Goal: Communication & Community: Share content

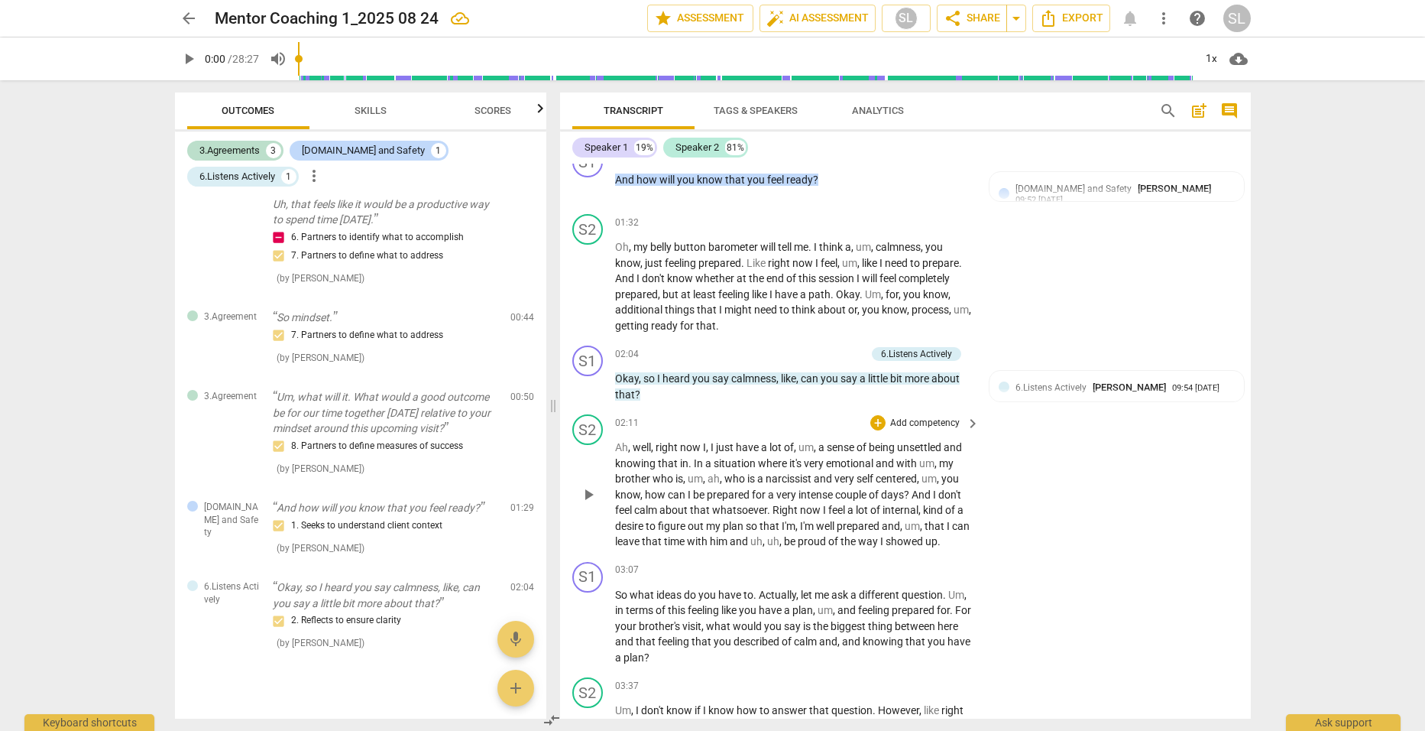
scroll to position [842, 0]
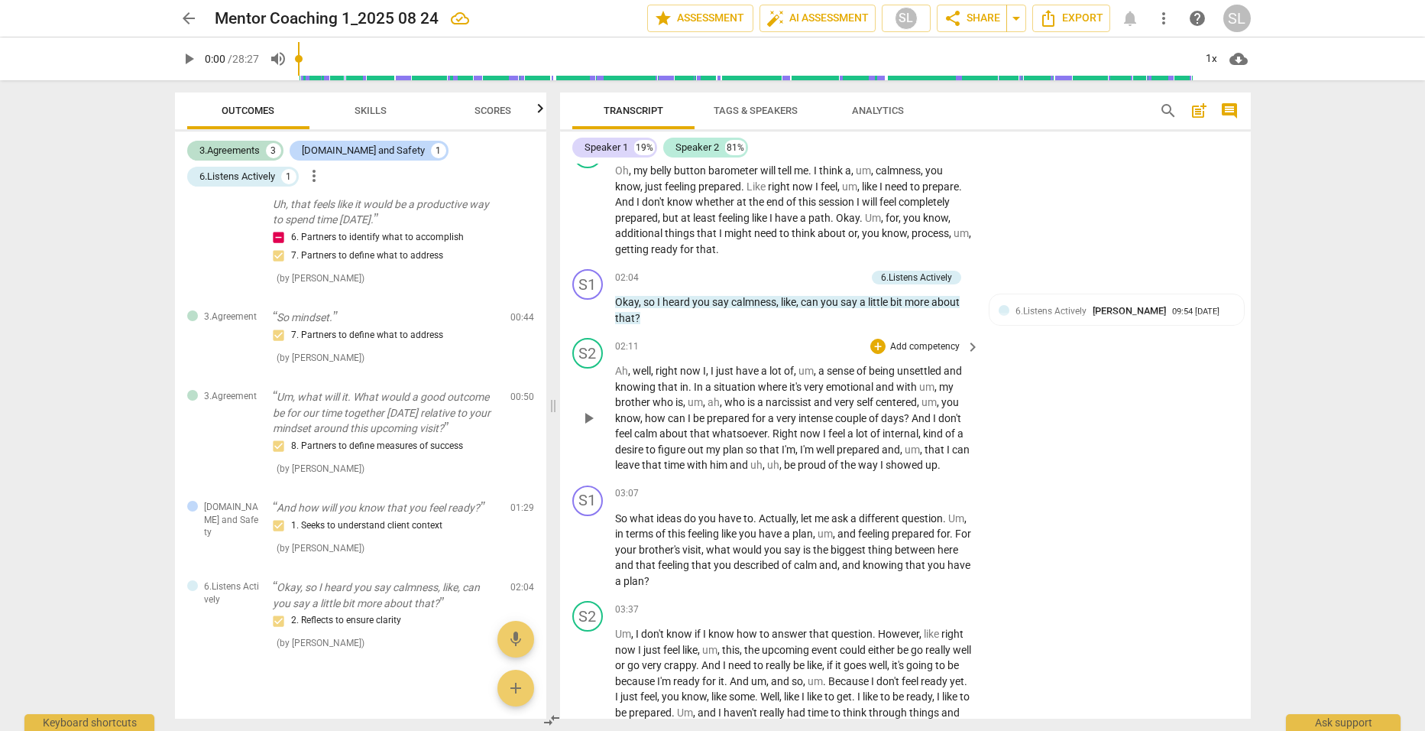
click at [686, 385] on span "in" at bounding box center [684, 387] width 8 height 12
click at [706, 403] on span "," at bounding box center [705, 402] width 5 height 12
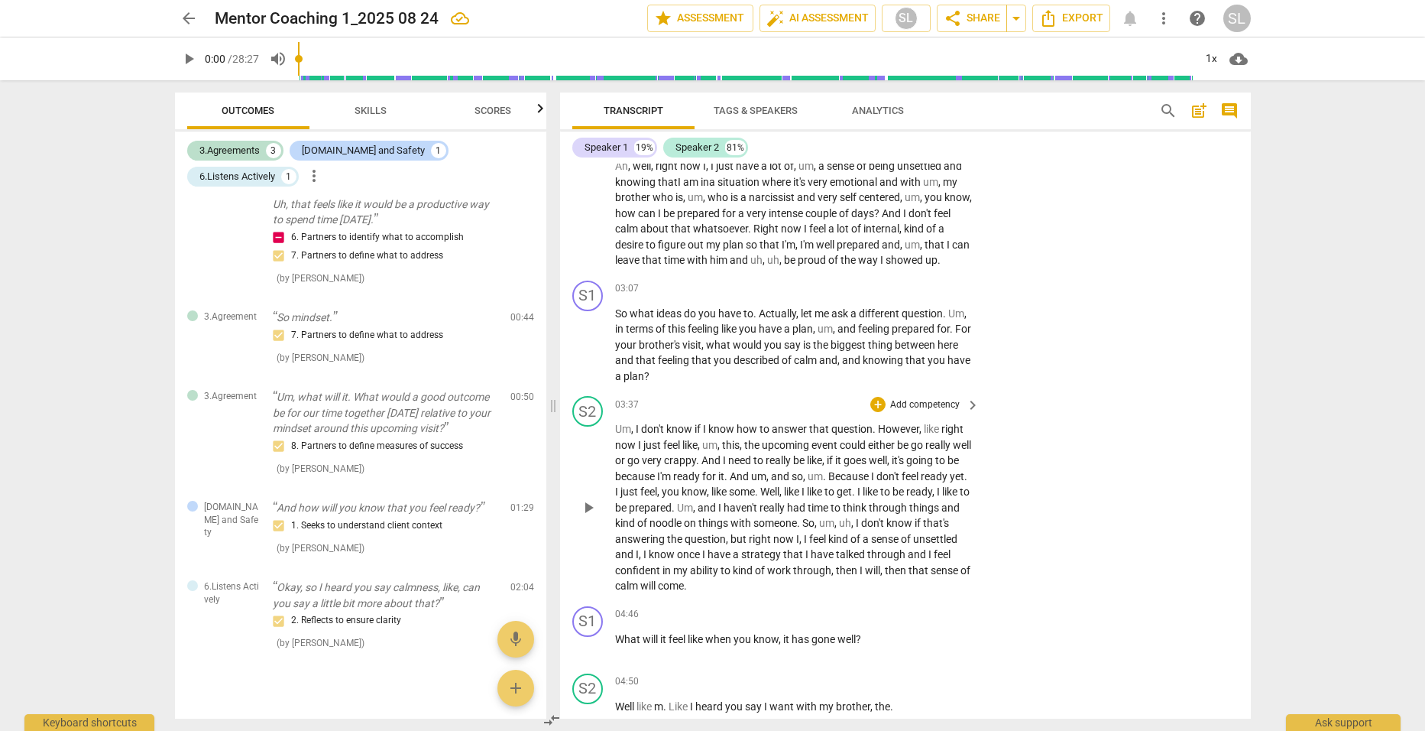
scroll to position [1072, 0]
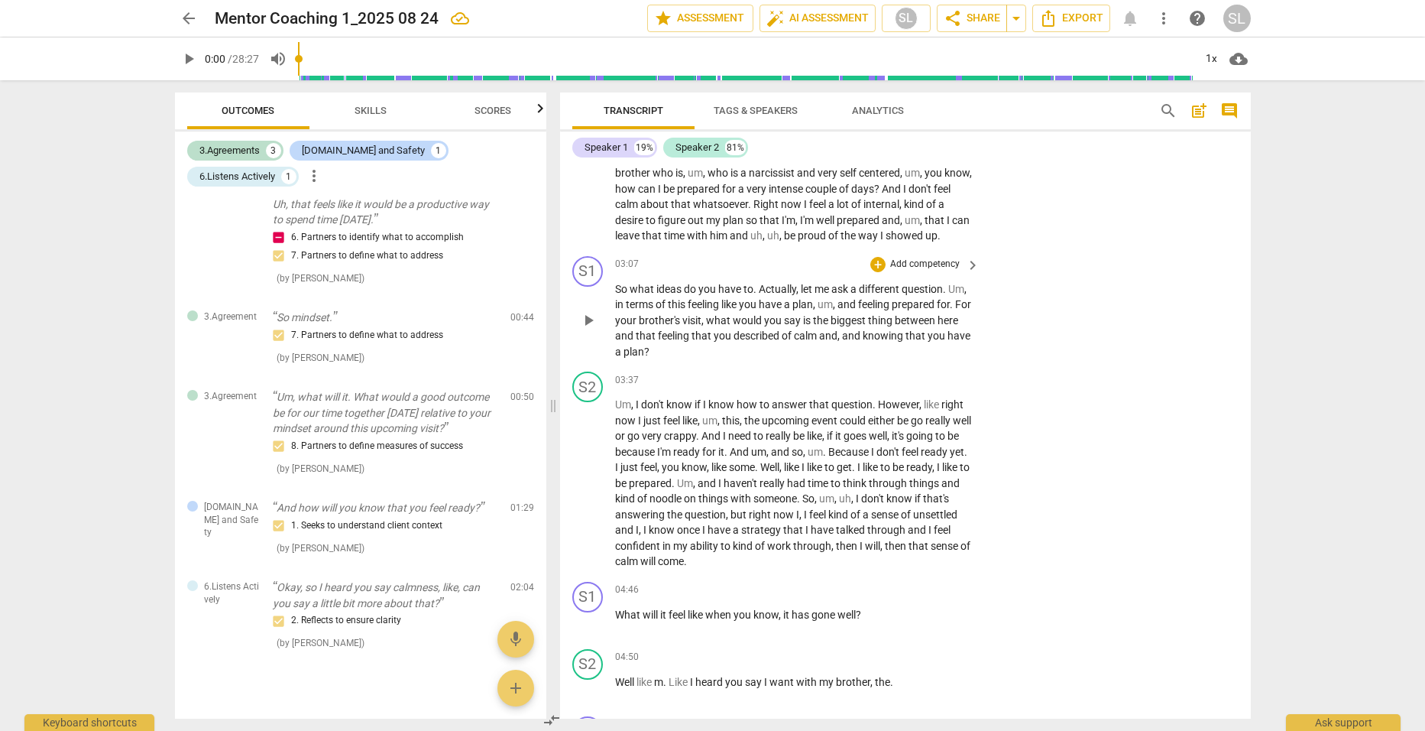
click at [950, 306] on span "for" at bounding box center [943, 304] width 13 height 12
click at [800, 335] on span "described" at bounding box center [781, 335] width 48 height 12
click at [916, 262] on p "Add competency" at bounding box center [925, 265] width 73 height 14
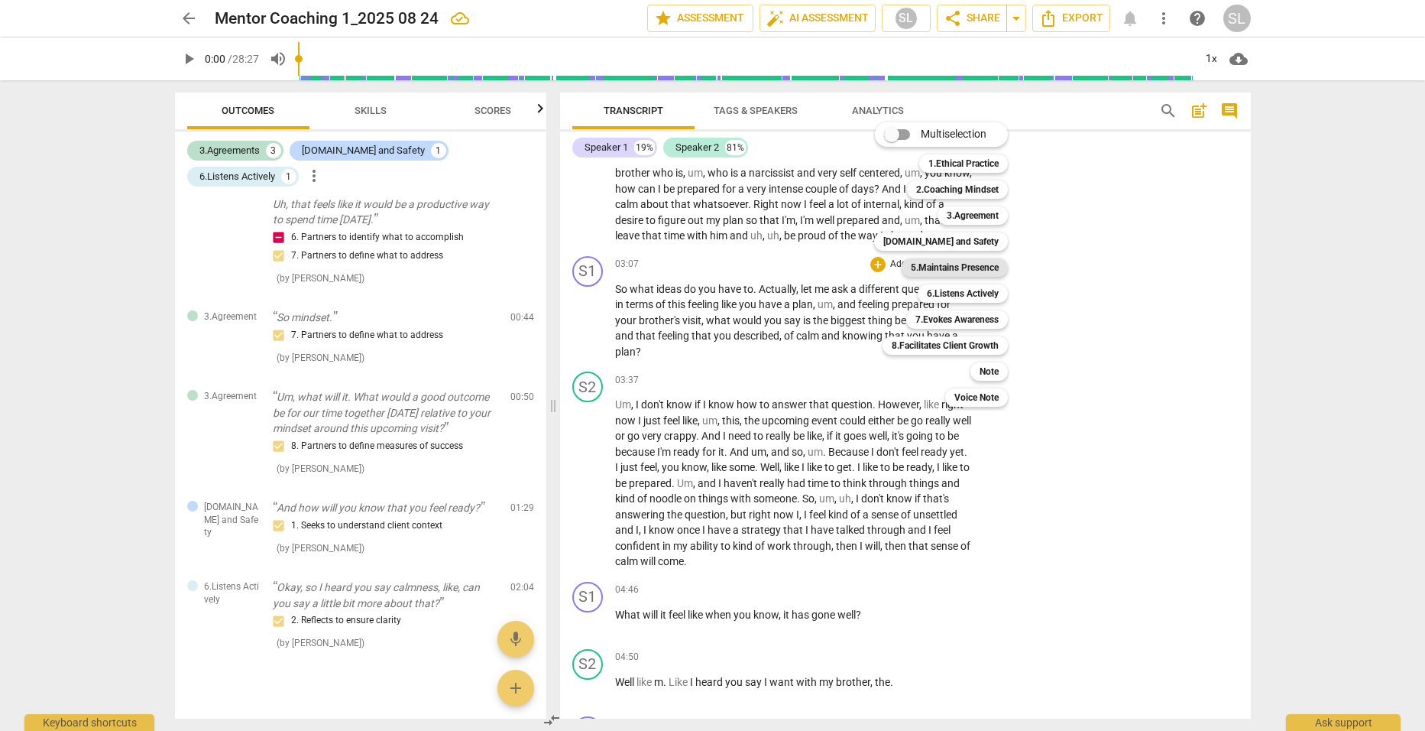
click at [939, 264] on b "5.Maintains Presence" at bounding box center [955, 267] width 88 height 18
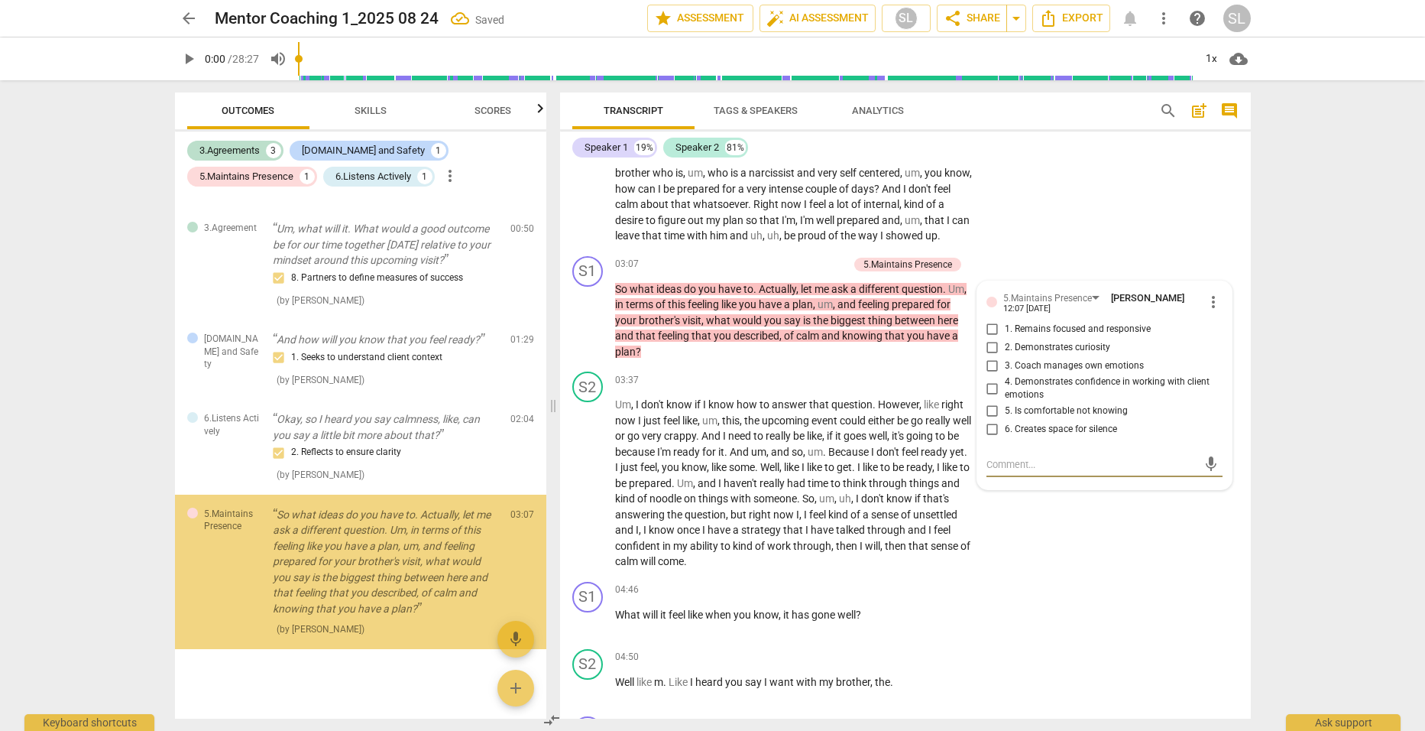
scroll to position [203, 0]
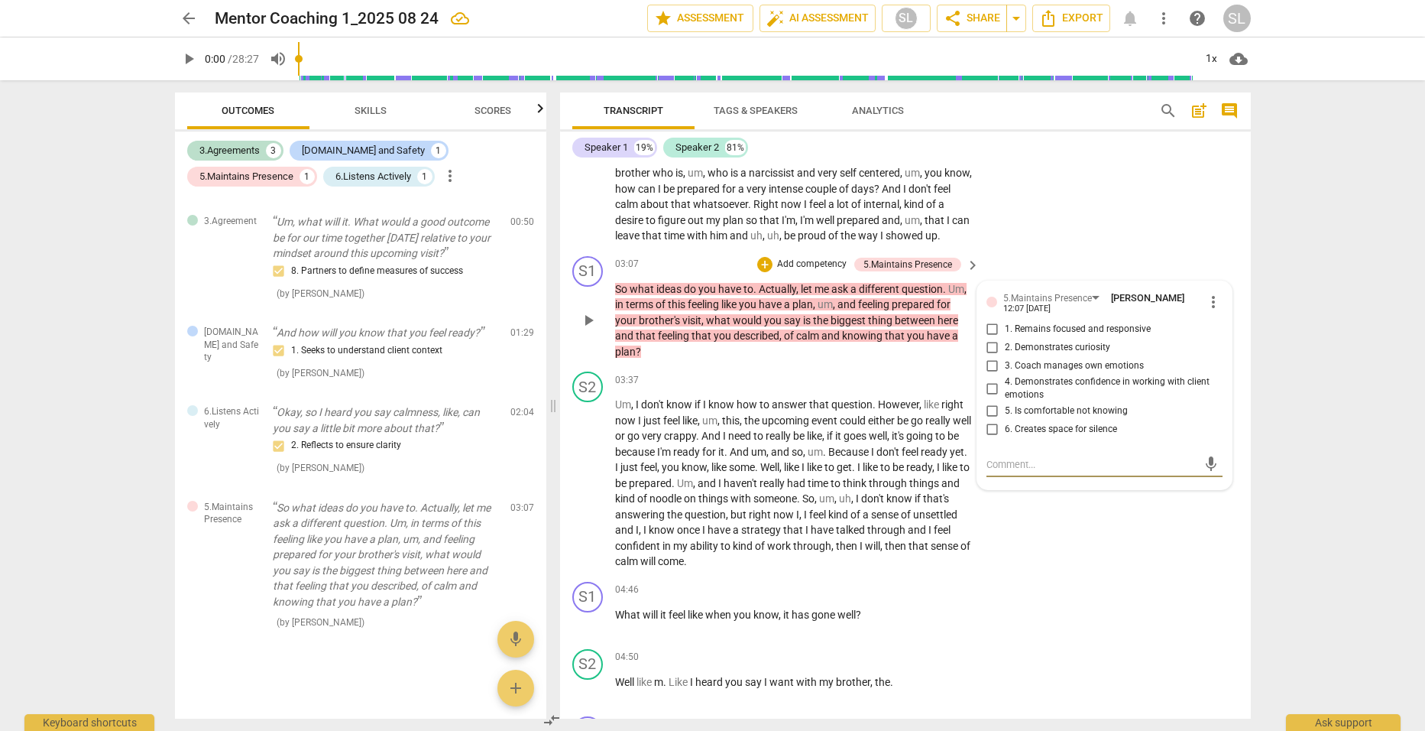
click at [987, 344] on input "2. Demonstrates curiosity" at bounding box center [993, 348] width 24 height 18
checkbox input "true"
click at [989, 385] on input "4. Demonstrates confidence in working with client emotions" at bounding box center [993, 388] width 24 height 18
checkbox input "true"
click at [990, 264] on div "S1 play_arrow pause 03:07 + Add competency 5.Maintains Presence keyboard_arrow_…" at bounding box center [905, 308] width 691 height 116
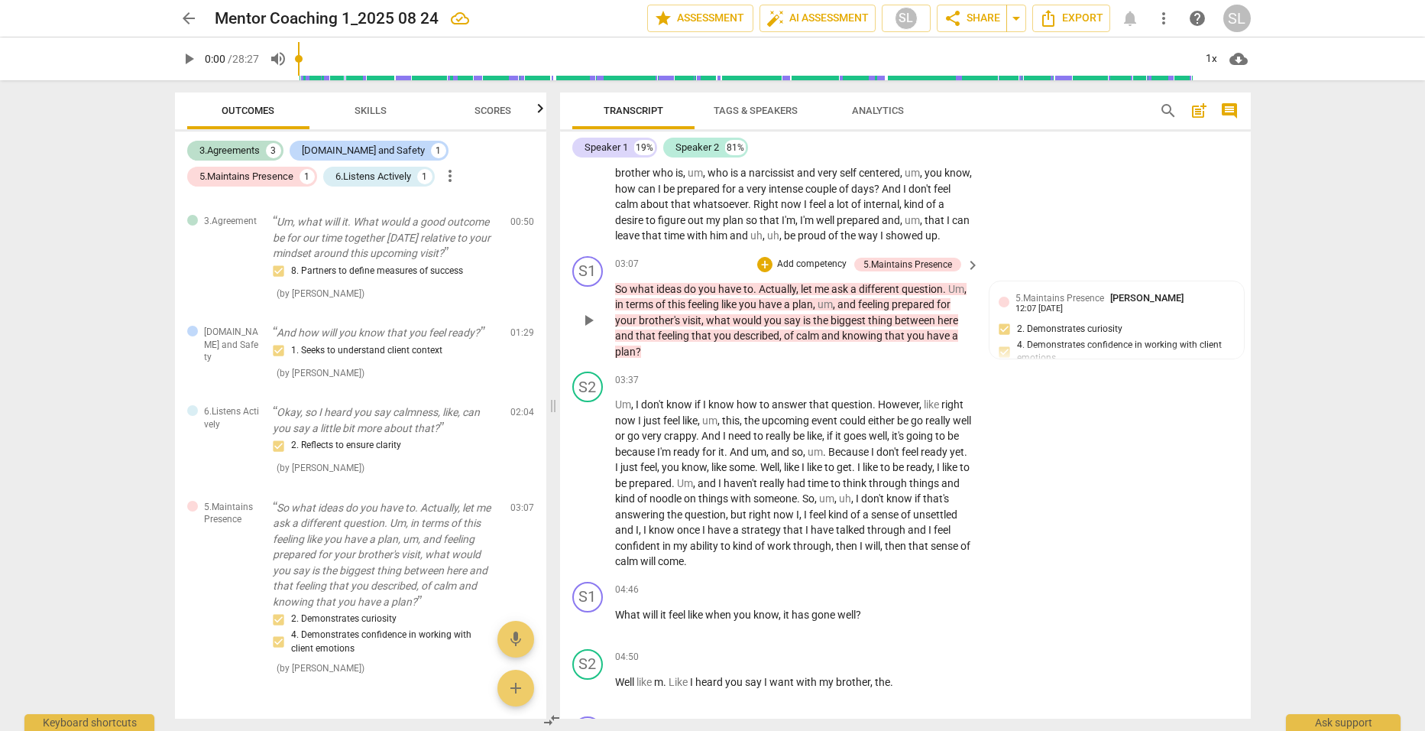
click at [799, 260] on p "Add competency" at bounding box center [812, 265] width 73 height 14
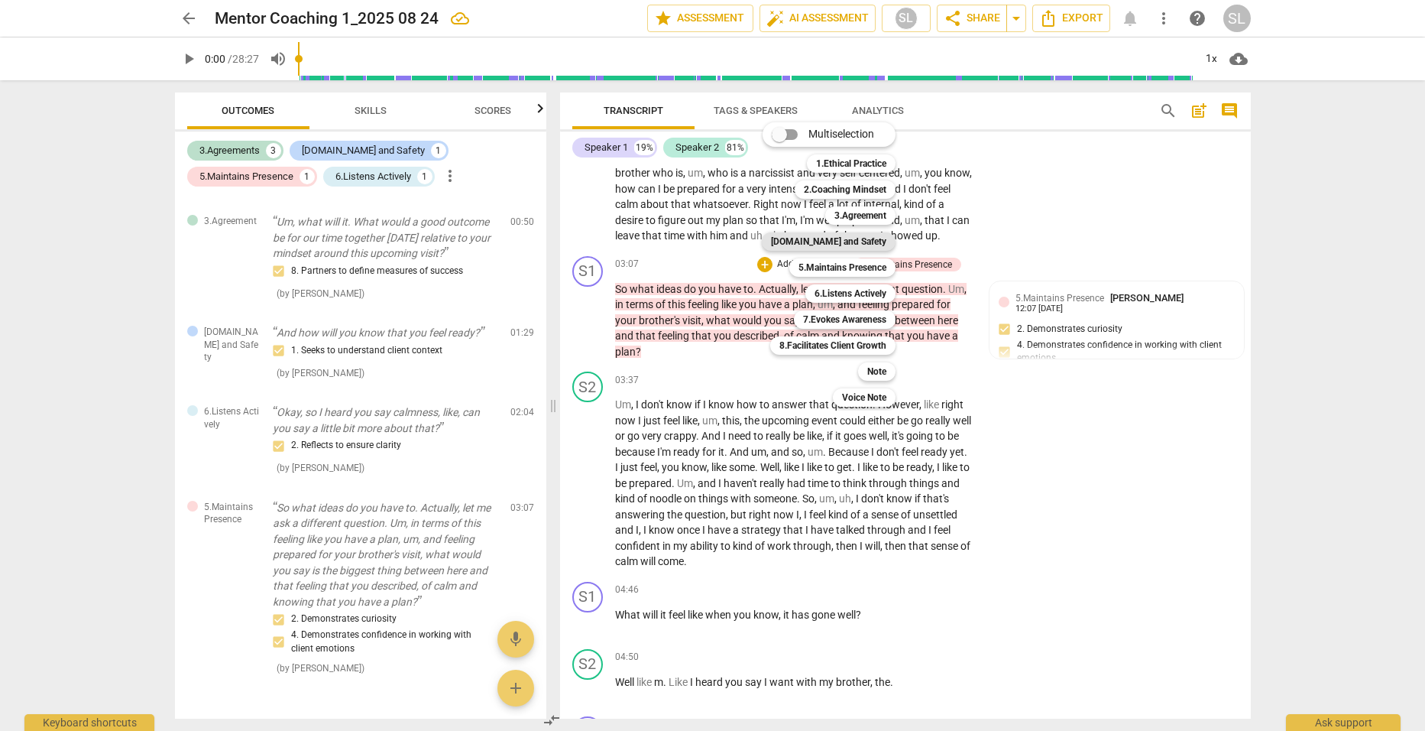
click at [838, 242] on b "[DOMAIN_NAME] and Safety" at bounding box center [828, 241] width 115 height 18
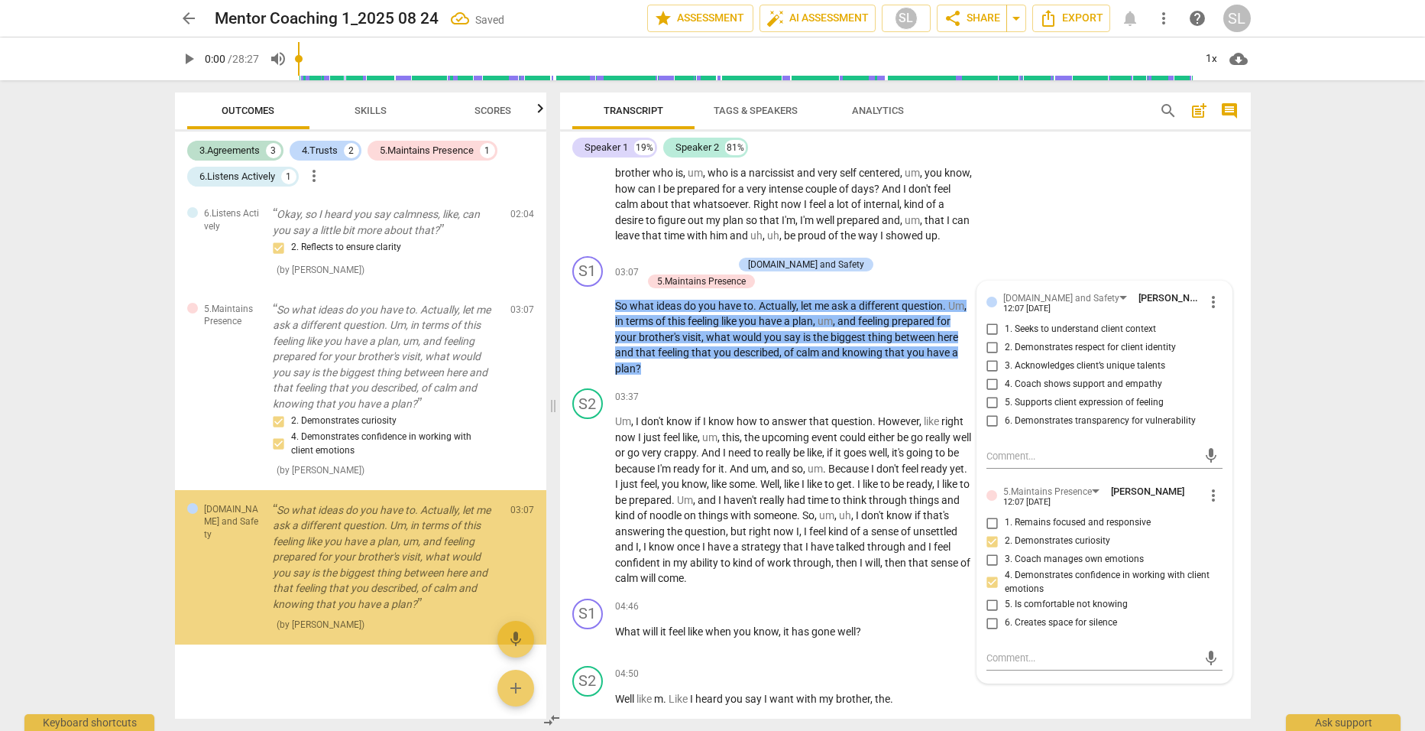
scroll to position [403, 0]
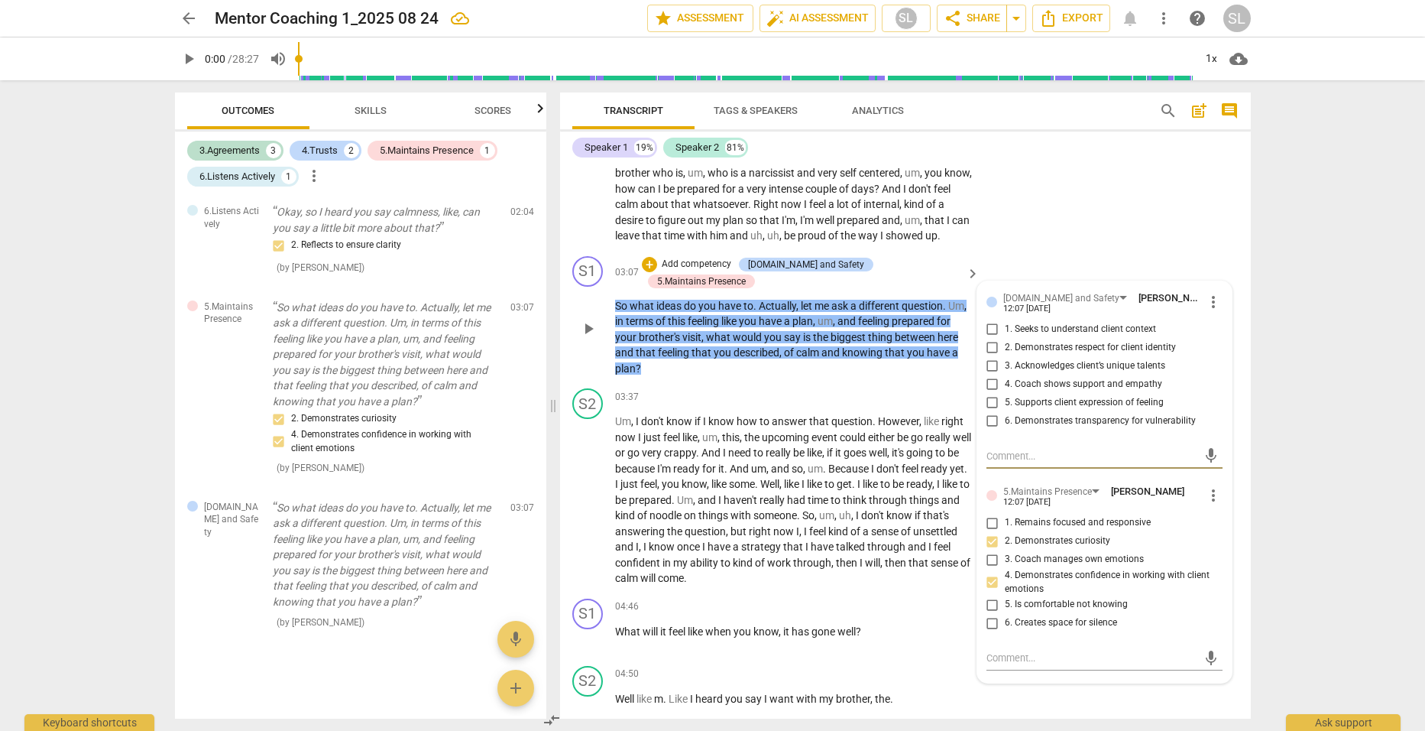
click at [989, 328] on input "1. Seeks to understand client context" at bounding box center [993, 329] width 24 height 18
checkbox input "true"
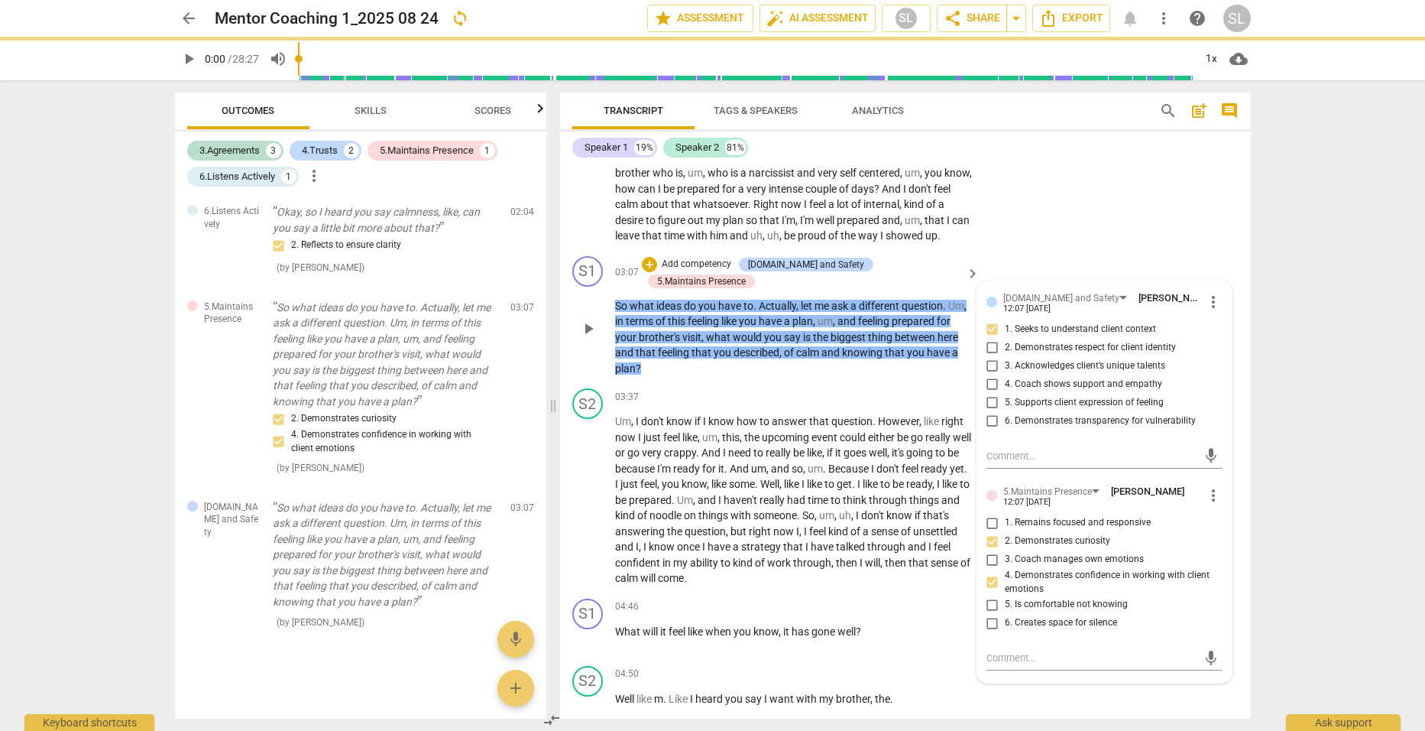
click at [1009, 258] on div "S1 play_arrow pause 03:07 + Add competency [DOMAIN_NAME] and Safety 5.Maintains…" at bounding box center [905, 316] width 691 height 133
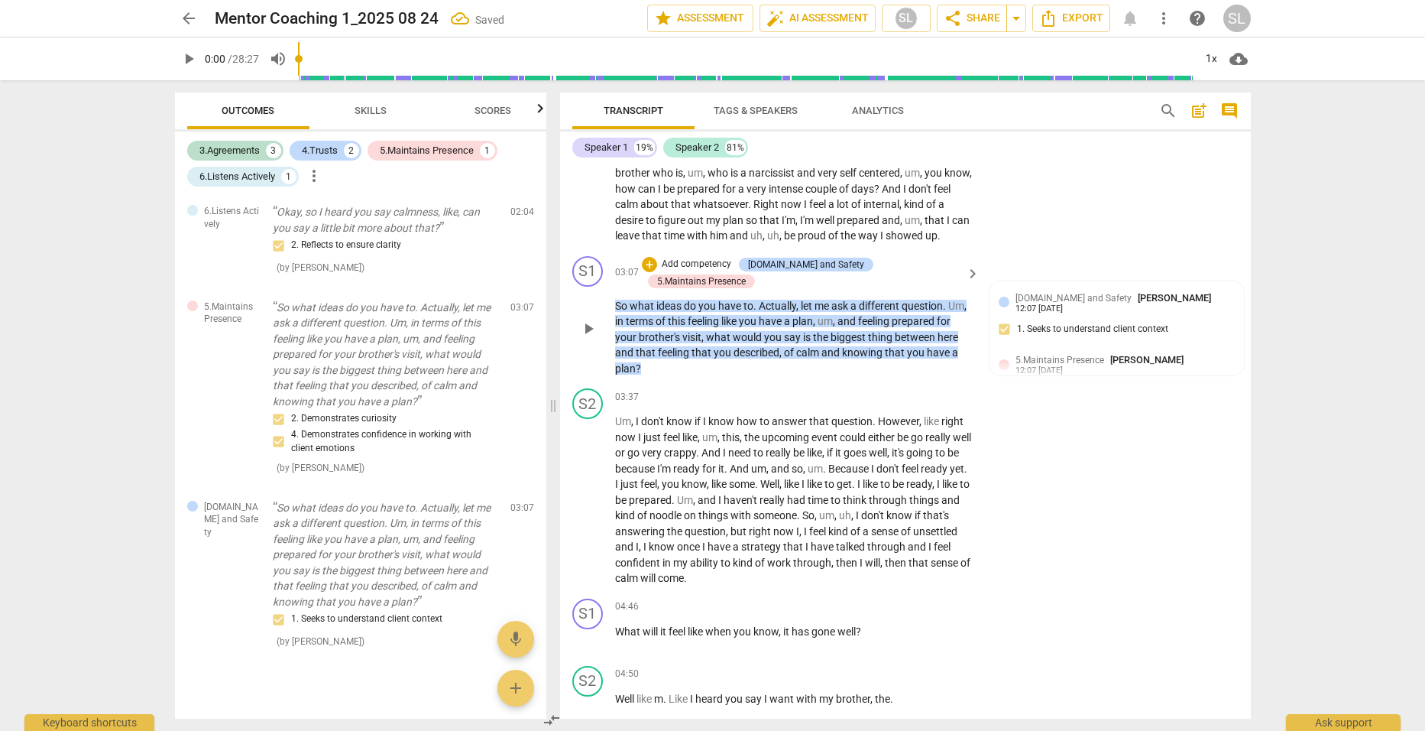
click at [701, 261] on p "Add competency" at bounding box center [696, 265] width 73 height 14
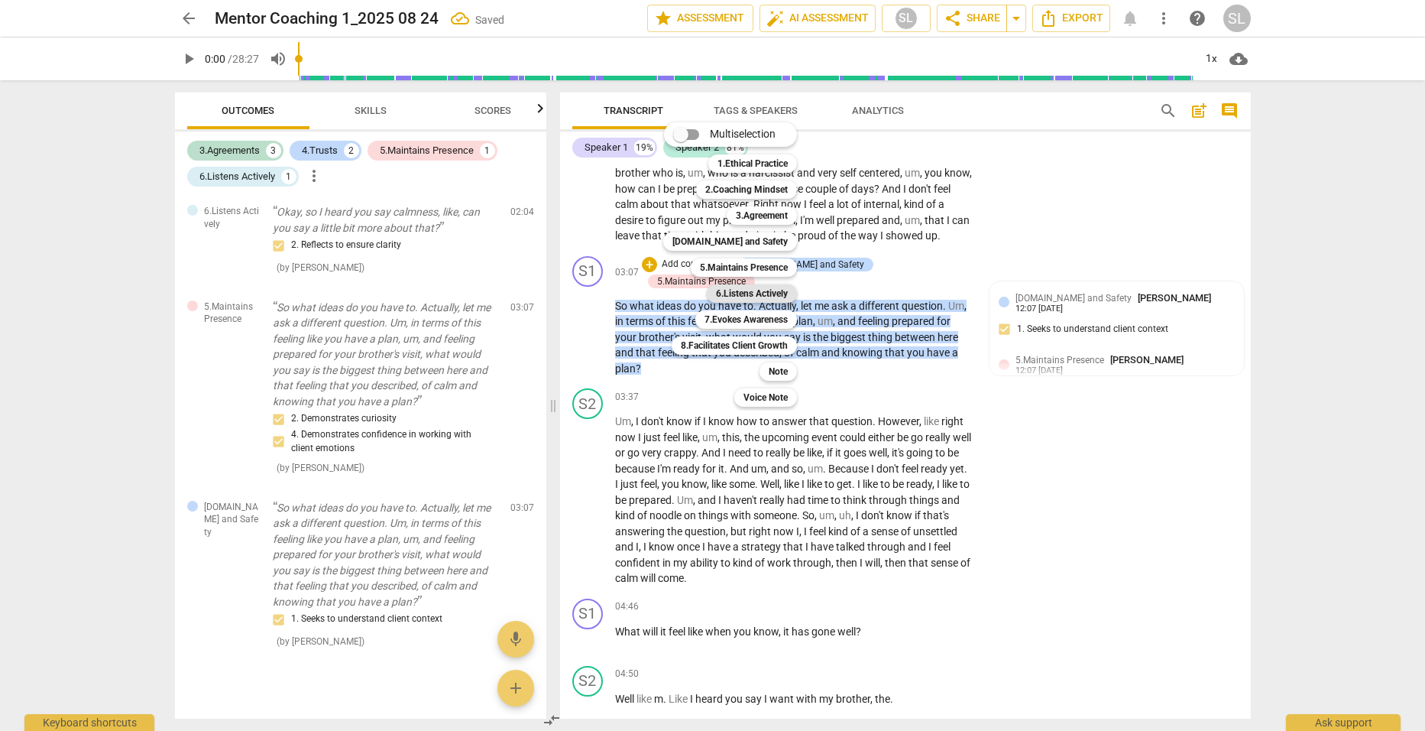
click at [739, 291] on b "6.Listens Actively" at bounding box center [752, 293] width 72 height 18
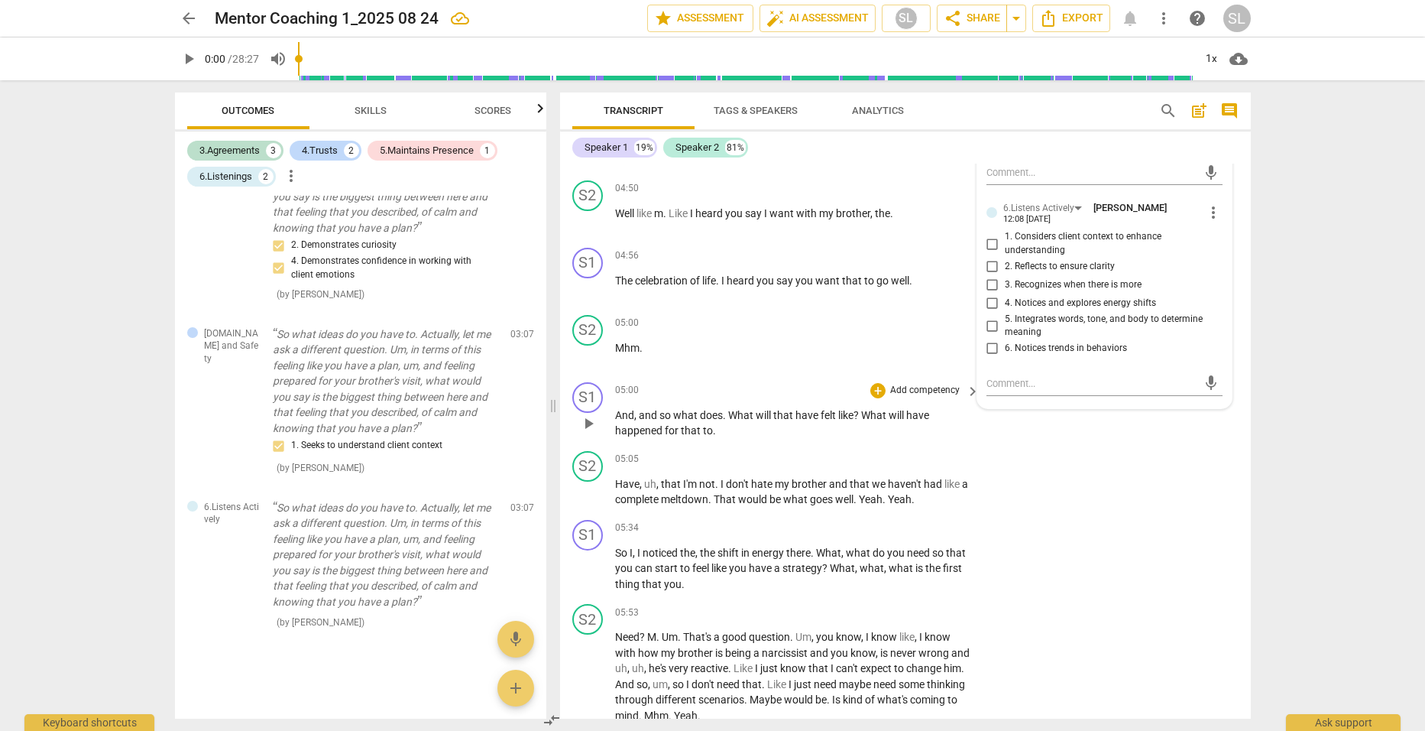
scroll to position [1530, 0]
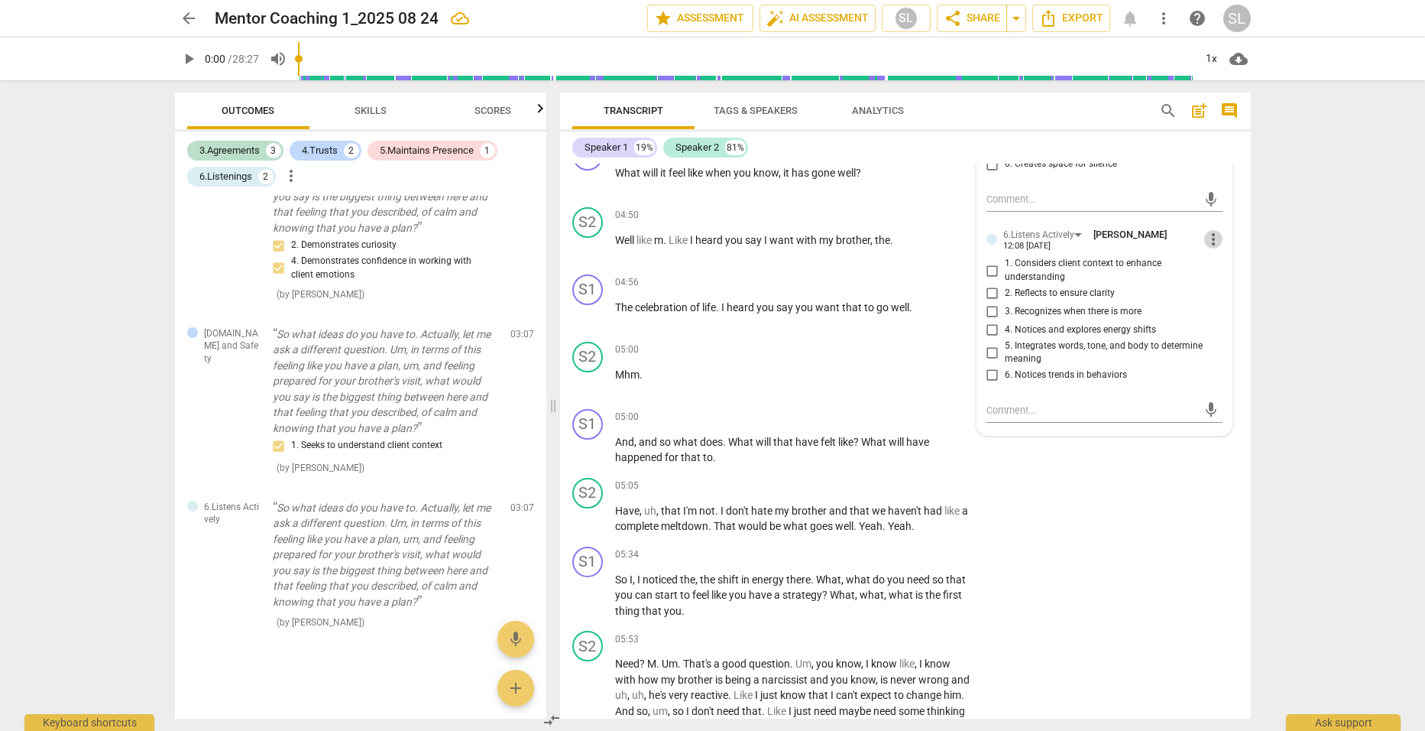
click at [1207, 240] on span "more_vert" at bounding box center [1214, 239] width 18 height 18
click at [1224, 264] on li "Delete" at bounding box center [1225, 267] width 53 height 29
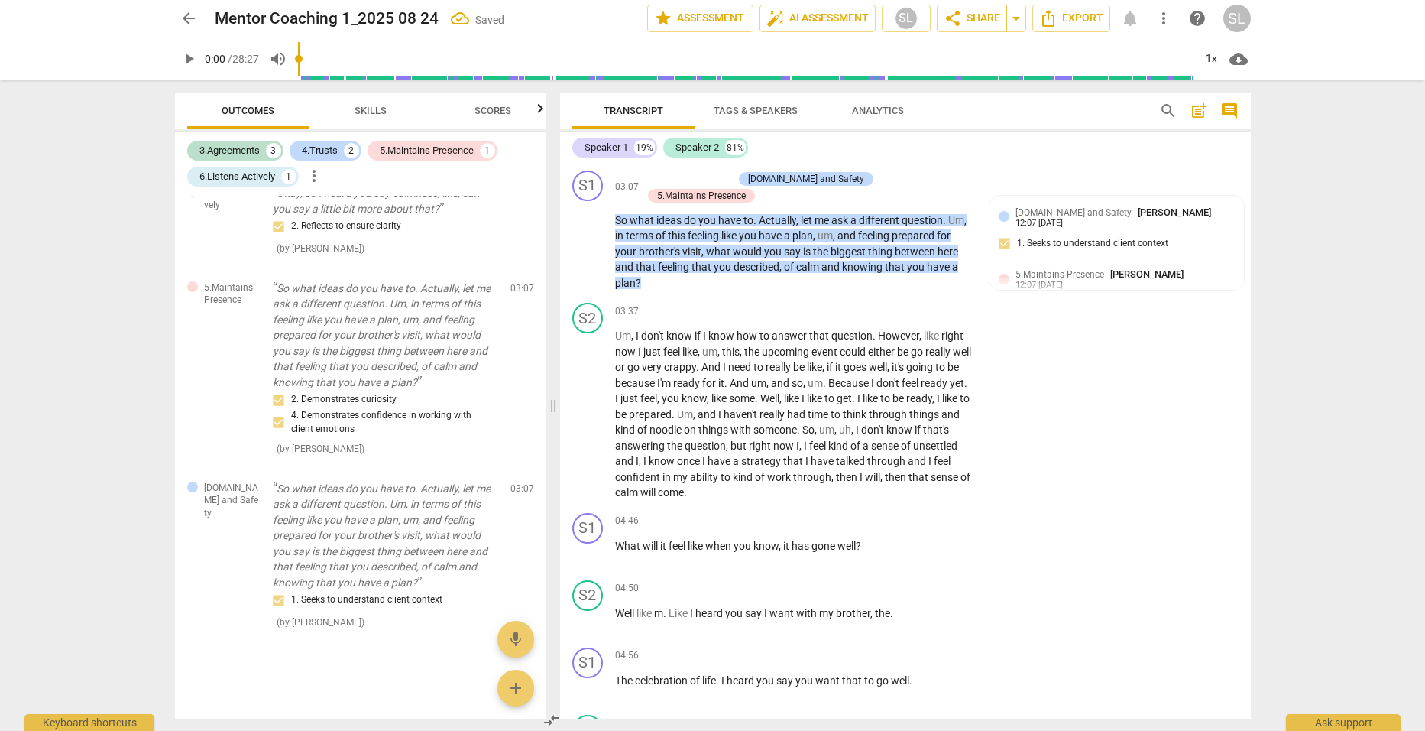
scroll to position [1224, 0]
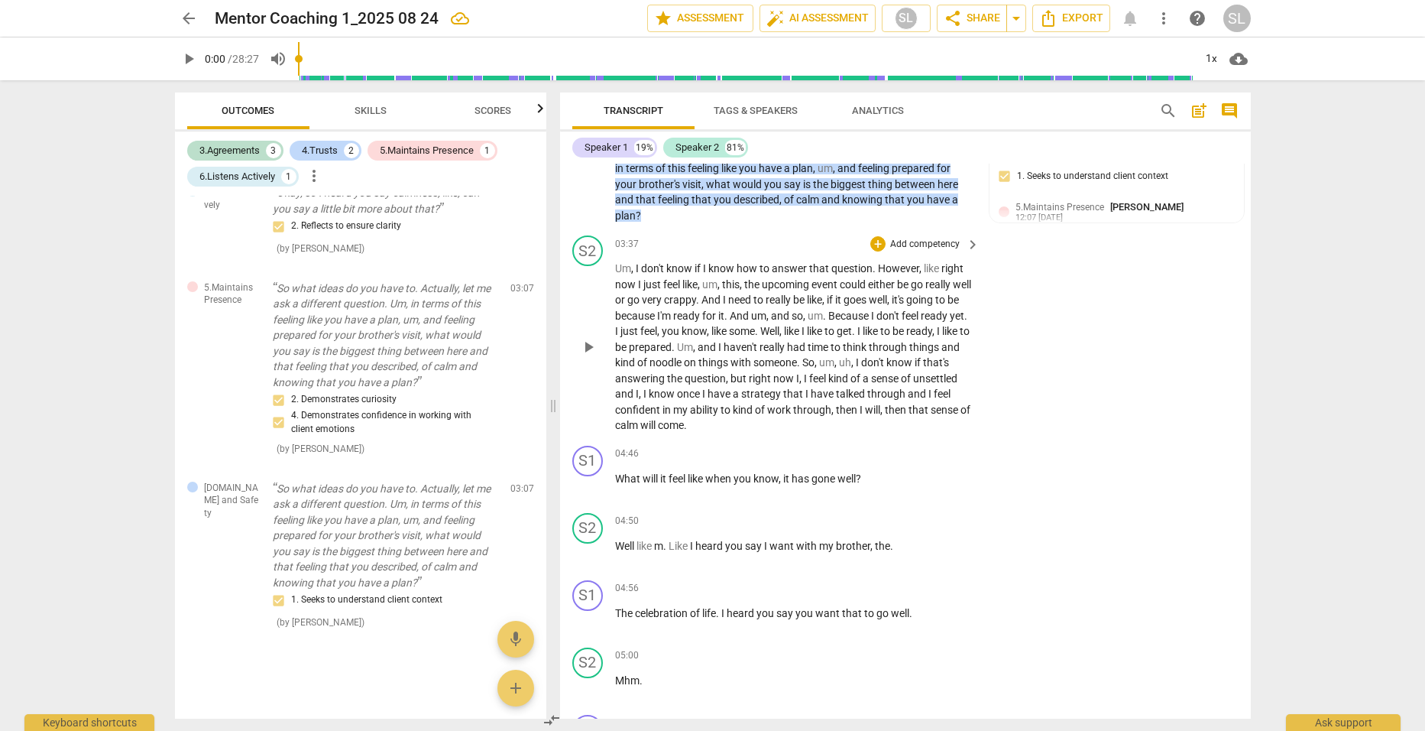
click at [712, 325] on span "," at bounding box center [709, 331] width 5 height 12
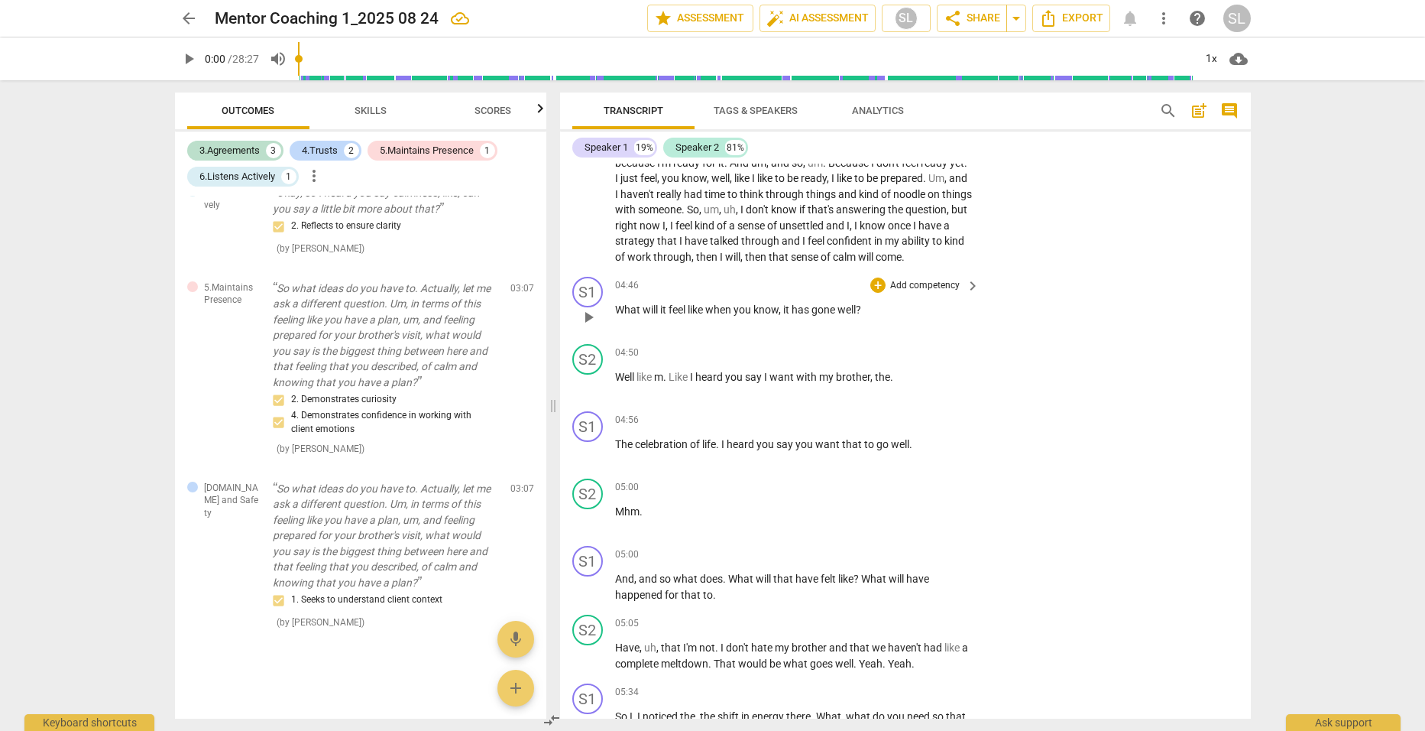
scroll to position [1301, 0]
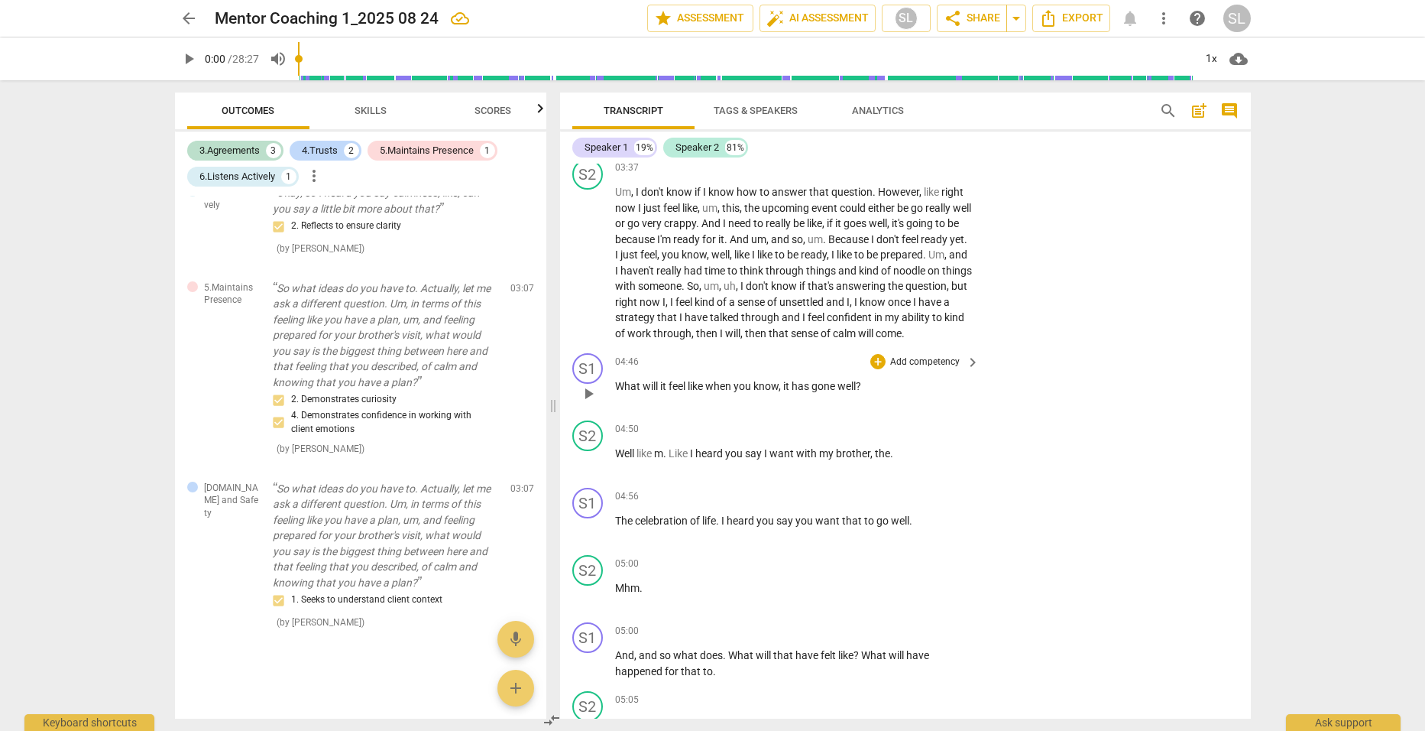
click at [912, 356] on p "Add competency" at bounding box center [925, 362] width 73 height 14
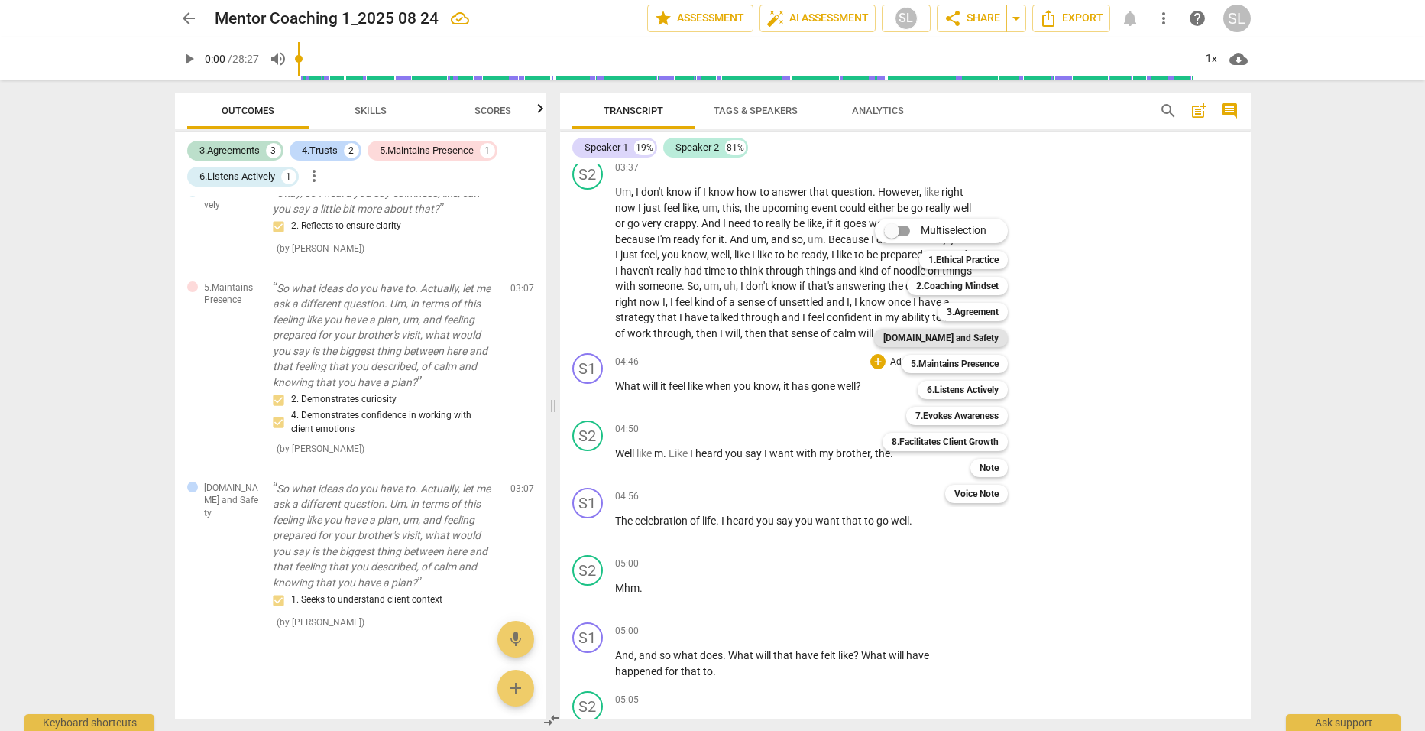
click at [953, 336] on b "[DOMAIN_NAME] and Safety" at bounding box center [941, 338] width 115 height 18
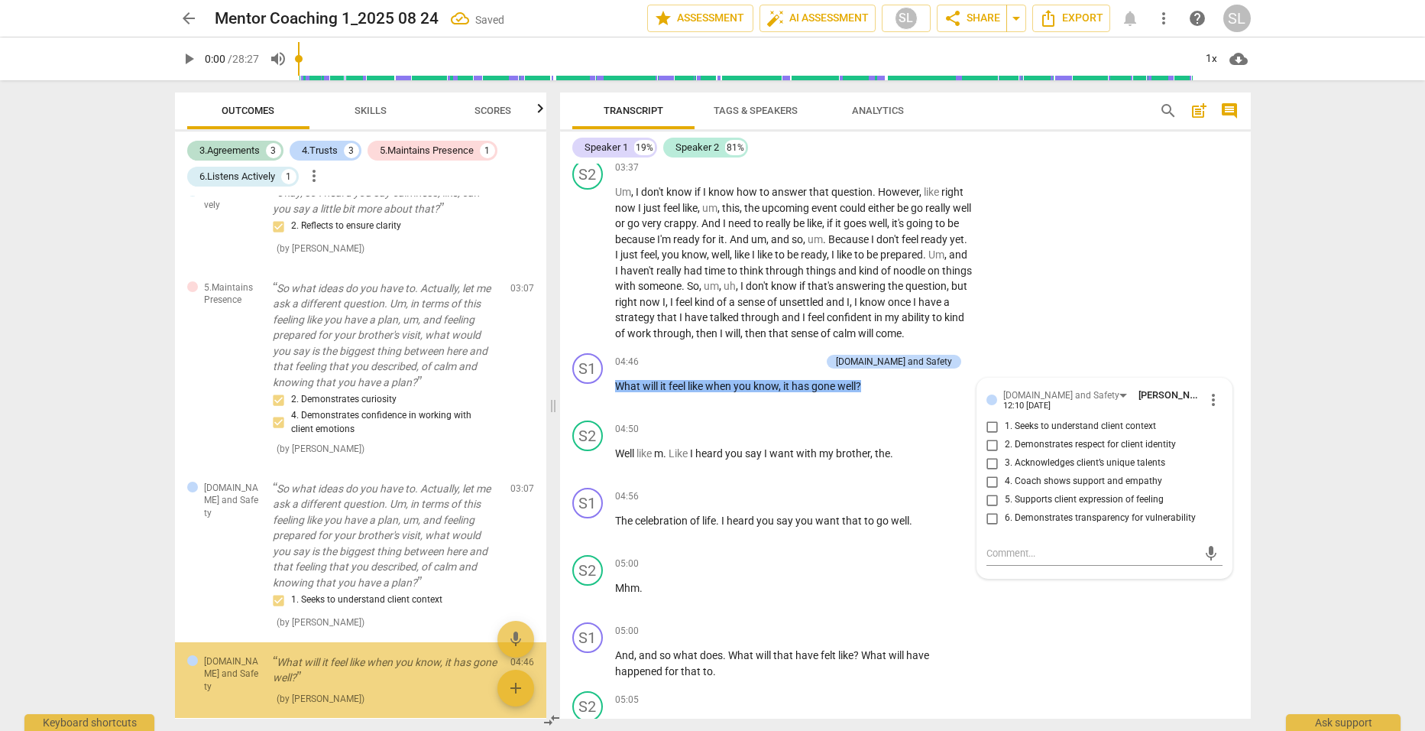
scroll to position [498, 0]
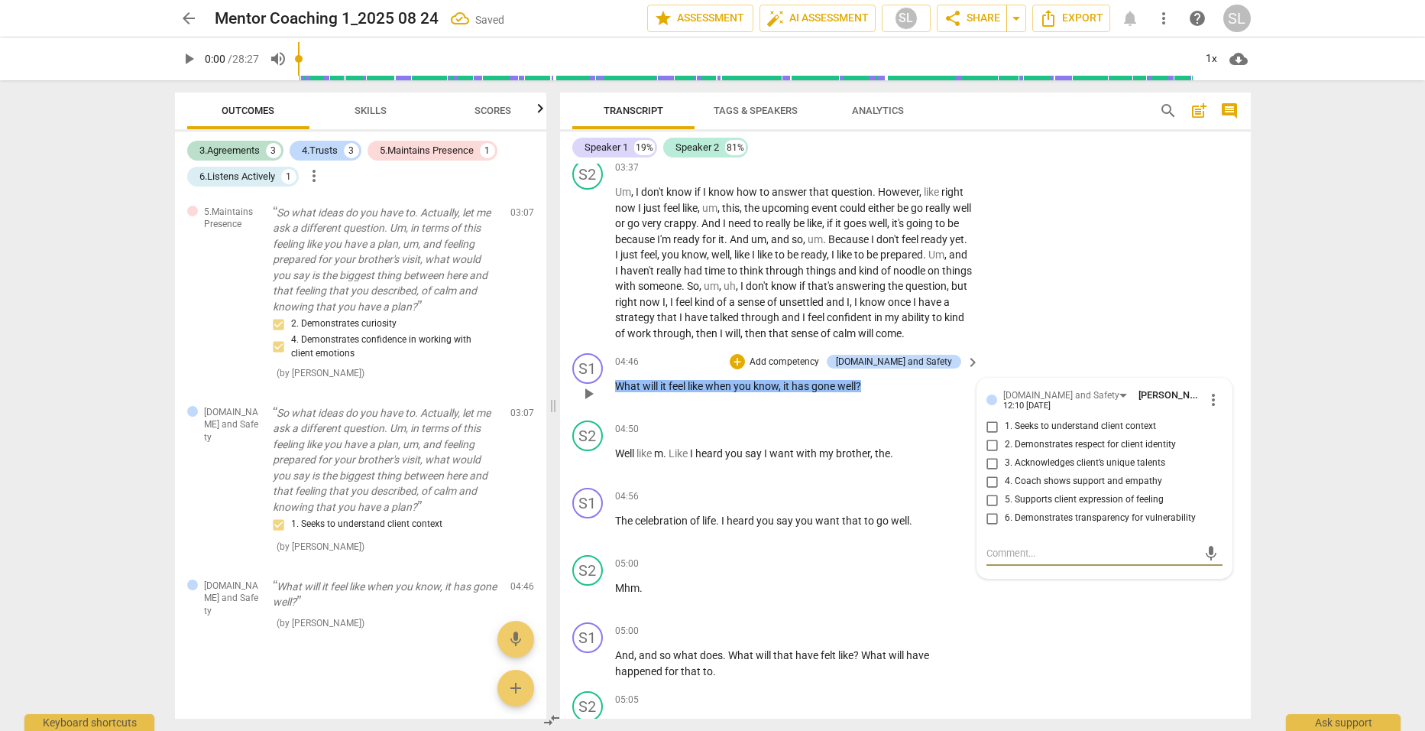
click at [1056, 423] on span "1. Seeks to understand client context" at bounding box center [1080, 427] width 151 height 14
click at [1005, 423] on input "1. Seeks to understand client context" at bounding box center [993, 426] width 24 height 18
checkbox input "true"
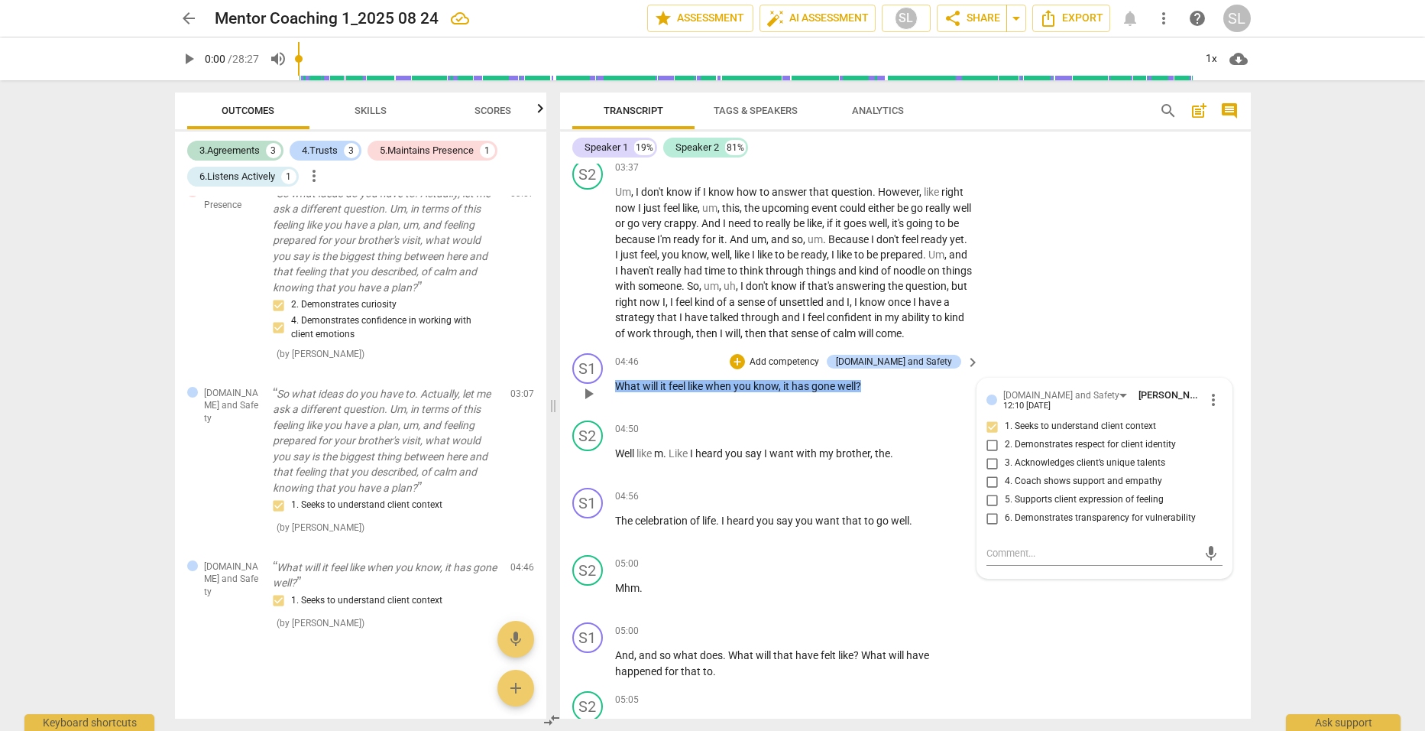
click at [820, 356] on p "Add competency" at bounding box center [784, 362] width 73 height 14
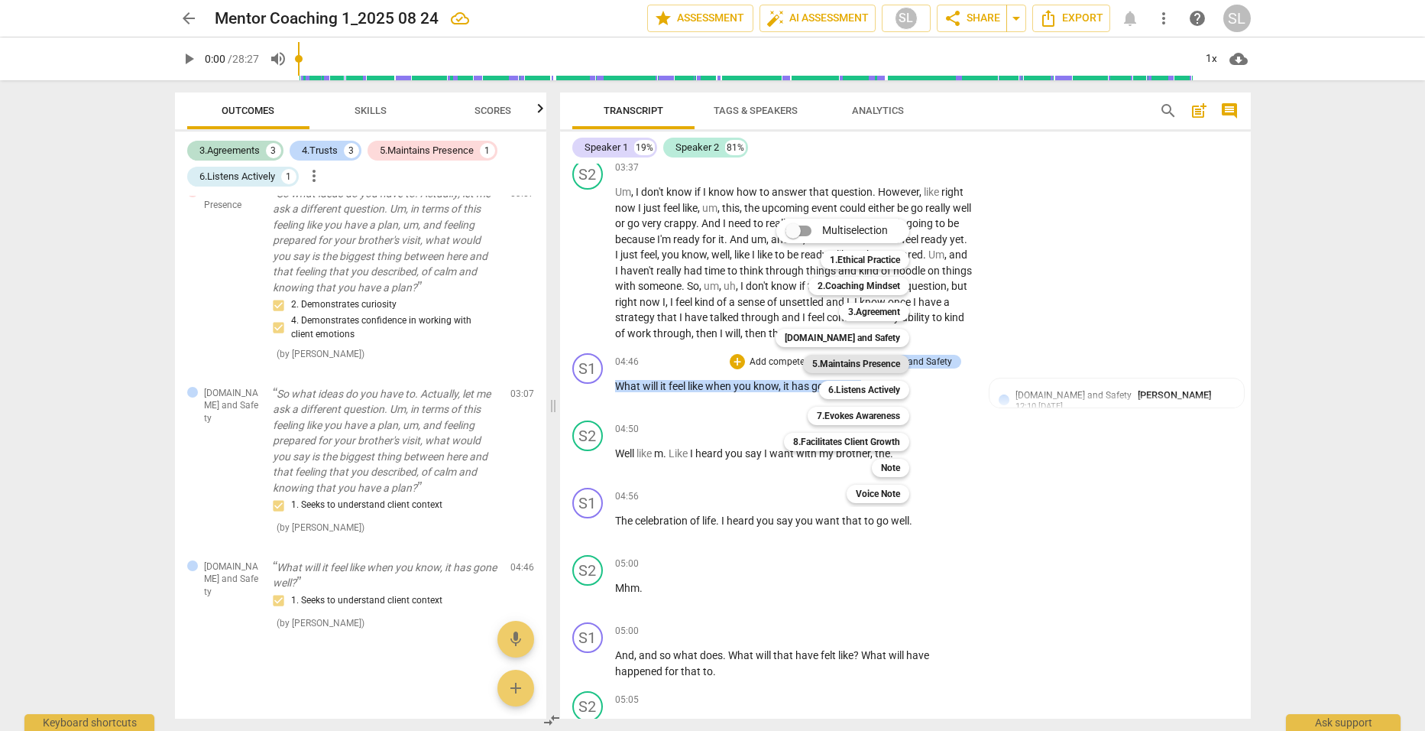
click at [842, 359] on b "5.Maintains Presence" at bounding box center [856, 364] width 88 height 18
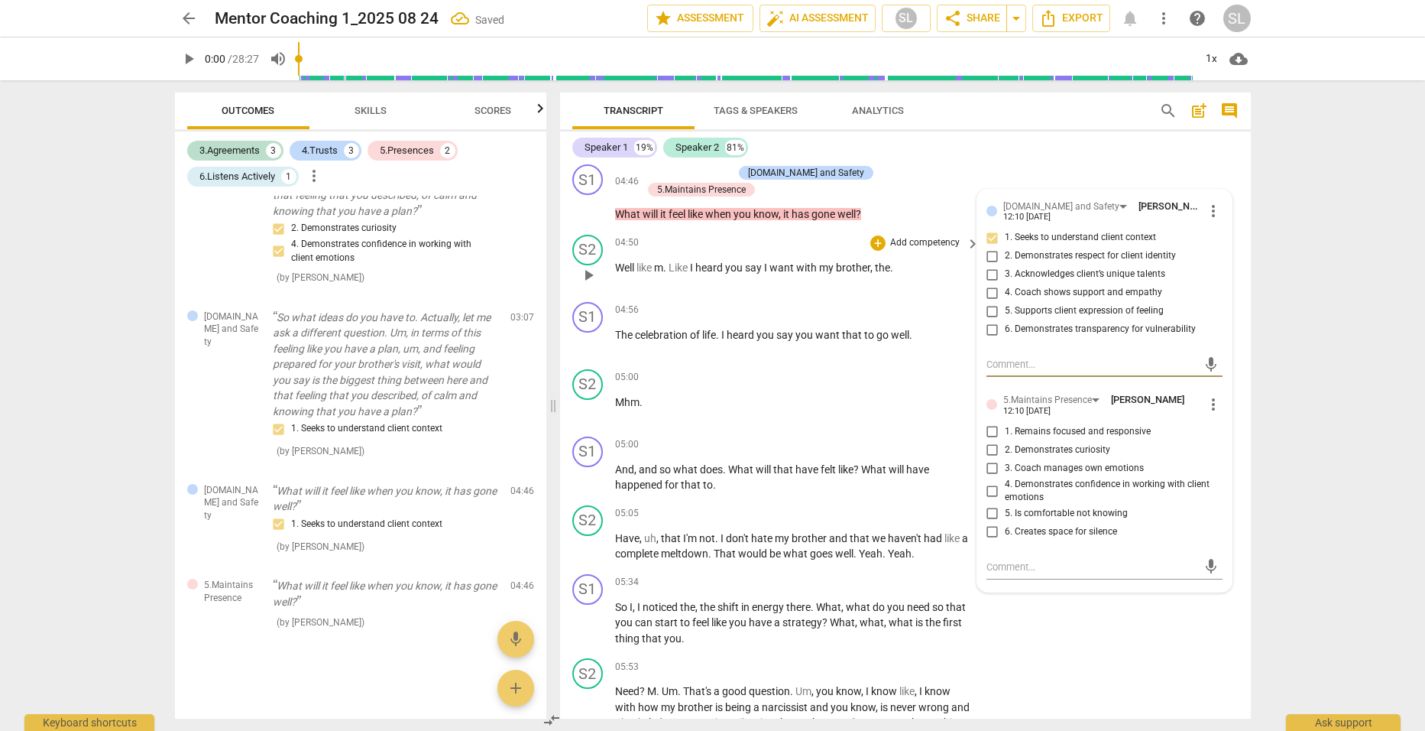
scroll to position [1530, 0]
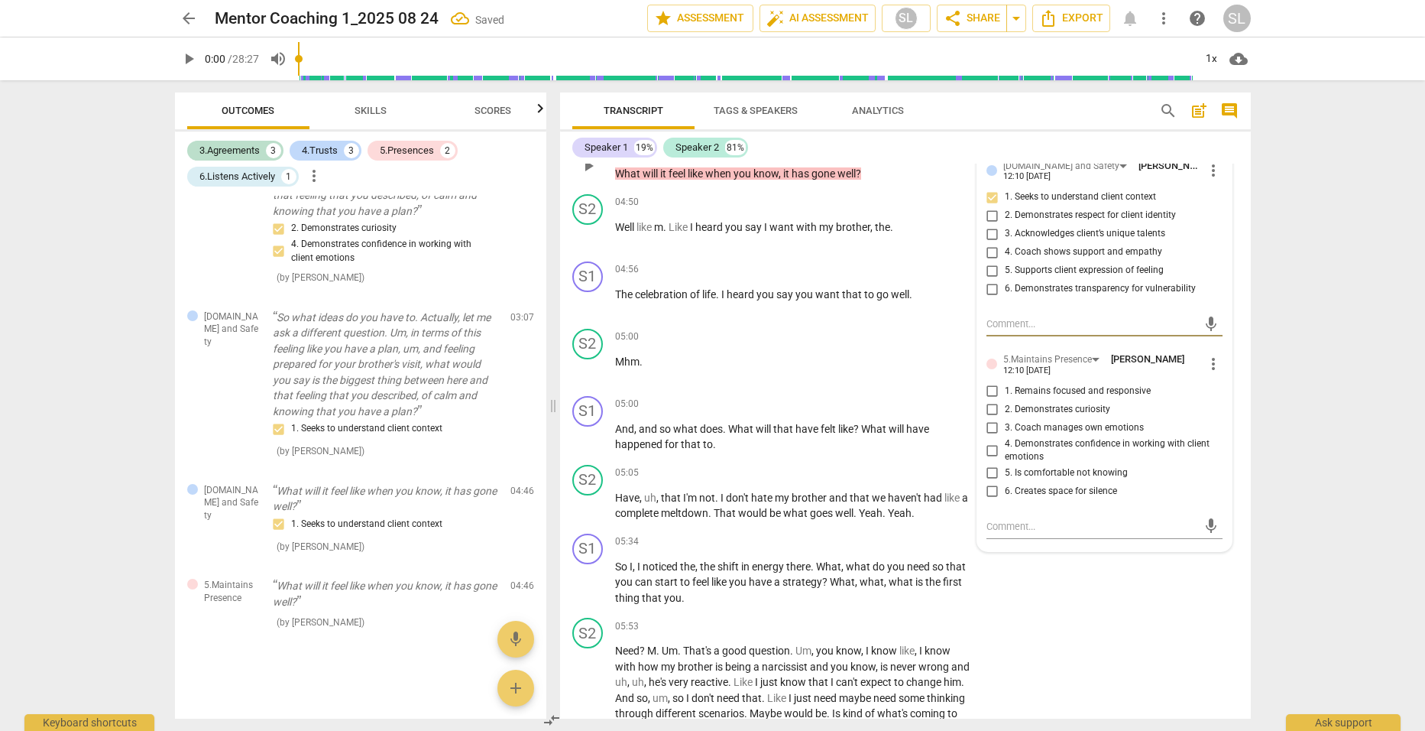
click at [987, 407] on input "2. Demonstrates curiosity" at bounding box center [993, 410] width 24 height 18
checkbox input "true"
click at [987, 446] on input "4. Demonstrates confidence in working with client emotions" at bounding box center [993, 450] width 24 height 18
checkbox input "true"
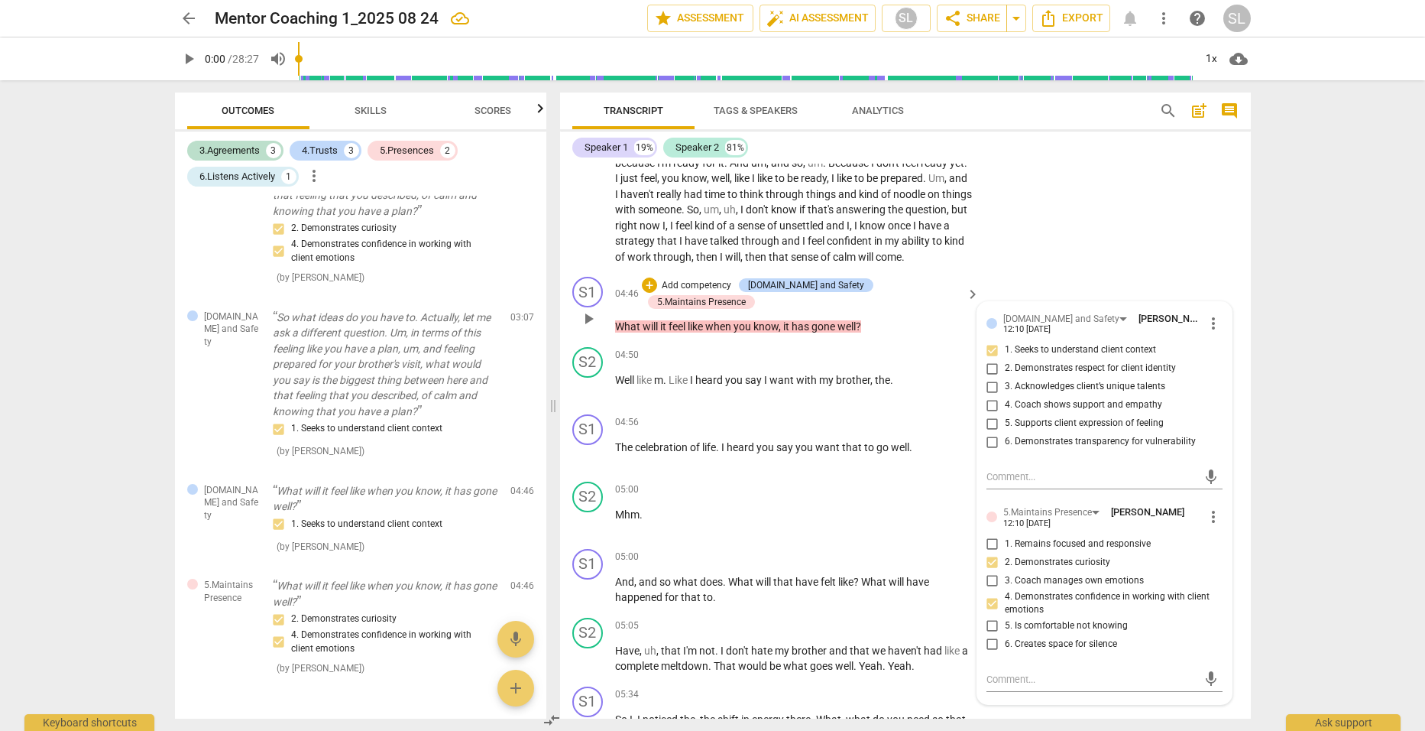
click at [915, 318] on div "04:46 + Add competency [DOMAIN_NAME] and Safety 5.Maintains Presence keyboard_a…" at bounding box center [798, 306] width 367 height 58
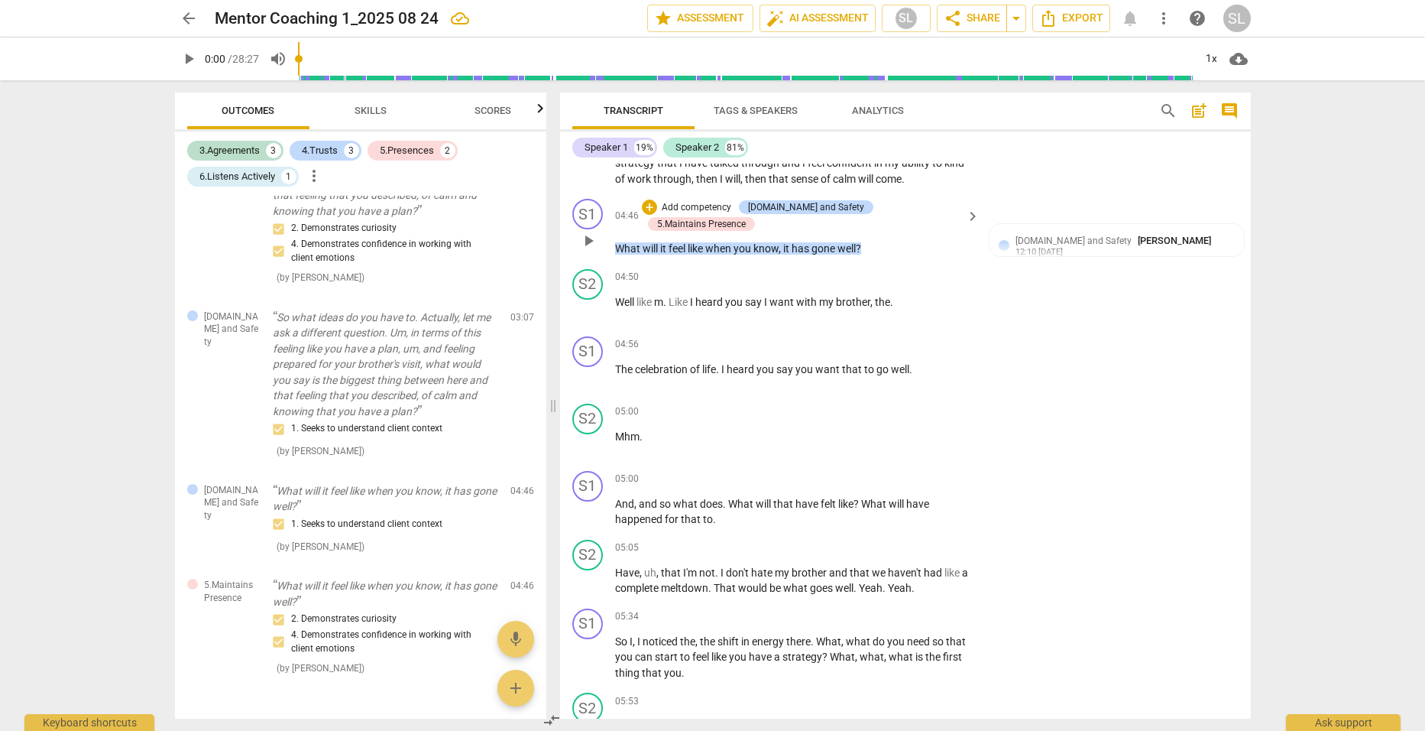
scroll to position [1529, 0]
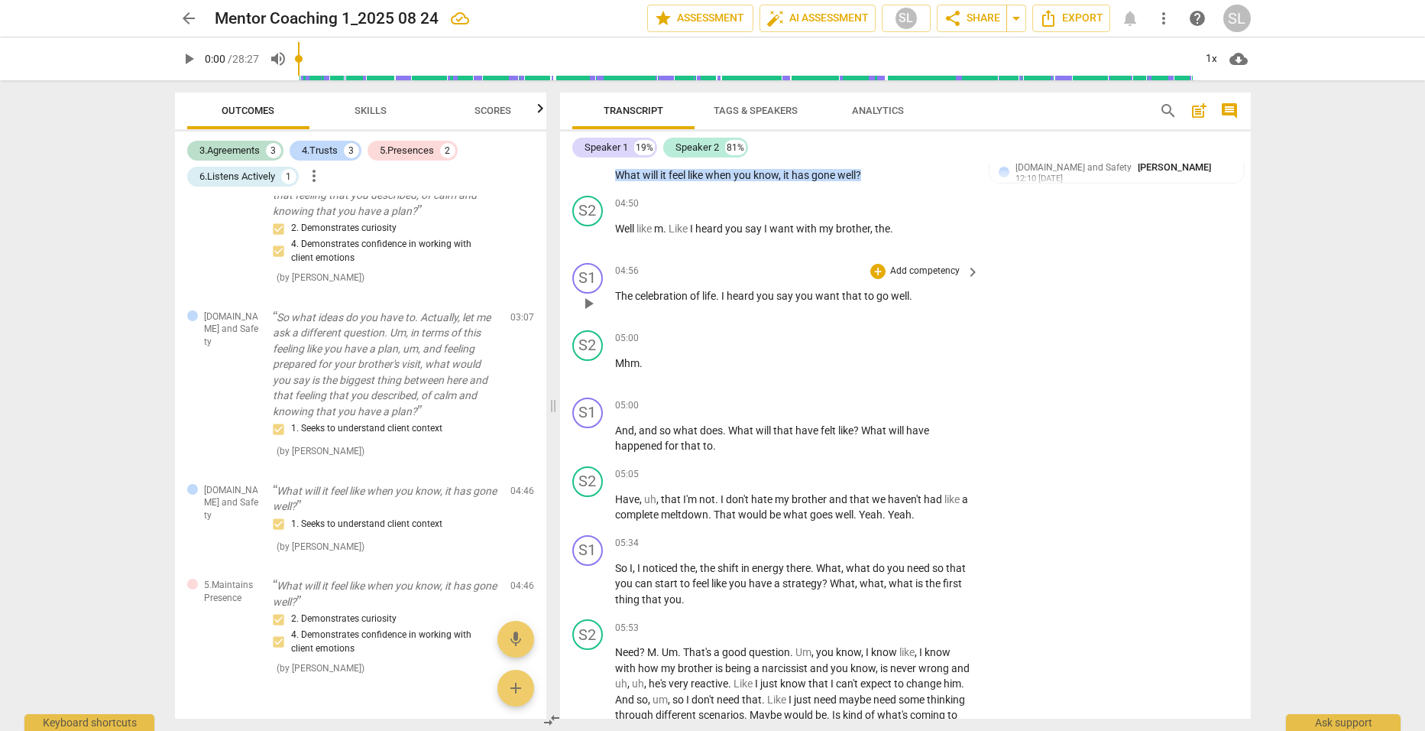
drag, startPoint x: 600, startPoint y: 273, endPoint x: 664, endPoint y: 260, distance: 65.5
click at [664, 263] on div "04:56 + Add competency keyboard_arrow_right" at bounding box center [798, 271] width 367 height 17
click at [592, 273] on div "S1" at bounding box center [587, 278] width 31 height 31
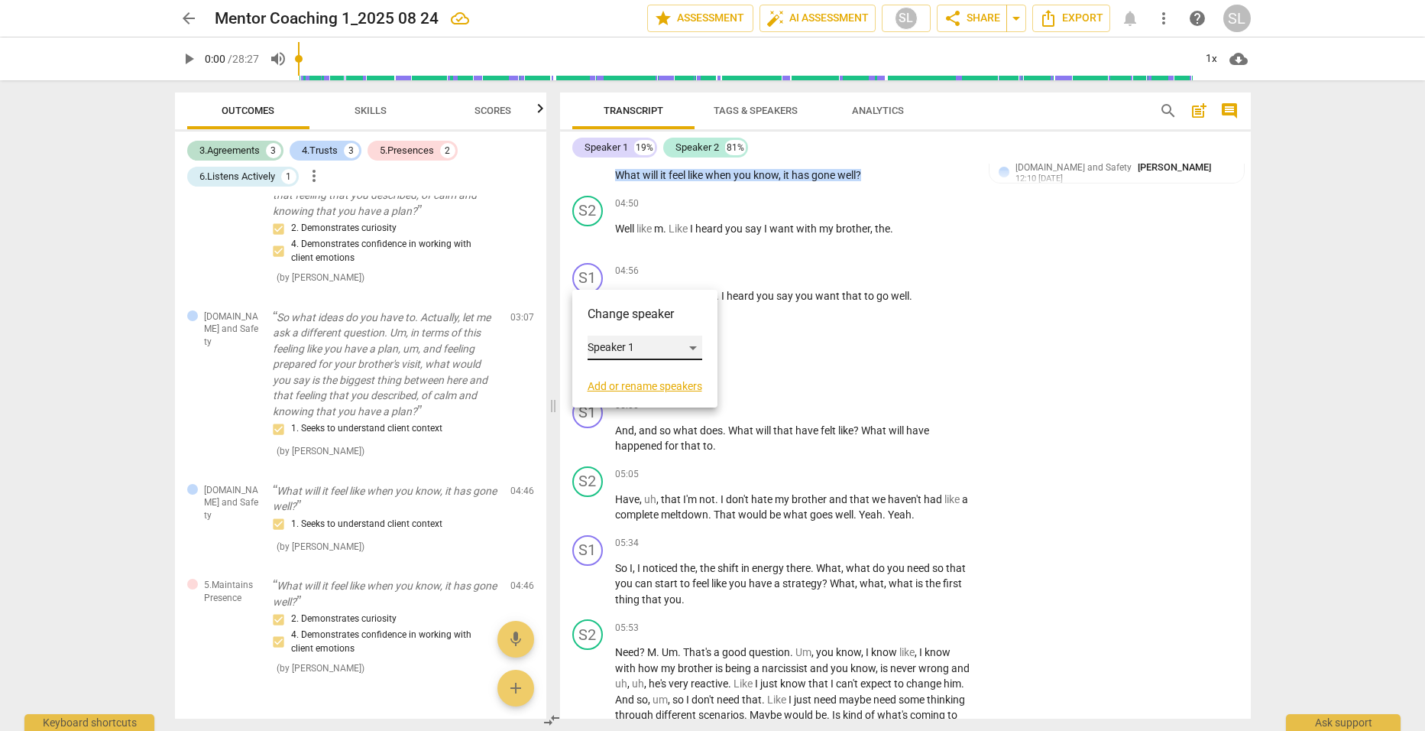
click at [696, 348] on div "Speaker 1" at bounding box center [645, 348] width 115 height 24
click at [631, 376] on li "Speaker 2" at bounding box center [646, 376] width 116 height 29
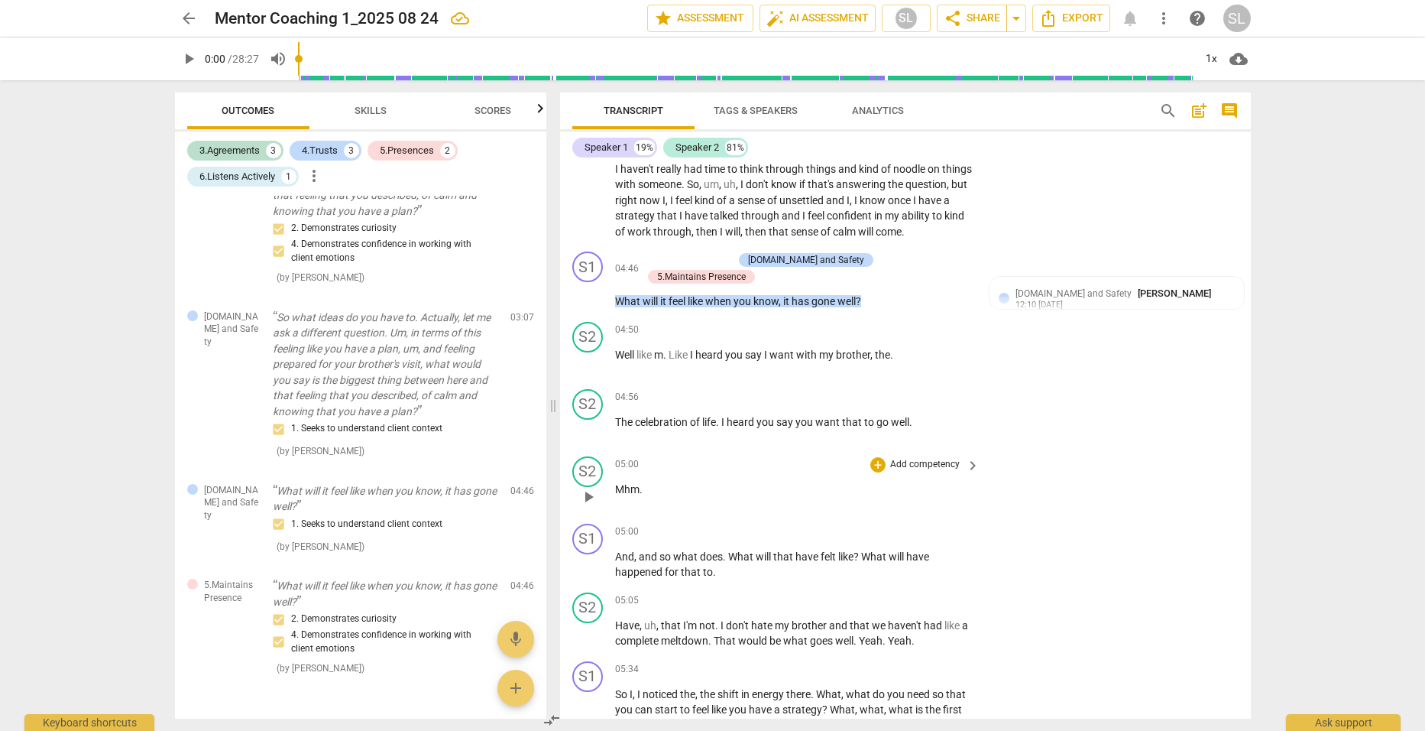
scroll to position [1376, 0]
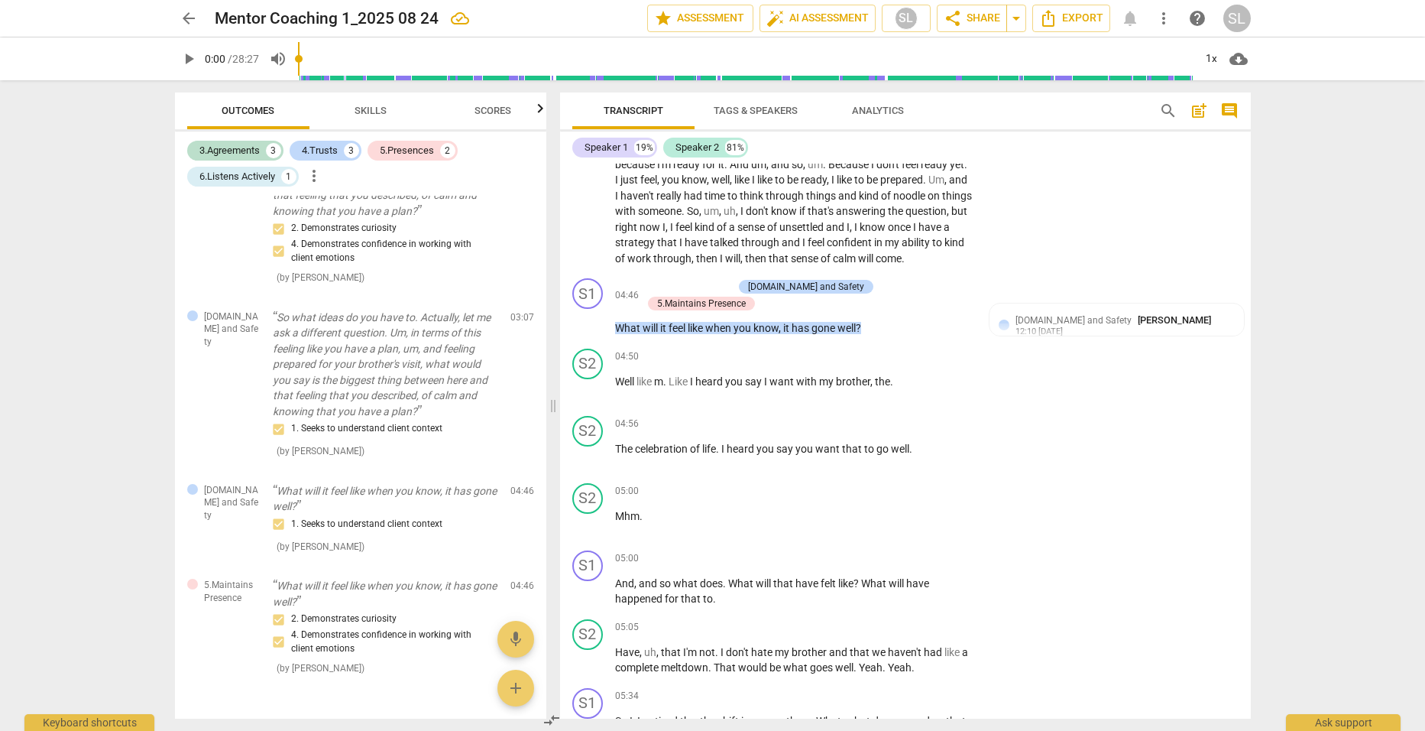
drag, startPoint x: 300, startPoint y: 57, endPoint x: 346, endPoint y: 57, distance: 46.6
click at [346, 57] on div at bounding box center [746, 58] width 897 height 43
click at [191, 59] on span "play_arrow" at bounding box center [189, 59] width 18 height 18
drag, startPoint x: 302, startPoint y: 57, endPoint x: 451, endPoint y: 61, distance: 149.1
click at [451, 61] on input "range" at bounding box center [746, 58] width 897 height 49
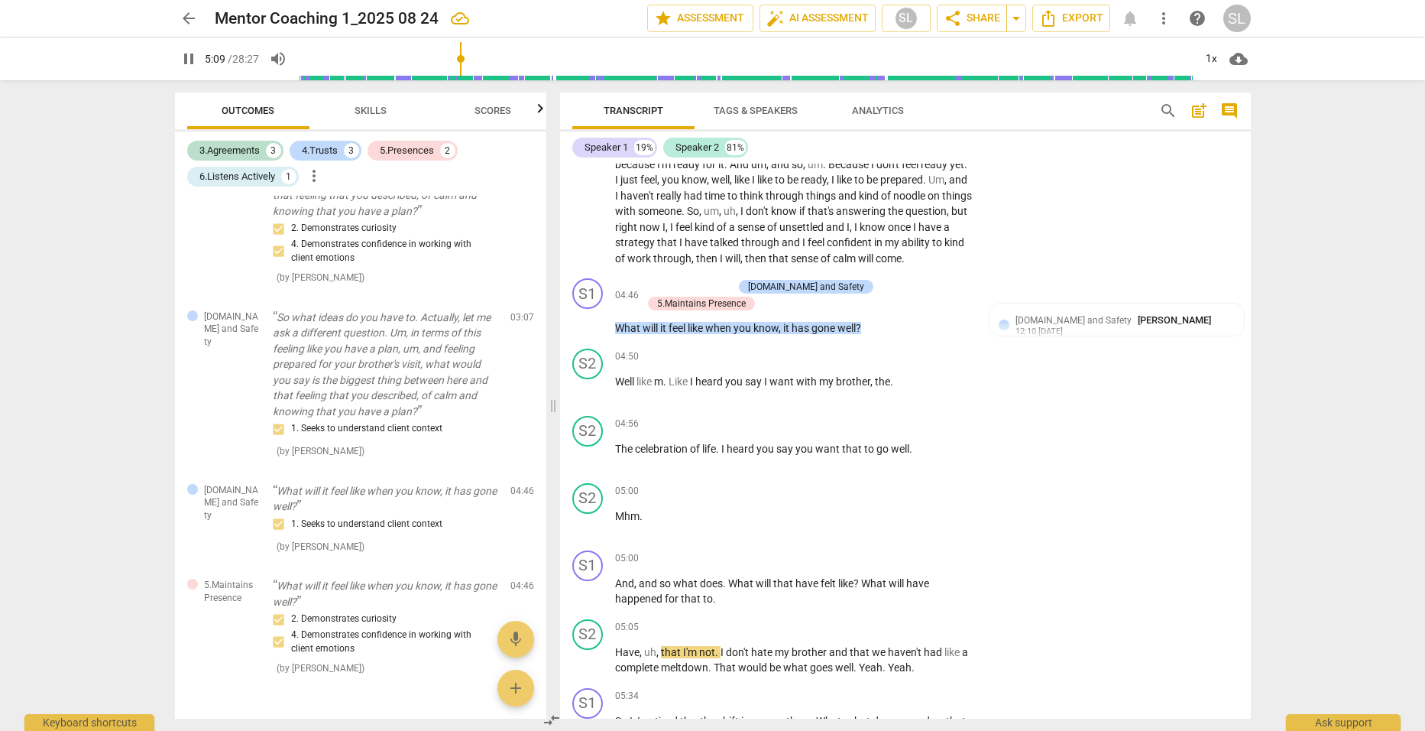
click at [186, 56] on span "pause" at bounding box center [189, 59] width 18 height 18
type input "310"
drag, startPoint x: 693, startPoint y: 375, endPoint x: 799, endPoint y: 375, distance: 105.5
click at [799, 375] on p "Well like m . Like I heard you say I want with my brother , the ." at bounding box center [794, 382] width 358 height 16
click at [771, 375] on span "the" at bounding box center [776, 381] width 15 height 12
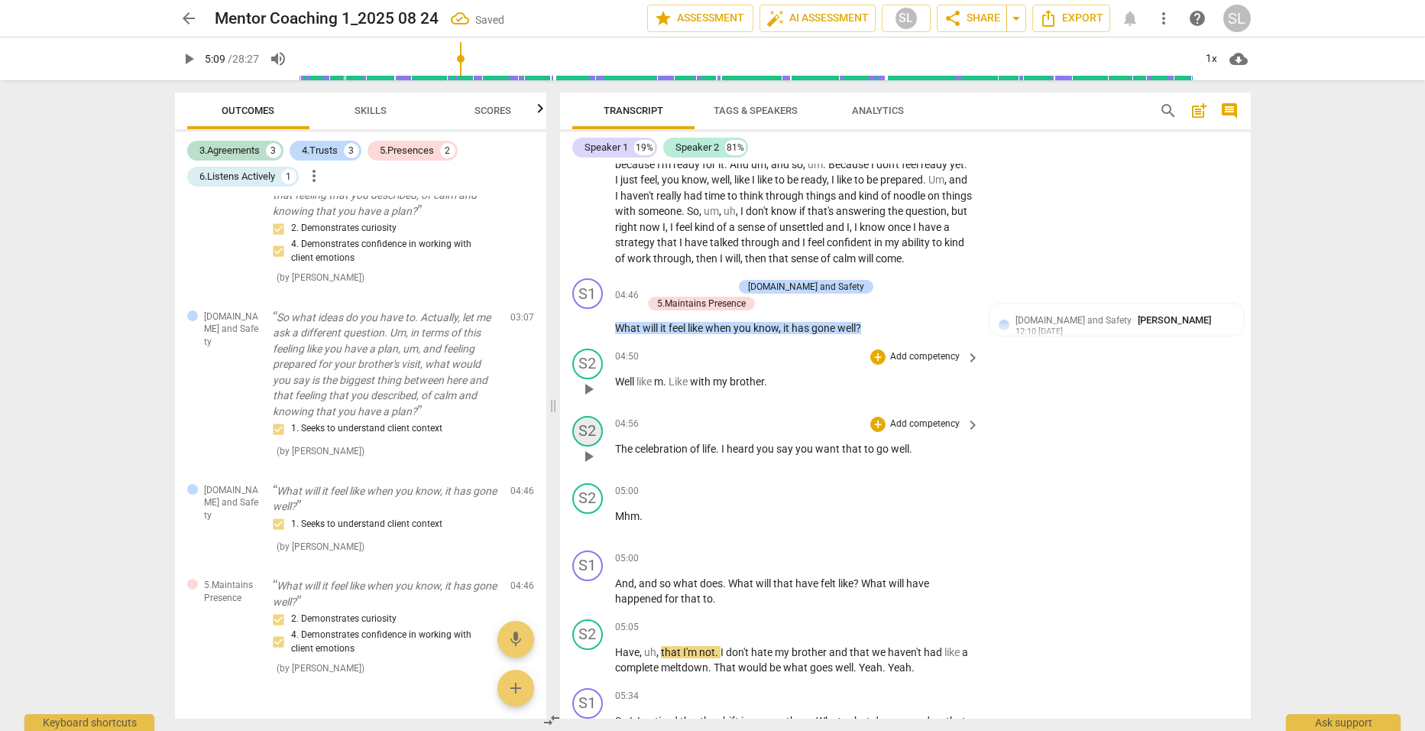
click at [585, 426] on div "S2" at bounding box center [587, 431] width 31 height 31
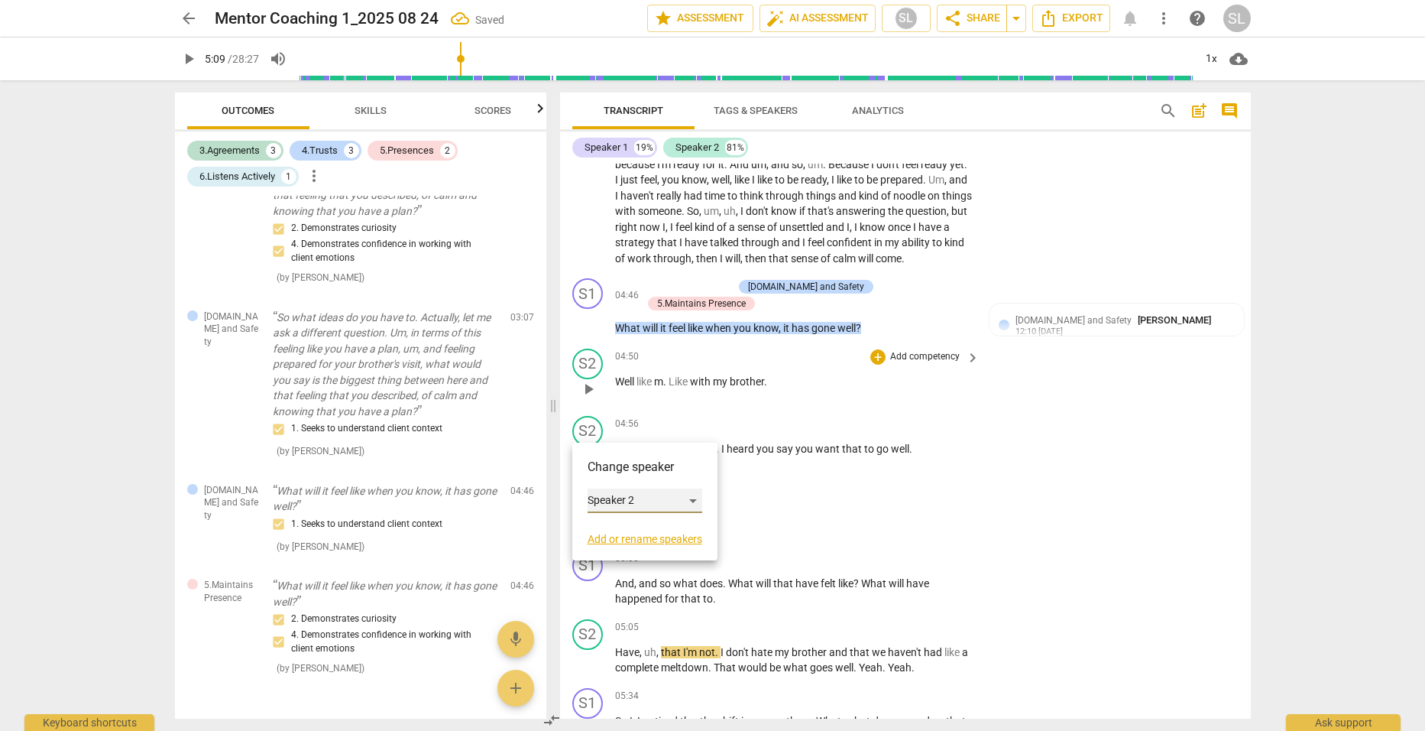
click at [692, 501] on div "Speaker 2" at bounding box center [645, 500] width 115 height 24
click at [650, 473] on li "Speaker 1" at bounding box center [646, 471] width 116 height 29
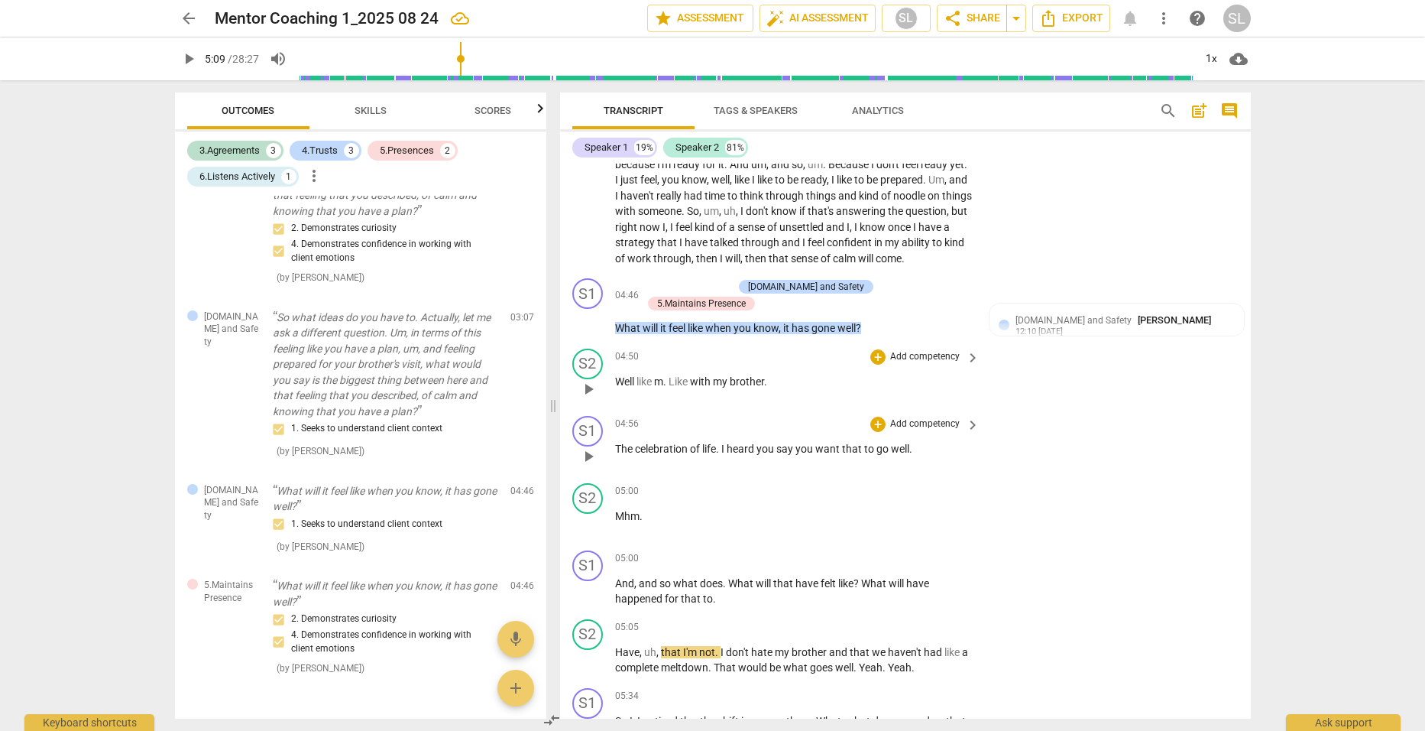
click at [915, 417] on p "Add competency" at bounding box center [925, 424] width 73 height 14
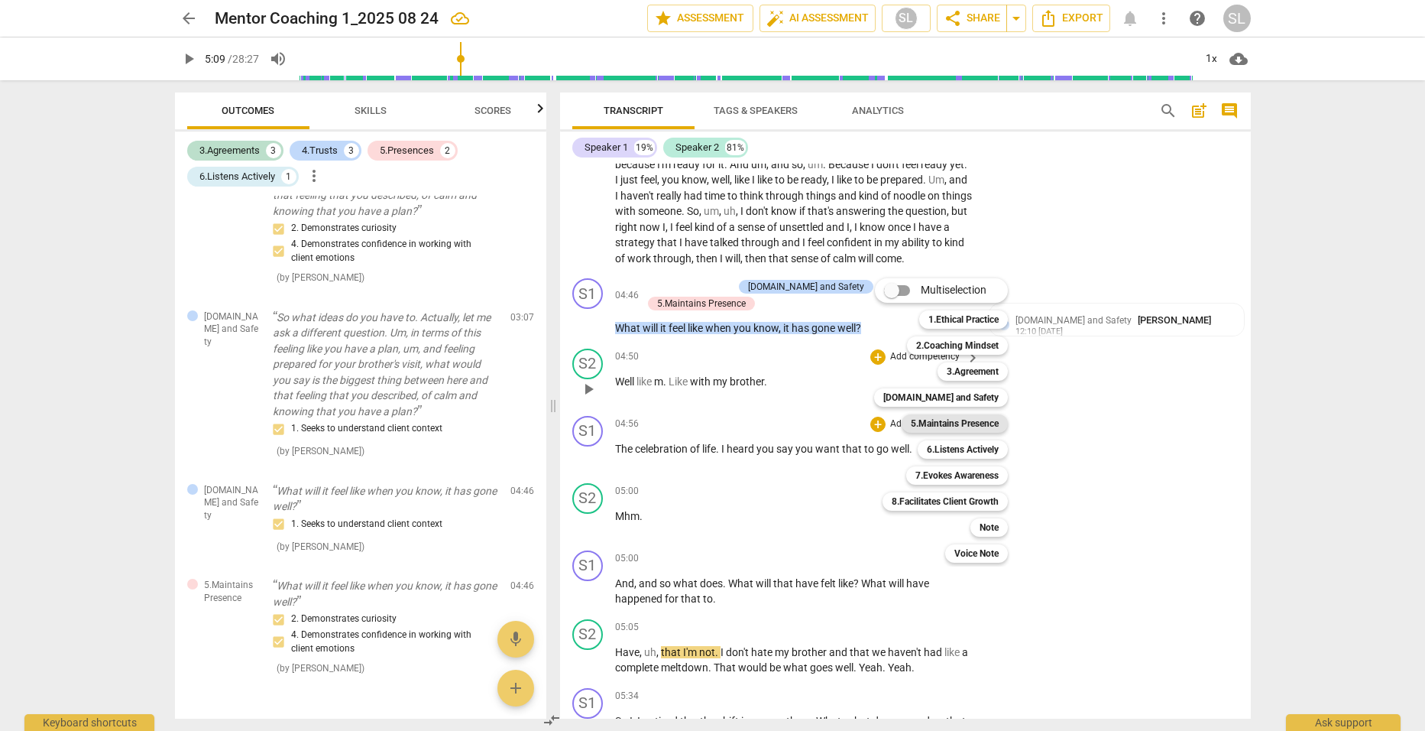
click at [945, 420] on b "5.Maintains Presence" at bounding box center [955, 423] width 88 height 18
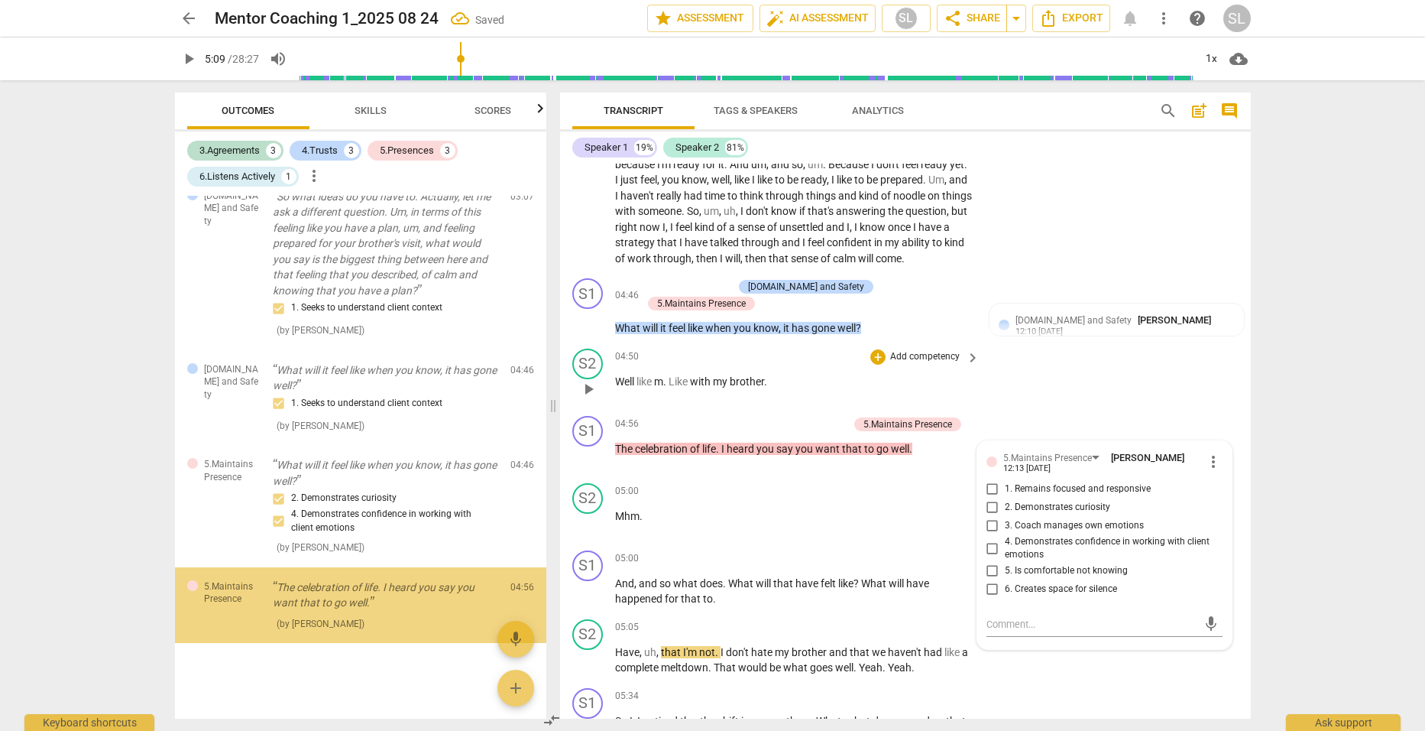
scroll to position [715, 0]
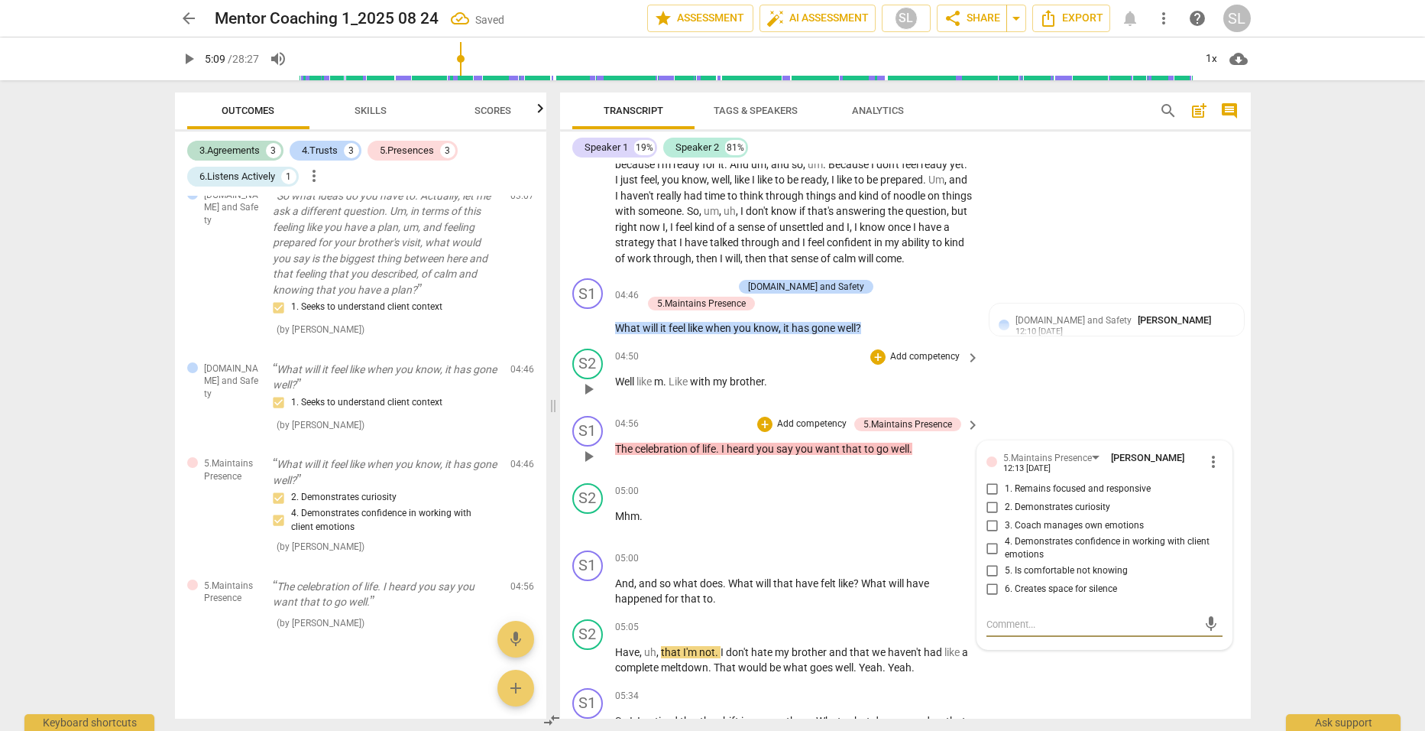
click at [986, 483] on input "1. Remains focused and responsive" at bounding box center [993, 489] width 24 height 18
checkbox input "true"
click at [797, 478] on div "S2 play_arrow pause 05:00 + Add competency keyboard_arrow_right Mhm ." at bounding box center [905, 510] width 691 height 67
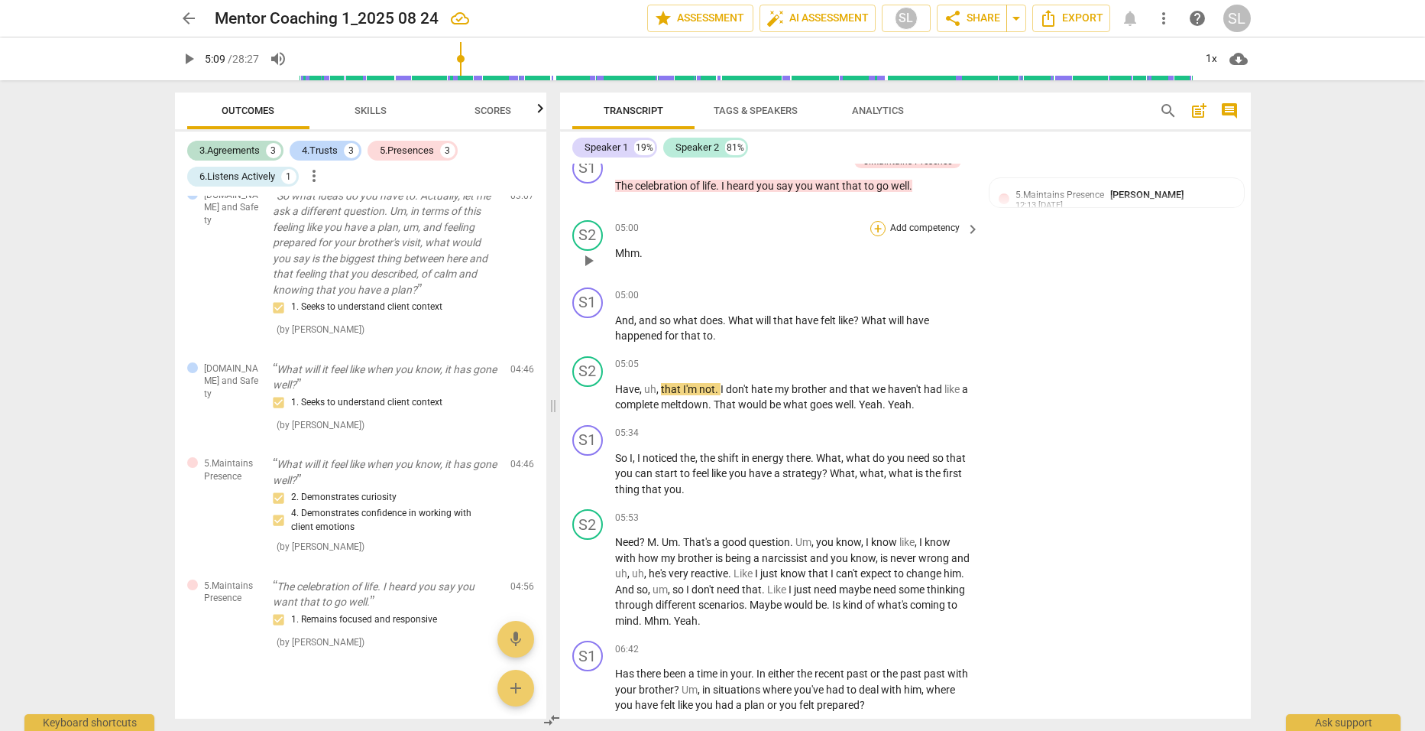
scroll to position [1682, 0]
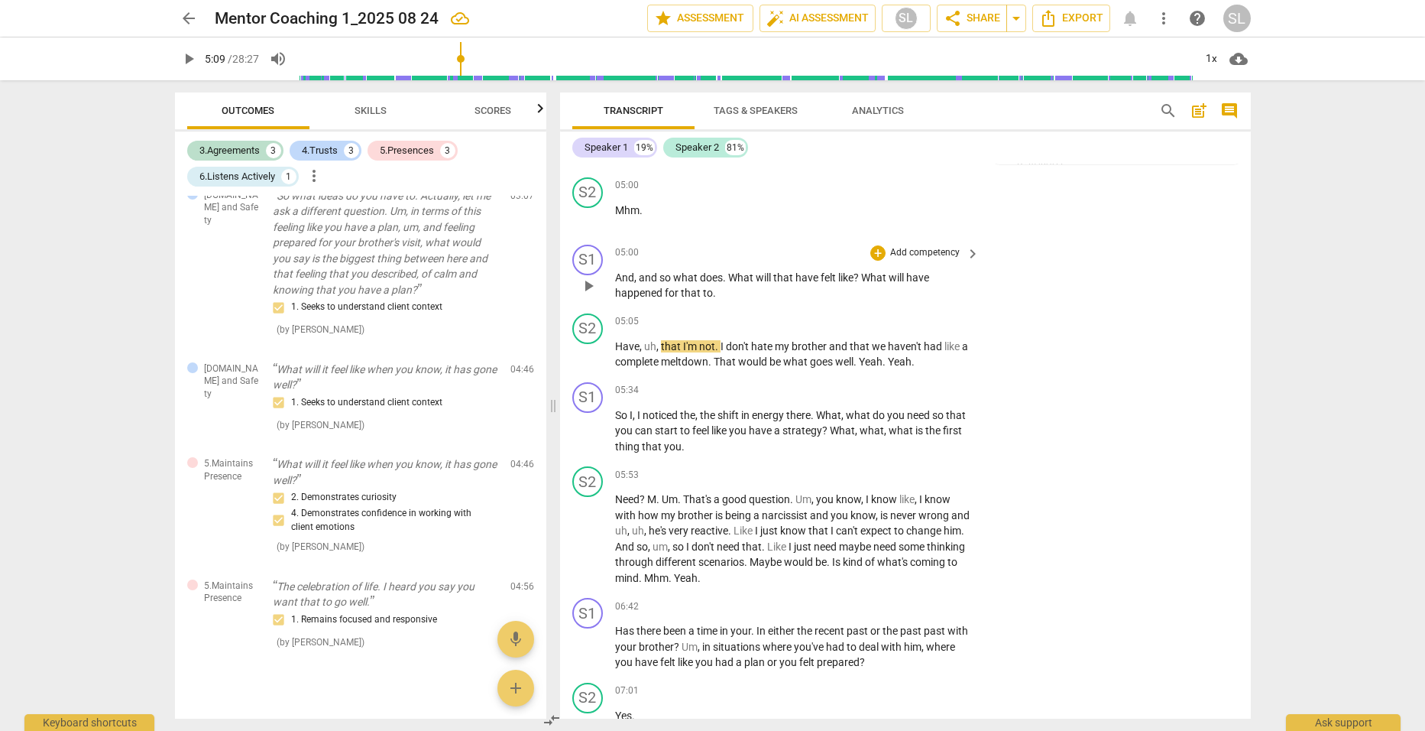
click at [711, 287] on span "to" at bounding box center [708, 293] width 10 height 12
click at [457, 59] on input "range" at bounding box center [746, 58] width 897 height 49
click at [191, 58] on span "play_arrow" at bounding box center [189, 59] width 18 height 18
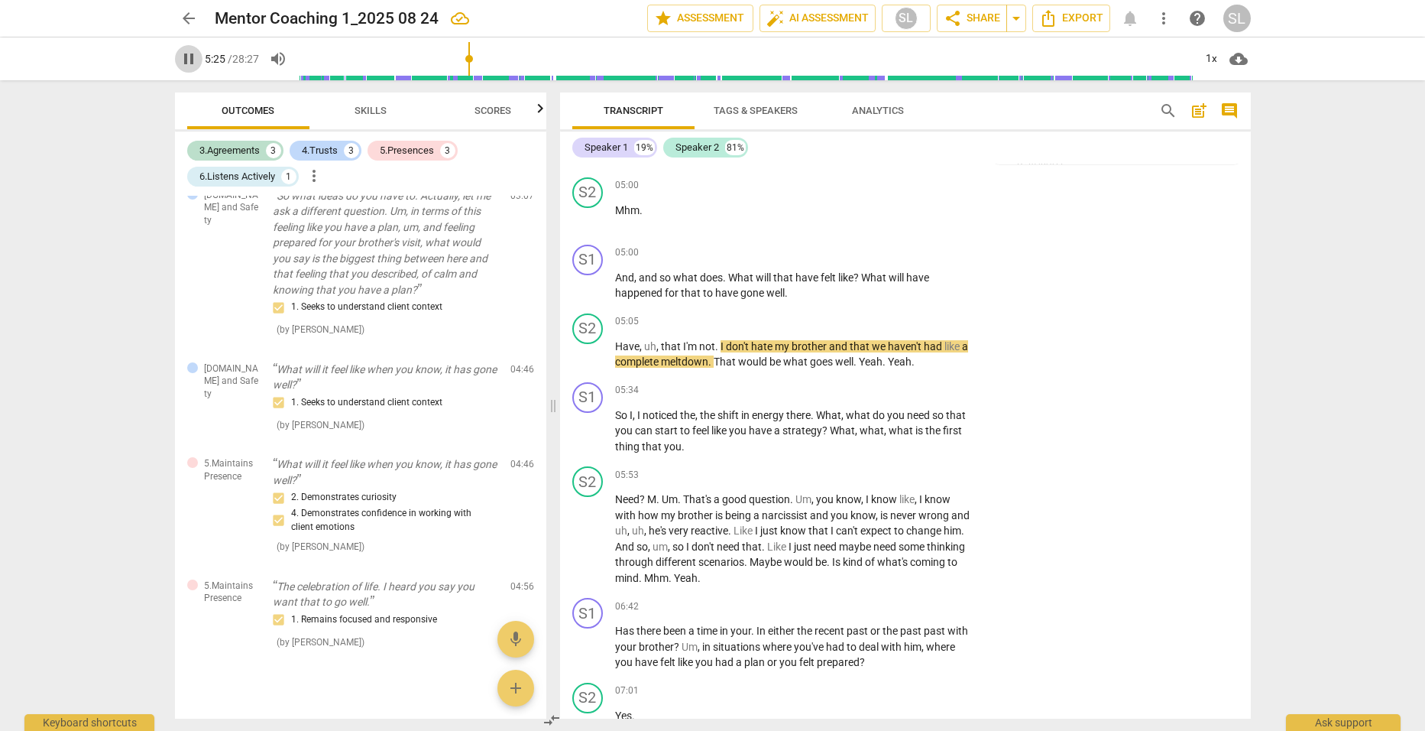
click at [190, 57] on span "pause" at bounding box center [189, 59] width 18 height 18
type input "326"
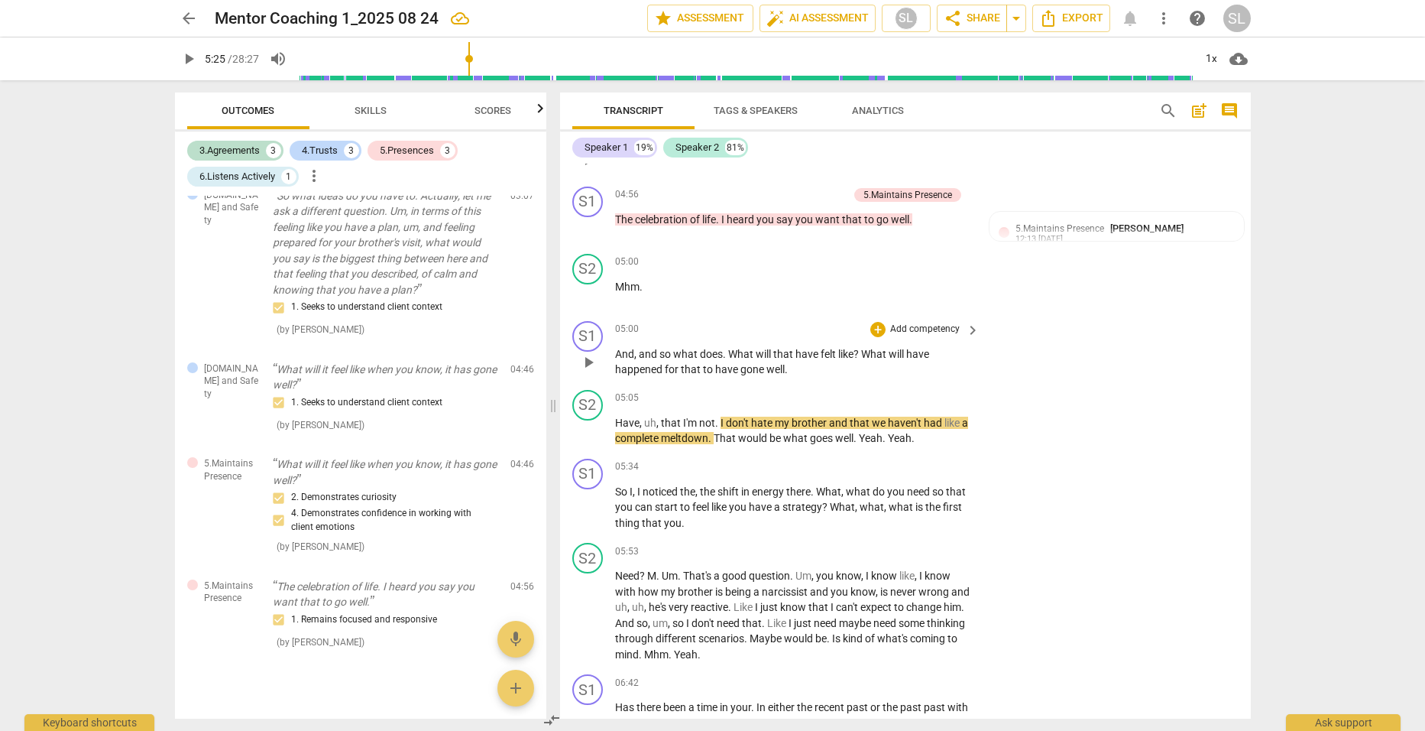
click at [914, 327] on p "Add competency" at bounding box center [925, 330] width 73 height 14
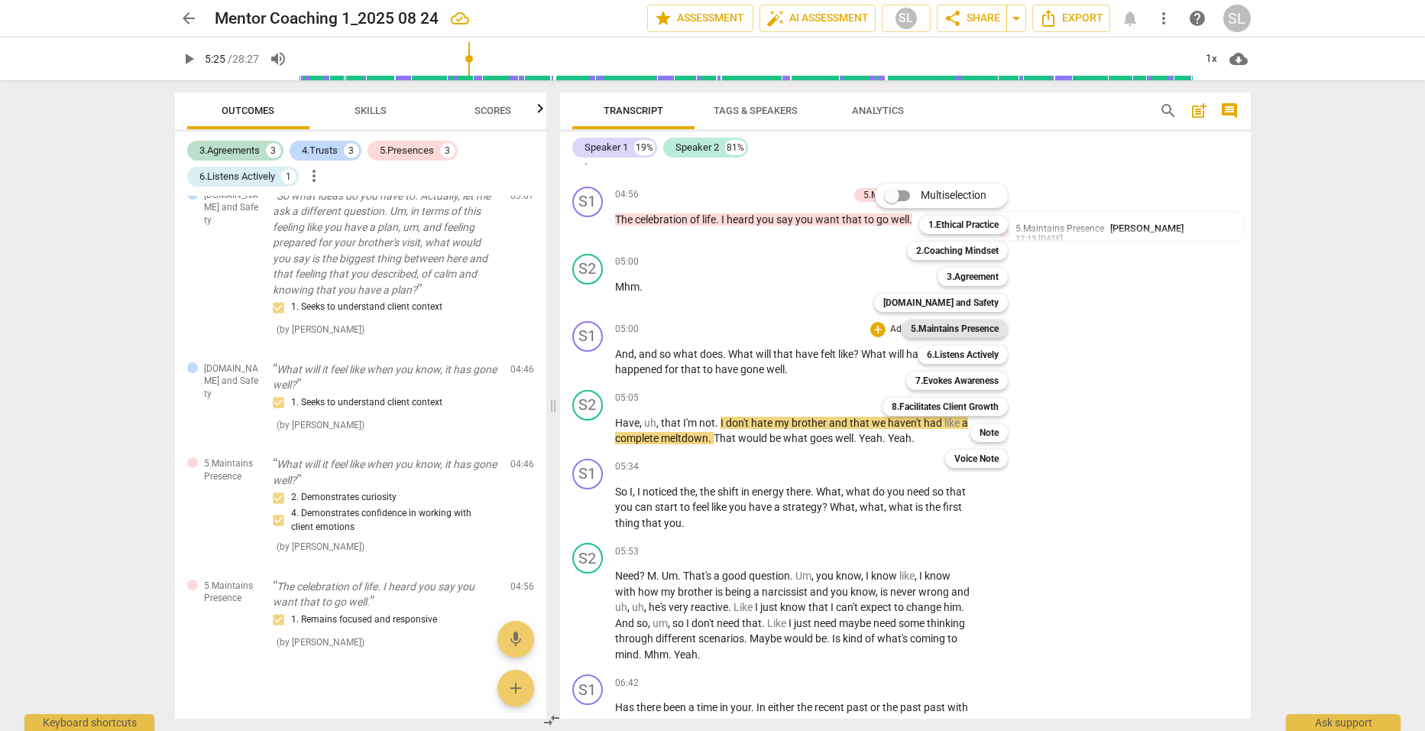
click at [952, 327] on b "5.Maintains Presence" at bounding box center [955, 328] width 88 height 18
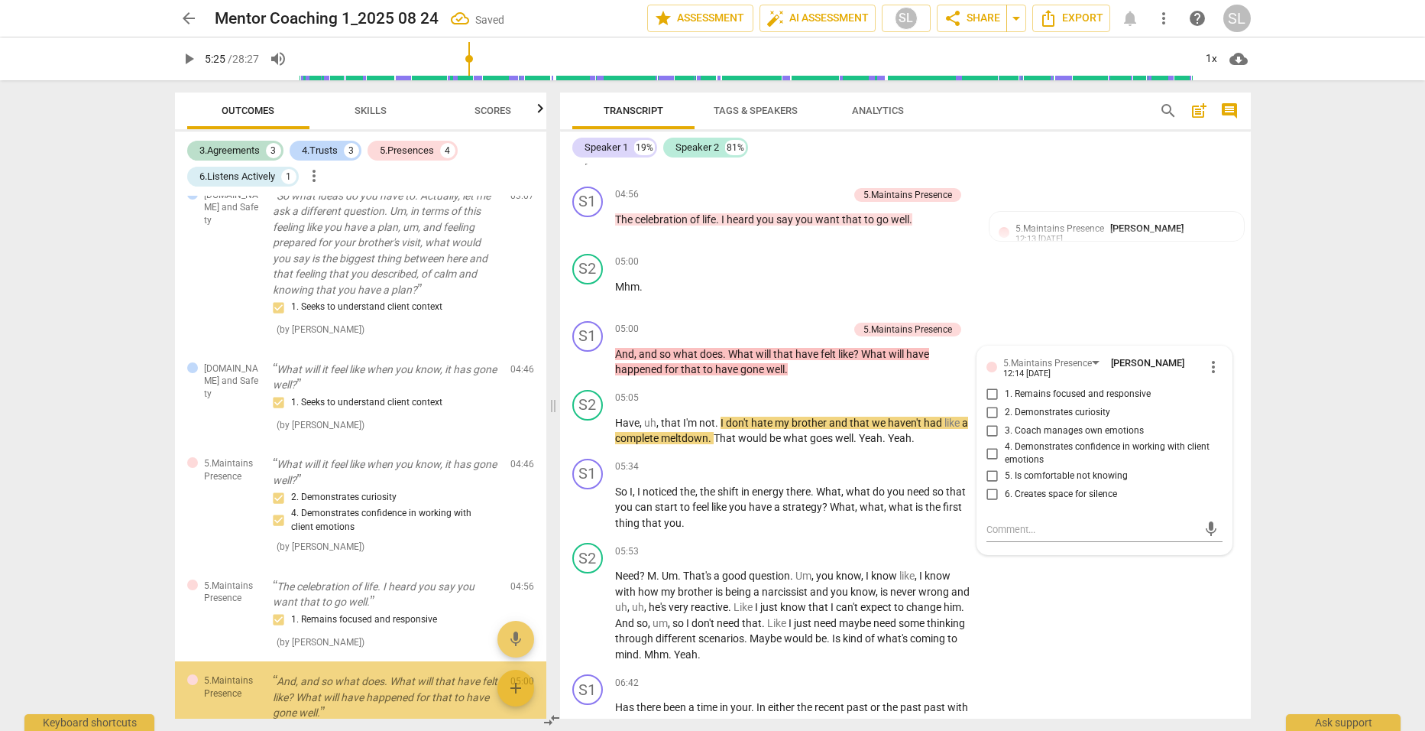
scroll to position [825, 0]
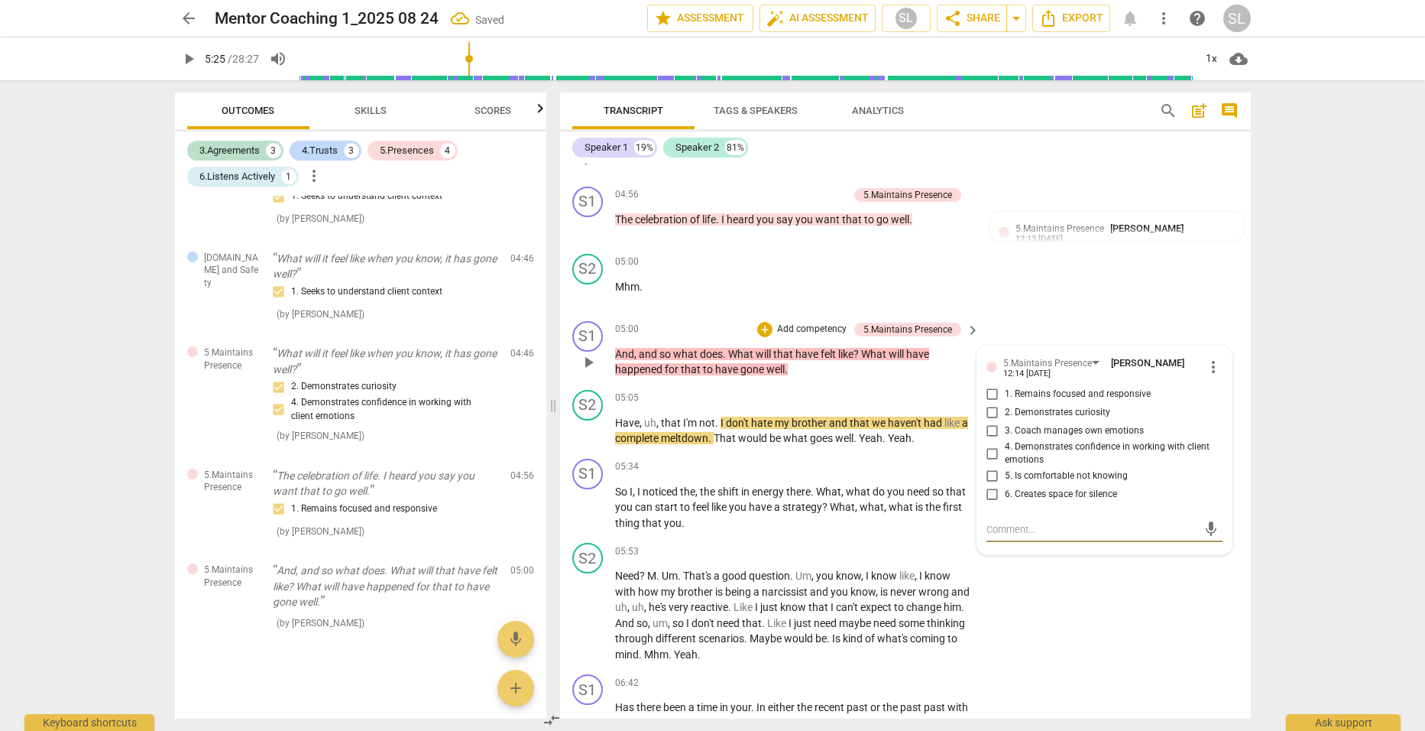
click at [985, 406] on input "2. Demonstrates curiosity" at bounding box center [993, 413] width 24 height 18
checkbox input "true"
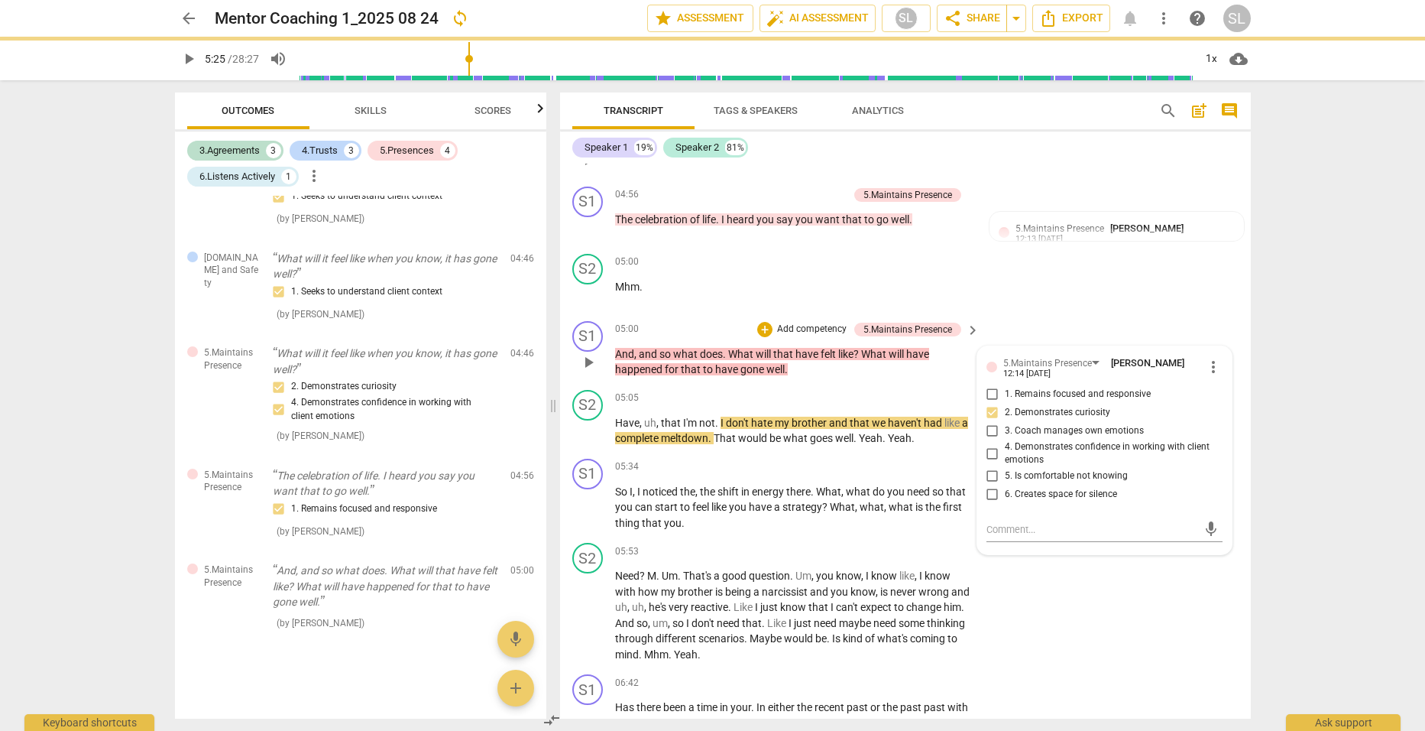
click at [806, 323] on p "Add competency" at bounding box center [812, 330] width 73 height 14
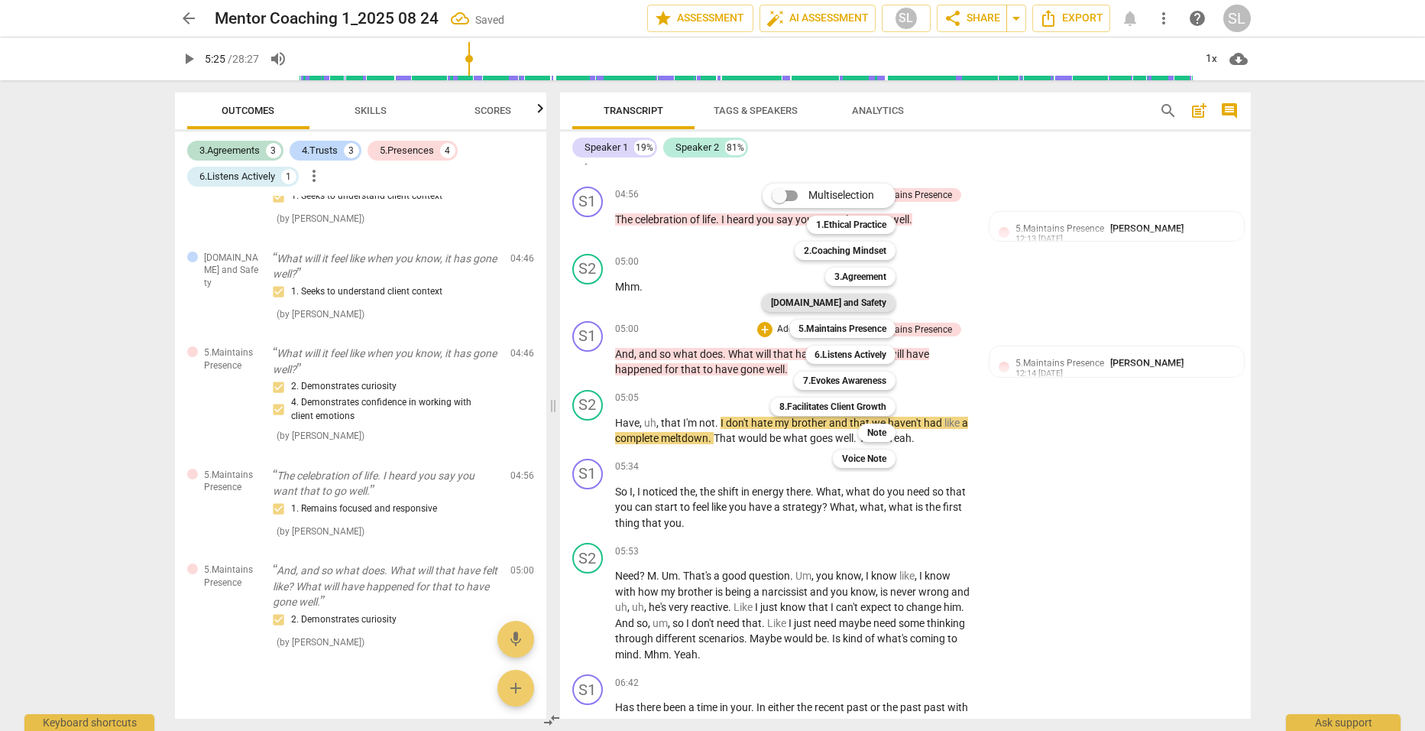
click at [824, 305] on b "[DOMAIN_NAME] and Safety" at bounding box center [828, 303] width 115 height 18
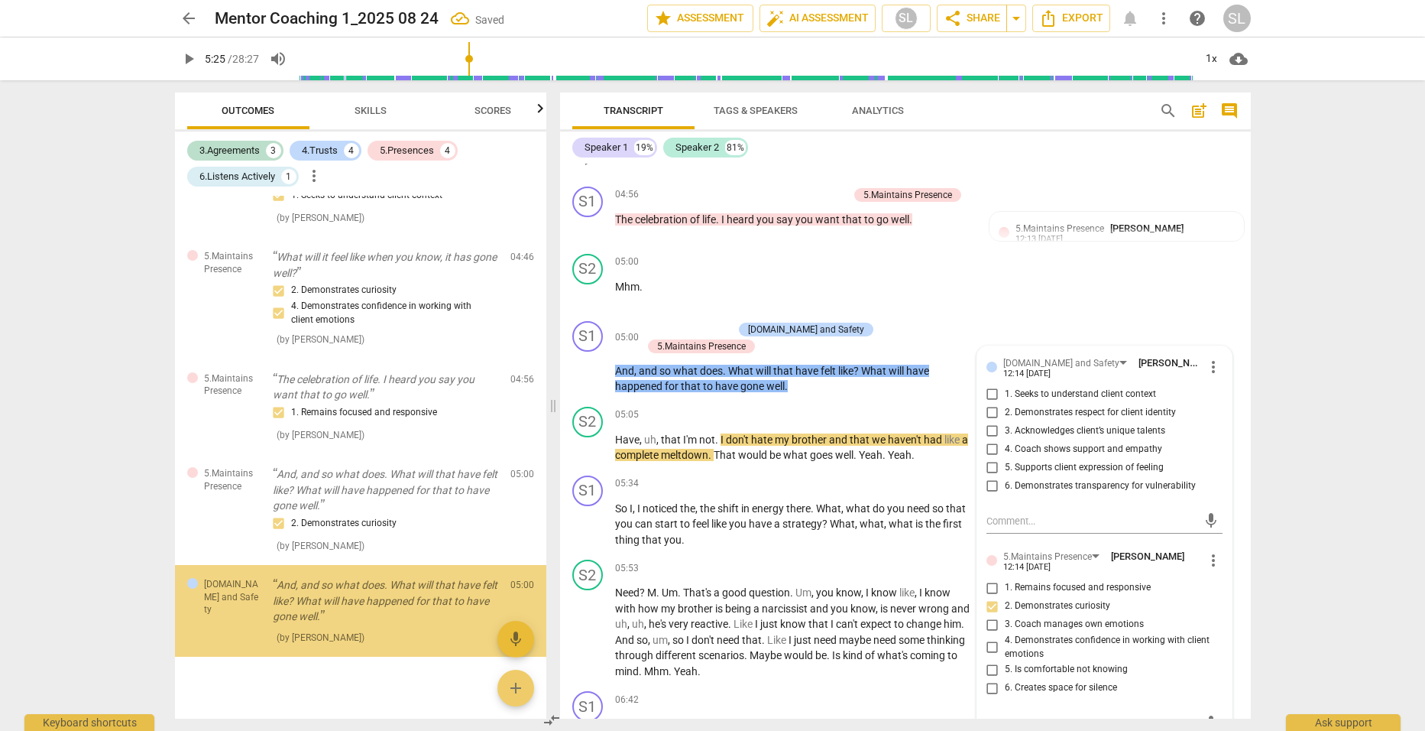
scroll to position [936, 0]
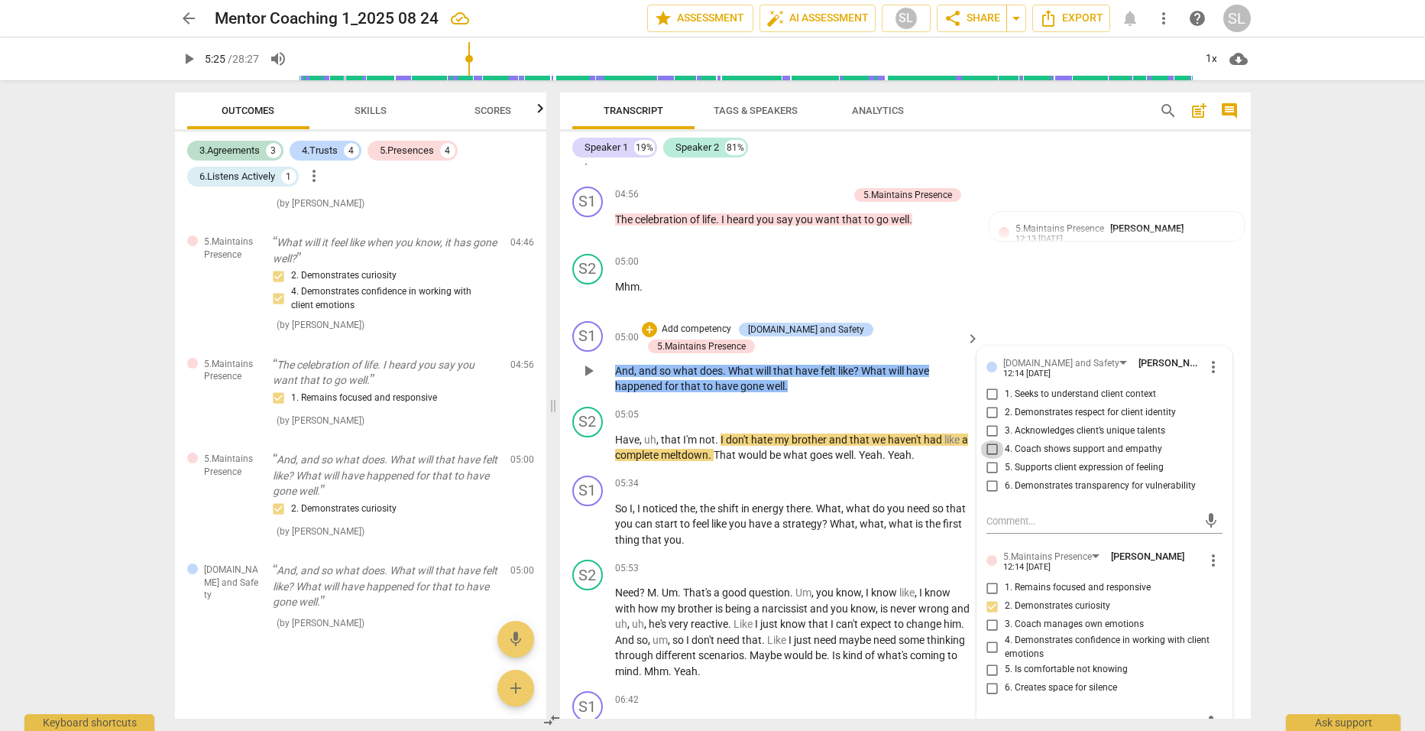
click at [987, 443] on input "4. Coach shows support and empathy" at bounding box center [993, 449] width 24 height 18
checkbox input "true"
click at [989, 579] on input "1. Remains focused and responsive" at bounding box center [993, 588] width 24 height 18
checkbox input "true"
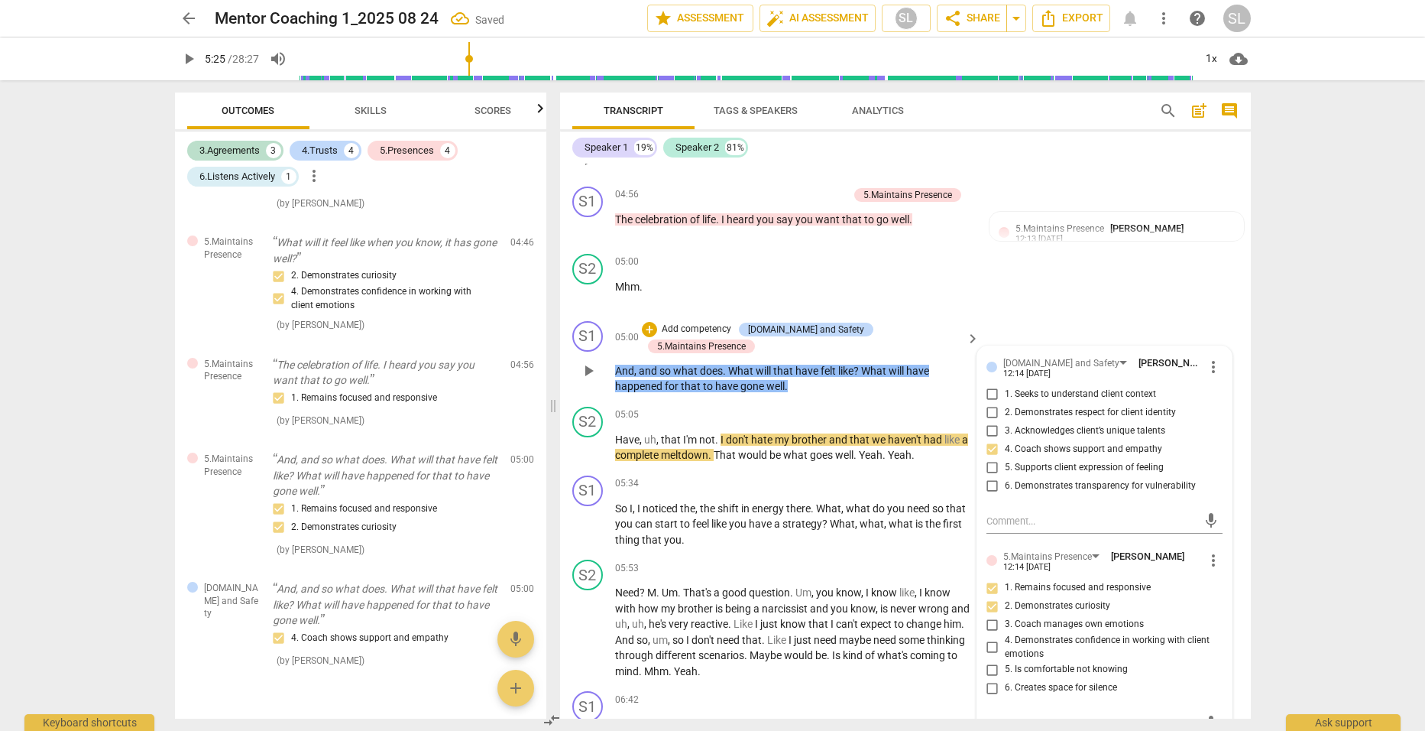
click at [845, 376] on div "S1 play_arrow pause 05:00 + Add competency [DOMAIN_NAME] and Safety 5.Maintains…" at bounding box center [905, 358] width 691 height 86
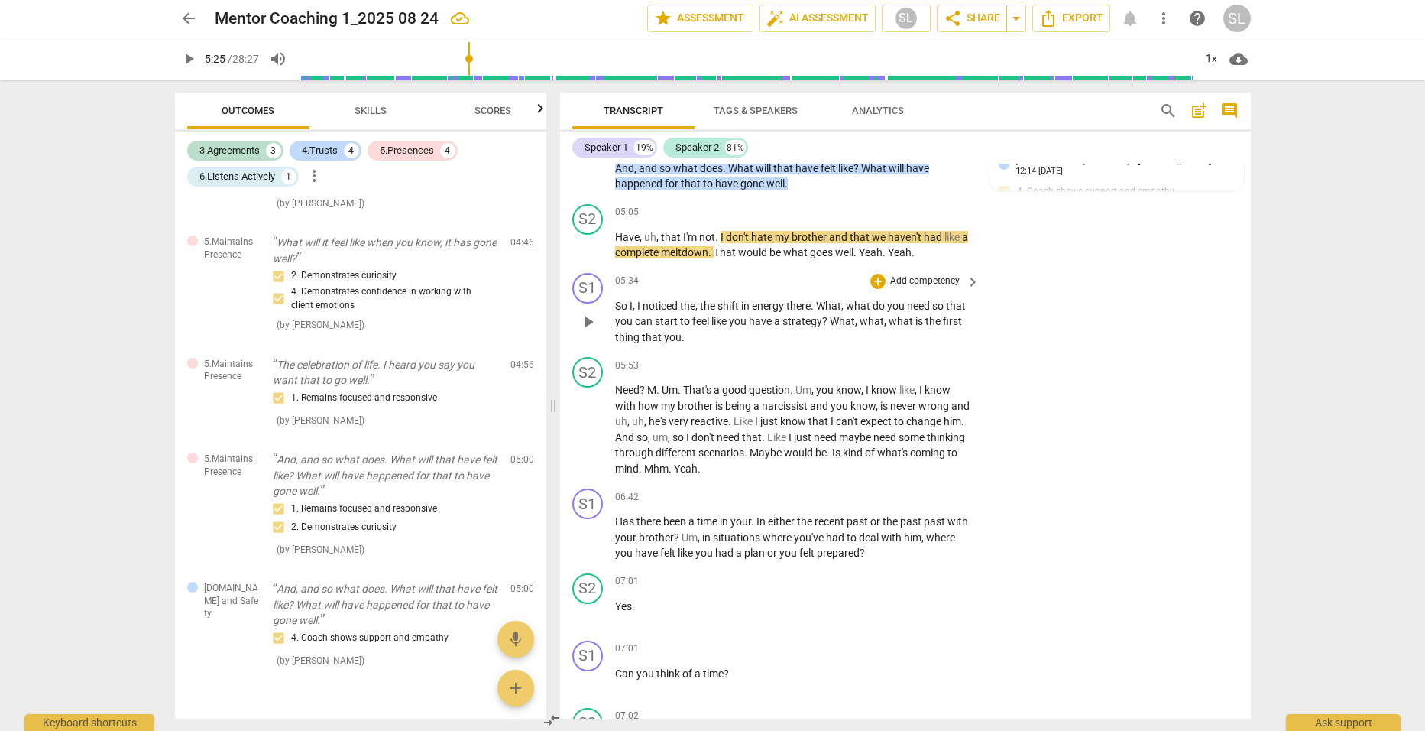
scroll to position [1834, 0]
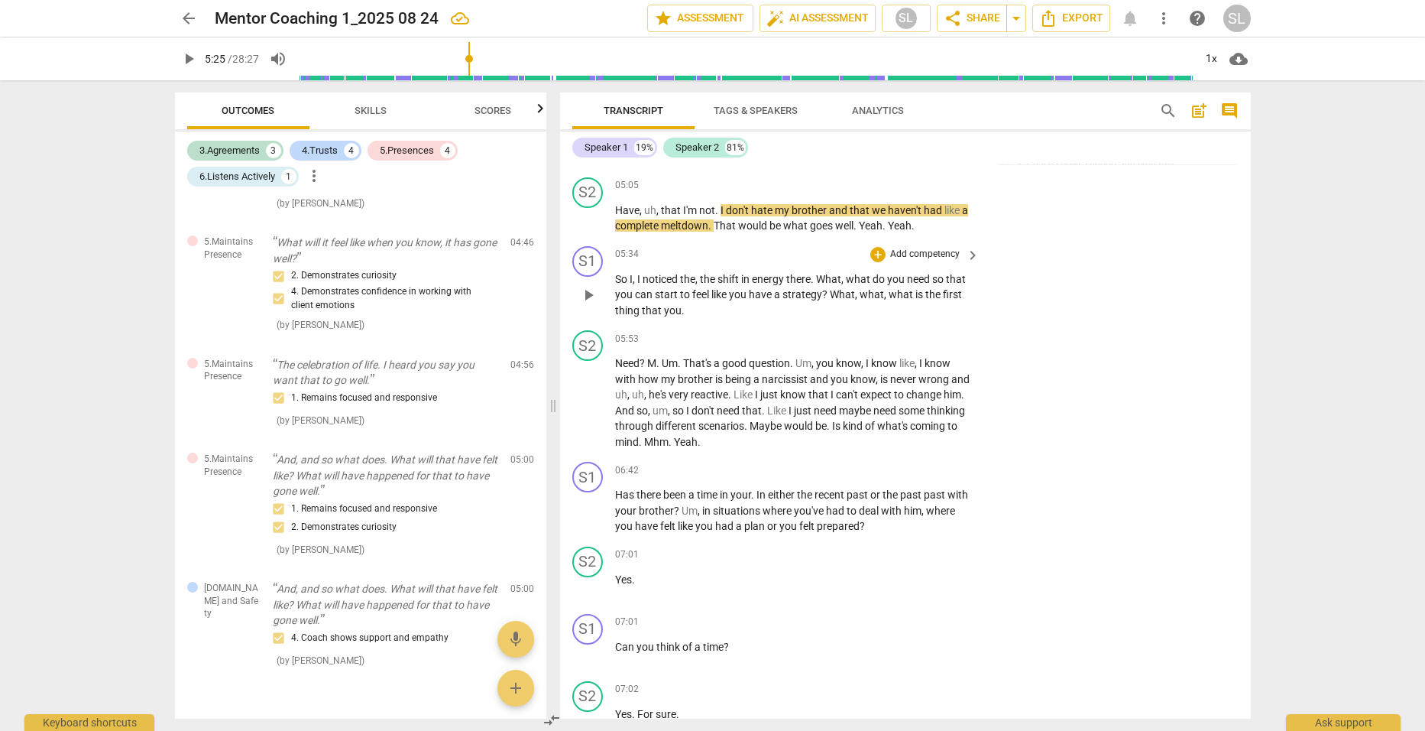
click at [678, 304] on span "you" at bounding box center [673, 310] width 18 height 12
click at [187, 56] on span "play_arrow" at bounding box center [189, 59] width 18 height 18
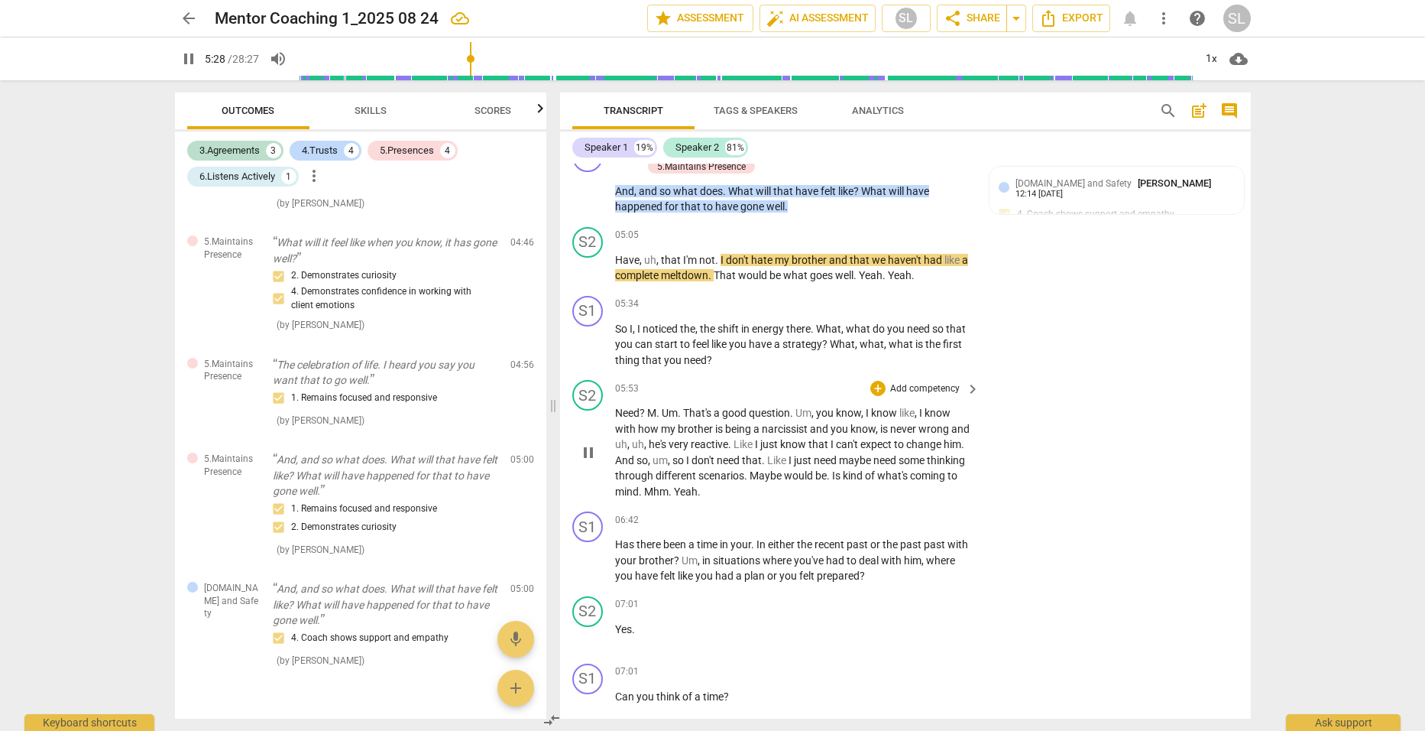
scroll to position [1758, 0]
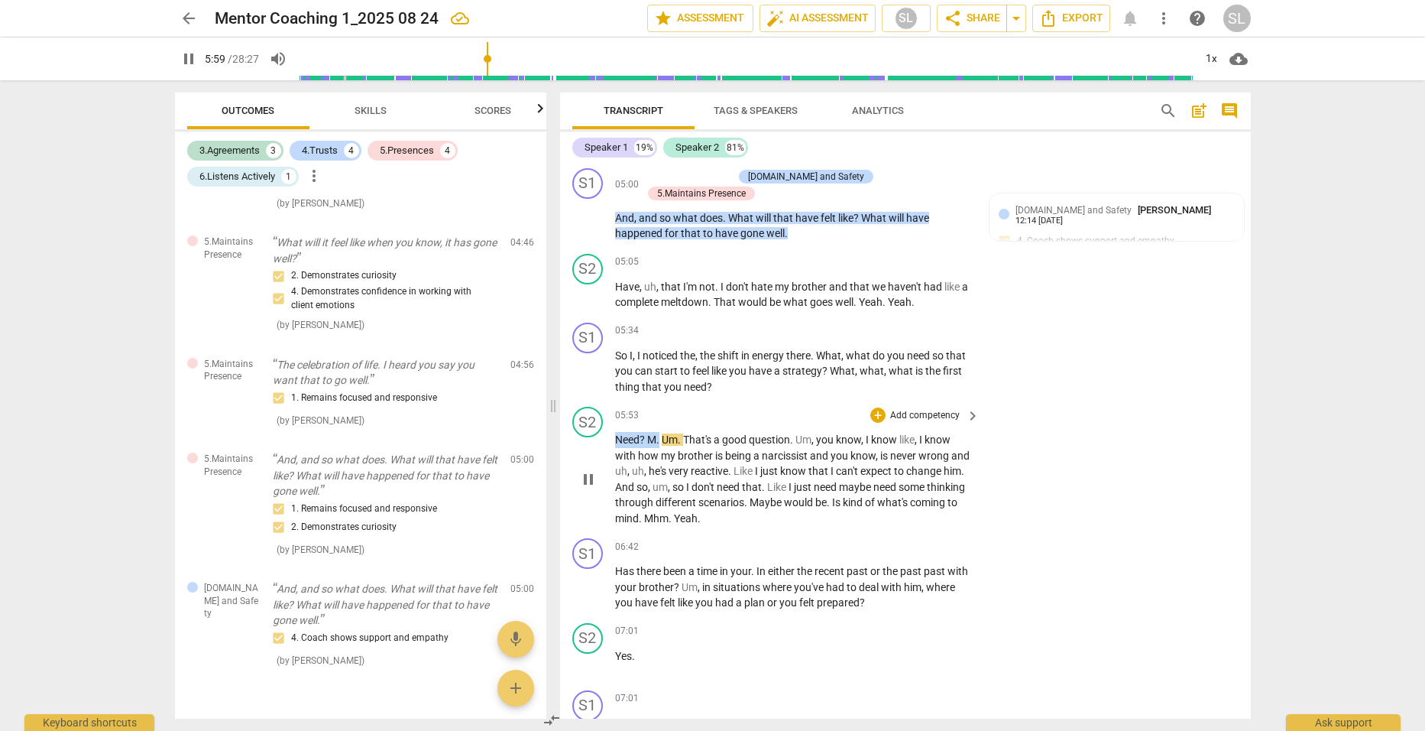
drag, startPoint x: 661, startPoint y: 418, endPoint x: 608, endPoint y: 414, distance: 52.9
click at [608, 414] on div "S2 play_arrow pause 05:53 + Add competency keyboard_arrow_right Need ? M . Um .…" at bounding box center [905, 466] width 691 height 131
type input "361"
click at [658, 449] on span "is" at bounding box center [658, 455] width 10 height 12
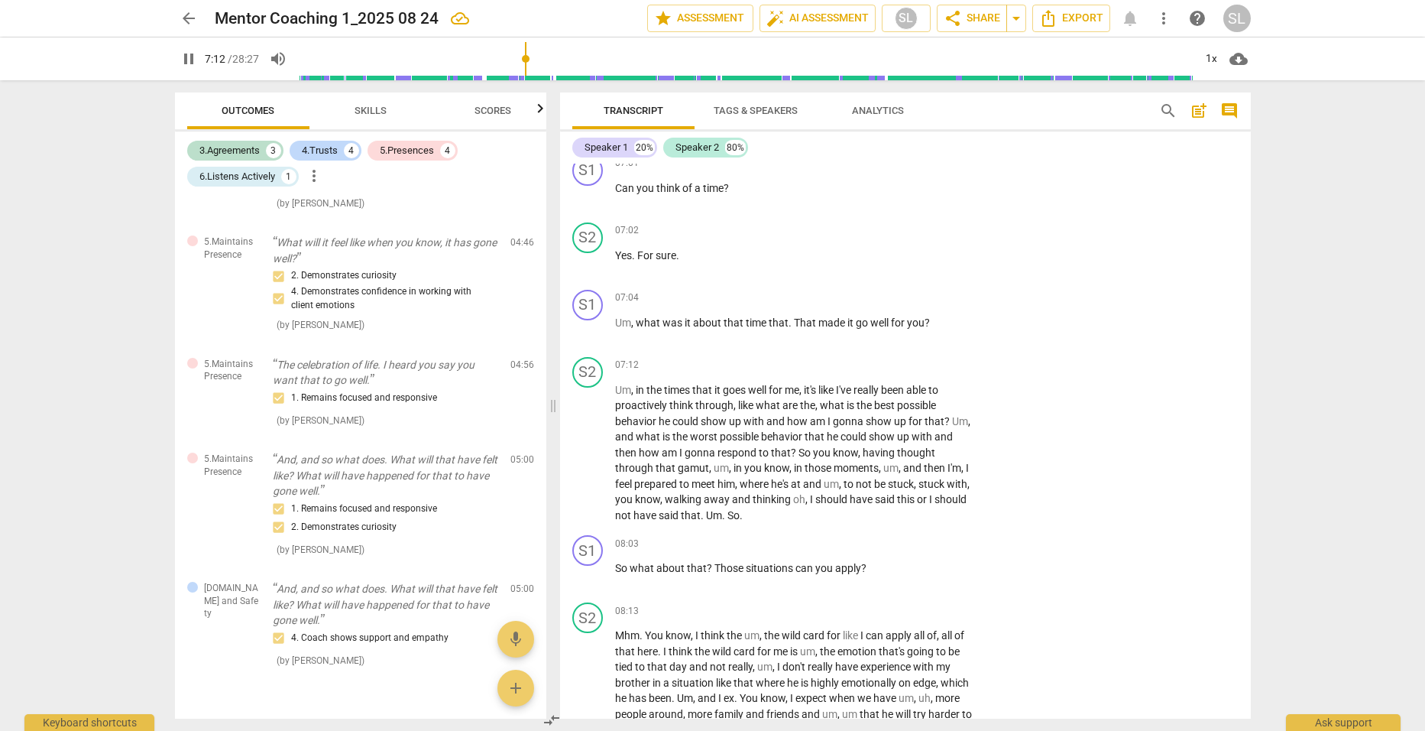
scroll to position [2369, 0]
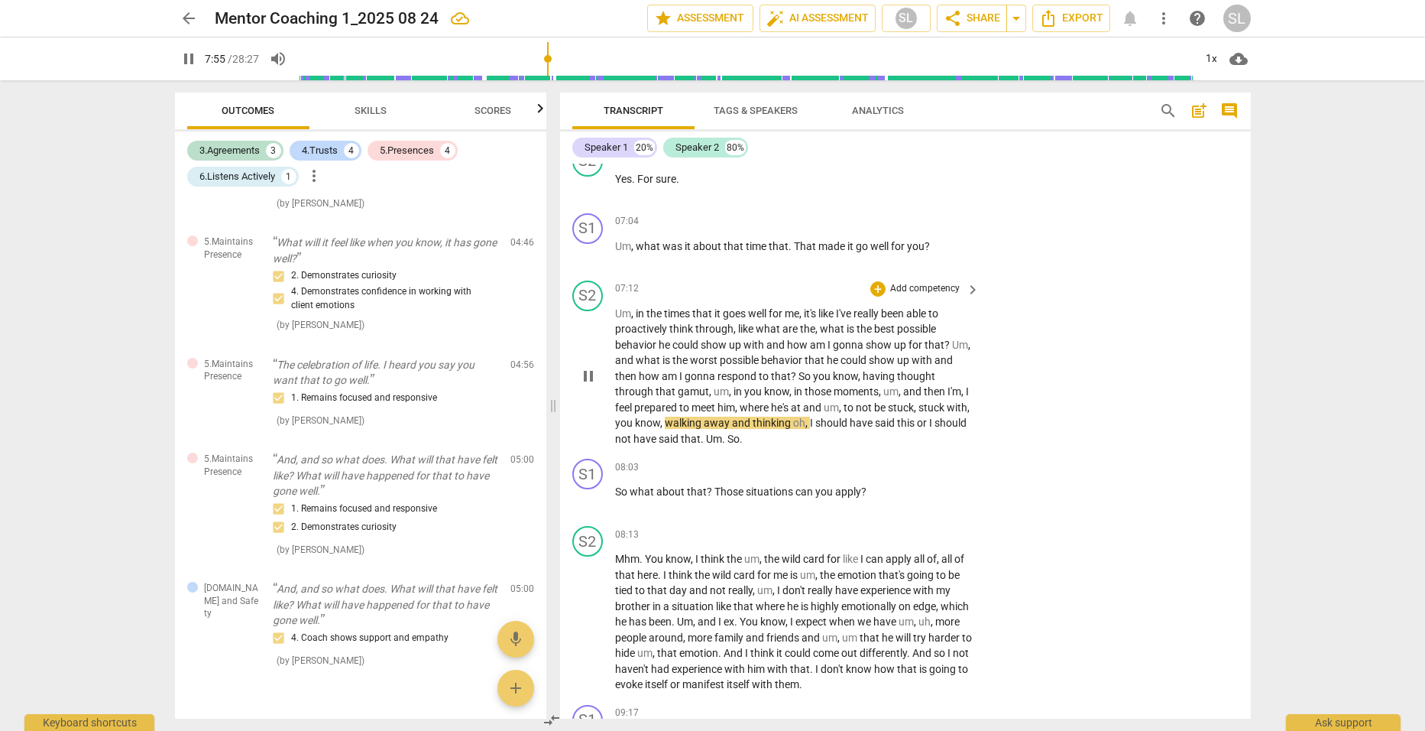
click at [935, 401] on span "stuck" at bounding box center [933, 407] width 28 height 12
click at [703, 485] on span "that" at bounding box center [697, 491] width 20 height 12
type input "487"
click at [851, 485] on span "apply" at bounding box center [841, 491] width 26 height 12
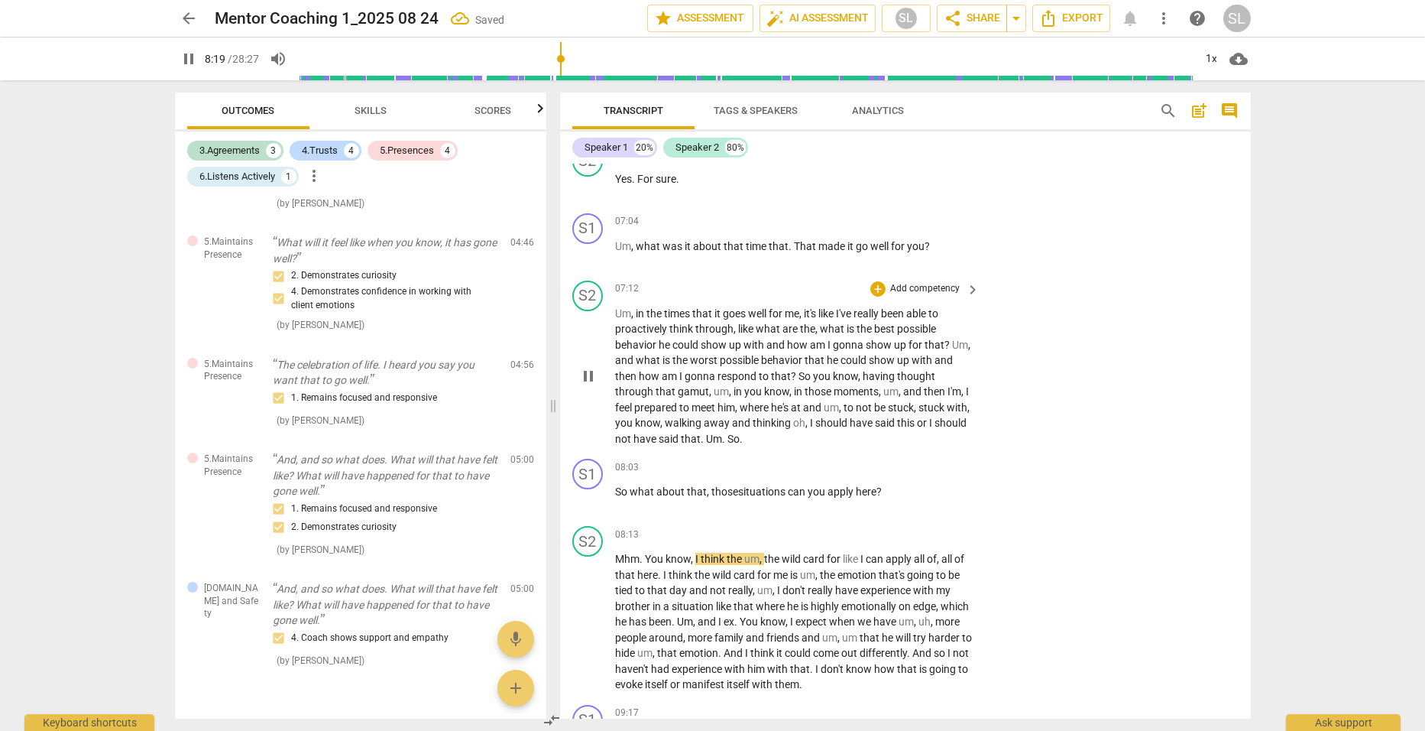
scroll to position [2446, 0]
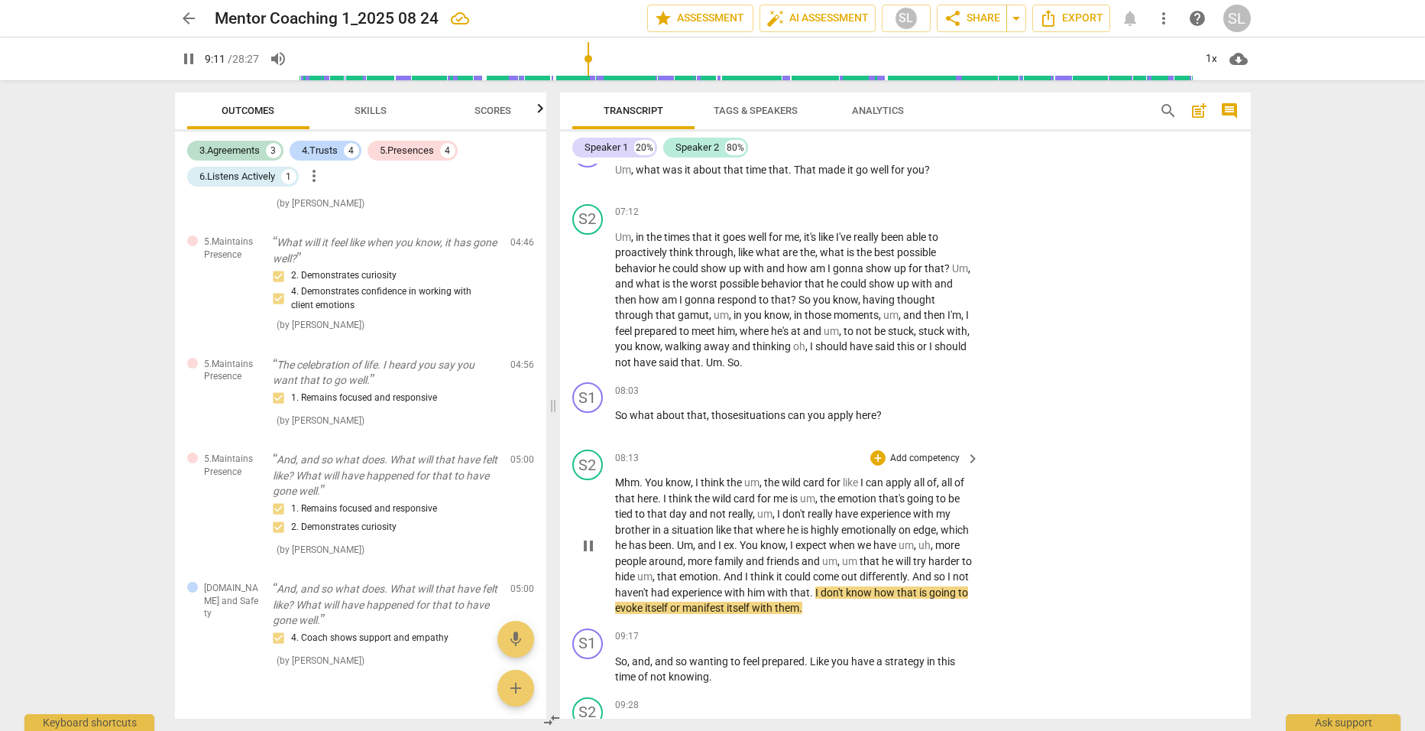
click at [948, 570] on span "I" at bounding box center [950, 576] width 5 height 12
type input "554"
click at [799, 602] on span "them" at bounding box center [787, 608] width 24 height 12
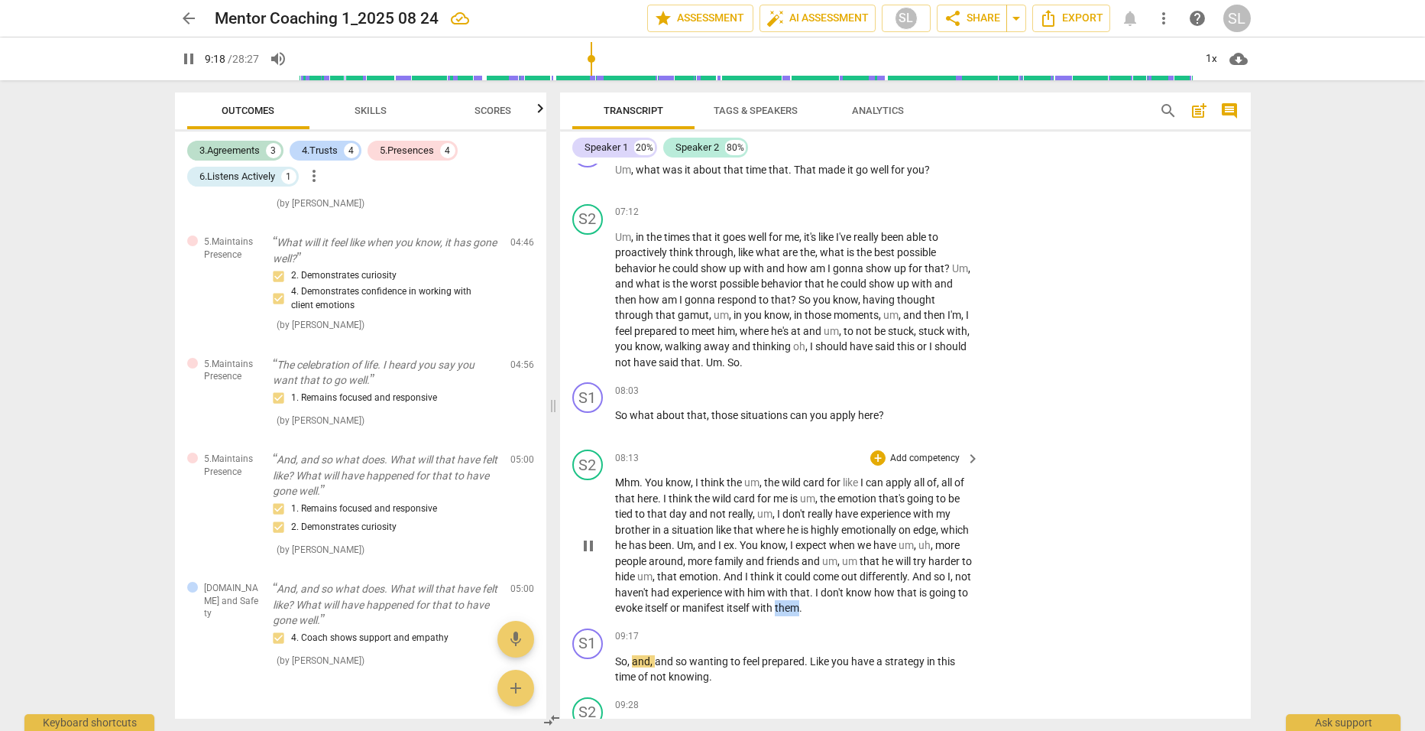
click at [799, 602] on span "them" at bounding box center [787, 608] width 24 height 12
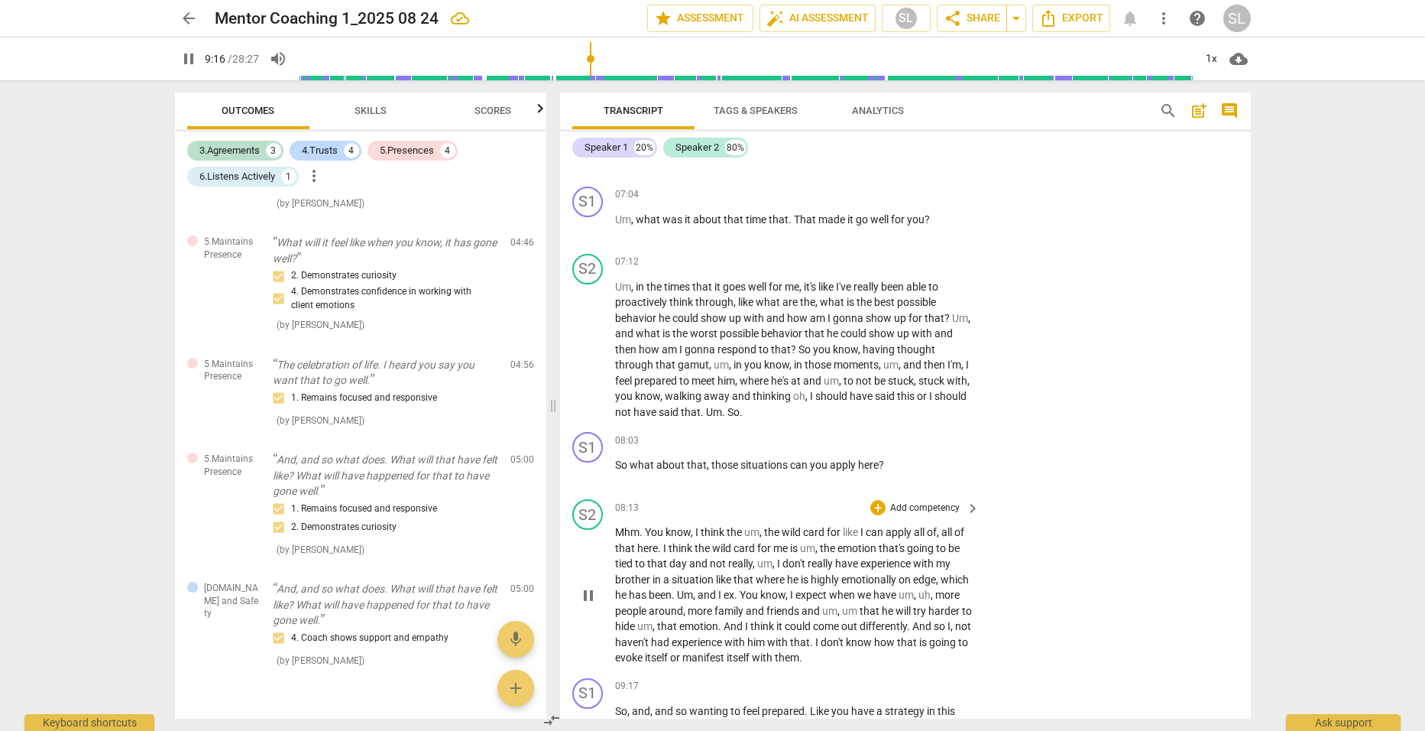
scroll to position [2369, 0]
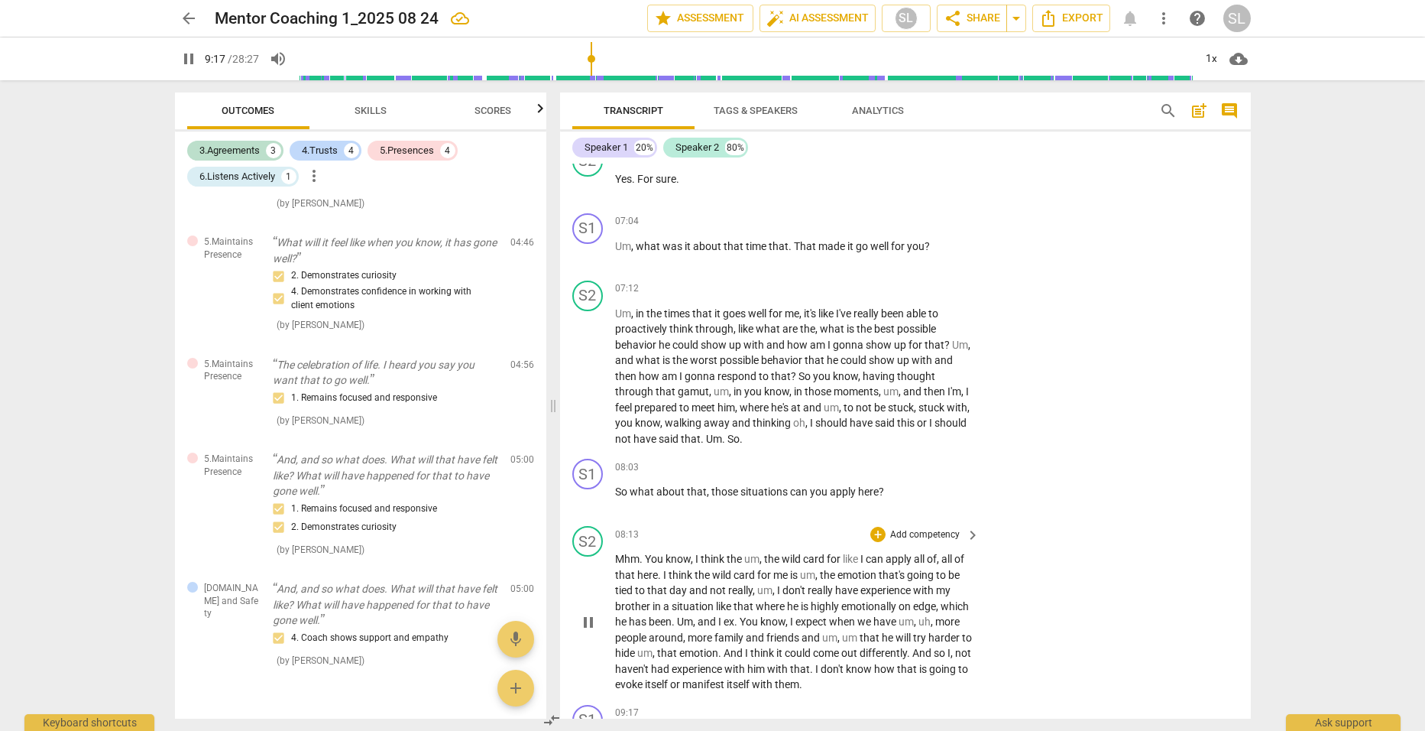
click at [799, 678] on span "them" at bounding box center [787, 684] width 24 height 12
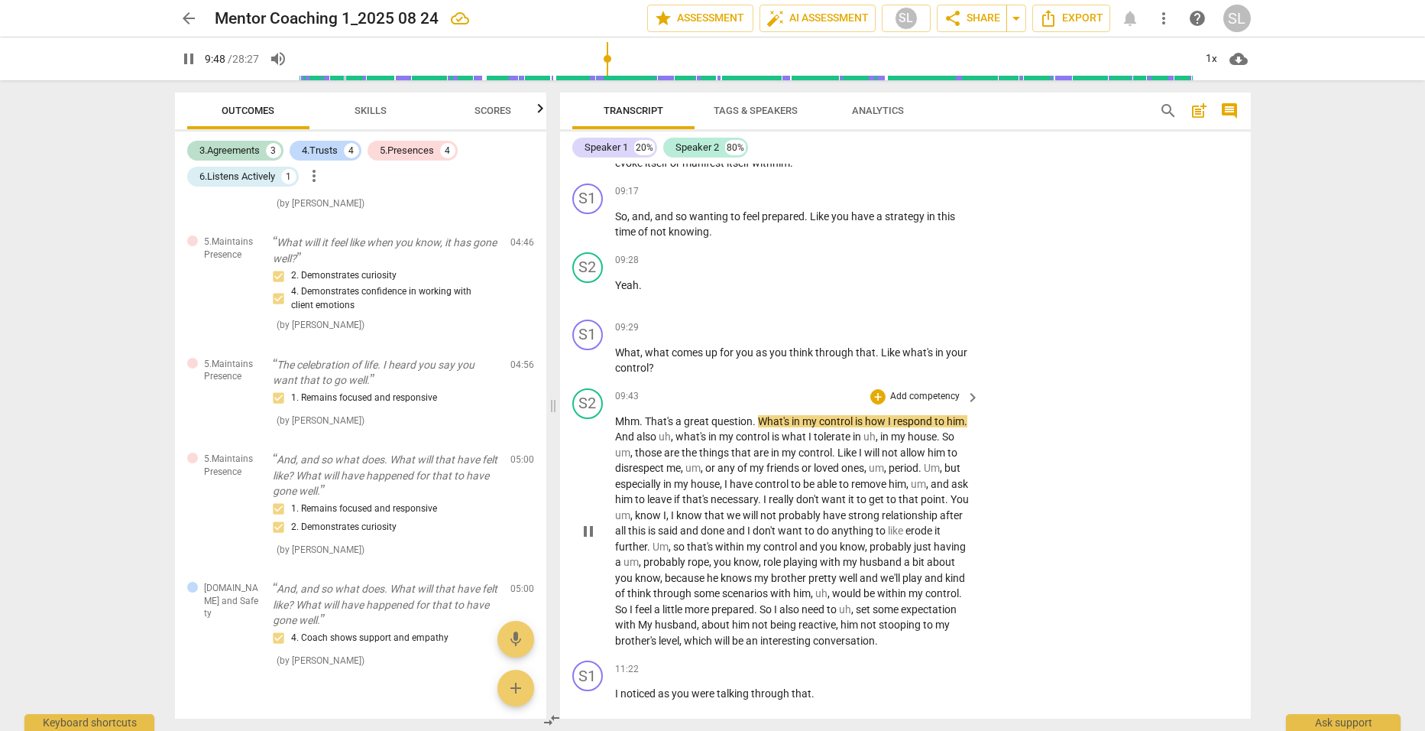
scroll to position [2904, 0]
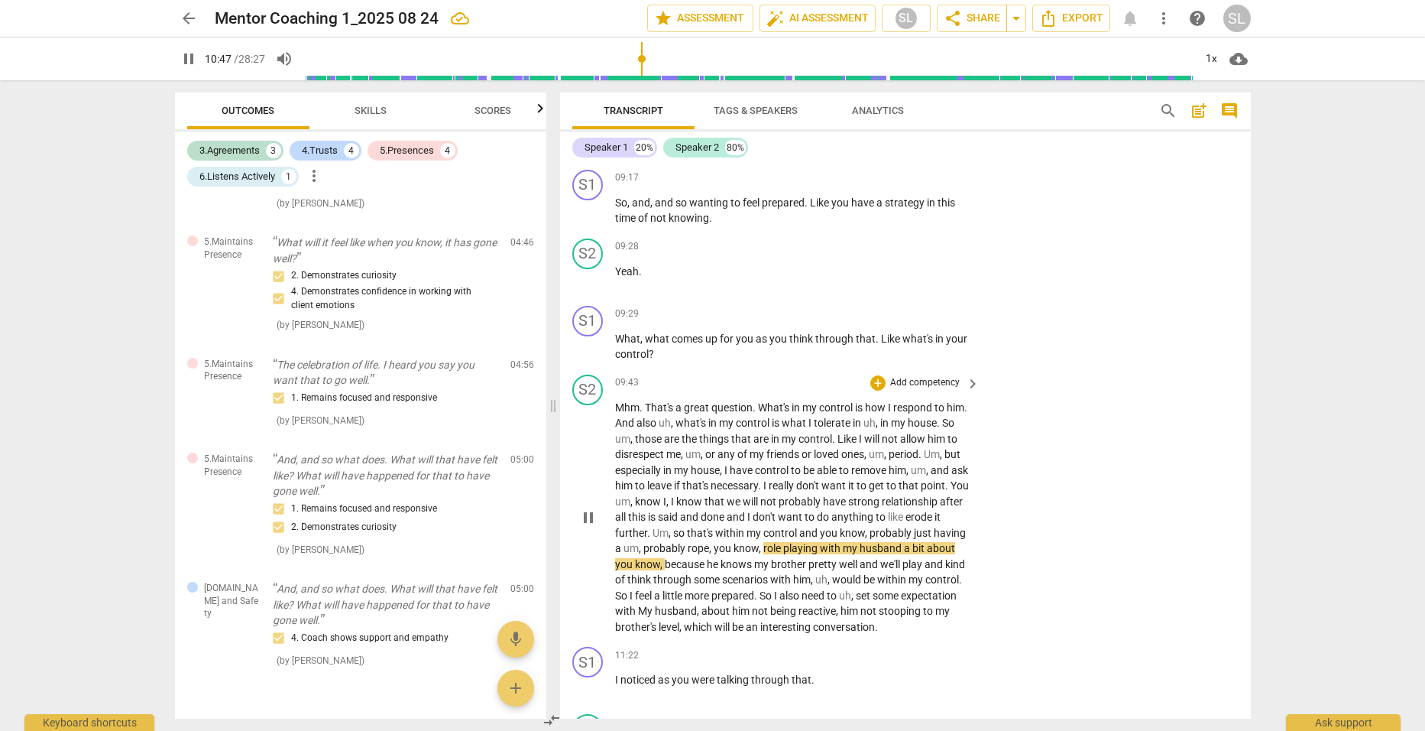
click at [709, 542] on span "rope" at bounding box center [698, 548] width 21 height 12
type input "648"
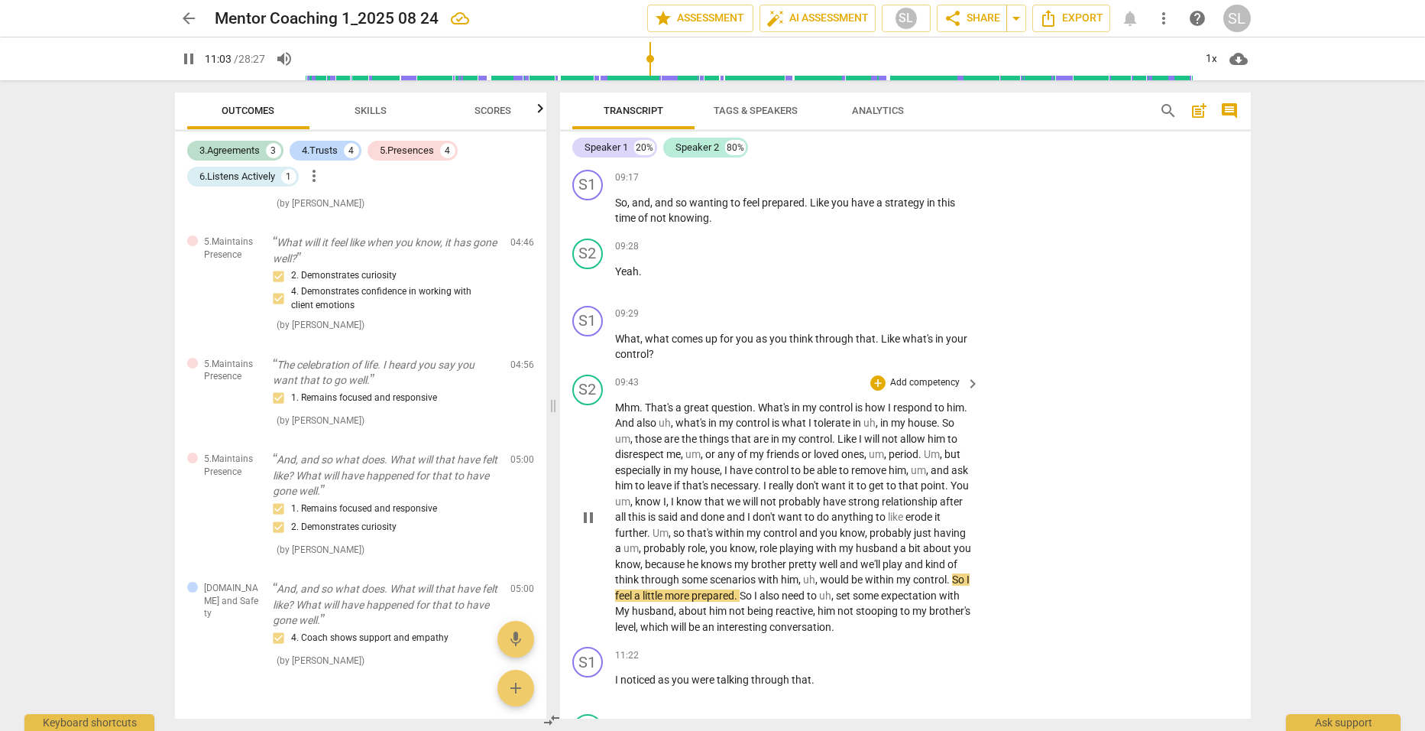
click at [947, 576] on span "." at bounding box center [949, 579] width 5 height 12
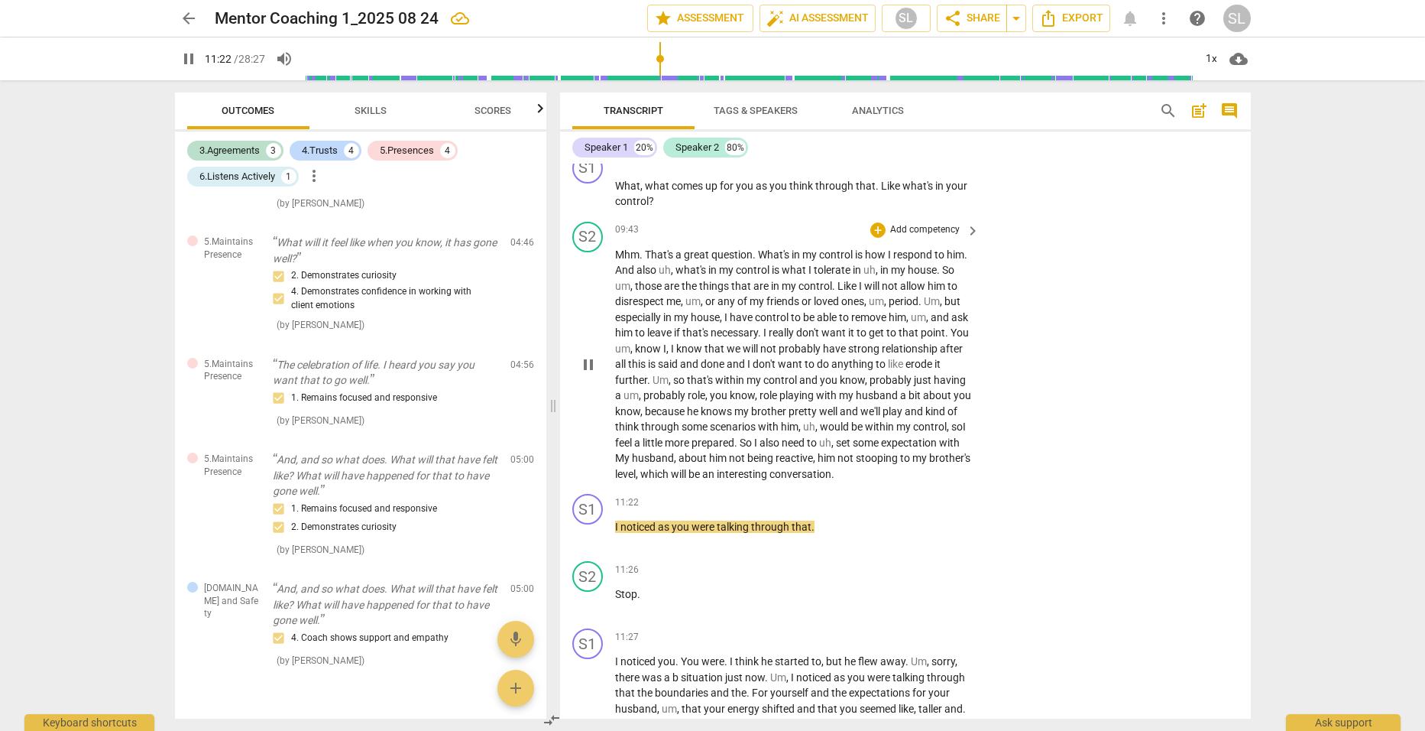
scroll to position [3134, 0]
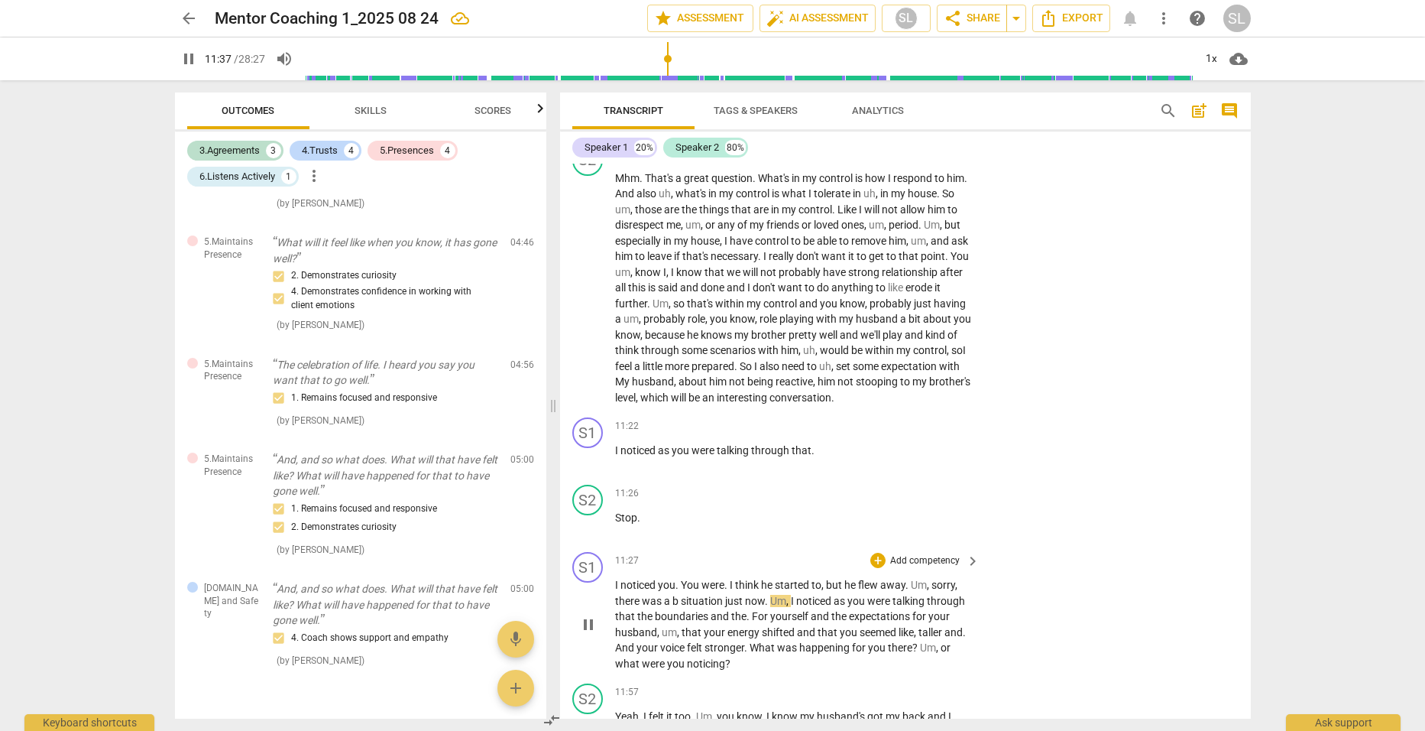
click at [678, 595] on span "b" at bounding box center [677, 601] width 8 height 12
type input "698"
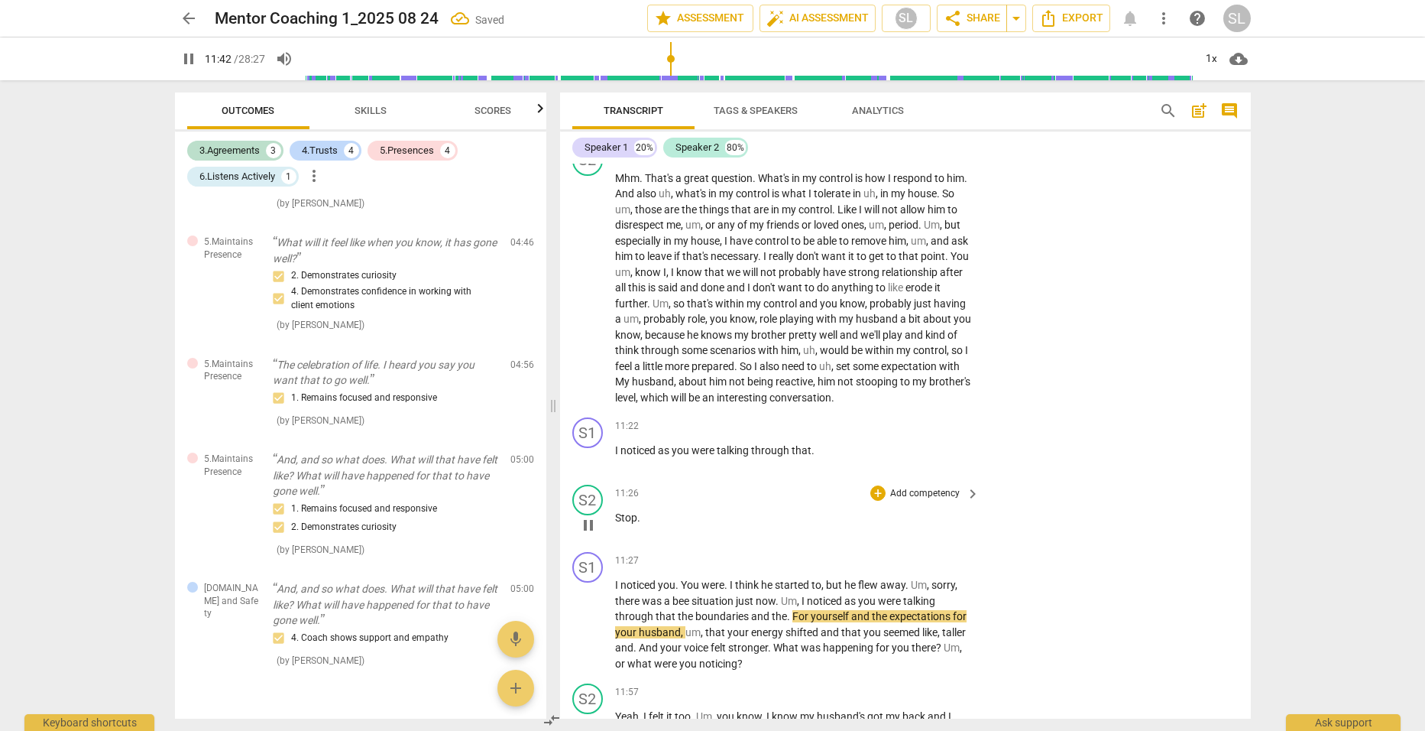
click at [637, 511] on span "." at bounding box center [638, 517] width 3 height 12
type input "704"
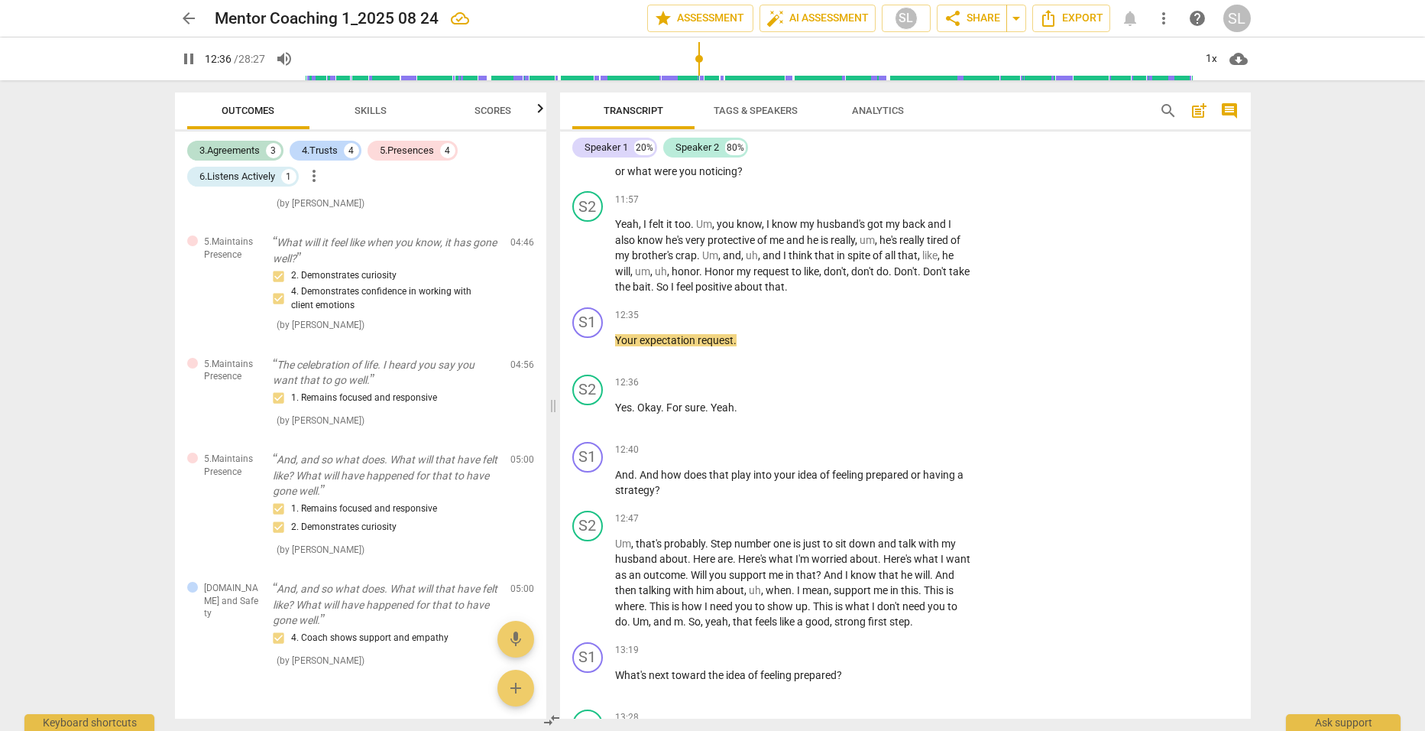
scroll to position [3669, 0]
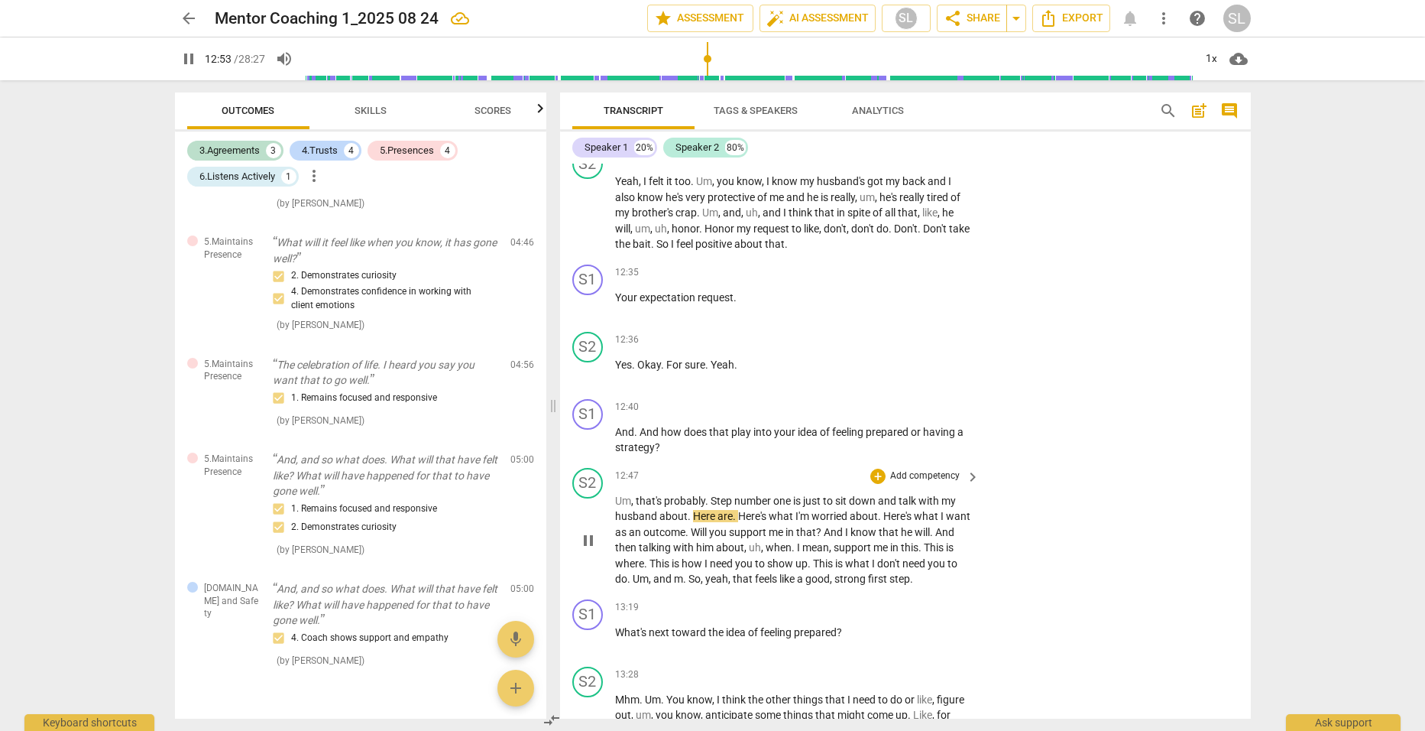
click at [704, 497] on span "probably" at bounding box center [684, 501] width 41 height 12
type input "775"
click at [812, 543] on p "Um , that's probably step number one is just to sit down and talk with my husba…" at bounding box center [794, 540] width 358 height 94
click at [650, 557] on span "." at bounding box center [646, 563] width 5 height 12
click at [666, 572] on span "m" at bounding box center [661, 578] width 9 height 12
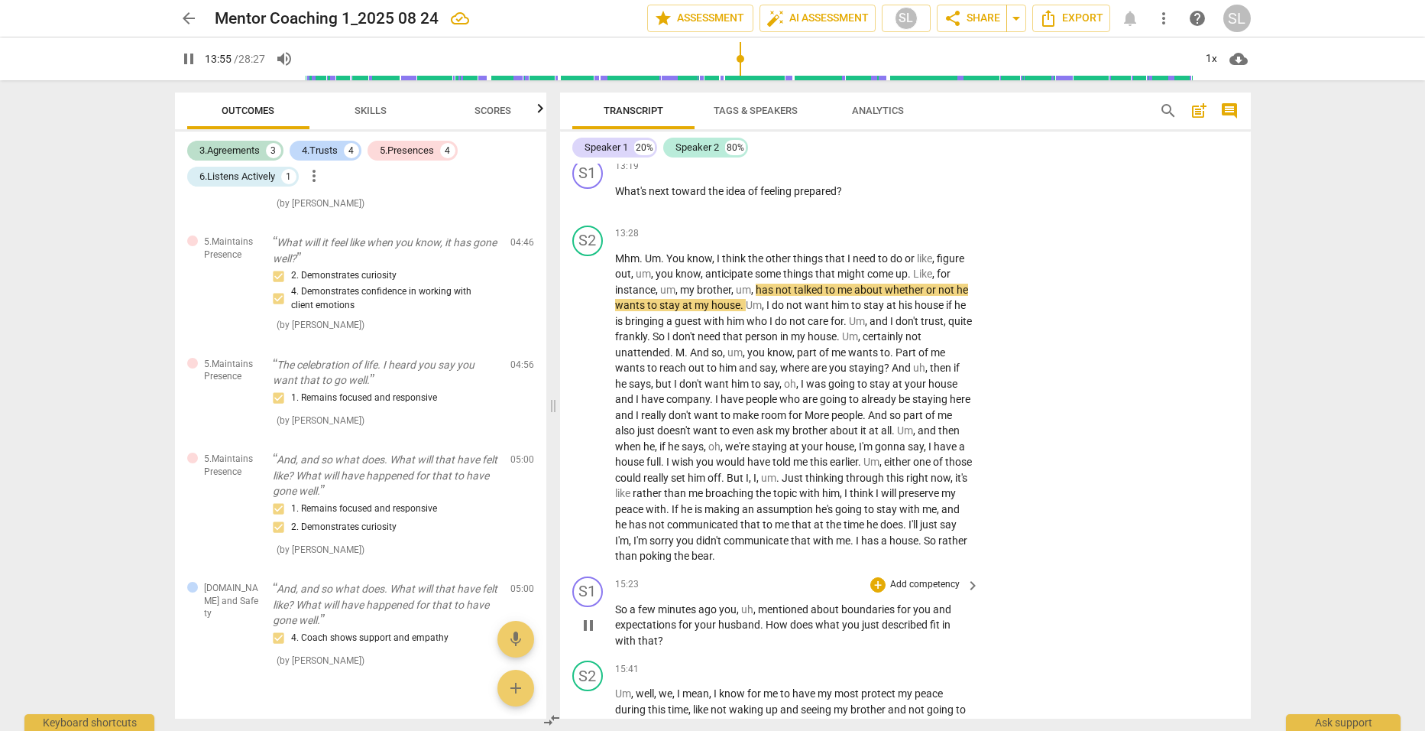
scroll to position [4127, 0]
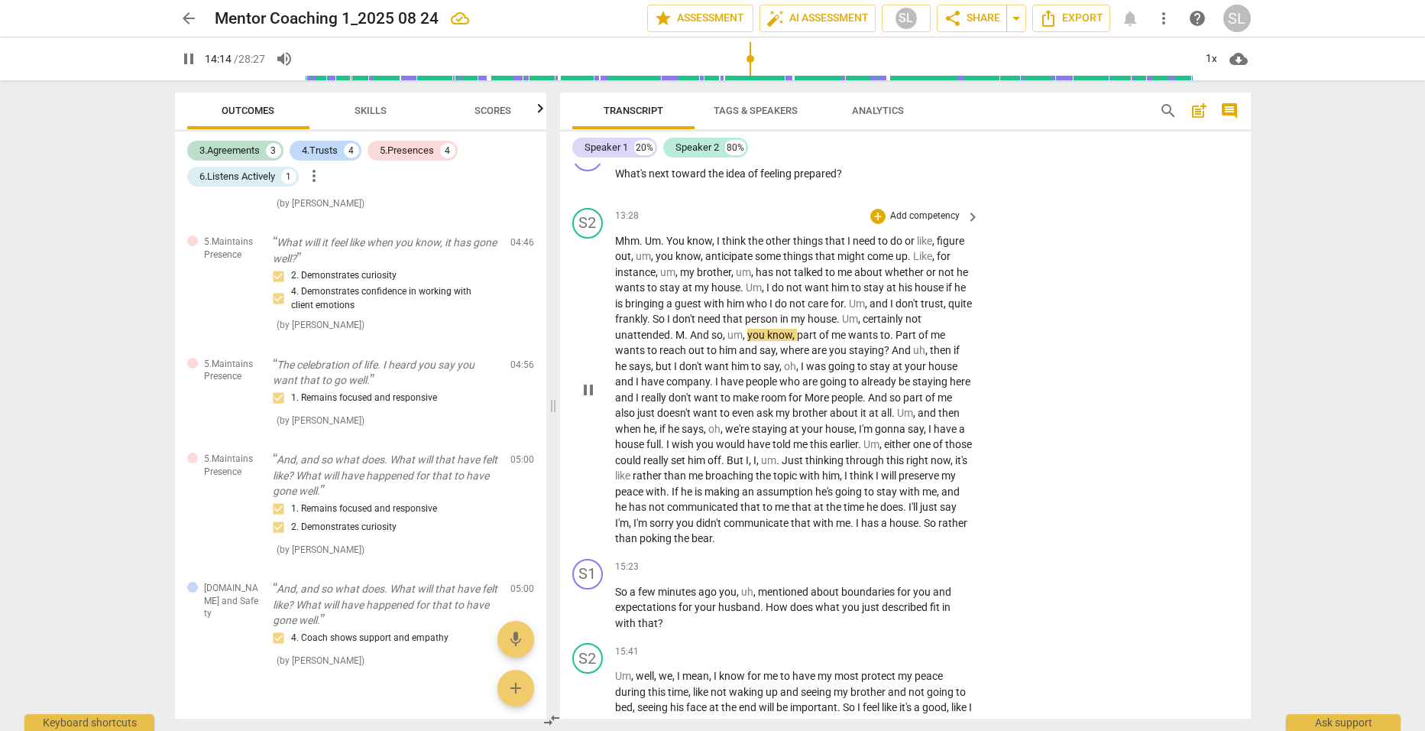
click at [678, 329] on span "M" at bounding box center [680, 335] width 9 height 12
type input "856"
click at [672, 485] on span "." at bounding box center [668, 491] width 5 height 12
click at [778, 501] on span "me" at bounding box center [769, 507] width 17 height 12
click at [869, 513] on span "does" at bounding box center [880, 507] width 23 height 12
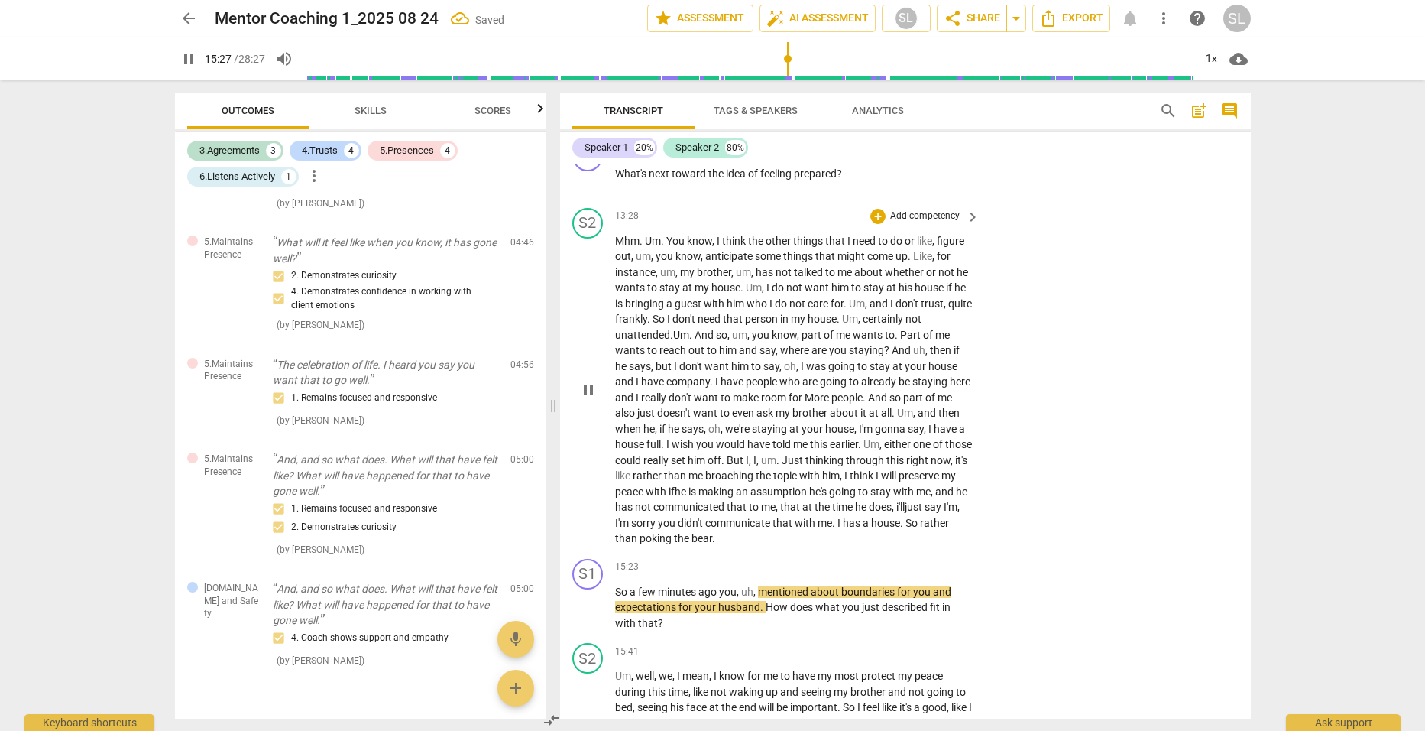
click at [863, 517] on span "has" at bounding box center [853, 523] width 20 height 12
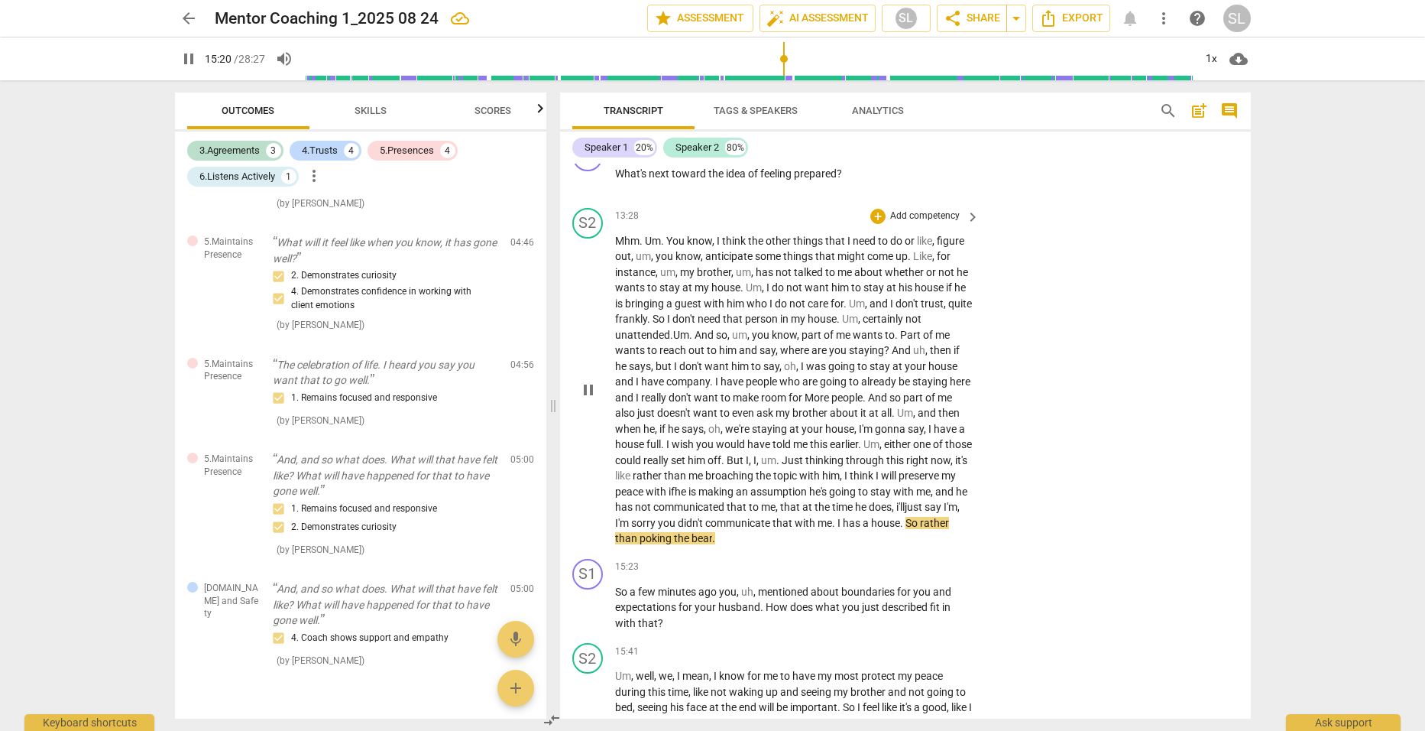
click at [863, 517] on span "has" at bounding box center [853, 523] width 20 height 12
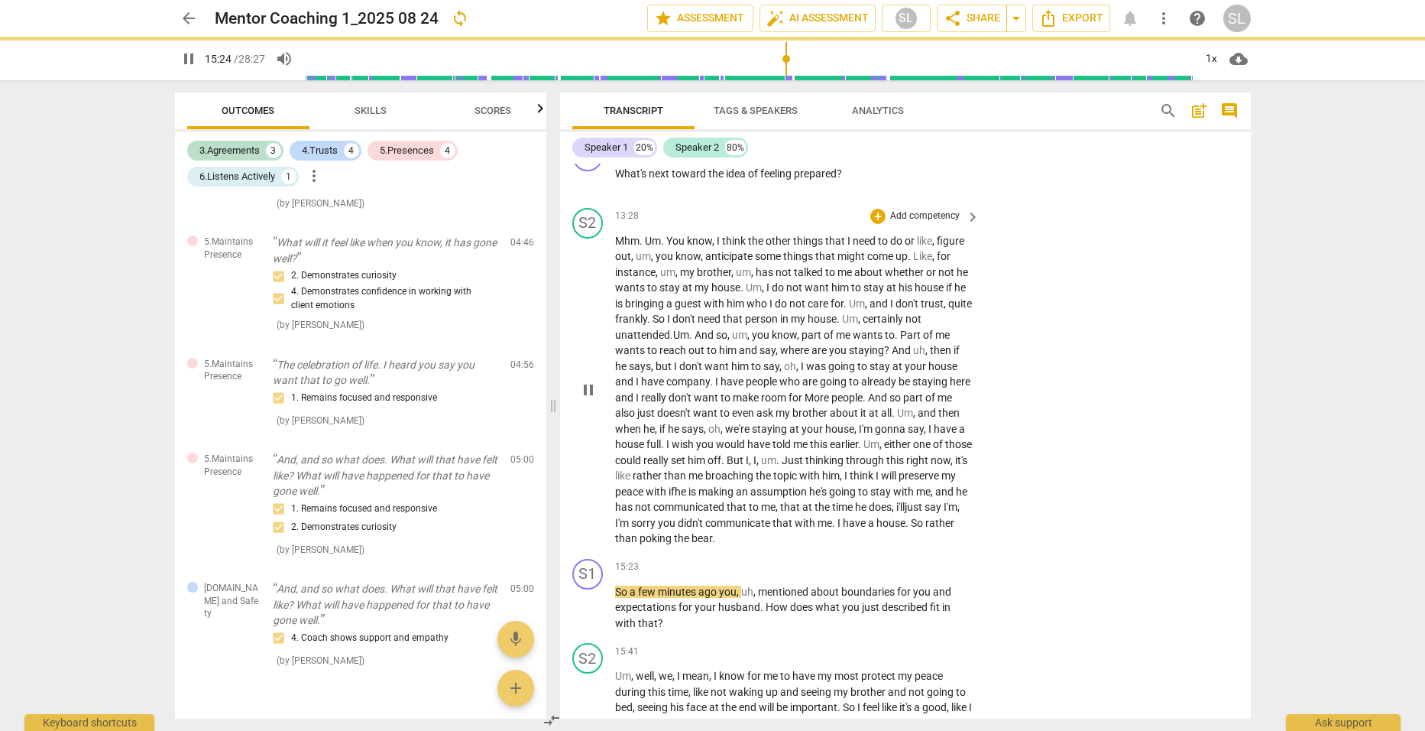
click at [877, 529] on span "house" at bounding box center [891, 523] width 29 height 12
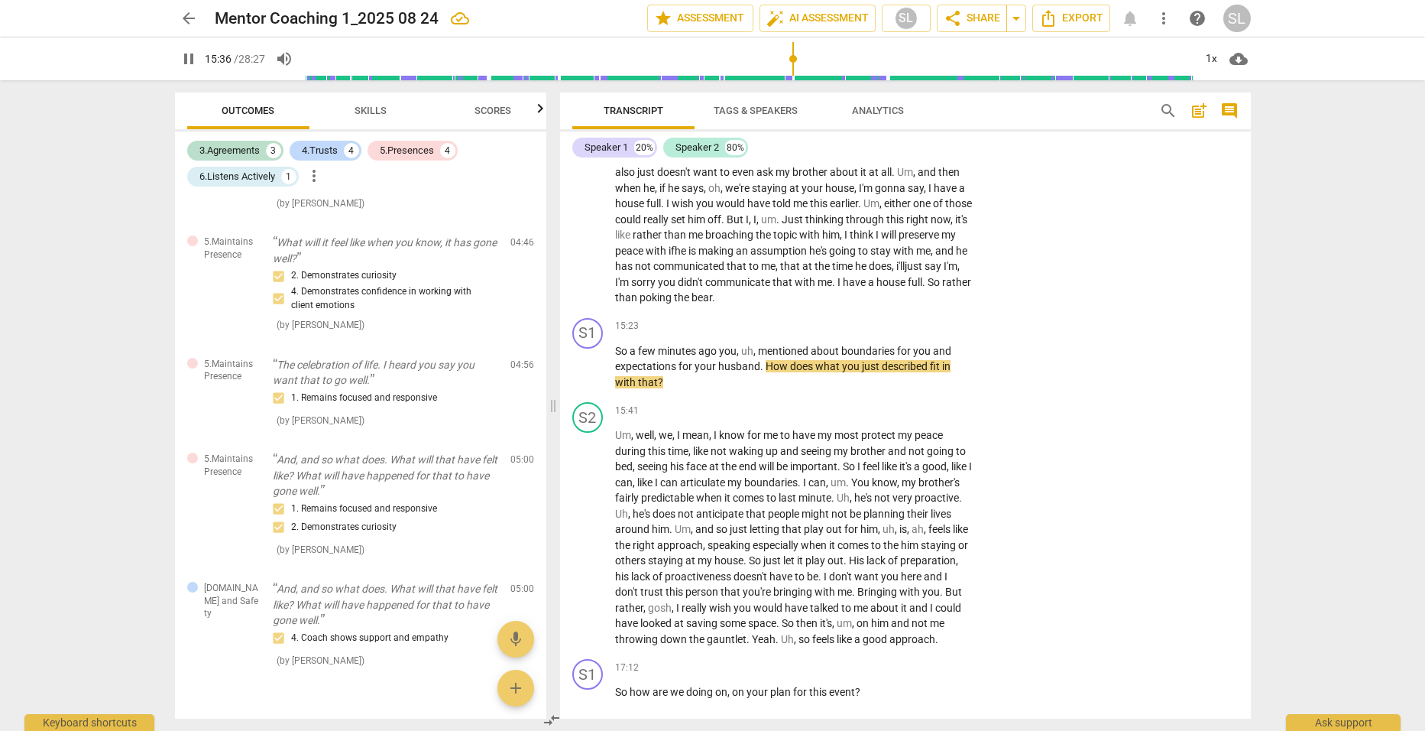
scroll to position [4433, 0]
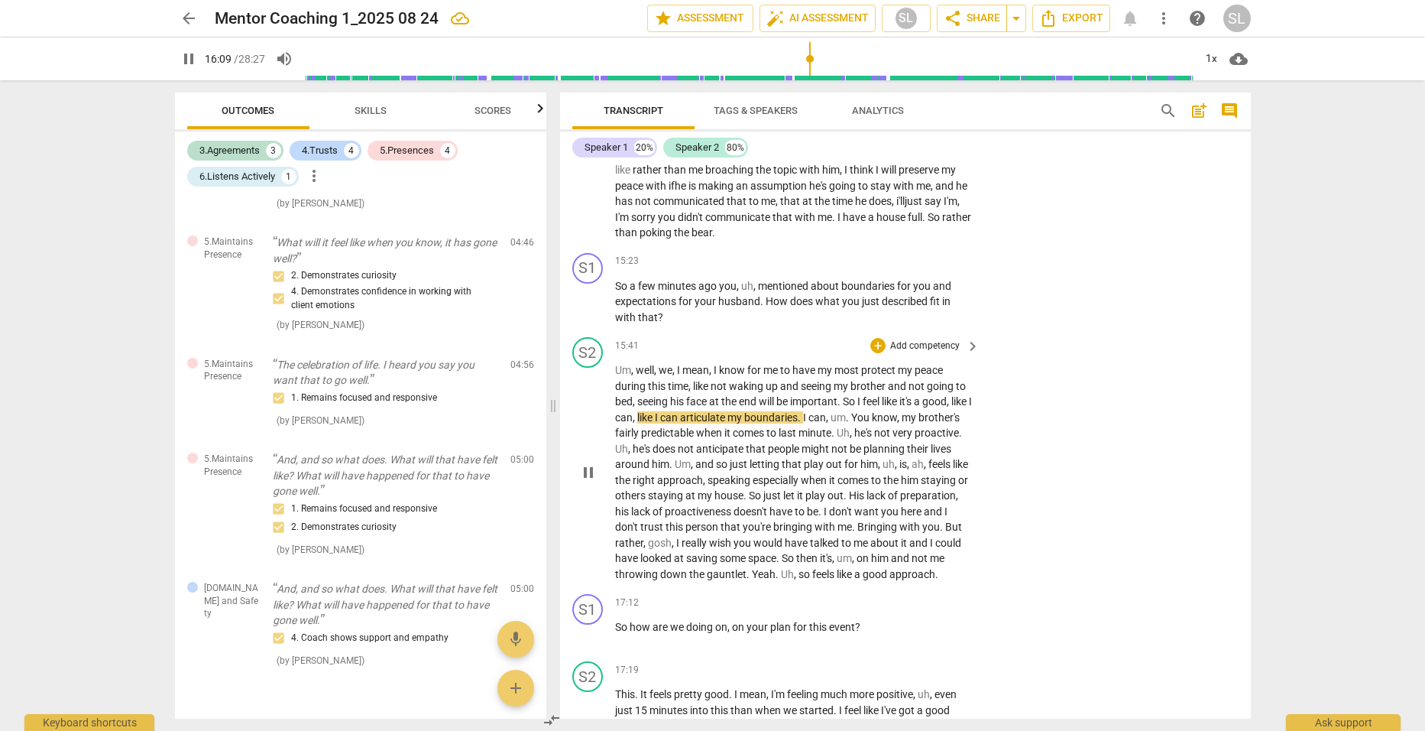
click at [655, 412] on span "like" at bounding box center [646, 417] width 18 height 12
type input "971"
click at [852, 552] on span "um" at bounding box center [844, 558] width 15 height 12
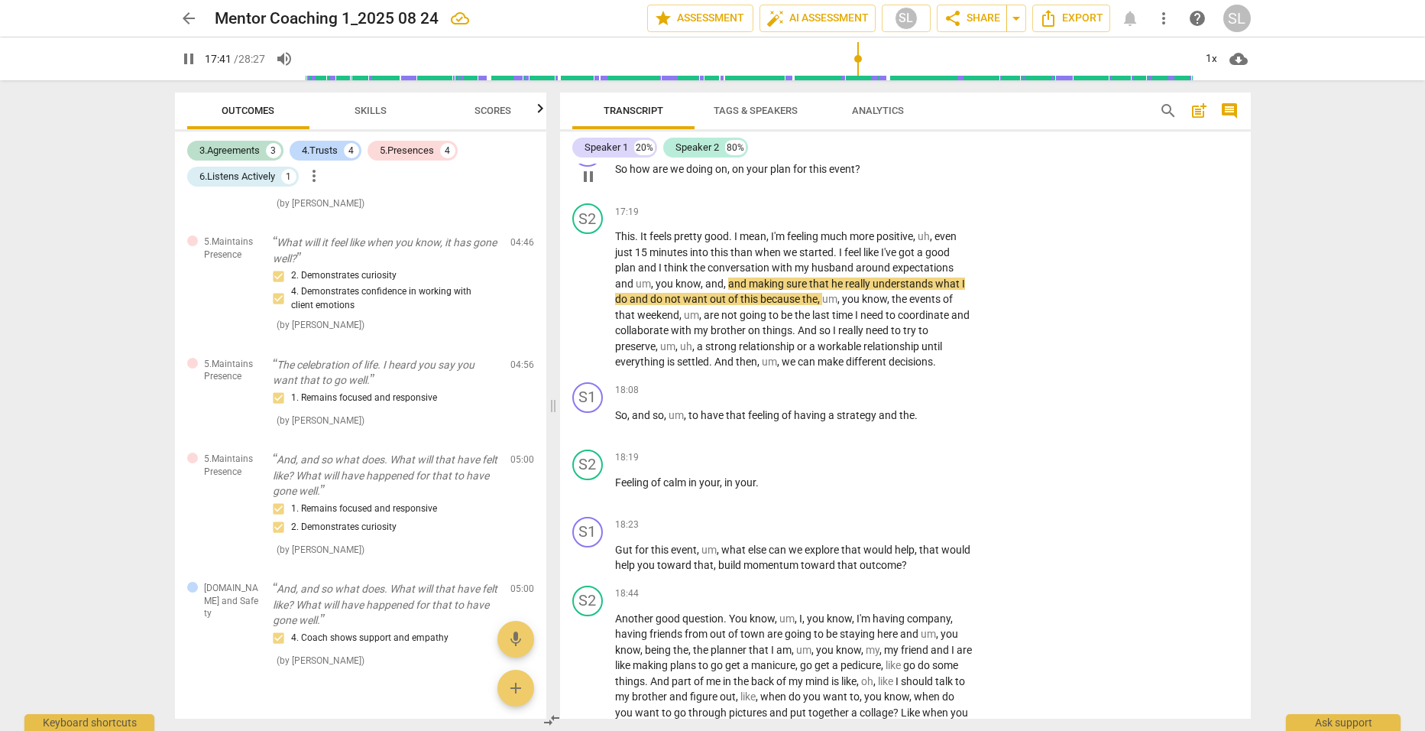
scroll to position [4892, 0]
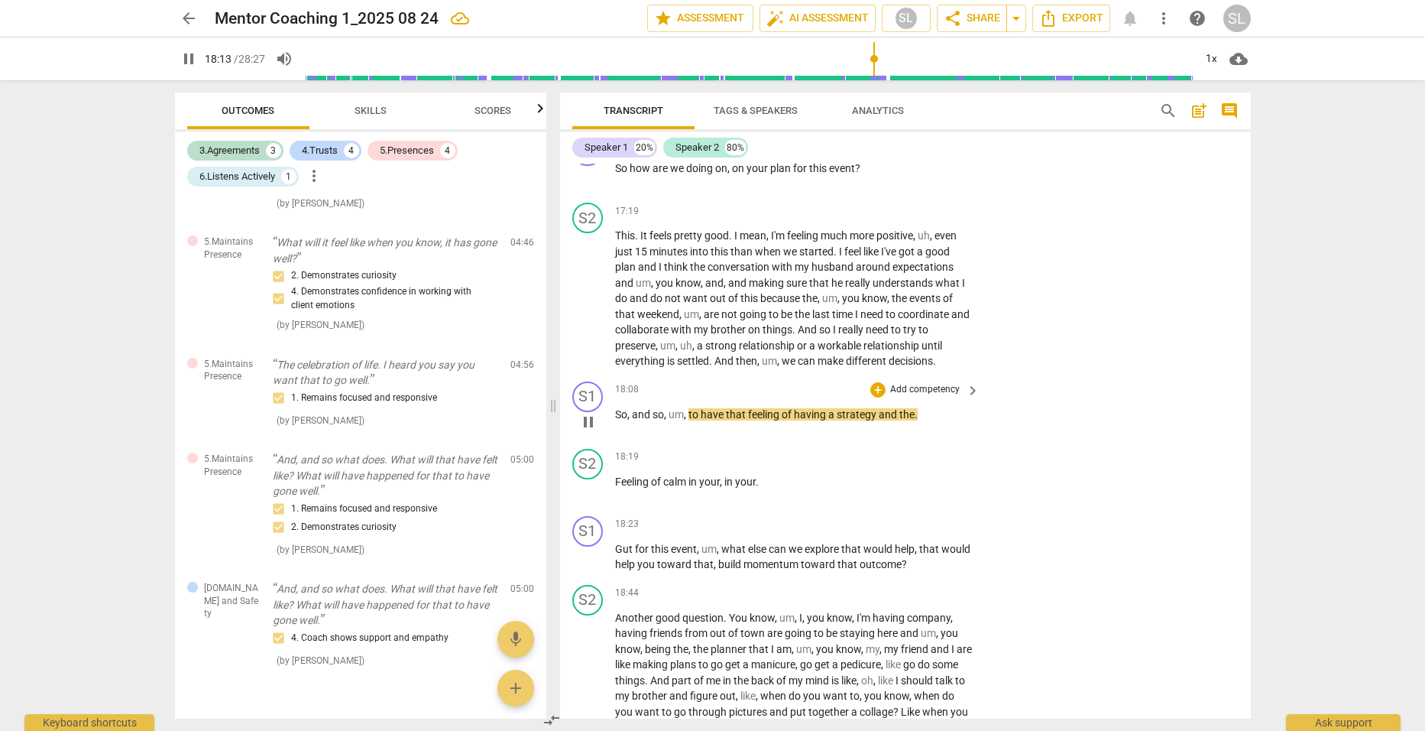
click at [634, 420] on span "and" at bounding box center [642, 414] width 21 height 12
type input "1095"
click at [899, 420] on span "." at bounding box center [900, 414] width 3 height 12
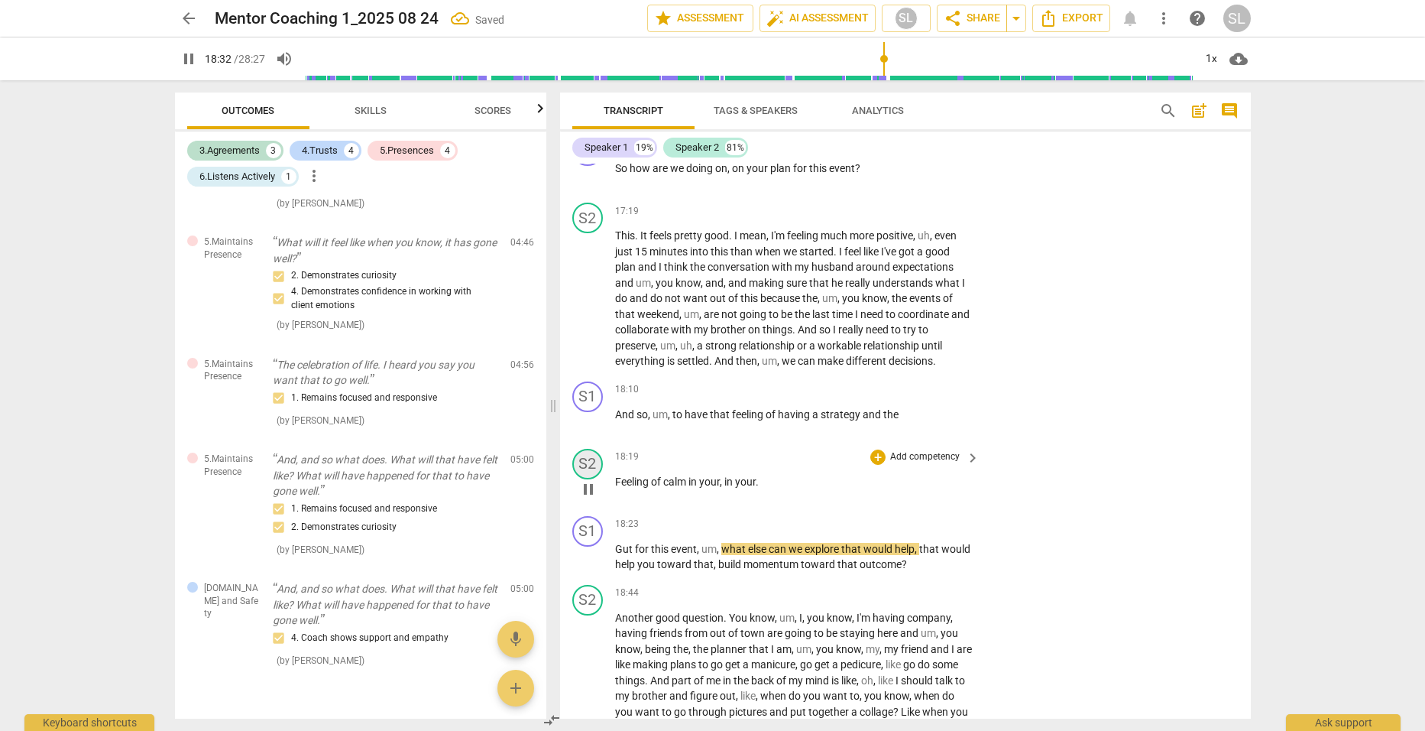
click at [595, 472] on div "S2" at bounding box center [587, 464] width 31 height 31
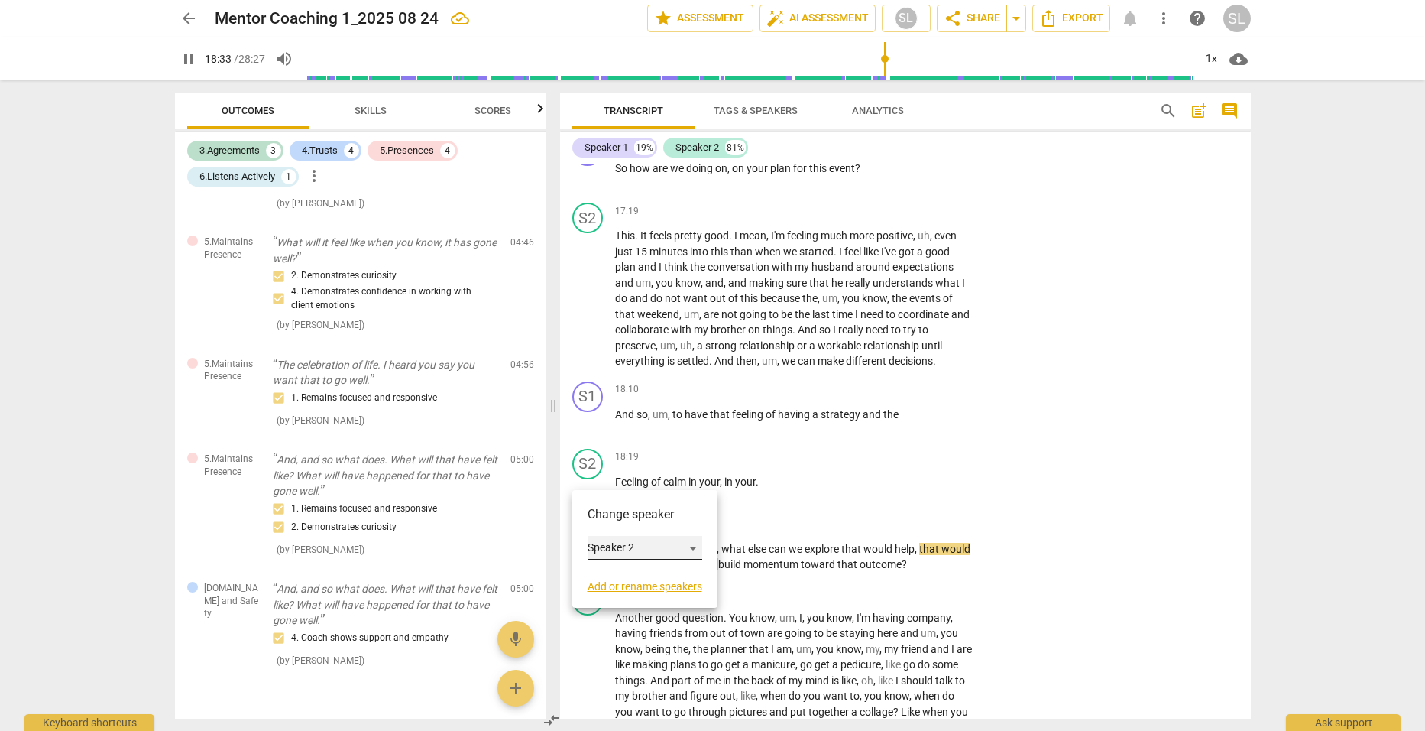
click at [636, 553] on div "Speaker 2" at bounding box center [645, 548] width 115 height 24
click at [618, 515] on li "Speaker 1" at bounding box center [646, 518] width 116 height 29
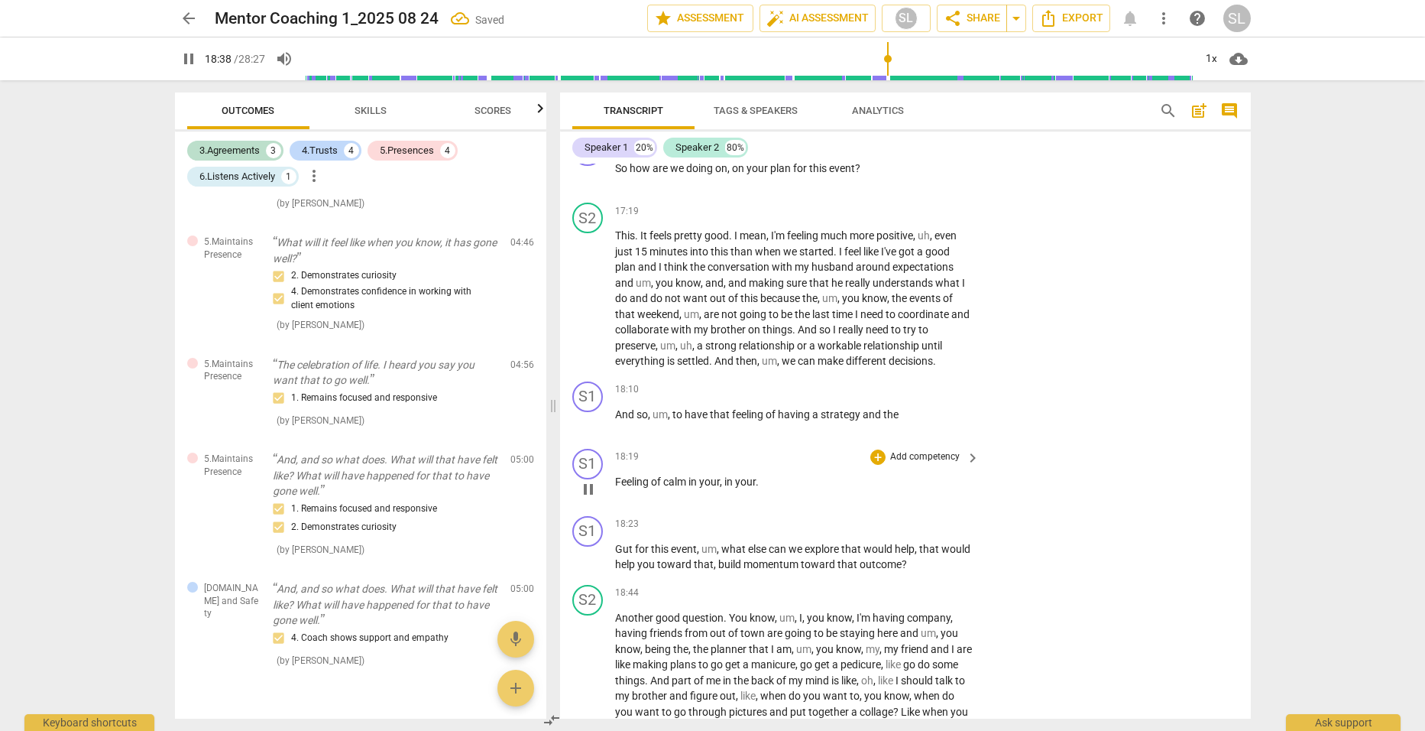
type input "1119"
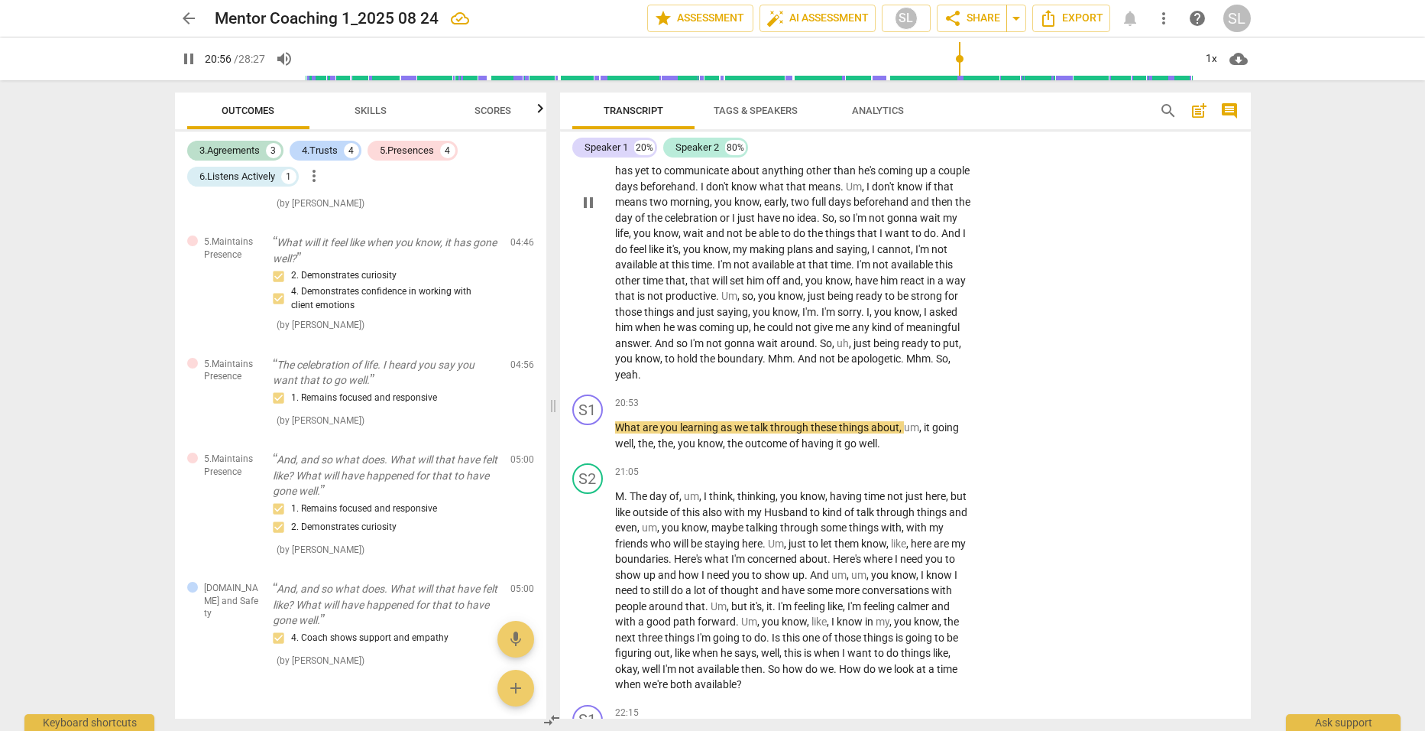
scroll to position [5503, 0]
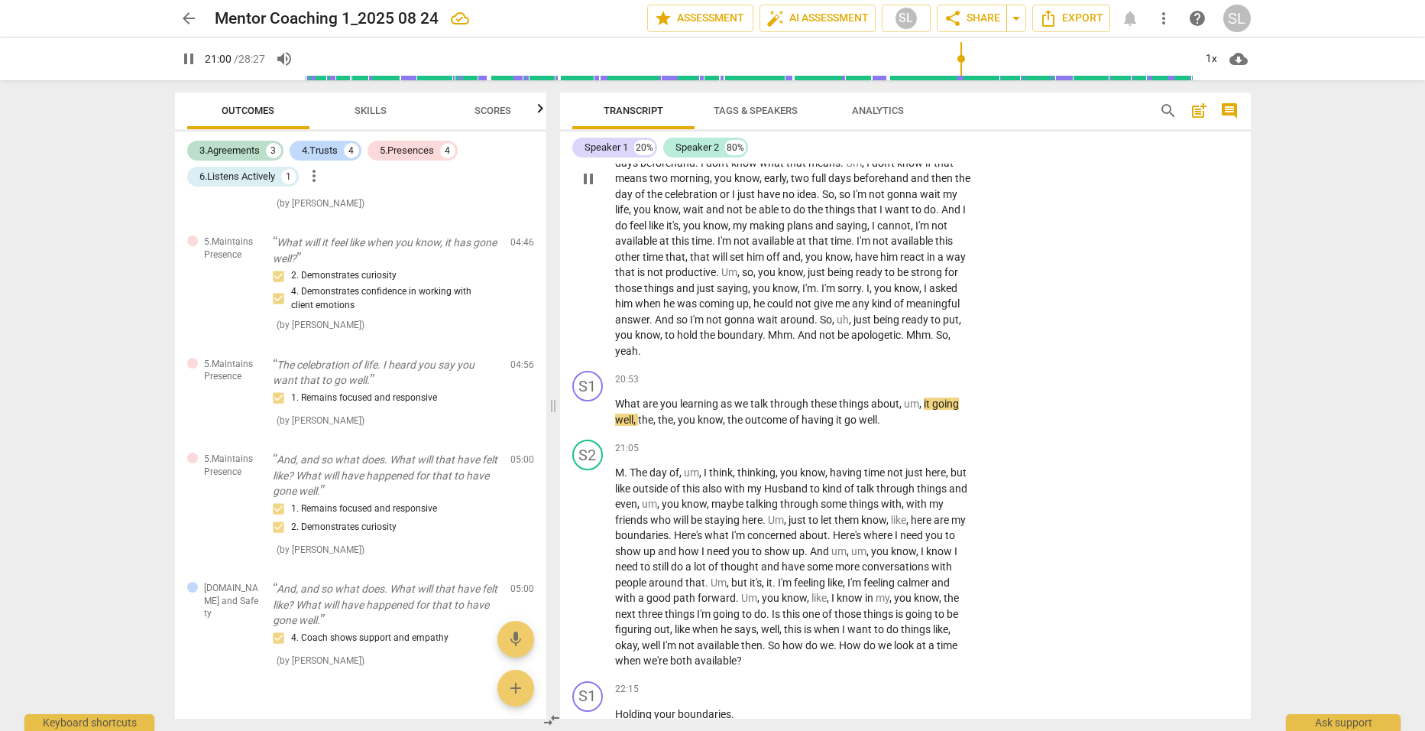
click at [793, 341] on span "Mhm" at bounding box center [780, 335] width 24 height 12
type input "1262"
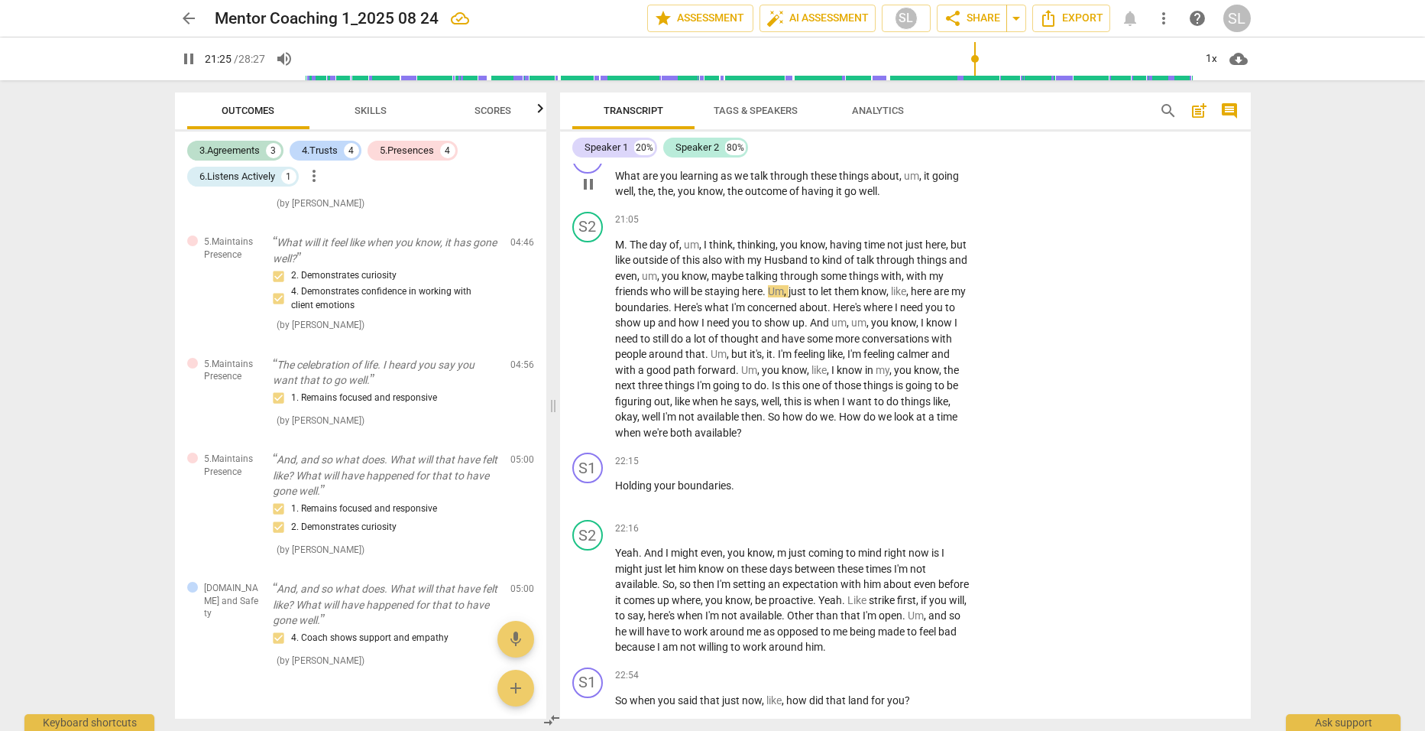
scroll to position [5732, 0]
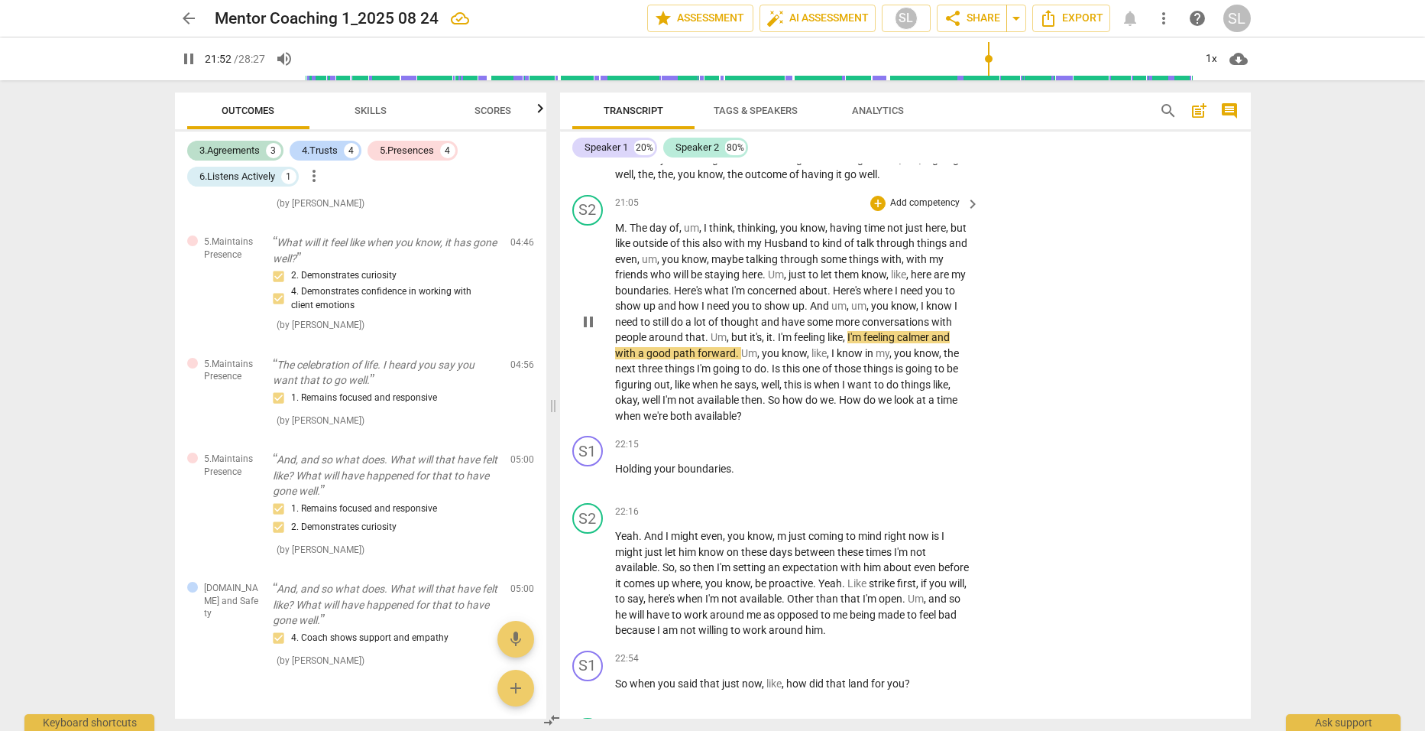
click at [771, 343] on span "it" at bounding box center [770, 337] width 6 height 12
type input "1313"
click at [777, 542] on span "m" at bounding box center [782, 536] width 11 height 12
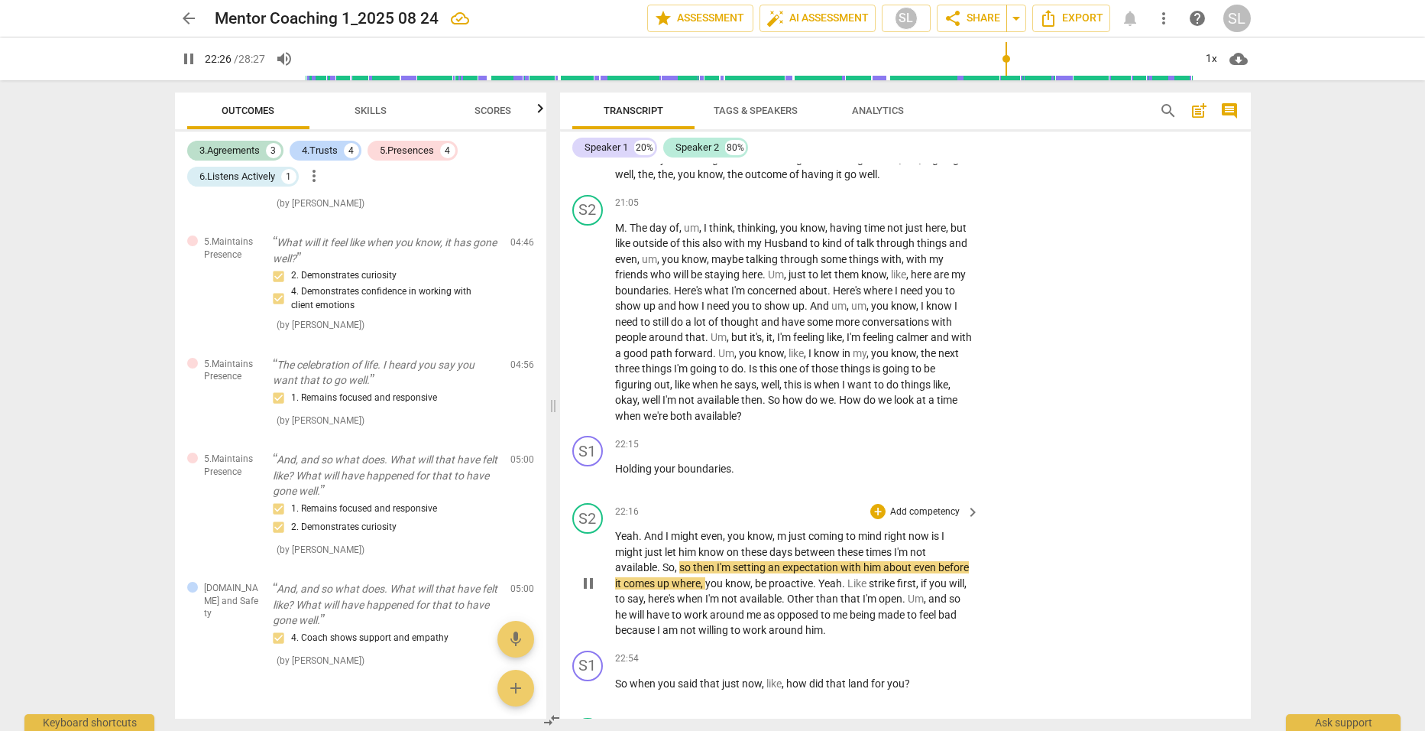
type input "1347"
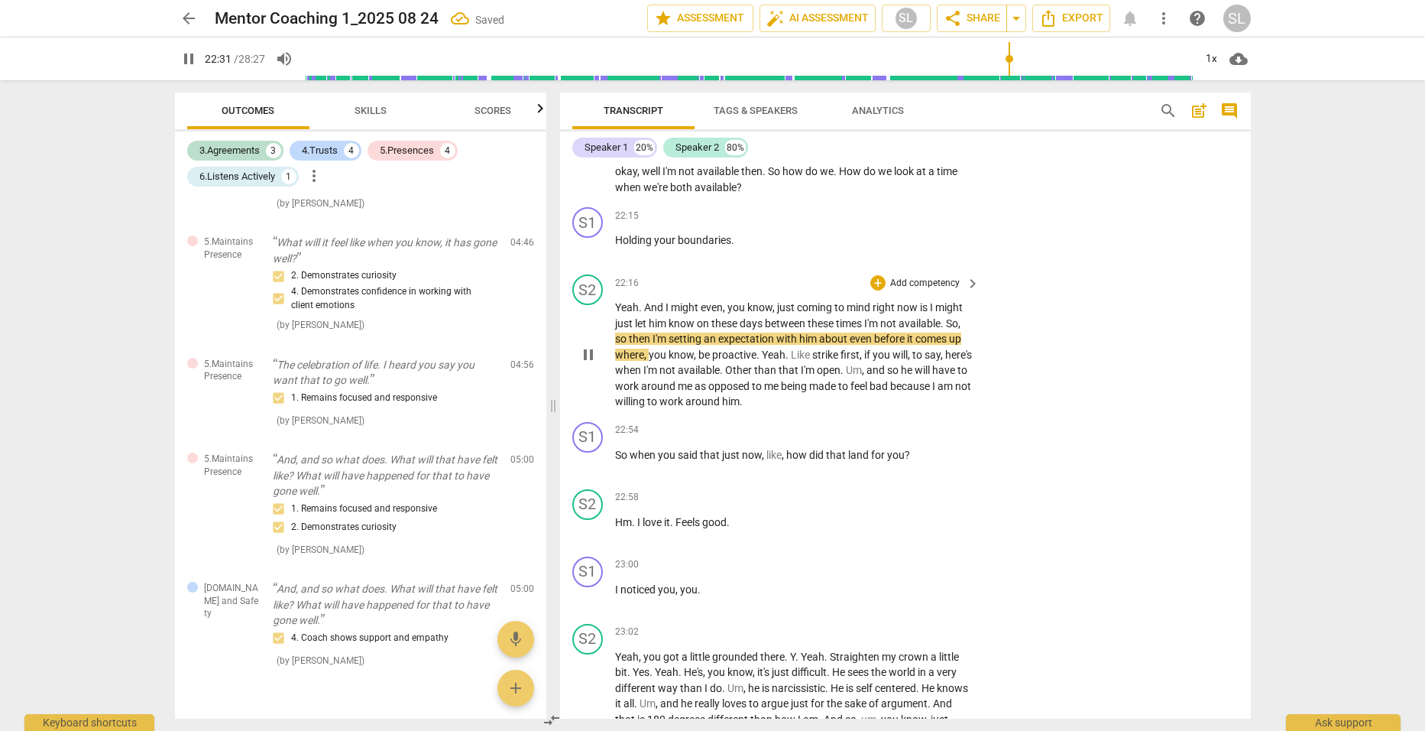
scroll to position [5962, 0]
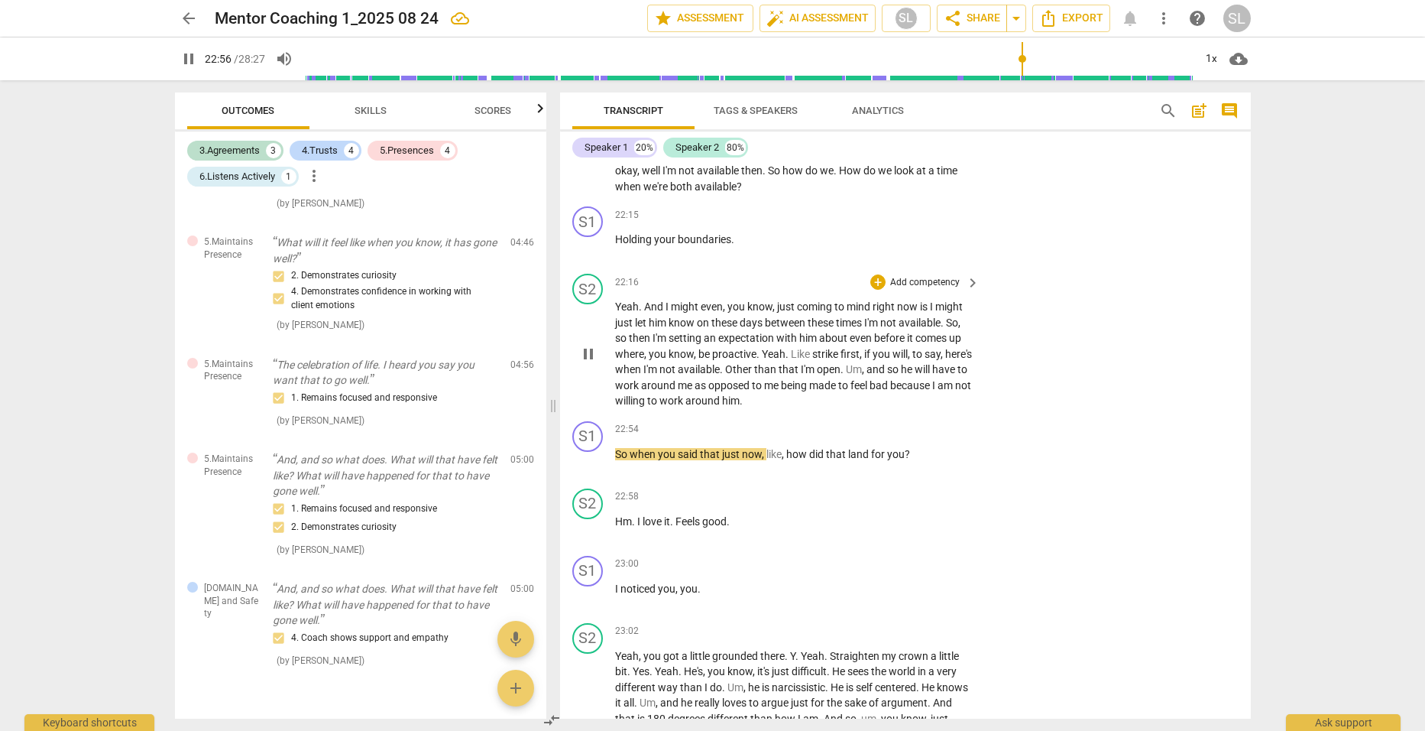
click at [854, 409] on p "Yeah . And I might even , you know , just coming to mind right now is I might j…" at bounding box center [794, 354] width 358 height 110
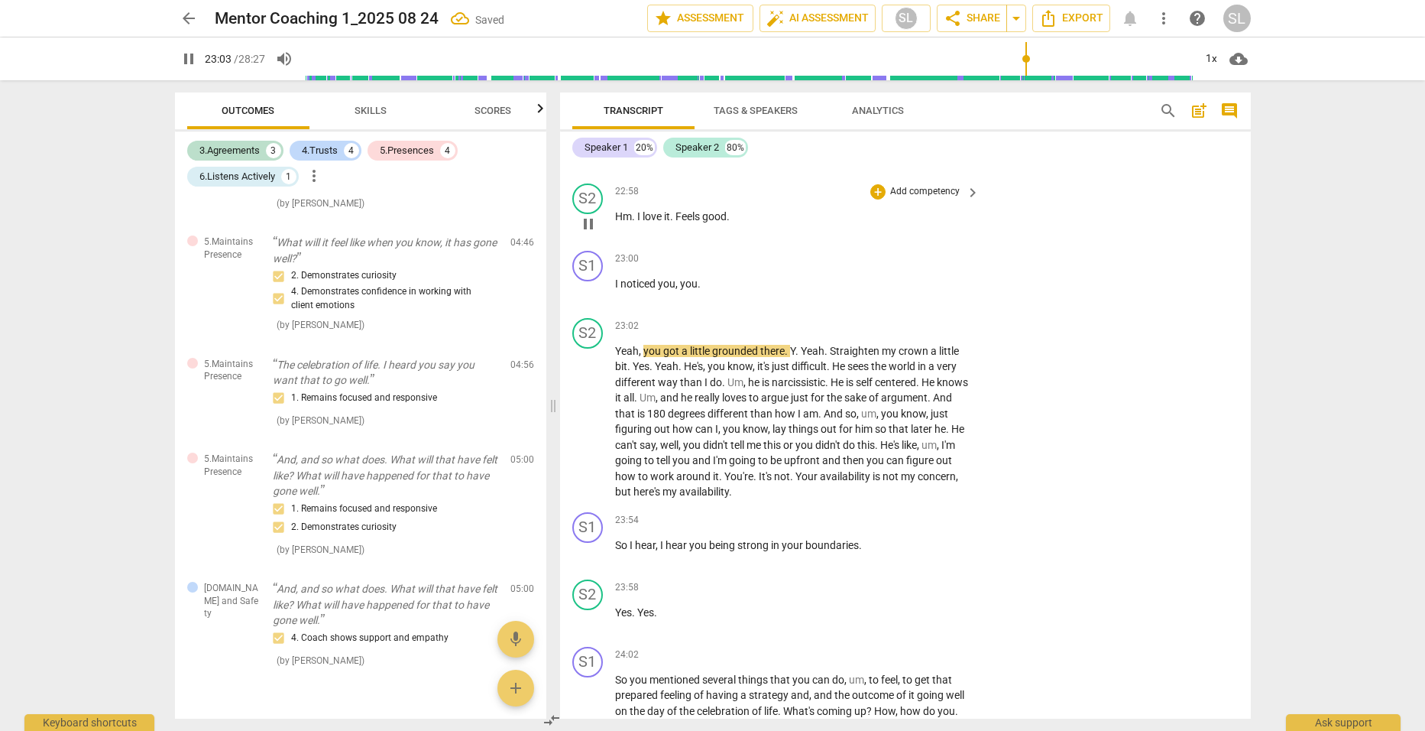
scroll to position [6267, 0]
drag, startPoint x: 644, startPoint y: 373, endPoint x: 789, endPoint y: 368, distance: 145.3
click at [789, 368] on p "Yeah , you got a little grounded there . Y . Yeah . Straighten my crown a littl…" at bounding box center [794, 420] width 358 height 157
type input "1389"
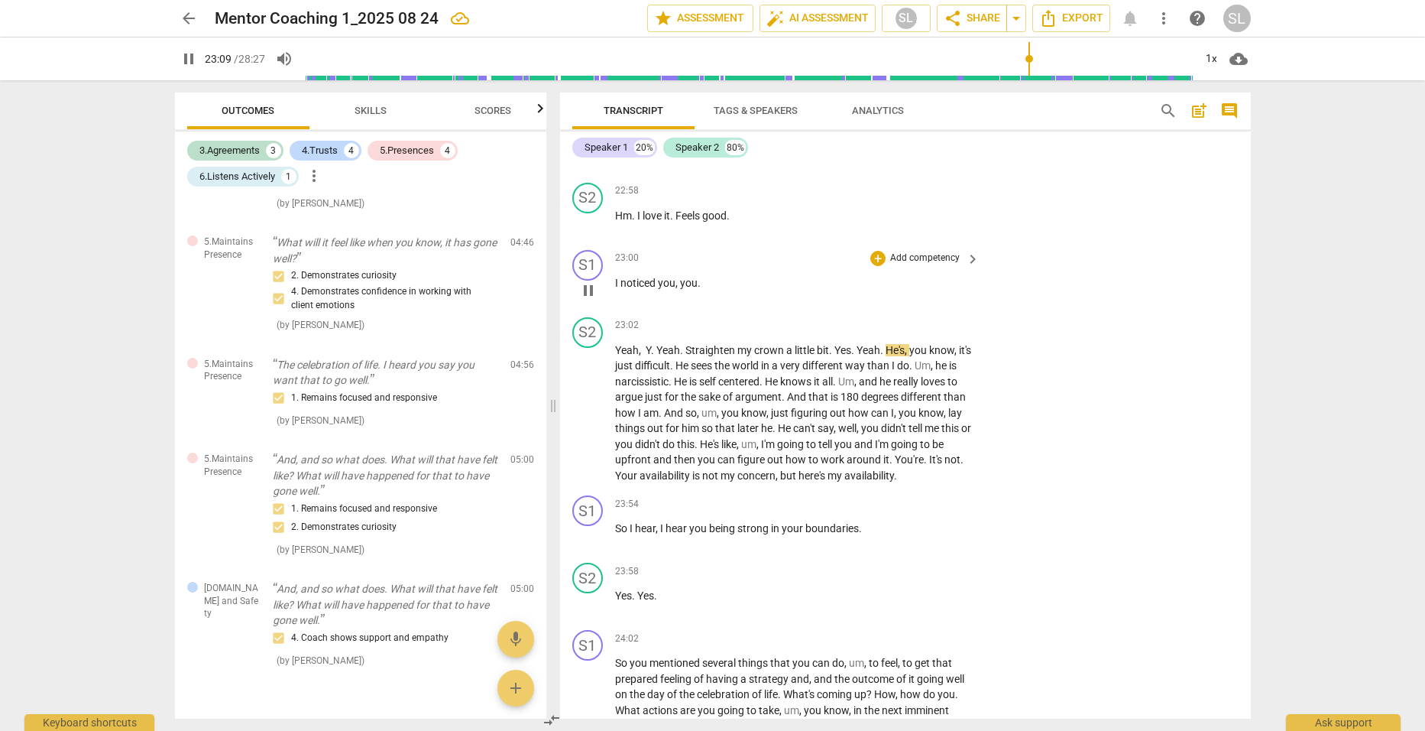
click at [711, 291] on p "I noticed you , you ." at bounding box center [794, 283] width 358 height 16
type input "1390"
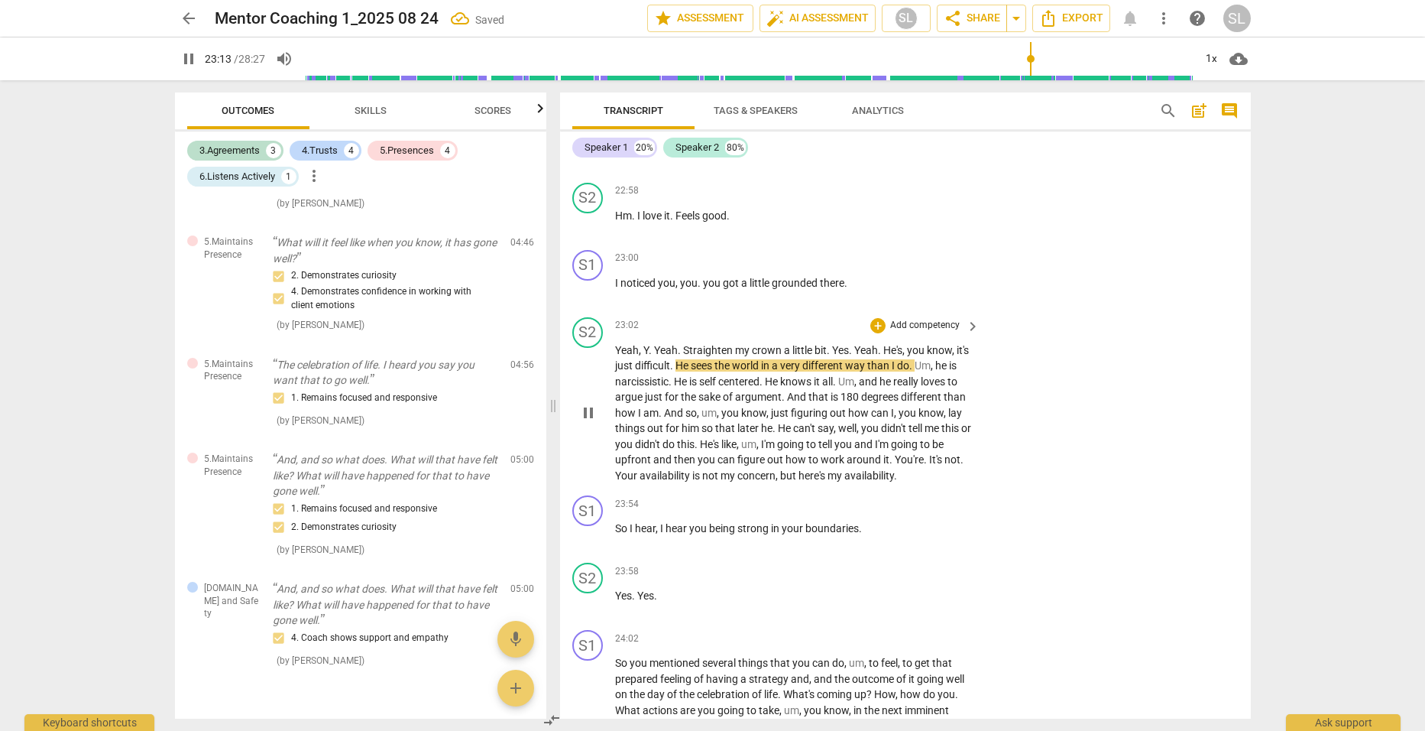
click at [642, 356] on span "," at bounding box center [641, 350] width 5 height 12
type input "1395"
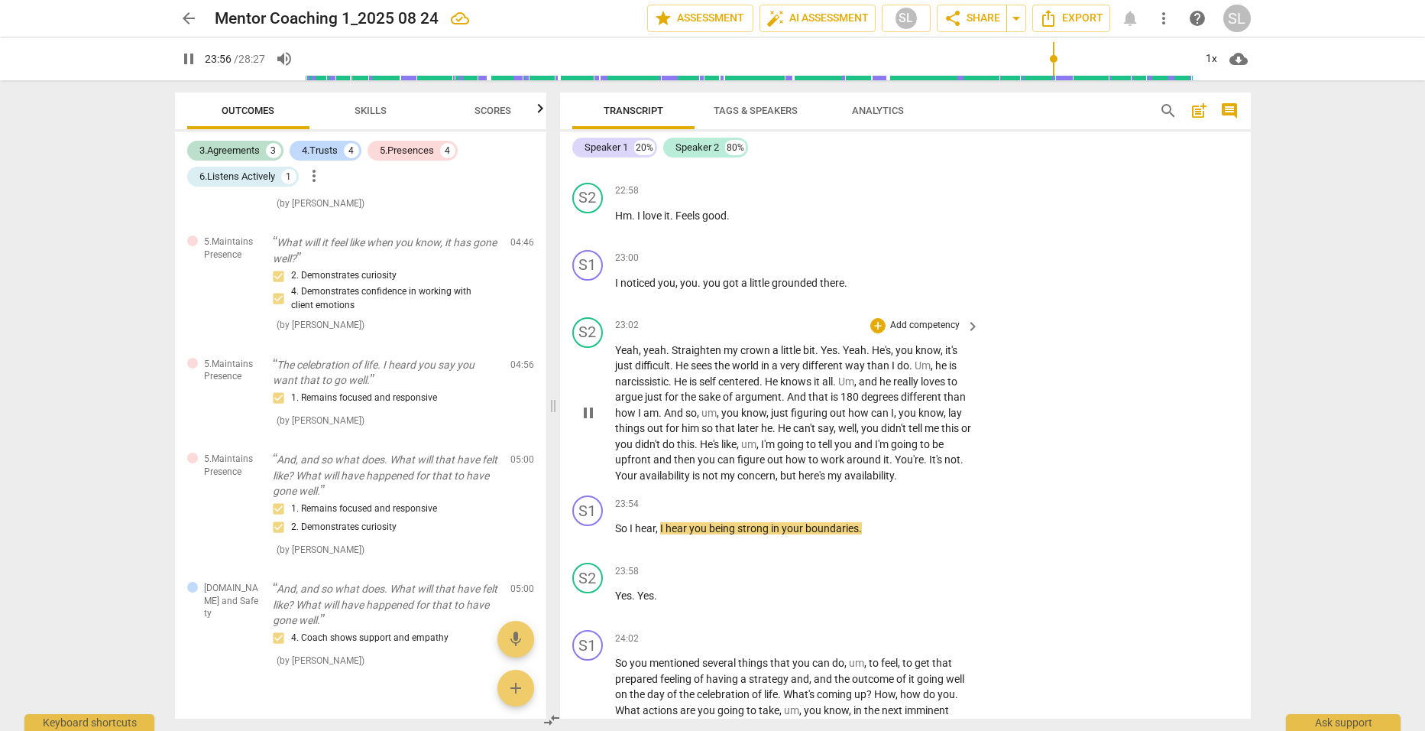
click at [913, 484] on p "Yeah , yeah . Straighten my crown a little bit . Yes . Yeah . He's , you know ,…" at bounding box center [794, 412] width 358 height 141
click at [618, 534] on span "So" at bounding box center [622, 528] width 15 height 12
type input "1442"
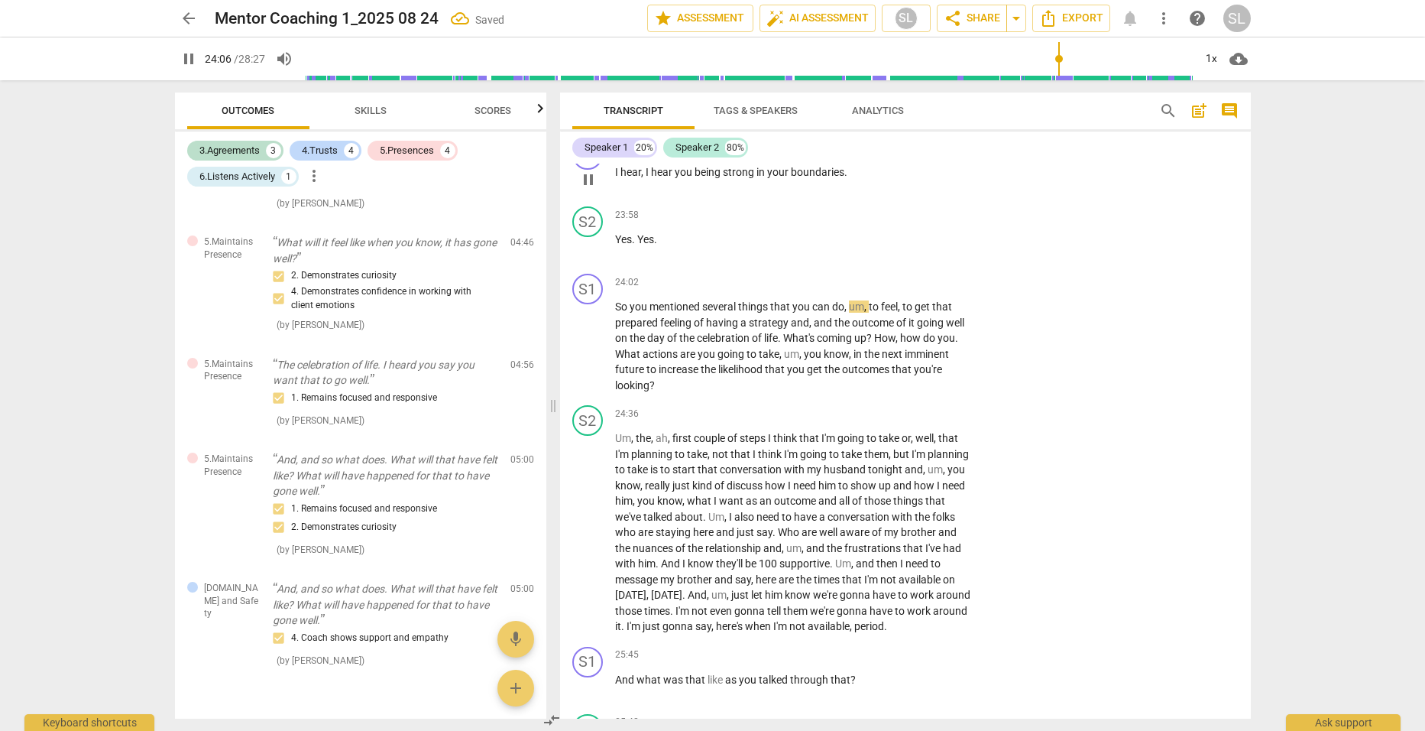
scroll to position [6650, 0]
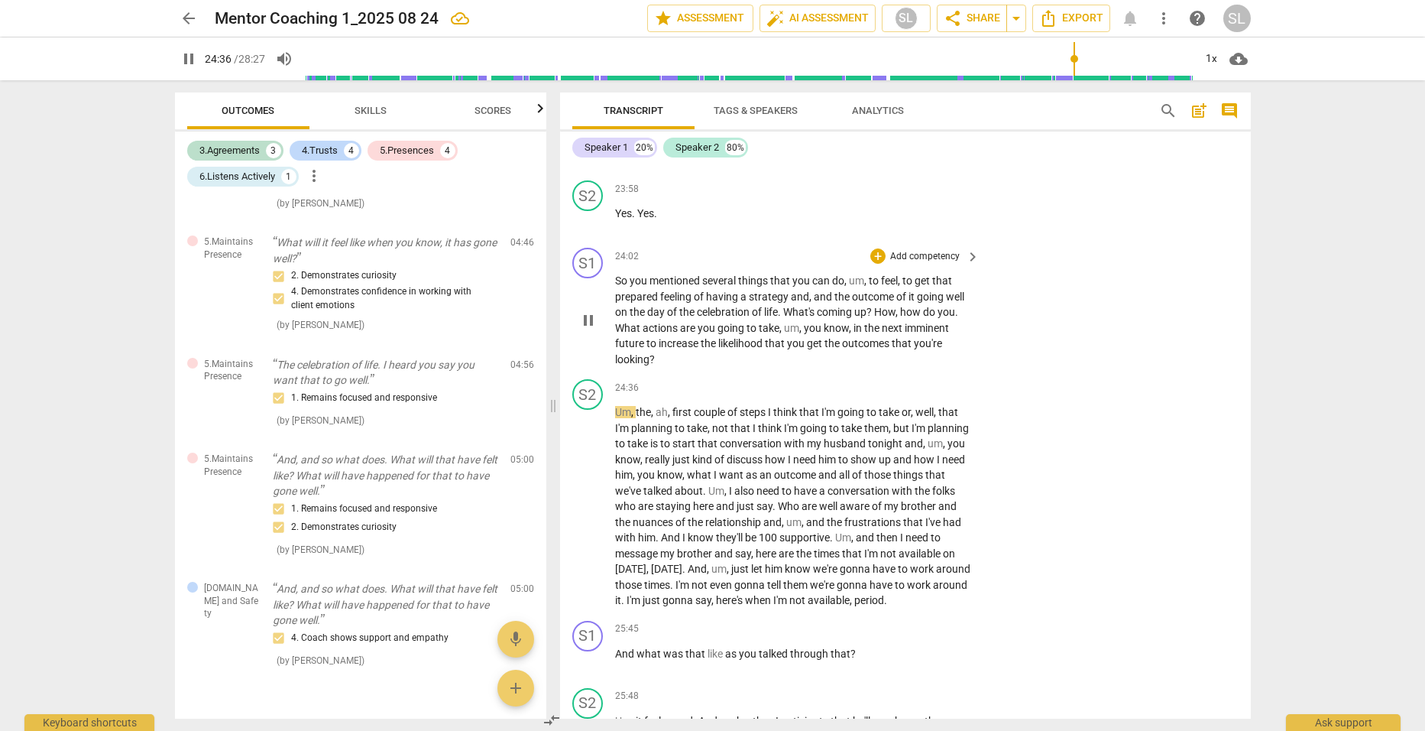
click at [650, 365] on span "?" at bounding box center [652, 359] width 5 height 12
type input "1479"
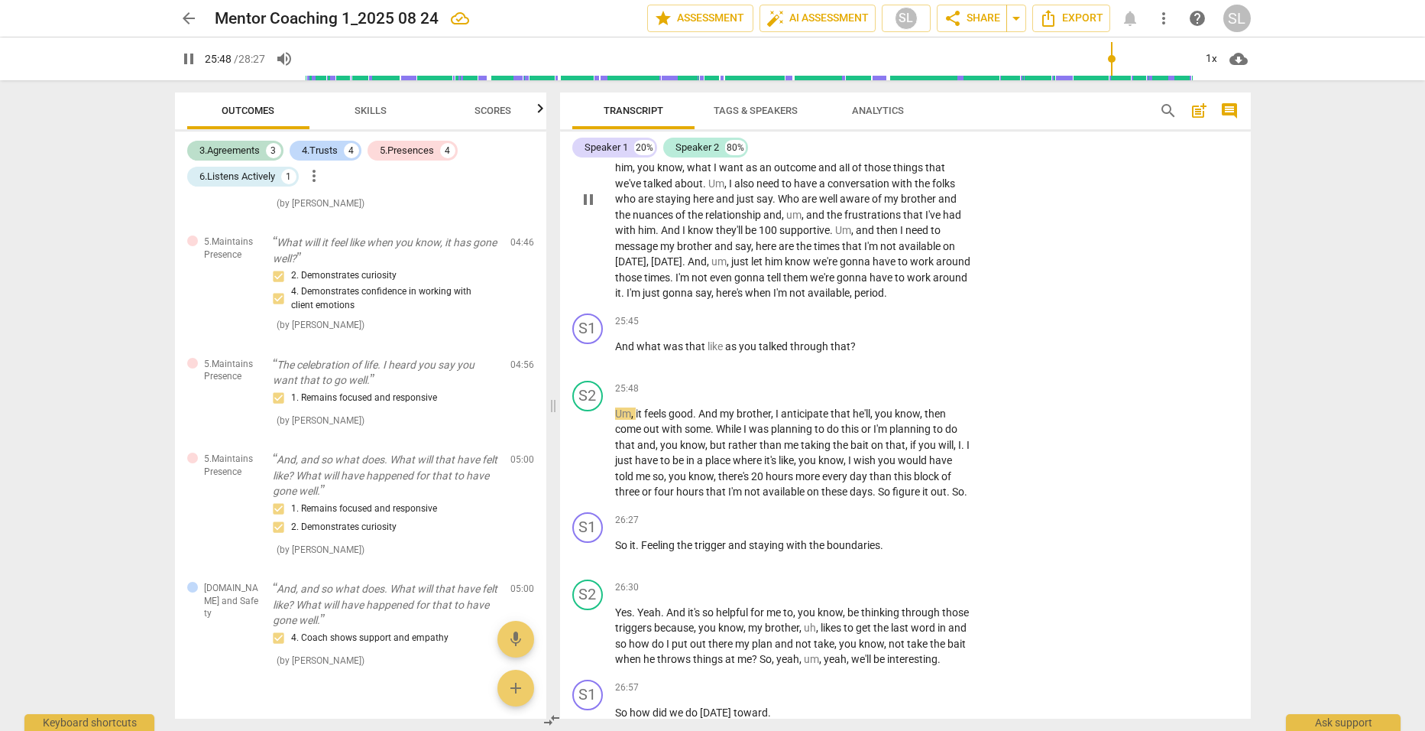
scroll to position [7032, 0]
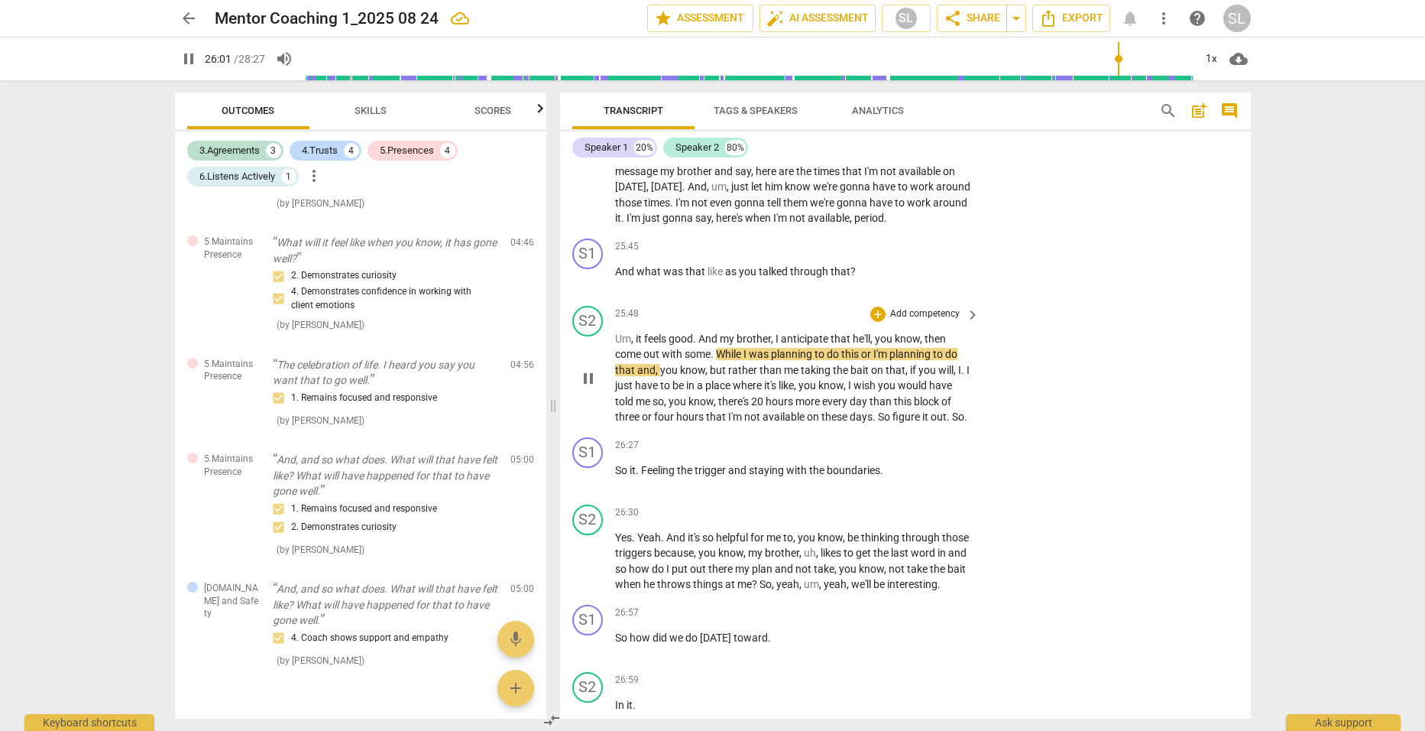
click at [718, 360] on span "While" at bounding box center [730, 354] width 28 height 12
type input "1564"
click at [854, 423] on span "So" at bounding box center [846, 416] width 15 height 12
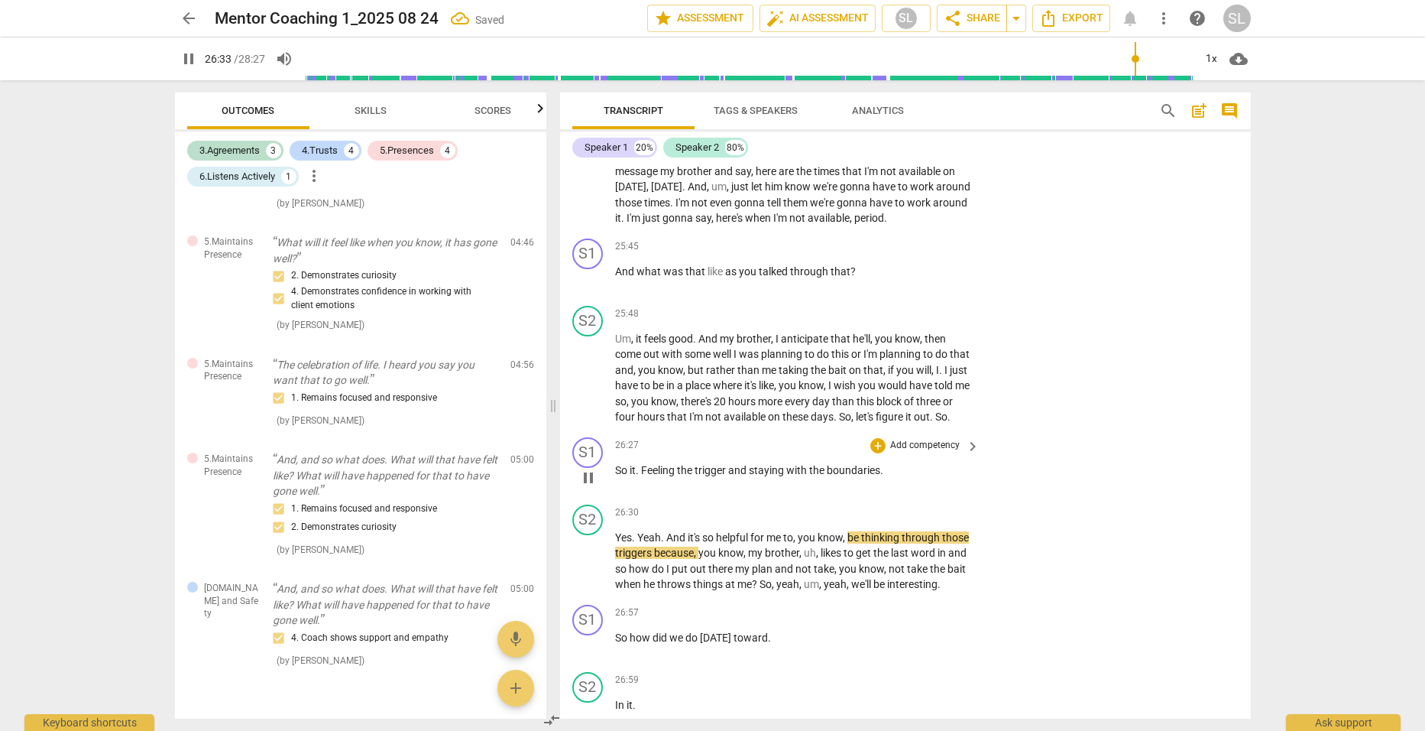
click at [627, 476] on span "So" at bounding box center [622, 470] width 15 height 12
type input "1597"
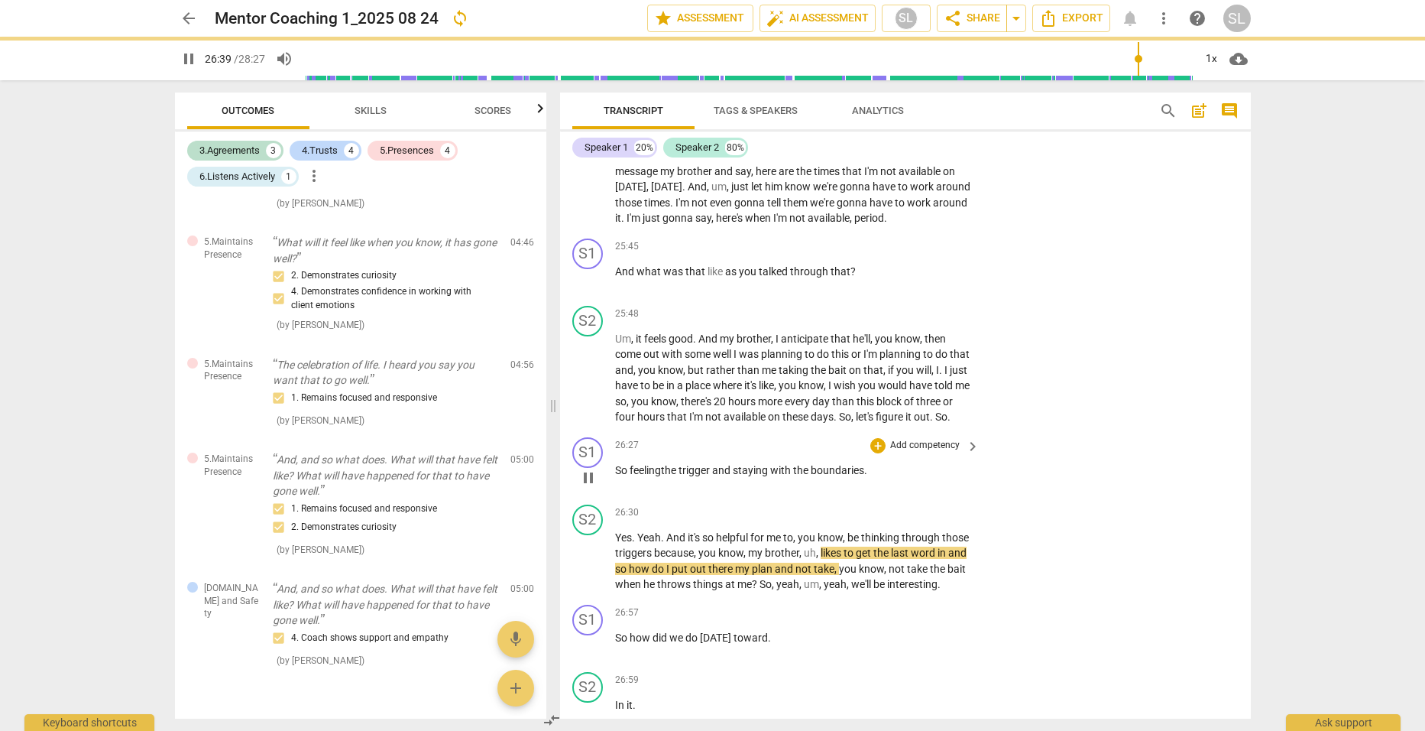
click at [871, 478] on p "So feeling the trigger and staying with the boundaries ." at bounding box center [794, 470] width 358 height 16
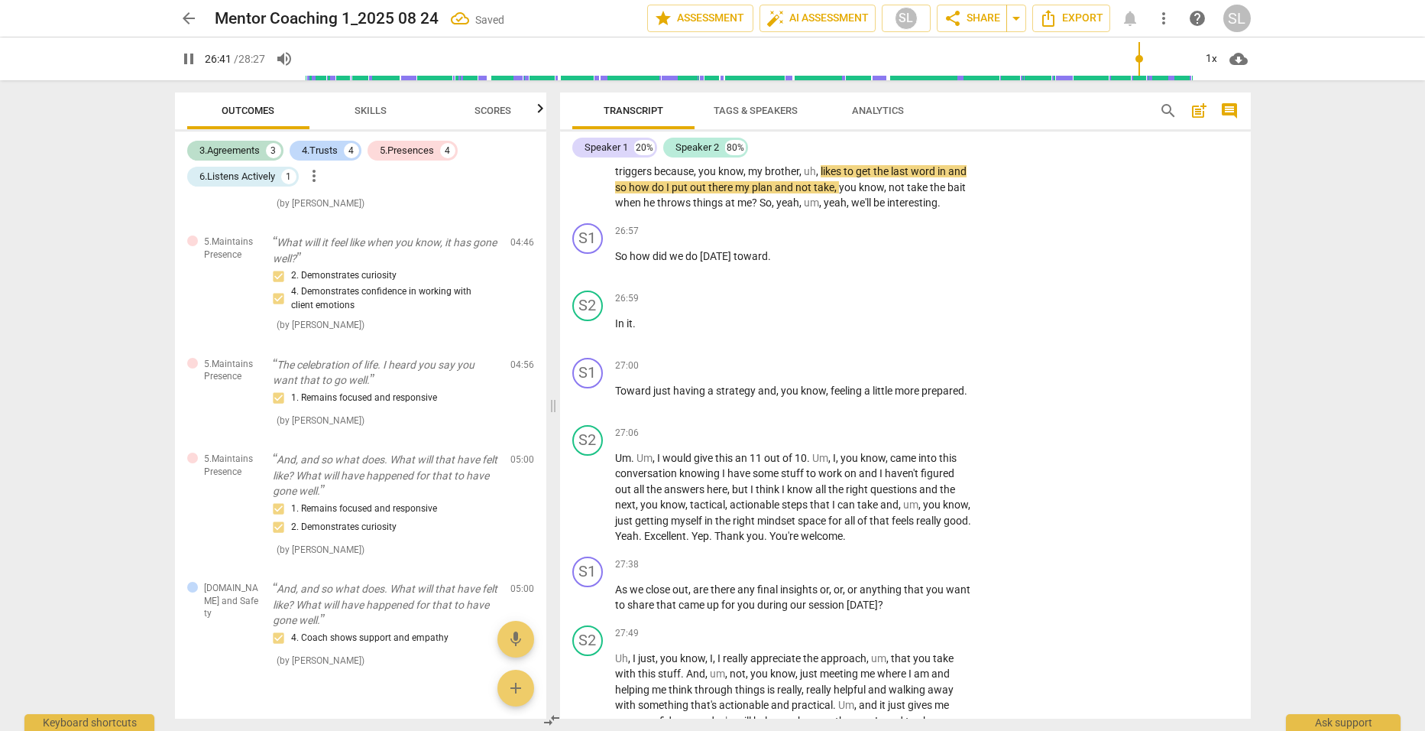
scroll to position [7414, 0]
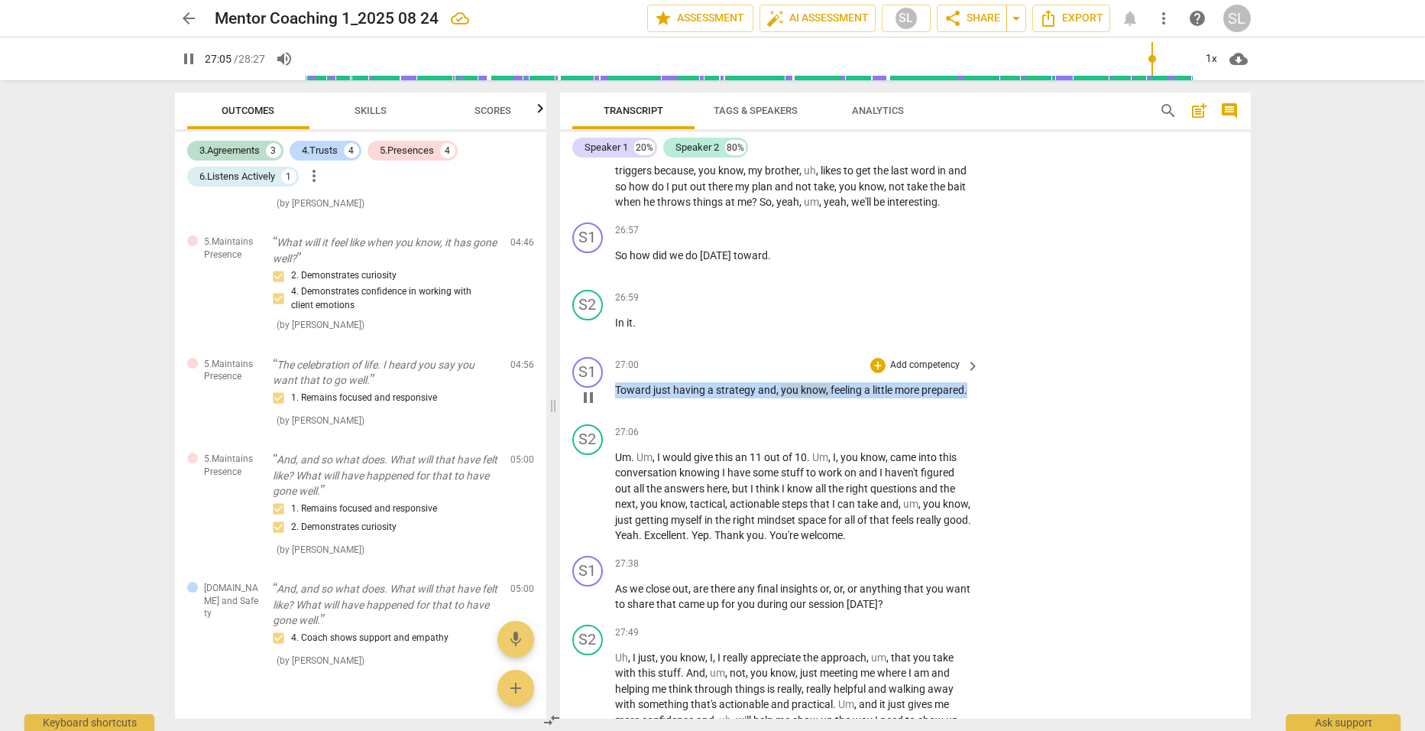
drag, startPoint x: 615, startPoint y: 445, endPoint x: 973, endPoint y: 447, distance: 358.5
click at [973, 398] on div "Toward just having a strategy and , you know , feeling a little more prepared ." at bounding box center [798, 390] width 367 height 16
type input "1627"
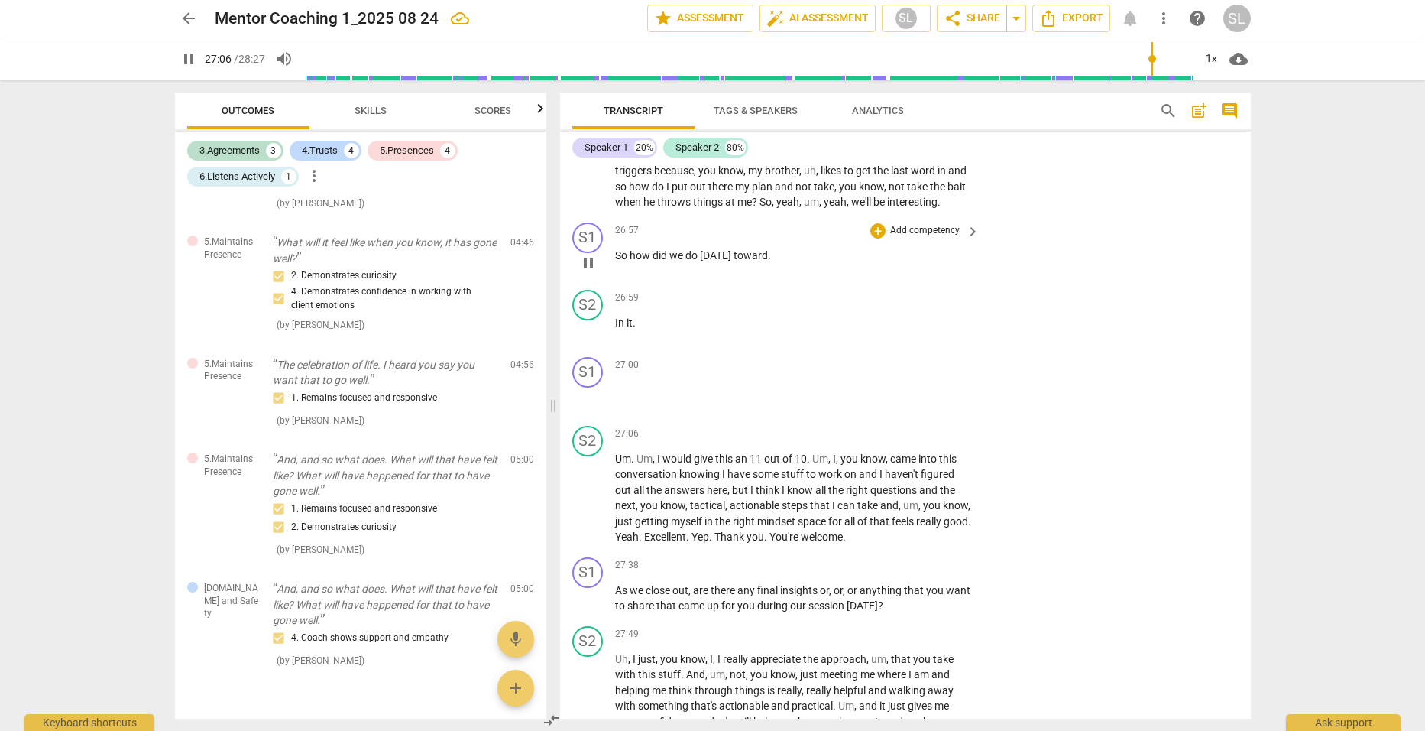
click at [777, 264] on p "So how did we do [DATE] toward ." at bounding box center [794, 256] width 358 height 16
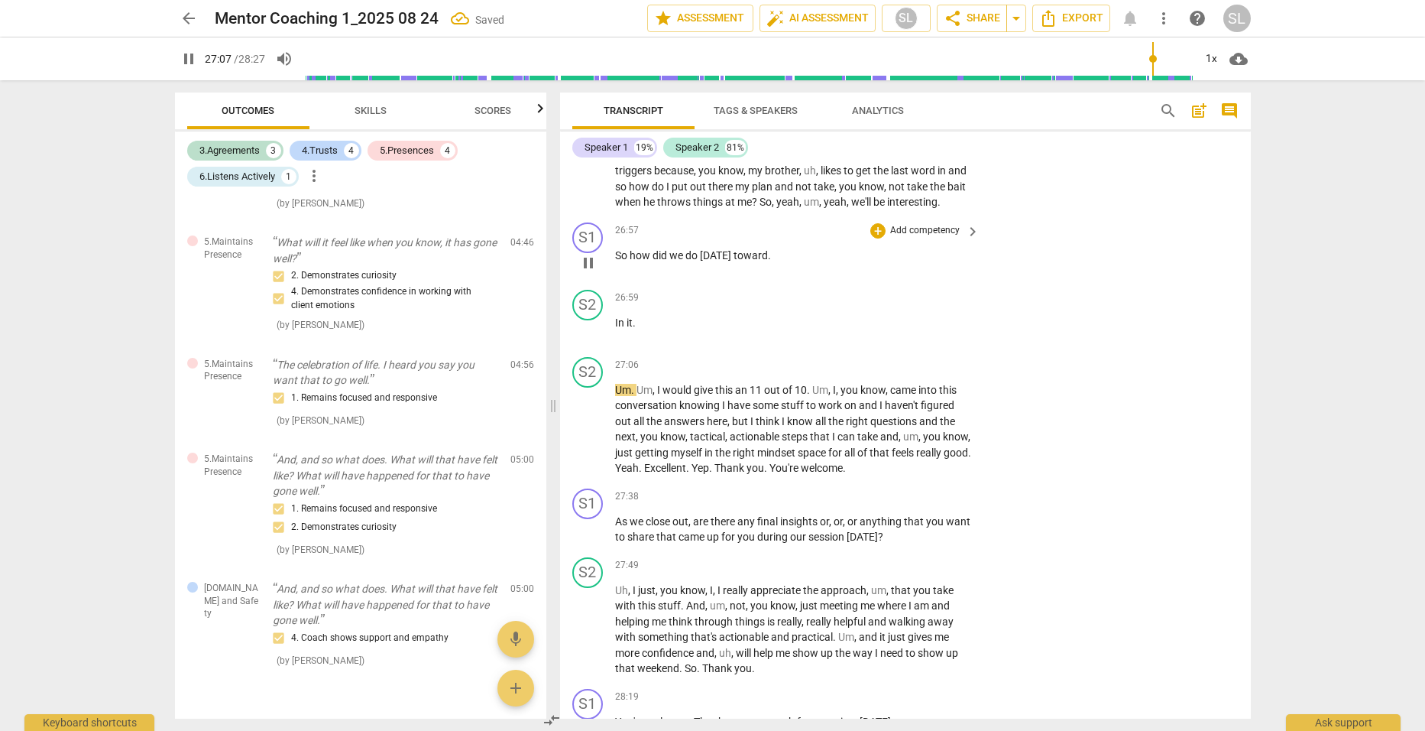
type input "1628"
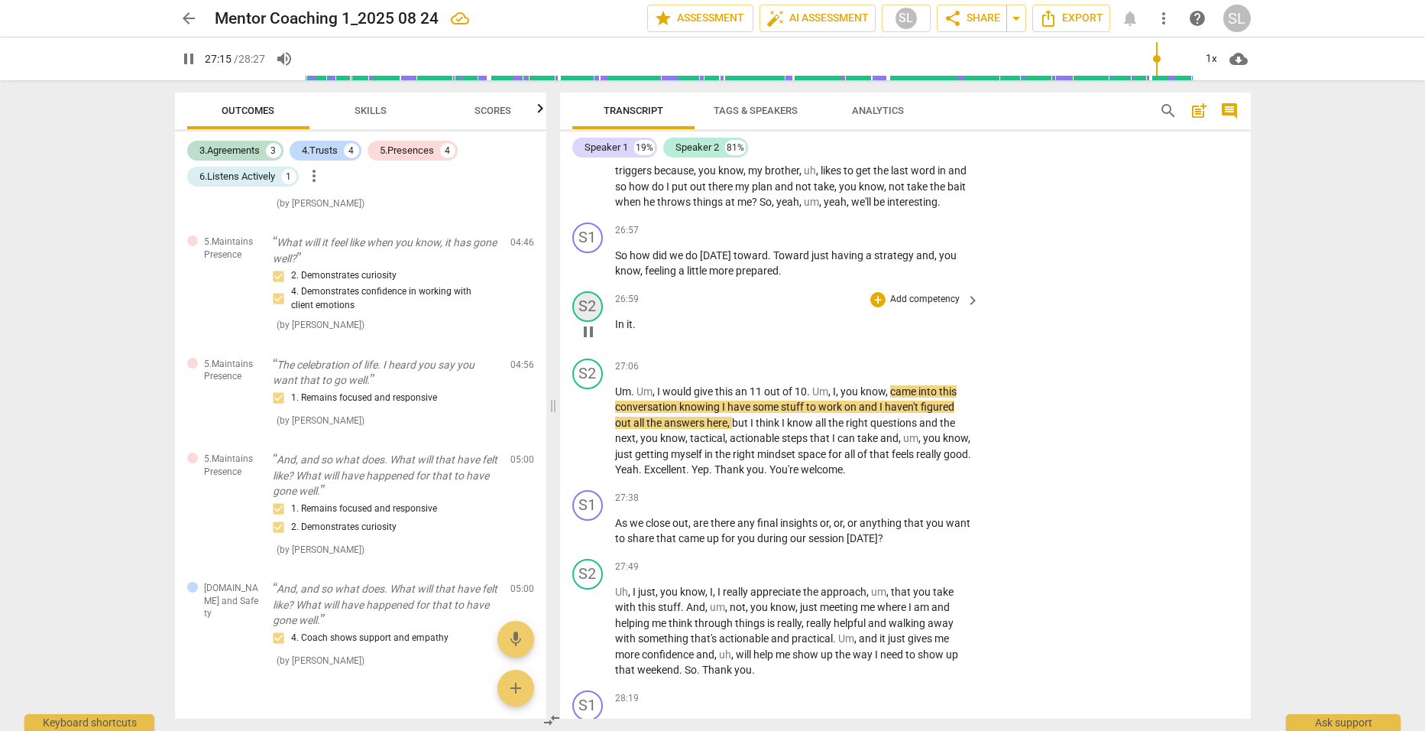
click at [592, 322] on div "S2" at bounding box center [587, 306] width 31 height 31
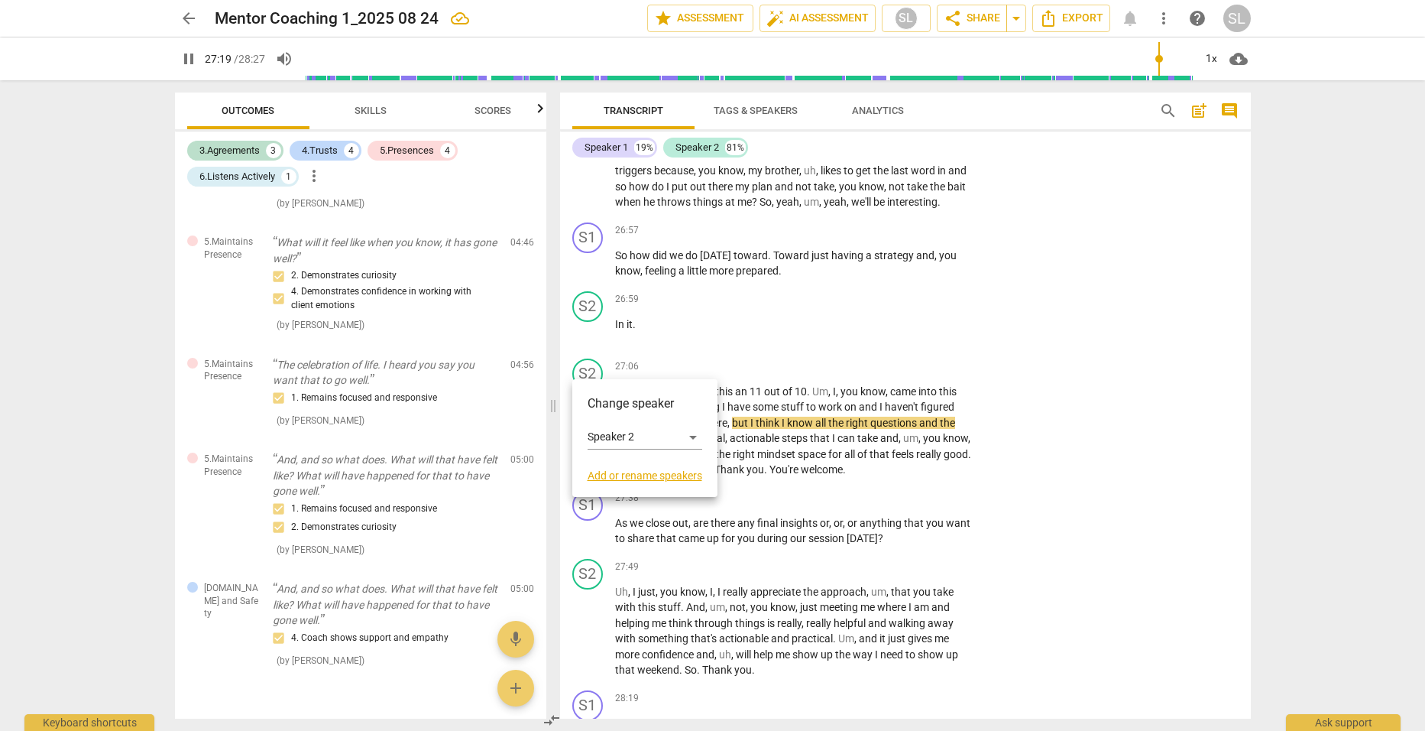
click at [737, 377] on div at bounding box center [712, 365] width 1425 height 731
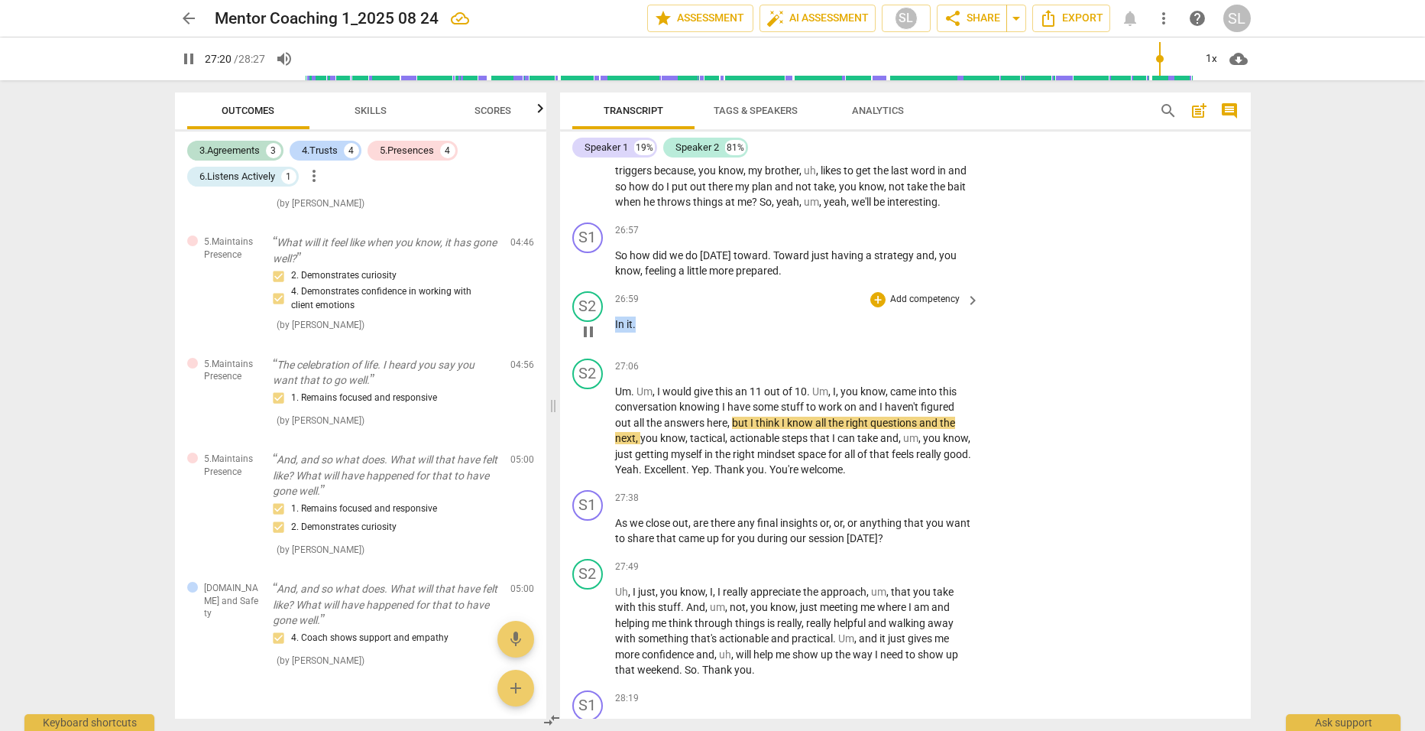
drag, startPoint x: 644, startPoint y: 378, endPoint x: 597, endPoint y: 376, distance: 47.4
click at [597, 352] on div "S2 play_arrow pause 26:59 + Add competency keyboard_arrow_right In it ." at bounding box center [905, 318] width 691 height 67
type input "1641"
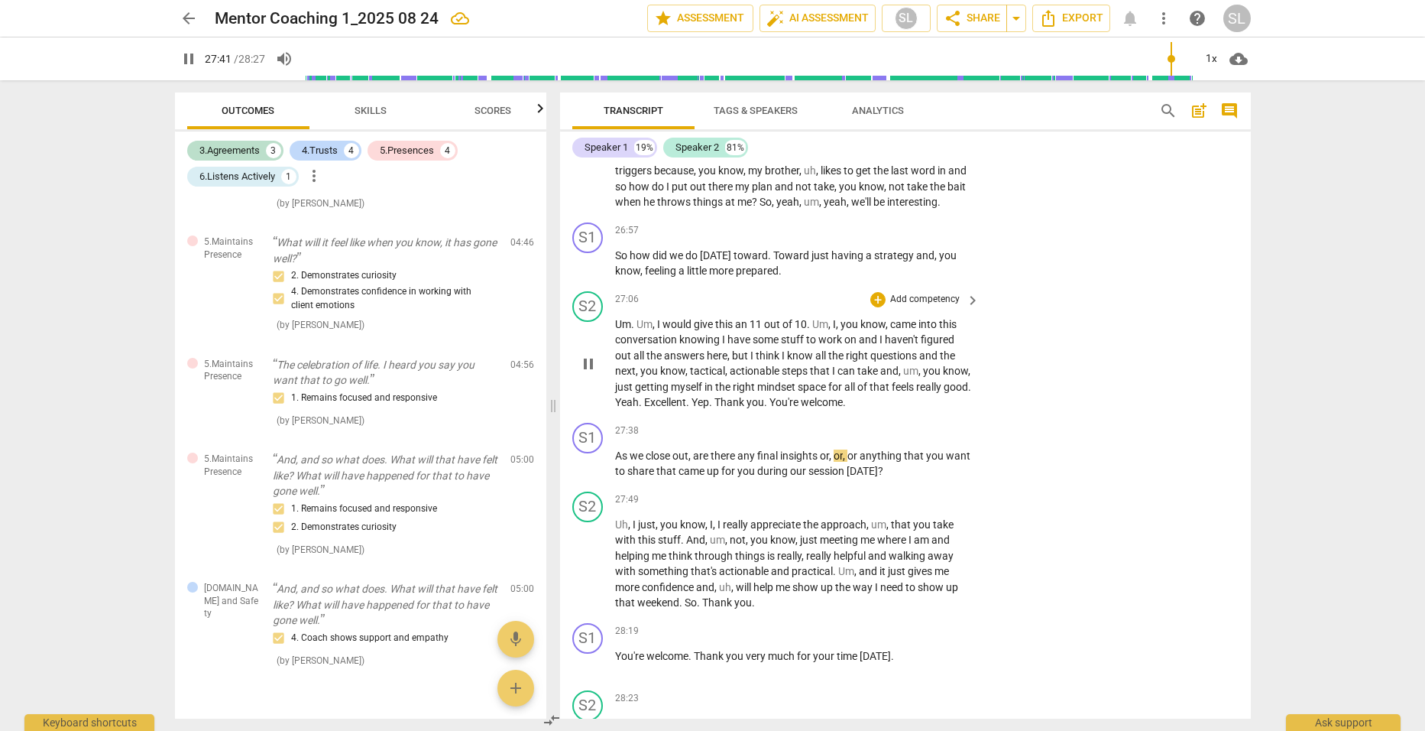
click at [686, 408] on span "Excellent" at bounding box center [665, 402] width 42 height 12
click at [692, 408] on span "." at bounding box center [688, 402] width 5 height 12
type input "1660"
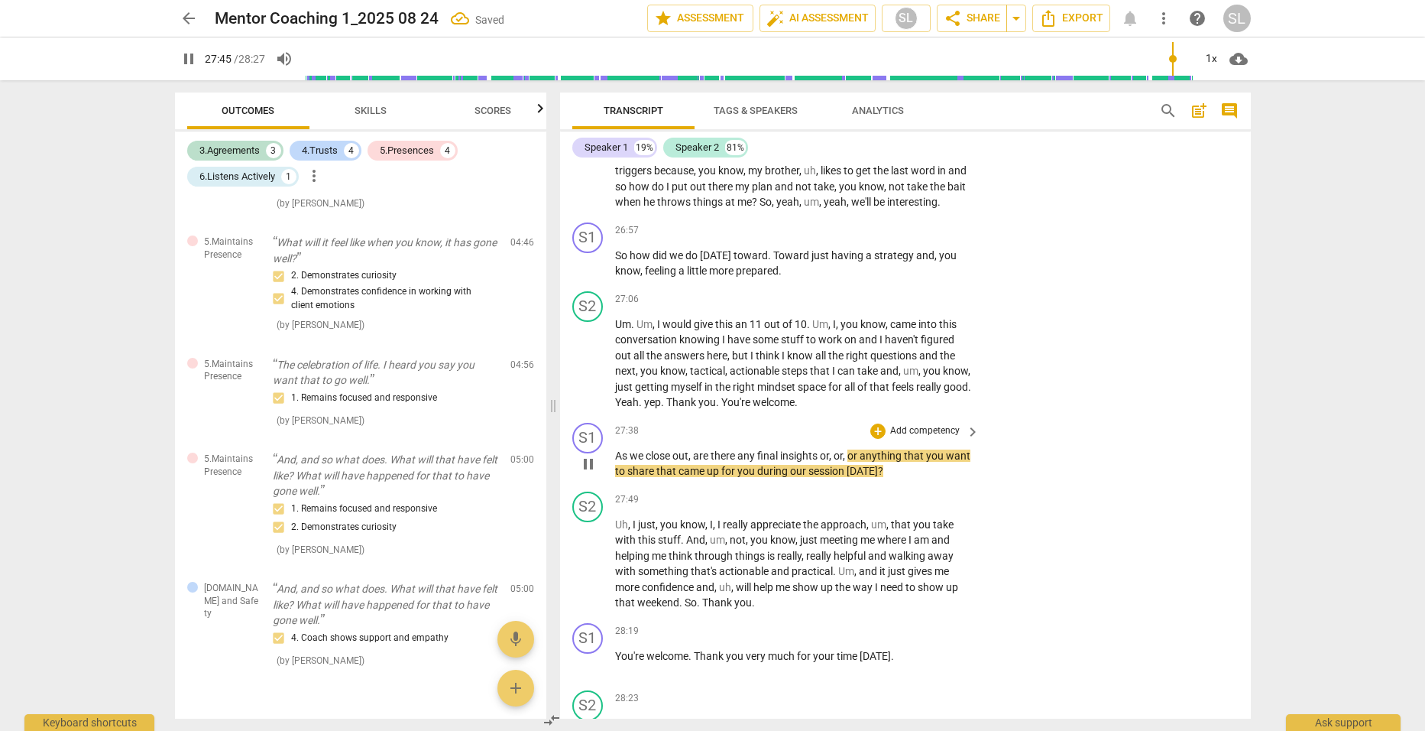
click at [613, 479] on div "S1 play_arrow pause" at bounding box center [593, 451] width 43 height 57
click at [615, 462] on span "As" at bounding box center [622, 455] width 15 height 12
type input "1667"
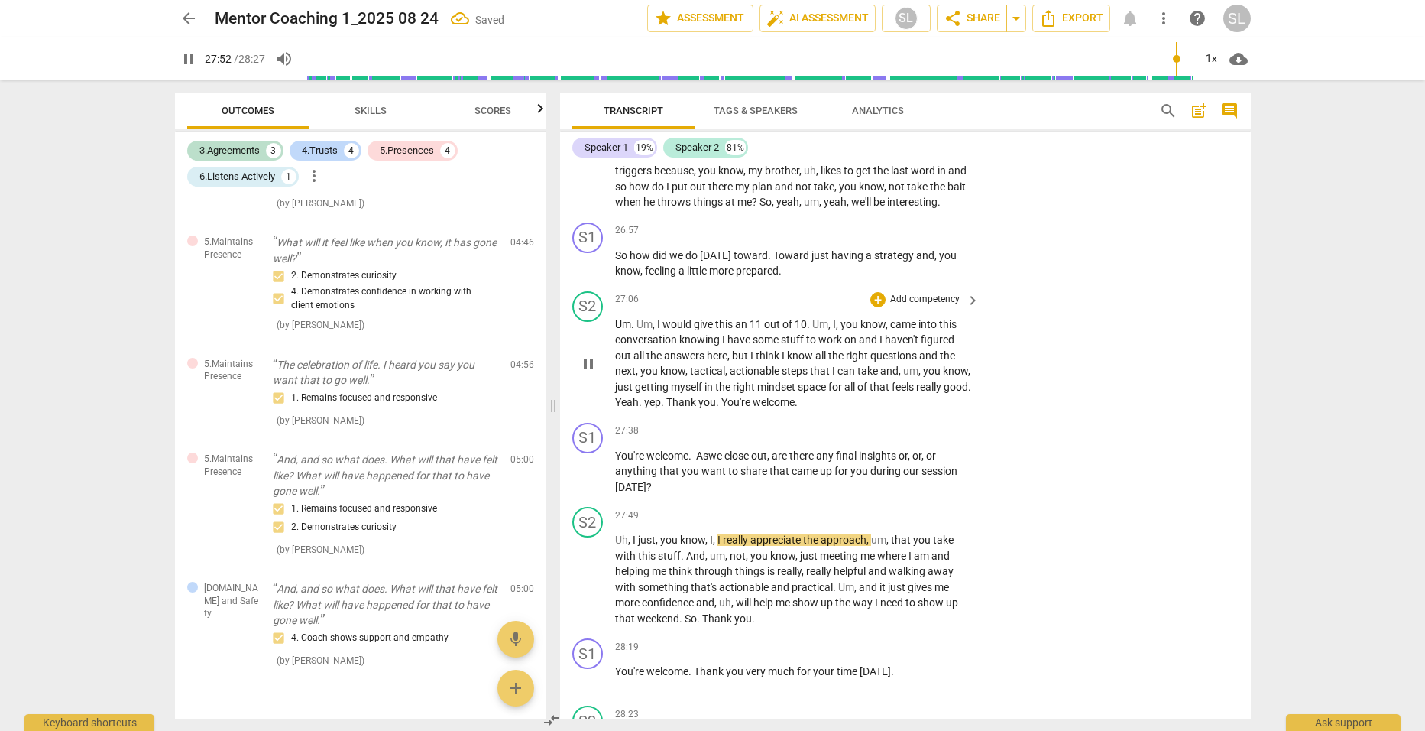
click at [753, 408] on span "You're" at bounding box center [737, 402] width 31 height 12
type input "1673"
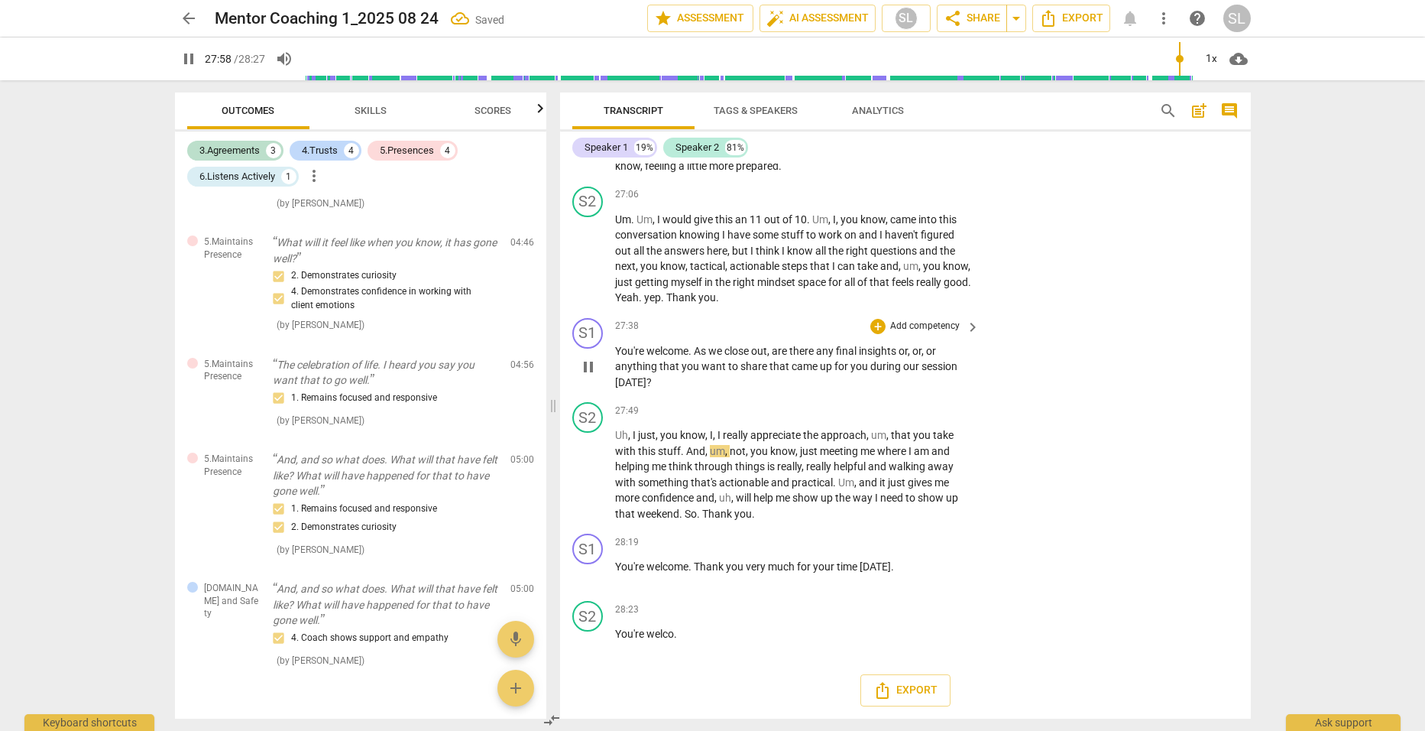
scroll to position [7577, 0]
click at [674, 634] on span "." at bounding box center [675, 634] width 3 height 12
type input "1707"
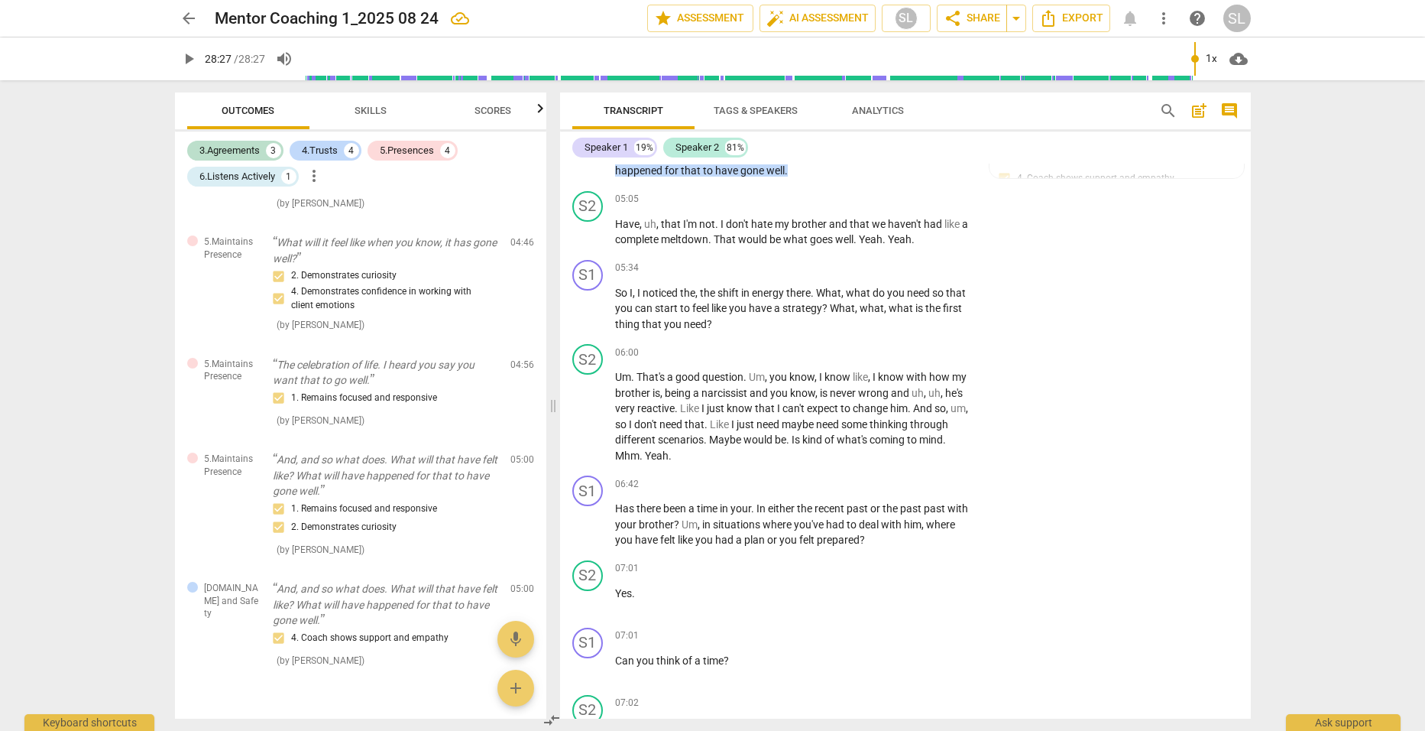
scroll to position [1844, 0]
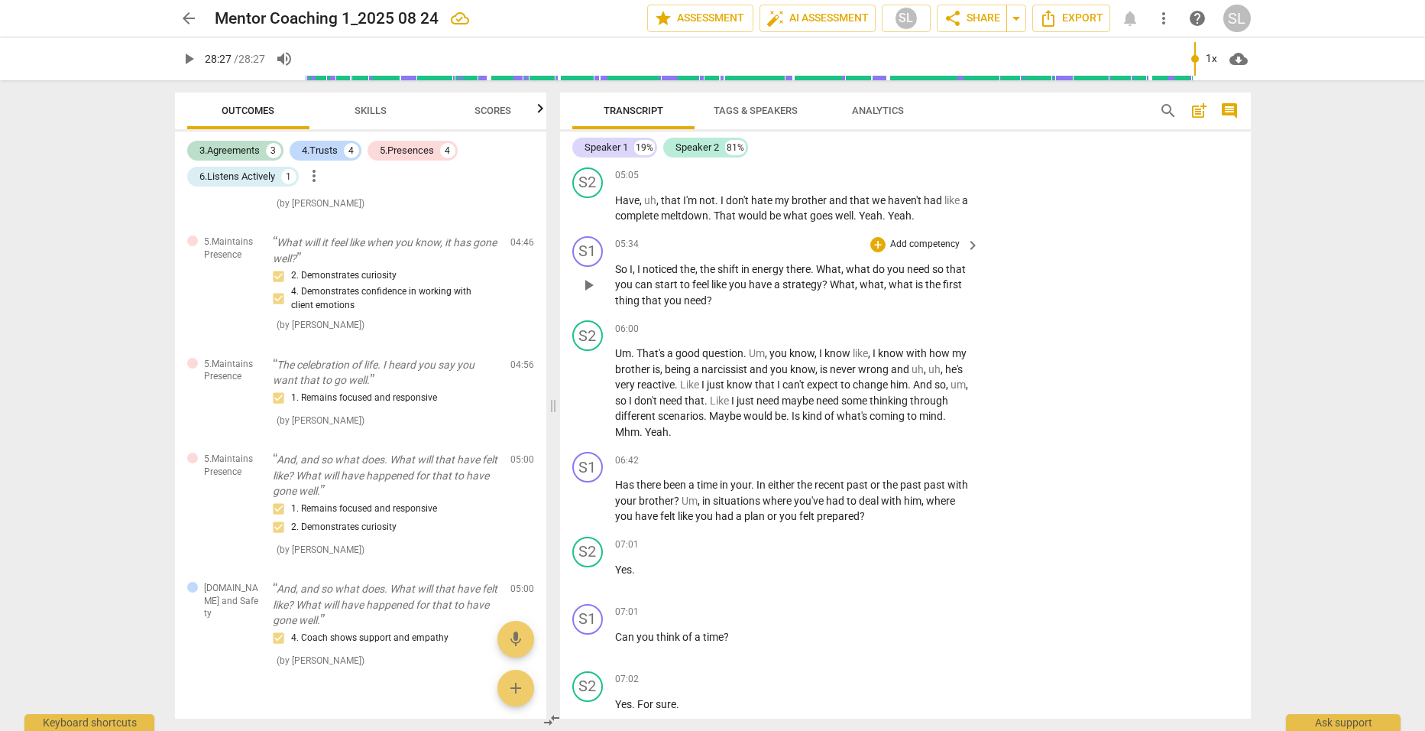
click at [923, 238] on p "Add competency" at bounding box center [925, 245] width 73 height 14
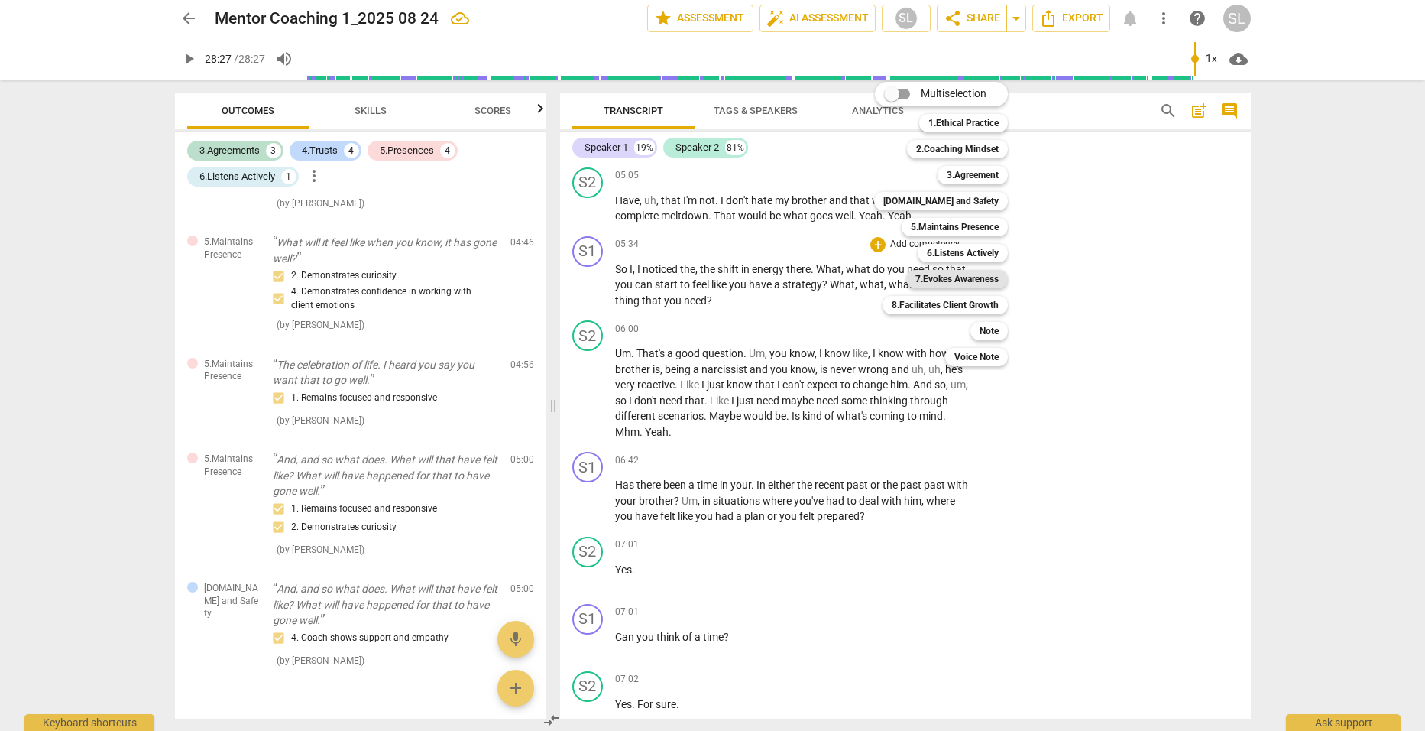
click at [948, 276] on b "7.Evokes Awareness" at bounding box center [957, 279] width 83 height 18
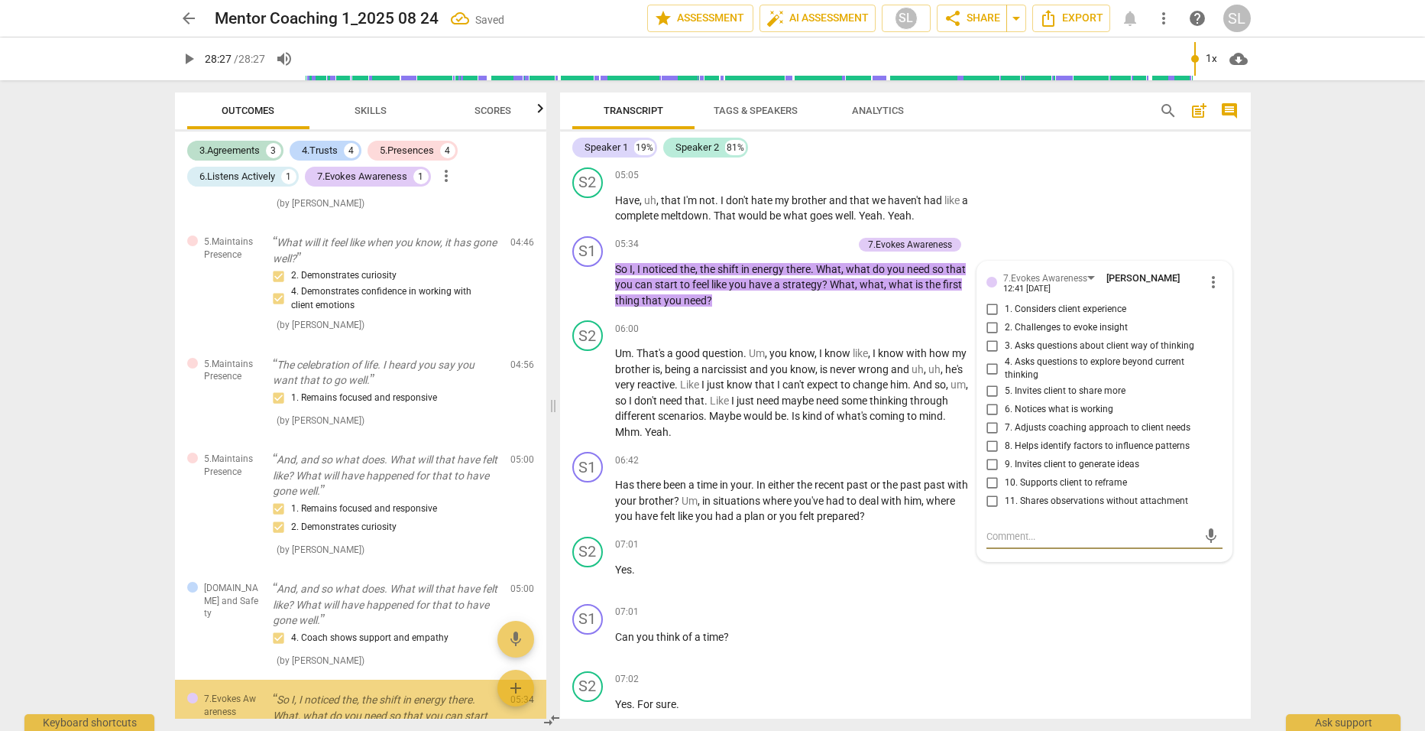
scroll to position [1082, 0]
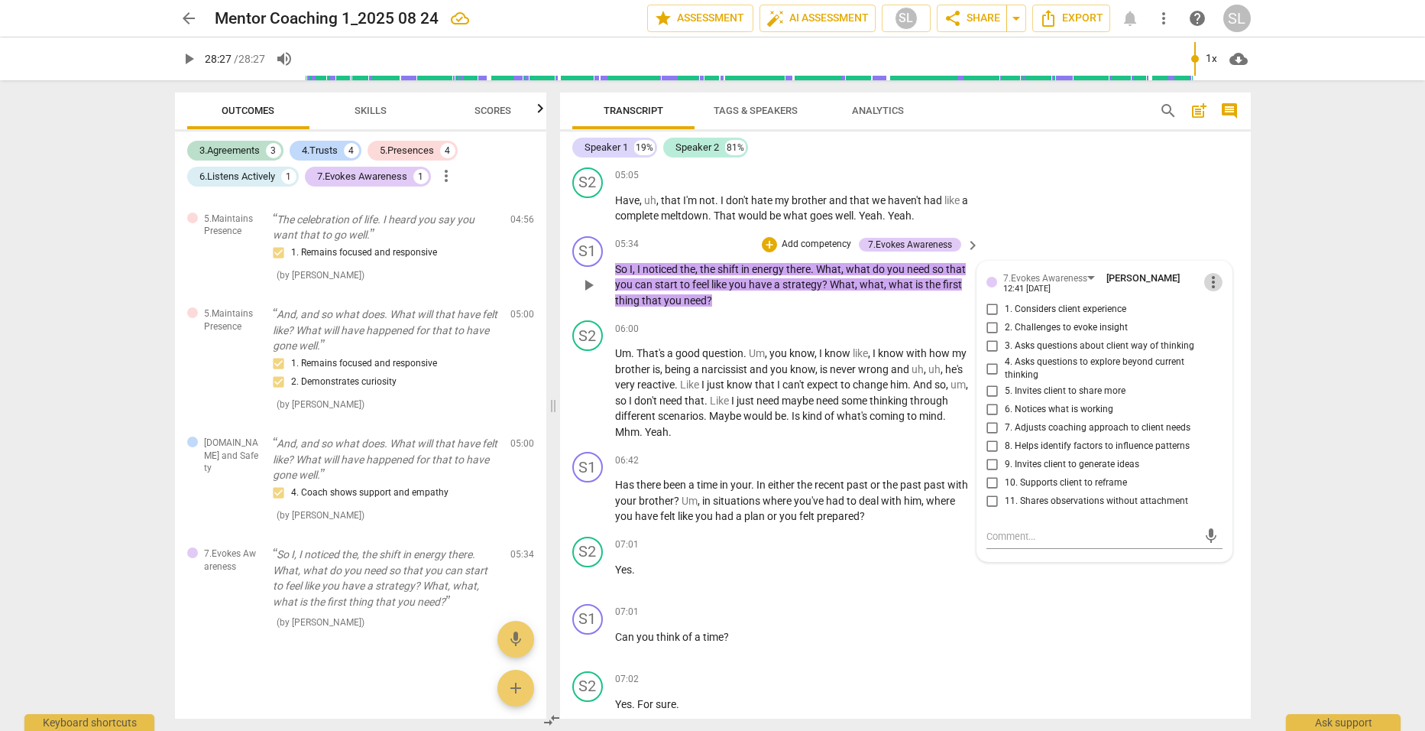
click at [1205, 273] on span "more_vert" at bounding box center [1214, 282] width 18 height 18
click at [1211, 287] on li "Delete" at bounding box center [1225, 290] width 53 height 29
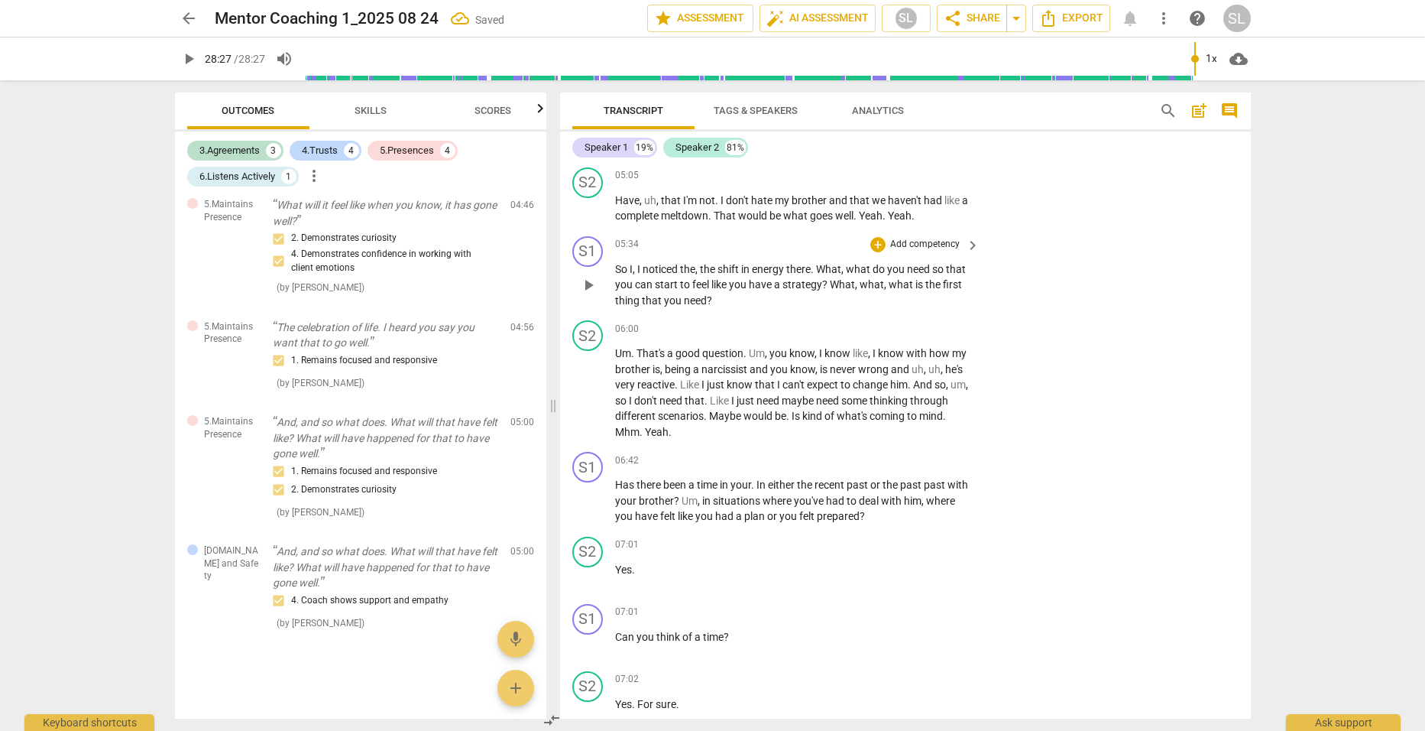
scroll to position [974, 0]
click at [899, 238] on p "Add competency" at bounding box center [925, 245] width 73 height 14
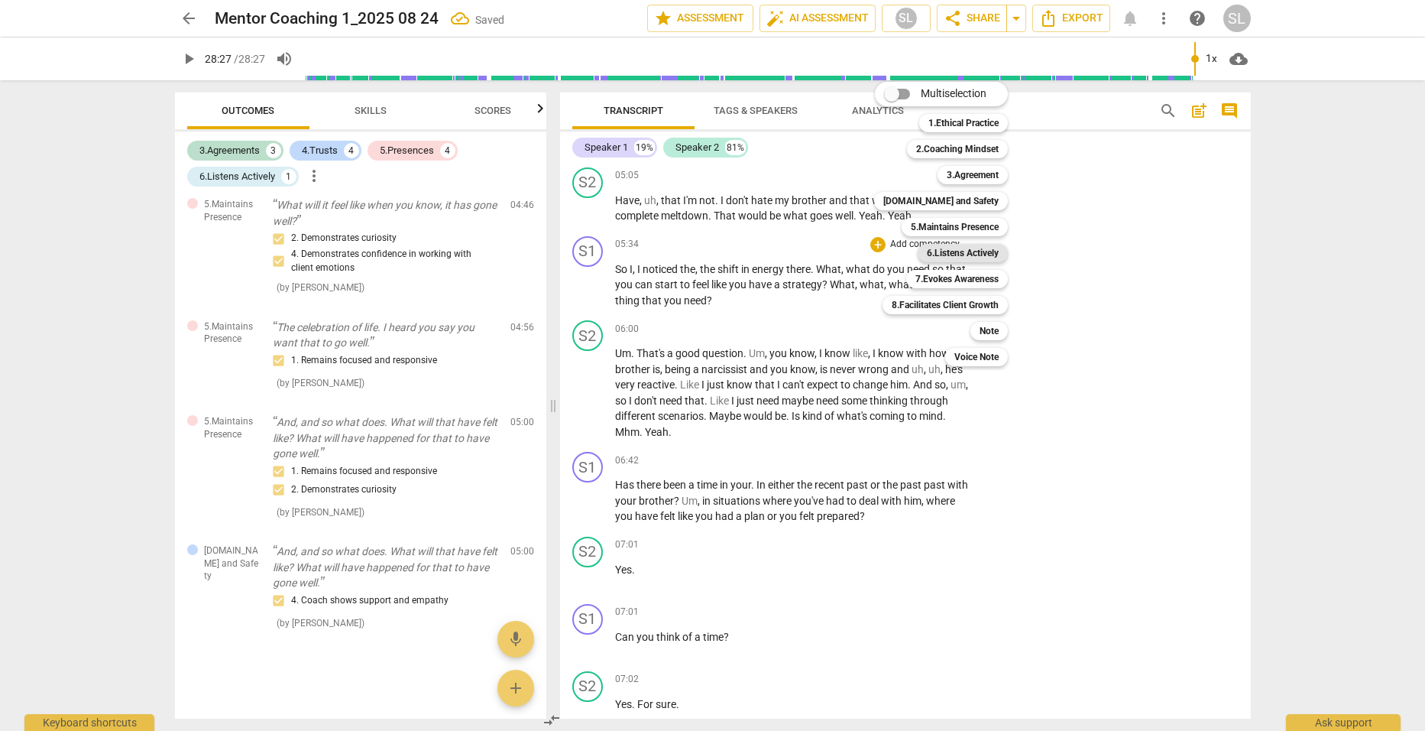
click at [939, 248] on b "6.Listens Actively" at bounding box center [963, 253] width 72 height 18
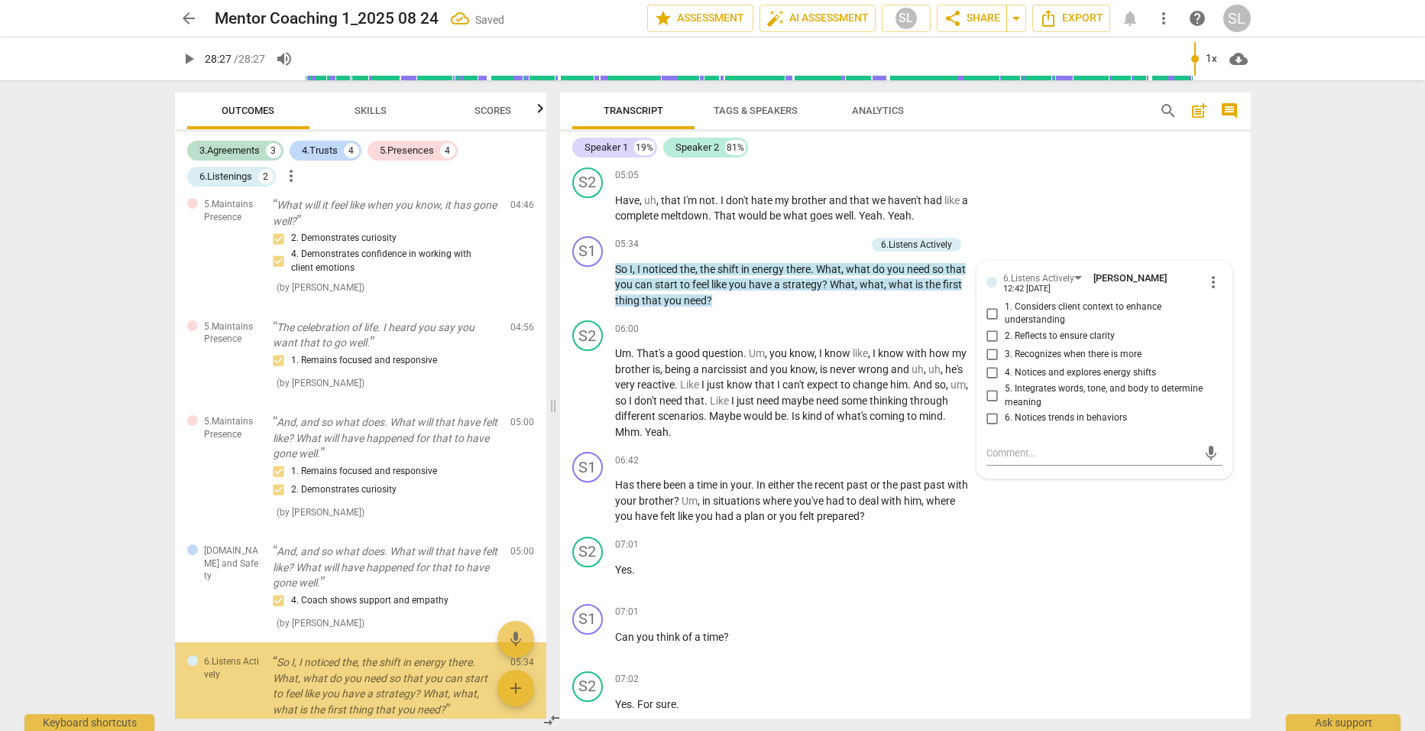
scroll to position [1082, 0]
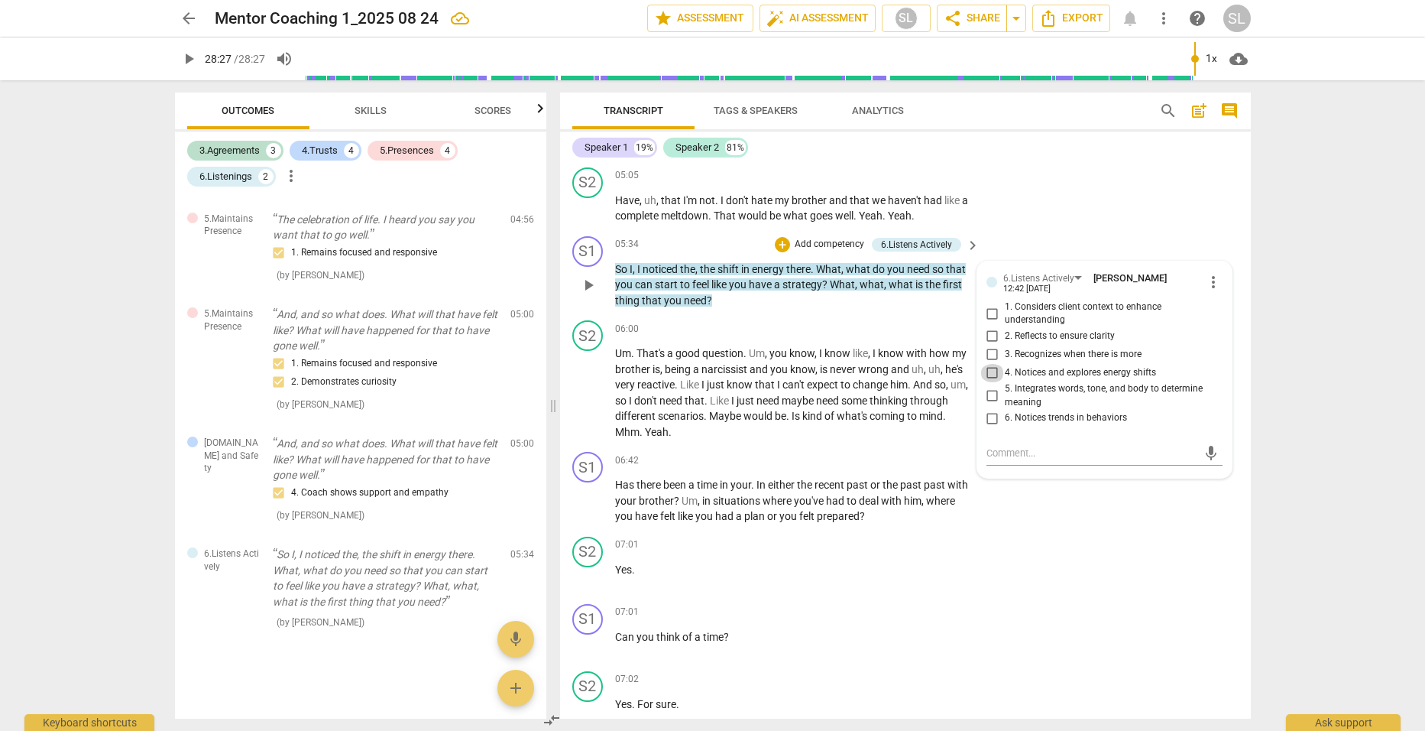
click at [988, 364] on input "4. Notices and explores energy shifts" at bounding box center [993, 373] width 24 height 18
checkbox input "true"
click at [918, 286] on p "So I , I noticed the , the shift in energy there . What , what do you need so t…" at bounding box center [794, 284] width 358 height 47
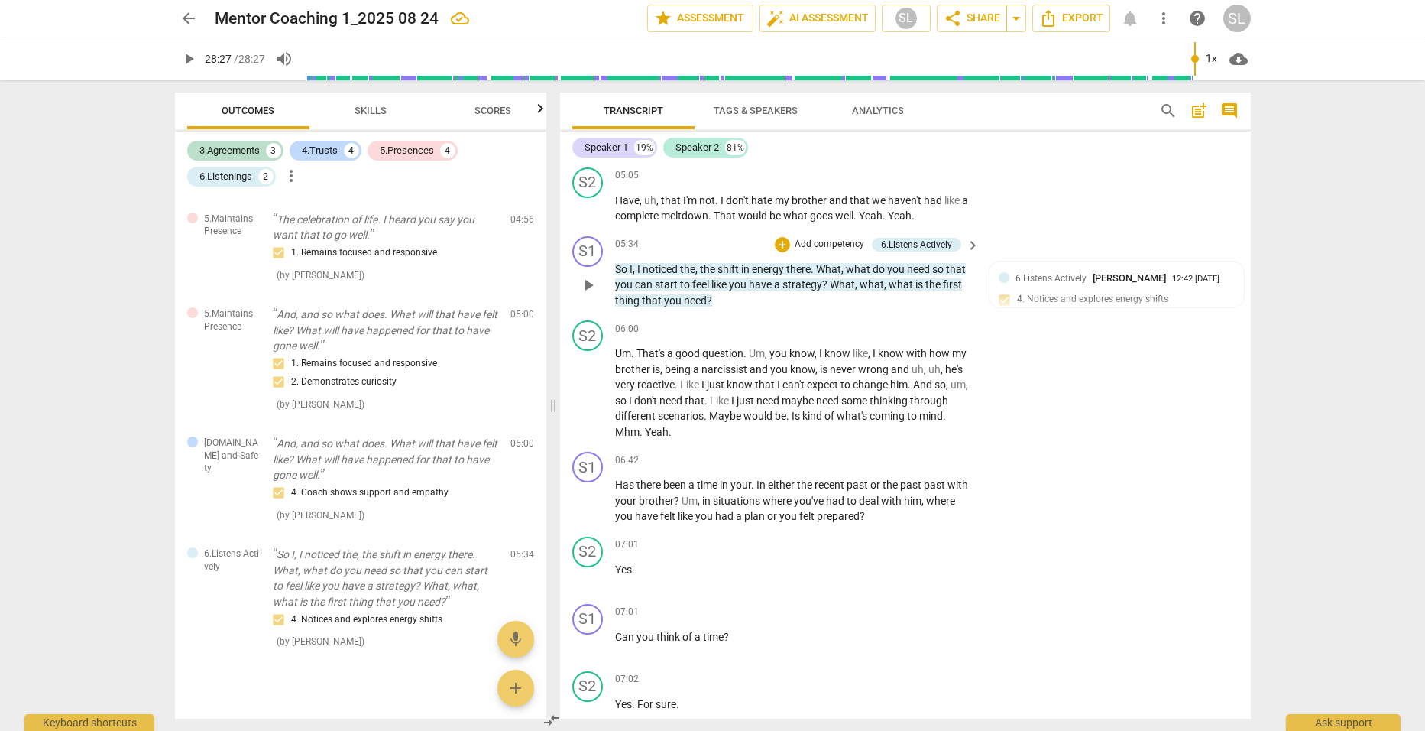
click at [825, 238] on p "Add competency" at bounding box center [829, 245] width 73 height 14
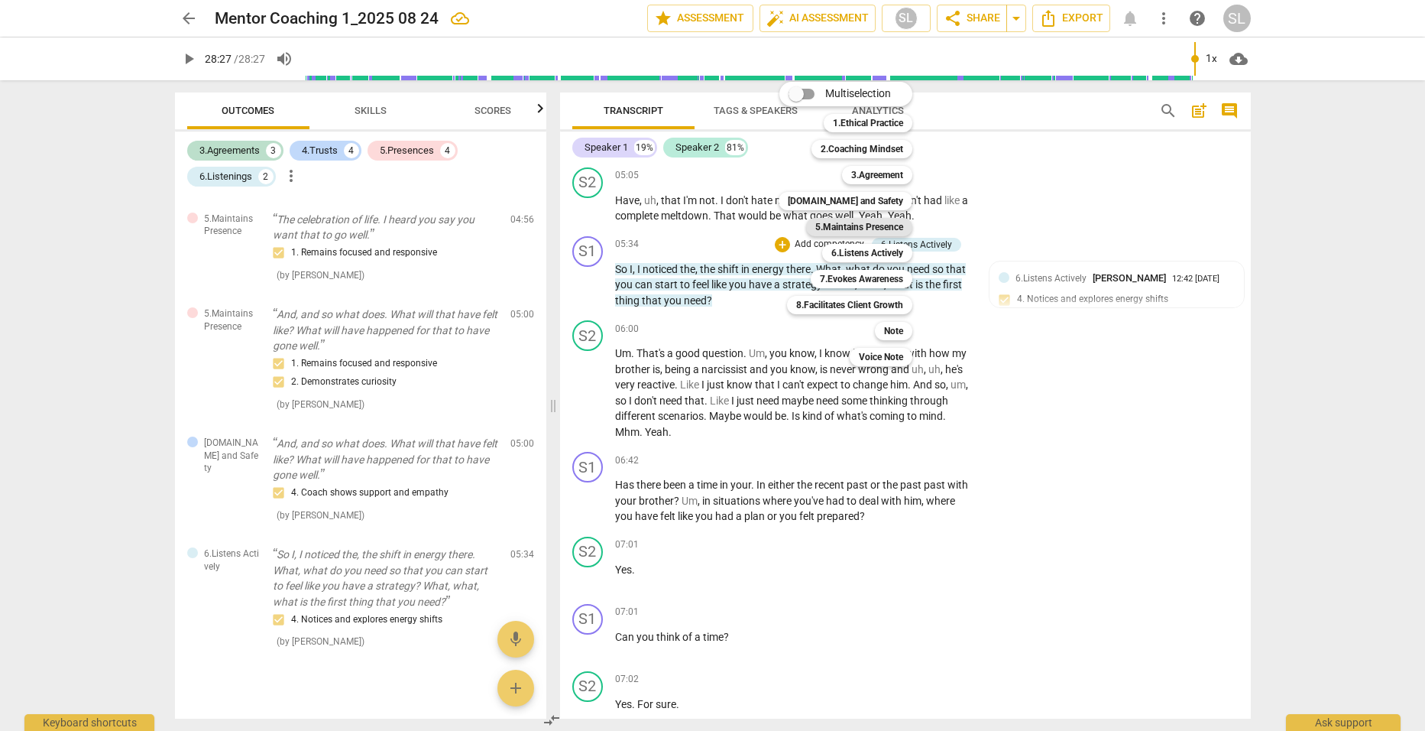
click at [846, 222] on b "5.Maintains Presence" at bounding box center [860, 227] width 88 height 18
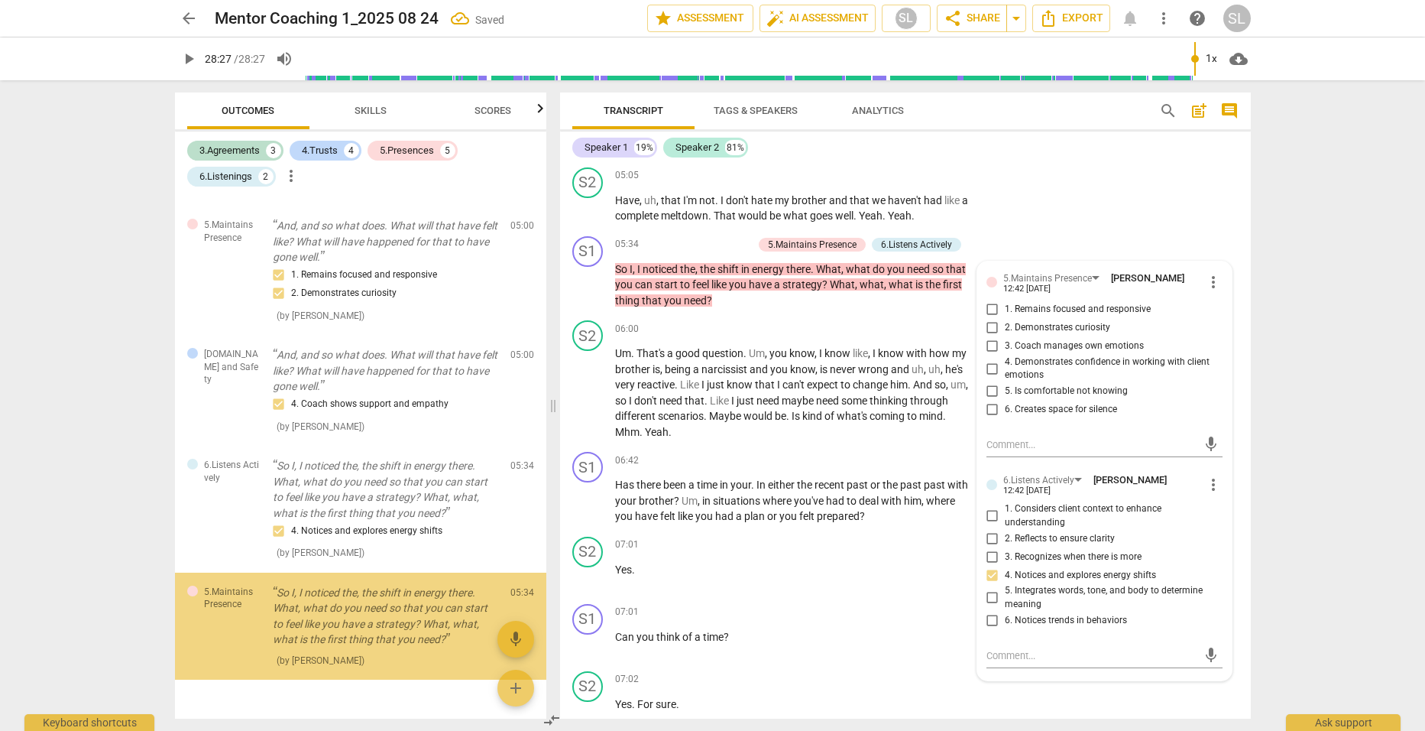
scroll to position [1208, 0]
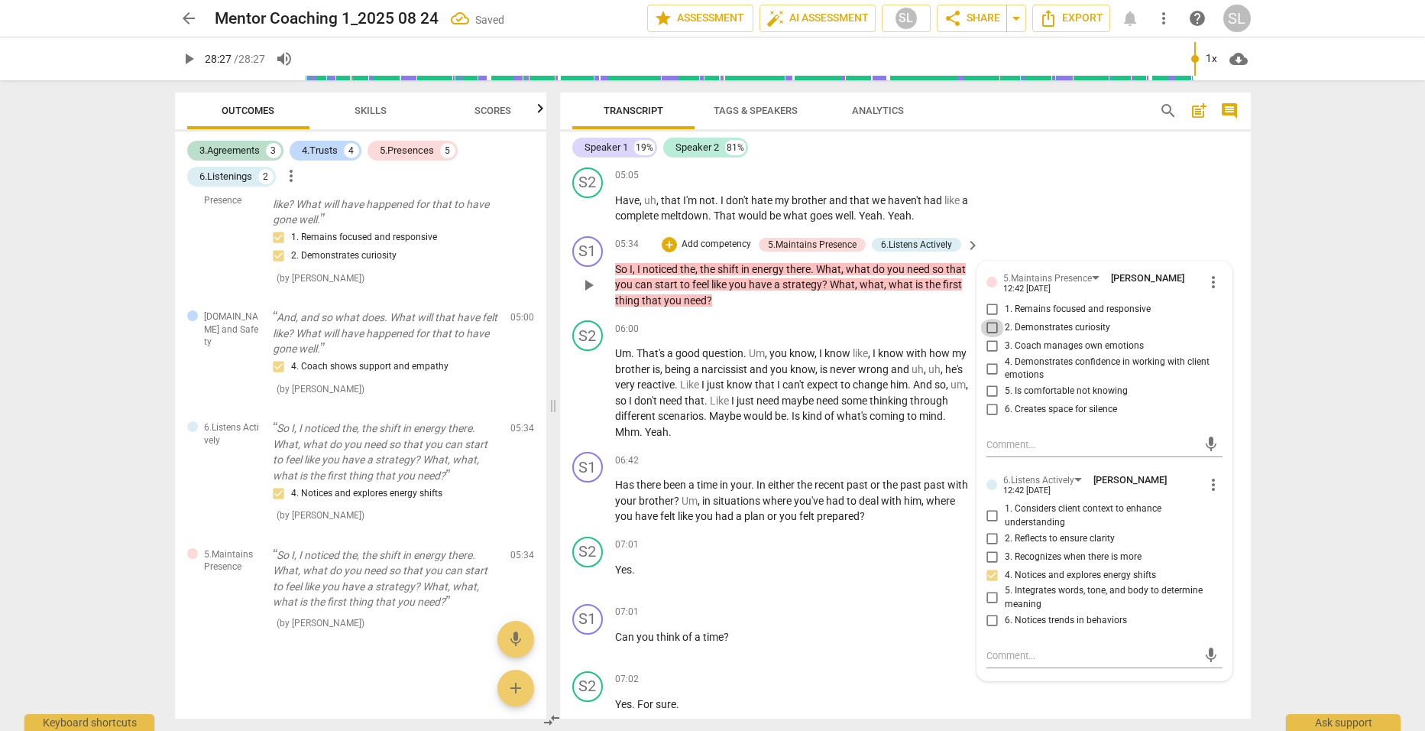
click at [989, 319] on input "2. Demonstrates curiosity" at bounding box center [993, 328] width 24 height 18
checkbox input "true"
click at [916, 288] on div "S1 play_arrow pause 05:34 + Add competency 5.Maintains Presence 6.Listens Activ…" at bounding box center [905, 272] width 691 height 85
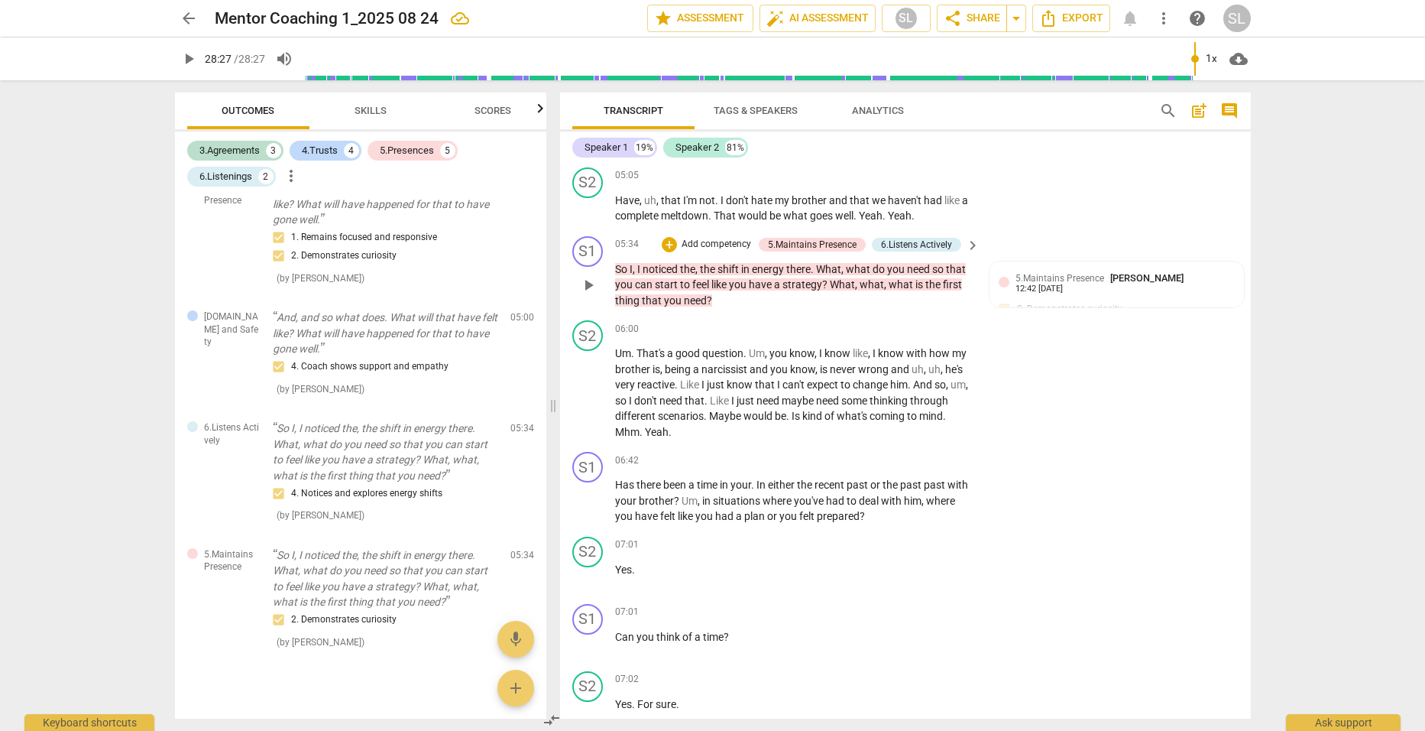
click at [712, 238] on p "Add competency" at bounding box center [716, 245] width 73 height 14
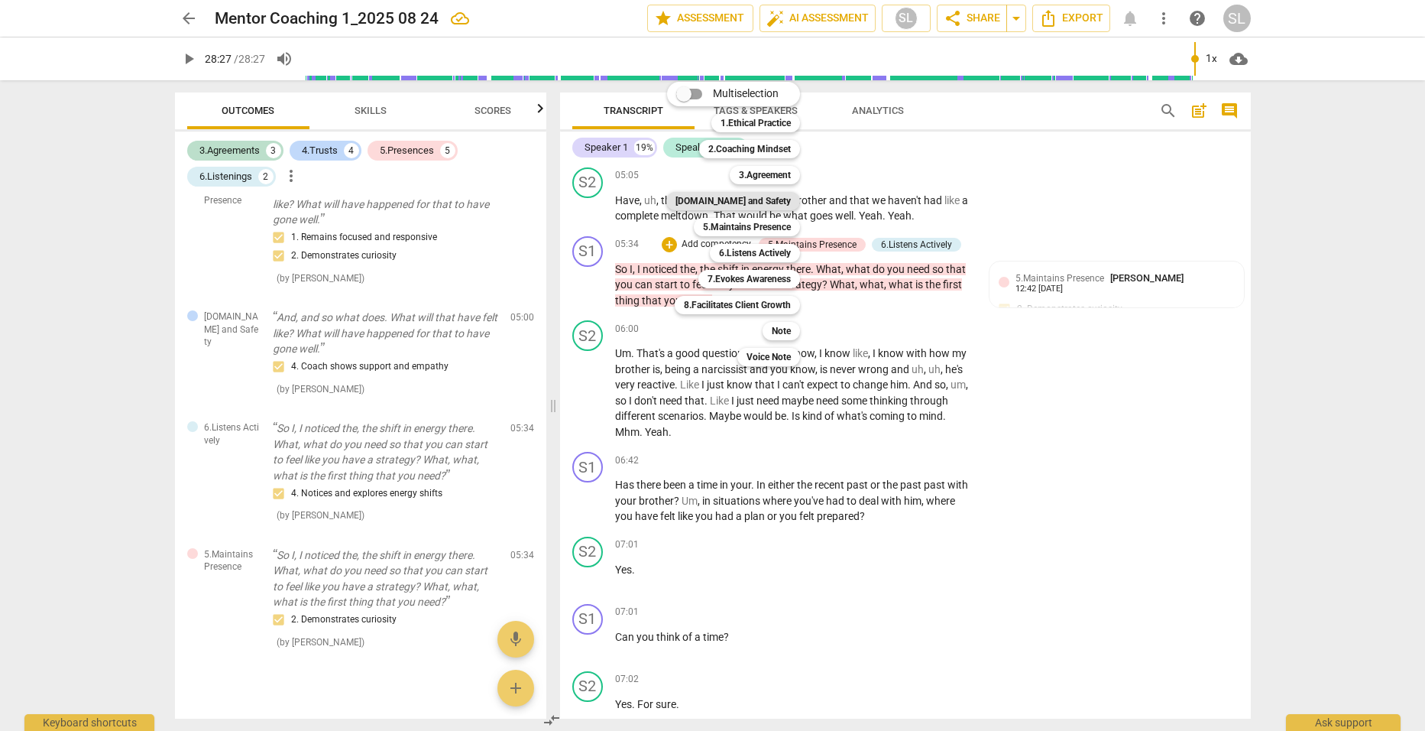
click at [728, 203] on b "[DOMAIN_NAME] and Safety" at bounding box center [733, 201] width 115 height 18
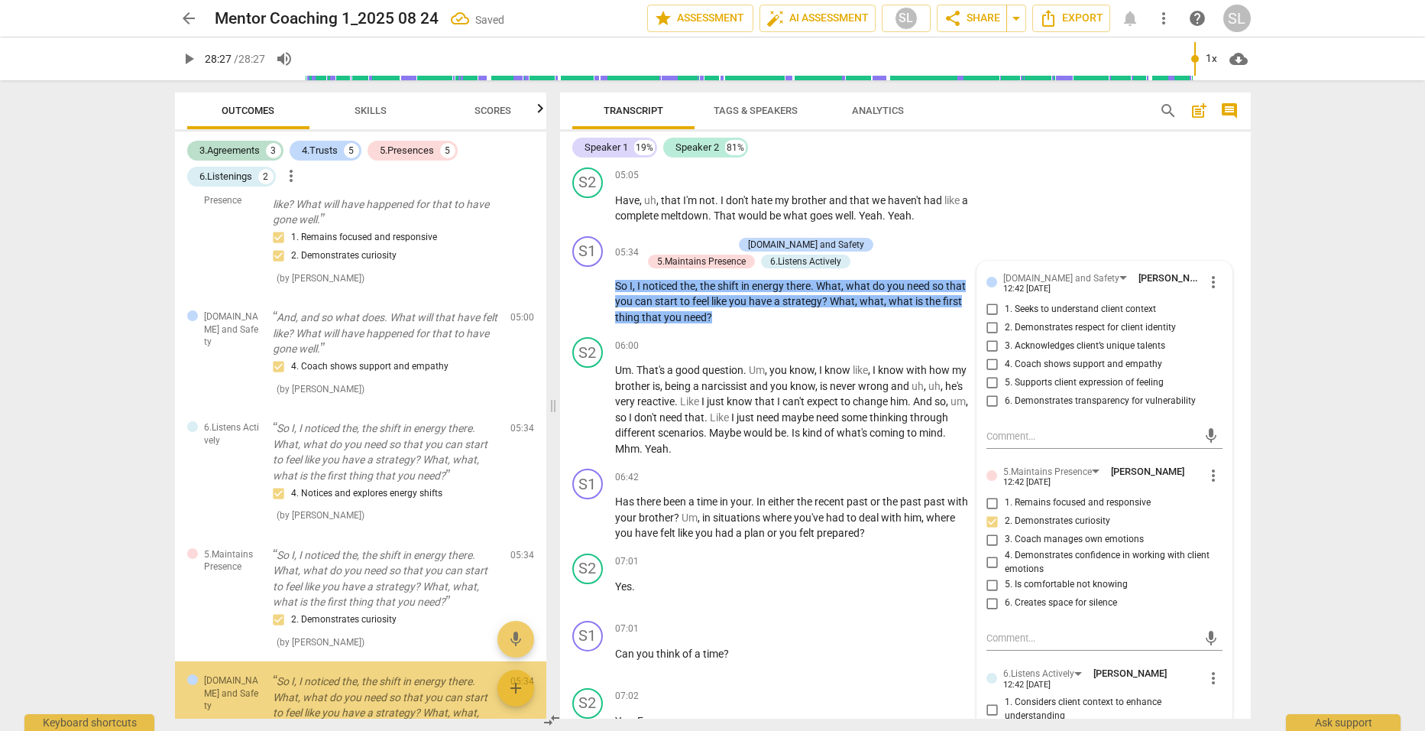
scroll to position [1335, 0]
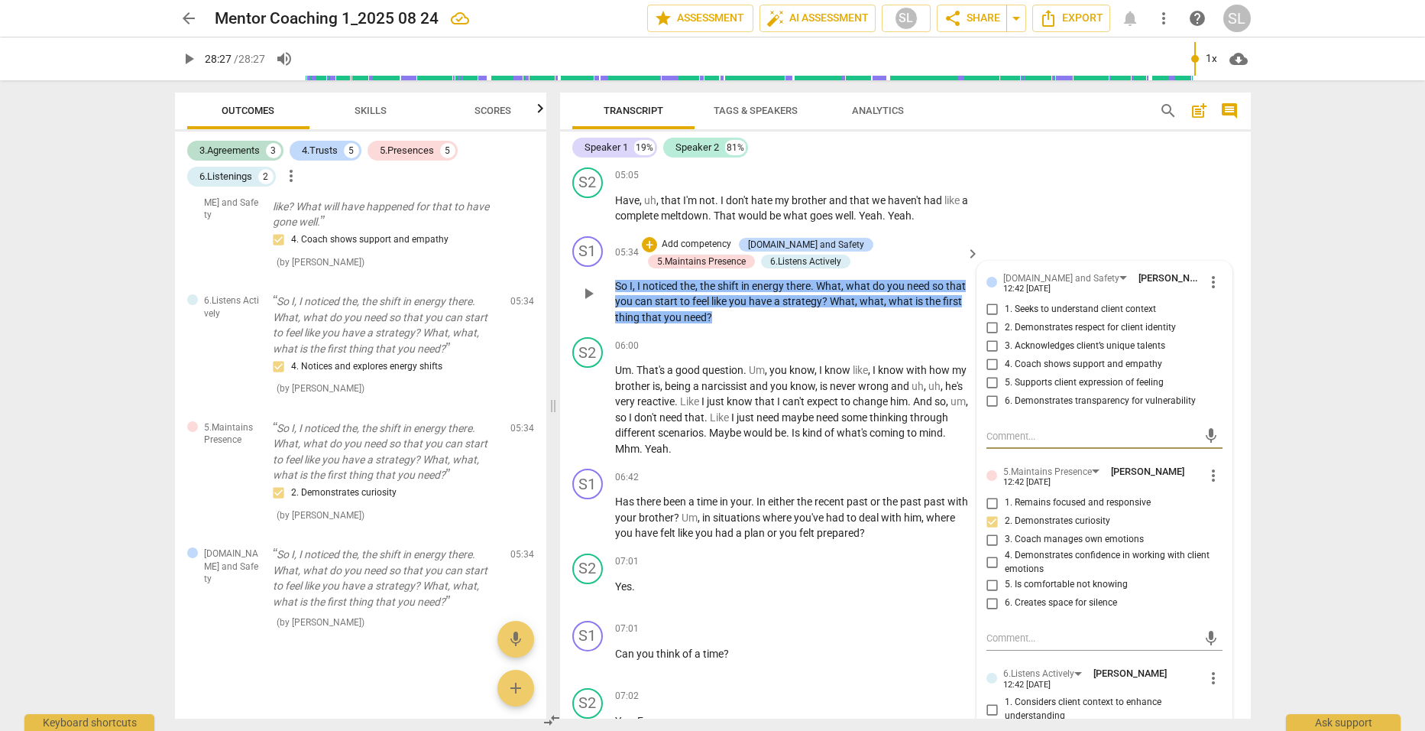
click at [987, 355] on input "4. Coach shows support and empathy" at bounding box center [993, 364] width 24 height 18
checkbox input "true"
click at [854, 310] on div "S1 play_arrow pause 05:34 + Add competency [DOMAIN_NAME] and Safety 5.Maintains…" at bounding box center [905, 281] width 691 height 102
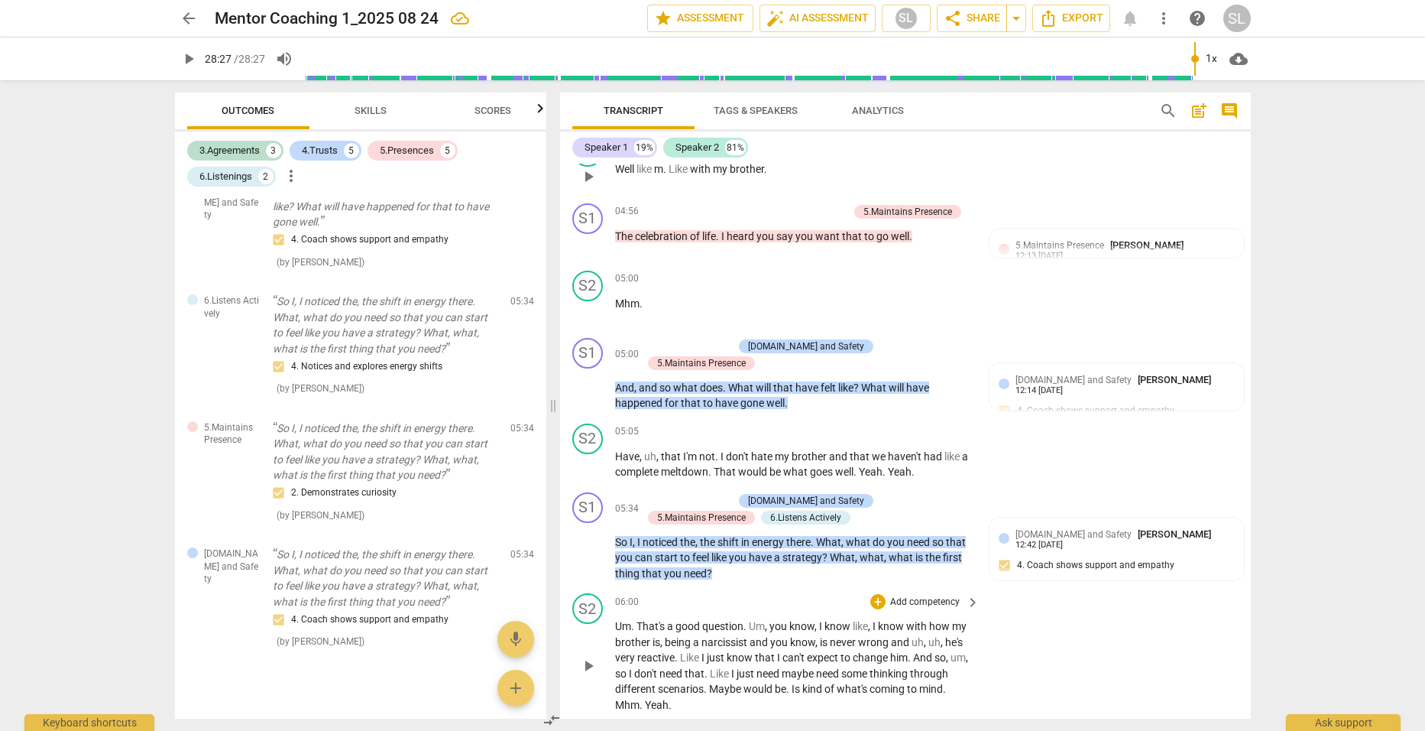
scroll to position [1615, 0]
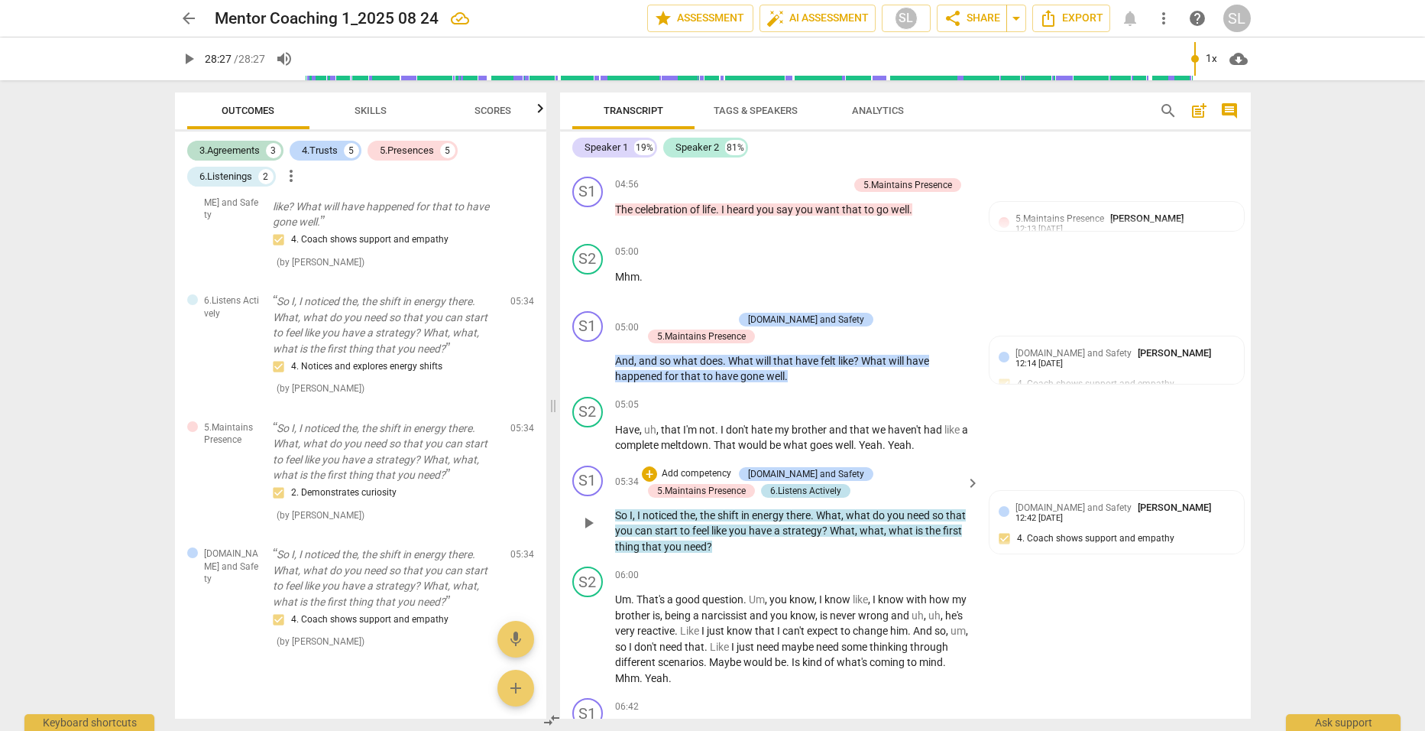
click at [770, 484] on div "6.Listens Actively" at bounding box center [805, 491] width 71 height 14
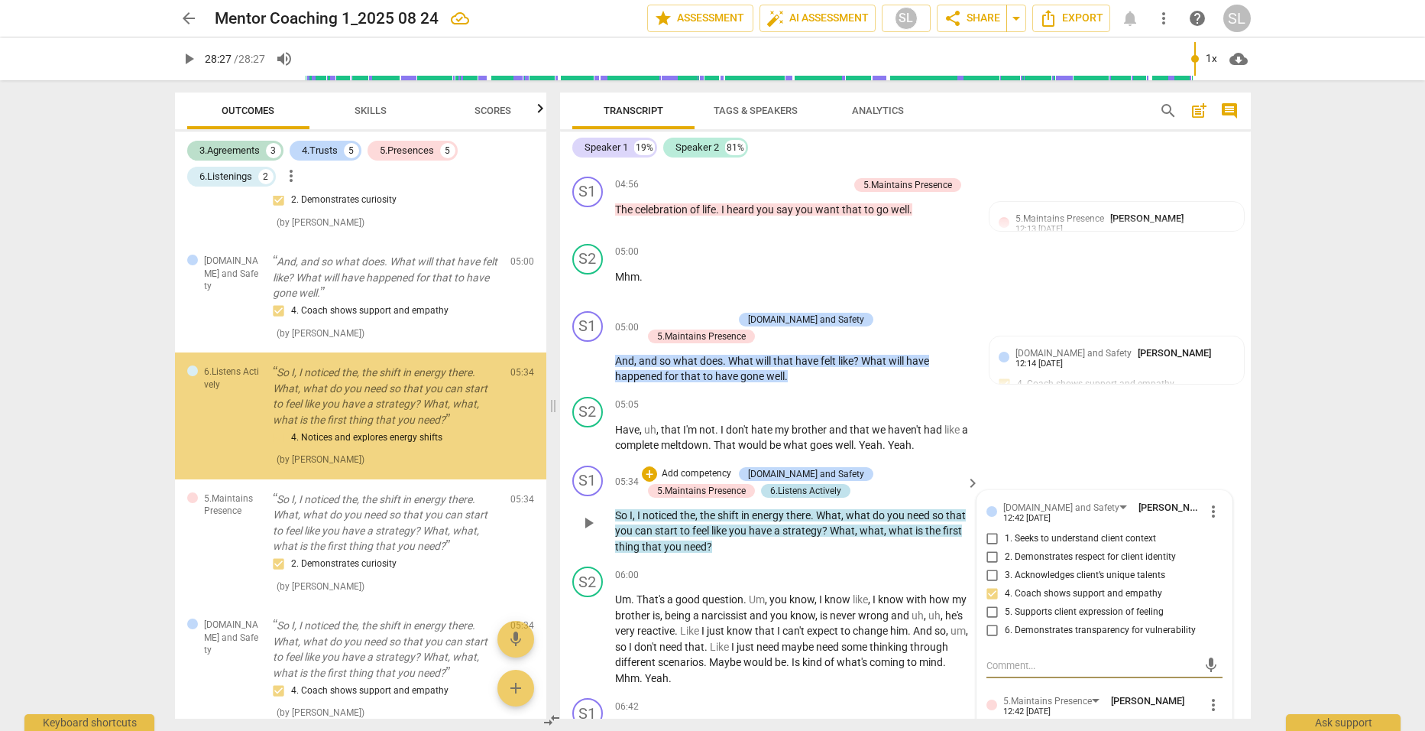
scroll to position [1222, 0]
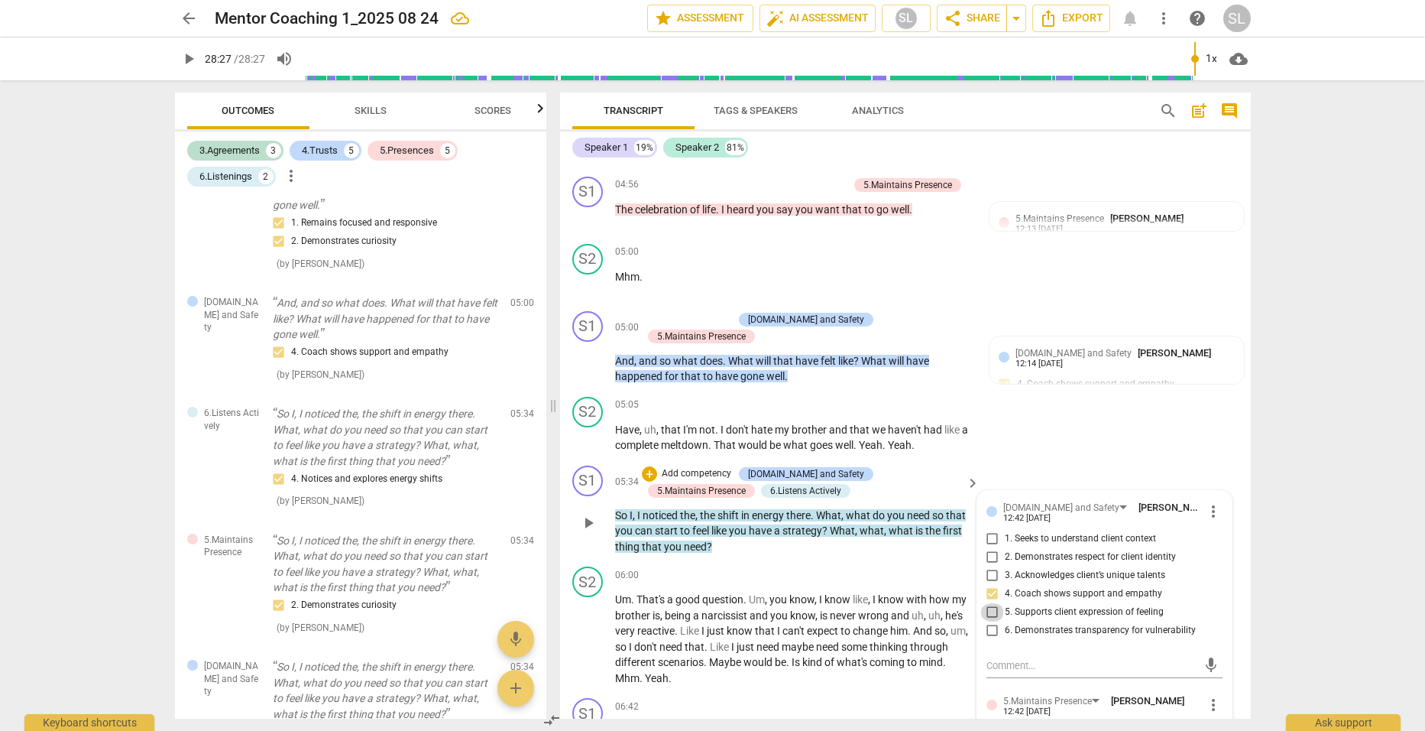
click at [989, 603] on input "5. Supports client expression of feeling" at bounding box center [993, 612] width 24 height 18
checkbox input "true"
click at [924, 530] on p "So I , I noticed the , the shift in energy there . What , what do you need so t…" at bounding box center [794, 531] width 358 height 47
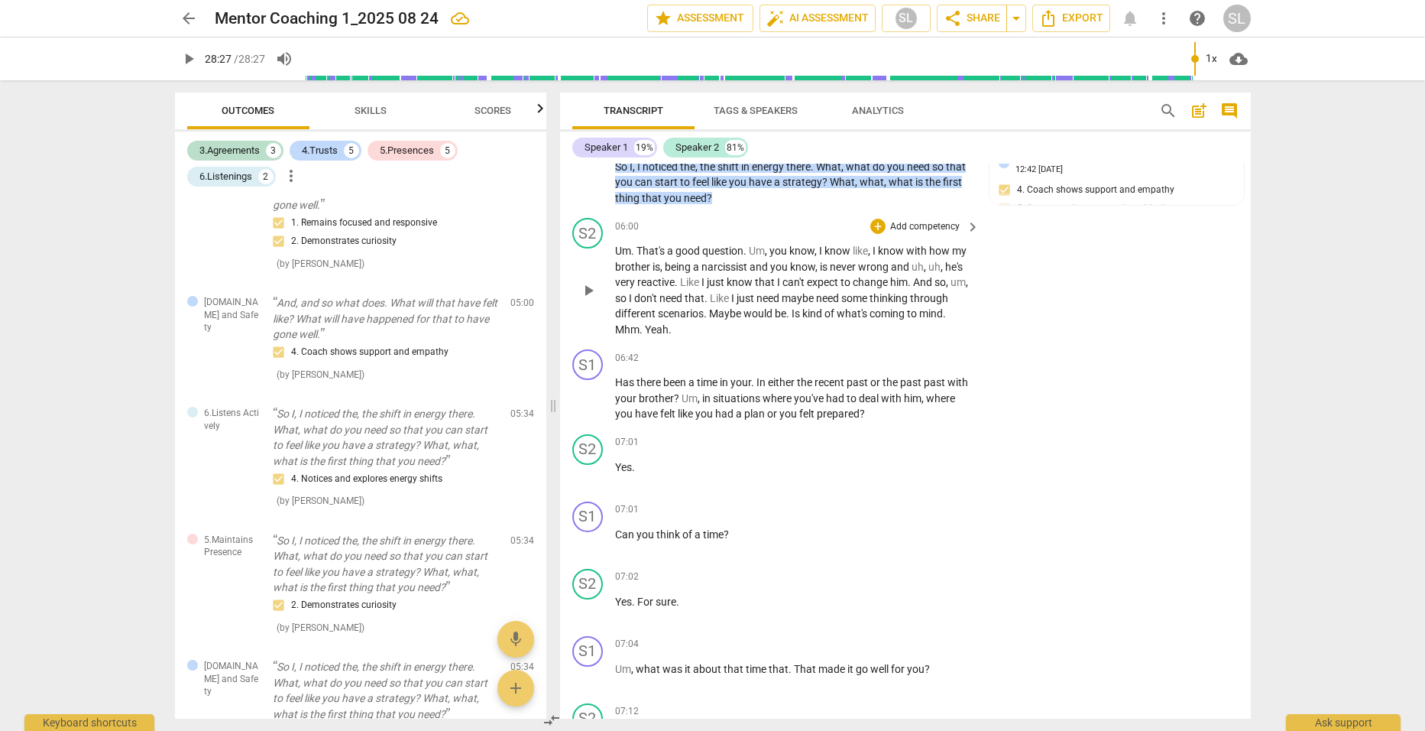
scroll to position [1997, 0]
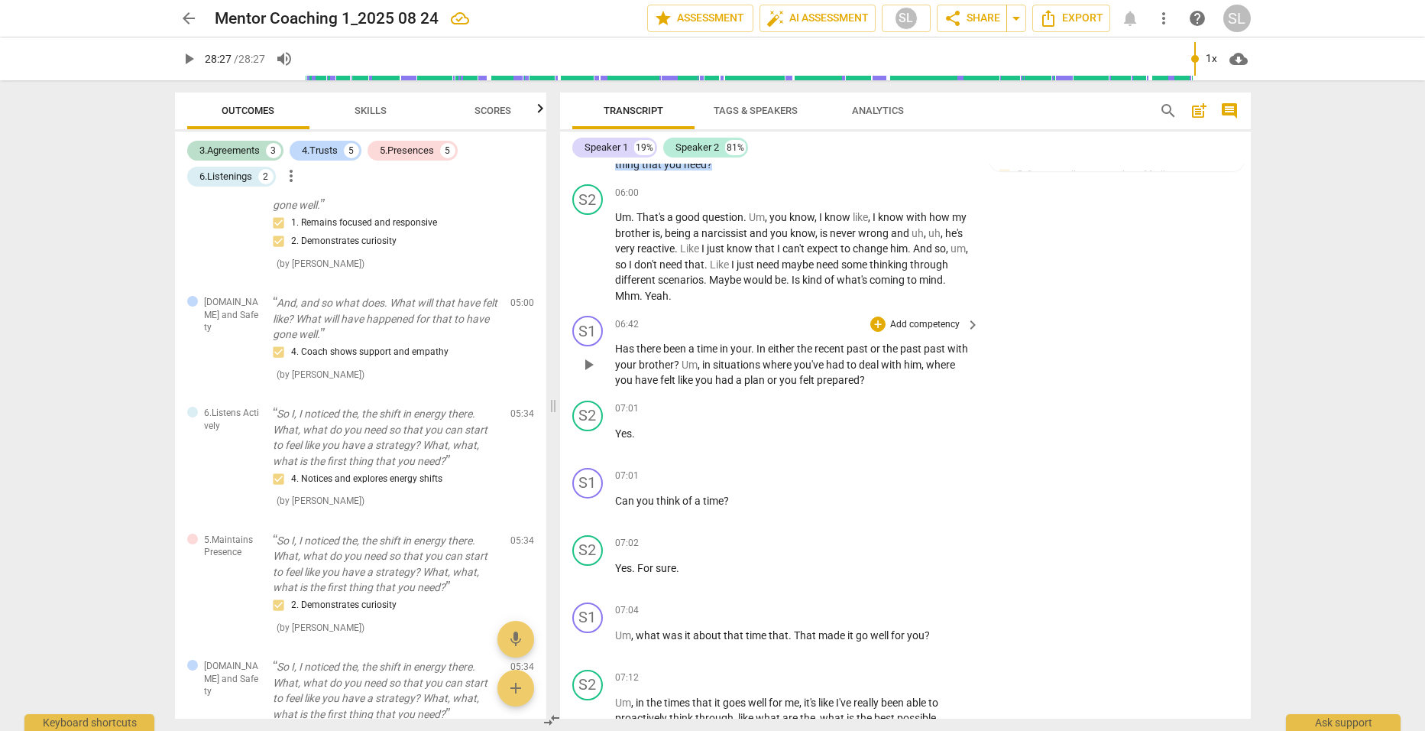
click at [920, 318] on p "Add competency" at bounding box center [925, 325] width 73 height 14
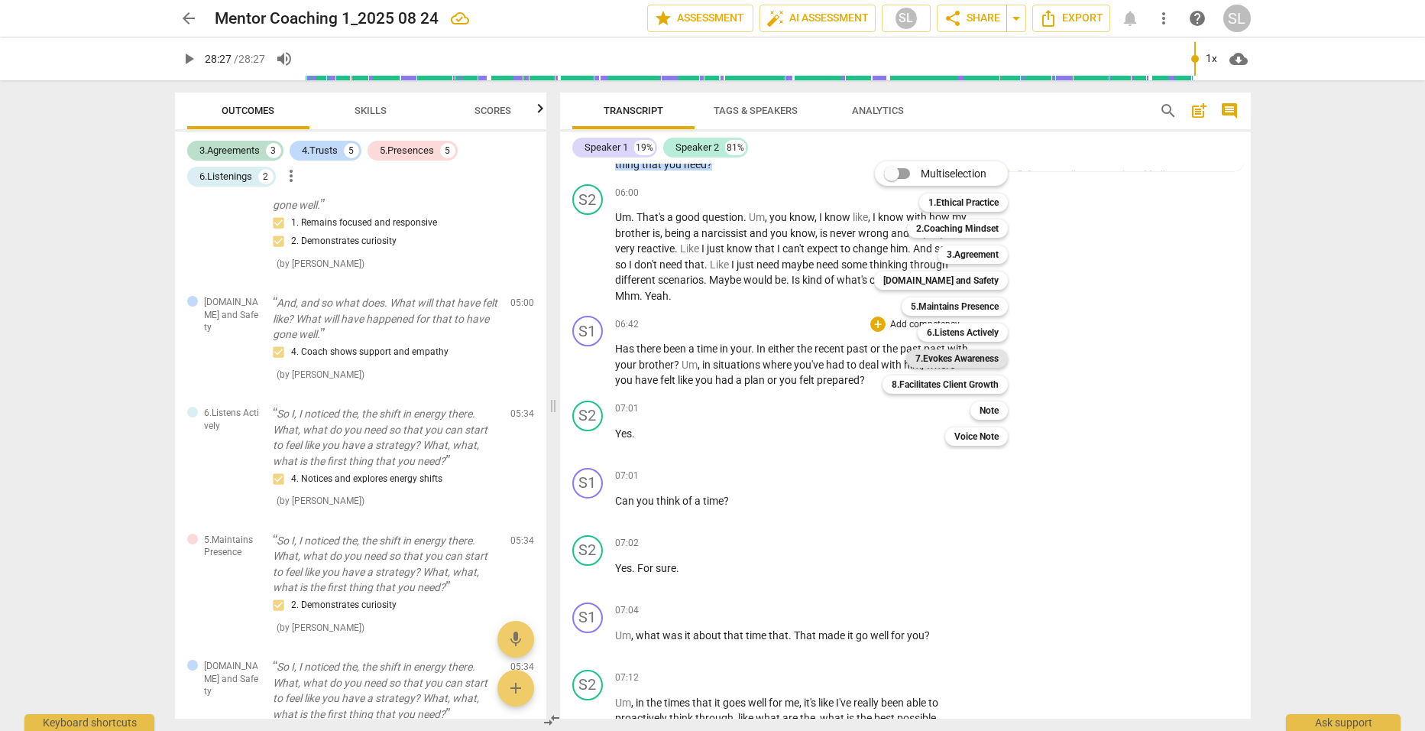
click at [941, 355] on b "7.Evokes Awareness" at bounding box center [957, 358] width 83 height 18
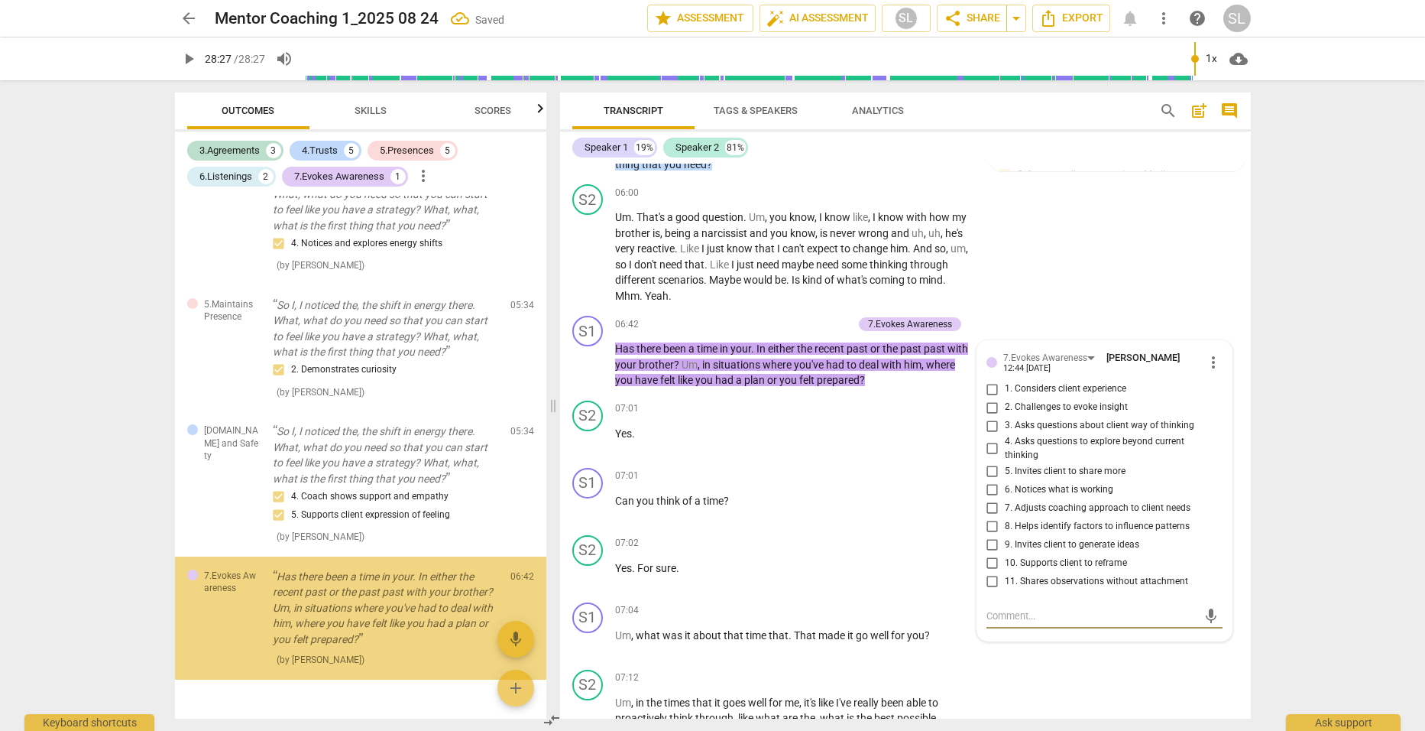
scroll to position [1495, 0]
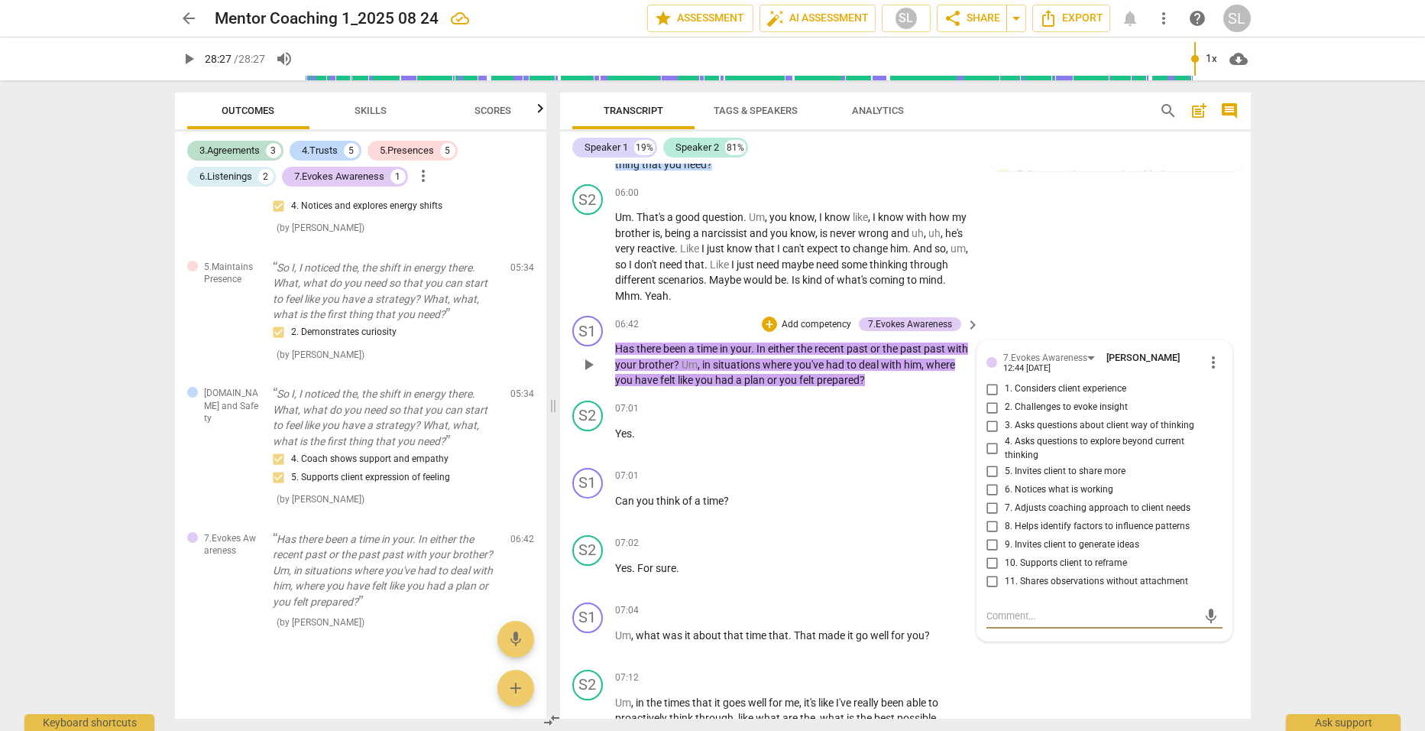
click at [987, 535] on input "9. Invites client to generate ideas" at bounding box center [993, 544] width 24 height 18
checkbox input "true"
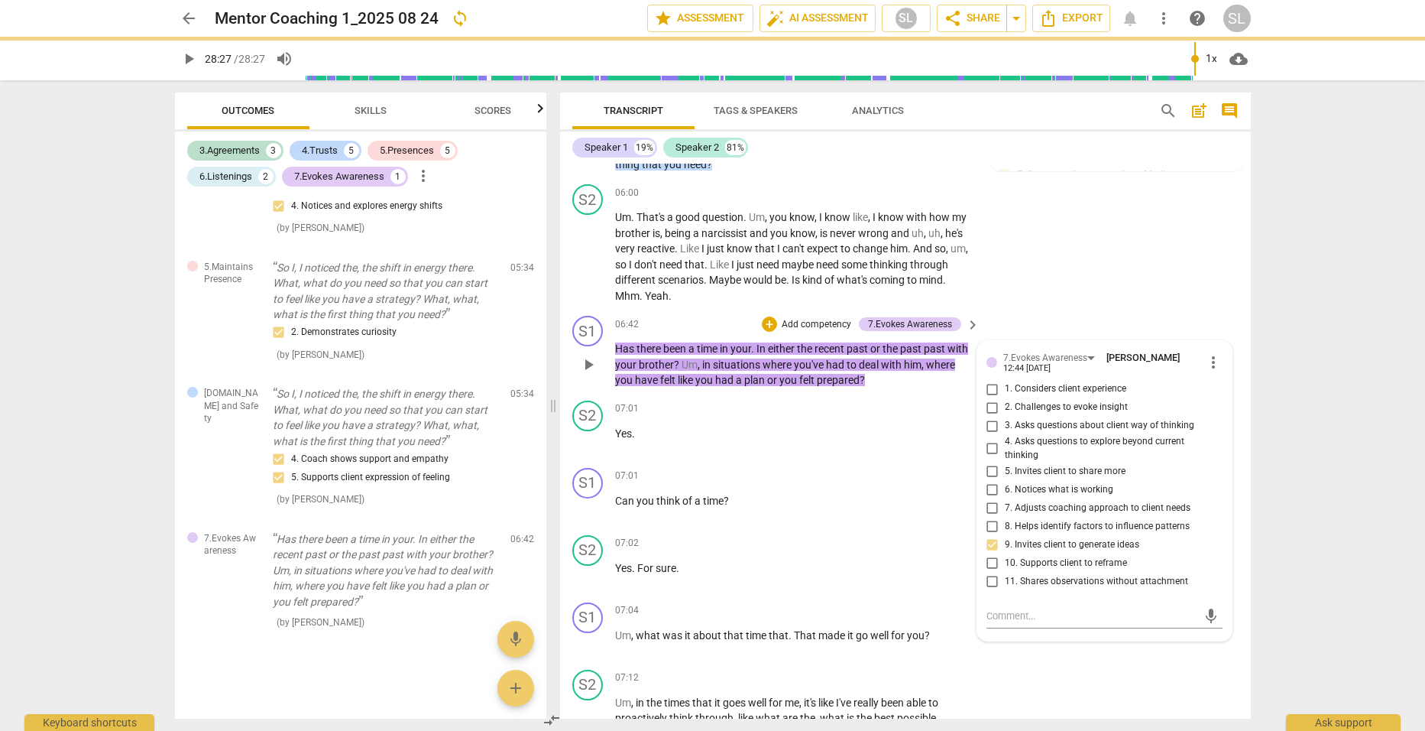
click at [800, 318] on p "Add competency" at bounding box center [816, 325] width 73 height 14
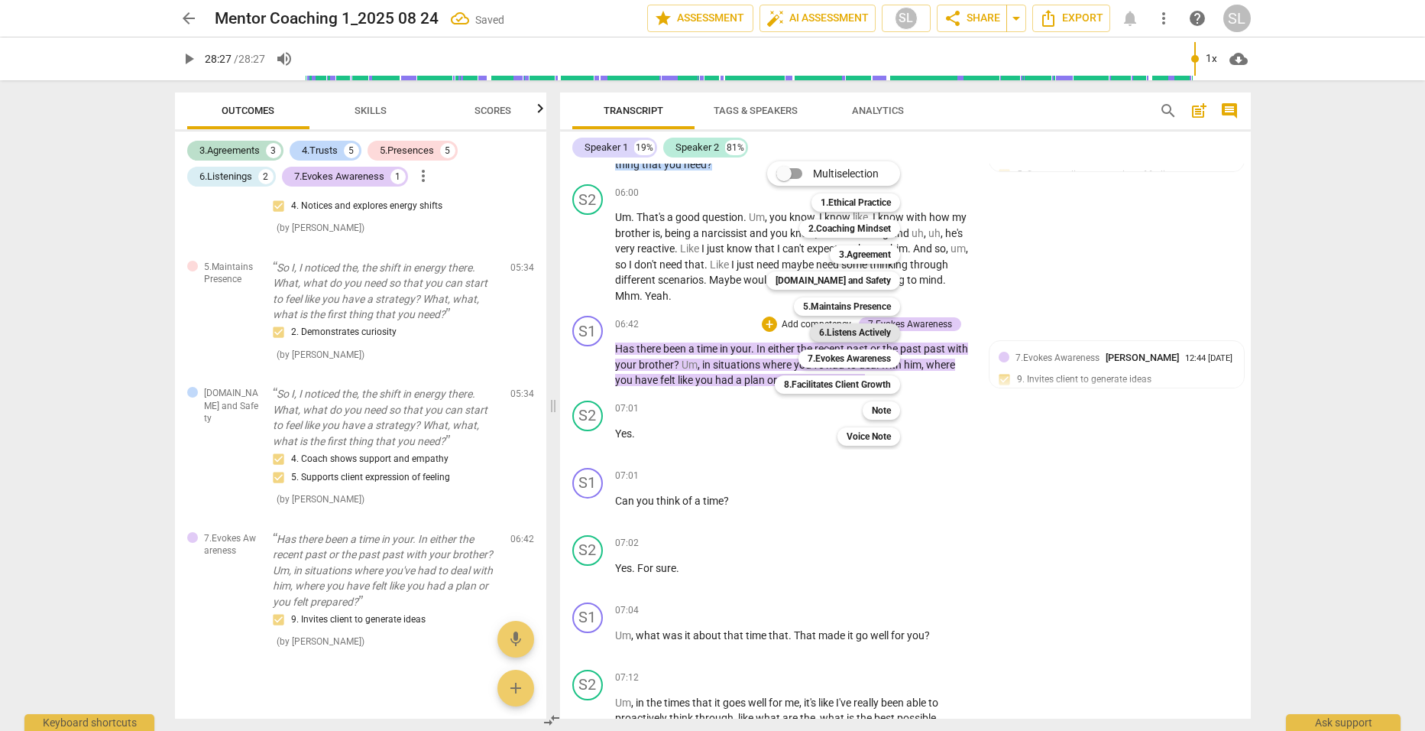
click at [838, 332] on b "6.Listens Actively" at bounding box center [855, 332] width 72 height 18
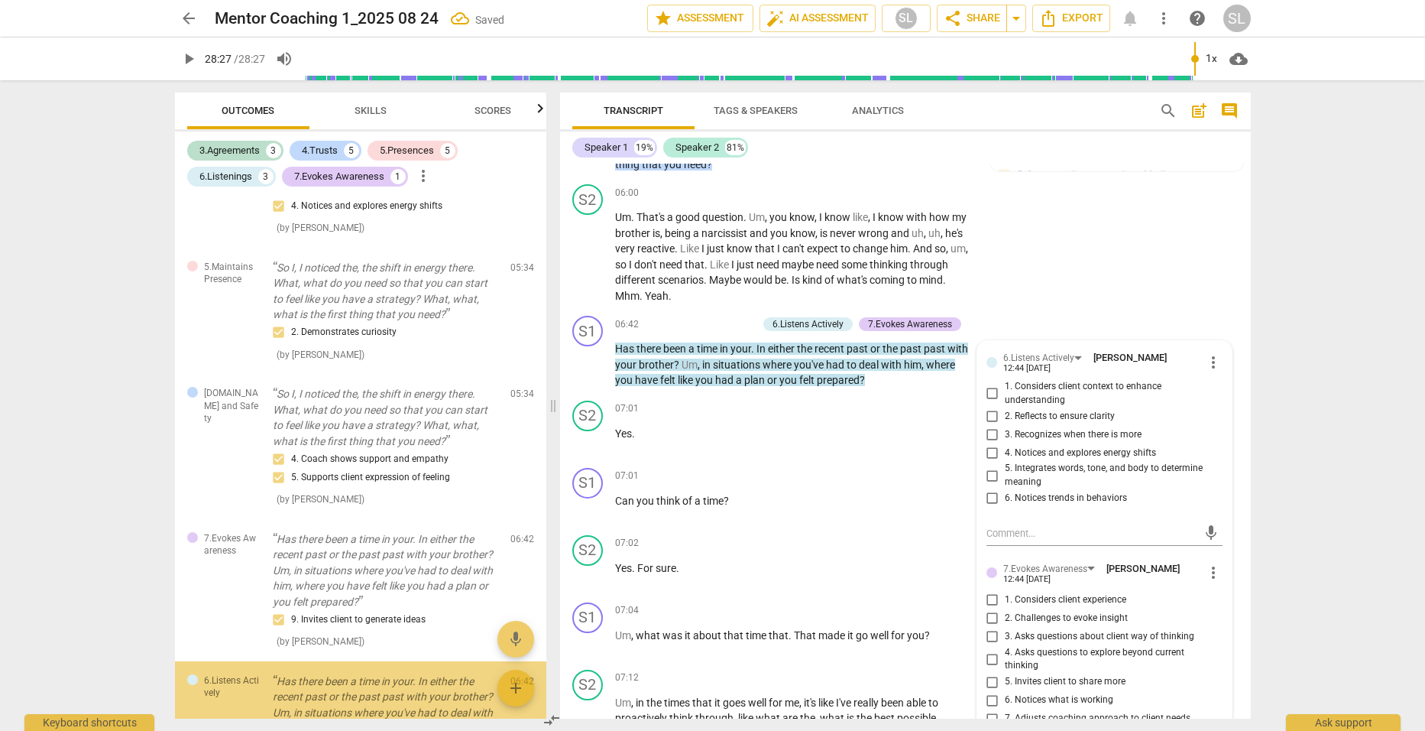
scroll to position [1637, 0]
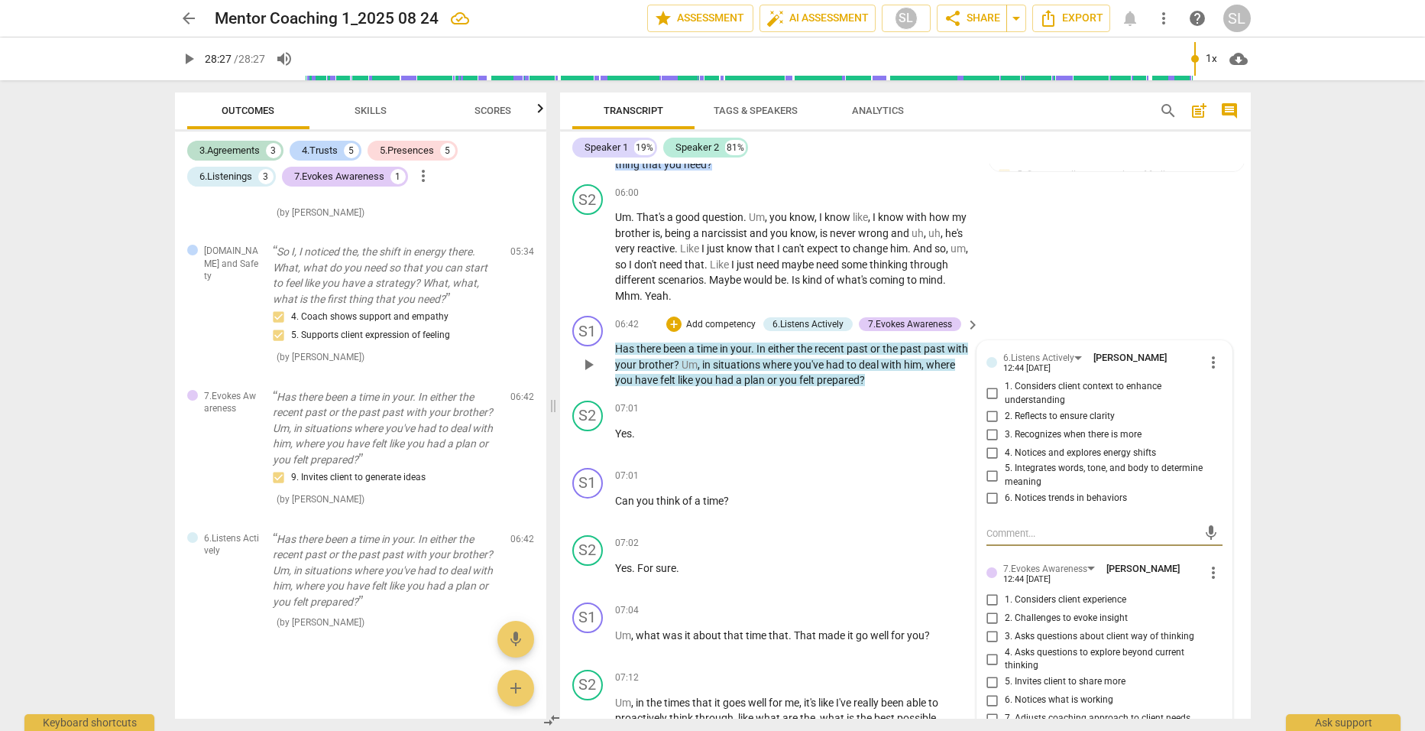
click at [1208, 353] on span "more_vert" at bounding box center [1214, 362] width 18 height 18
click at [1221, 369] on li "Delete" at bounding box center [1225, 369] width 53 height 29
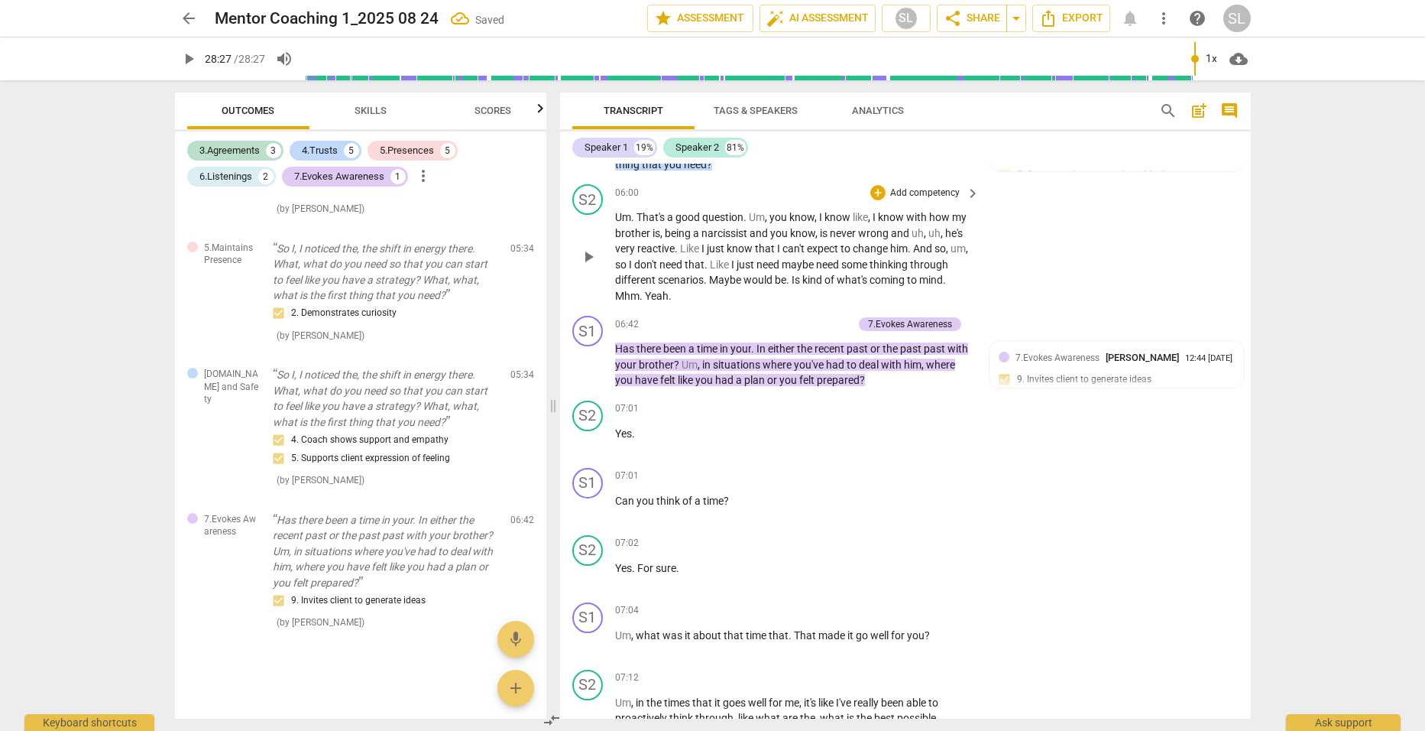
scroll to position [1514, 0]
click at [809, 318] on p "Add competency" at bounding box center [816, 325] width 73 height 14
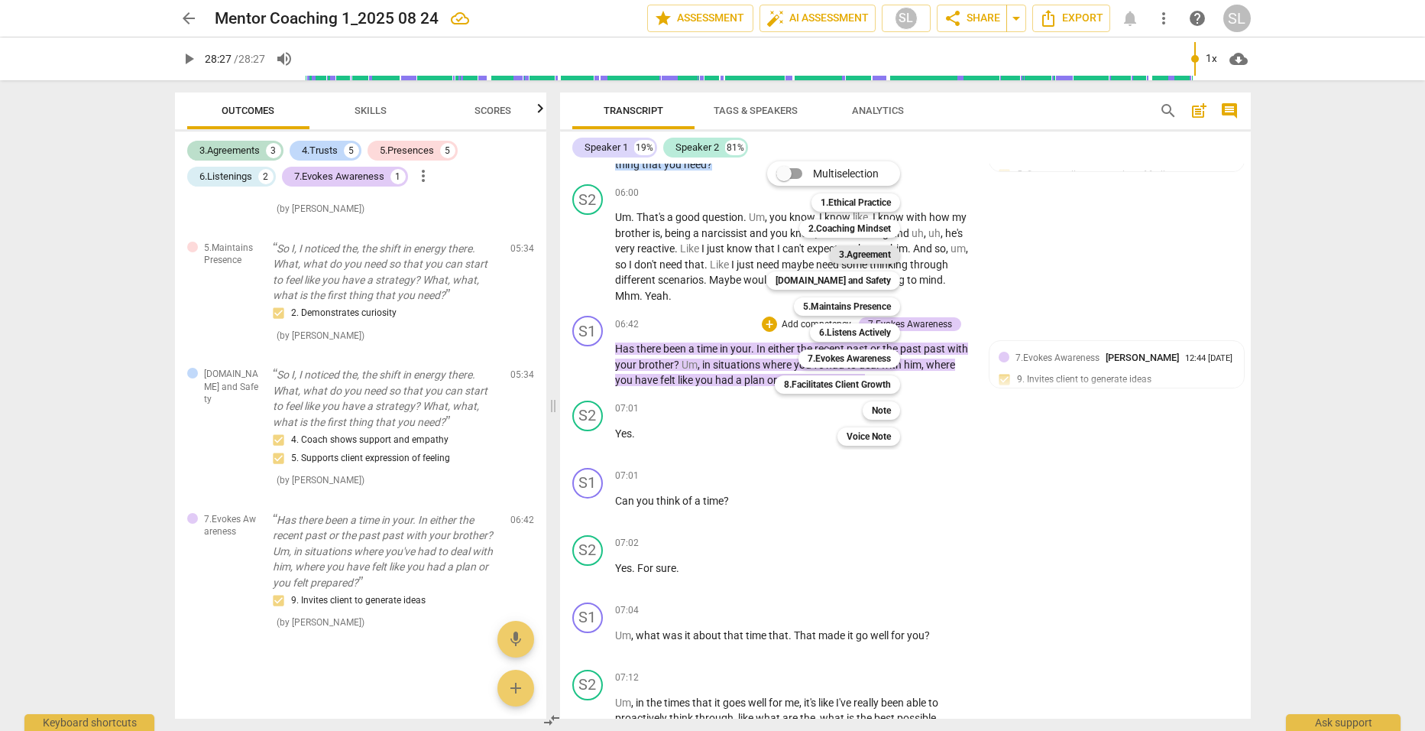
click at [845, 250] on b "3.Agreement" at bounding box center [865, 254] width 52 height 18
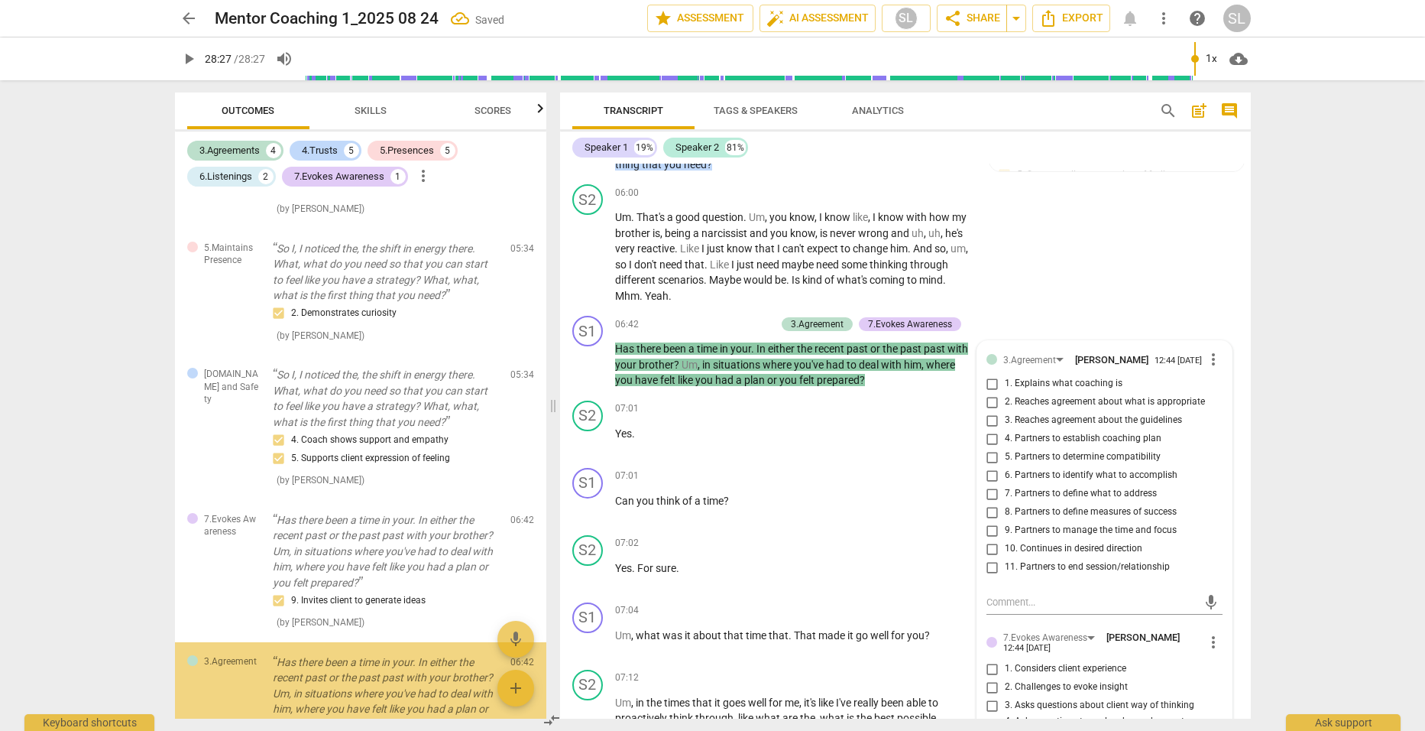
scroll to position [1637, 0]
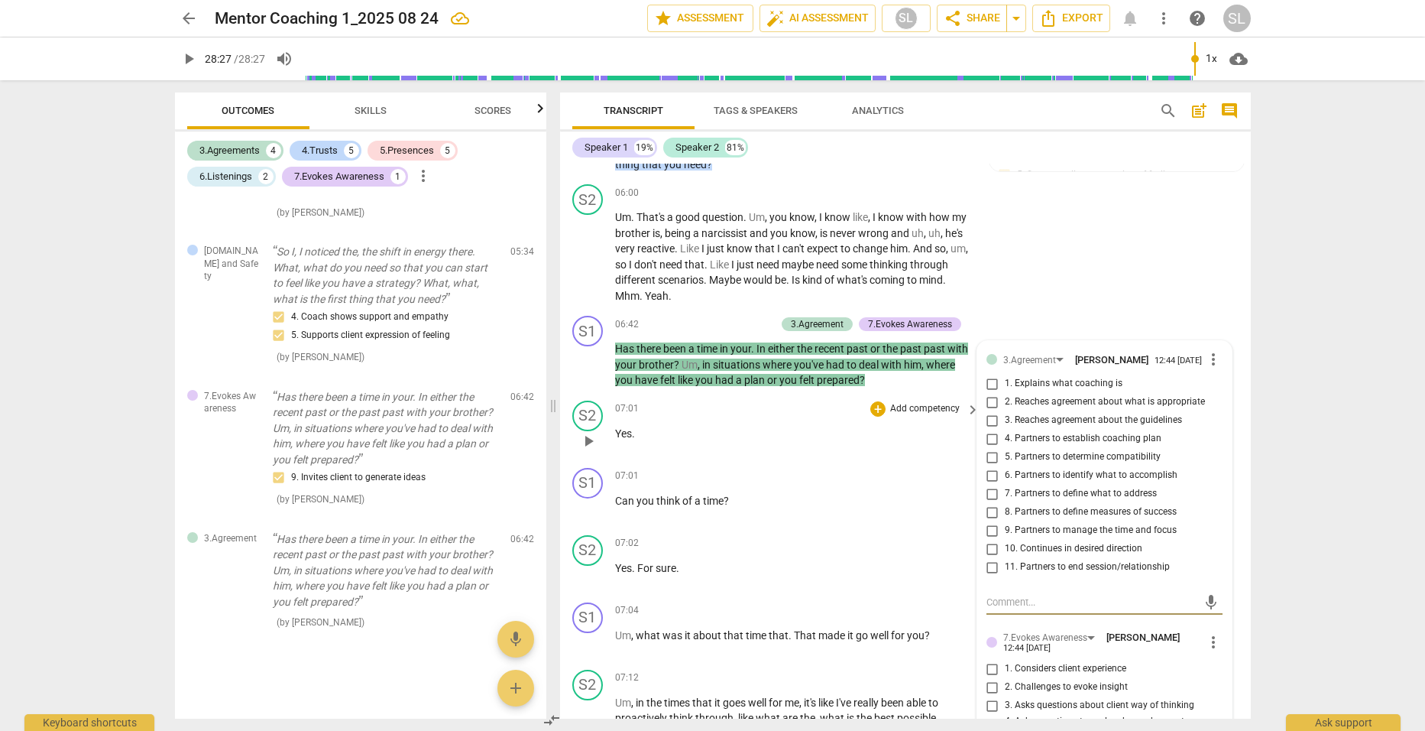
click at [849, 432] on div "07:01 + Add competency keyboard_arrow_right Yes ." at bounding box center [798, 428] width 367 height 55
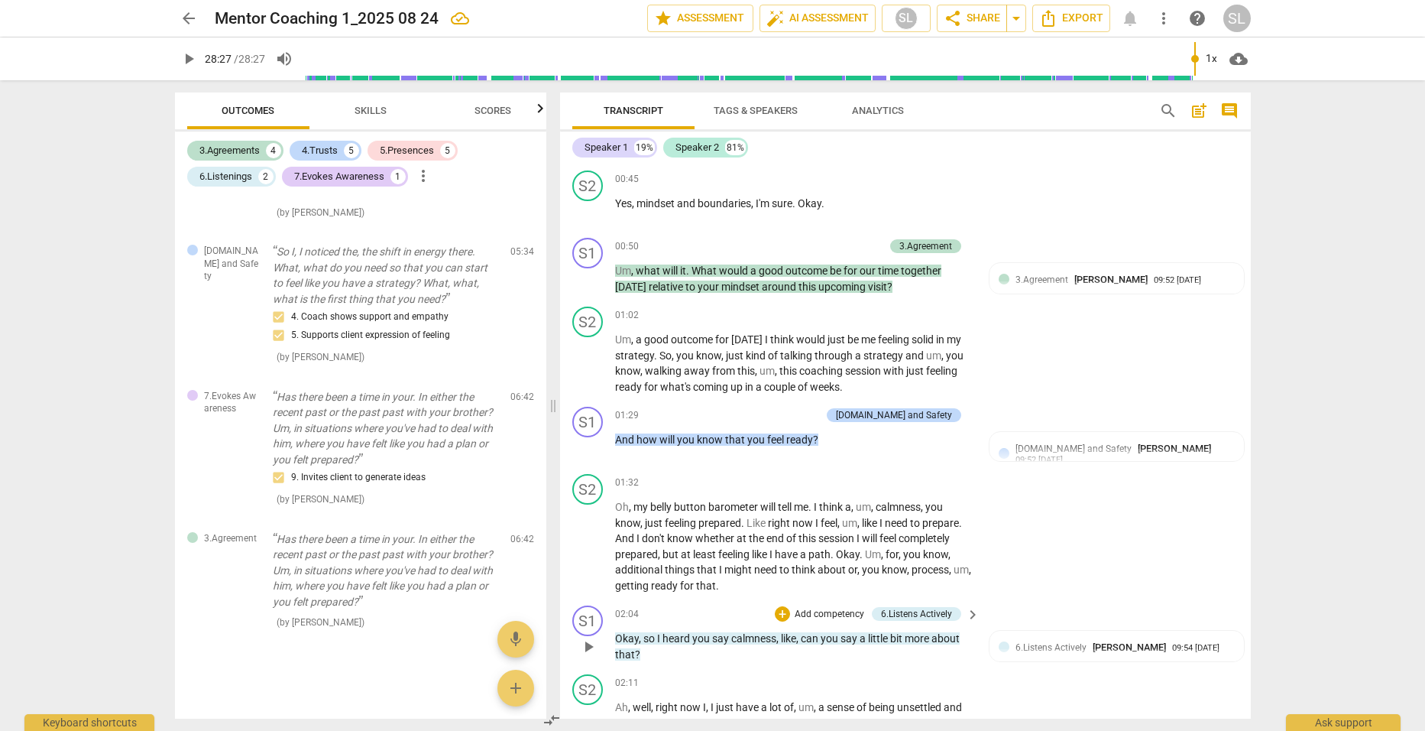
scroll to position [469, 0]
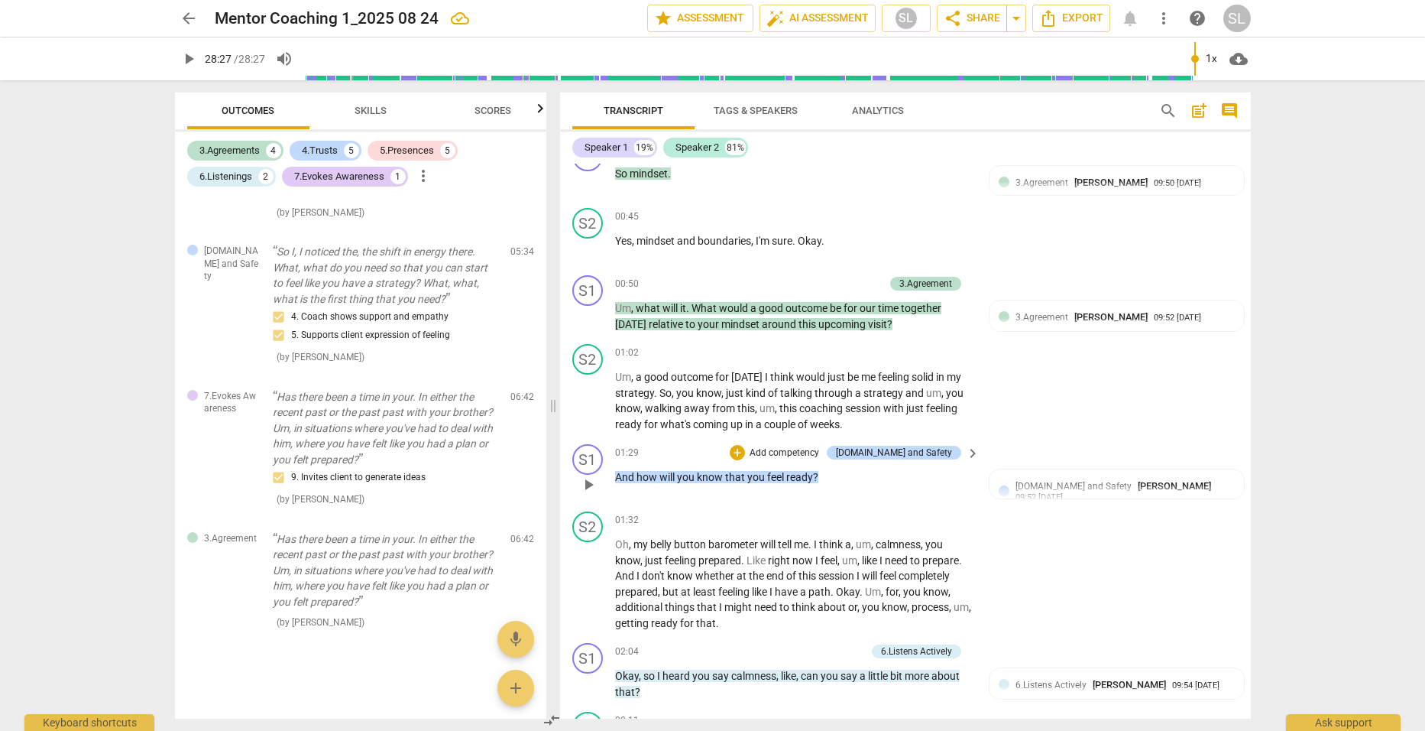
click at [806, 452] on p "Add competency" at bounding box center [784, 453] width 73 height 14
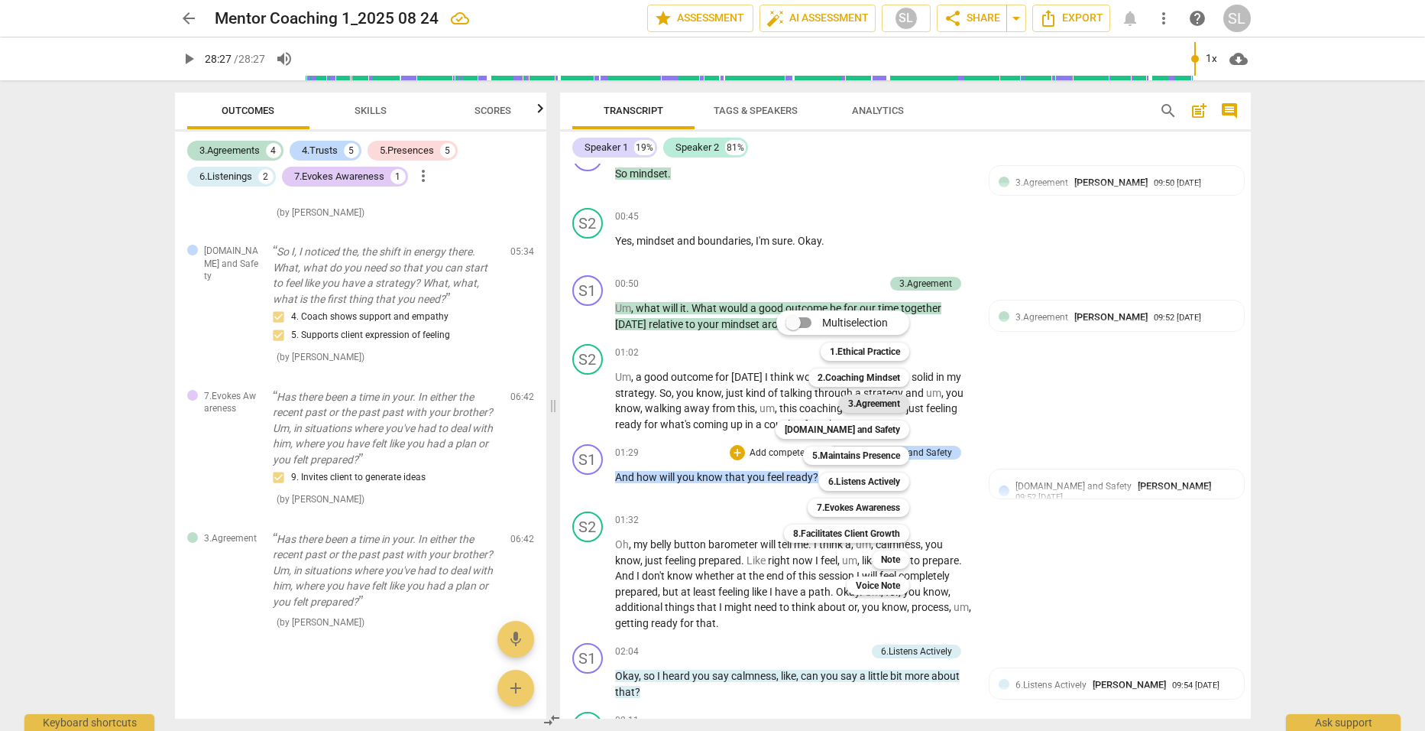
click at [857, 397] on b "3.Agreement" at bounding box center [874, 403] width 52 height 18
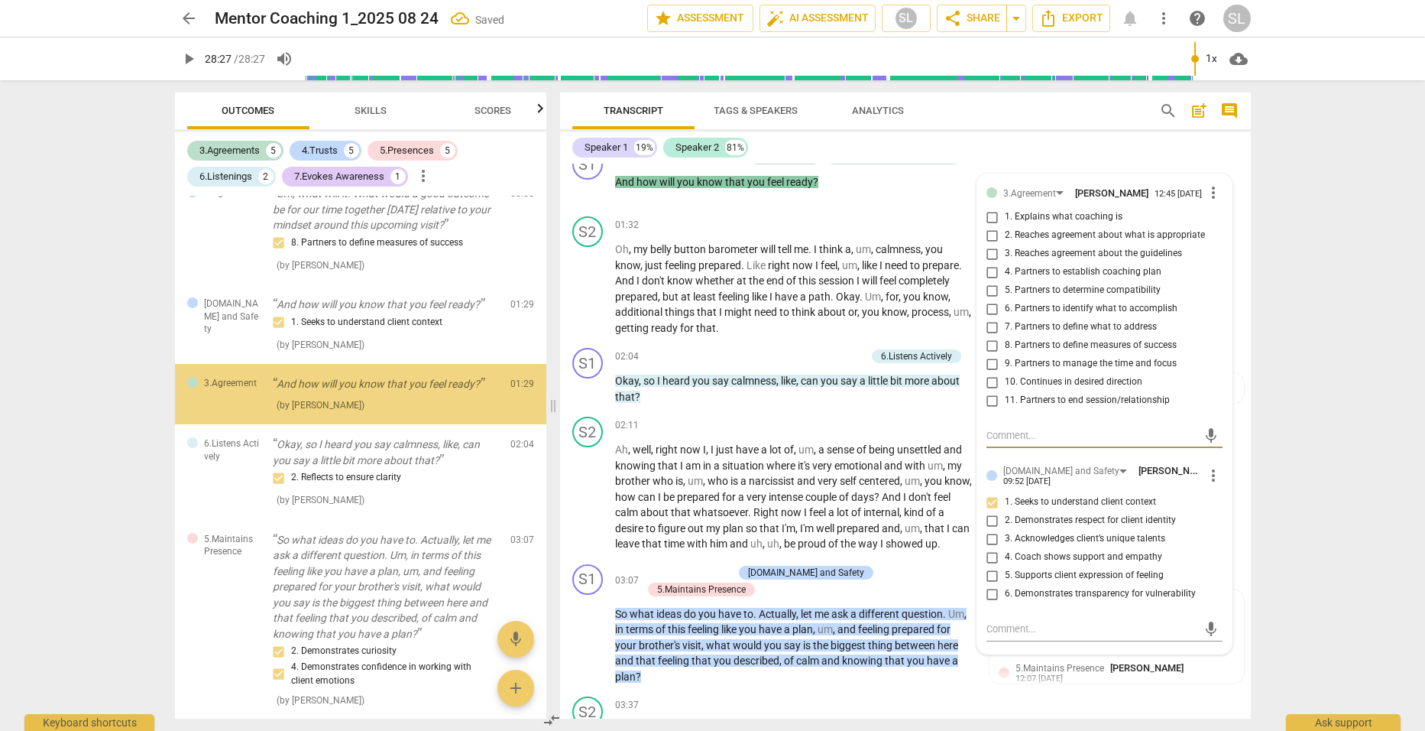
scroll to position [168, 0]
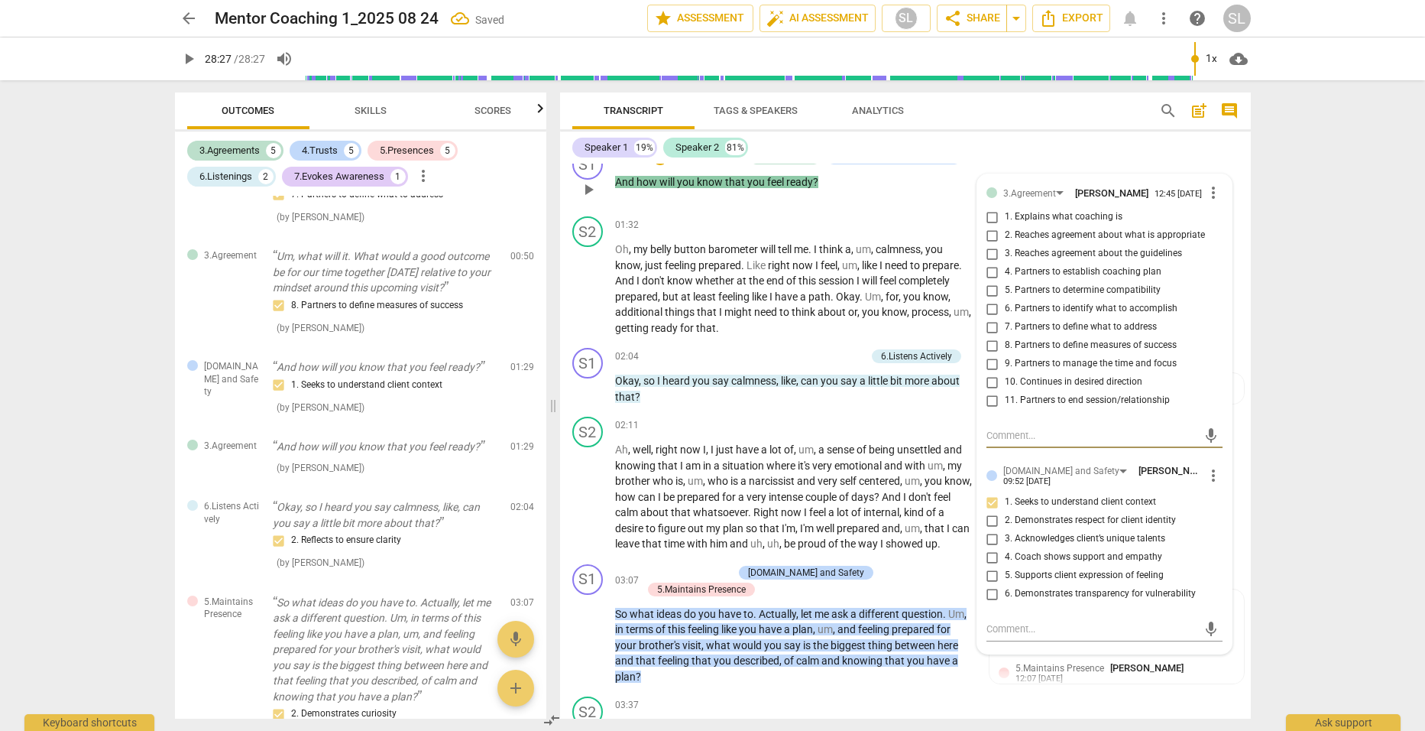
click at [991, 350] on input "8. Partners to define measures of success" at bounding box center [993, 345] width 24 height 18
checkbox input "true"
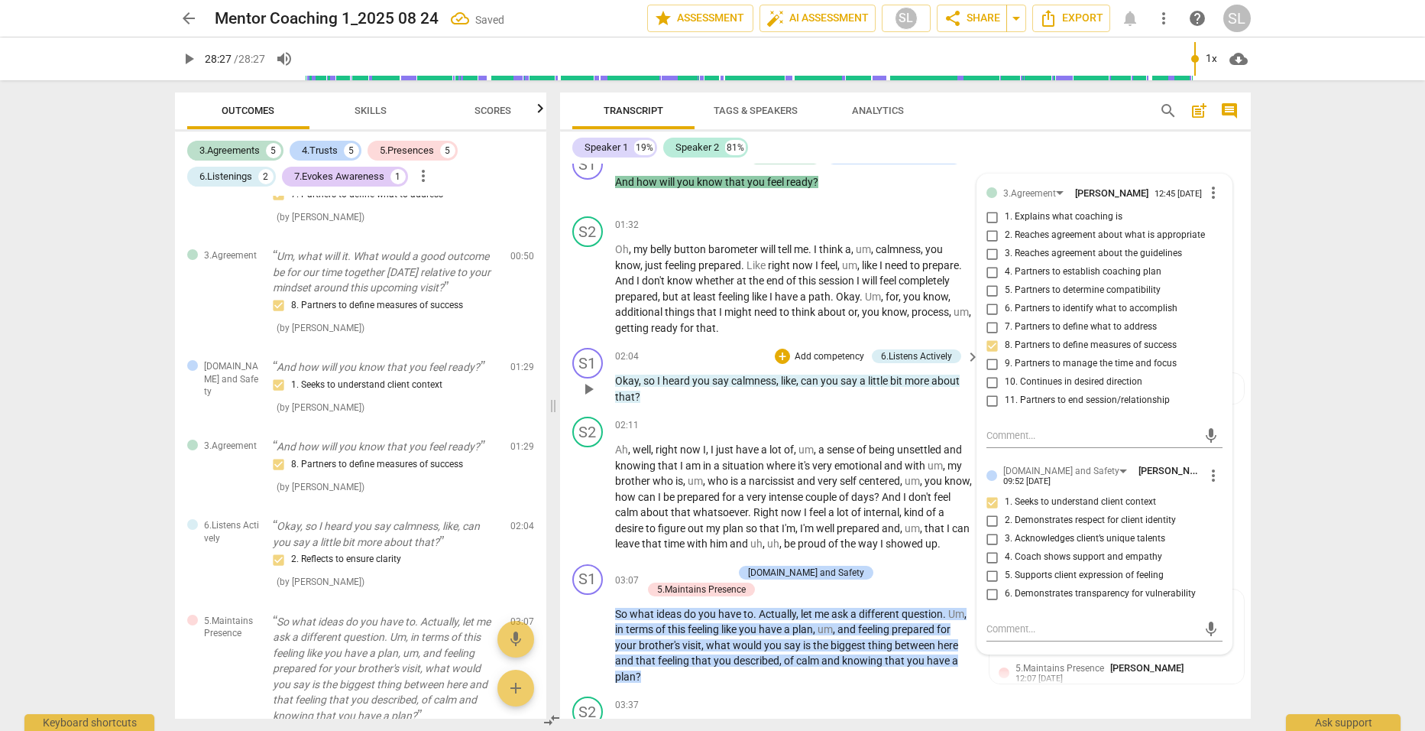
click at [807, 405] on div "S1 play_arrow pause 02:04 + Add competency 6.Listens Actively keyboard_arrow_ri…" at bounding box center [905, 376] width 691 height 69
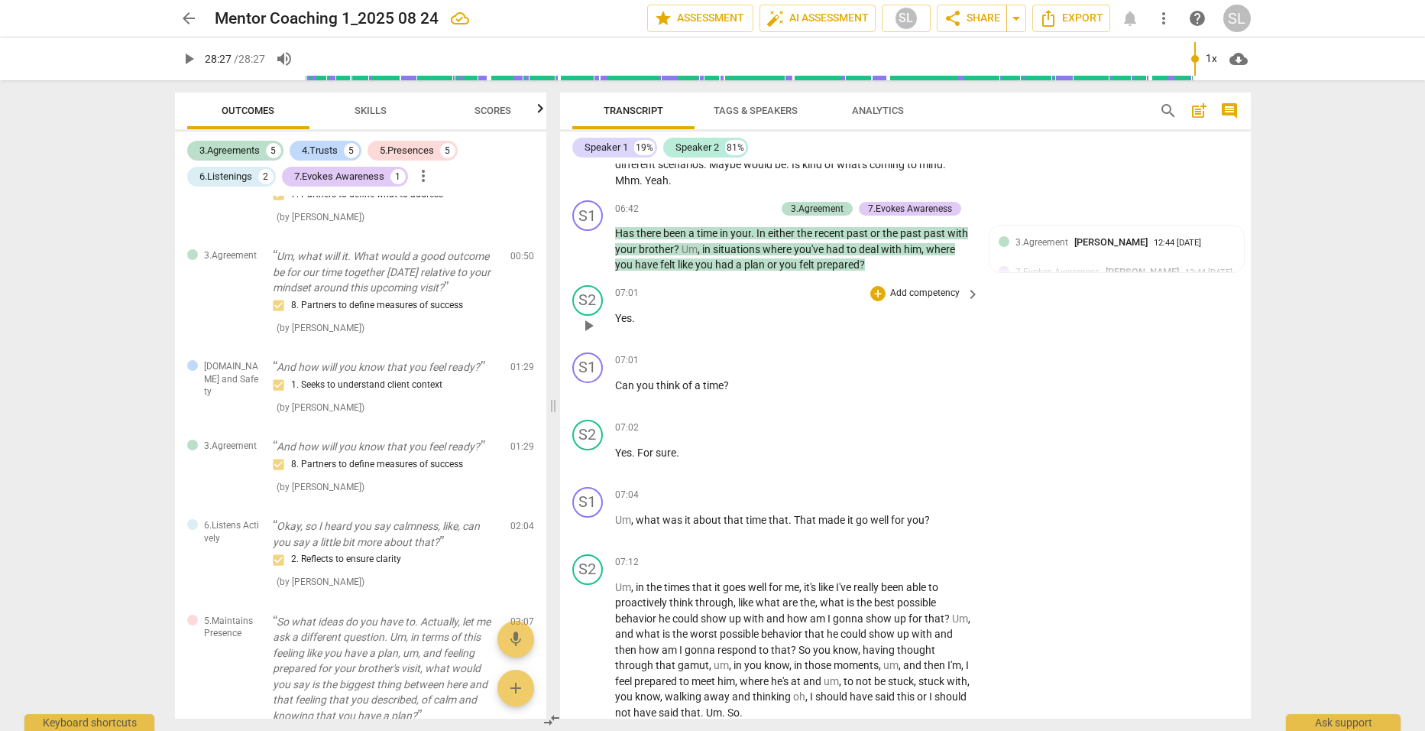
scroll to position [2139, 0]
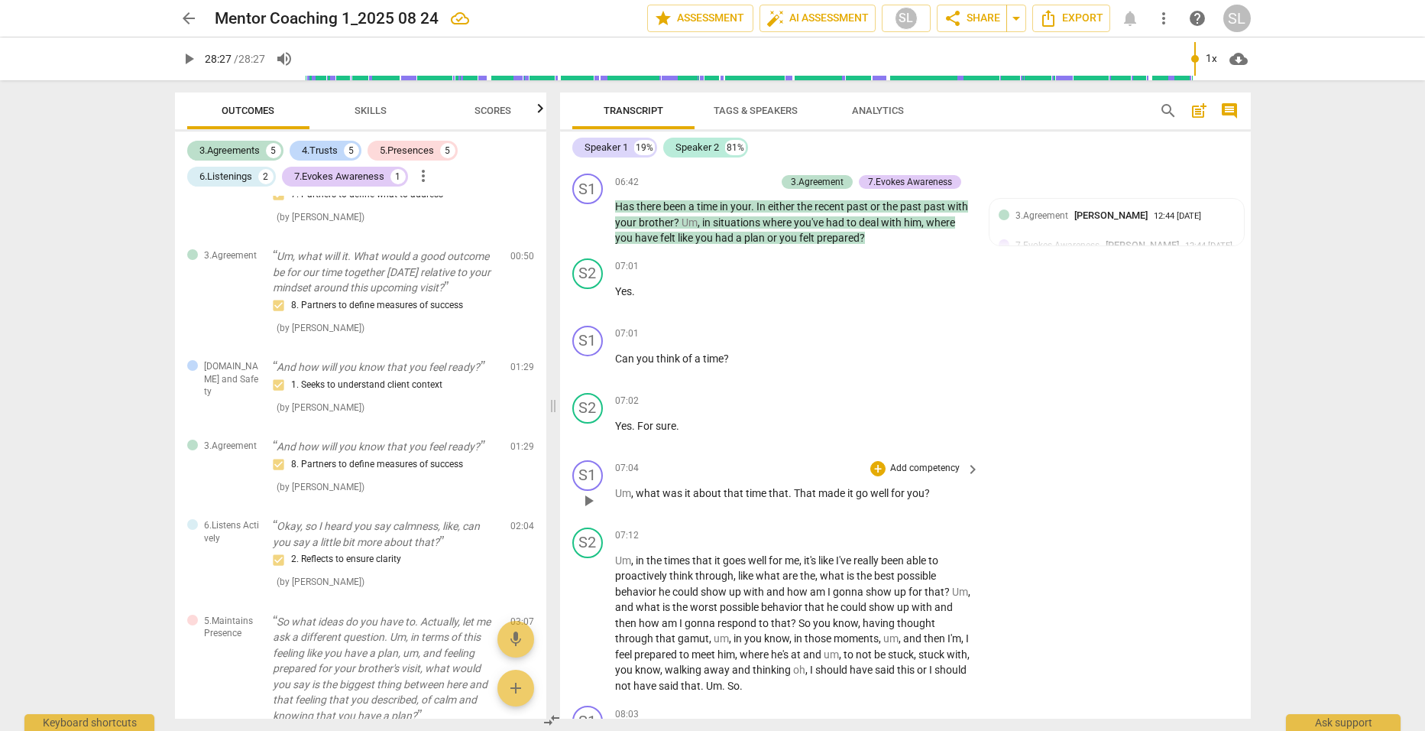
click at [935, 462] on p "Add competency" at bounding box center [925, 469] width 73 height 14
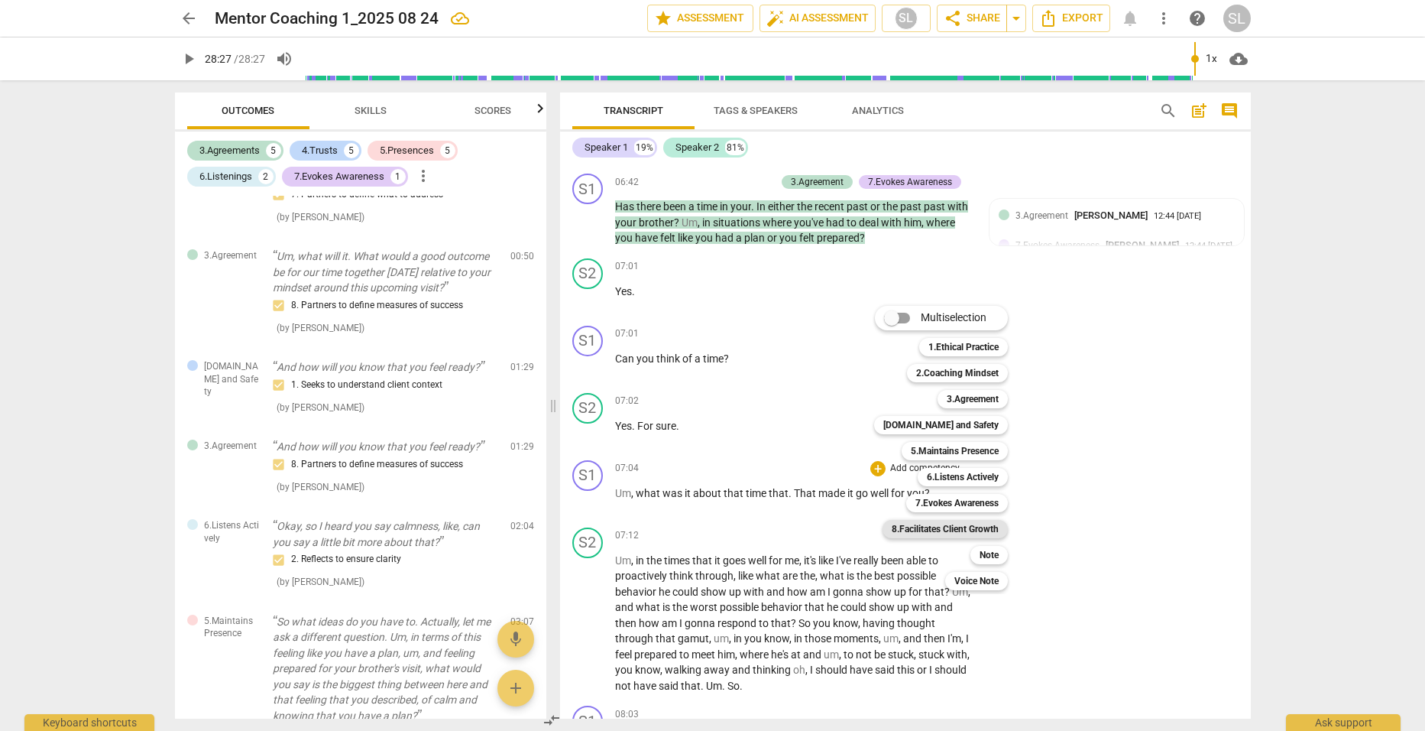
click at [944, 527] on b "8.Facilitates Client Growth" at bounding box center [945, 529] width 107 height 18
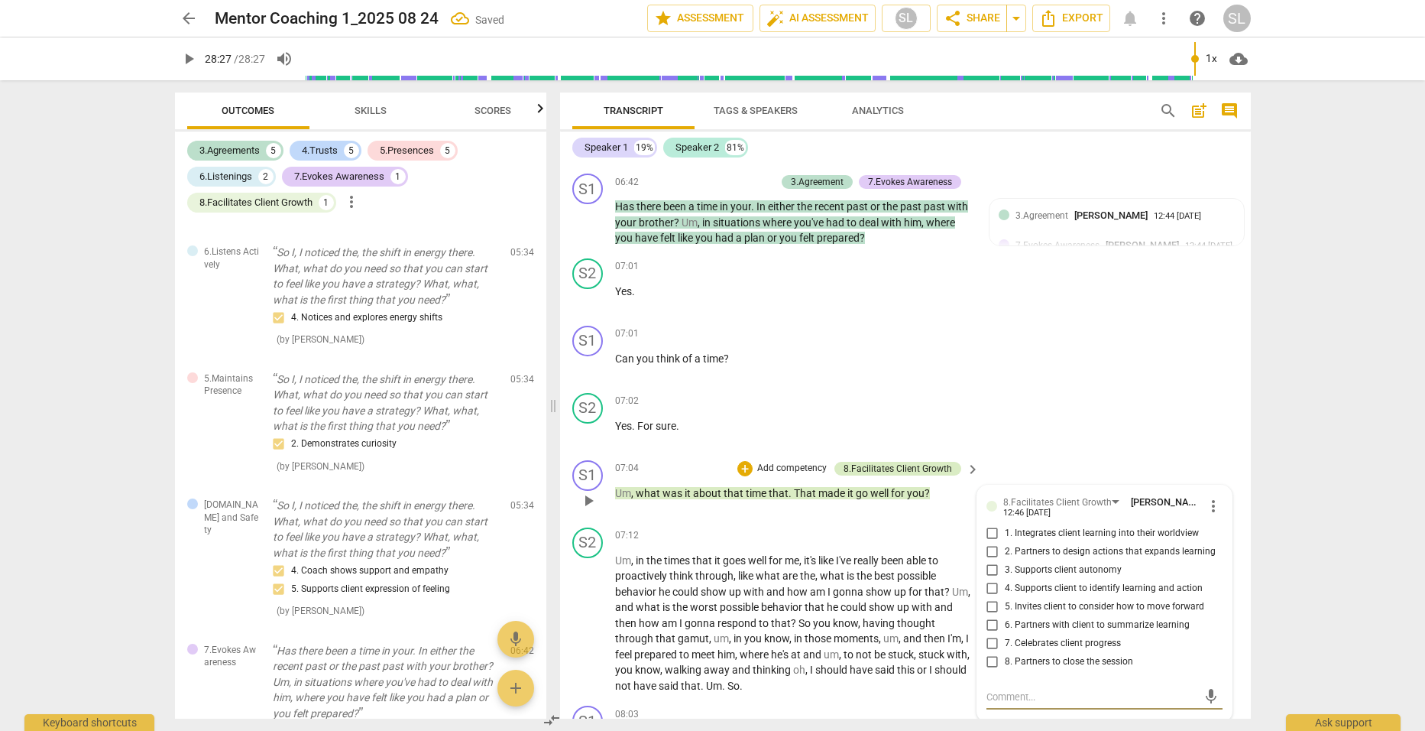
scroll to position [1818, 0]
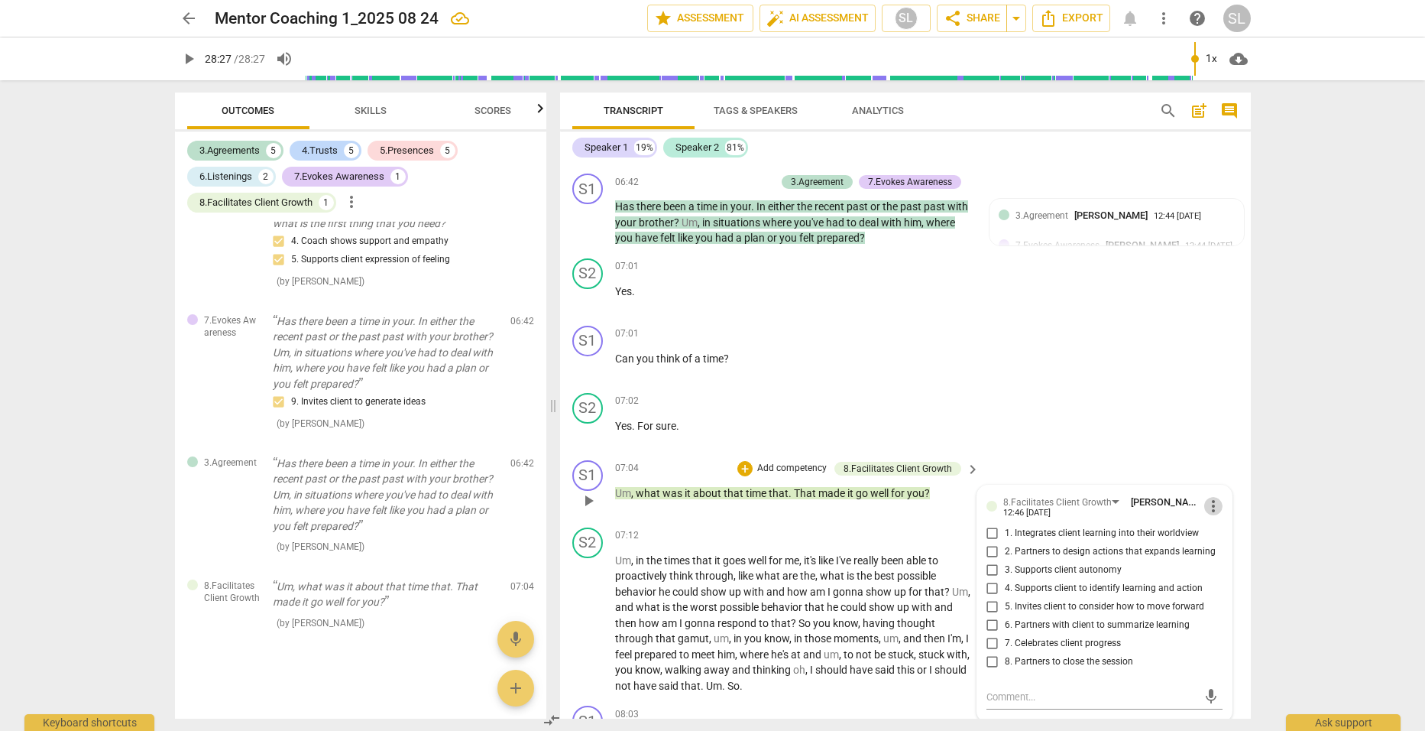
click at [1207, 497] on span "more_vert" at bounding box center [1214, 506] width 18 height 18
click at [1215, 509] on li "Delete" at bounding box center [1225, 514] width 53 height 29
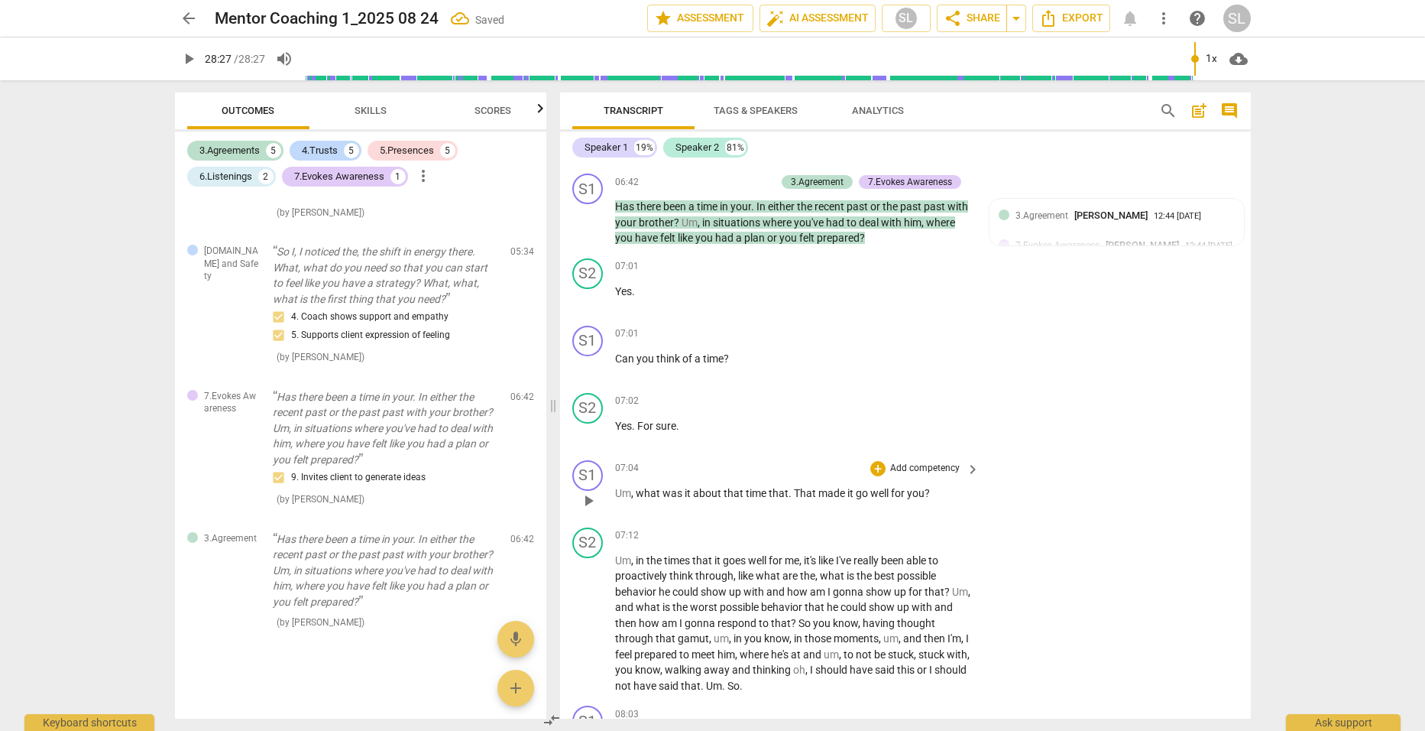
scroll to position [1717, 0]
click at [901, 462] on p "Add competency" at bounding box center [925, 469] width 73 height 14
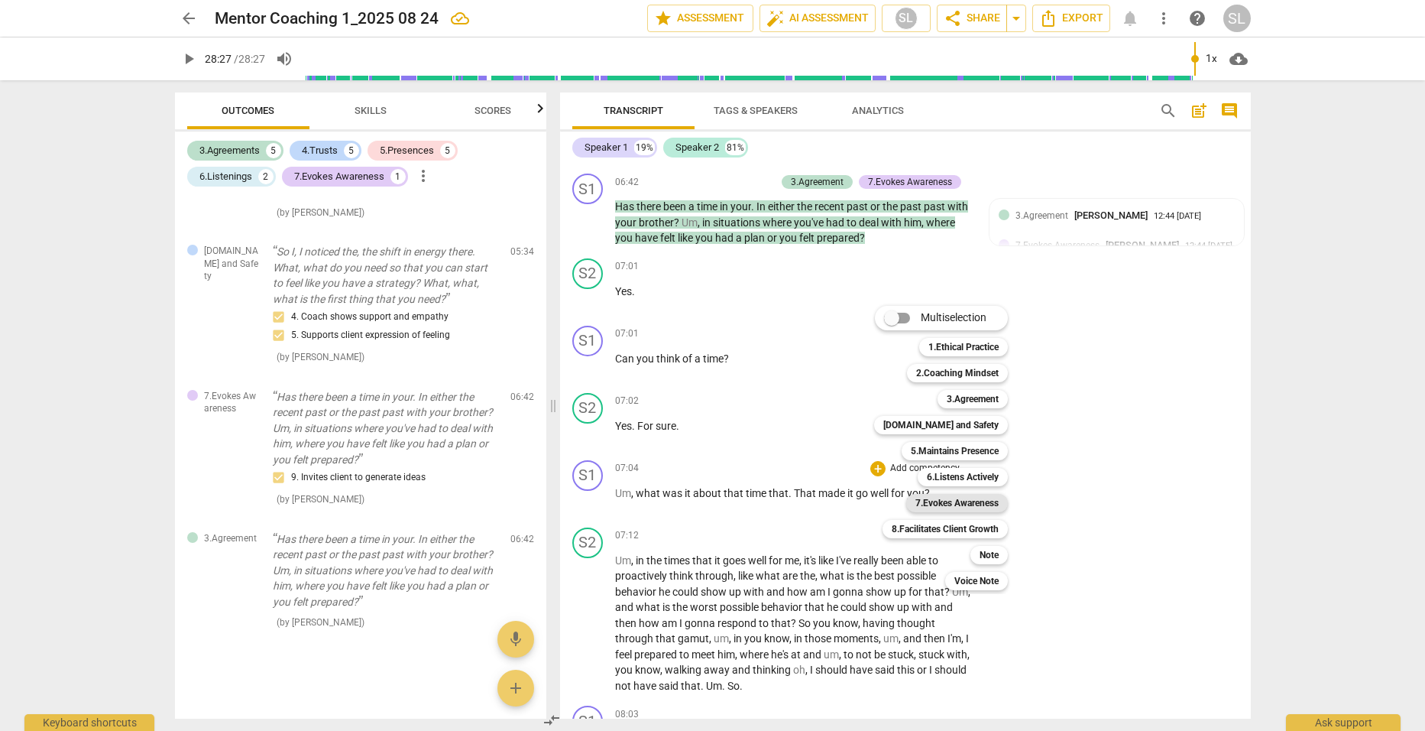
click at [937, 501] on b "7.Evokes Awareness" at bounding box center [957, 503] width 83 height 18
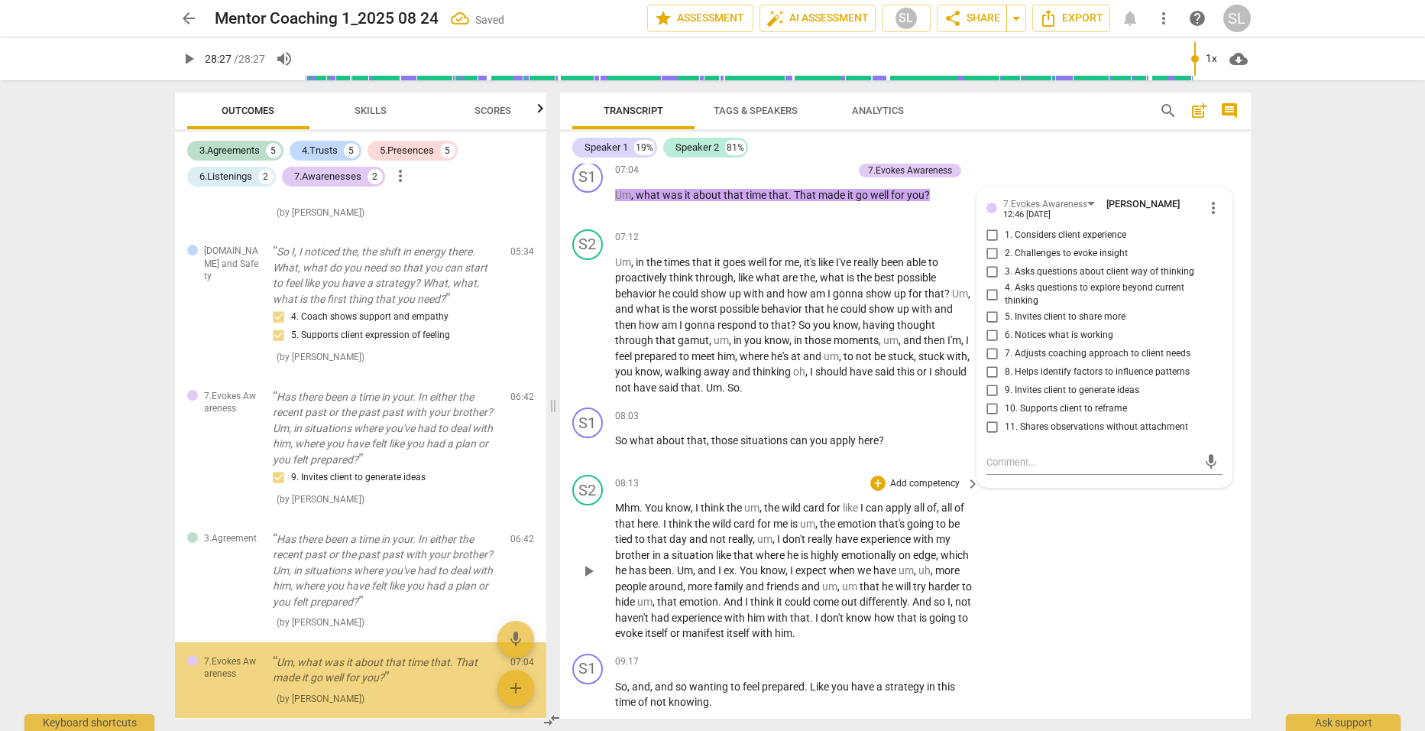
scroll to position [1792, 0]
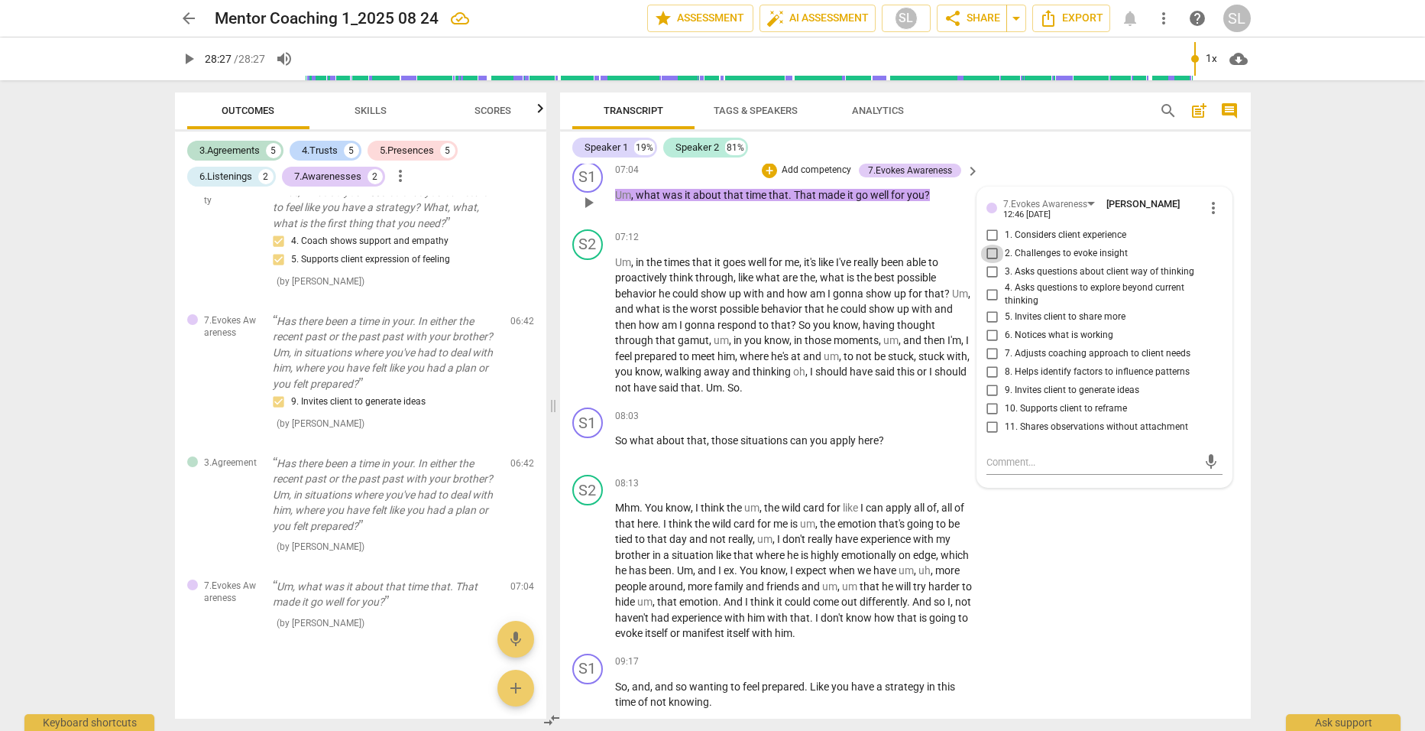
click at [988, 245] on input "2. Challenges to evoke insight" at bounding box center [993, 254] width 24 height 18
checkbox input "true"
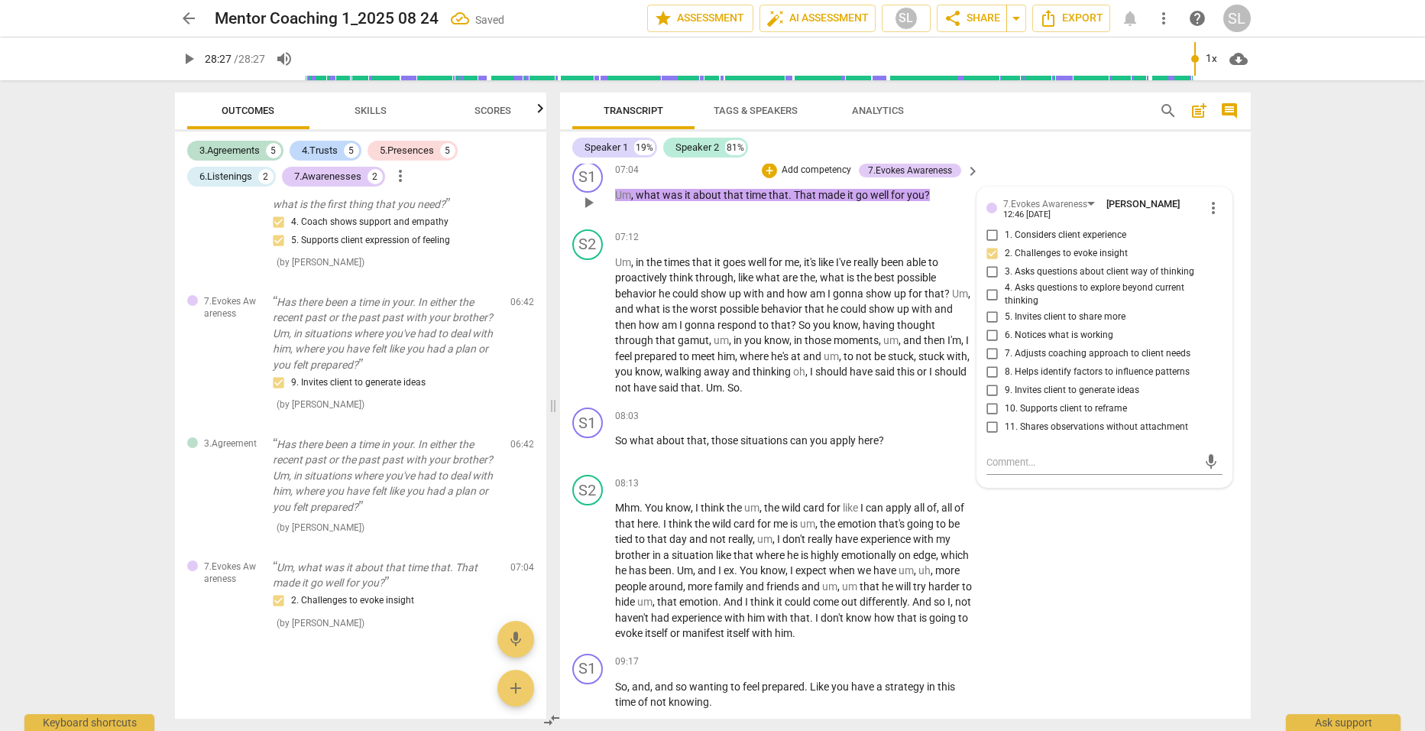
click at [945, 187] on p "Um , what was it about that time that . That made it go well for you ?" at bounding box center [794, 195] width 358 height 16
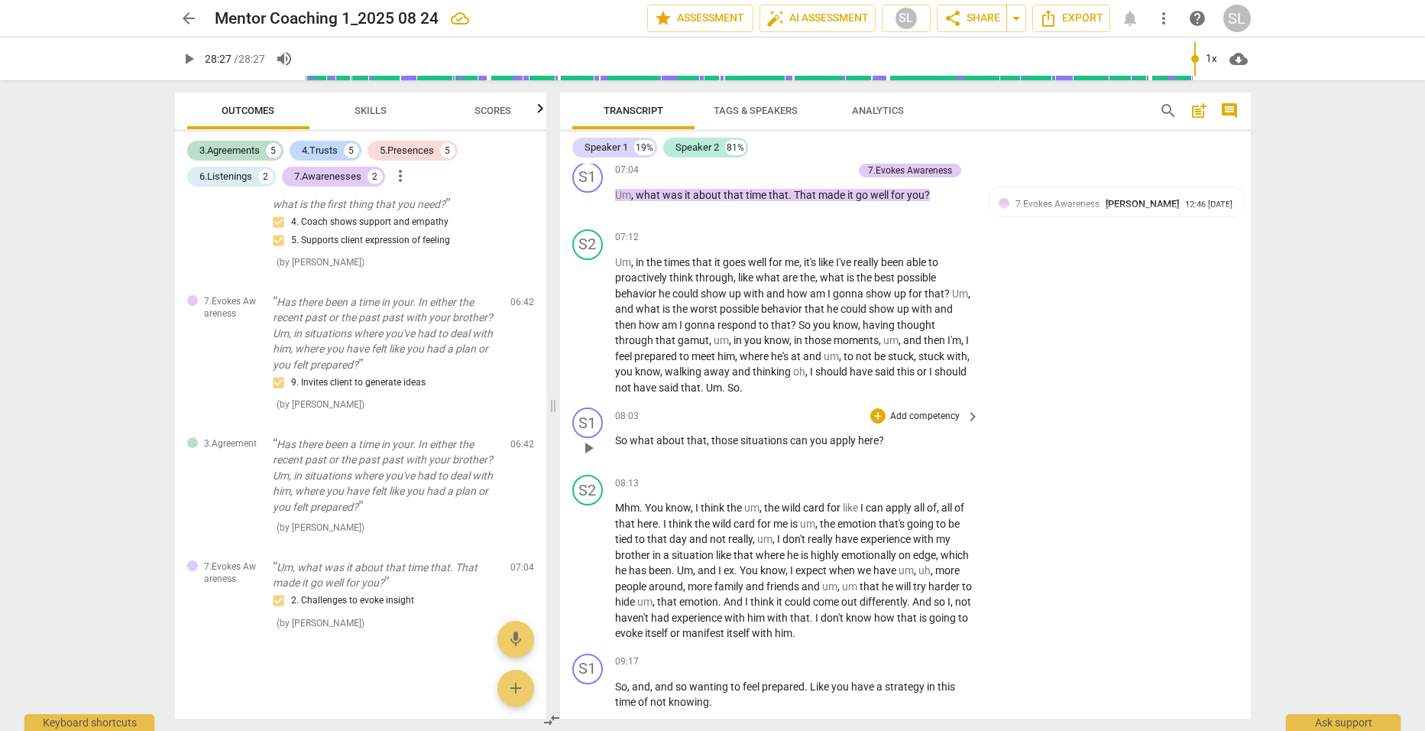
click at [920, 410] on p "Add competency" at bounding box center [925, 417] width 73 height 14
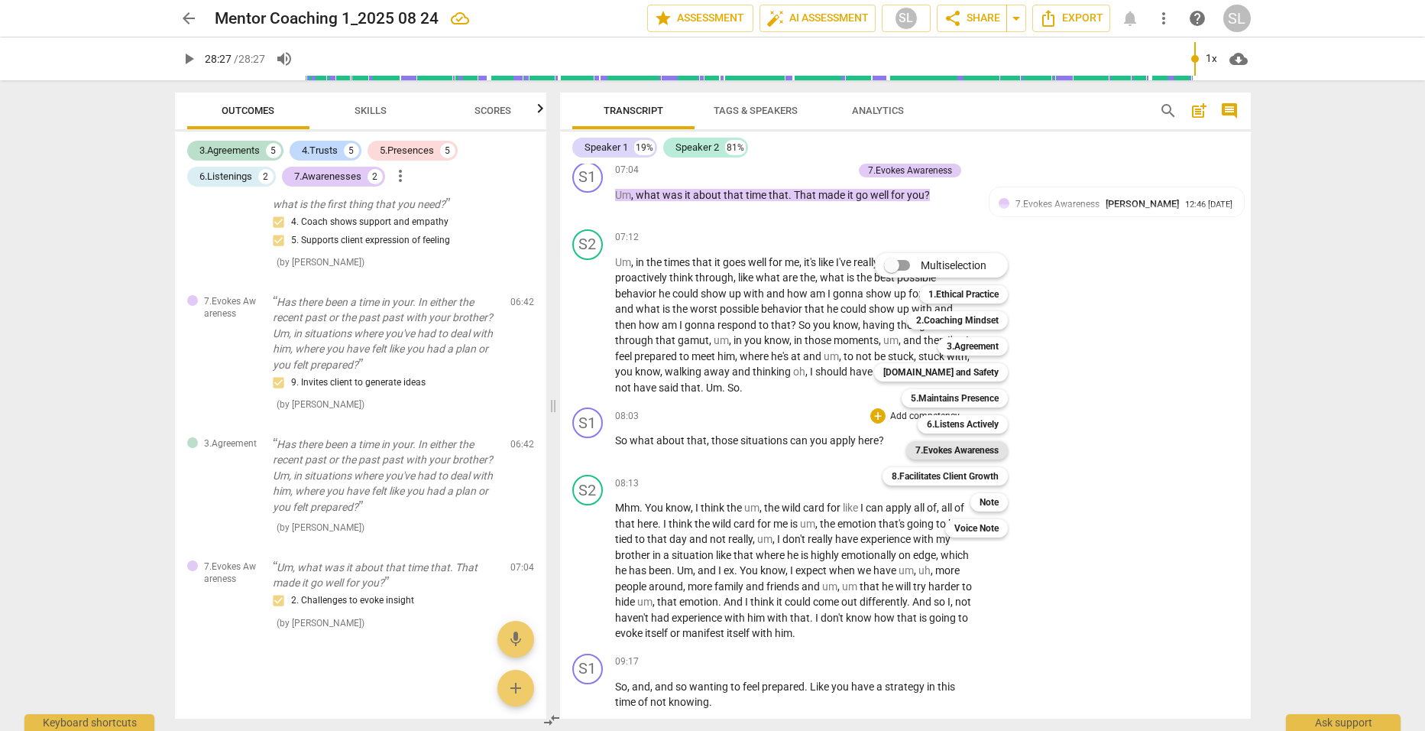
click at [936, 444] on b "7.Evokes Awareness" at bounding box center [957, 450] width 83 height 18
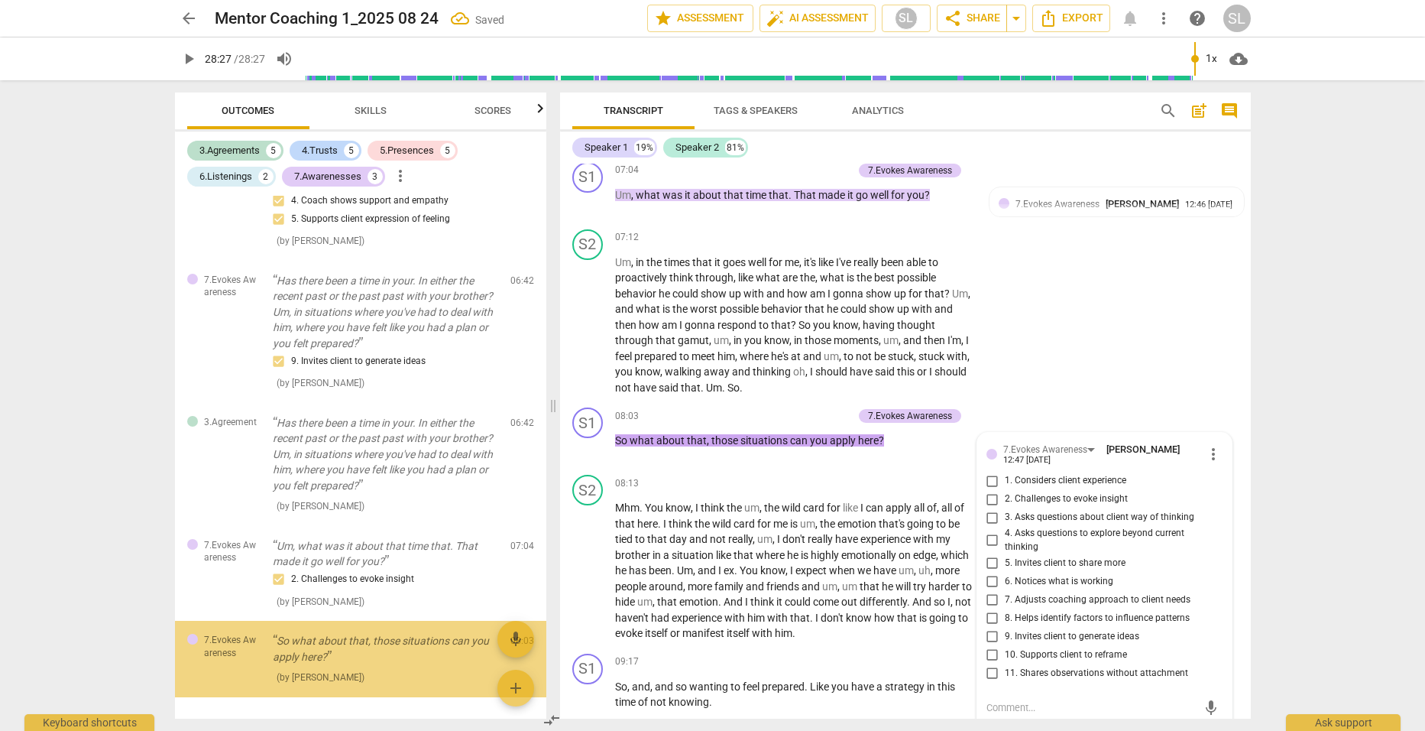
scroll to position [1888, 0]
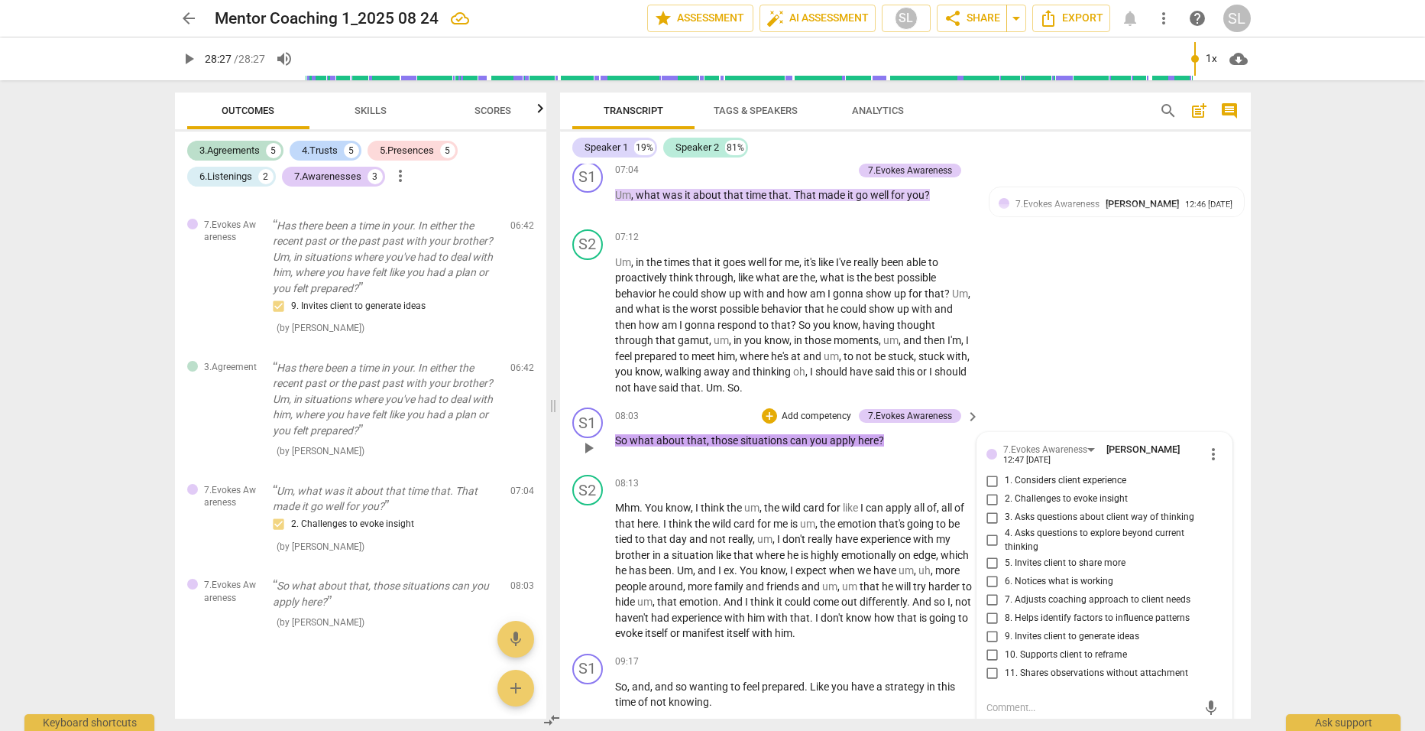
click at [988, 490] on input "2. Challenges to evoke insight" at bounding box center [993, 499] width 24 height 18
checkbox input "true"
click at [945, 433] on p "So what about that , those situations can you apply here ?" at bounding box center [794, 441] width 358 height 16
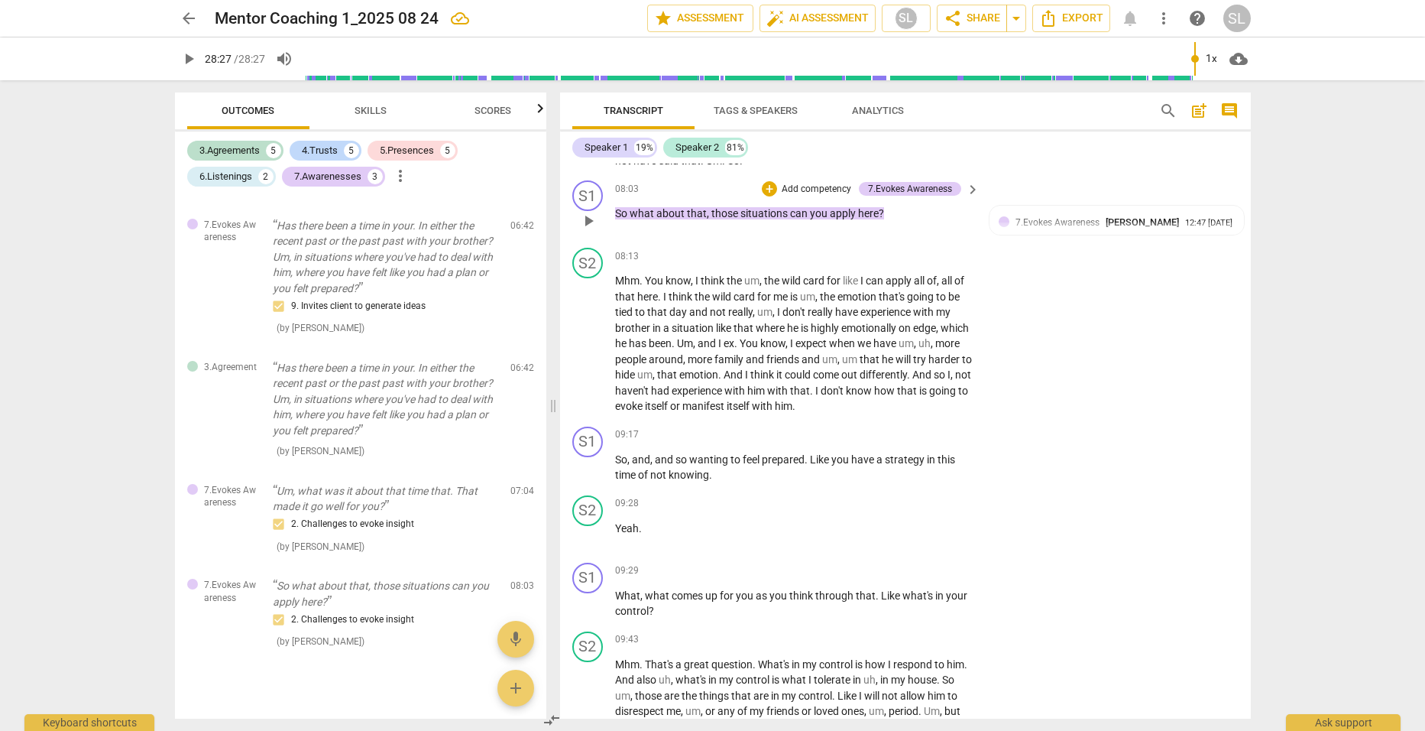
scroll to position [2667, 0]
click at [913, 426] on p "Add competency" at bounding box center [925, 433] width 73 height 14
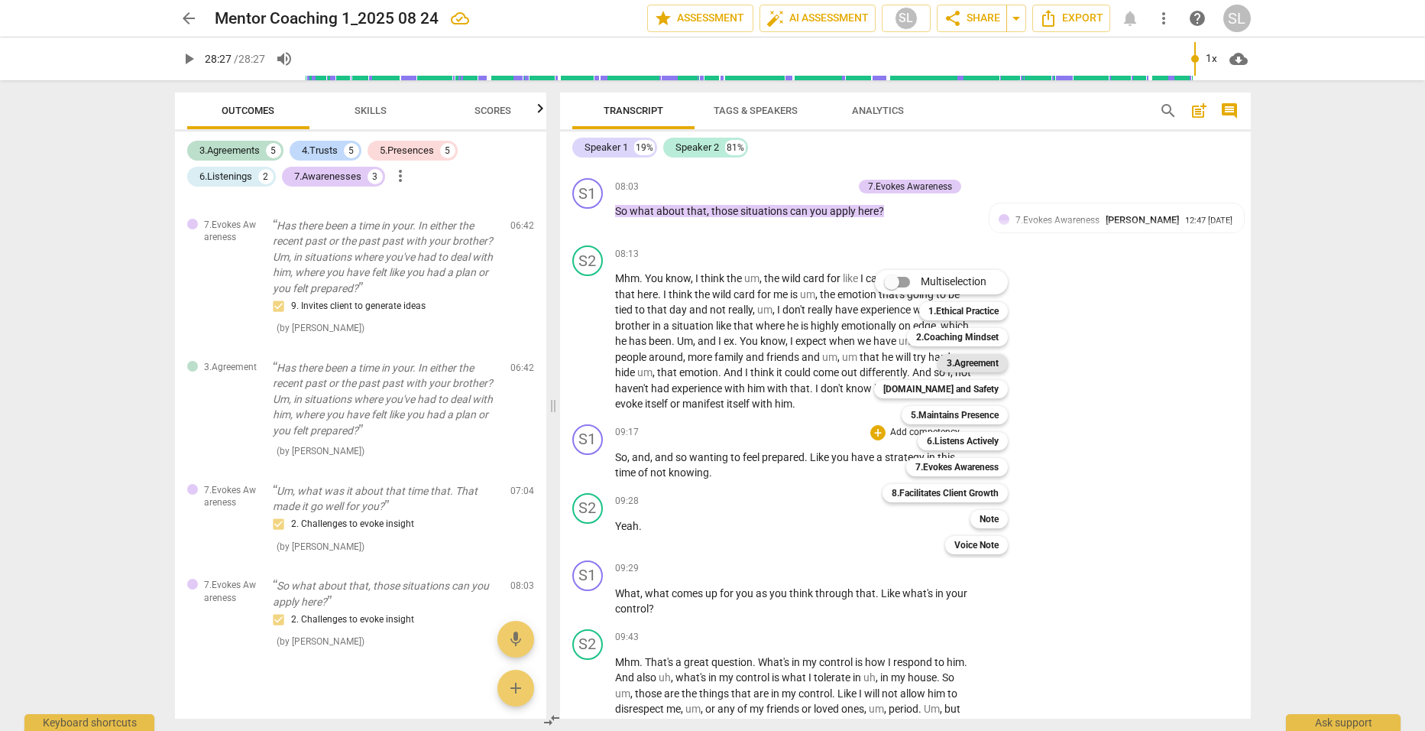
click at [952, 362] on b "3.Agreement" at bounding box center [973, 363] width 52 height 18
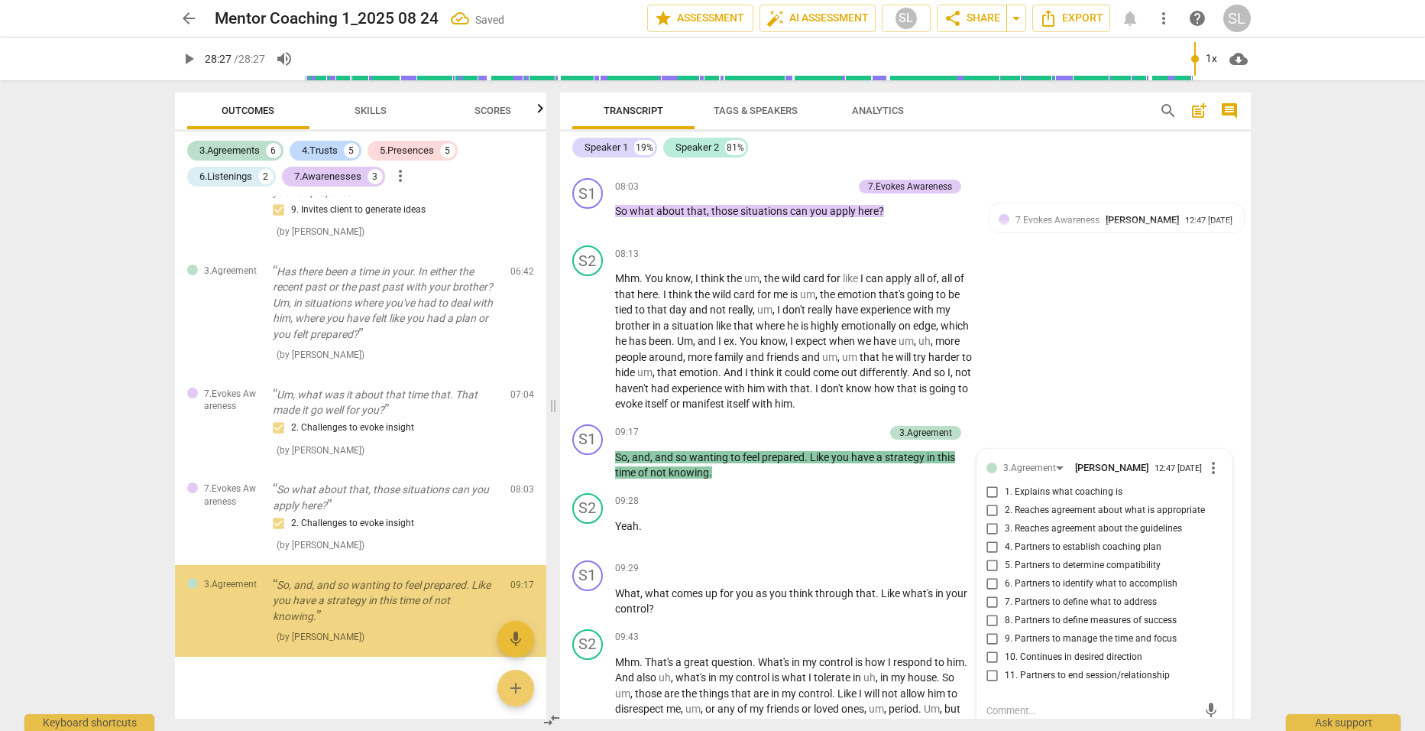
scroll to position [1999, 0]
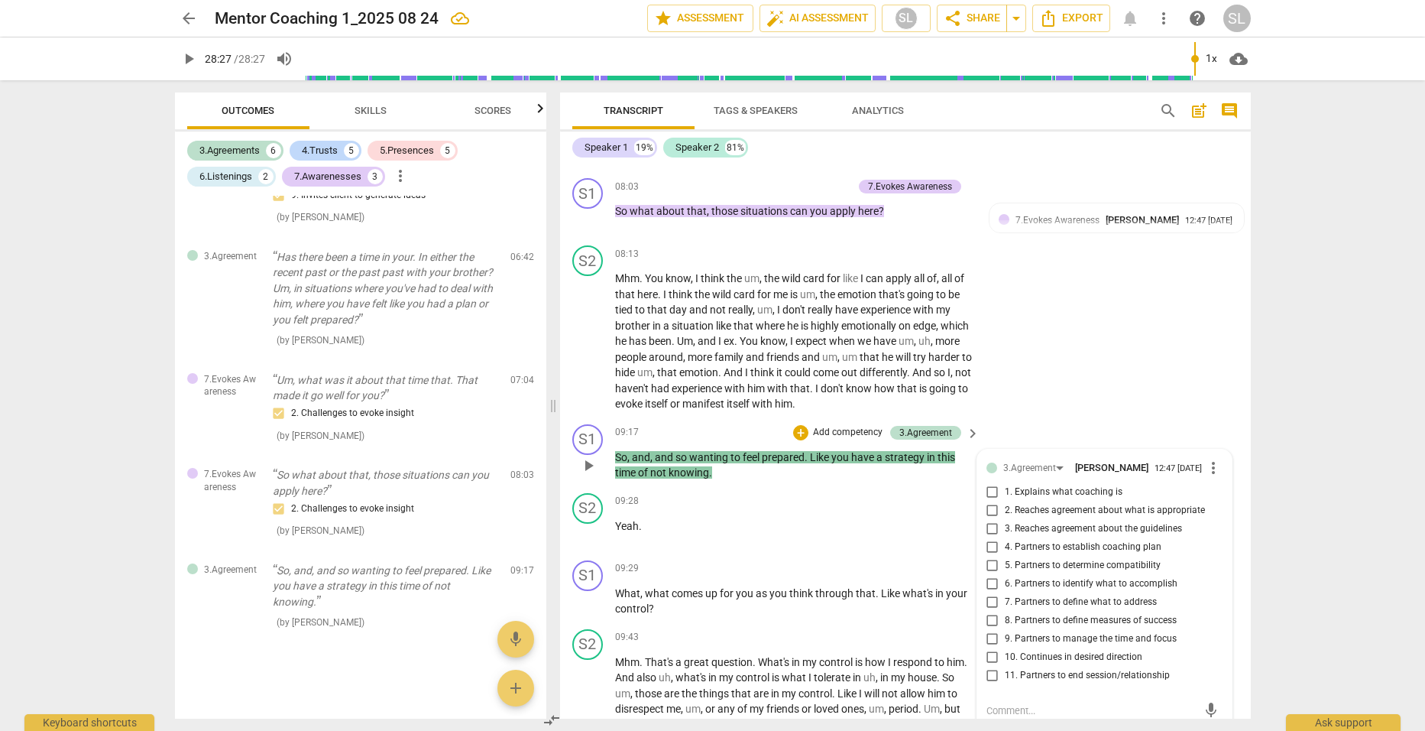
click at [1023, 650] on span "10. Continues in desired direction" at bounding box center [1074, 657] width 138 height 14
click at [1005, 648] on input "10. Continues in desired direction" at bounding box center [993, 657] width 24 height 18
checkbox input "true"
click at [844, 426] on p "Add competency" at bounding box center [848, 433] width 73 height 14
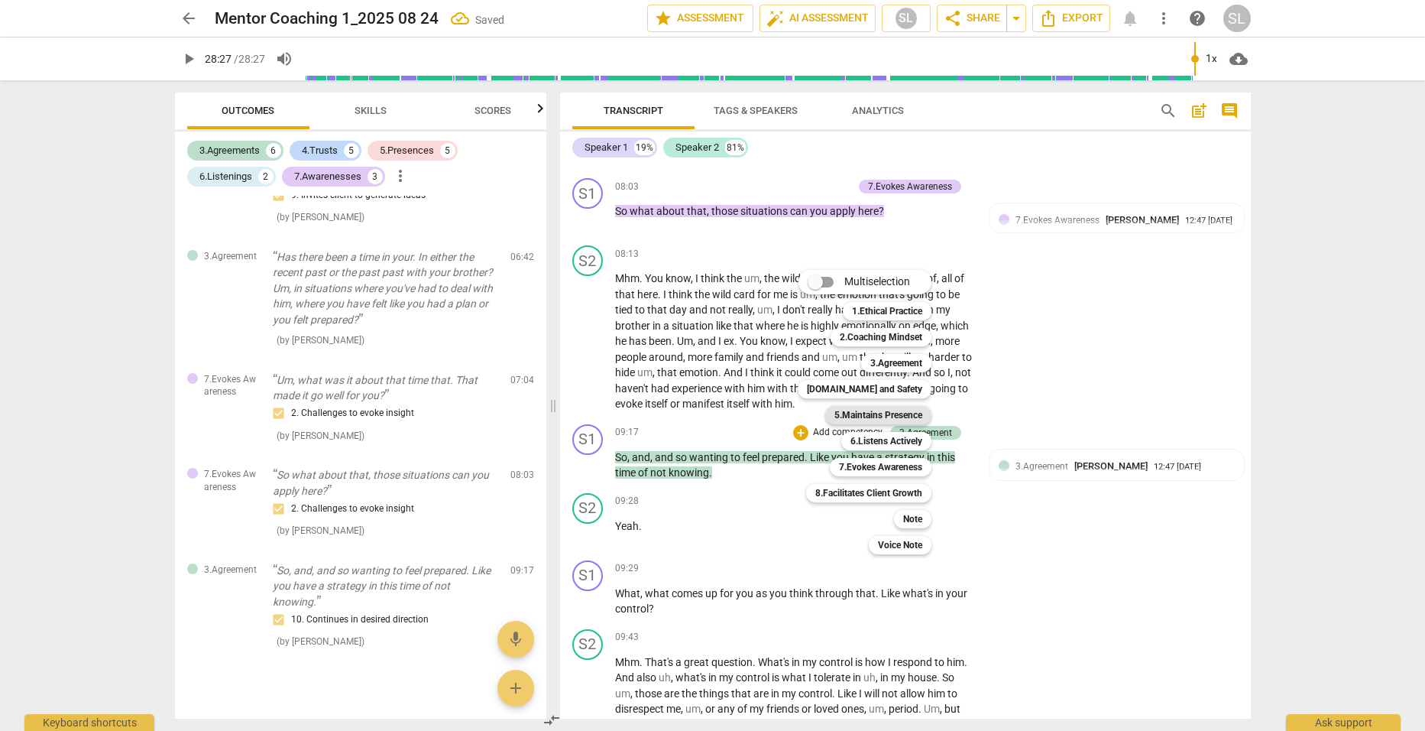
click at [878, 413] on b "5.Maintains Presence" at bounding box center [879, 415] width 88 height 18
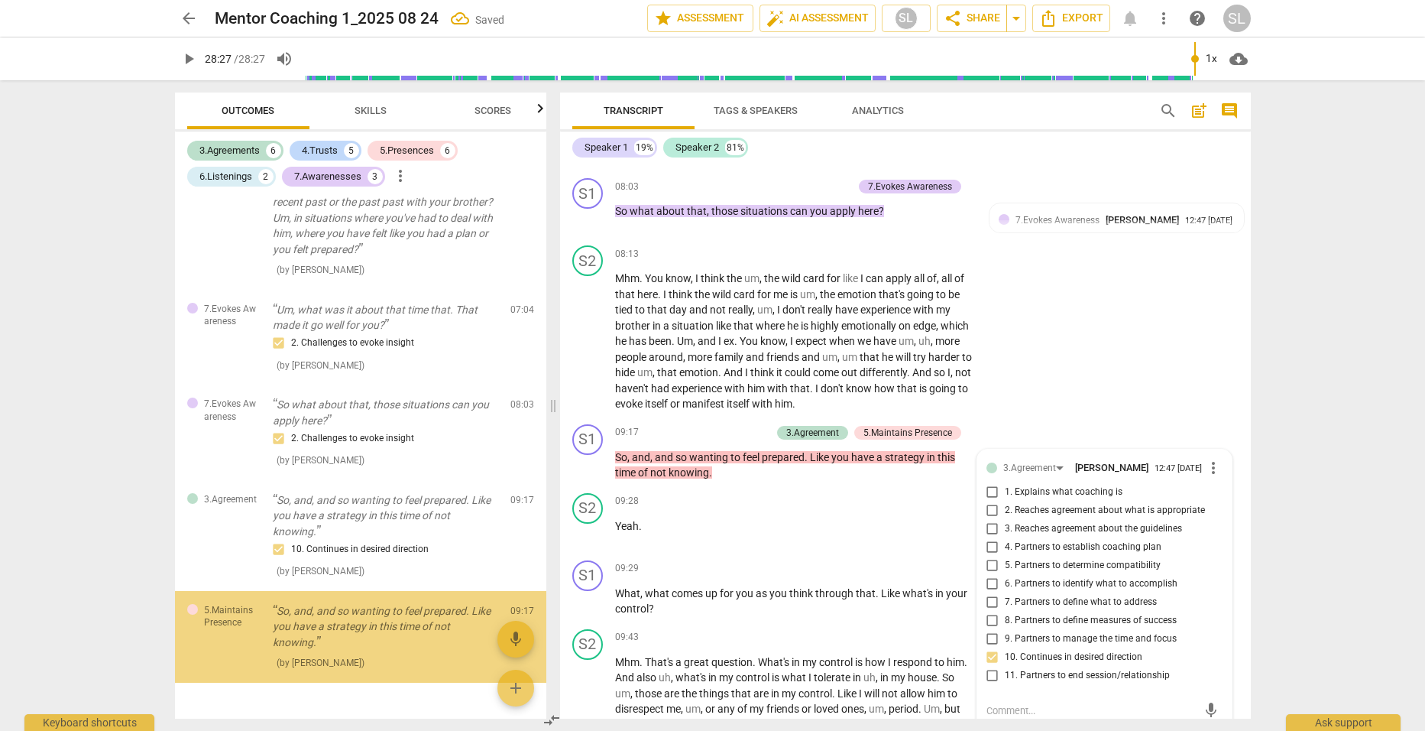
scroll to position [2110, 0]
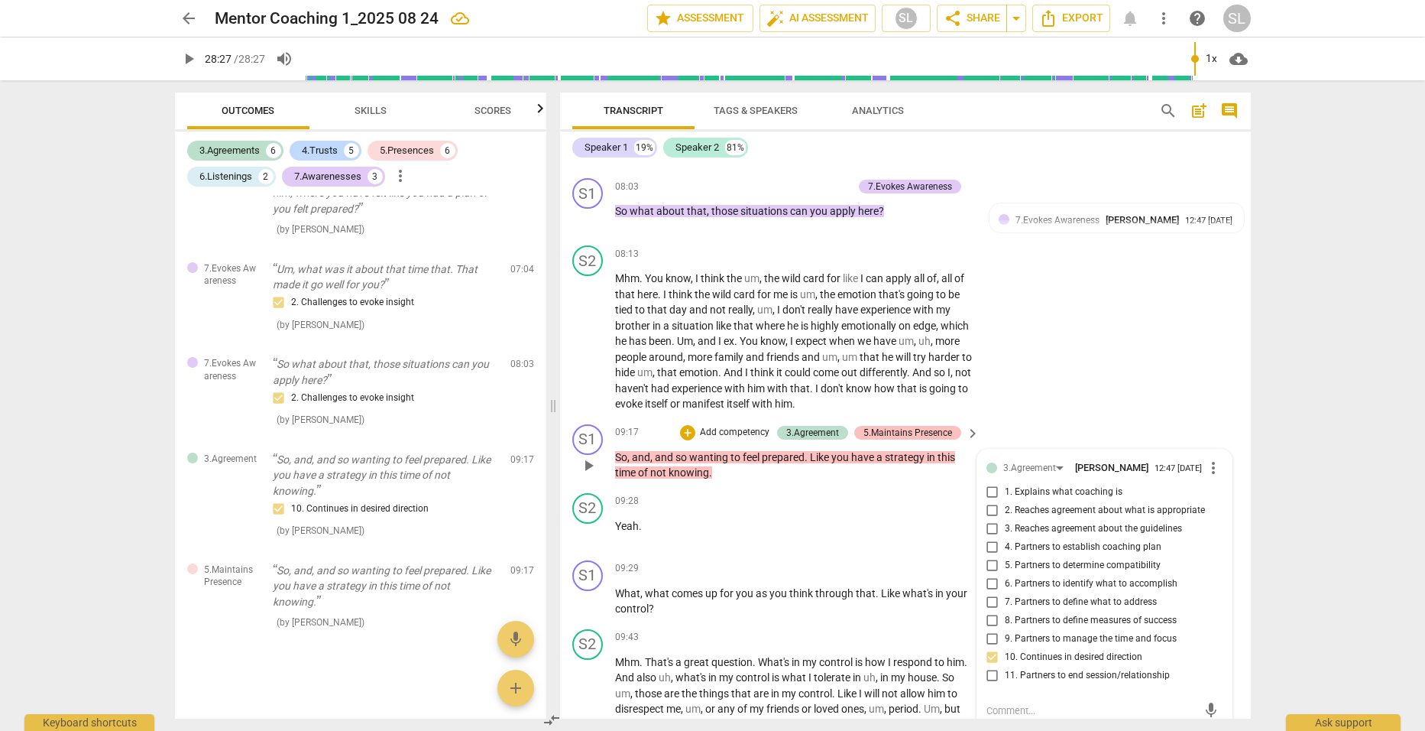
click at [888, 426] on div "5.Maintains Presence" at bounding box center [908, 433] width 89 height 14
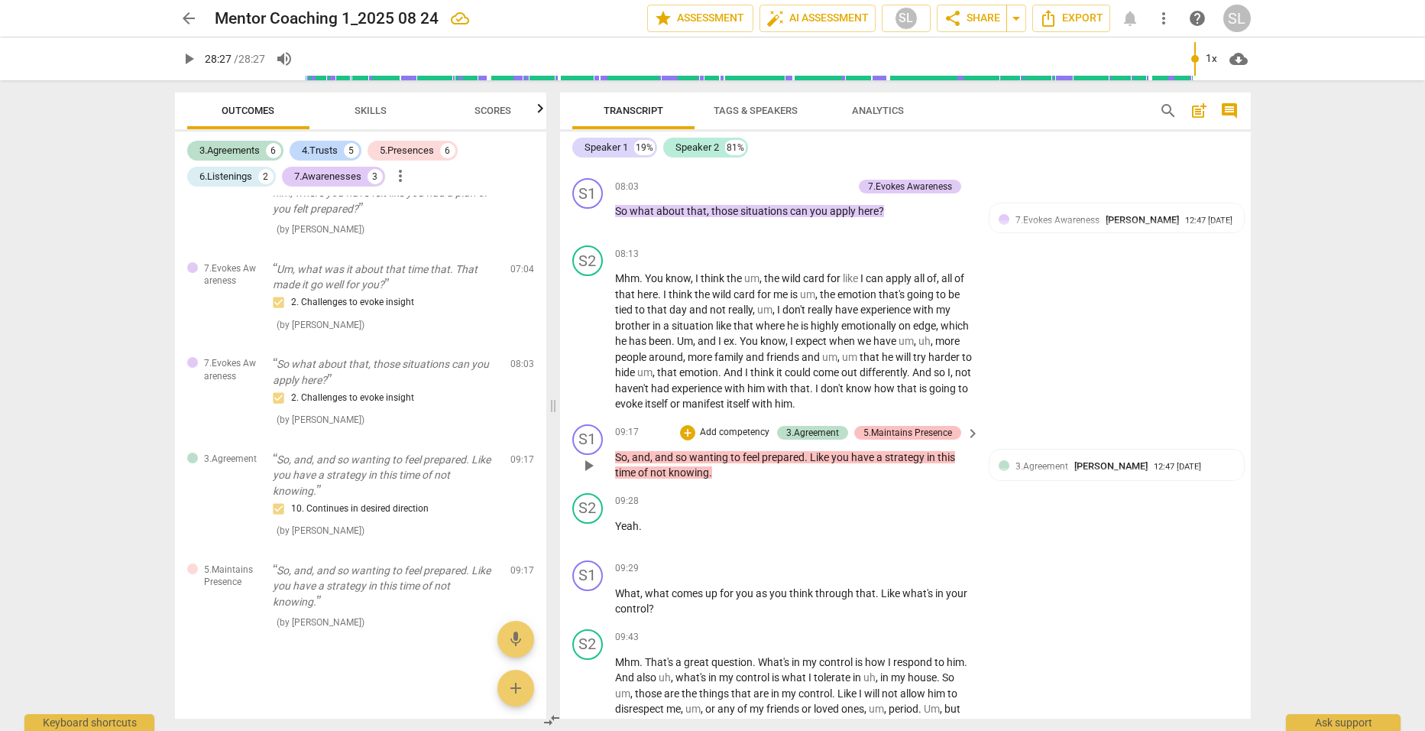
click at [888, 426] on div "5.Maintains Presence" at bounding box center [908, 433] width 89 height 14
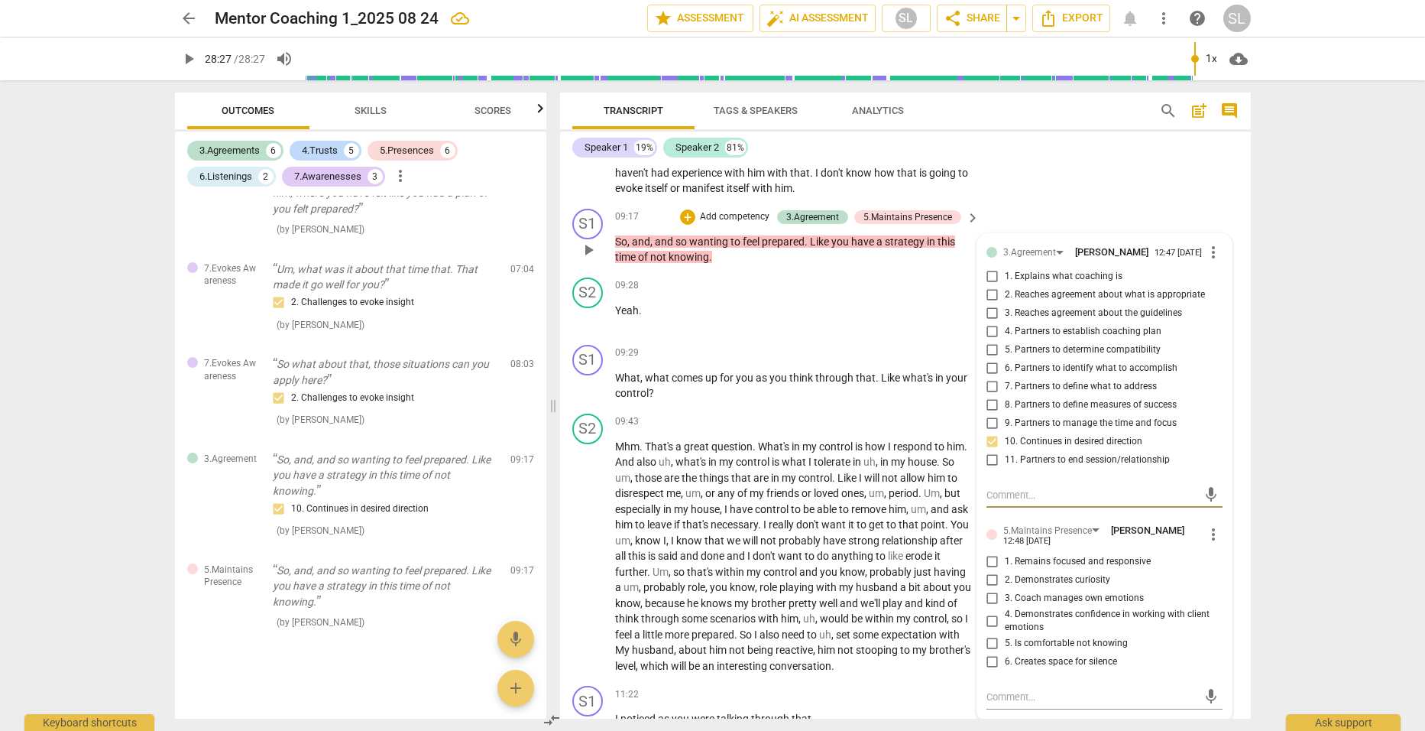
scroll to position [2972, 0]
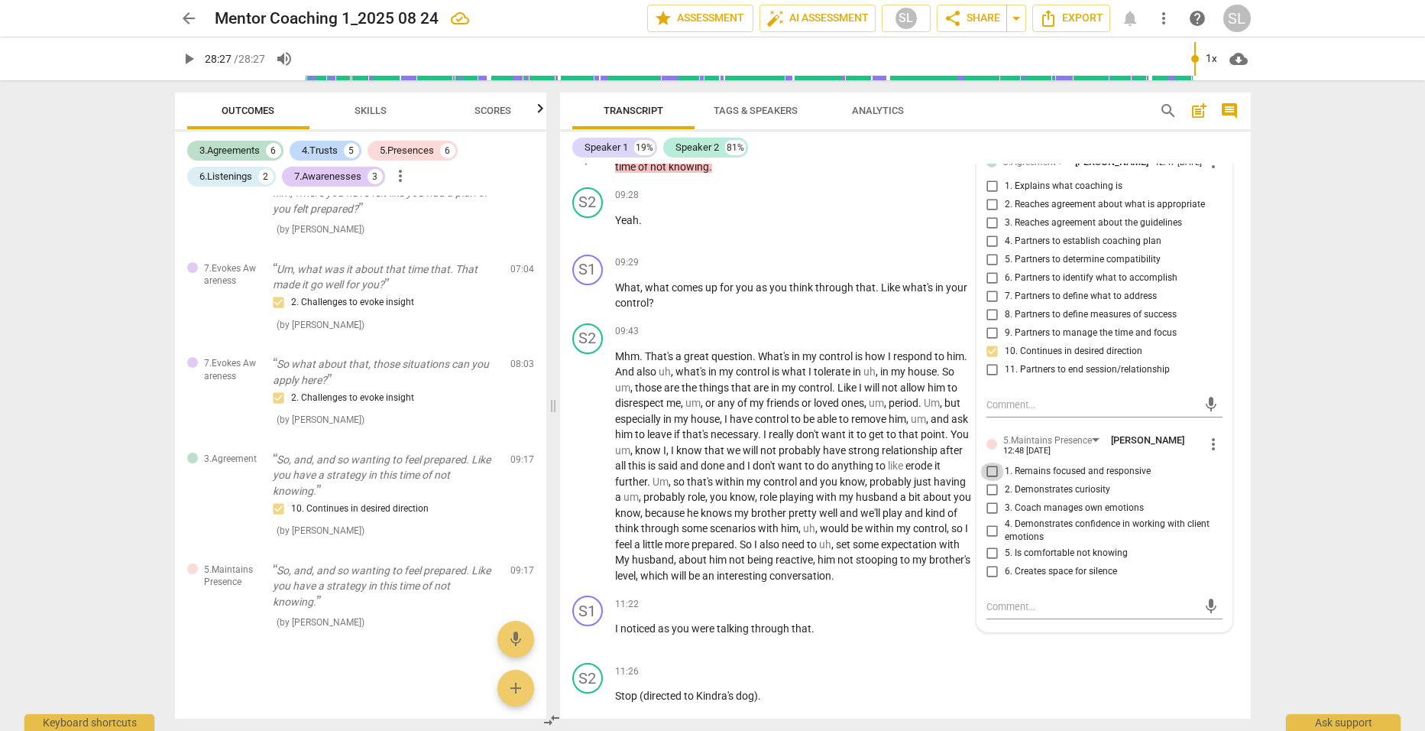
click at [988, 462] on input "1. Remains focused and responsive" at bounding box center [993, 471] width 24 height 18
checkbox input "true"
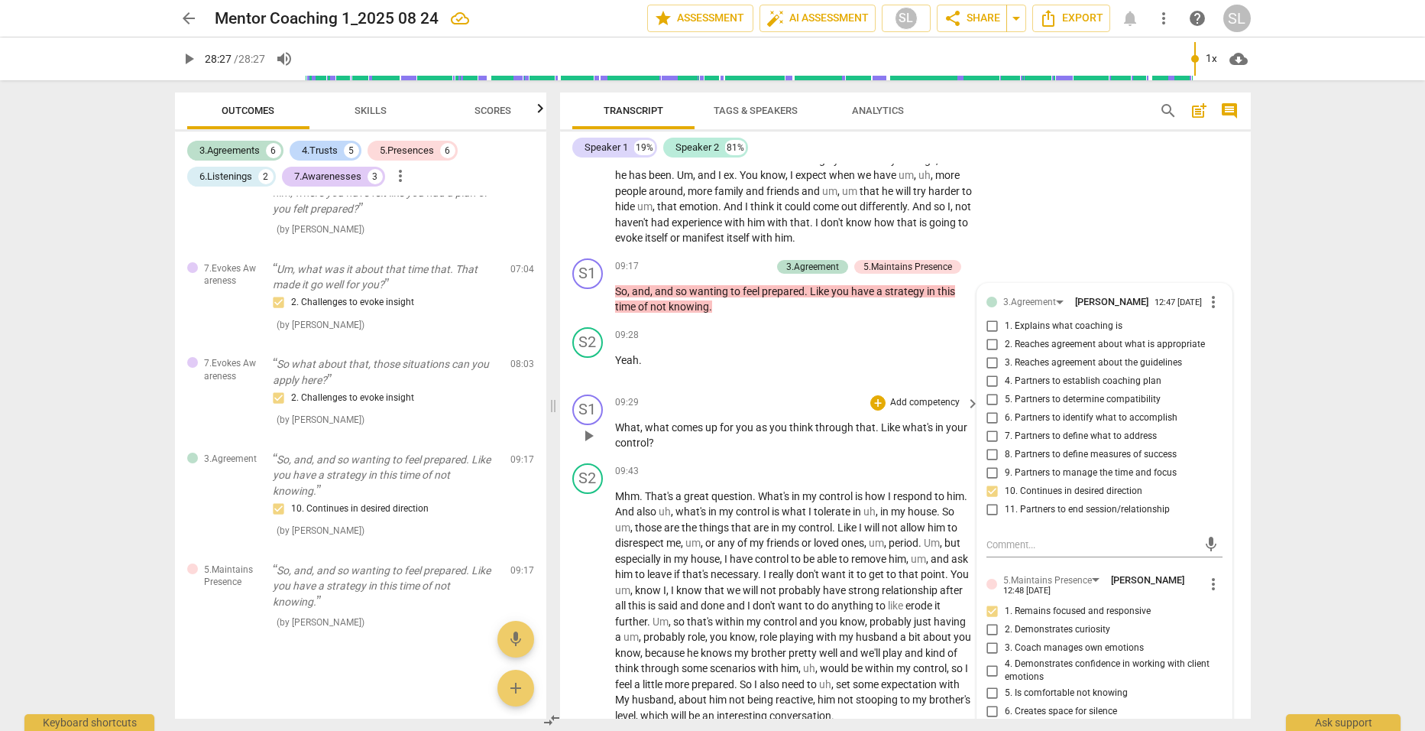
scroll to position [2743, 0]
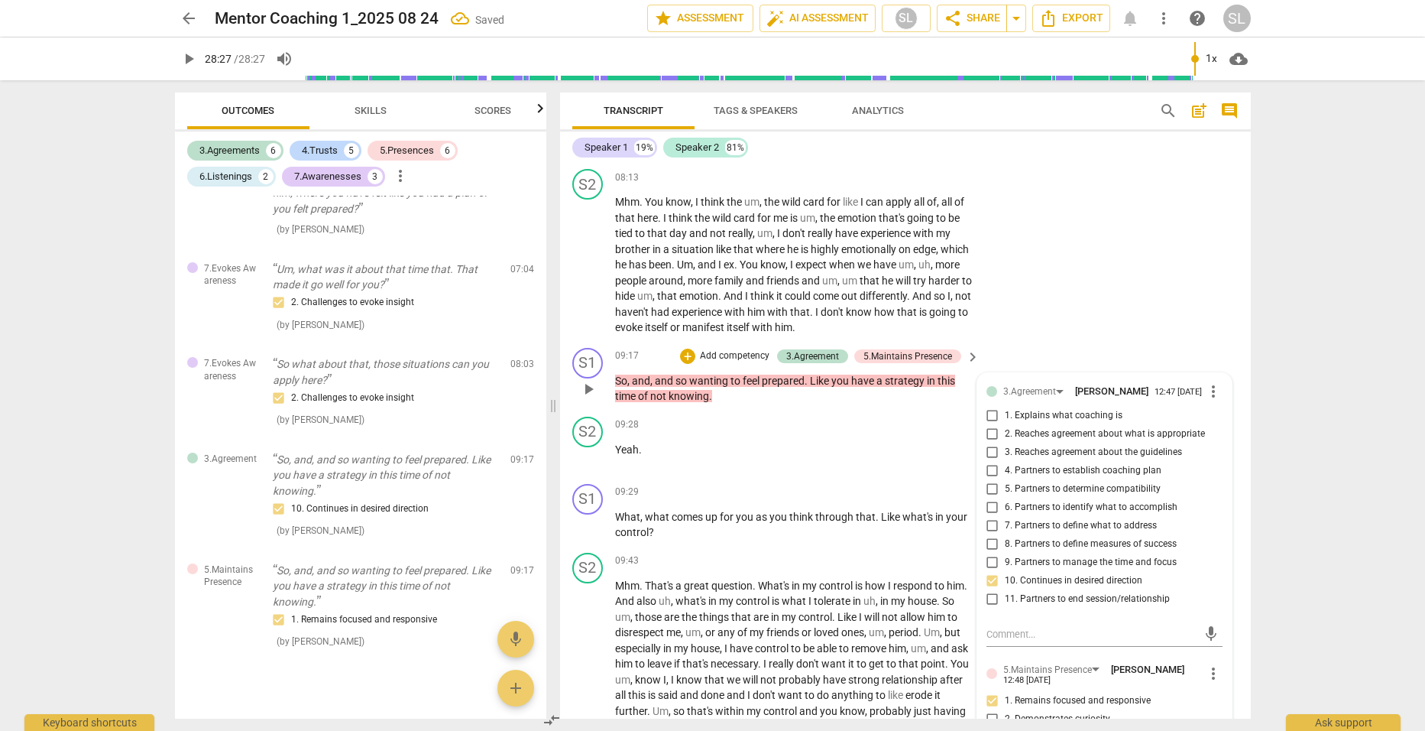
click at [845, 387] on div "S1 play_arrow pause 09:17 + Add competency 3.Agreement 5.Maintains Presence key…" at bounding box center [905, 376] width 691 height 69
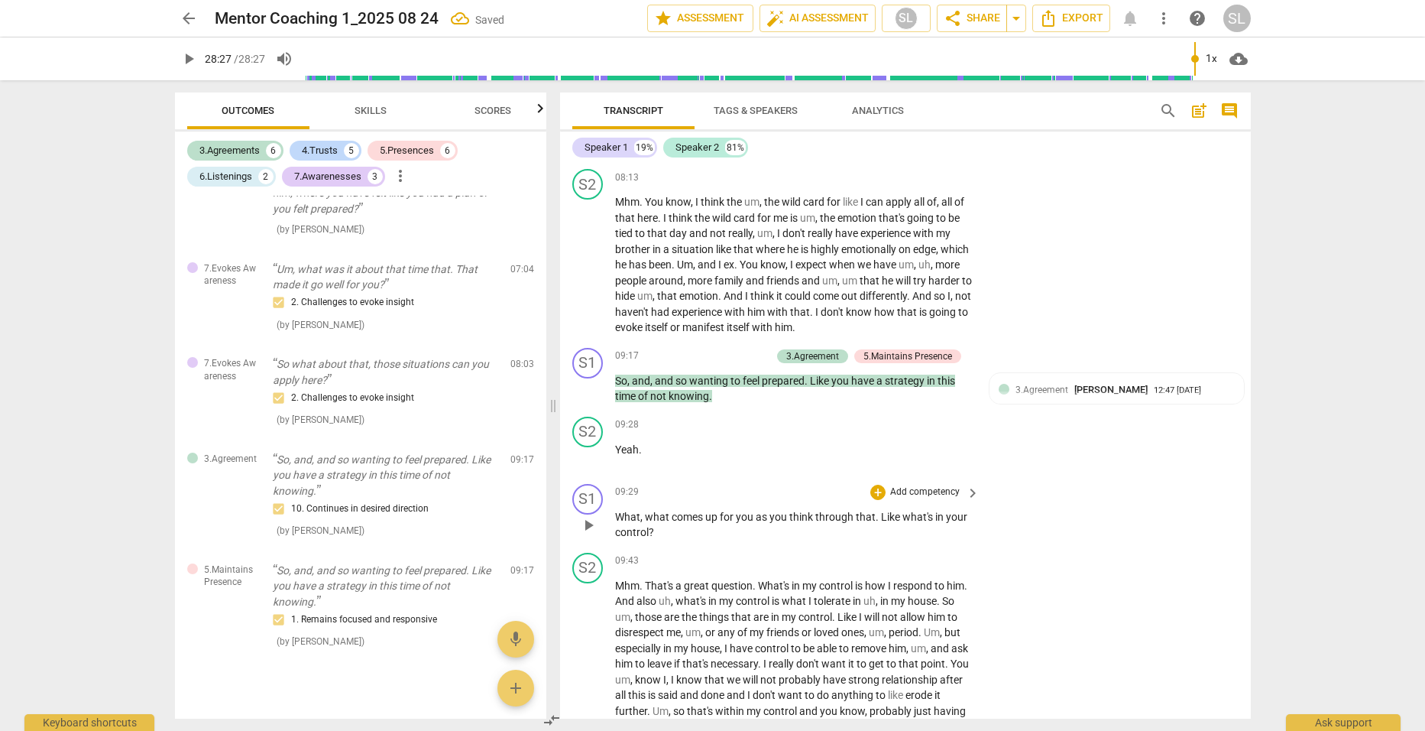
click at [923, 485] on p "Add competency" at bounding box center [925, 492] width 73 height 14
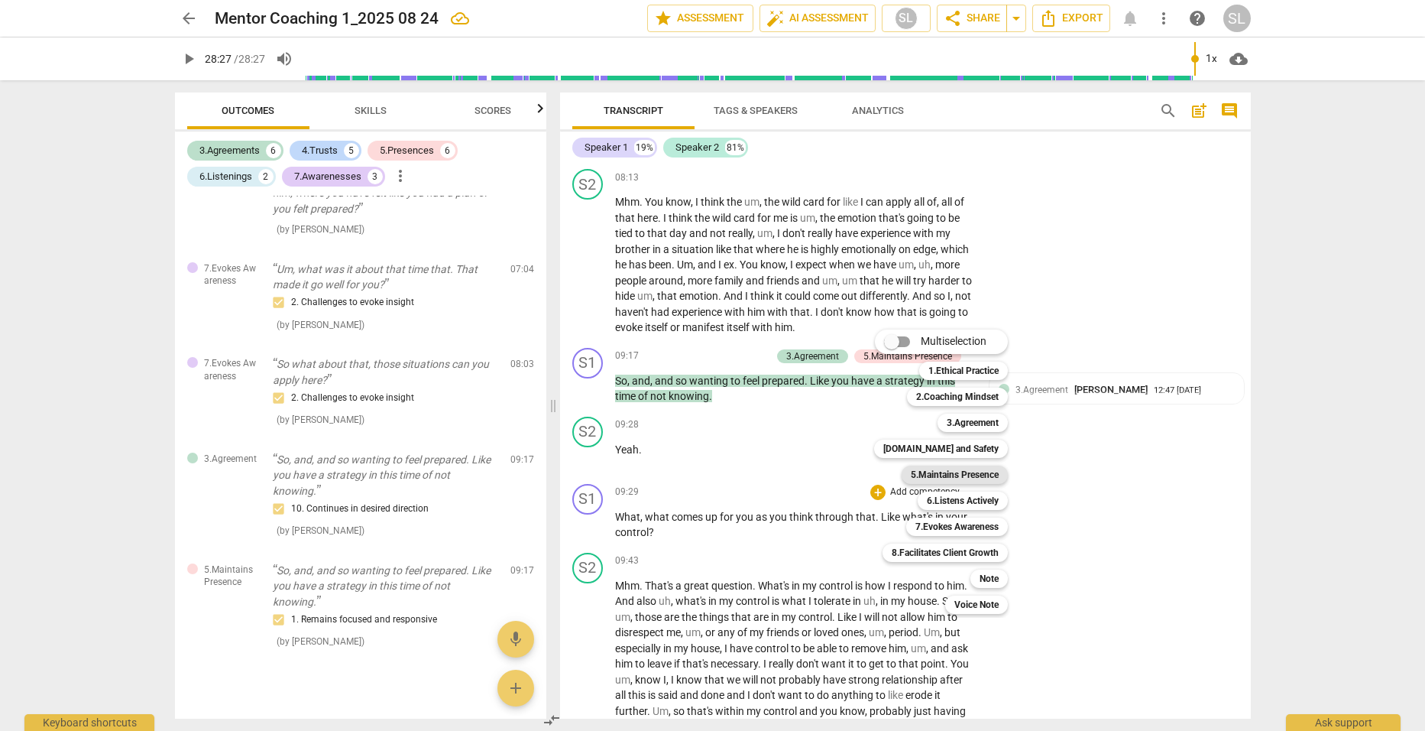
click at [942, 473] on b "5.Maintains Presence" at bounding box center [955, 474] width 88 height 18
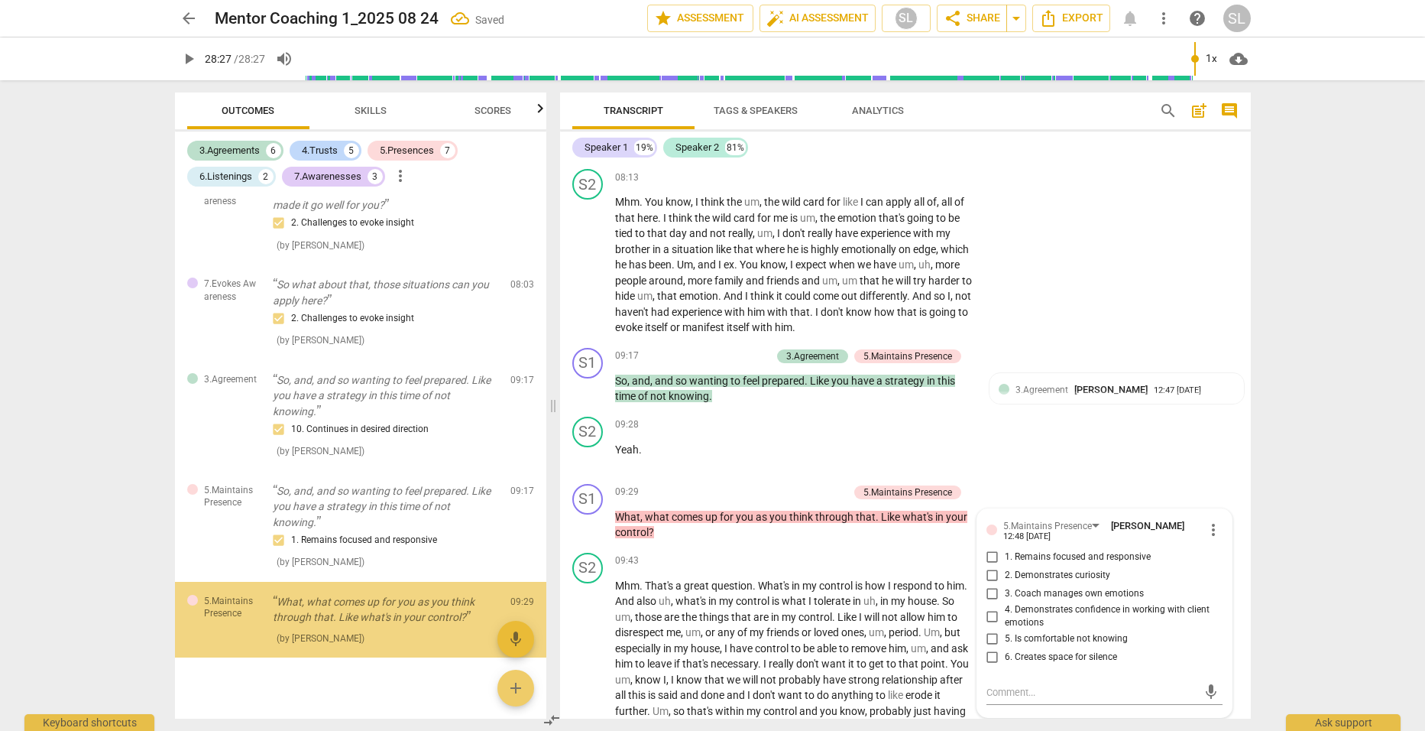
scroll to position [2204, 0]
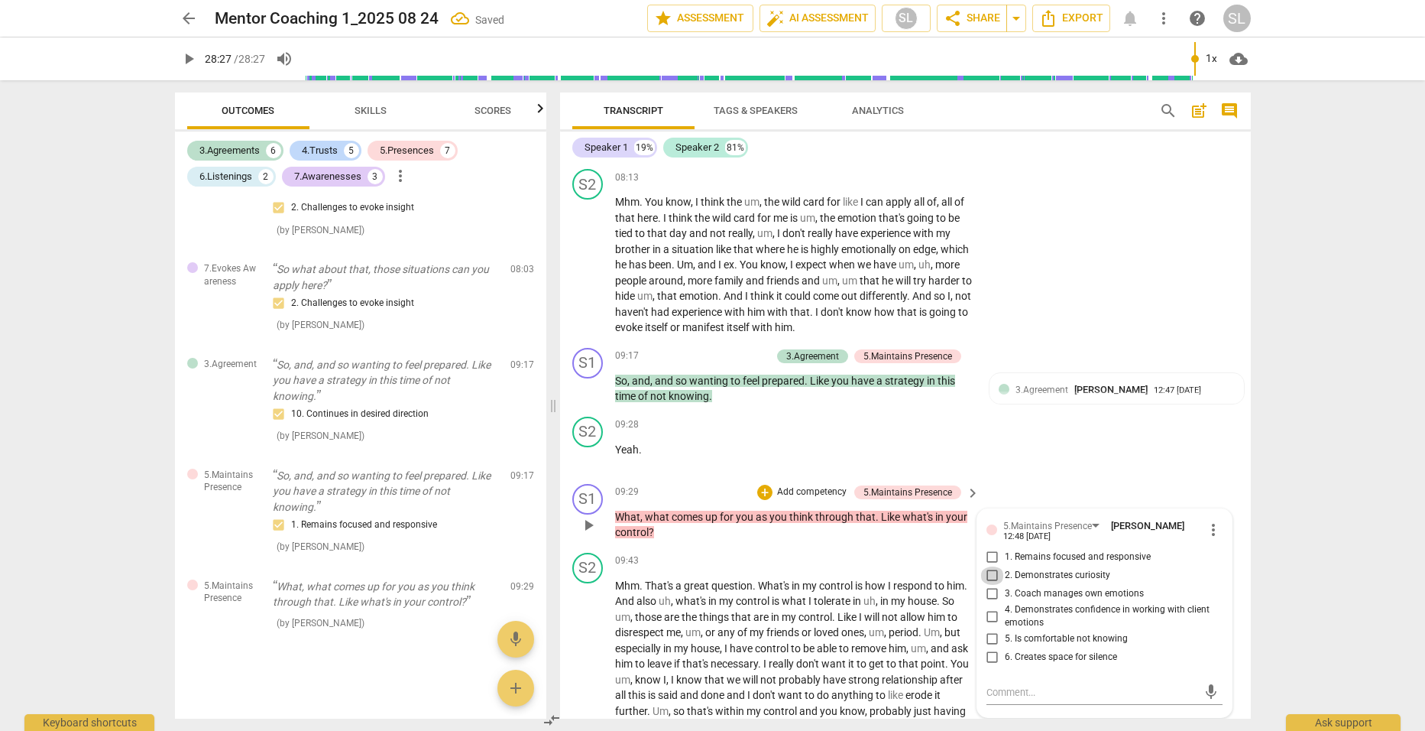
click at [991, 566] on input "2. Demonstrates curiosity" at bounding box center [993, 575] width 24 height 18
checkbox input "true"
click at [804, 485] on p "Add competency" at bounding box center [812, 492] width 73 height 14
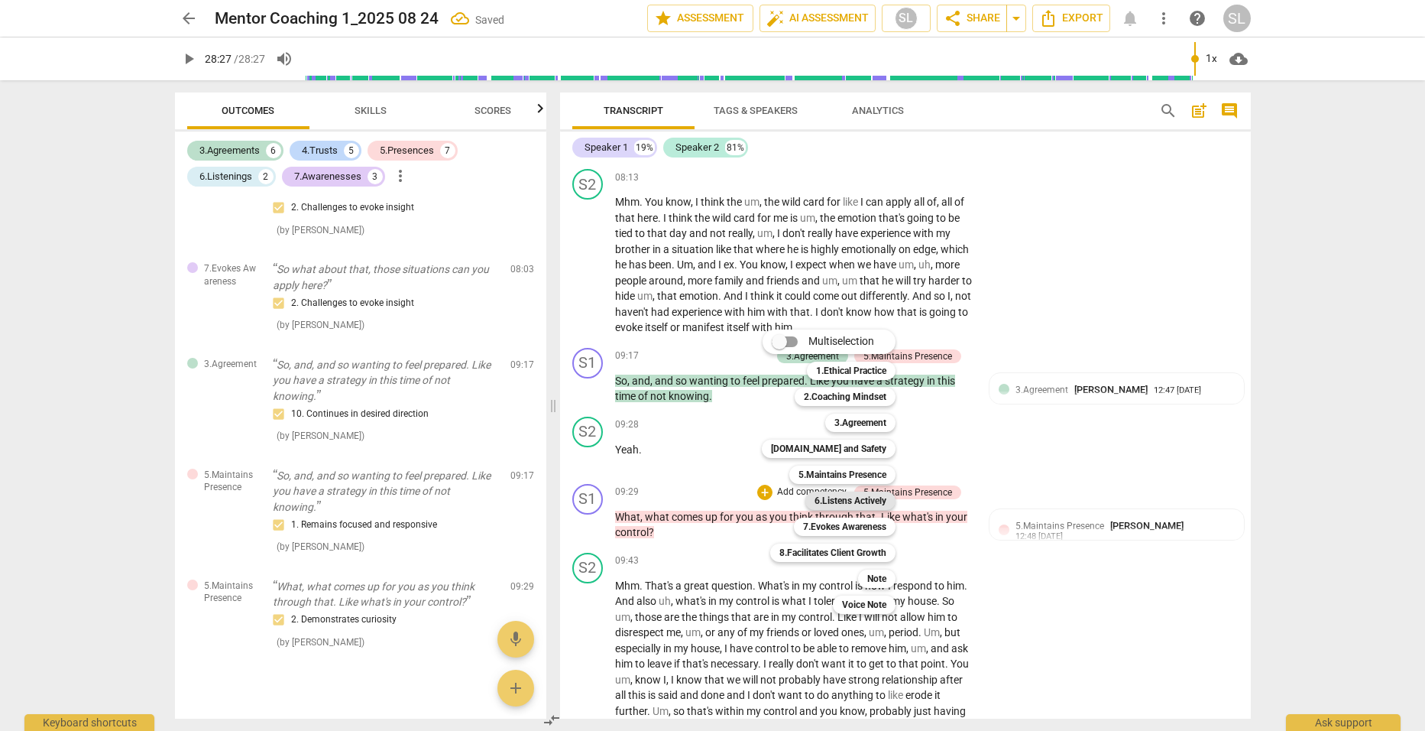
click at [848, 501] on b "6.Listens Actively" at bounding box center [851, 500] width 72 height 18
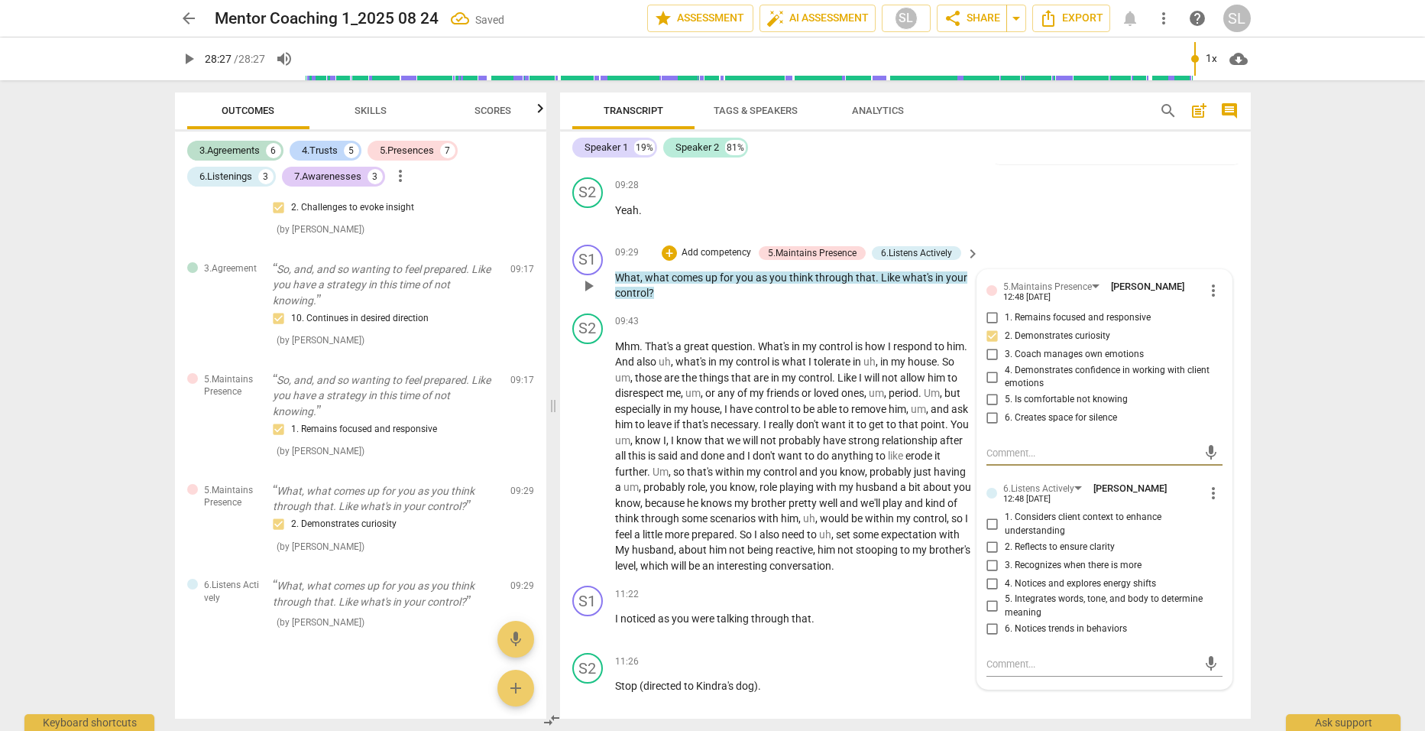
scroll to position [3049, 0]
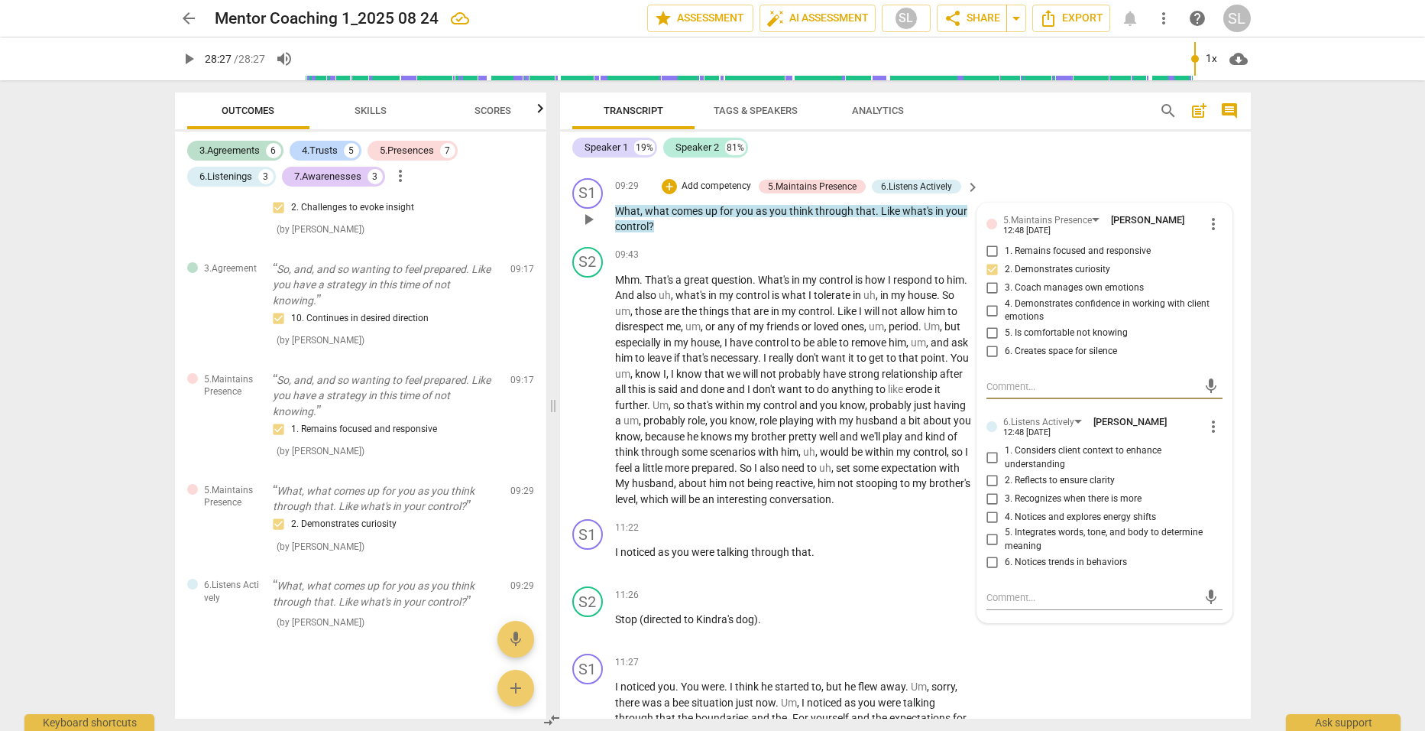
click at [1205, 417] on span "more_vert" at bounding box center [1214, 426] width 18 height 18
click at [1221, 433] on li "Delete" at bounding box center [1225, 434] width 53 height 29
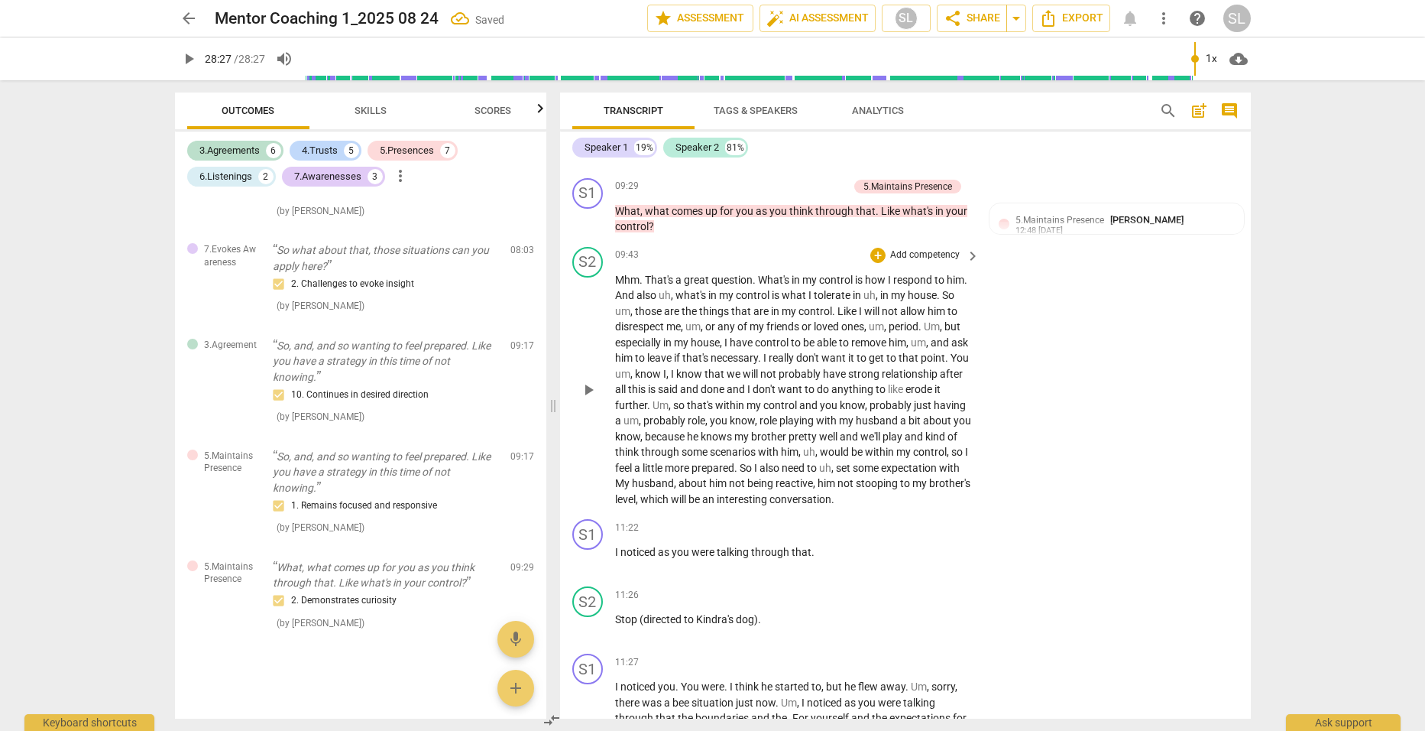
scroll to position [2972, 0]
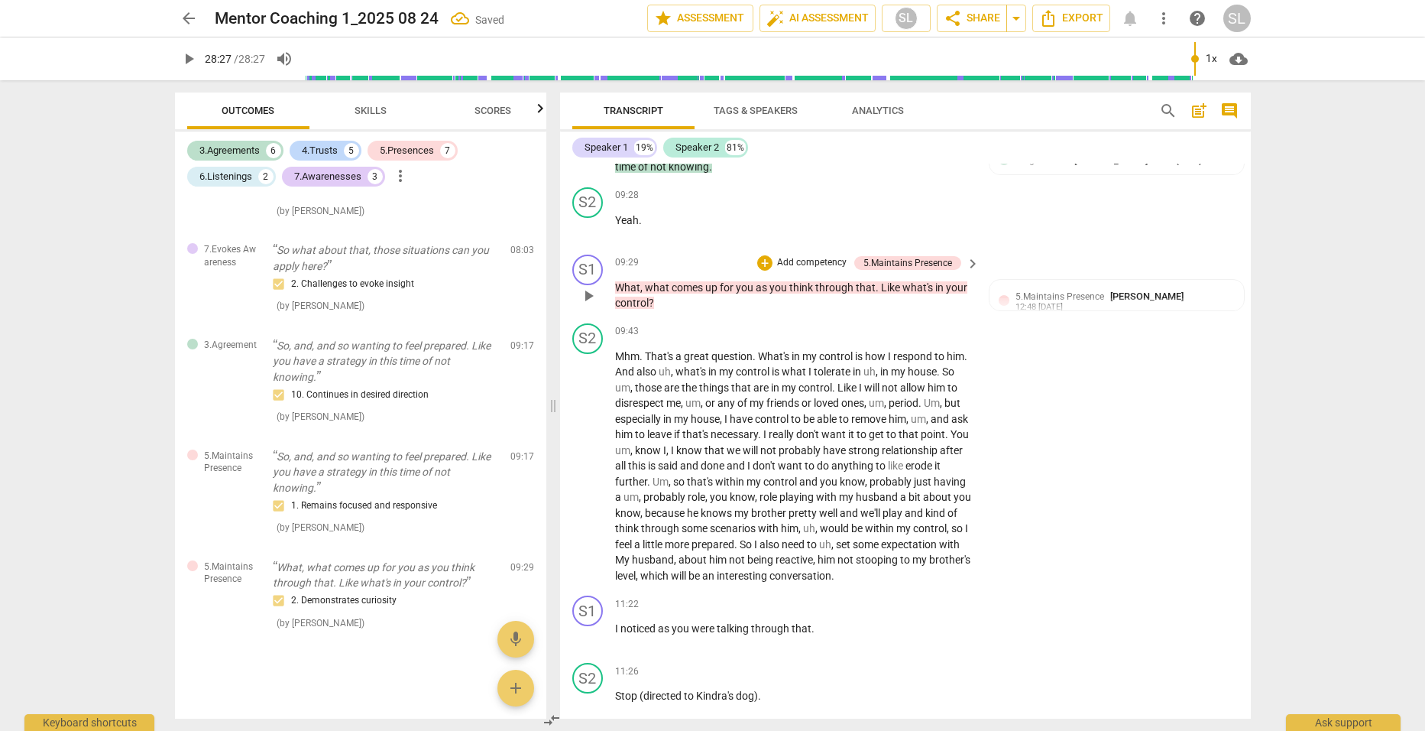
click at [806, 256] on p "Add competency" at bounding box center [812, 263] width 73 height 14
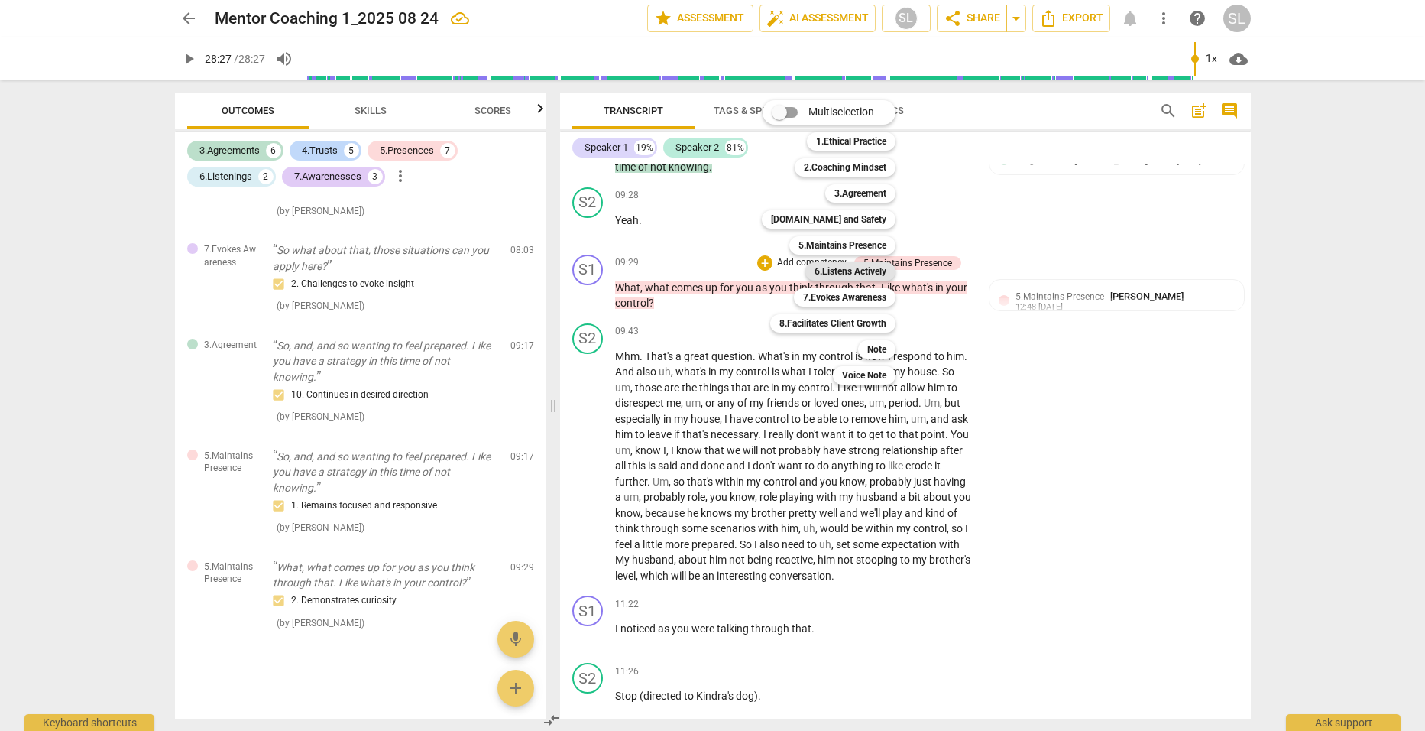
click at [839, 270] on b "6.Listens Actively" at bounding box center [851, 271] width 72 height 18
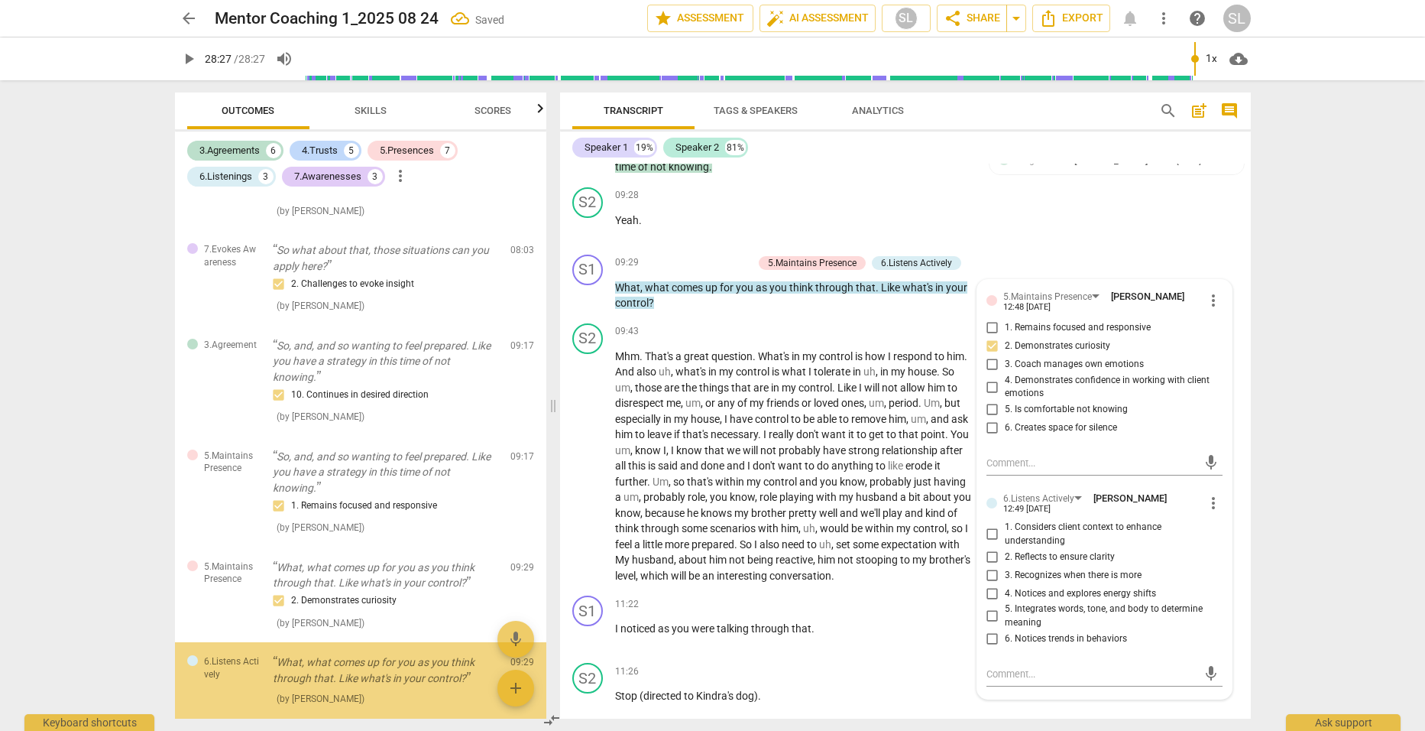
scroll to position [2300, 0]
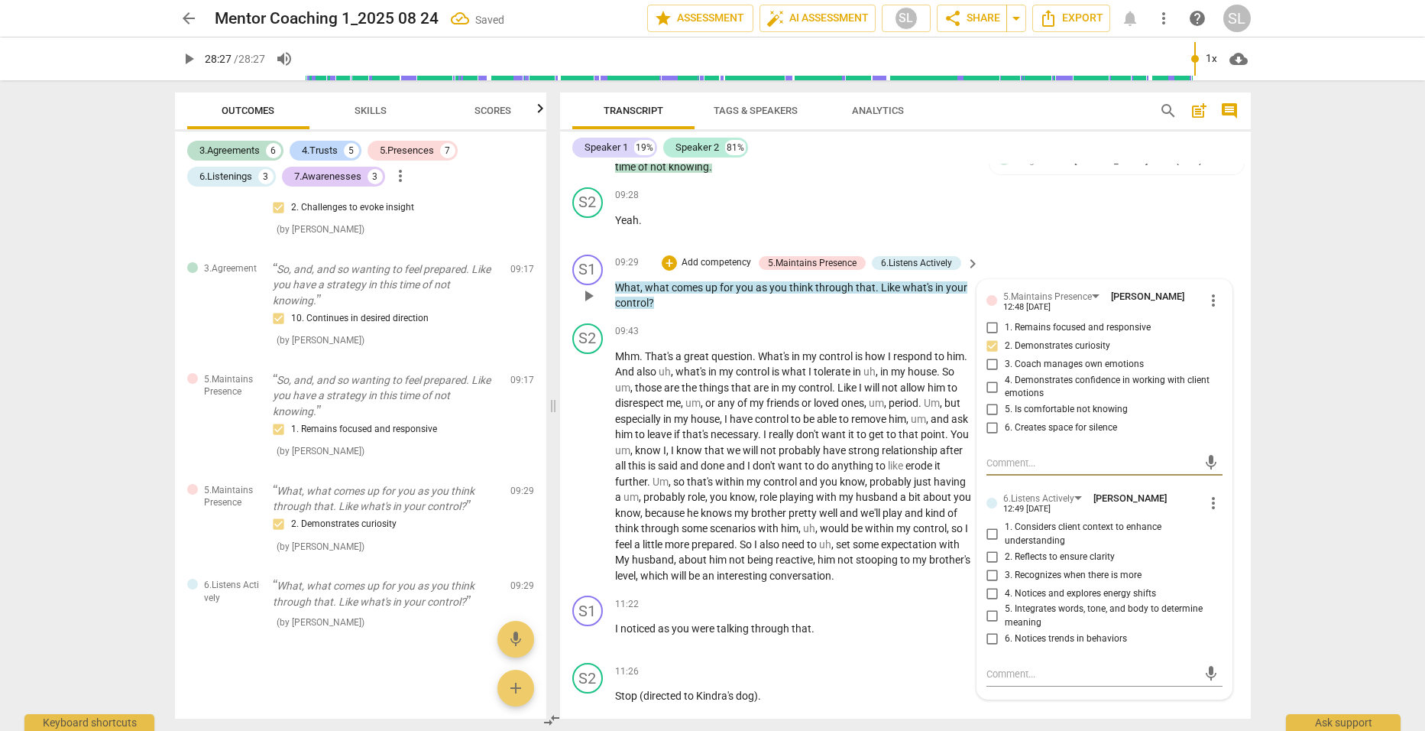
click at [1205, 494] on span "more_vert" at bounding box center [1214, 503] width 18 height 18
drag, startPoint x: 1217, startPoint y: 510, endPoint x: 784, endPoint y: 64, distance: 621.1
click at [1218, 511] on li "Delete" at bounding box center [1225, 510] width 53 height 29
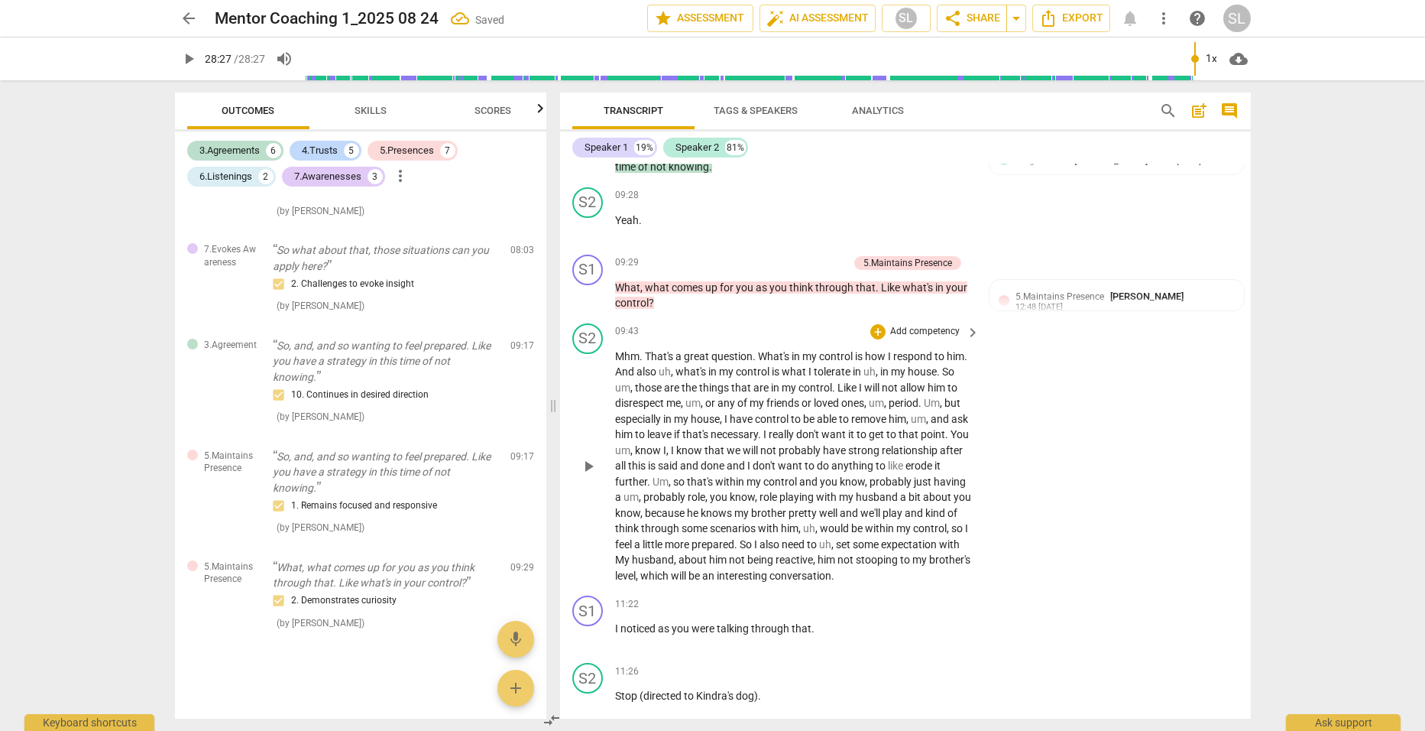
scroll to position [2223, 0]
click at [799, 256] on p "Add competency" at bounding box center [812, 263] width 73 height 14
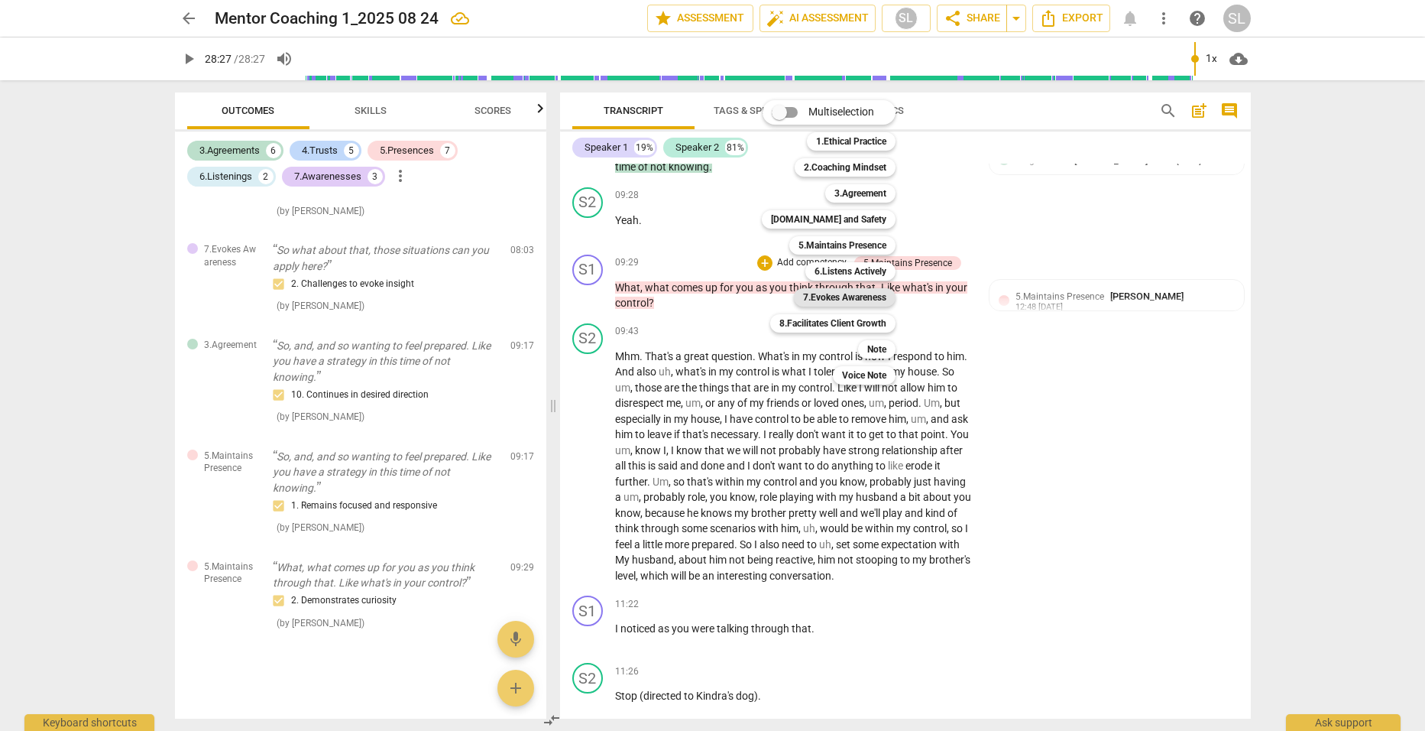
click at [825, 297] on b "7.Evokes Awareness" at bounding box center [844, 297] width 83 height 18
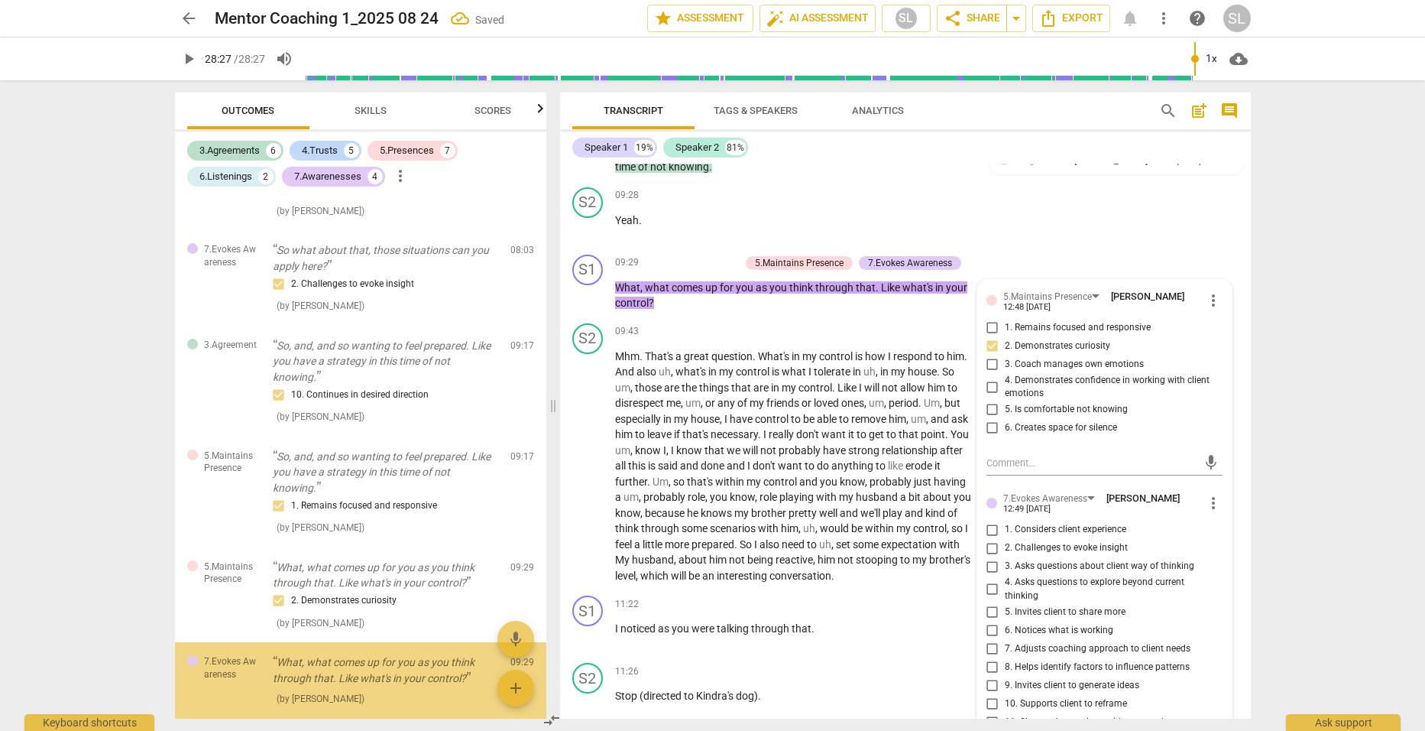
scroll to position [2300, 0]
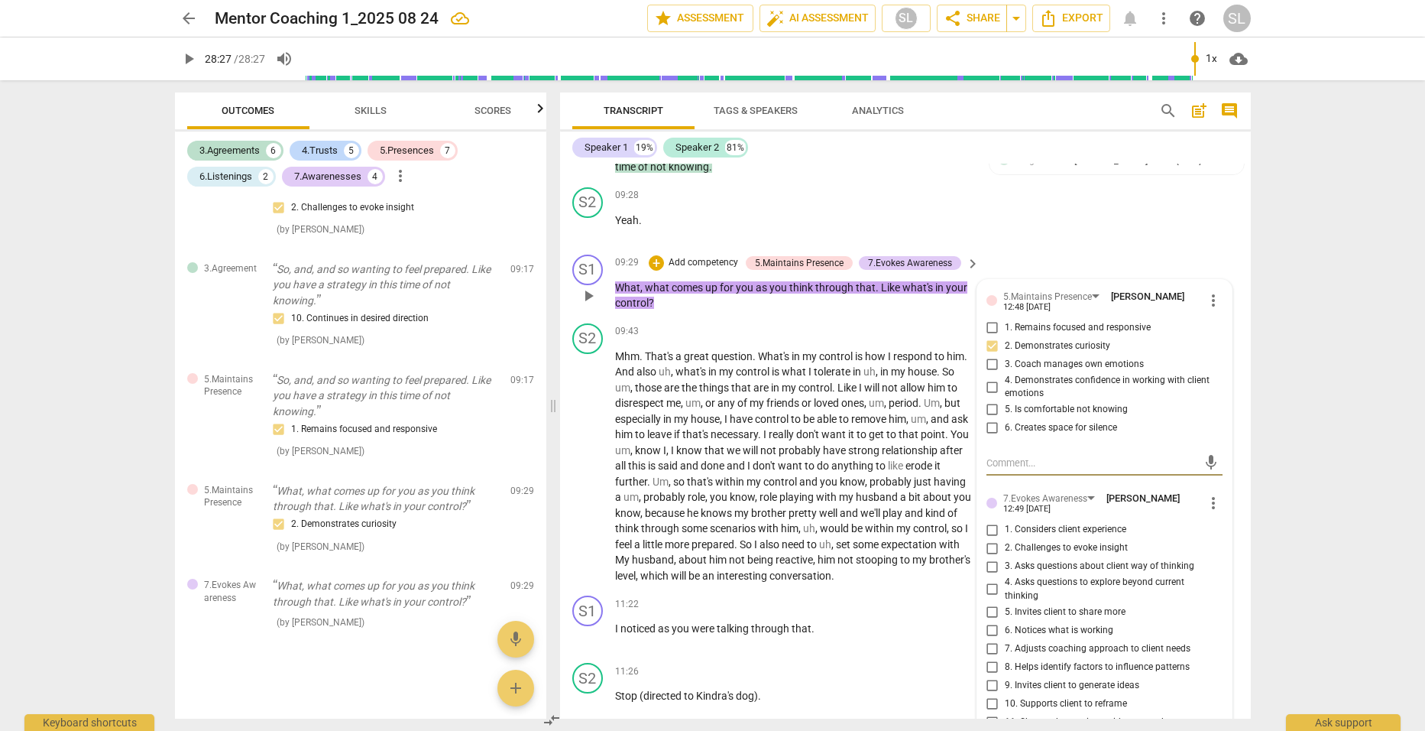
click at [989, 602] on input "5. Invites client to share more" at bounding box center [993, 611] width 24 height 18
checkbox input "true"
click at [986, 557] on input "3. Asks questions about client way of thinking" at bounding box center [993, 566] width 24 height 18
checkbox input "true"
click at [874, 285] on p "What , what comes up for you as you think through that . Like what's in your co…" at bounding box center [794, 295] width 358 height 31
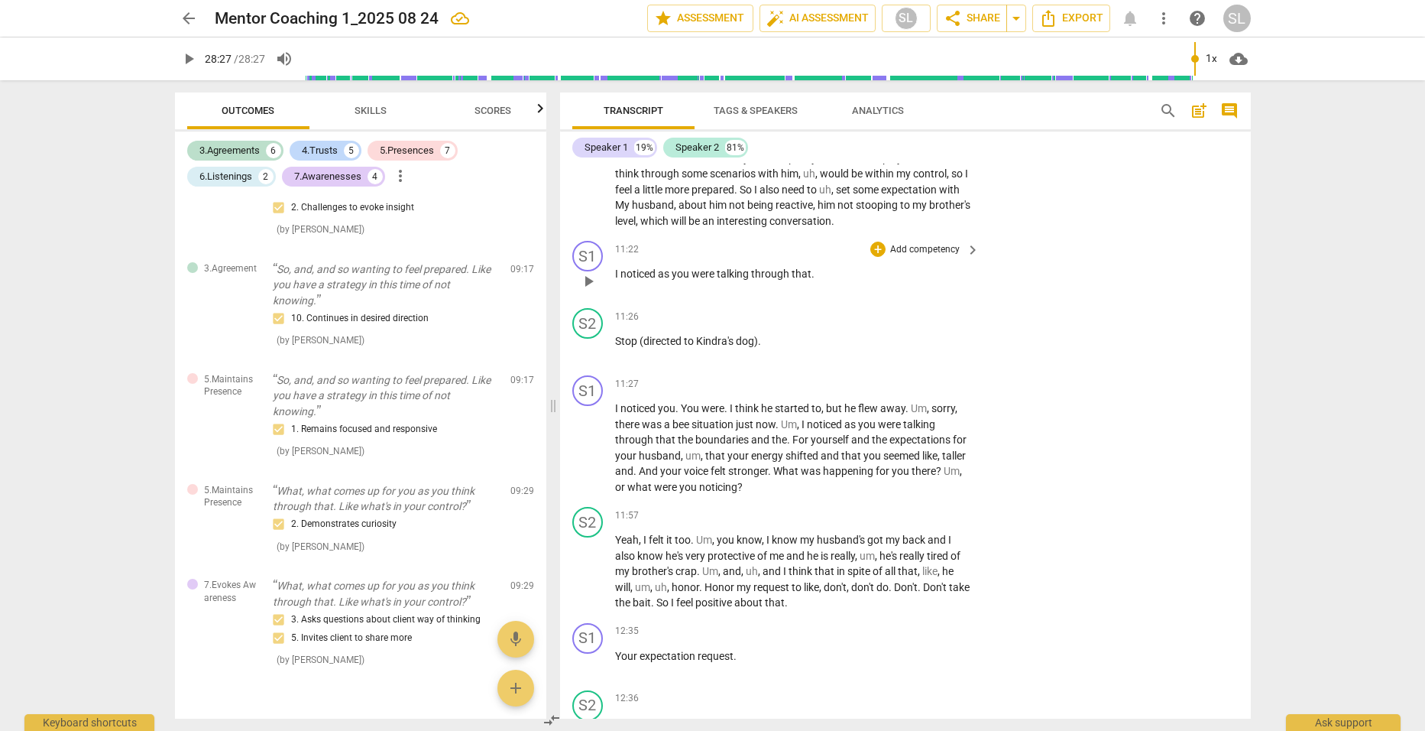
scroll to position [3355, 0]
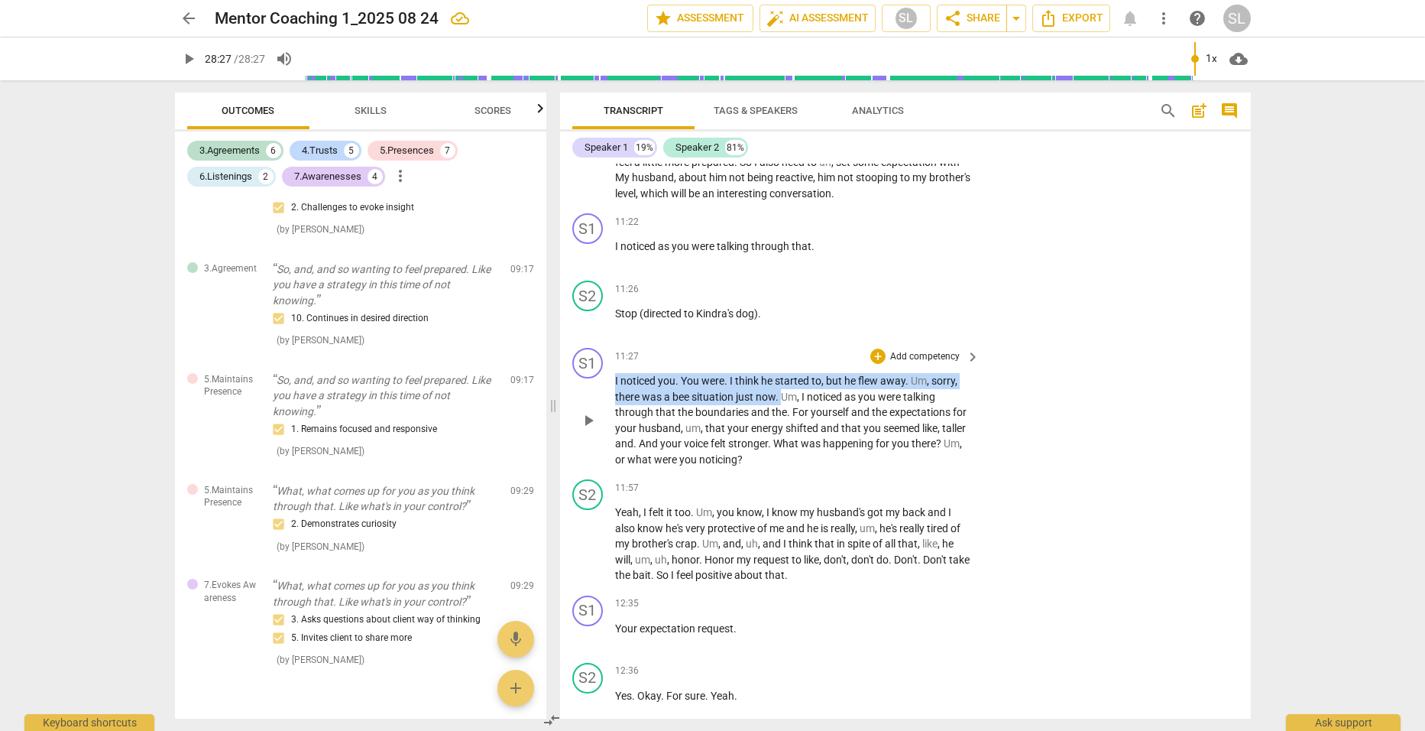
drag, startPoint x: 780, startPoint y: 387, endPoint x: 604, endPoint y: 371, distance: 177.3
click at [604, 371] on div "S1 play_arrow pause 11:27 + Add competency keyboard_arrow_right I noticed you .…" at bounding box center [905, 407] width 691 height 131
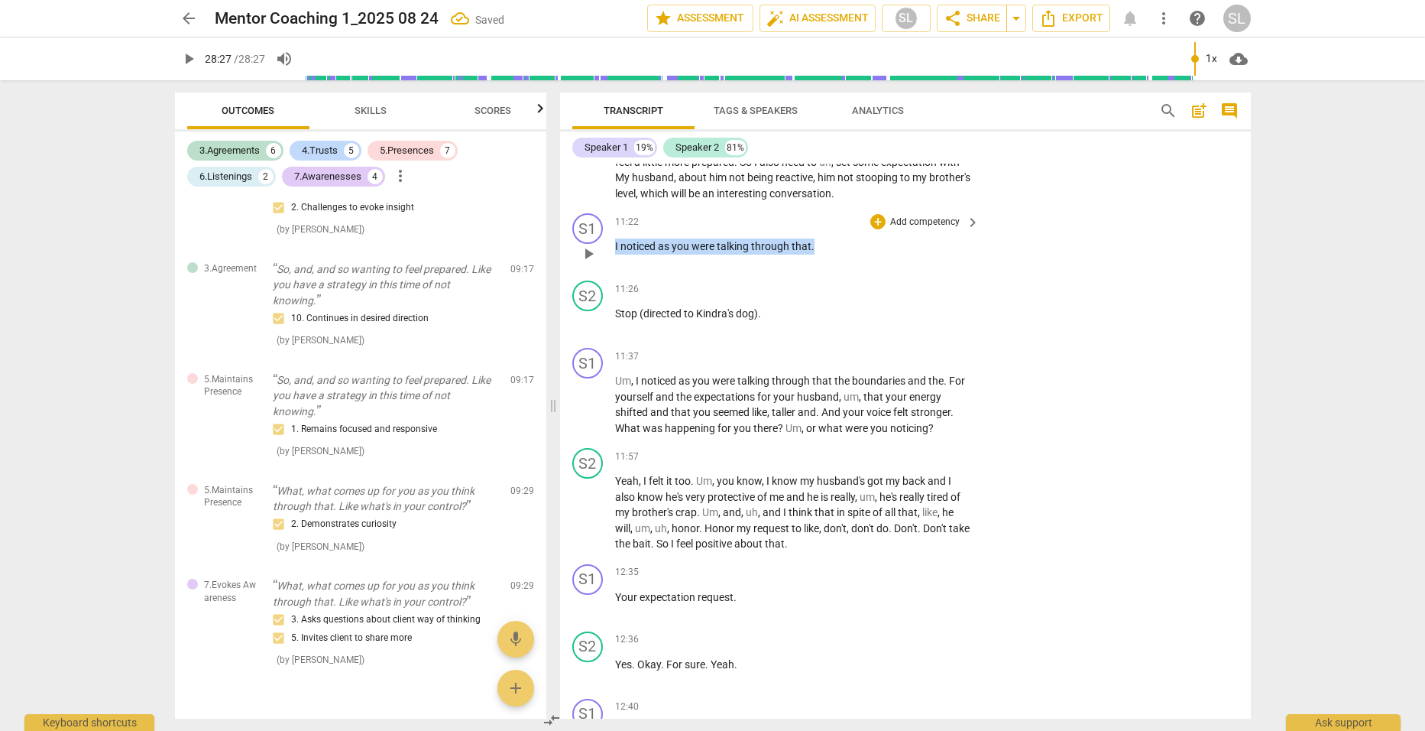
drag, startPoint x: 822, startPoint y: 241, endPoint x: 608, endPoint y: 234, distance: 213.4
click at [608, 234] on div "S1 play_arrow pause 11:22 + Add competency keyboard_arrow_right I noticed as yo…" at bounding box center [905, 240] width 691 height 67
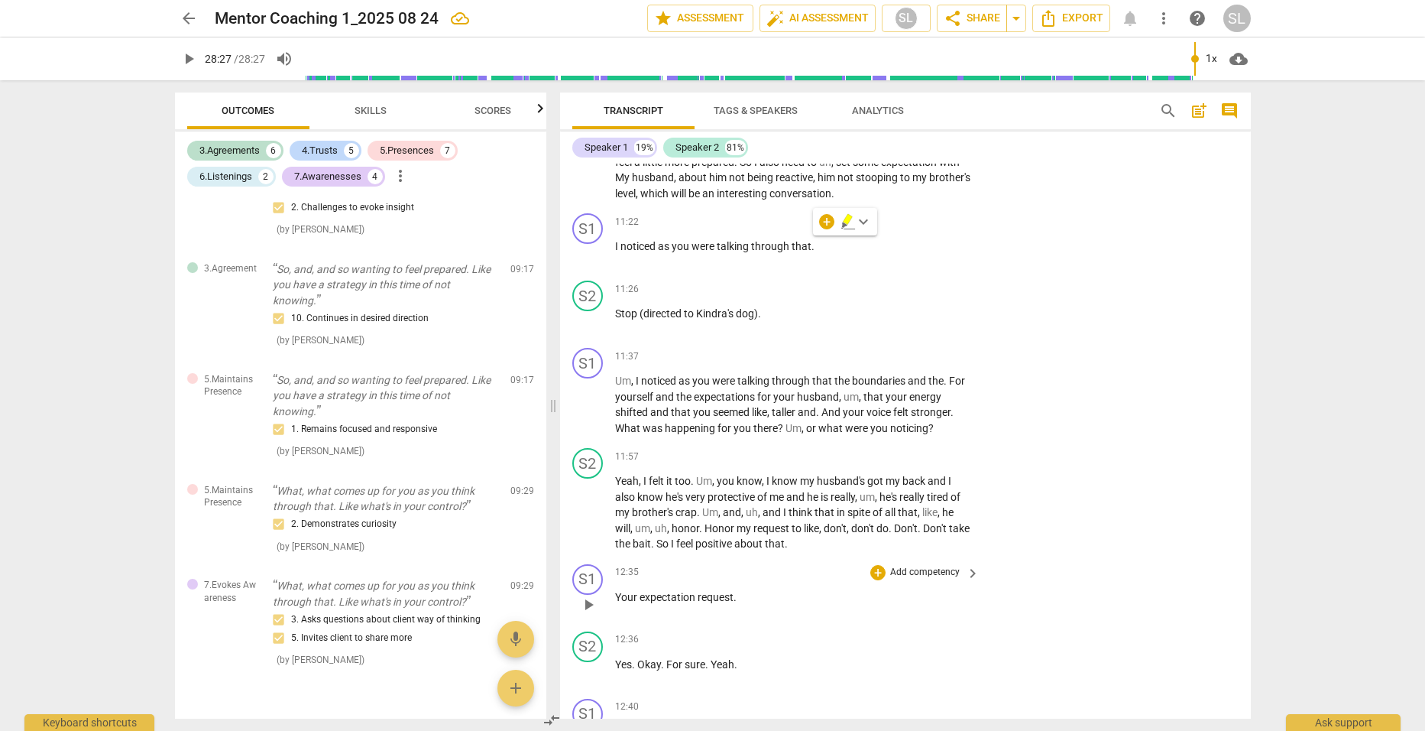
click at [816, 611] on div "12:35 + Add competency keyboard_arrow_right Your expectation request ." at bounding box center [798, 591] width 367 height 55
drag, startPoint x: 773, startPoint y: 303, endPoint x: 583, endPoint y: 302, distance: 190.3
click at [583, 302] on div "S2 play_arrow pause 11:26 + Add competency keyboard_arrow_right Stop (directed …" at bounding box center [905, 307] width 691 height 67
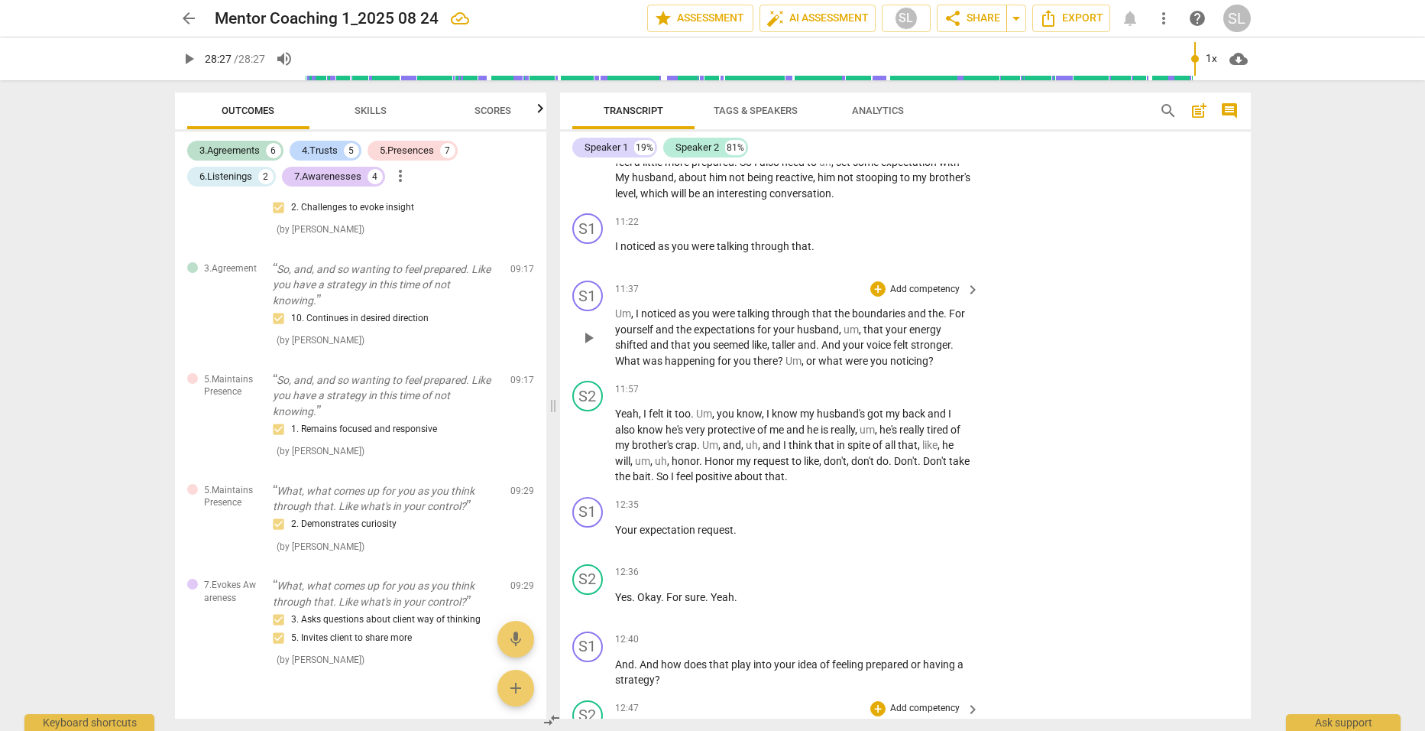
click at [830, 307] on span "that" at bounding box center [823, 313] width 22 height 12
drag, startPoint x: 911, startPoint y: 308, endPoint x: 952, endPoint y: 306, distance: 41.3
click at [952, 306] on p "Um , I noticed as you were talking through that, the boundaries and the . For y…" at bounding box center [794, 337] width 358 height 63
click at [920, 281] on div "+ Add competency" at bounding box center [916, 288] width 91 height 15
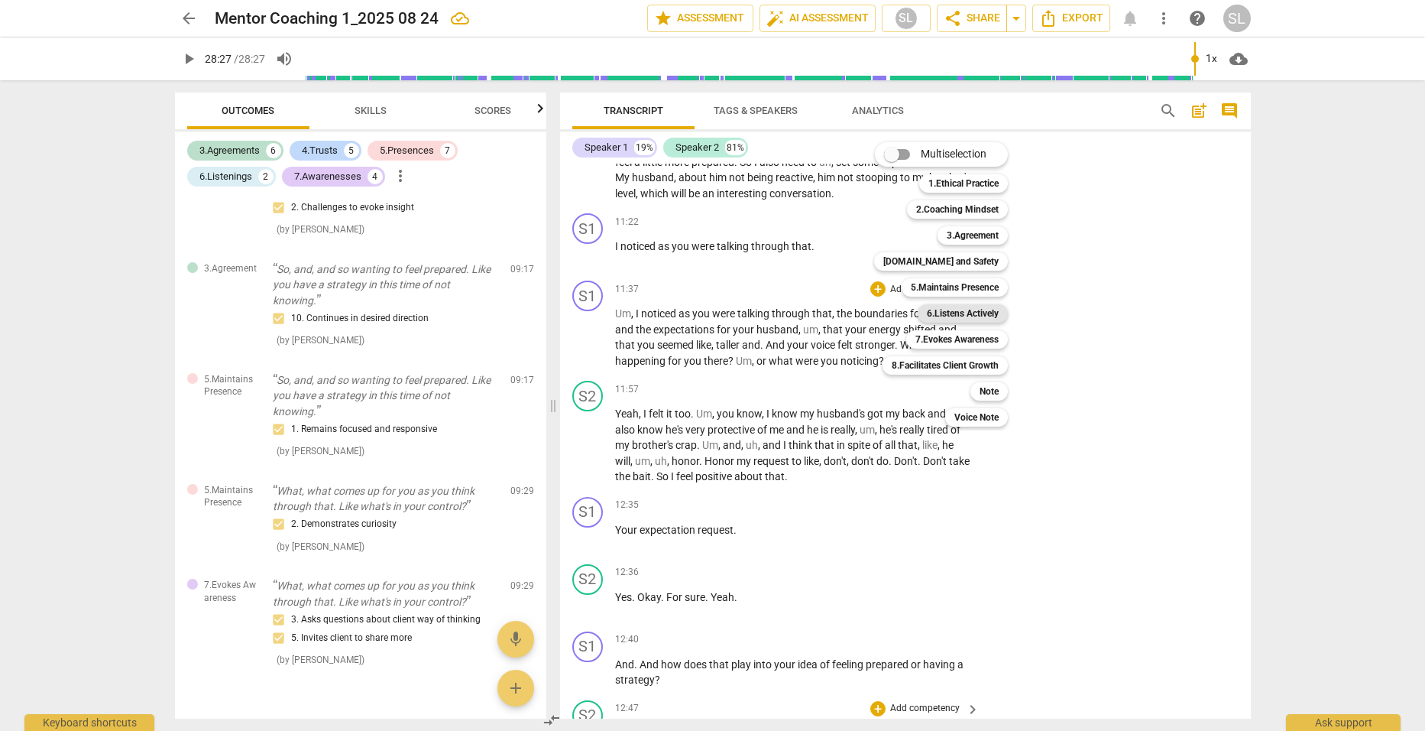
click at [960, 310] on b "6.Listens Actively" at bounding box center [963, 313] width 72 height 18
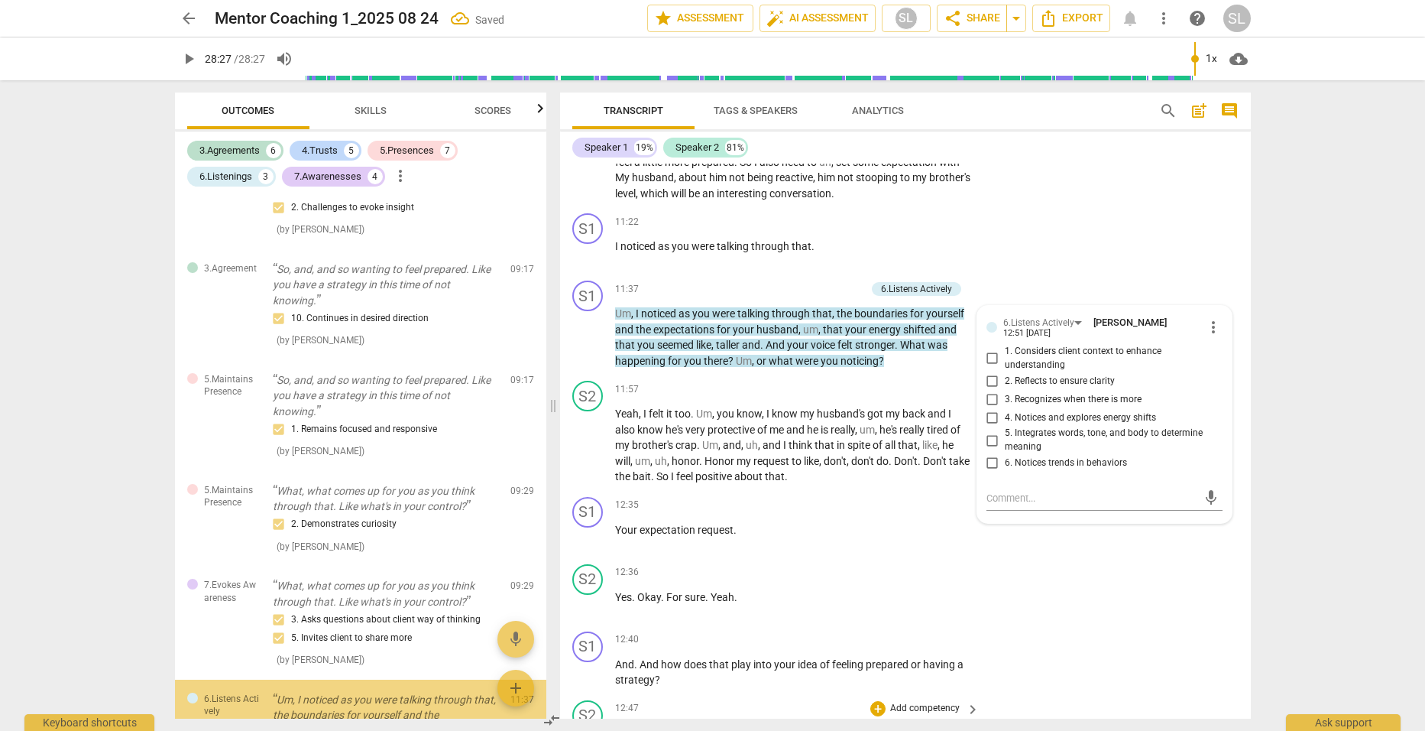
scroll to position [2492, 0]
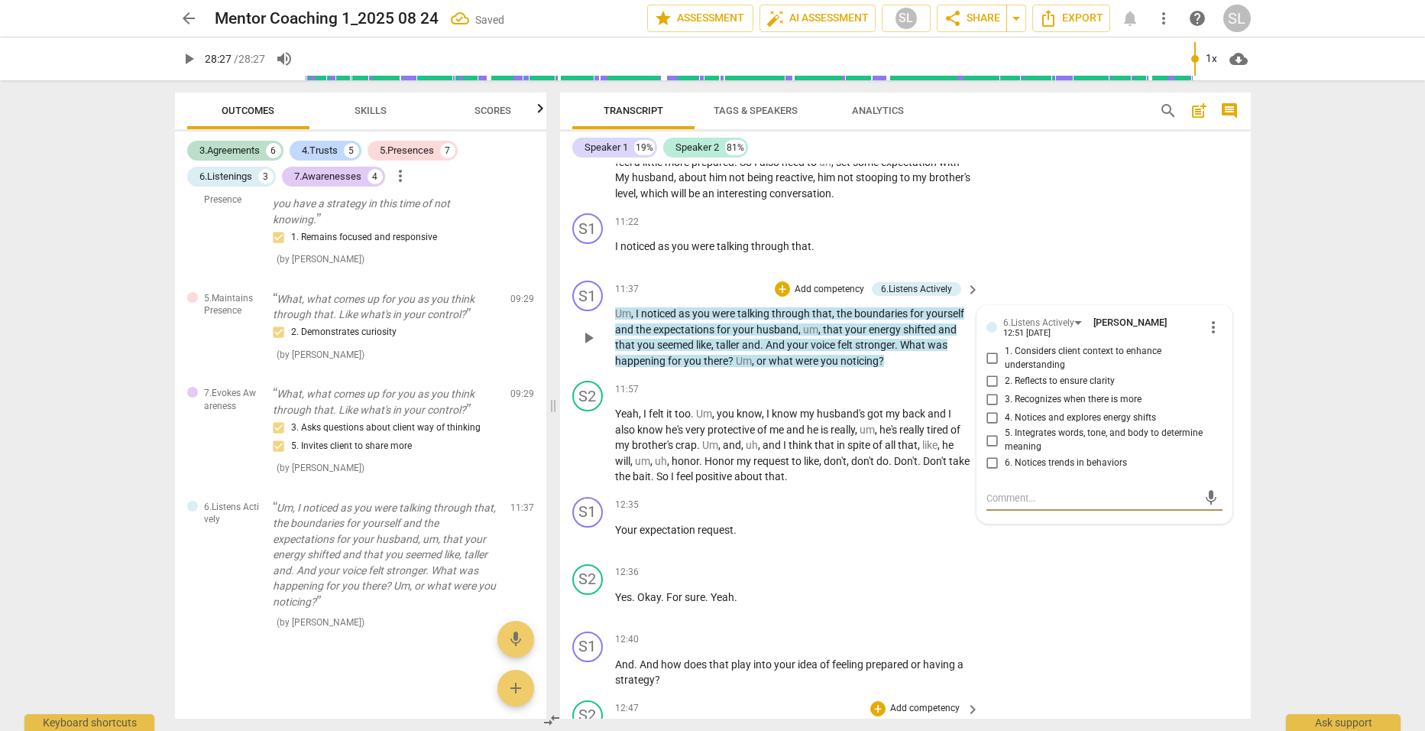
click at [988, 409] on input "4. Notices and explores energy shifts" at bounding box center [993, 417] width 24 height 18
checkbox input "true"
click at [827, 283] on p "Add competency" at bounding box center [829, 290] width 73 height 14
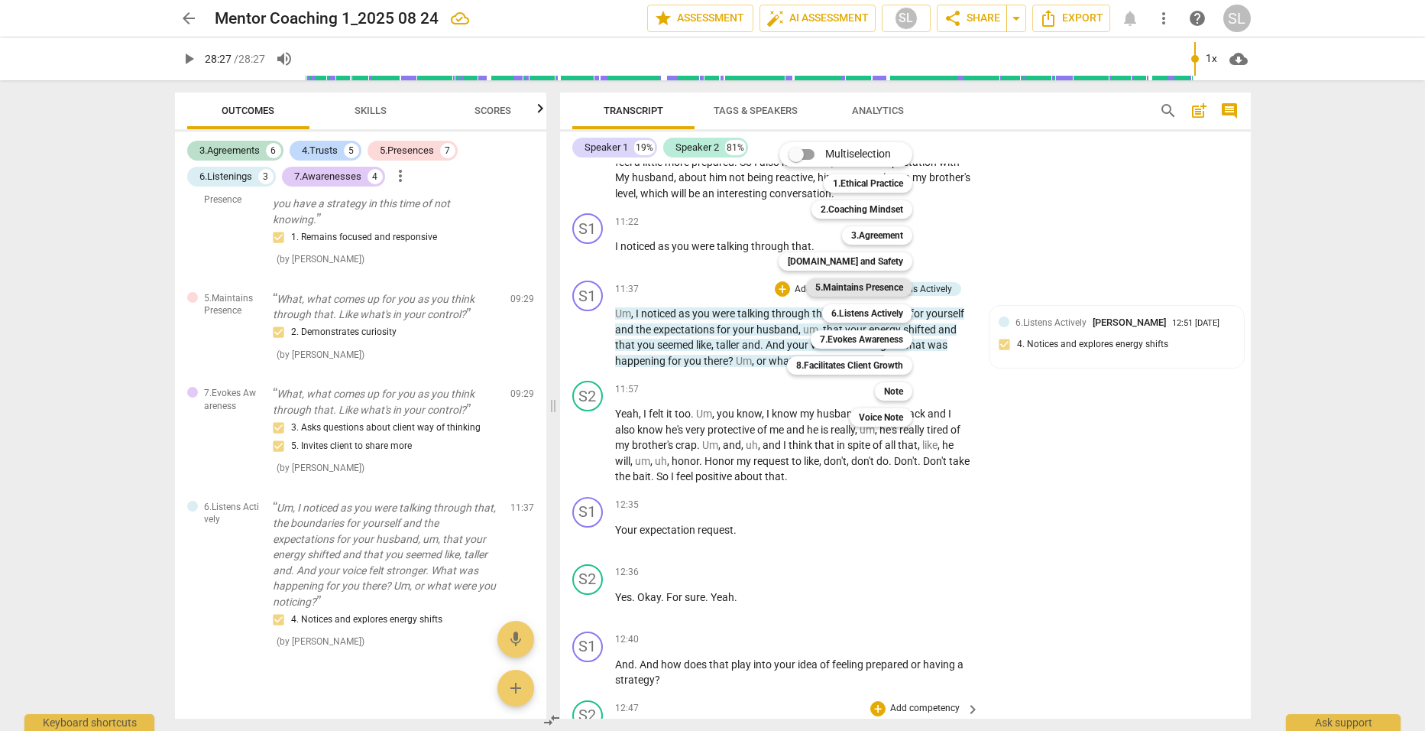
click at [844, 287] on b "5.Maintains Presence" at bounding box center [860, 287] width 88 height 18
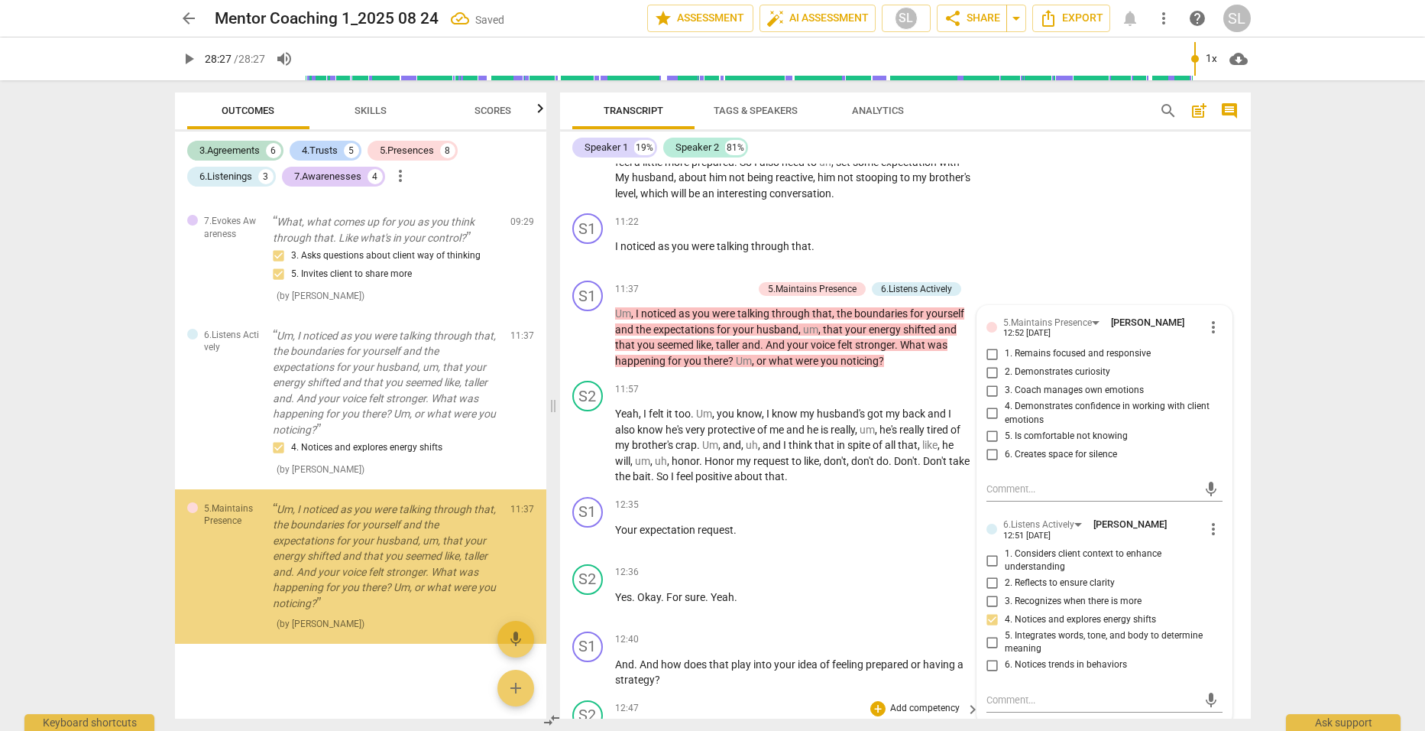
scroll to position [2665, 0]
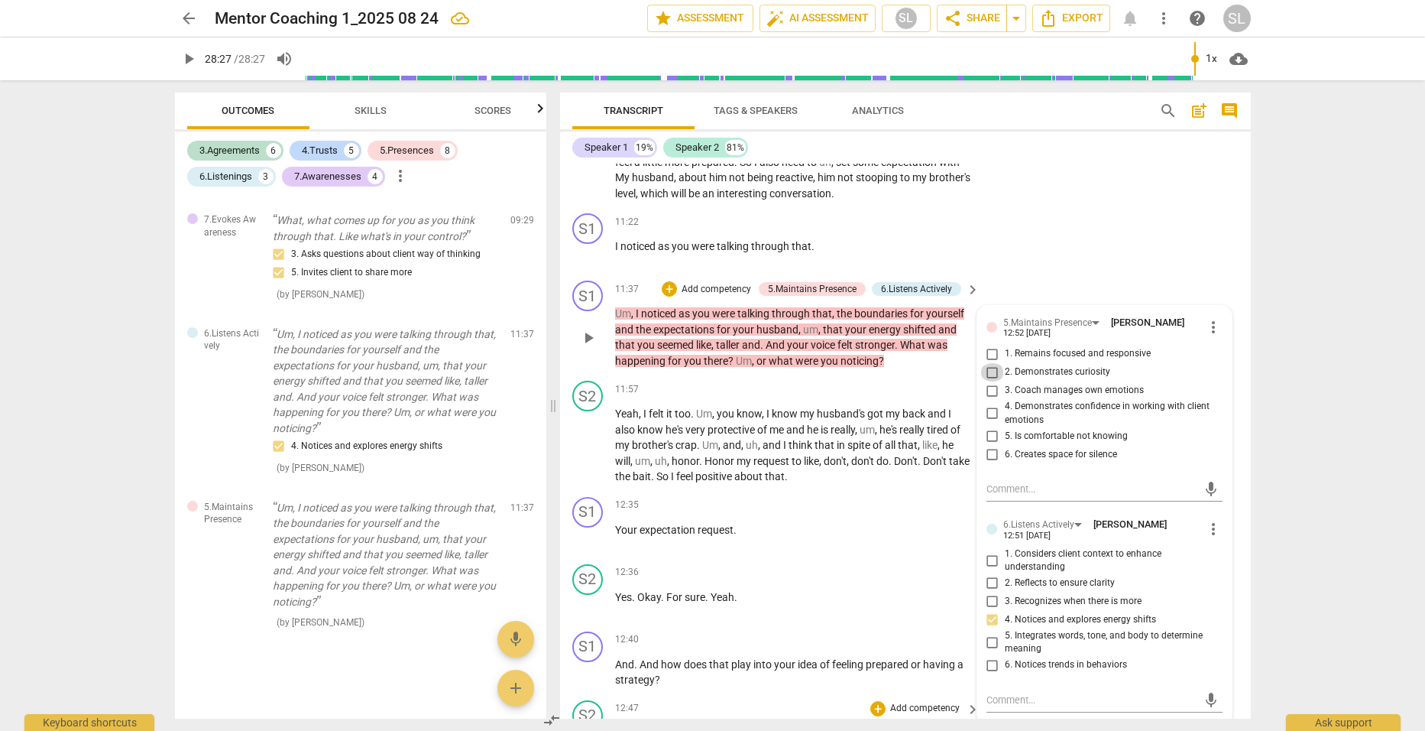
click at [990, 365] on input "2. Demonstrates curiosity" at bounding box center [993, 372] width 24 height 18
checkbox input "true"
click at [925, 367] on div "S1 play_arrow pause 11:37 + Add competency 5.Maintains Presence 6.Listens Activ…" at bounding box center [905, 324] width 691 height 100
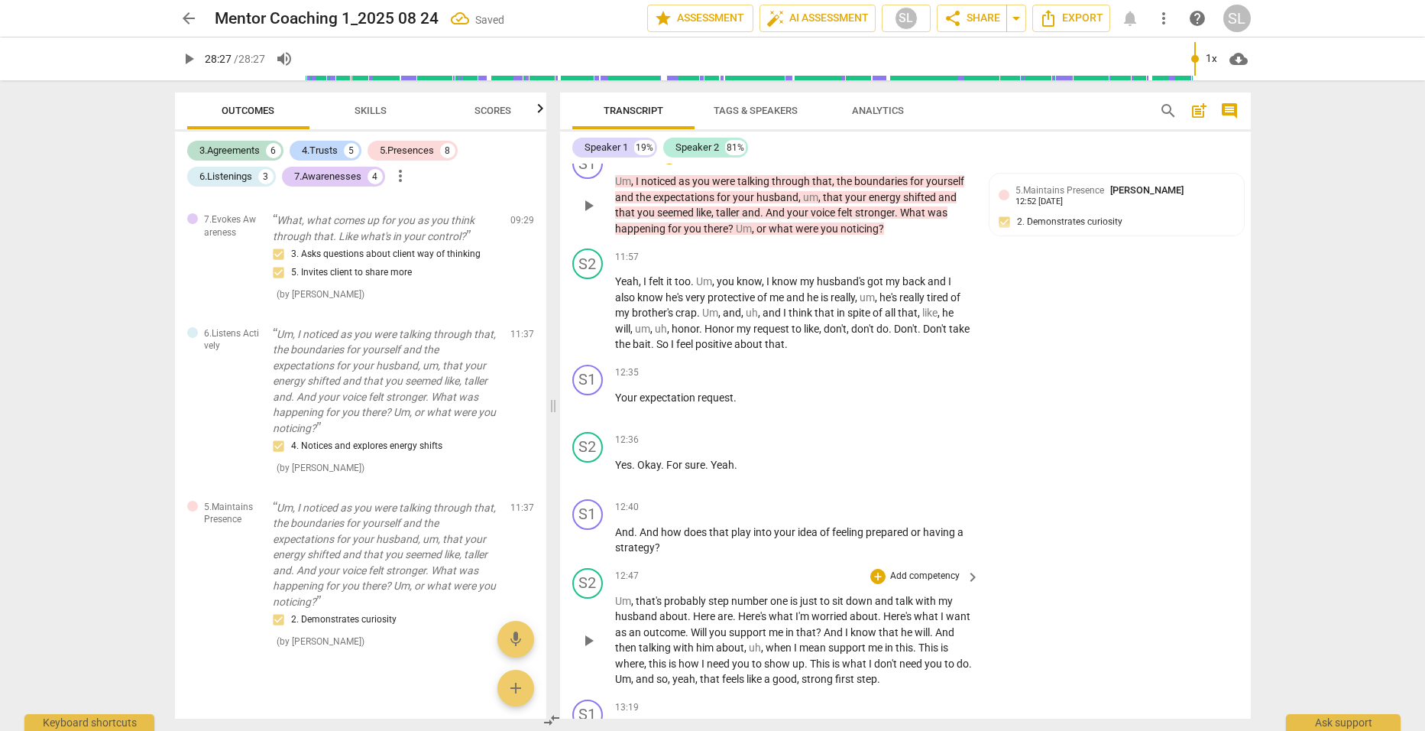
scroll to position [3584, 0]
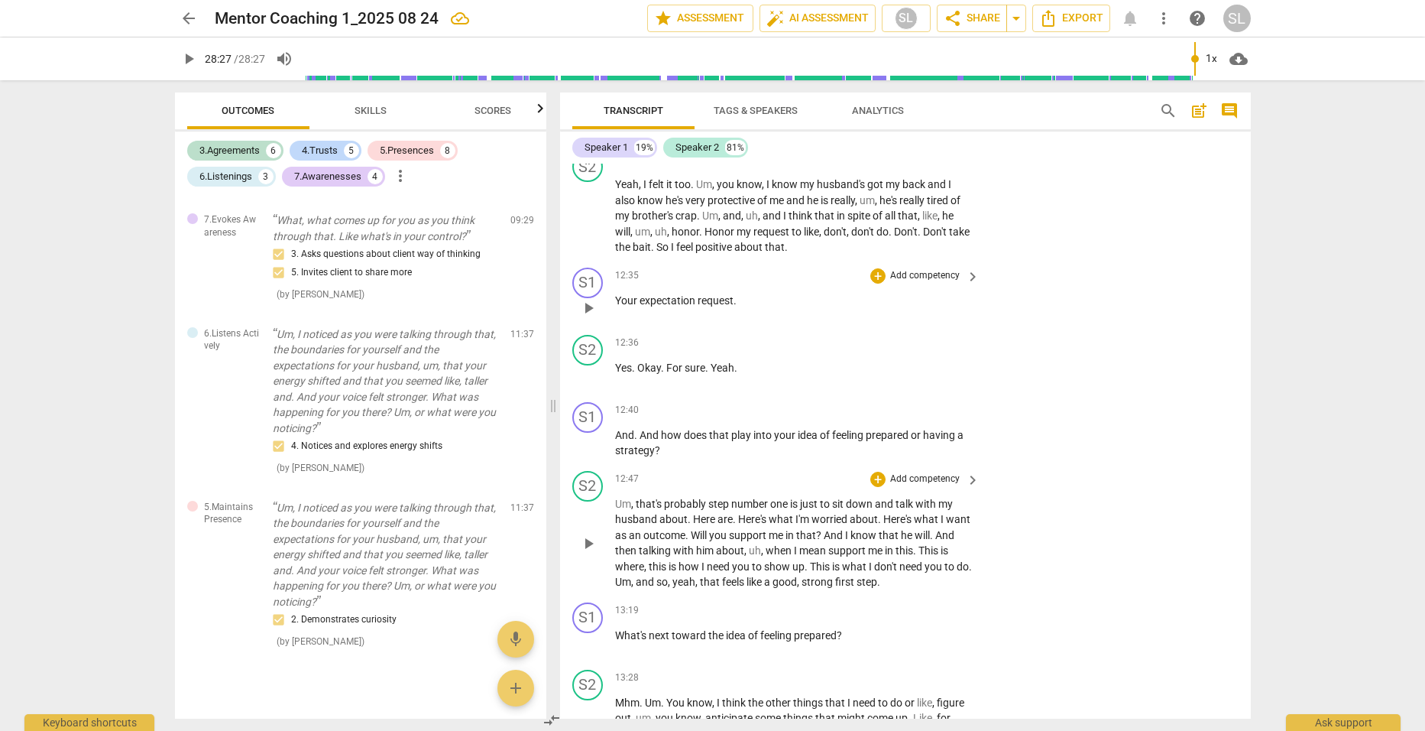
click at [911, 269] on p "Add competency" at bounding box center [925, 276] width 73 height 14
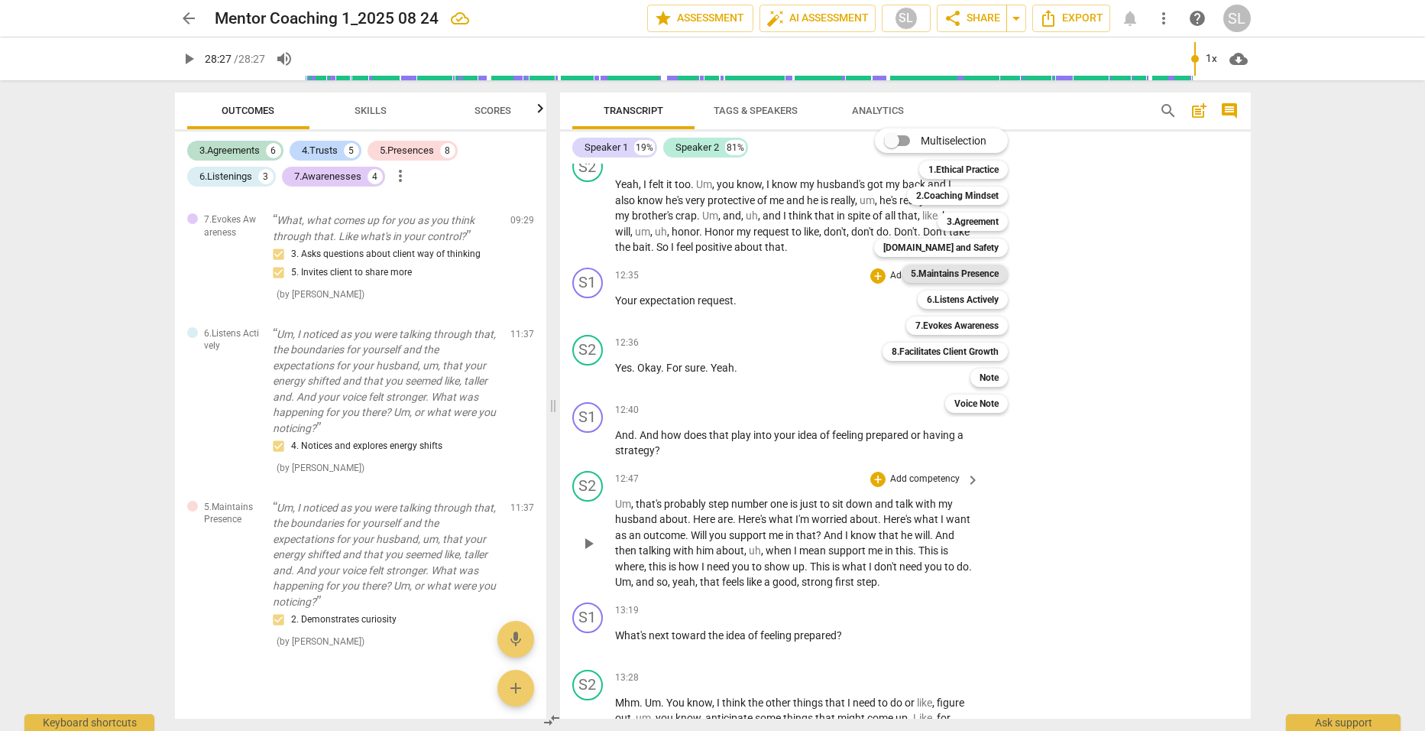
click at [940, 273] on b "5.Maintains Presence" at bounding box center [955, 273] width 88 height 18
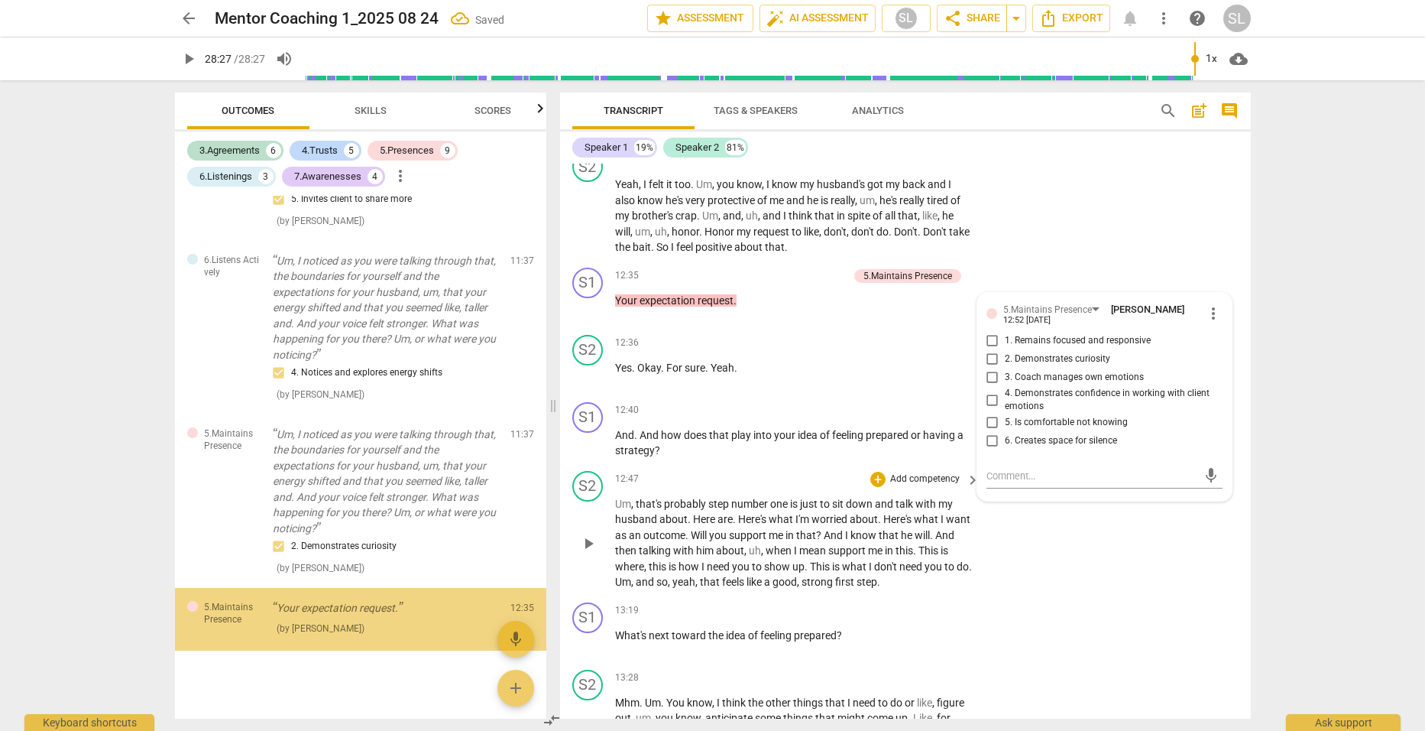
scroll to position [2747, 0]
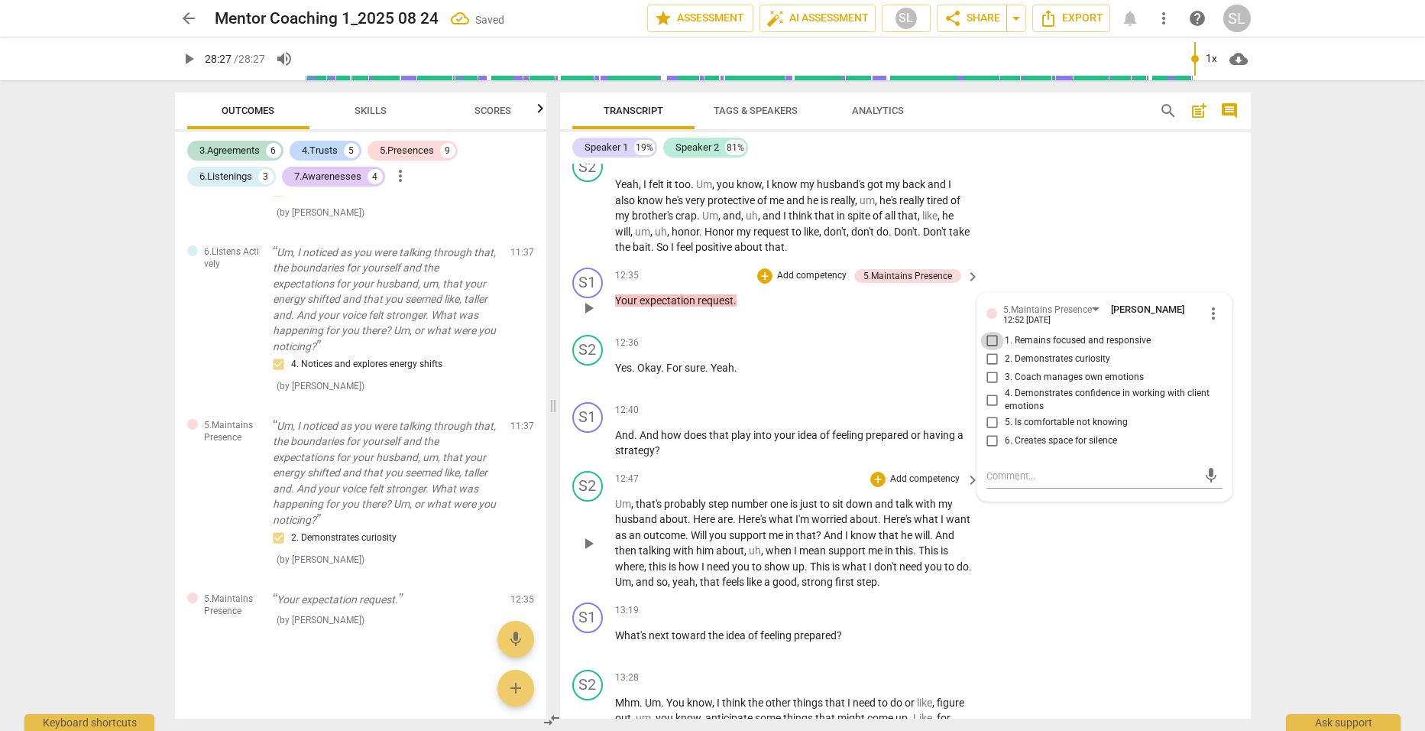
click at [987, 333] on input "1. Remains focused and responsive" at bounding box center [993, 341] width 24 height 18
checkbox input "true"
click at [889, 308] on div "12:35 + Add competency 5.Maintains Presence keyboard_arrow_right Your expectati…" at bounding box center [798, 295] width 367 height 55
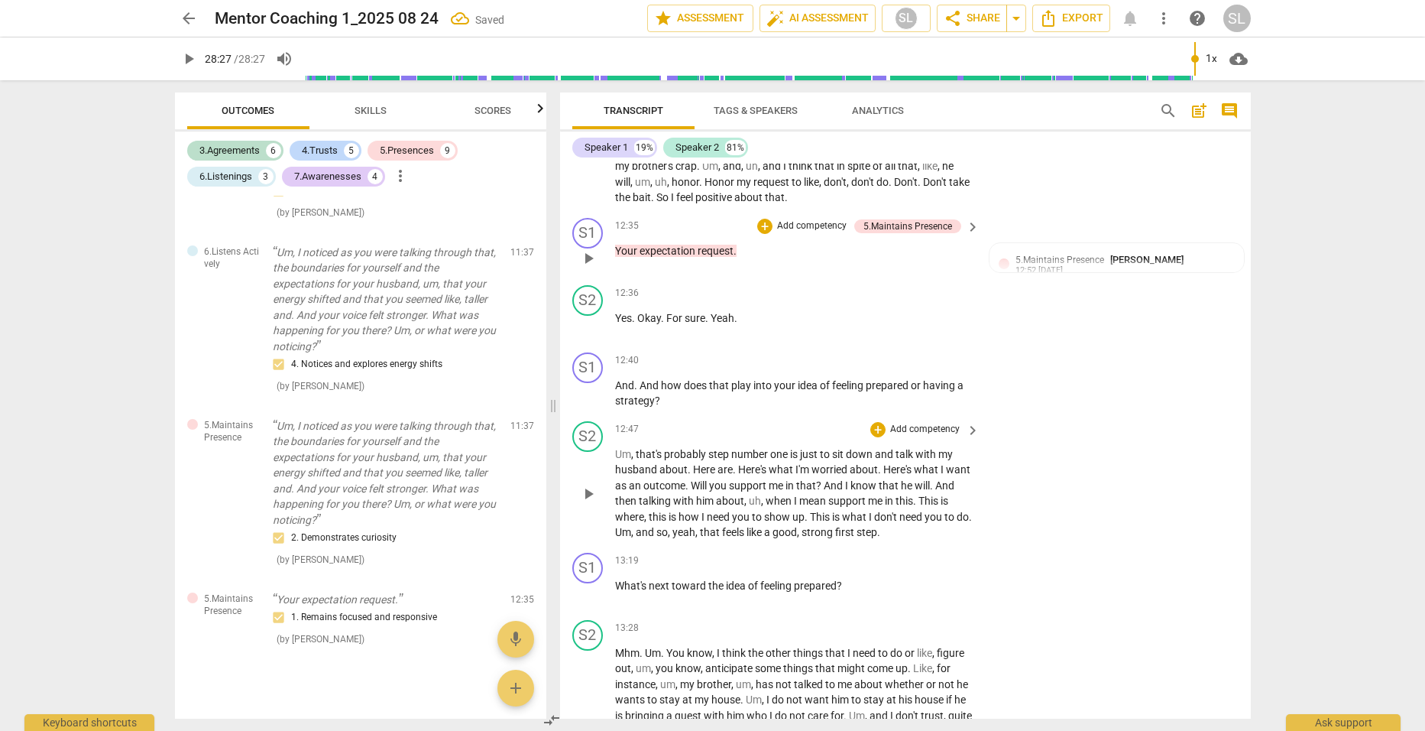
scroll to position [3660, 0]
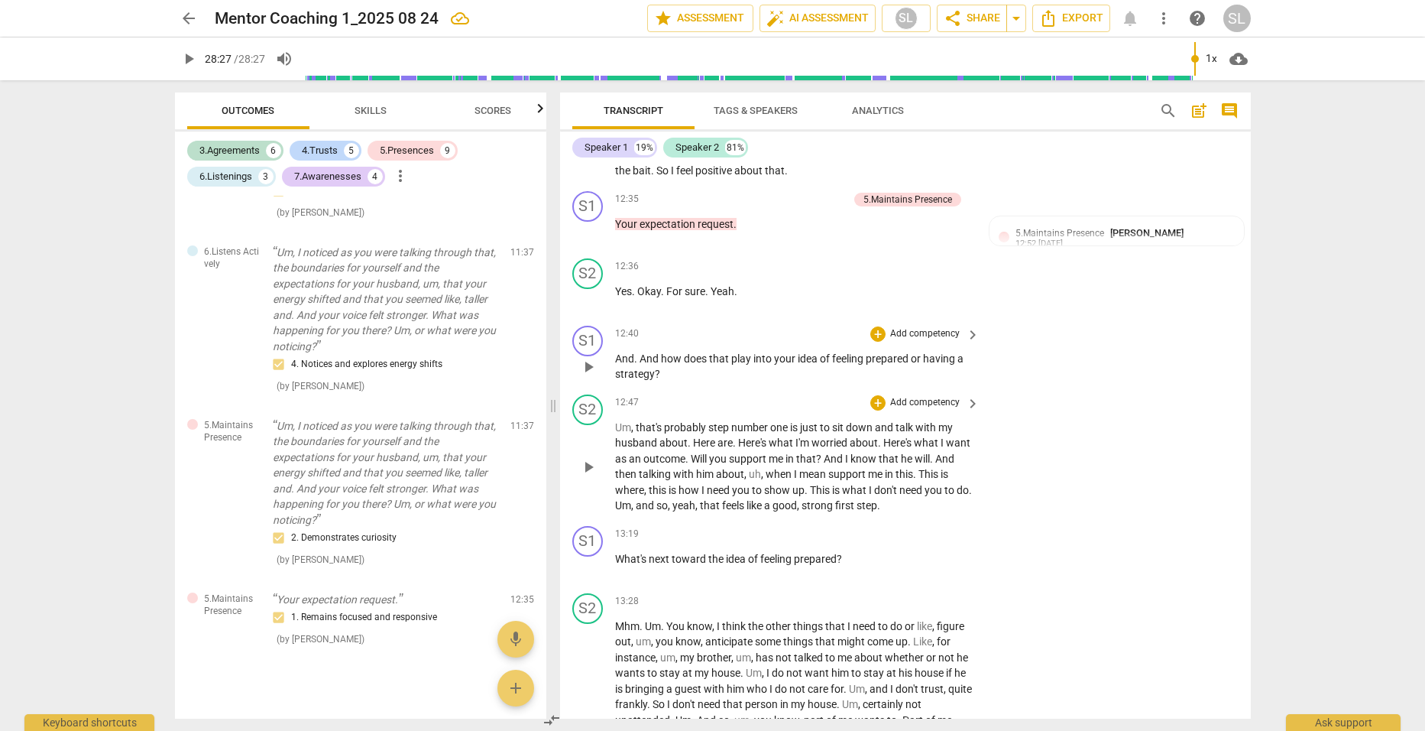
click at [914, 327] on p "Add competency" at bounding box center [925, 334] width 73 height 14
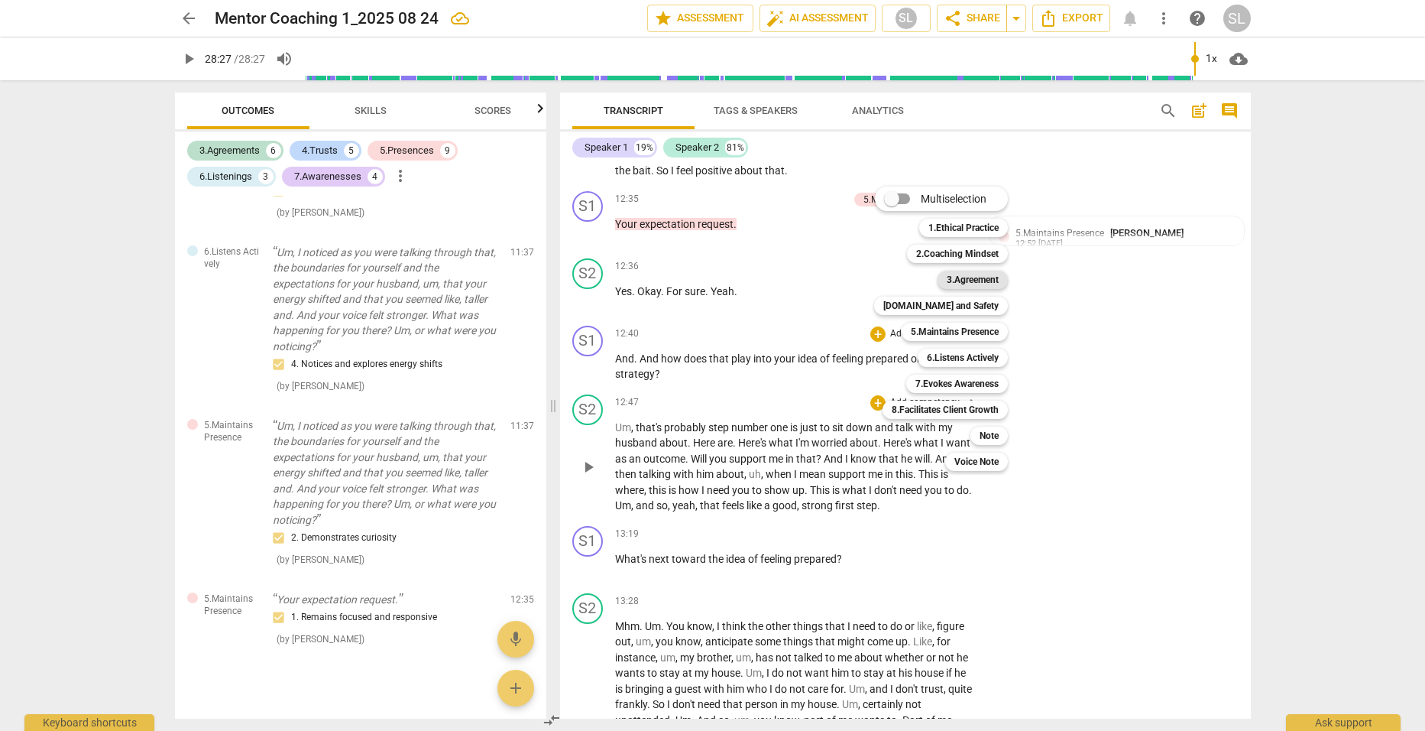
click at [958, 277] on b "3.Agreement" at bounding box center [973, 280] width 52 height 18
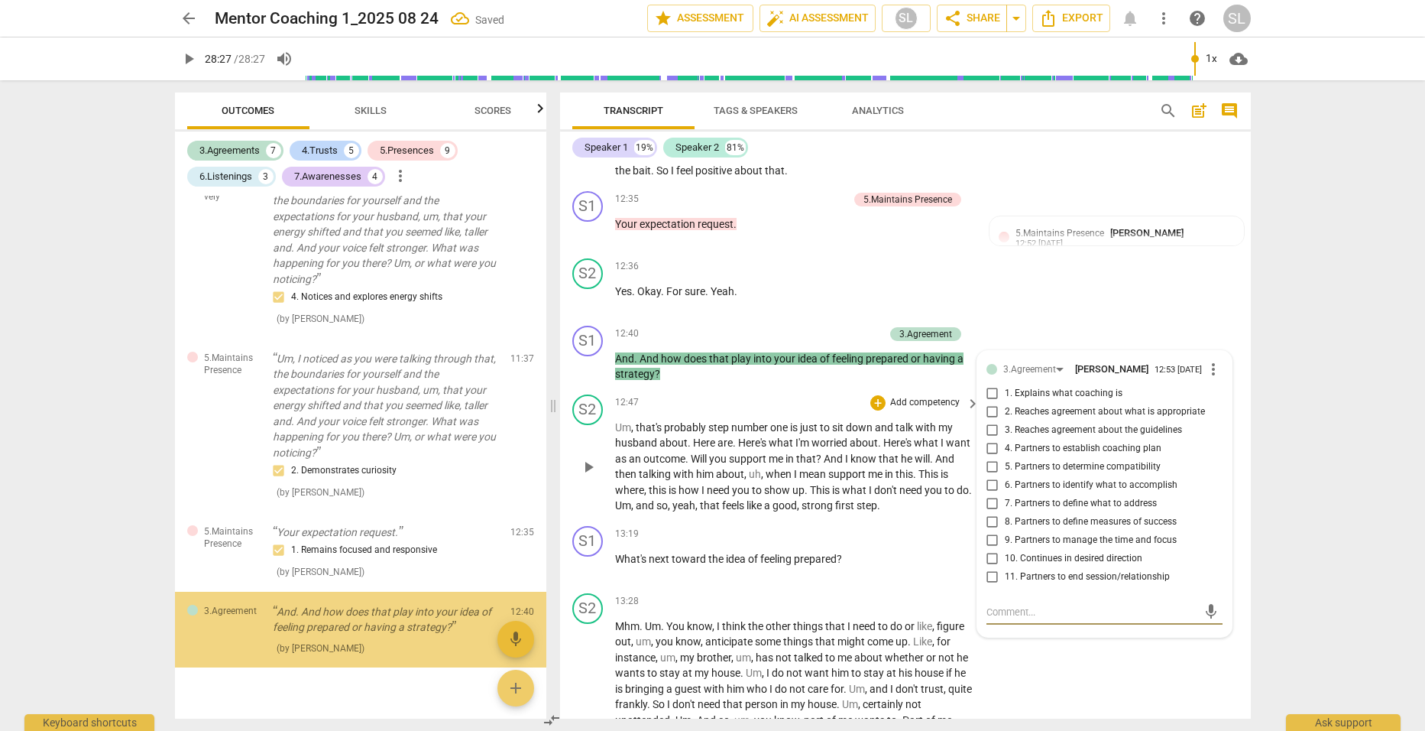
scroll to position [2839, 0]
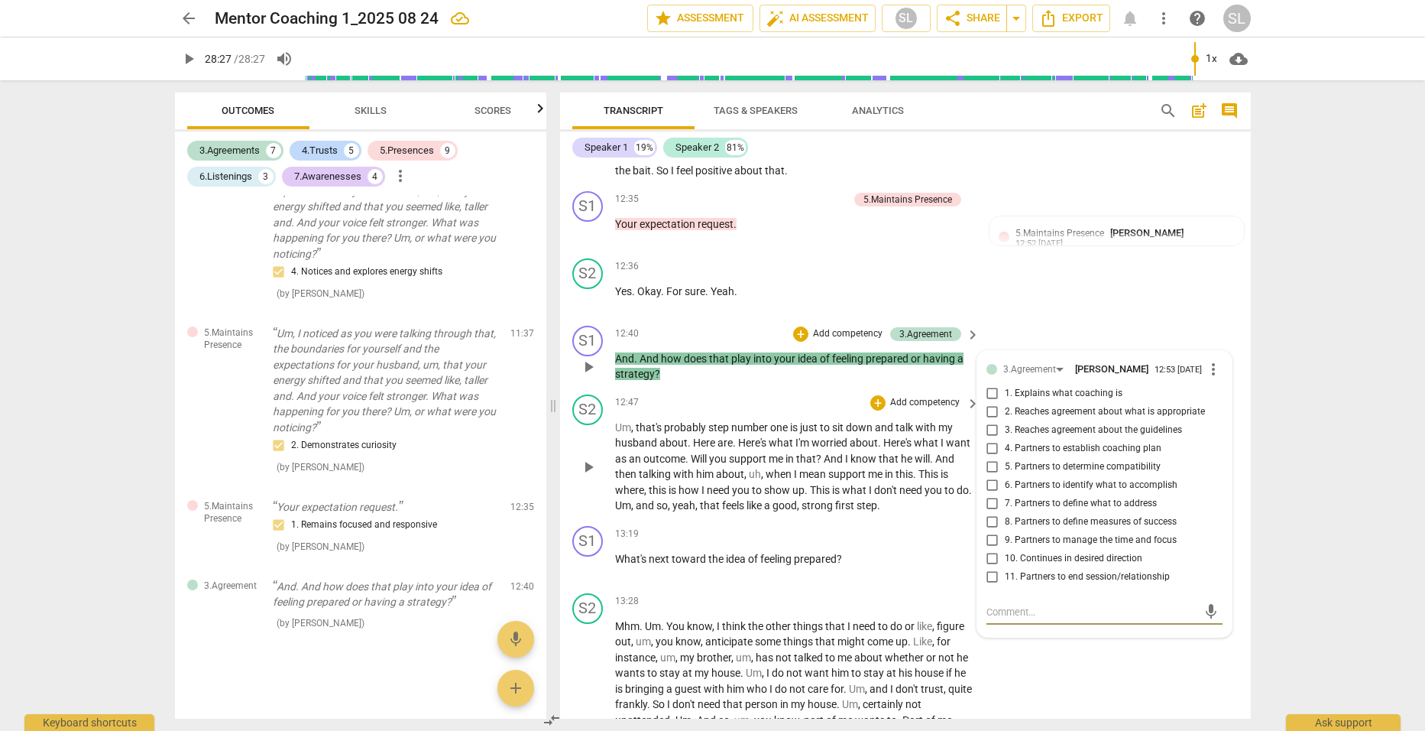
click at [988, 537] on input "9. Partners to manage the time and focus" at bounding box center [993, 540] width 24 height 18
checkbox input "true"
click at [848, 327] on p "Add competency" at bounding box center [848, 334] width 73 height 14
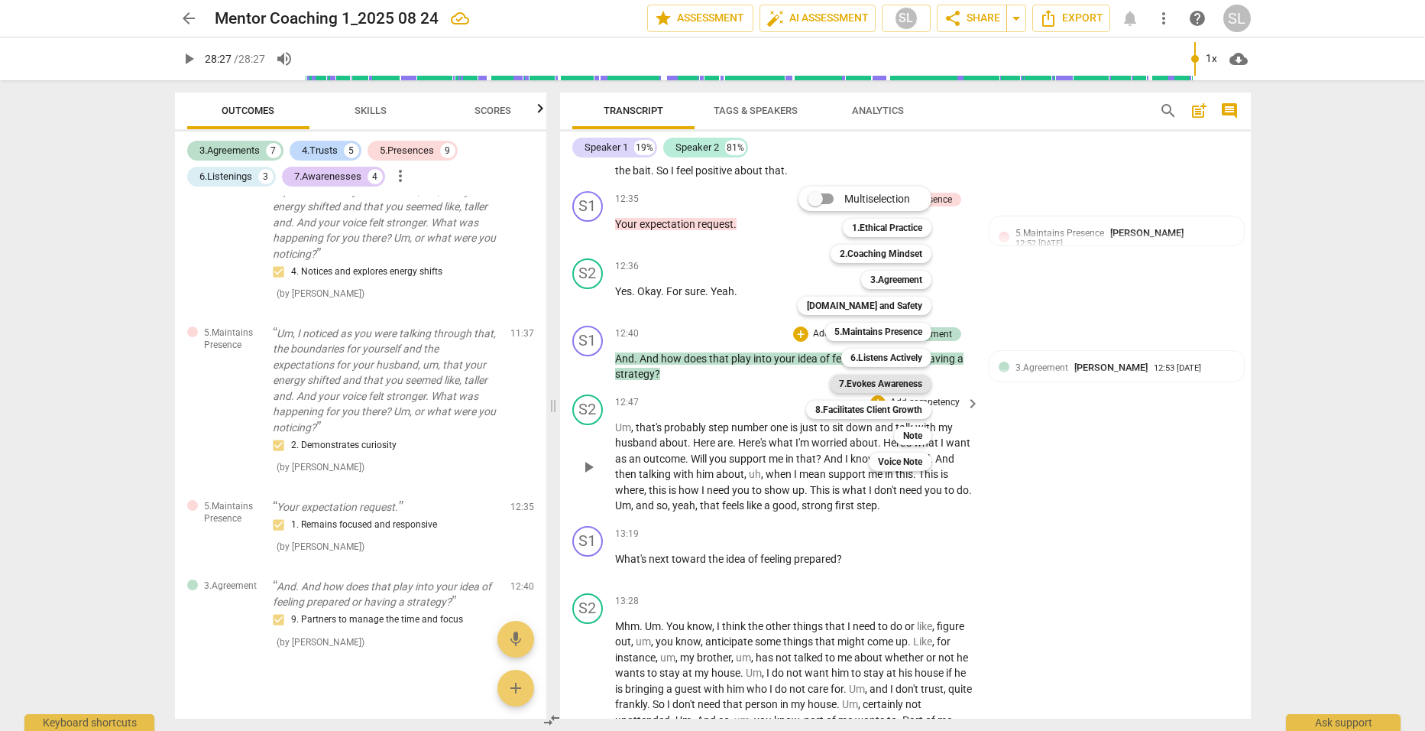
click at [881, 381] on b "7.Evokes Awareness" at bounding box center [880, 384] width 83 height 18
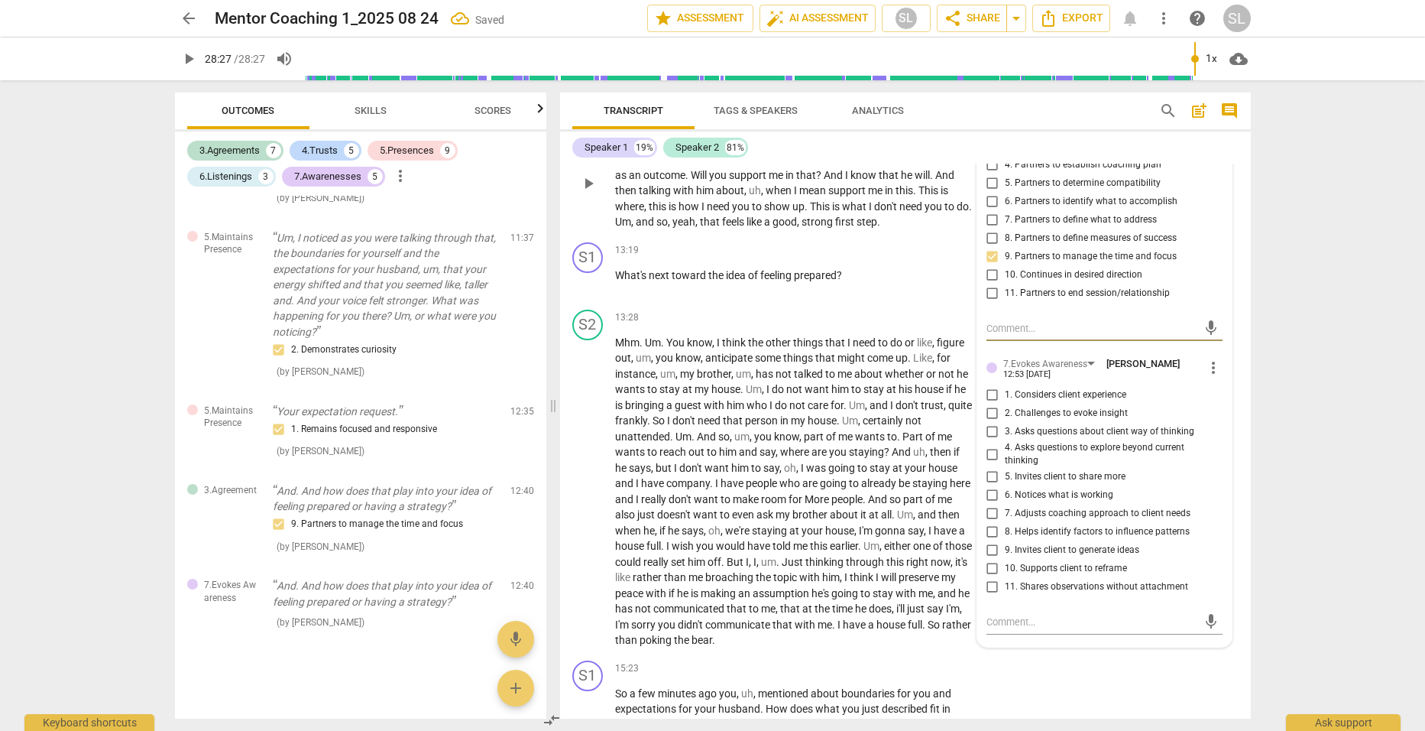
scroll to position [3966, 0]
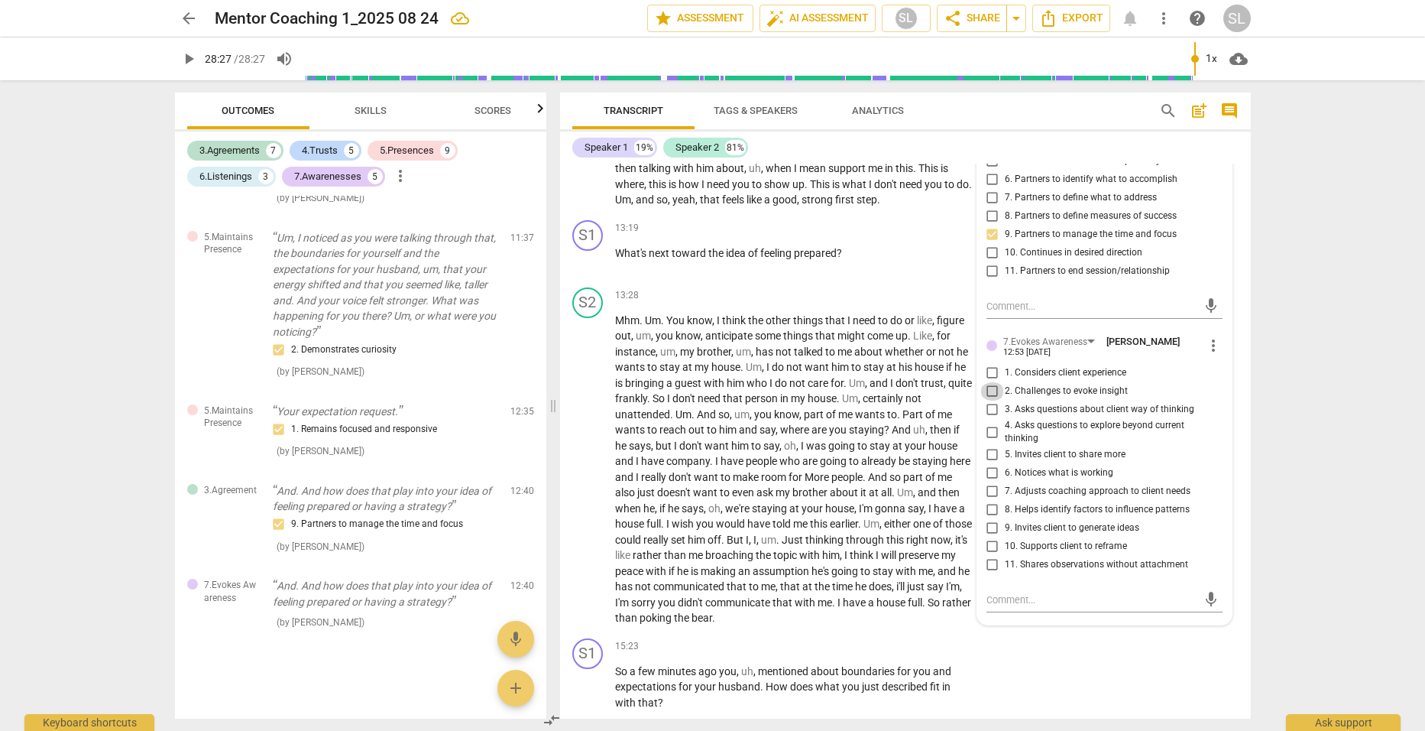
click at [990, 389] on input "2. Challenges to evoke insight" at bounding box center [993, 391] width 24 height 18
checkbox input "true"
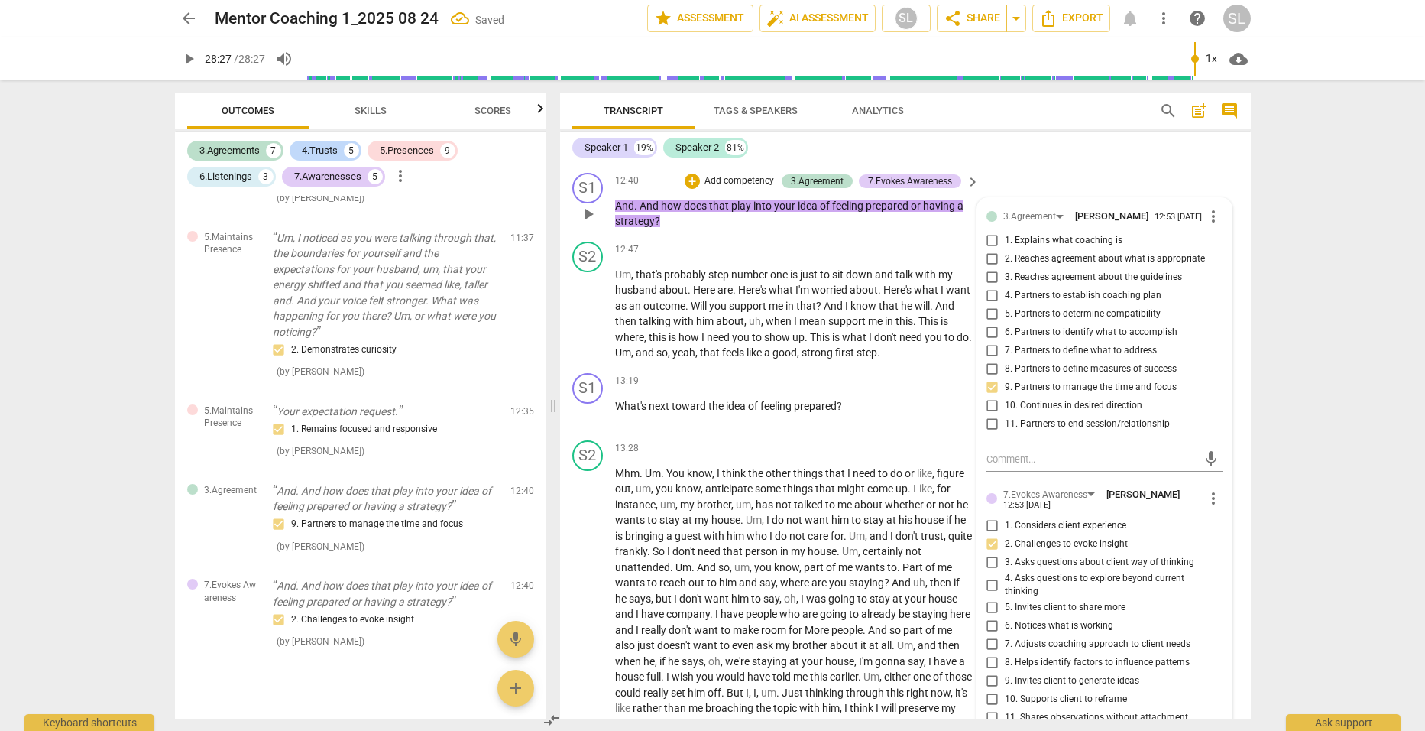
scroll to position [3737, 0]
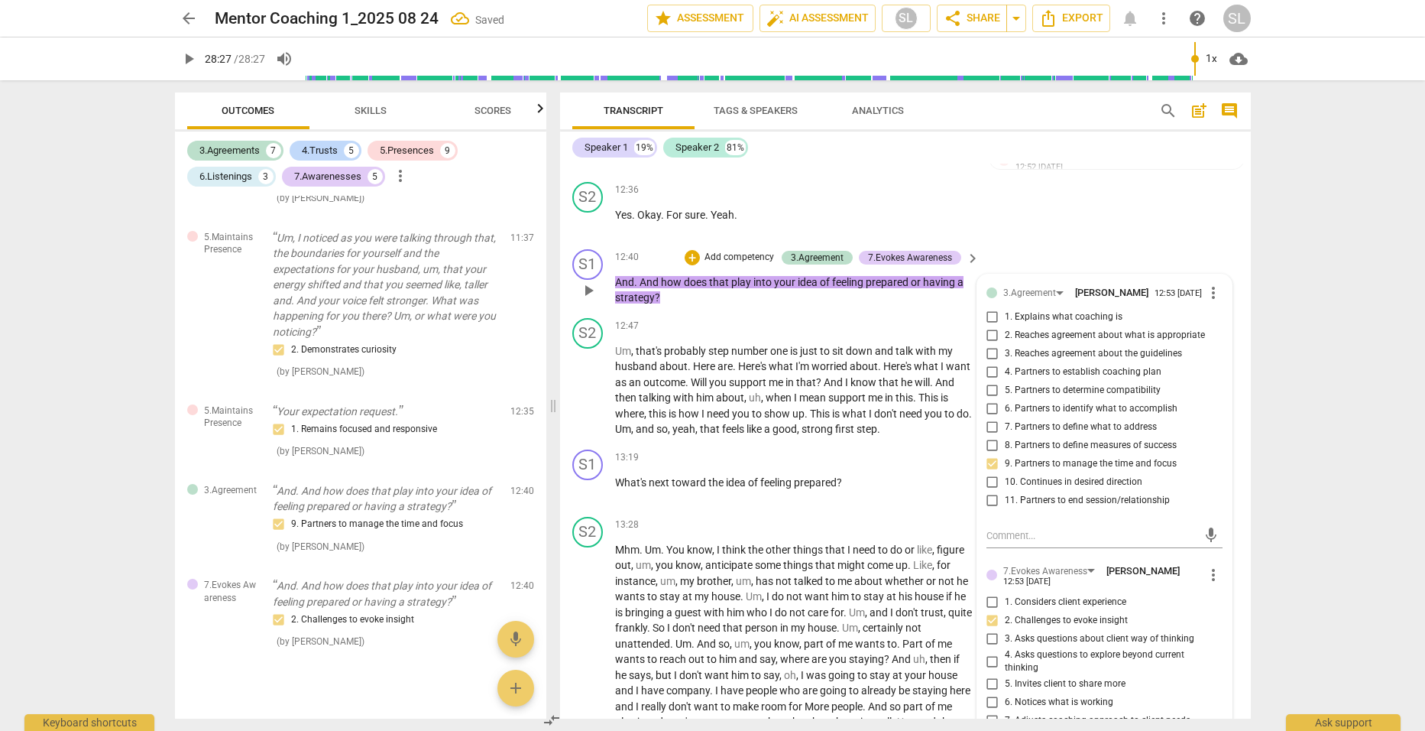
click at [851, 216] on div "S1 play_arrow pause 00:03 + Add competency keyboard_arrow_right Good morning , …" at bounding box center [905, 441] width 691 height 555
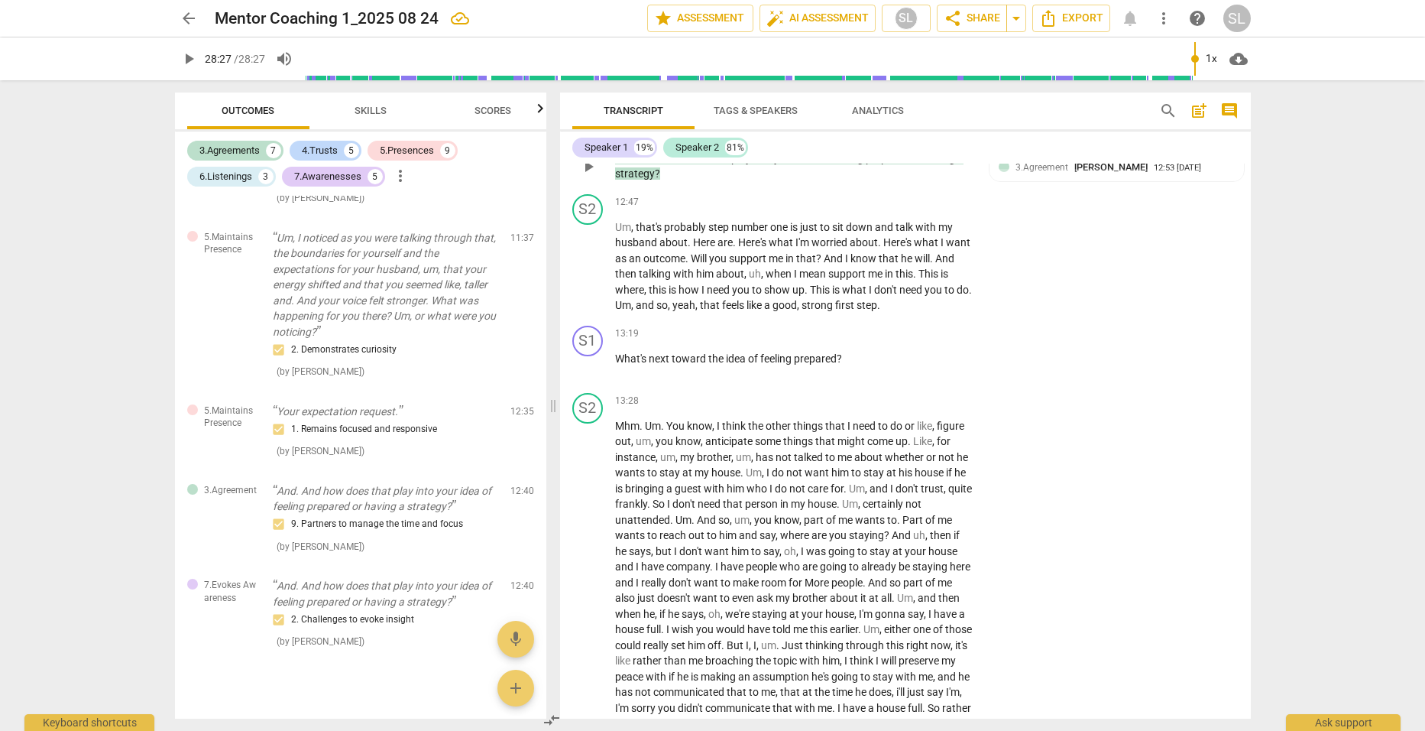
scroll to position [3890, 0]
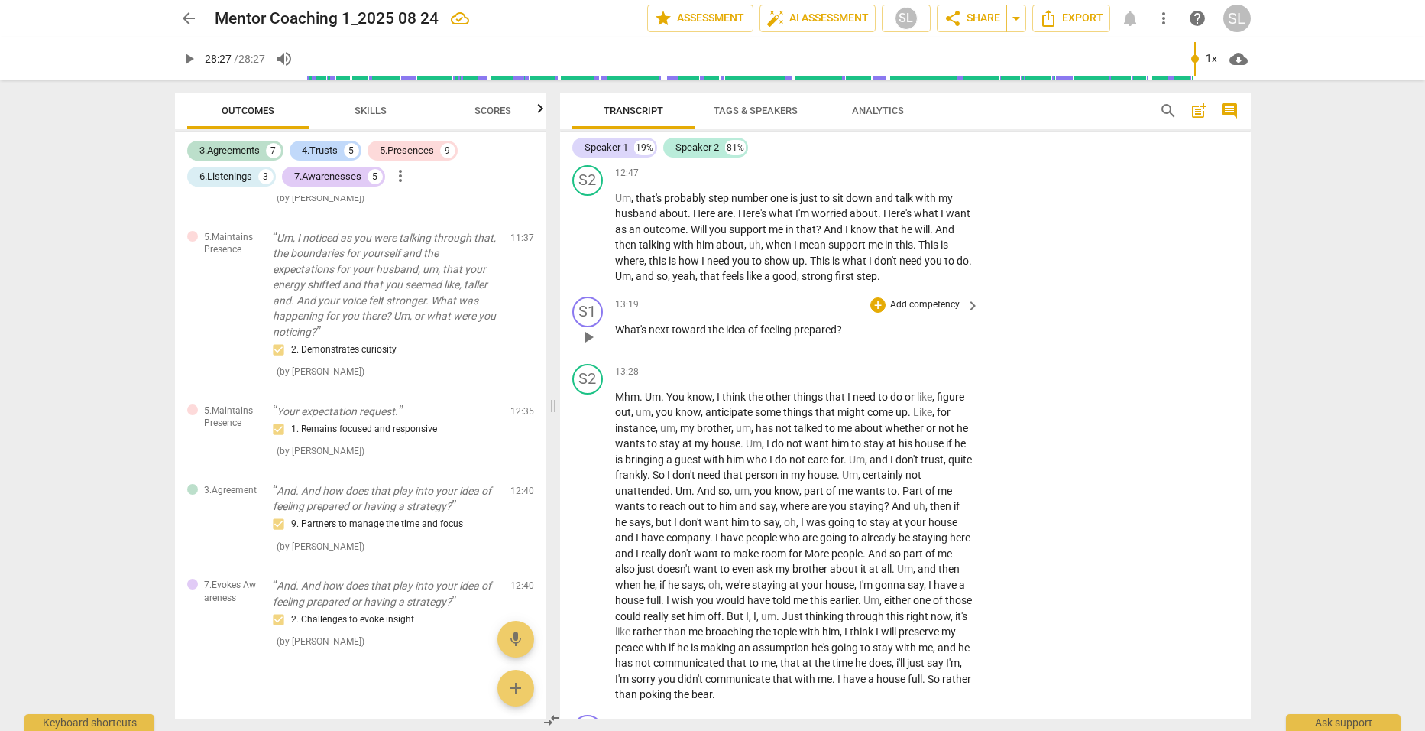
click at [916, 298] on p "Add competency" at bounding box center [925, 305] width 73 height 14
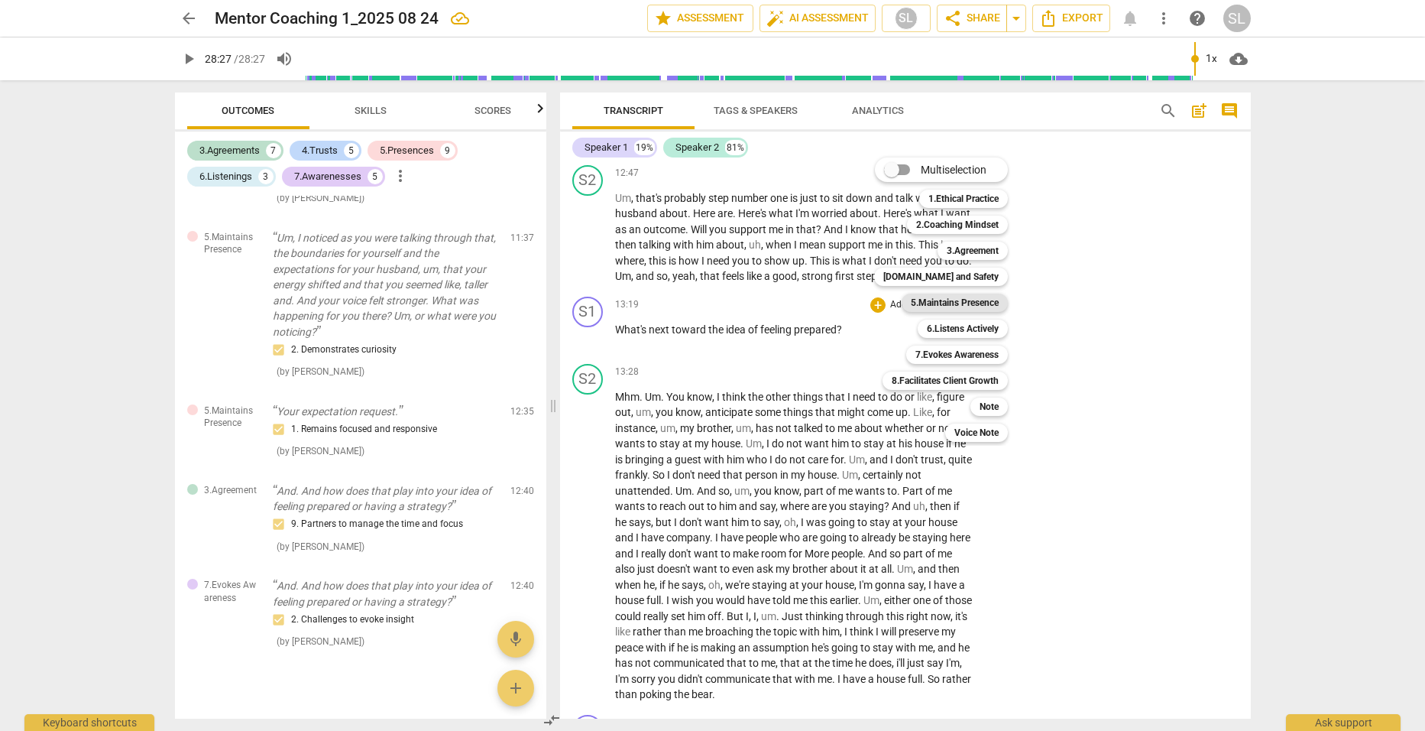
click at [954, 300] on b "5.Maintains Presence" at bounding box center [955, 303] width 88 height 18
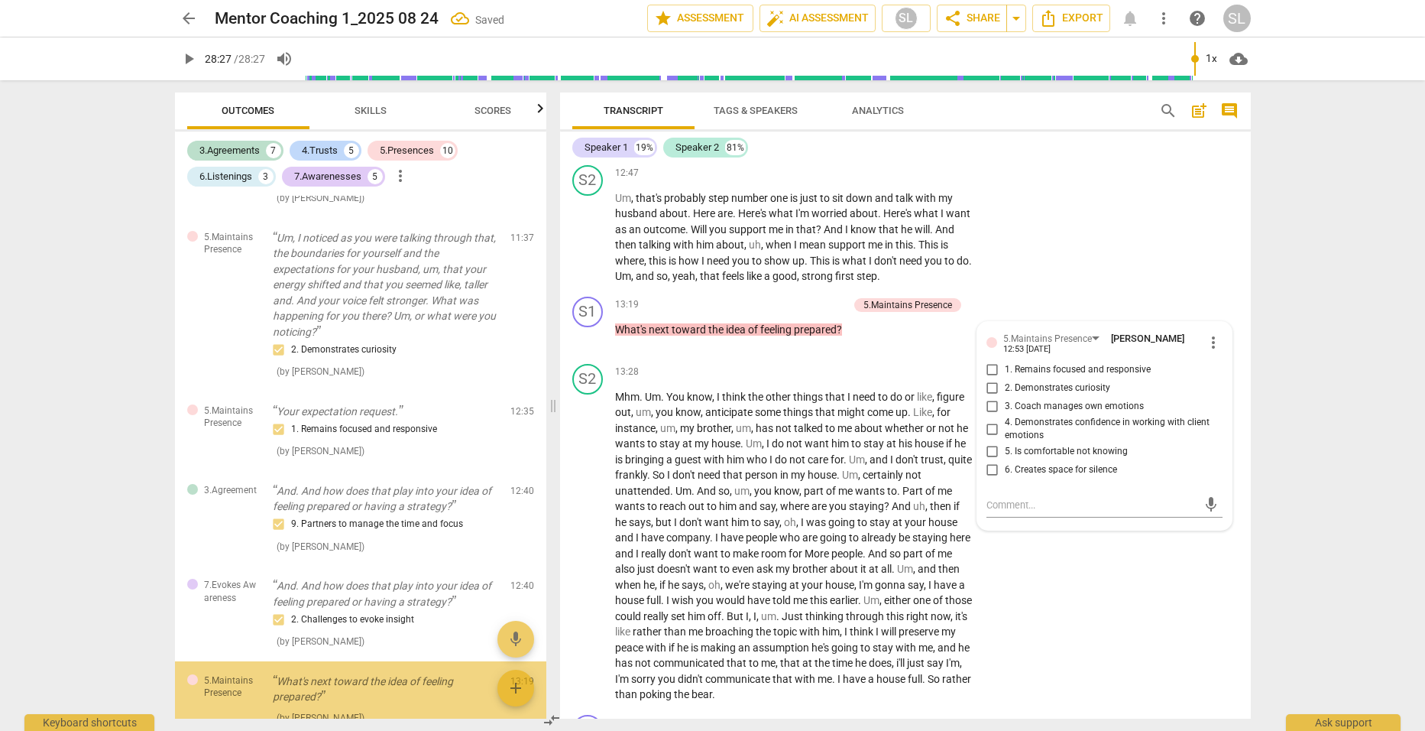
scroll to position [3030, 0]
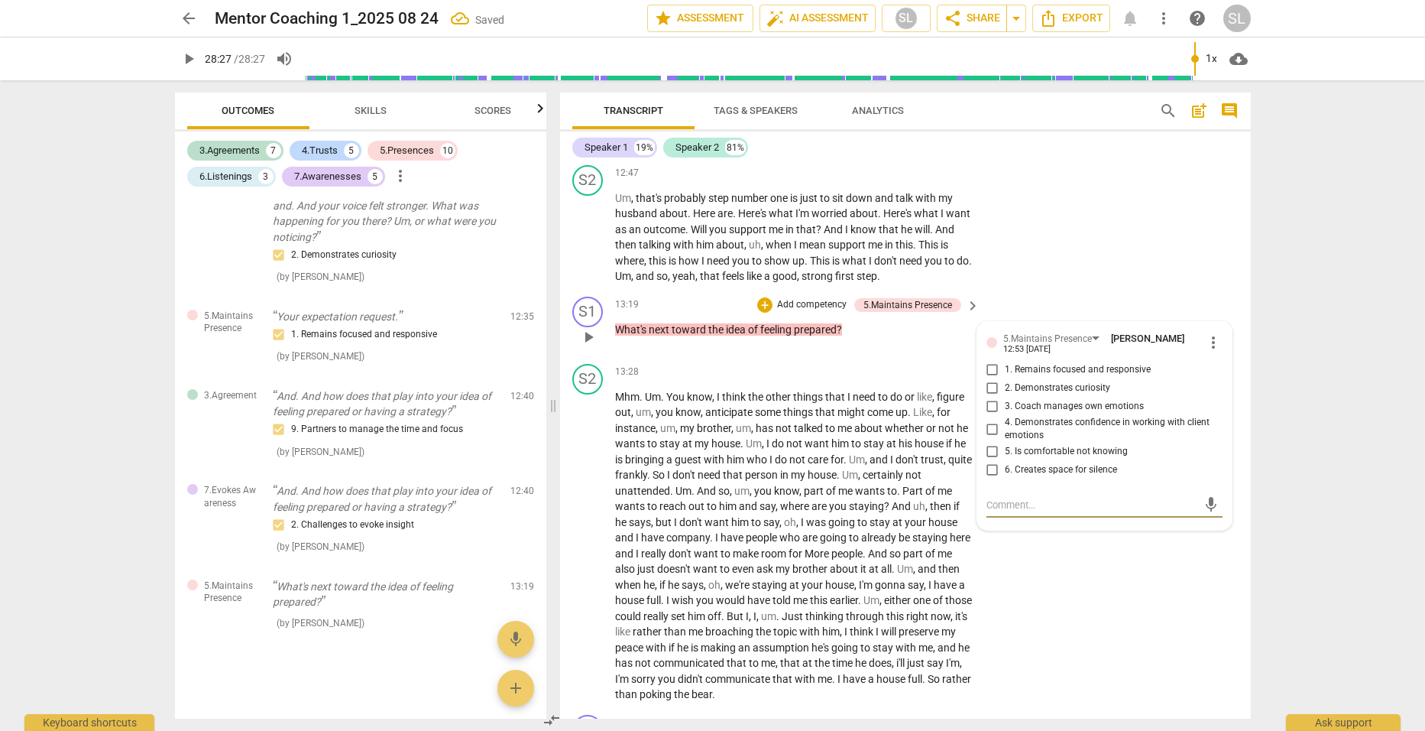
click at [991, 380] on input "2. Demonstrates curiosity" at bounding box center [993, 388] width 24 height 18
checkbox input "true"
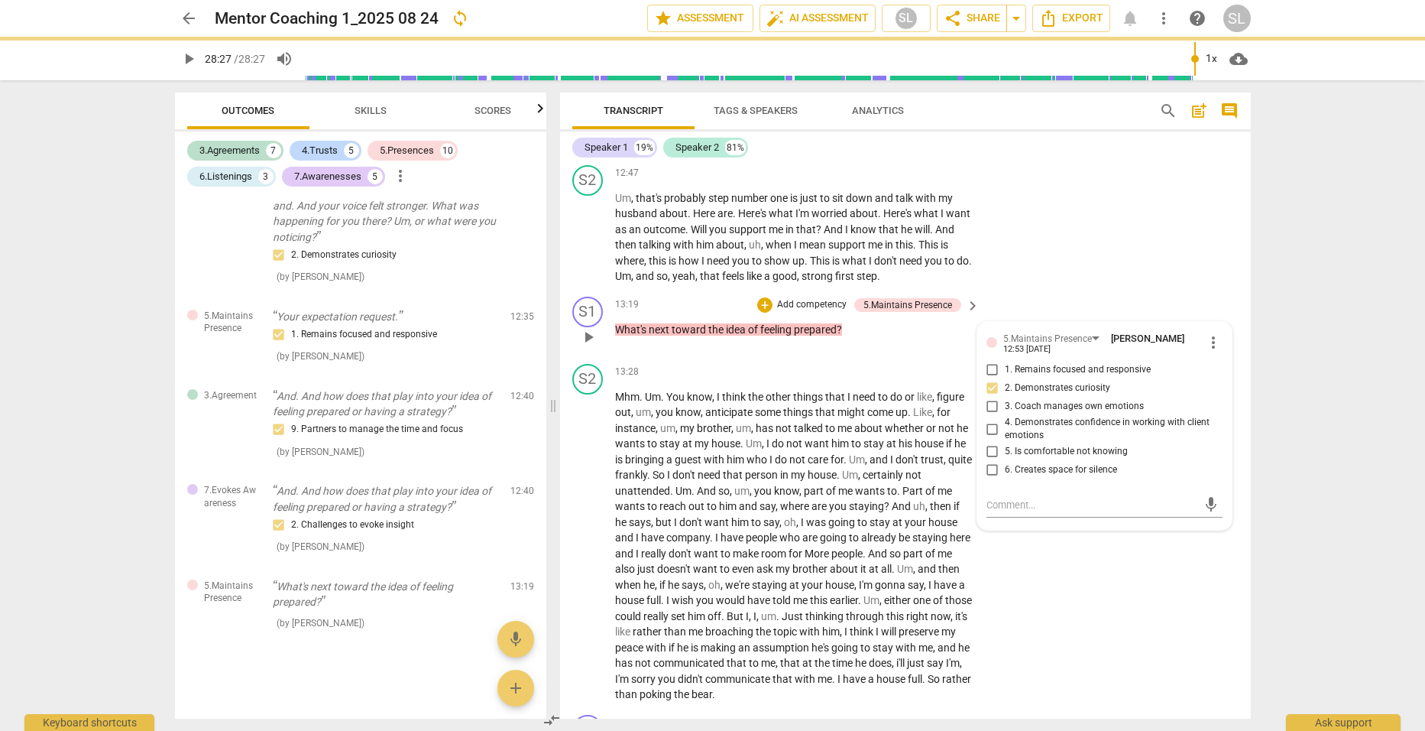
click at [805, 299] on p "Add competency" at bounding box center [812, 305] width 73 height 14
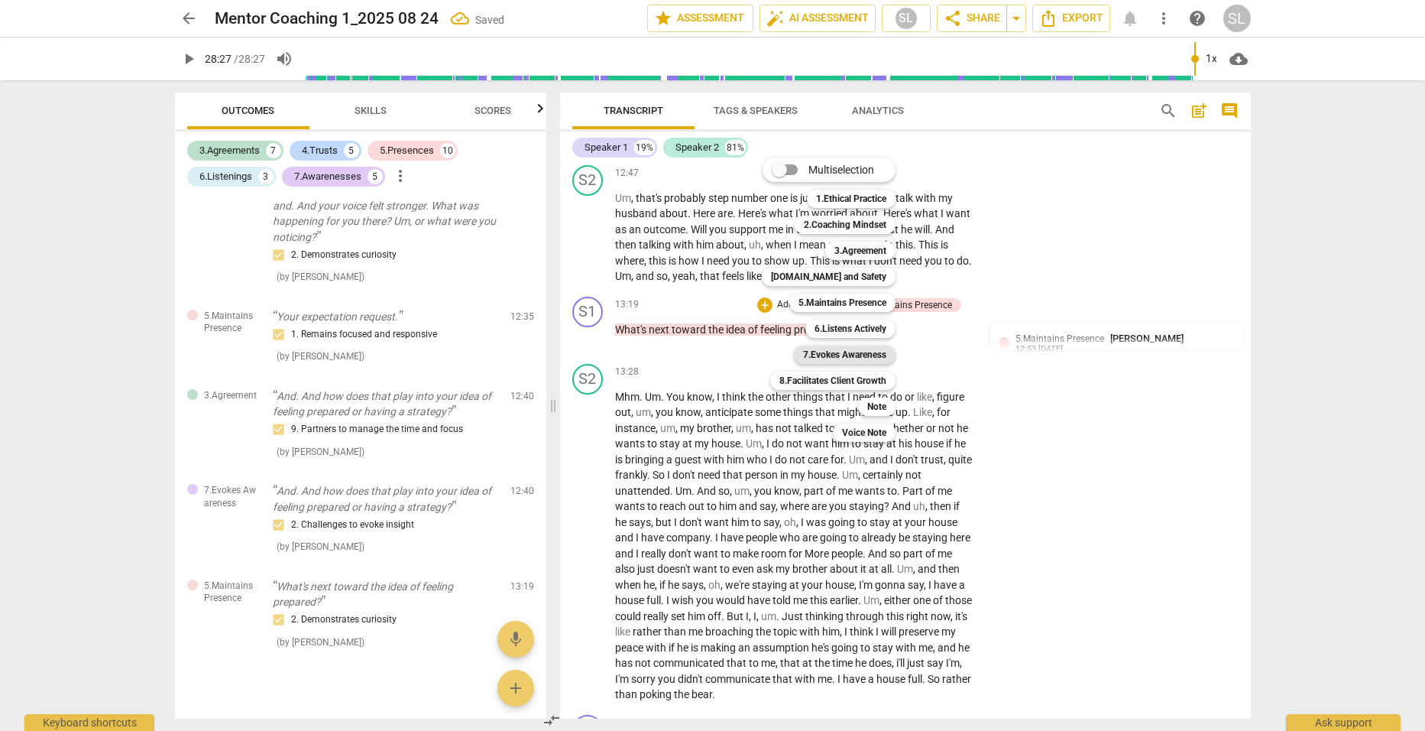
click at [841, 349] on b "7.Evokes Awareness" at bounding box center [844, 354] width 83 height 18
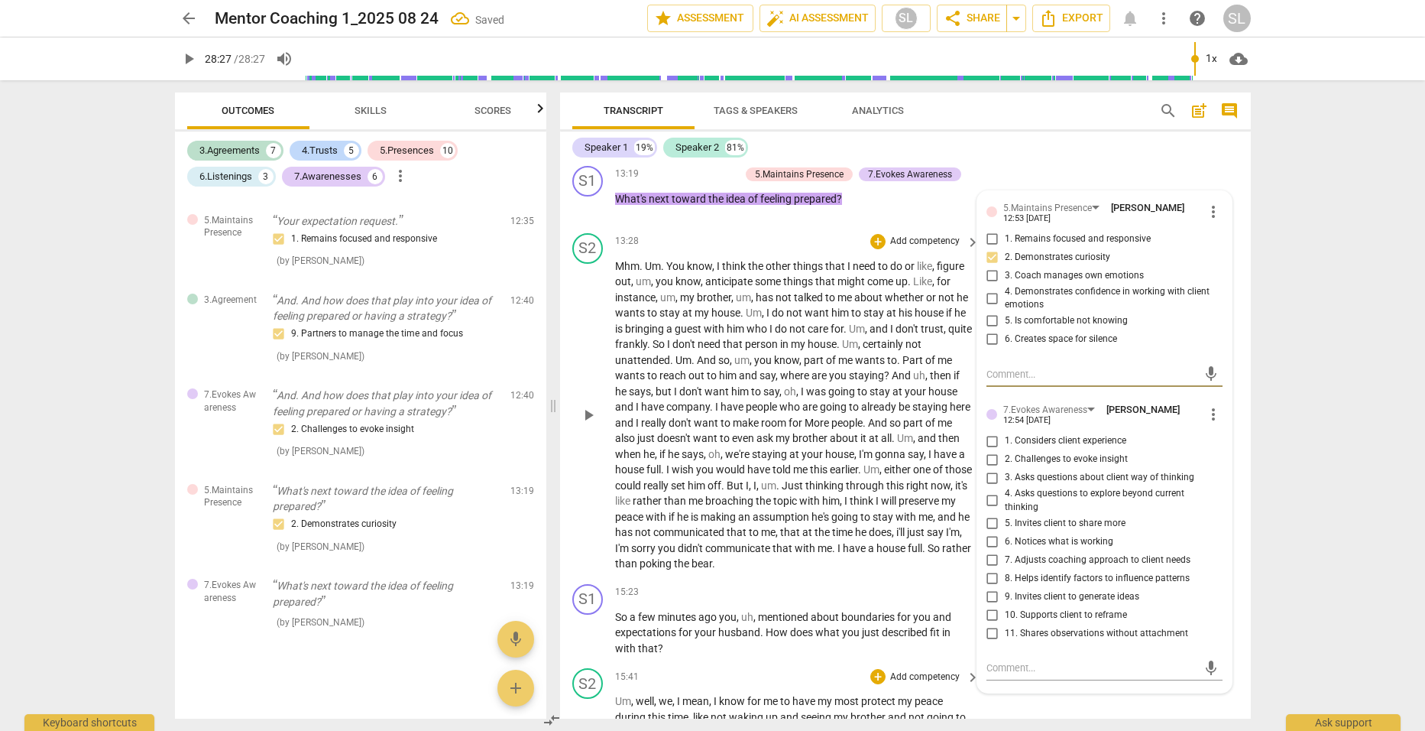
scroll to position [4043, 0]
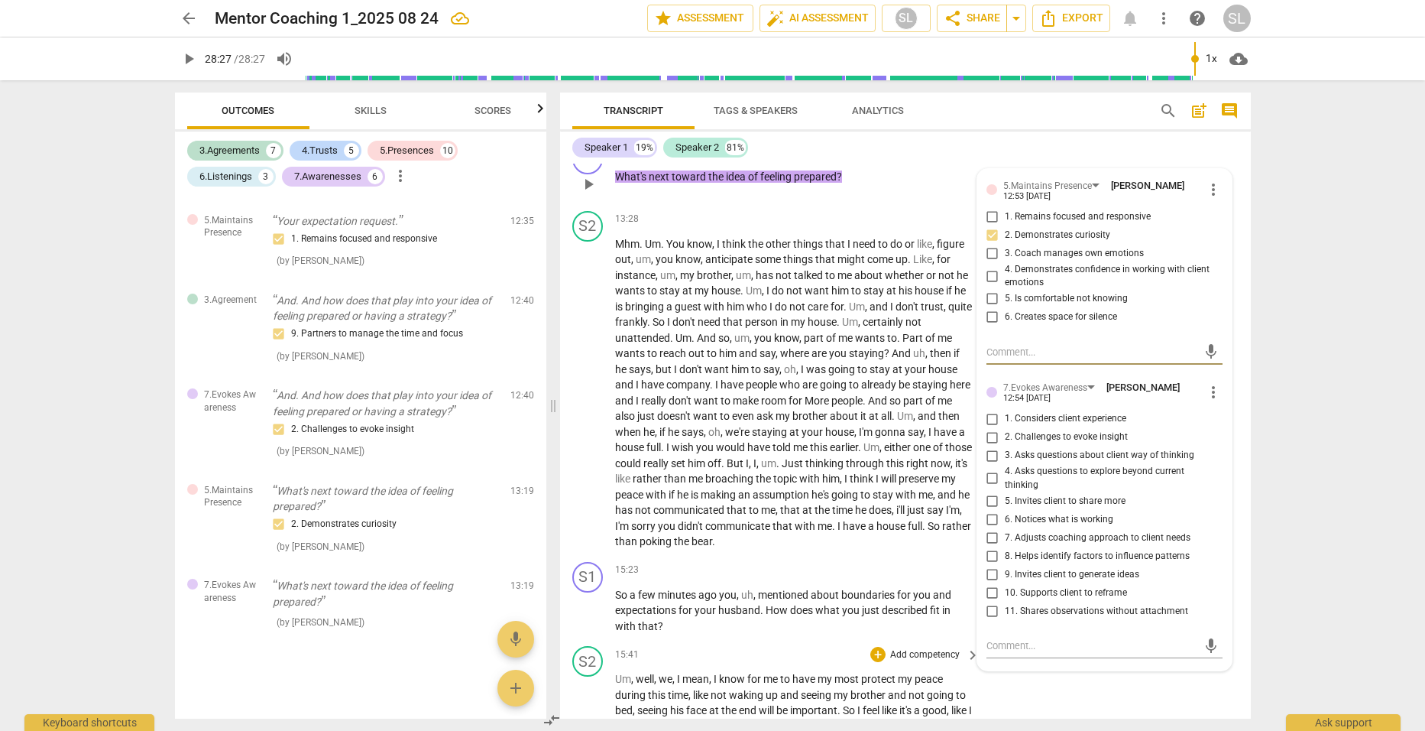
click at [990, 495] on input "5. Invites client to share more" at bounding box center [993, 500] width 24 height 18
checkbox input "true"
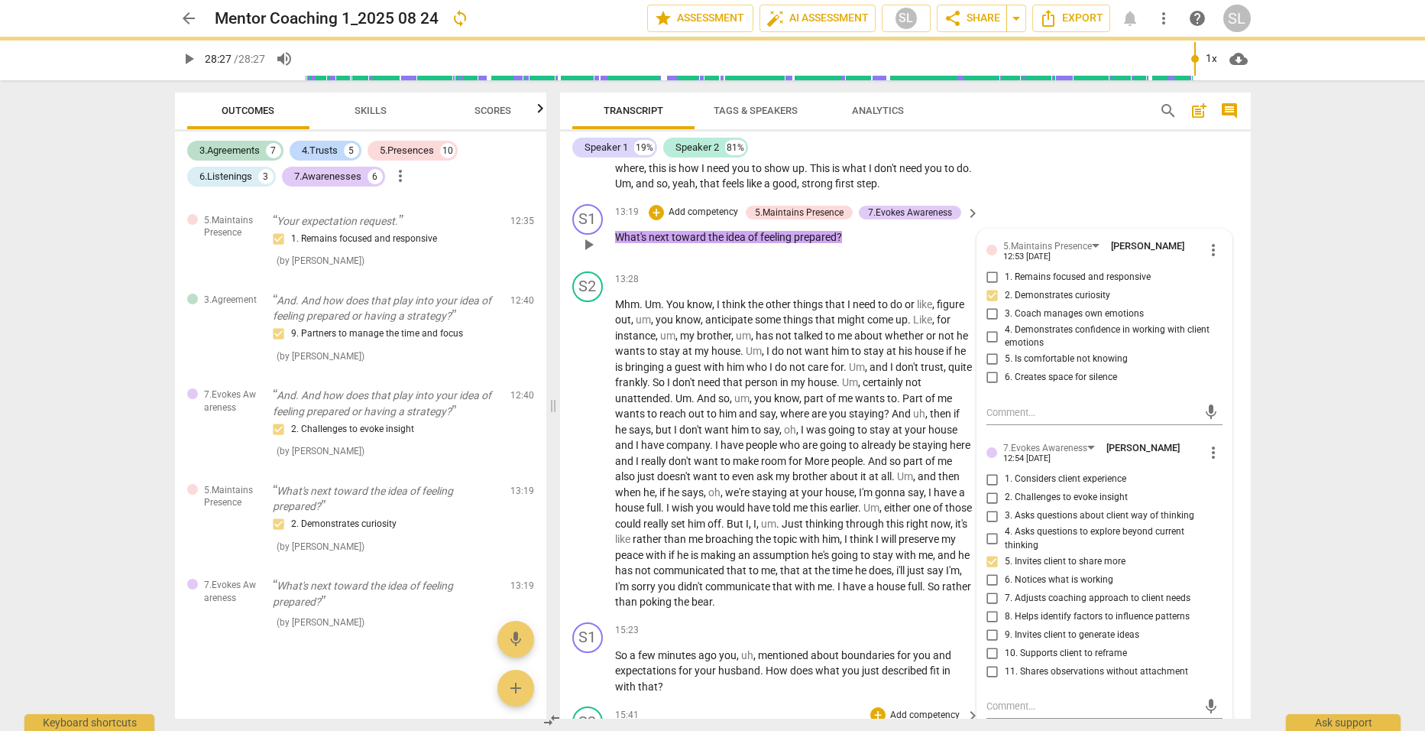
scroll to position [3813, 0]
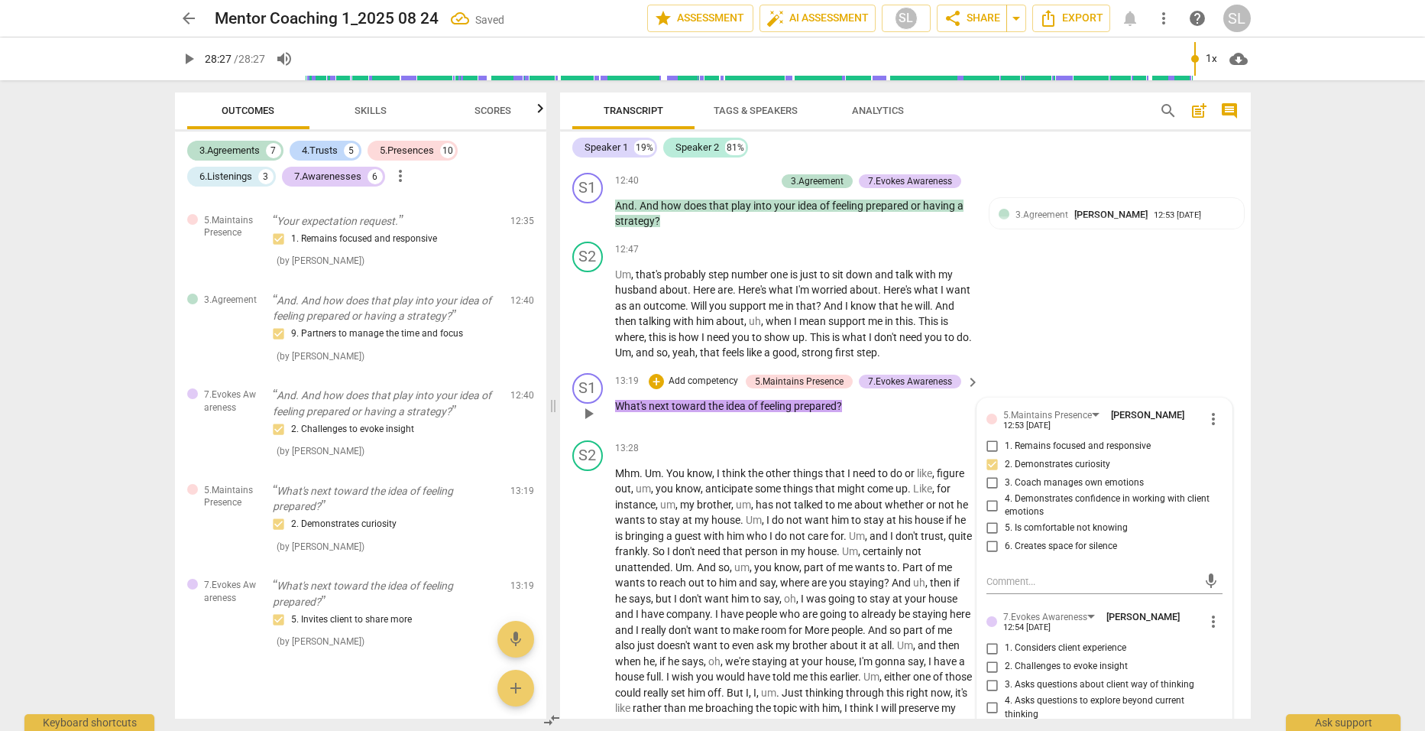
click at [876, 407] on p "What's next toward the idea of feeling prepared ?" at bounding box center [794, 406] width 358 height 16
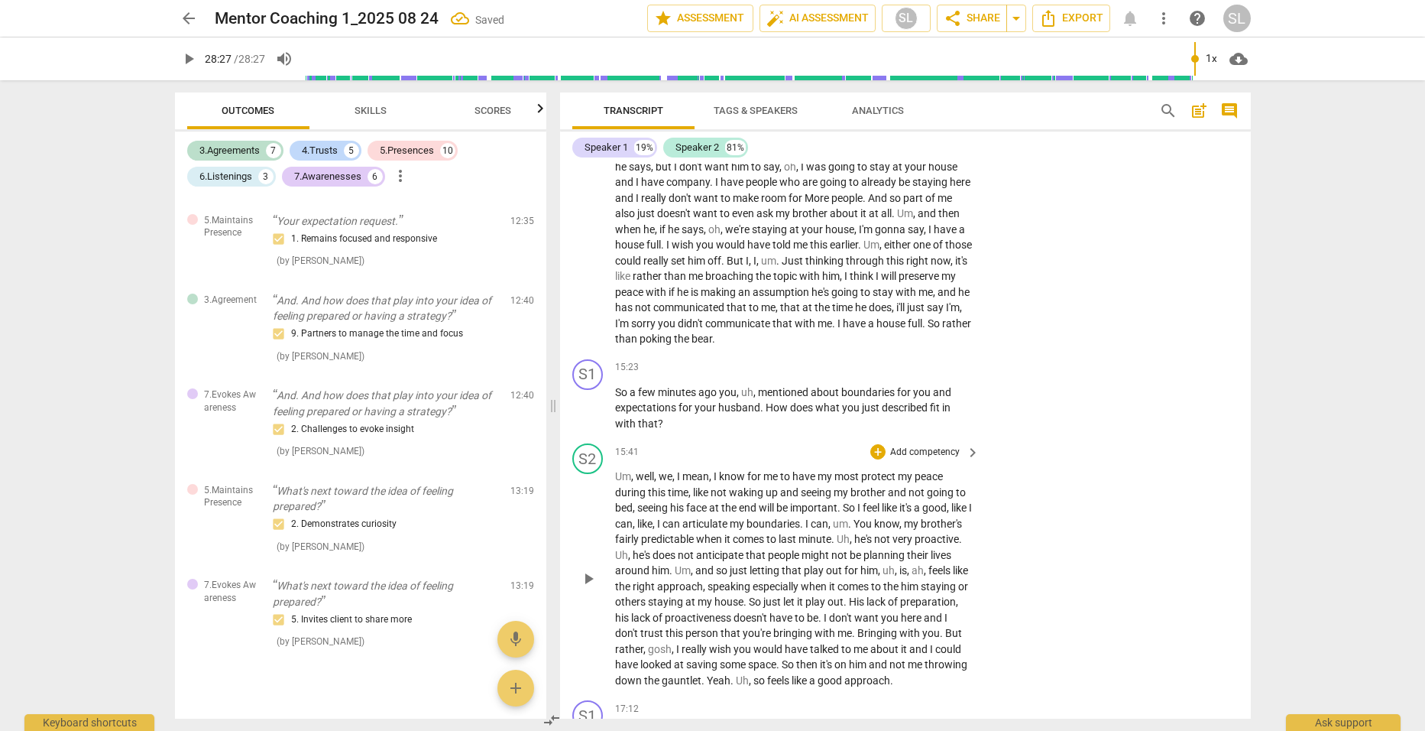
scroll to position [4272, 0]
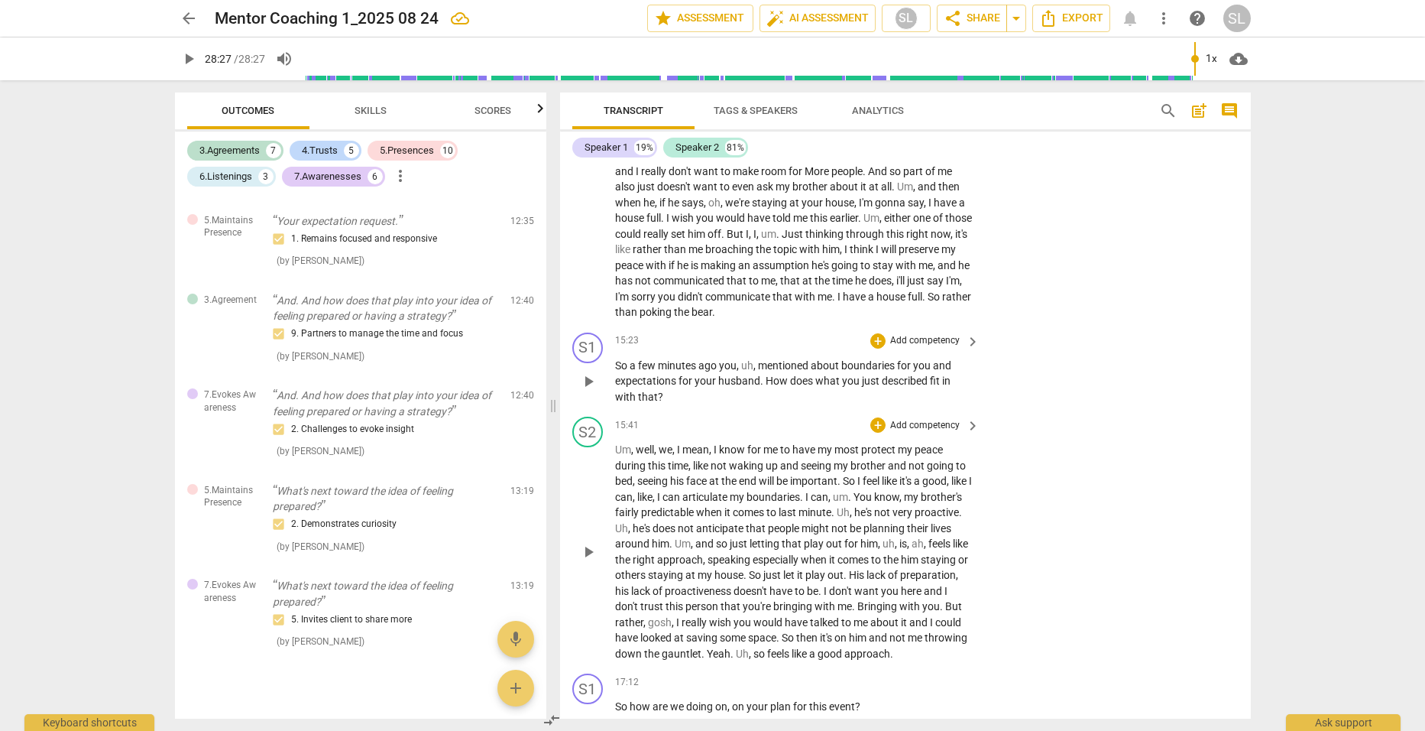
click at [919, 334] on p "Add competency" at bounding box center [925, 341] width 73 height 14
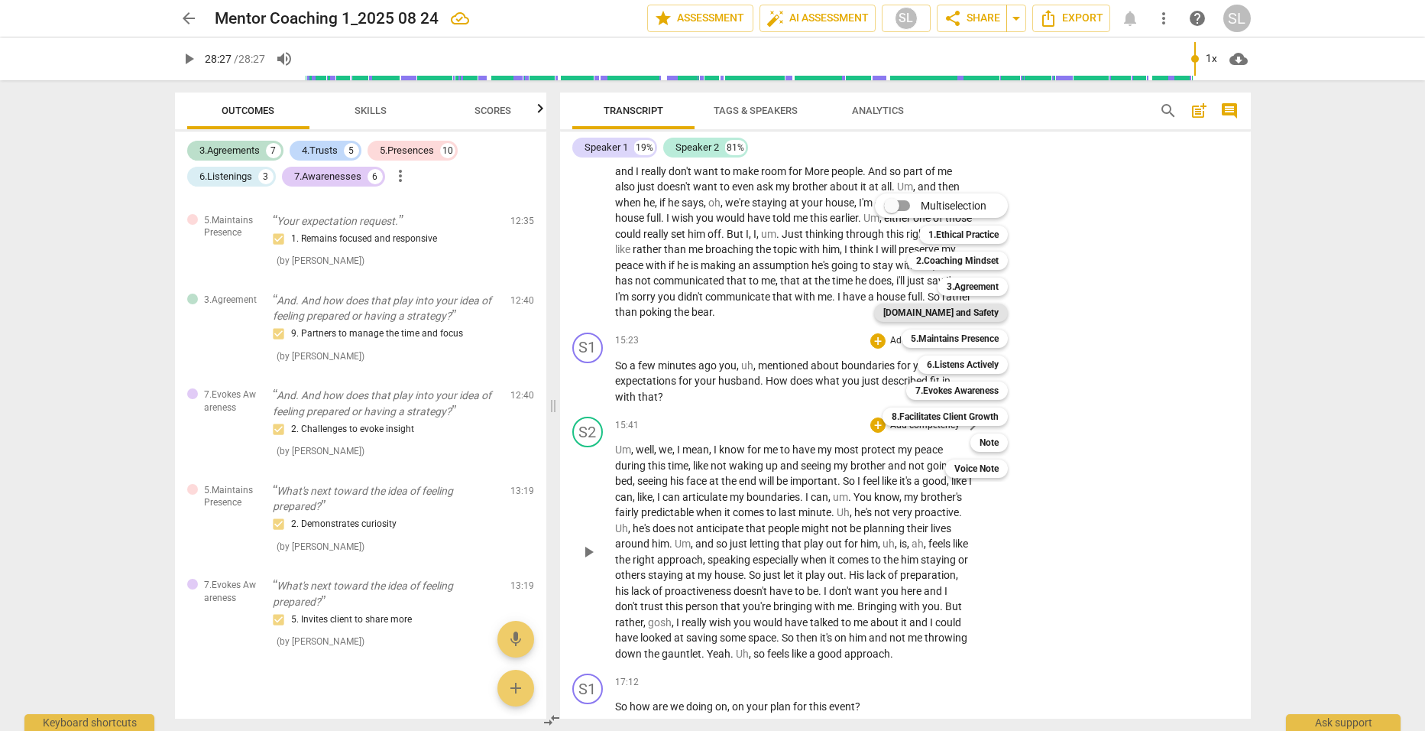
click at [950, 310] on b "[DOMAIN_NAME] and Safety" at bounding box center [941, 312] width 115 height 18
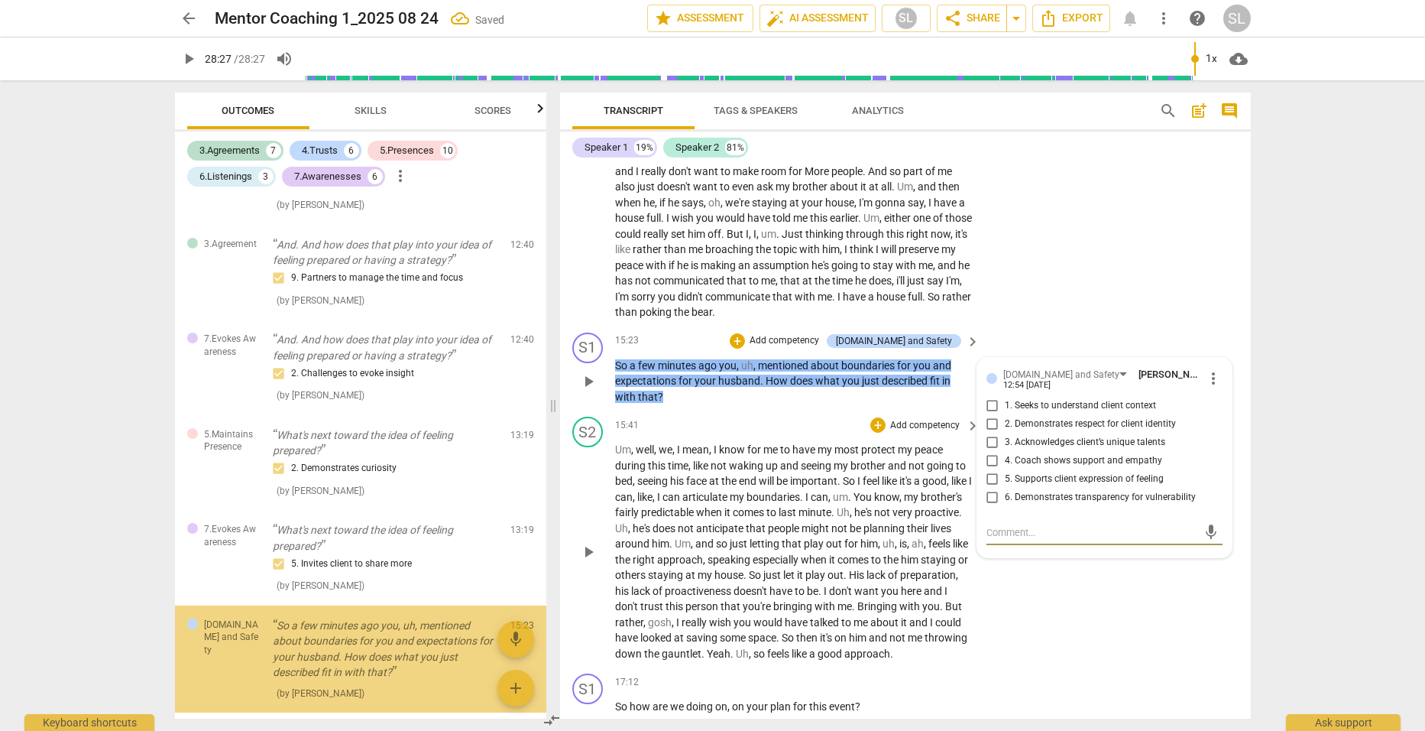
scroll to position [3251, 0]
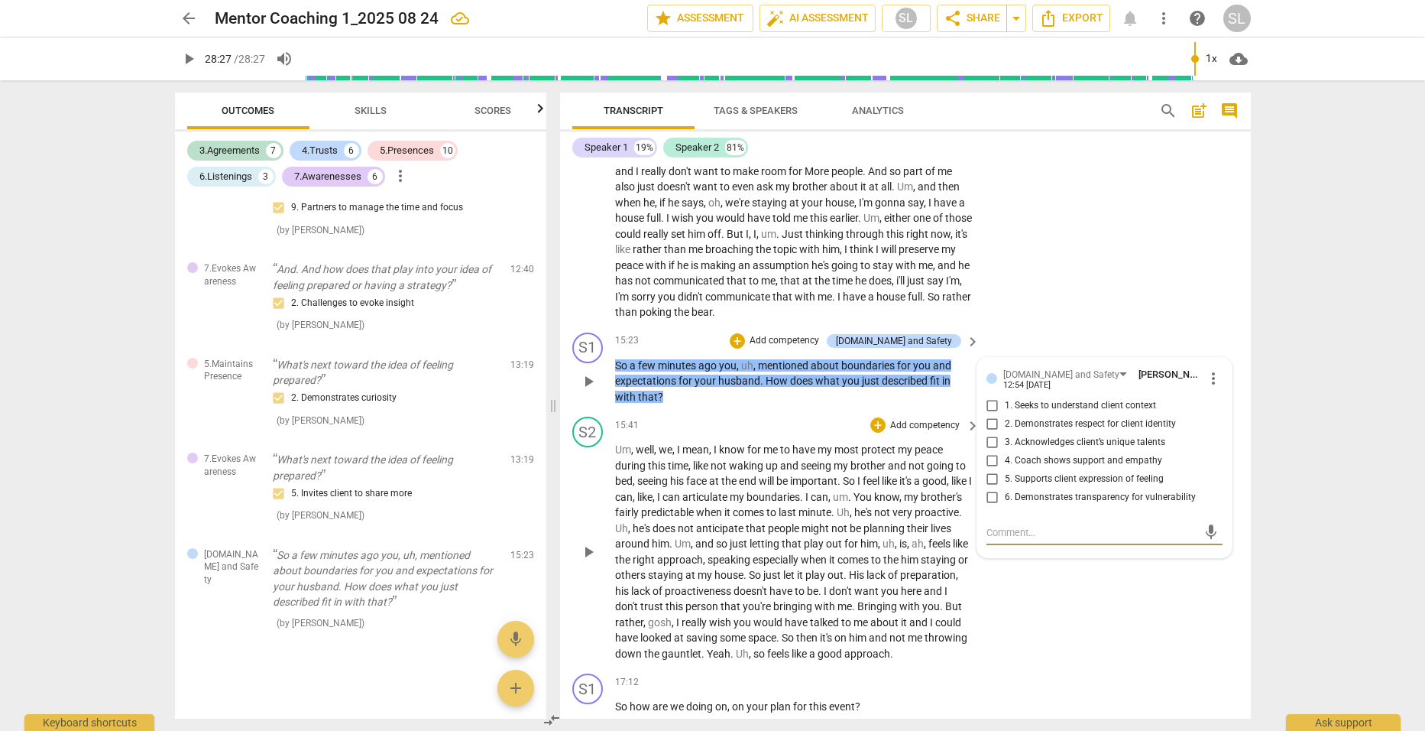
click at [991, 398] on input "1. Seeks to understand client context" at bounding box center [993, 406] width 24 height 18
checkbox input "true"
click at [821, 334] on p "Add competency" at bounding box center [784, 341] width 73 height 14
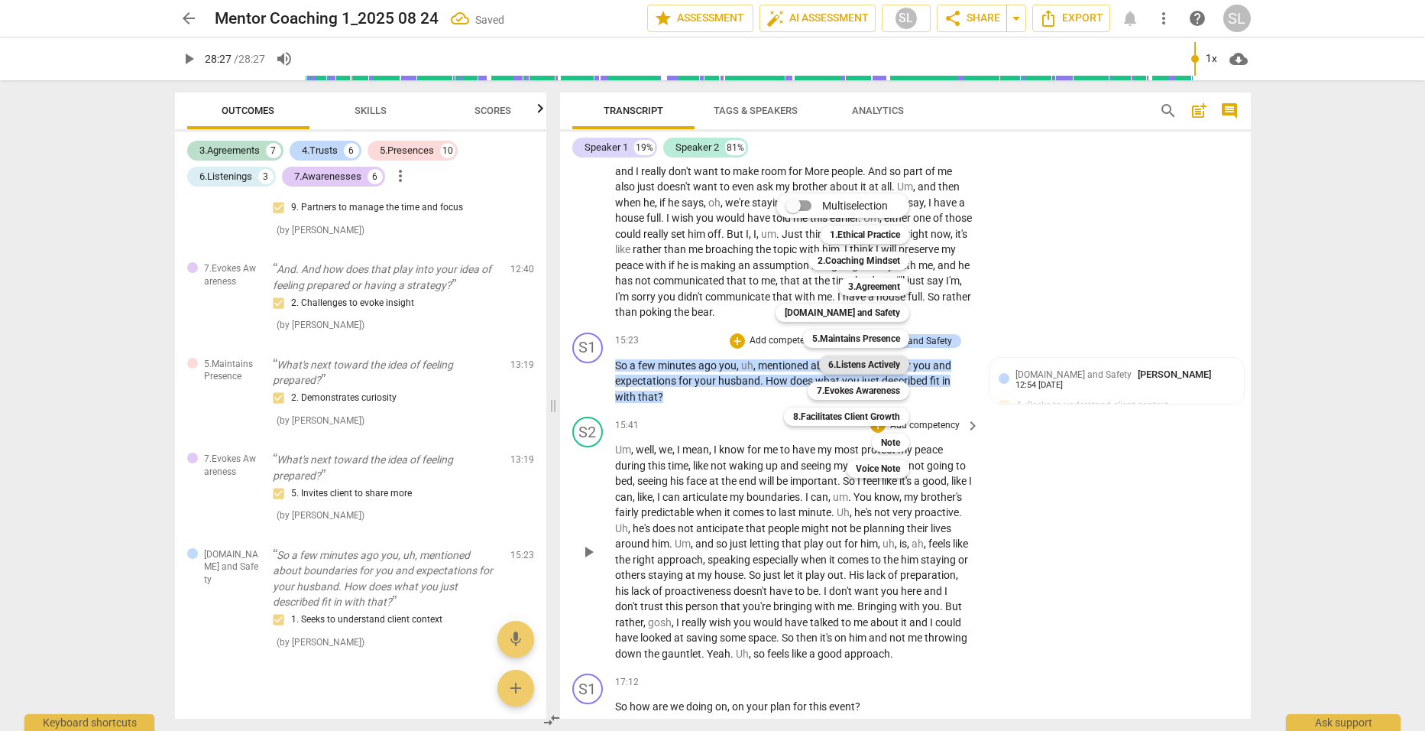
click at [851, 365] on b "6.Listens Actively" at bounding box center [865, 364] width 72 height 18
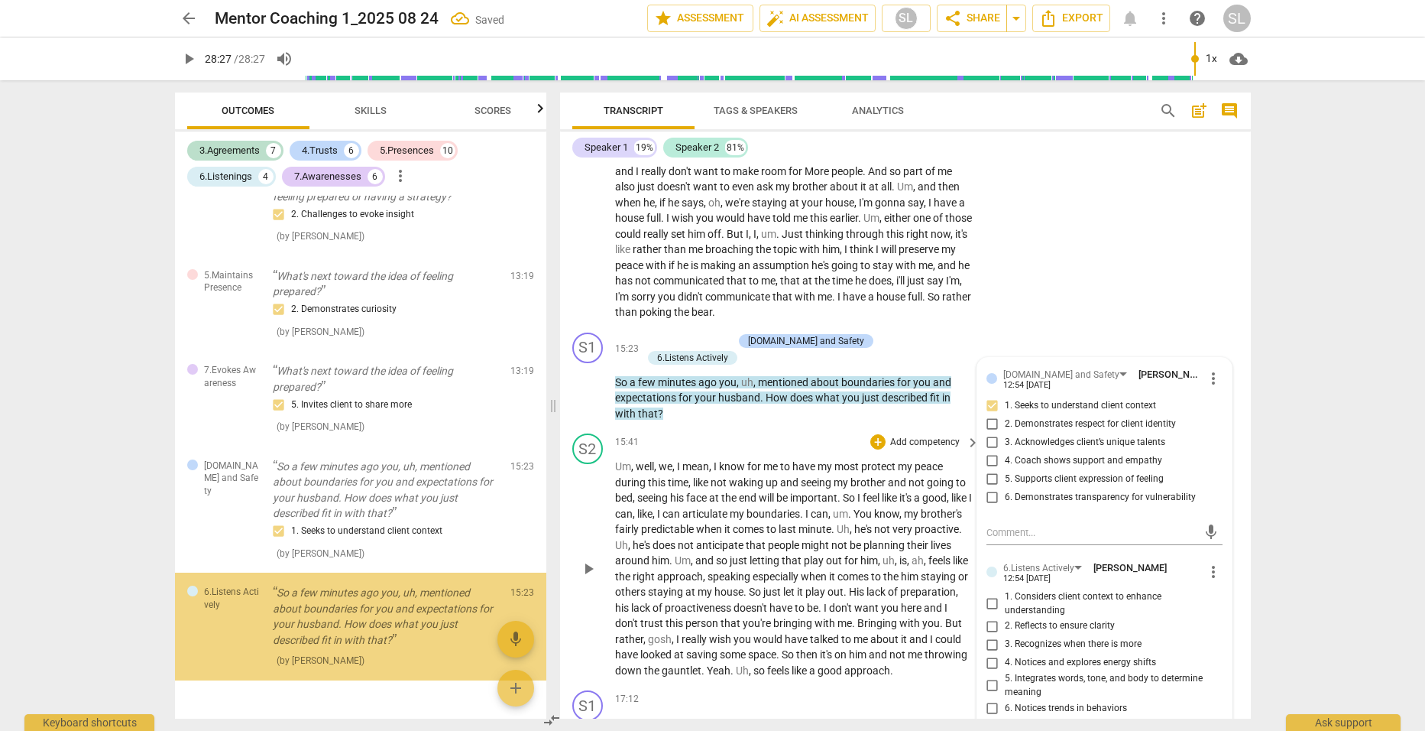
scroll to position [3378, 0]
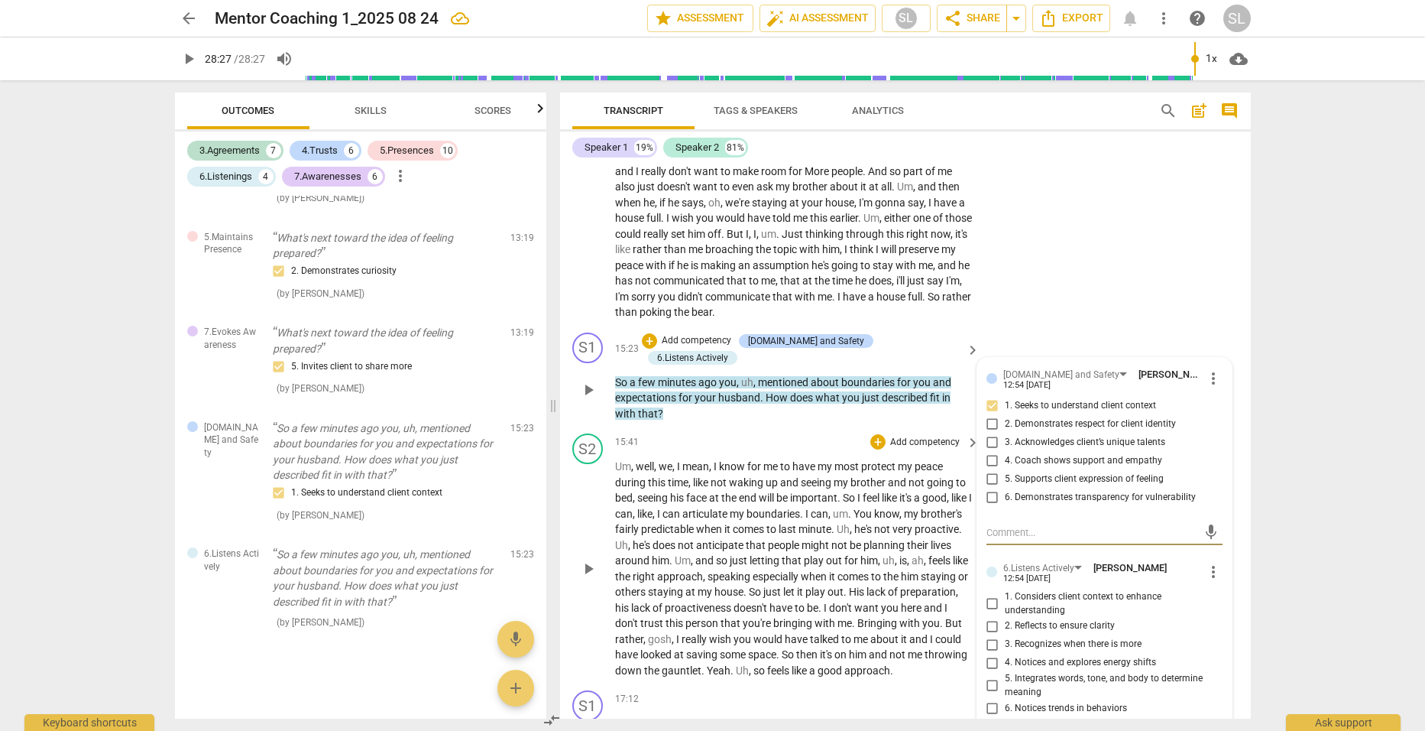
click at [1205, 564] on span "more_vert" at bounding box center [1214, 572] width 18 height 18
click at [1220, 592] on li "Delete" at bounding box center [1225, 595] width 53 height 29
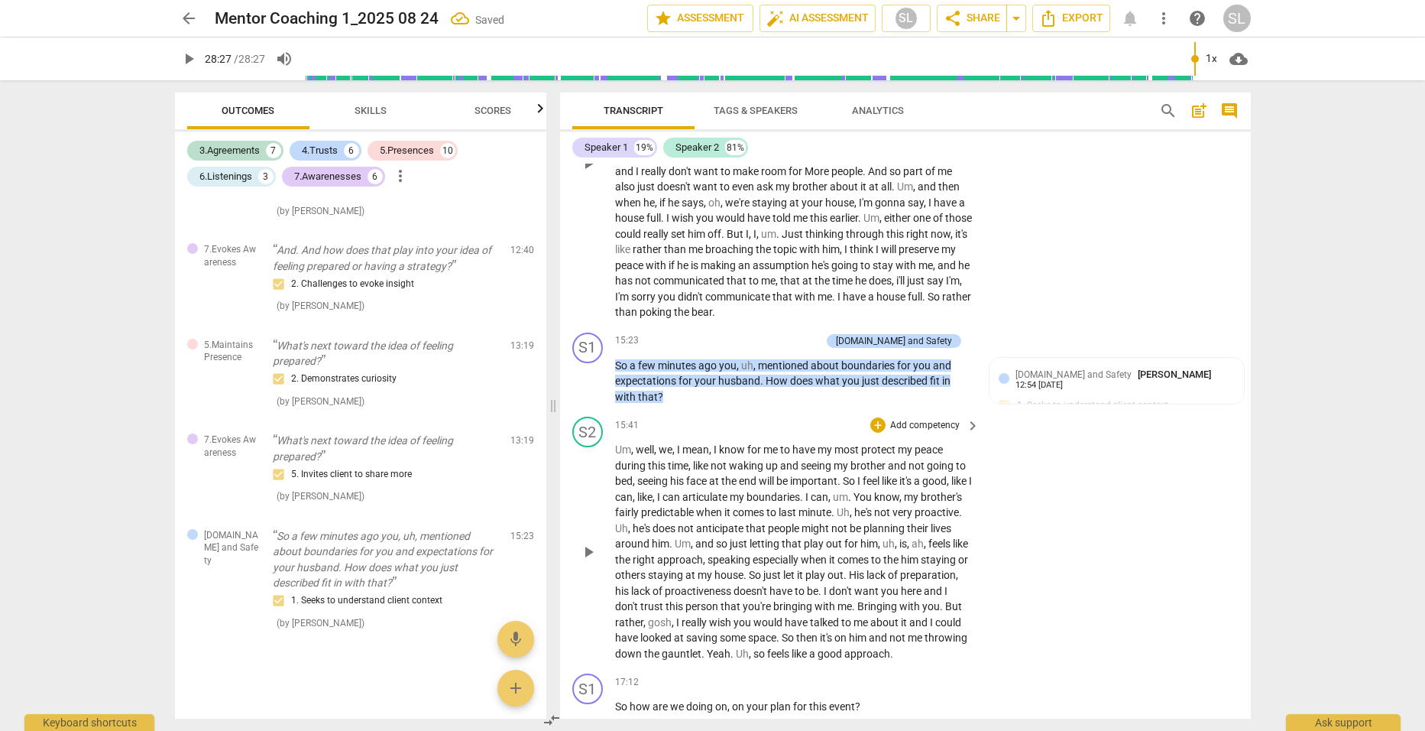
scroll to position [3271, 0]
click at [806, 334] on p "Add competency" at bounding box center [784, 341] width 73 height 14
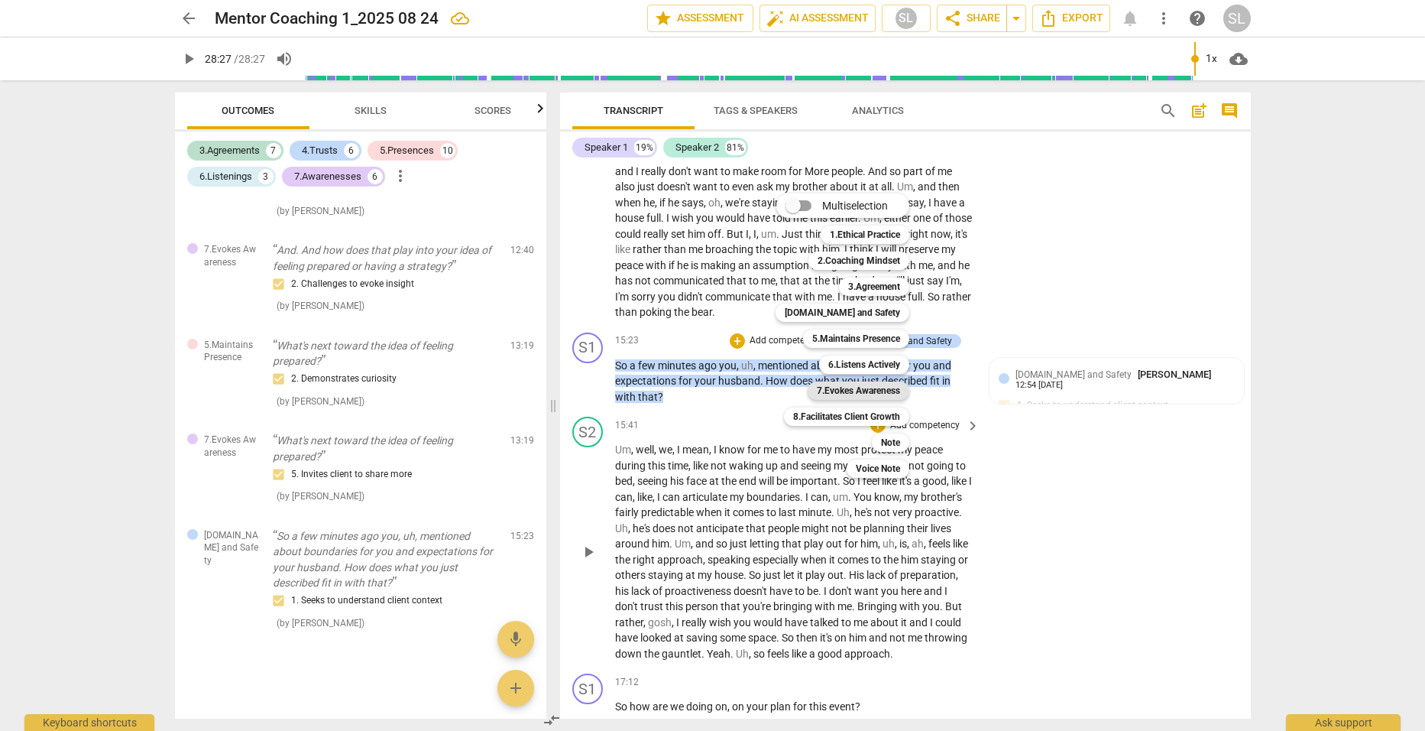
click at [851, 391] on b "7.Evokes Awareness" at bounding box center [858, 390] width 83 height 18
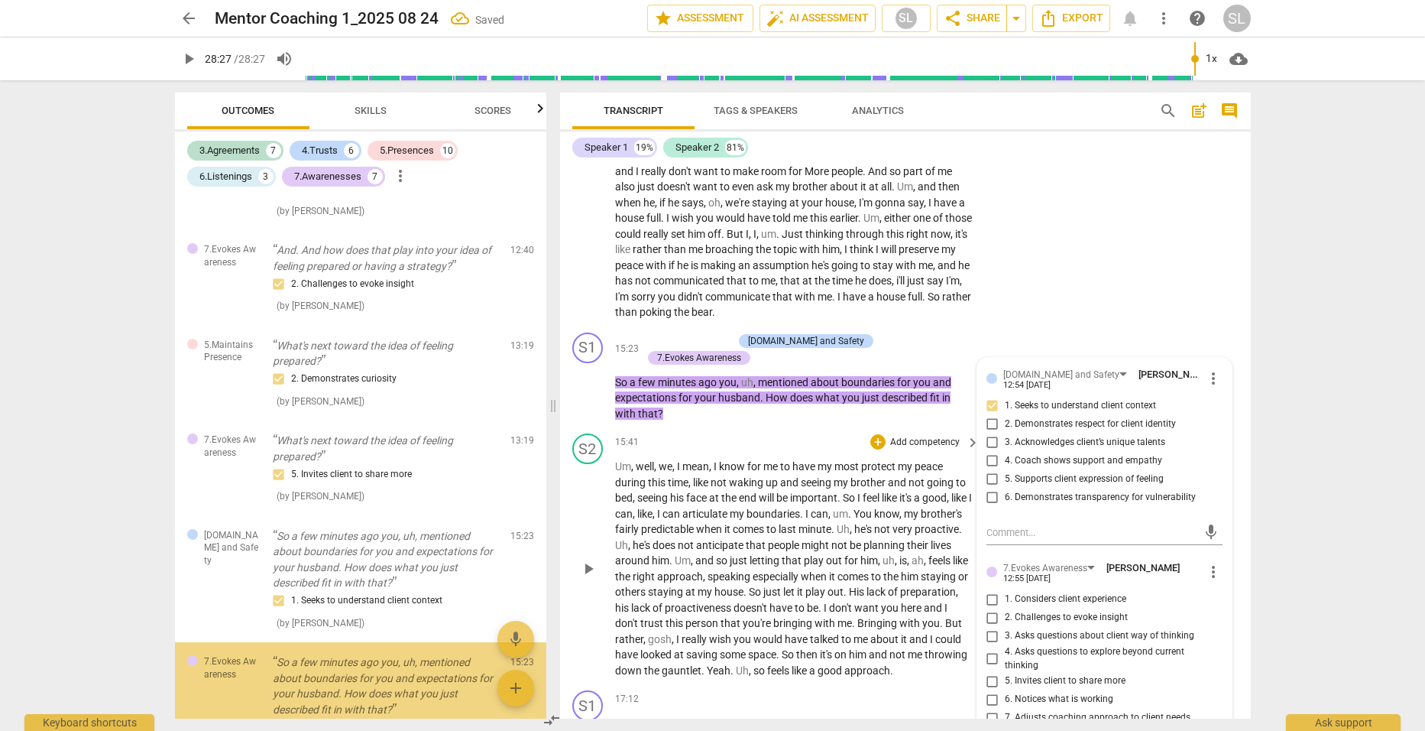
scroll to position [3378, 0]
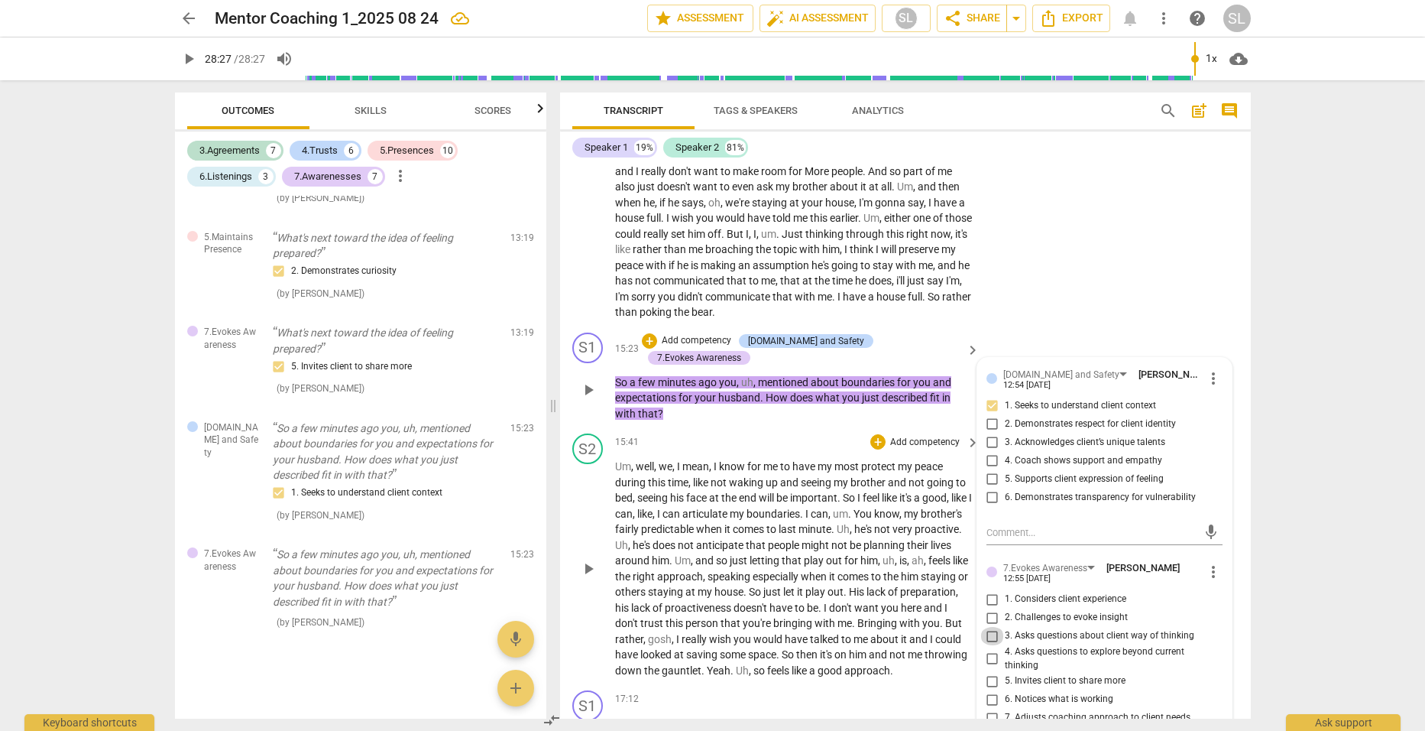
click at [986, 627] on input "3. Asks questions about client way of thinking" at bounding box center [993, 636] width 24 height 18
checkbox input "true"
click at [873, 396] on p "So a few minutes ago you , uh , mentioned about boundaries for you and expectat…" at bounding box center [794, 398] width 358 height 47
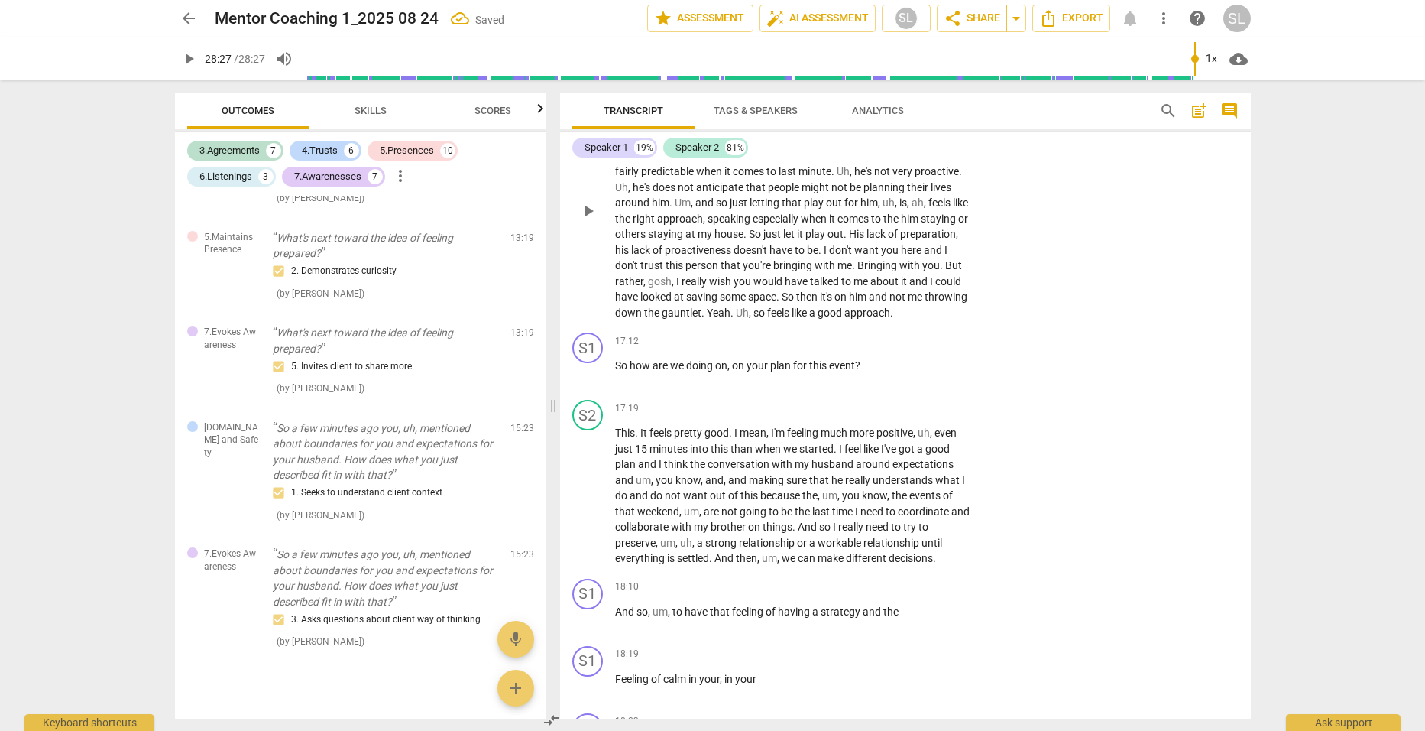
scroll to position [4654, 0]
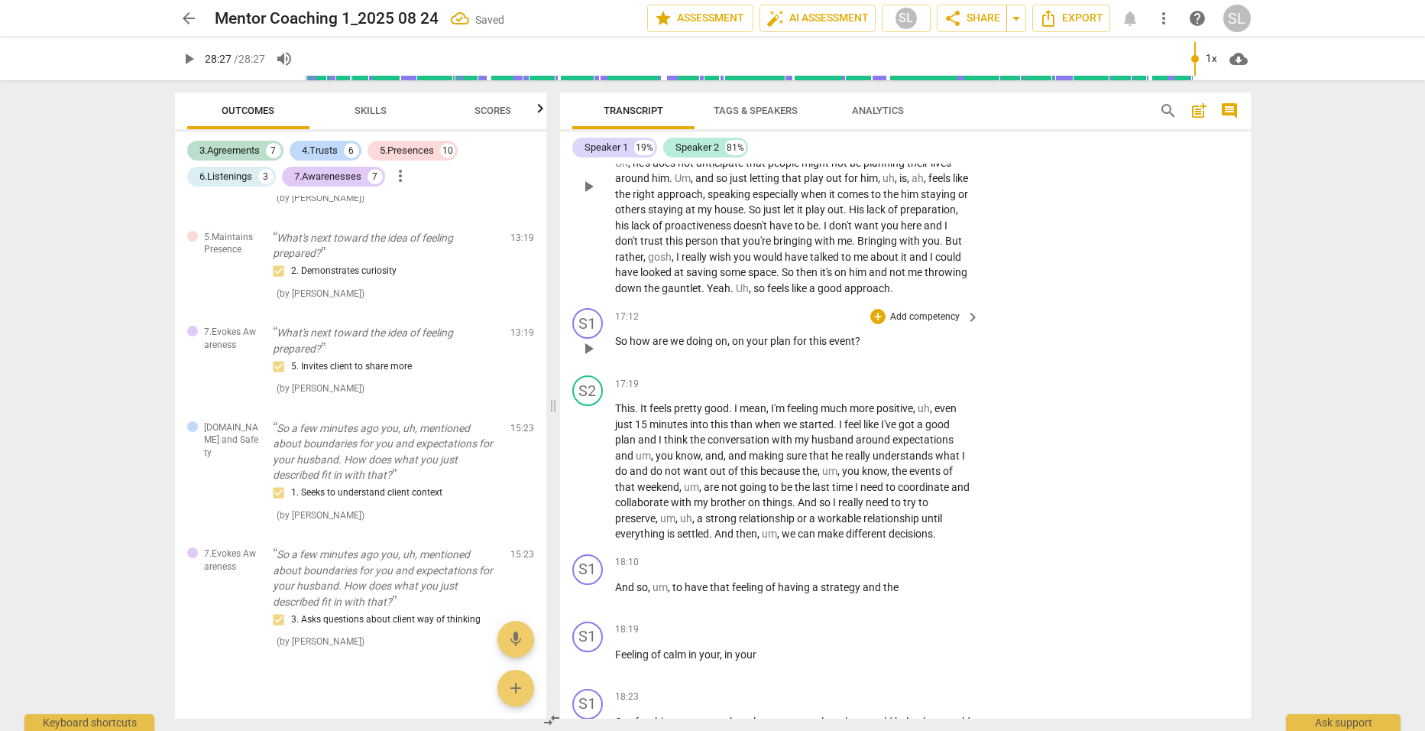
click at [903, 310] on p "Add competency" at bounding box center [925, 317] width 73 height 14
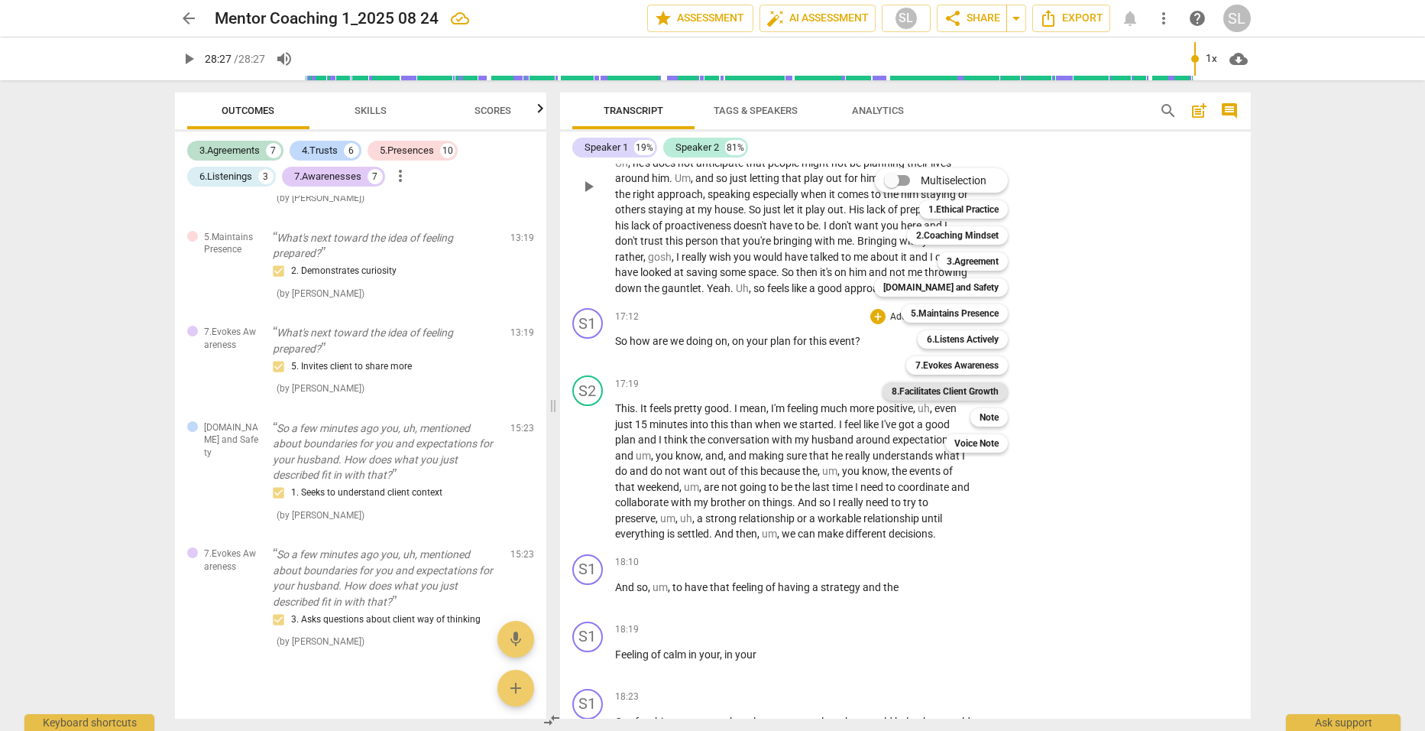
click at [975, 392] on b "8.Facilitates Client Growth" at bounding box center [945, 391] width 107 height 18
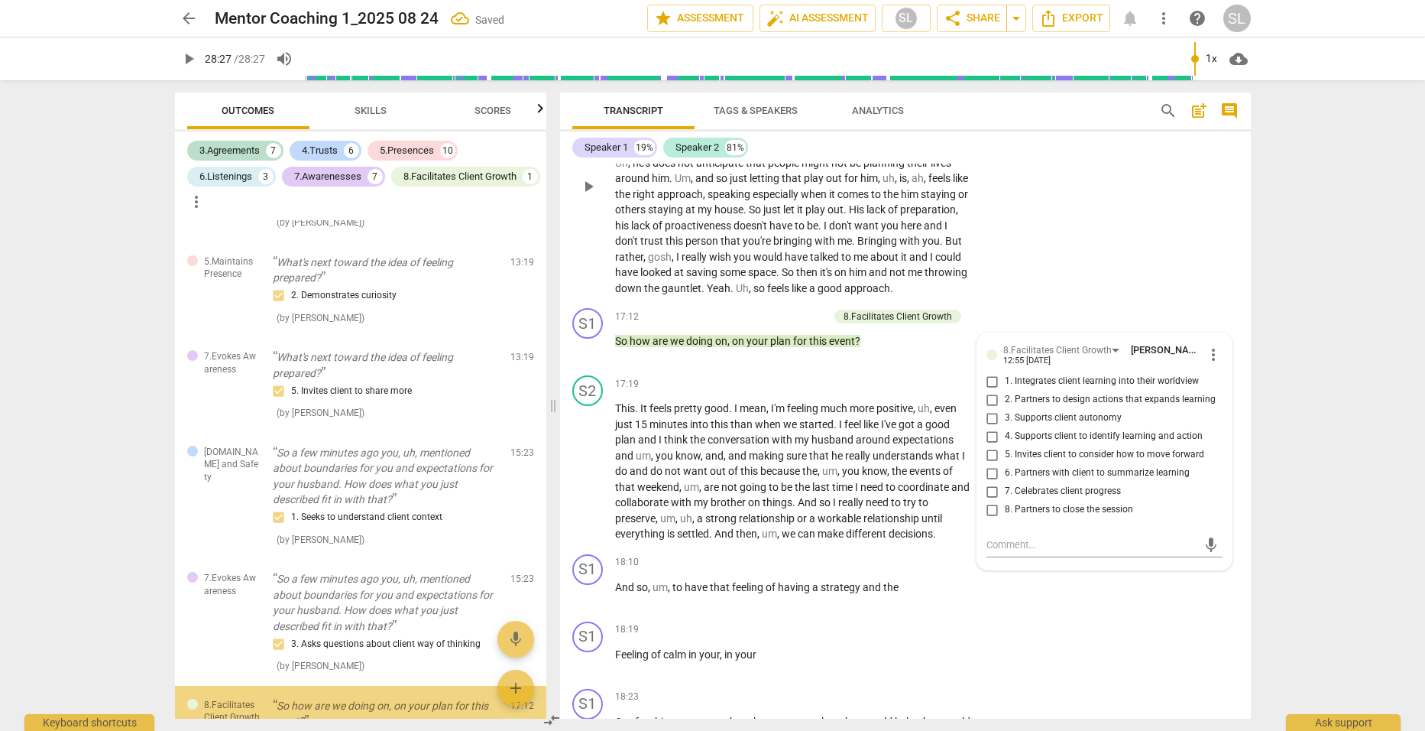
scroll to position [3499, 0]
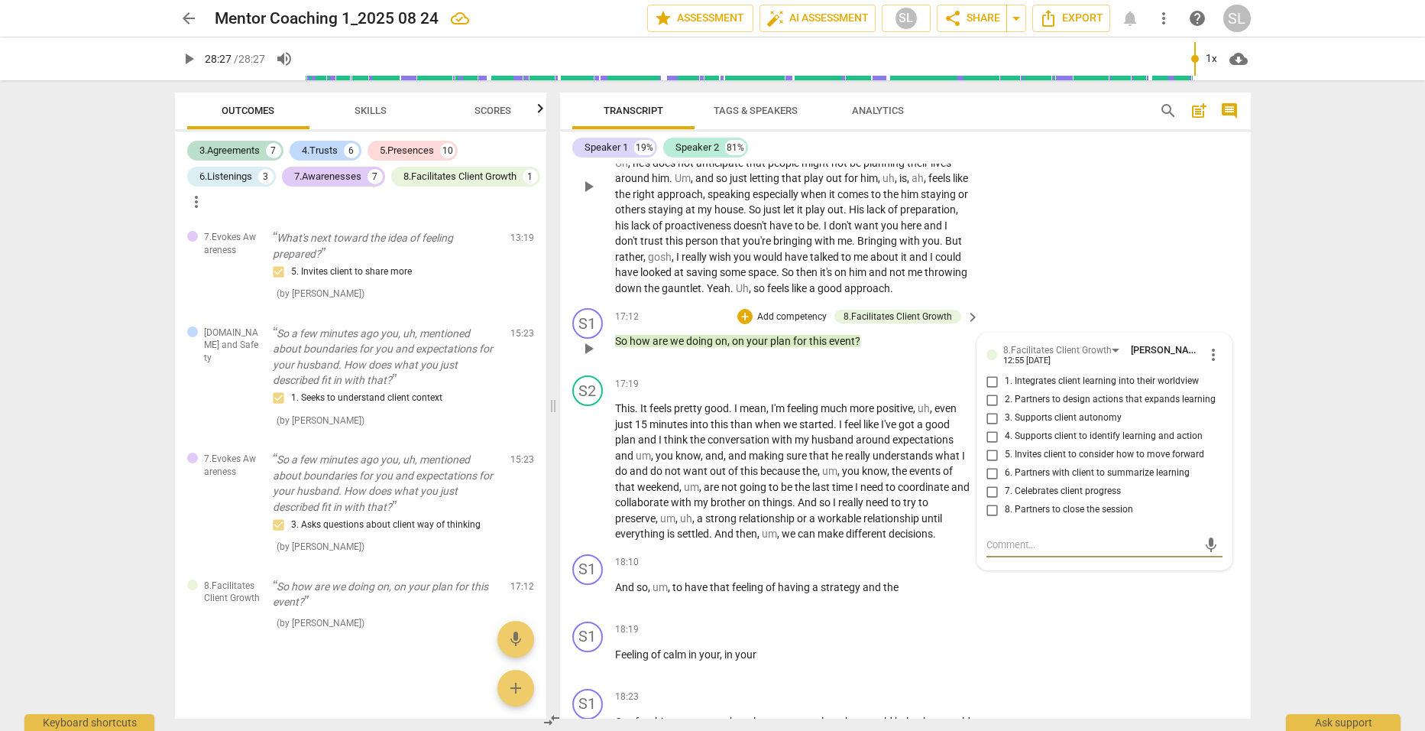
click at [1205, 345] on span "more_vert" at bounding box center [1214, 354] width 18 height 18
click at [1219, 373] on li "Delete" at bounding box center [1225, 376] width 53 height 29
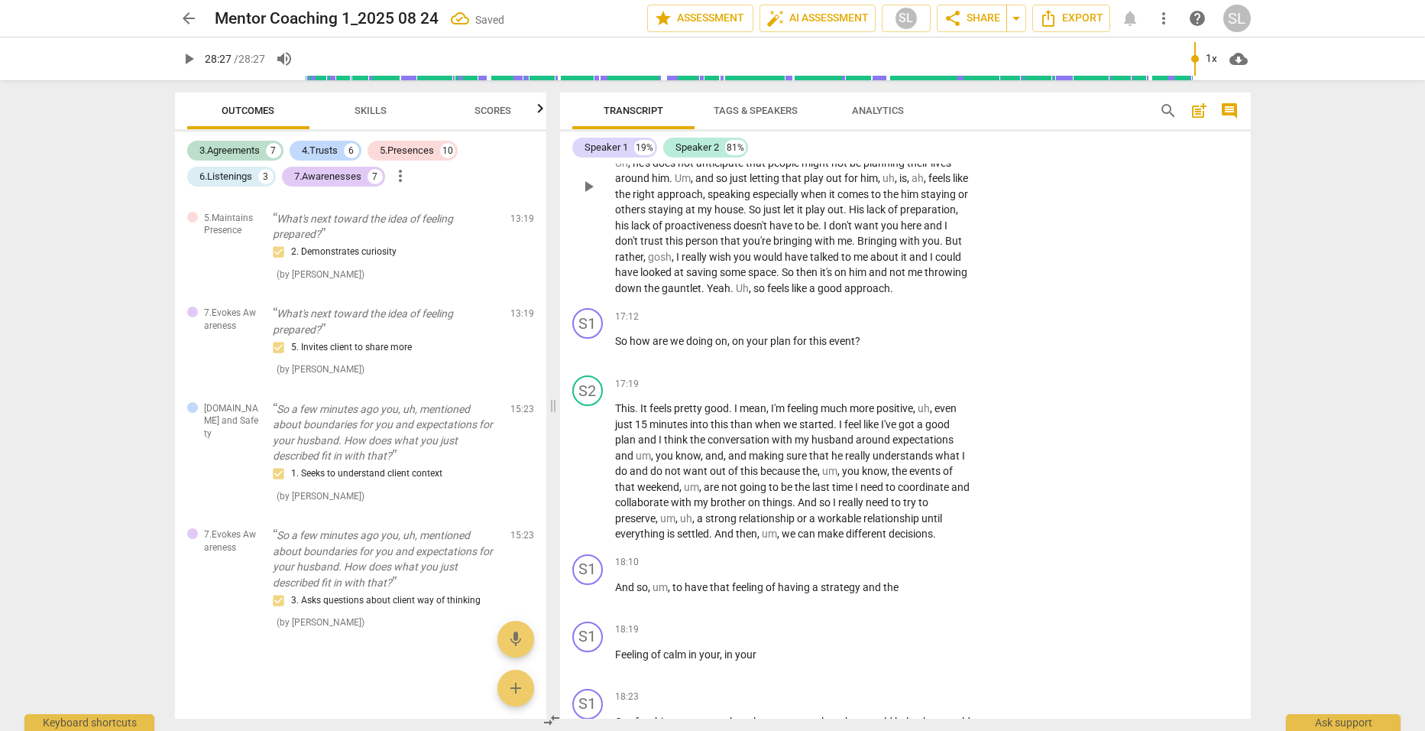
scroll to position [3397, 0]
click at [923, 310] on p "Add competency" at bounding box center [925, 317] width 73 height 14
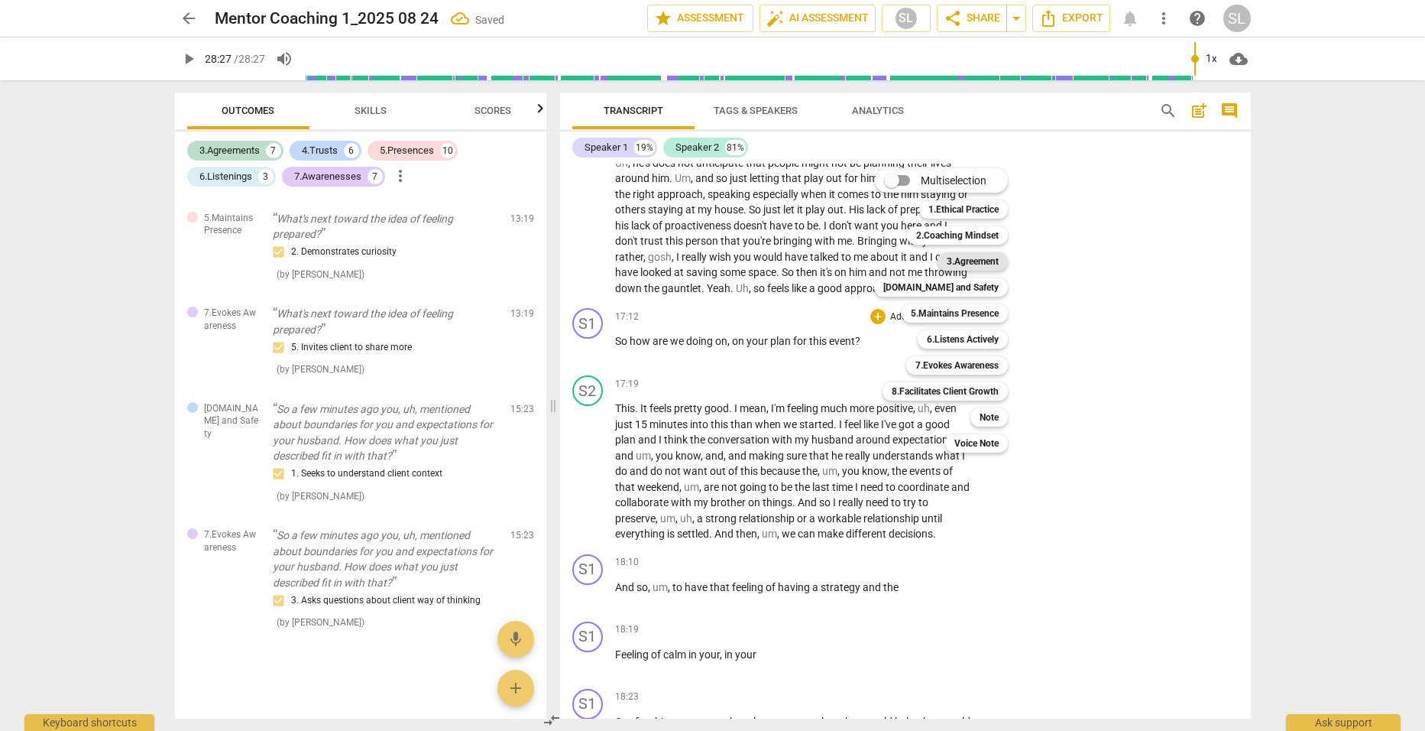
click at [951, 260] on b "3.Agreement" at bounding box center [973, 261] width 52 height 18
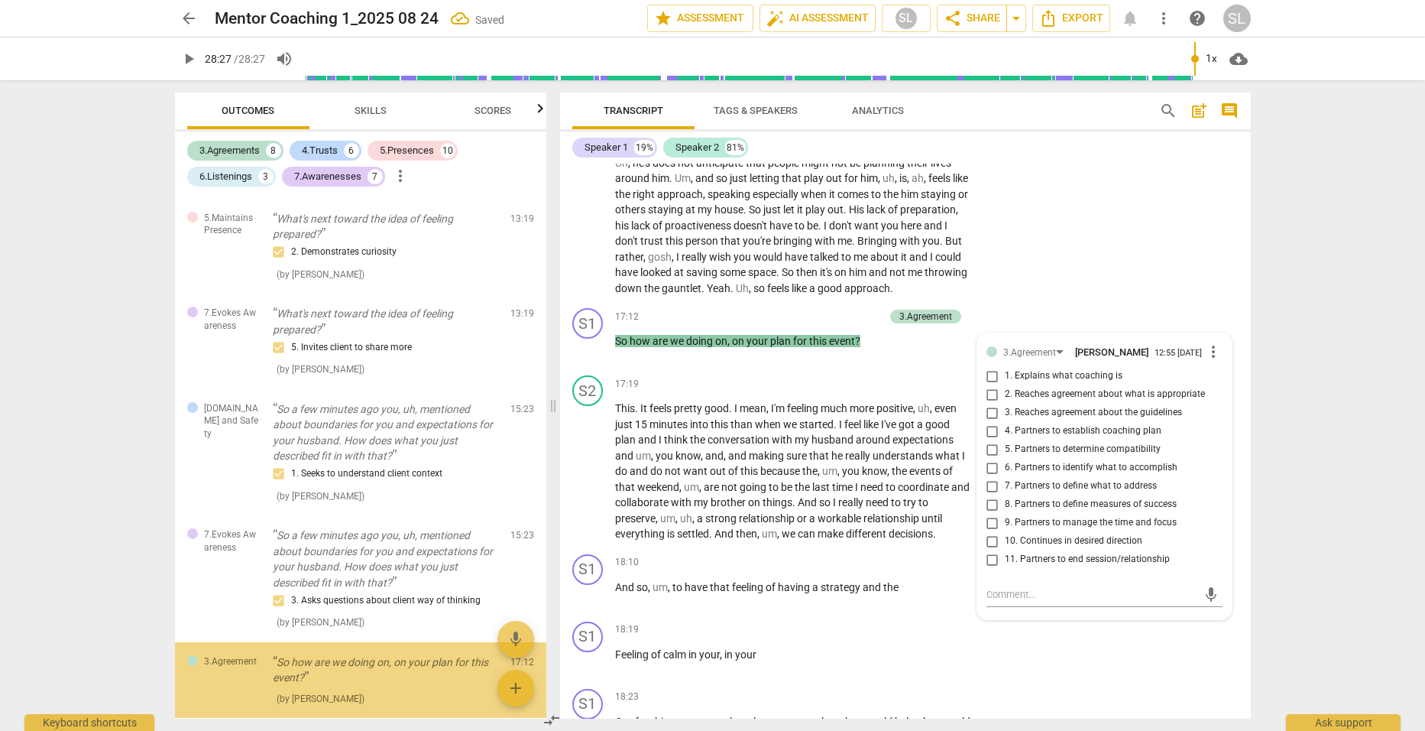
scroll to position [3473, 0]
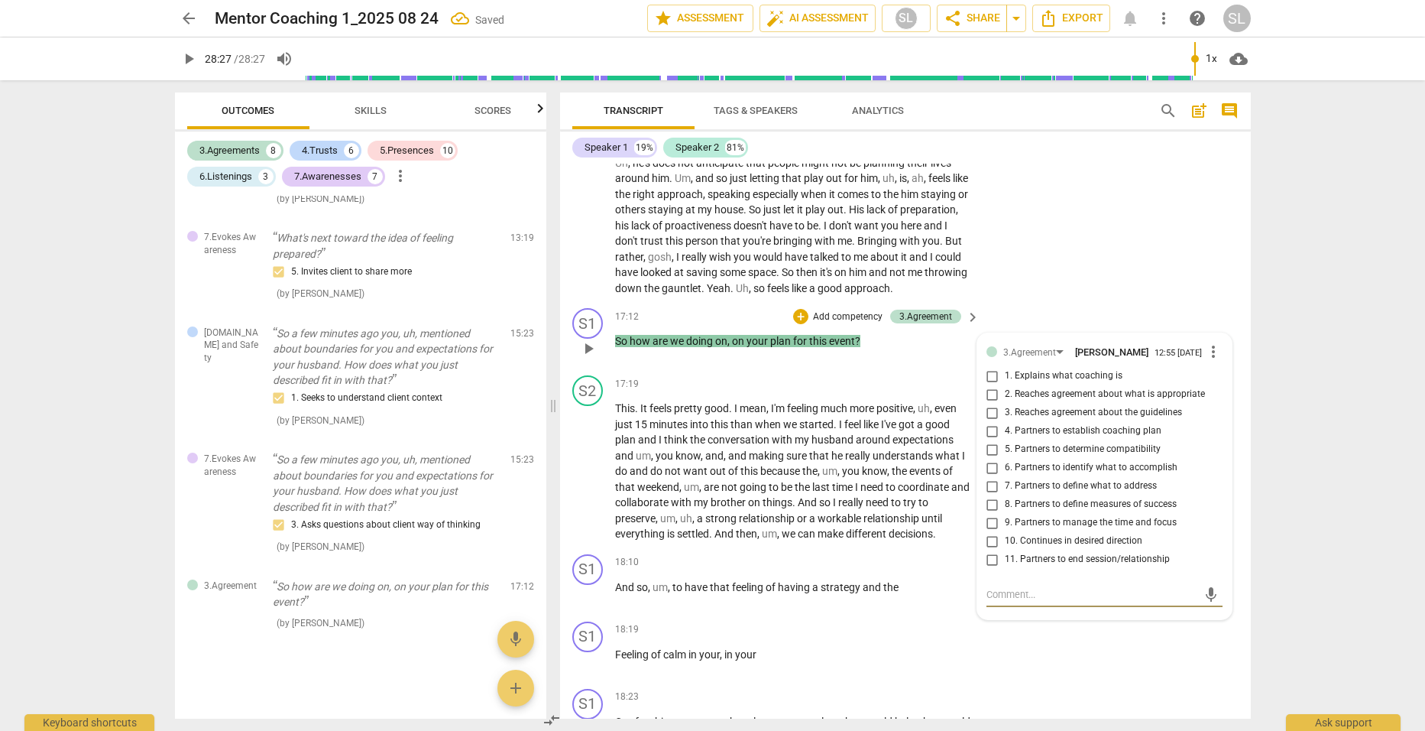
click at [989, 521] on input "9. Partners to manage the time and focus" at bounding box center [993, 523] width 24 height 18
checkbox input "true"
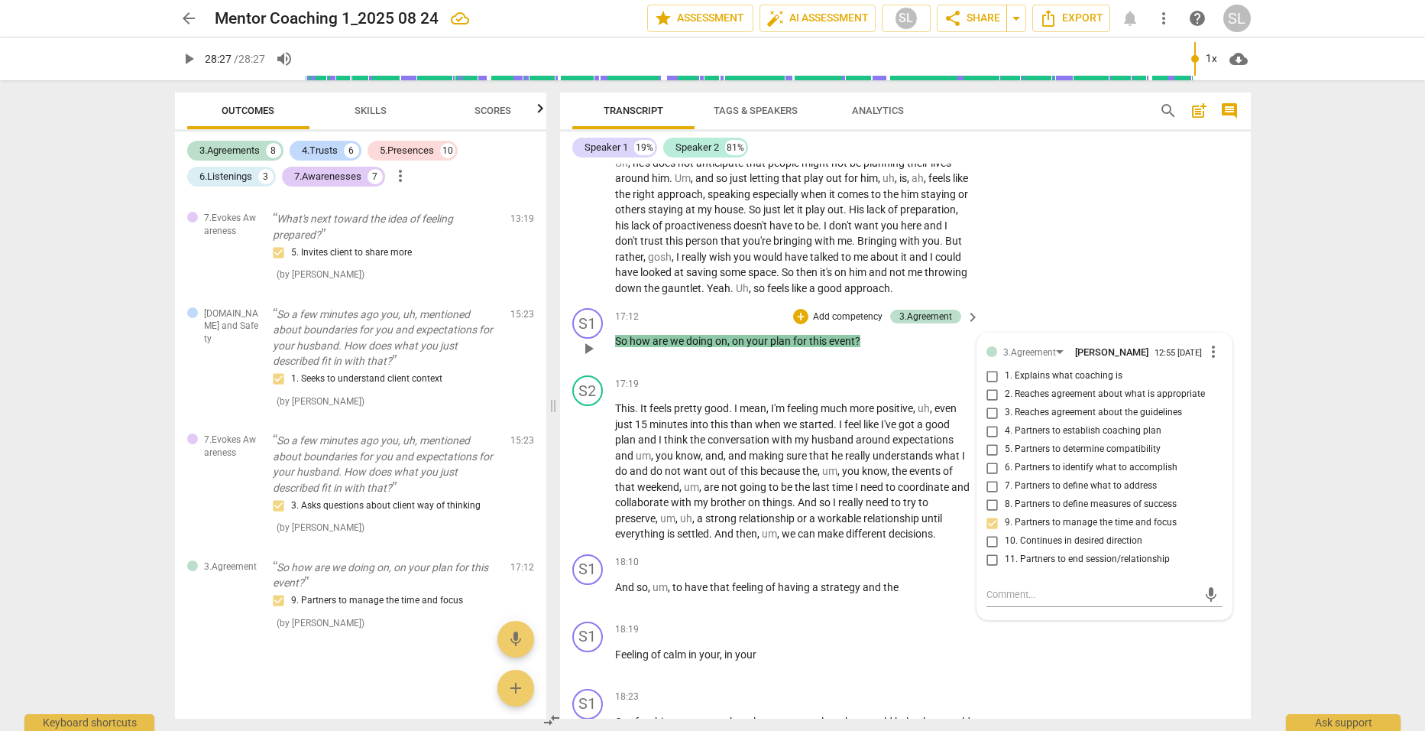
click at [846, 310] on p "Add competency" at bounding box center [848, 317] width 73 height 14
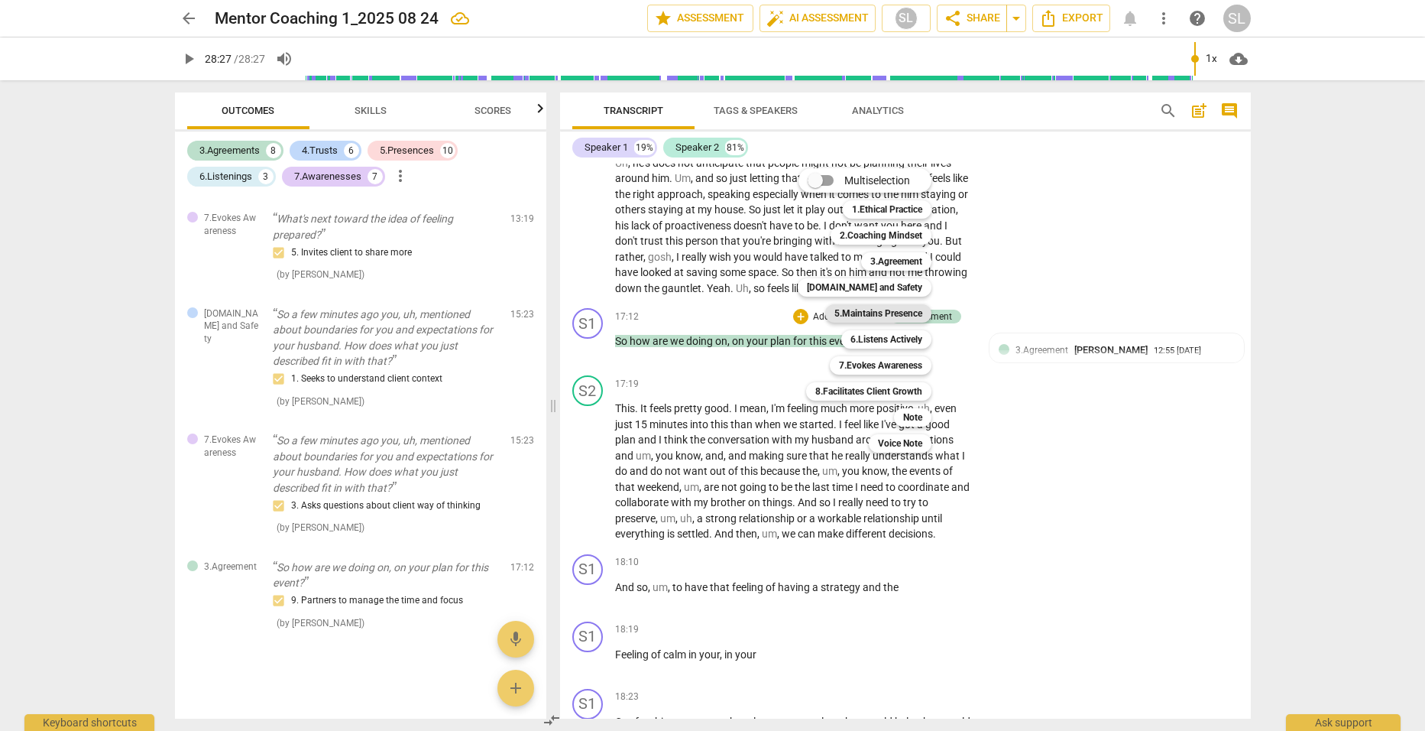
click at [885, 308] on b "5.Maintains Presence" at bounding box center [879, 313] width 88 height 18
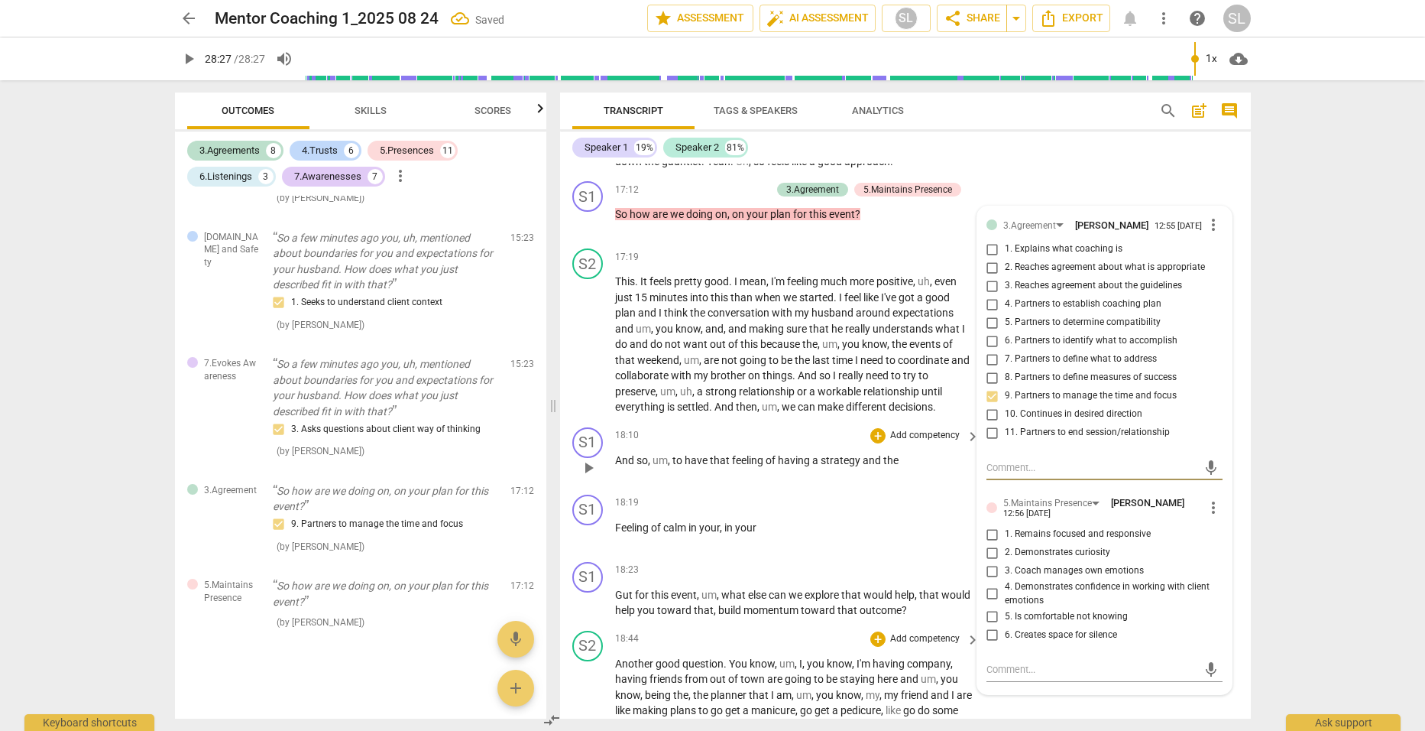
scroll to position [4807, 0]
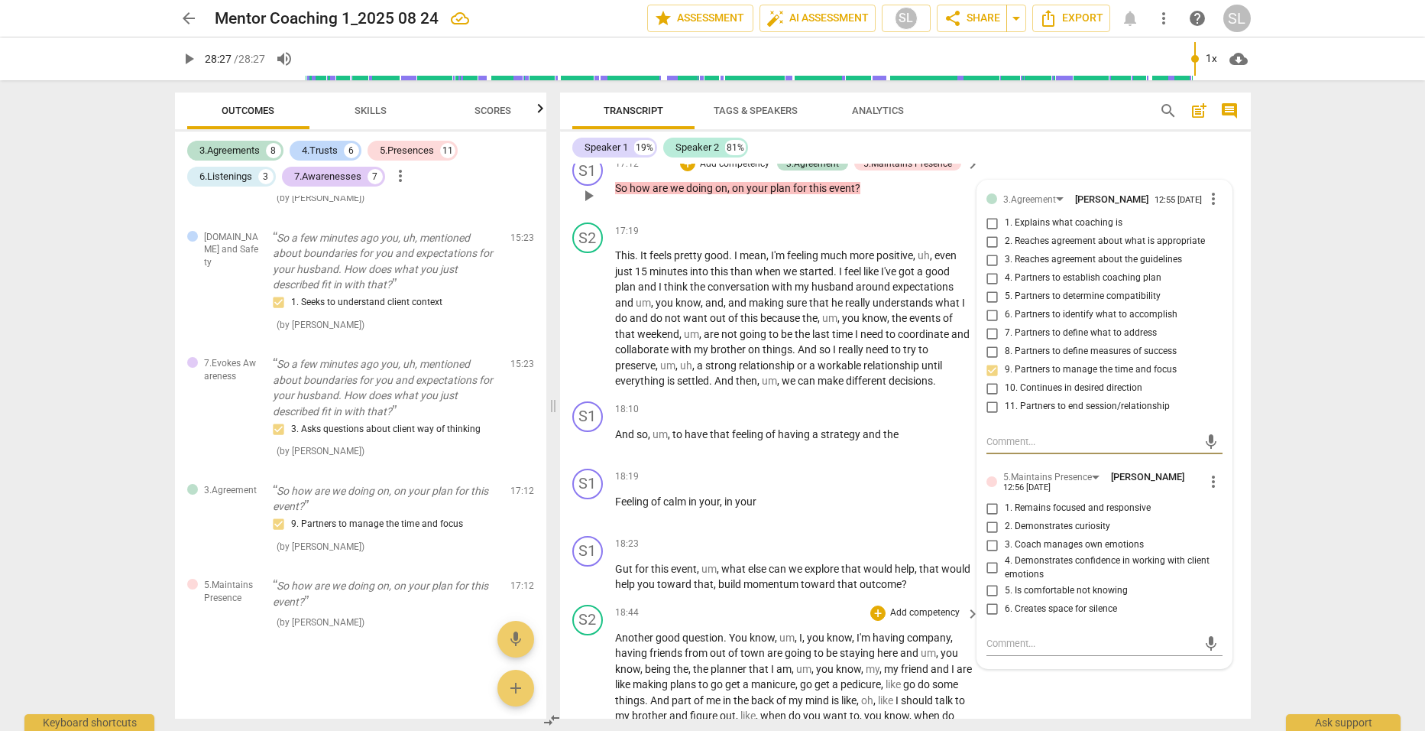
click at [988, 505] on input "1. Remains focused and responsive" at bounding box center [993, 508] width 24 height 18
checkbox input "true"
click at [989, 527] on input "2. Demonstrates curiosity" at bounding box center [993, 526] width 24 height 18
checkbox input "true"
click at [878, 186] on p "So how are we doing on , on your plan for this event ?" at bounding box center [794, 188] width 358 height 16
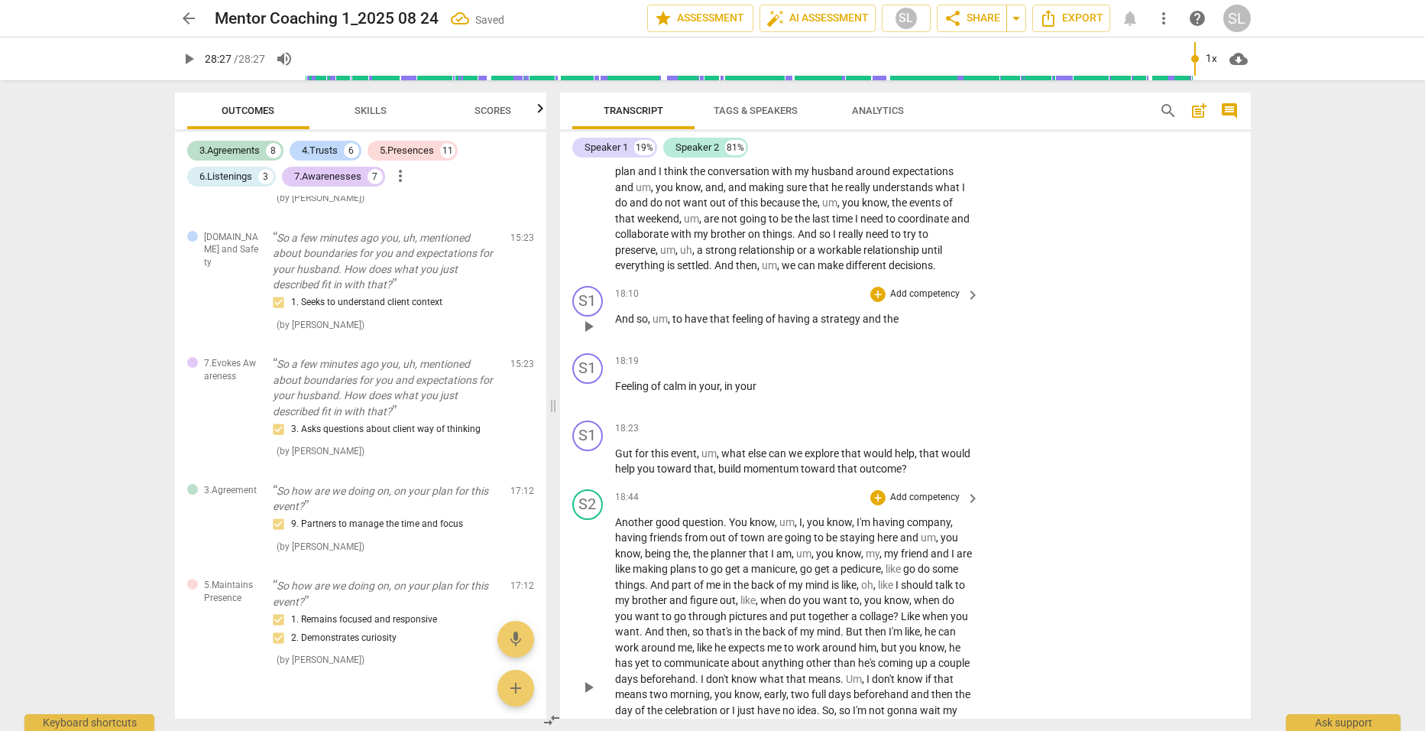
scroll to position [4960, 0]
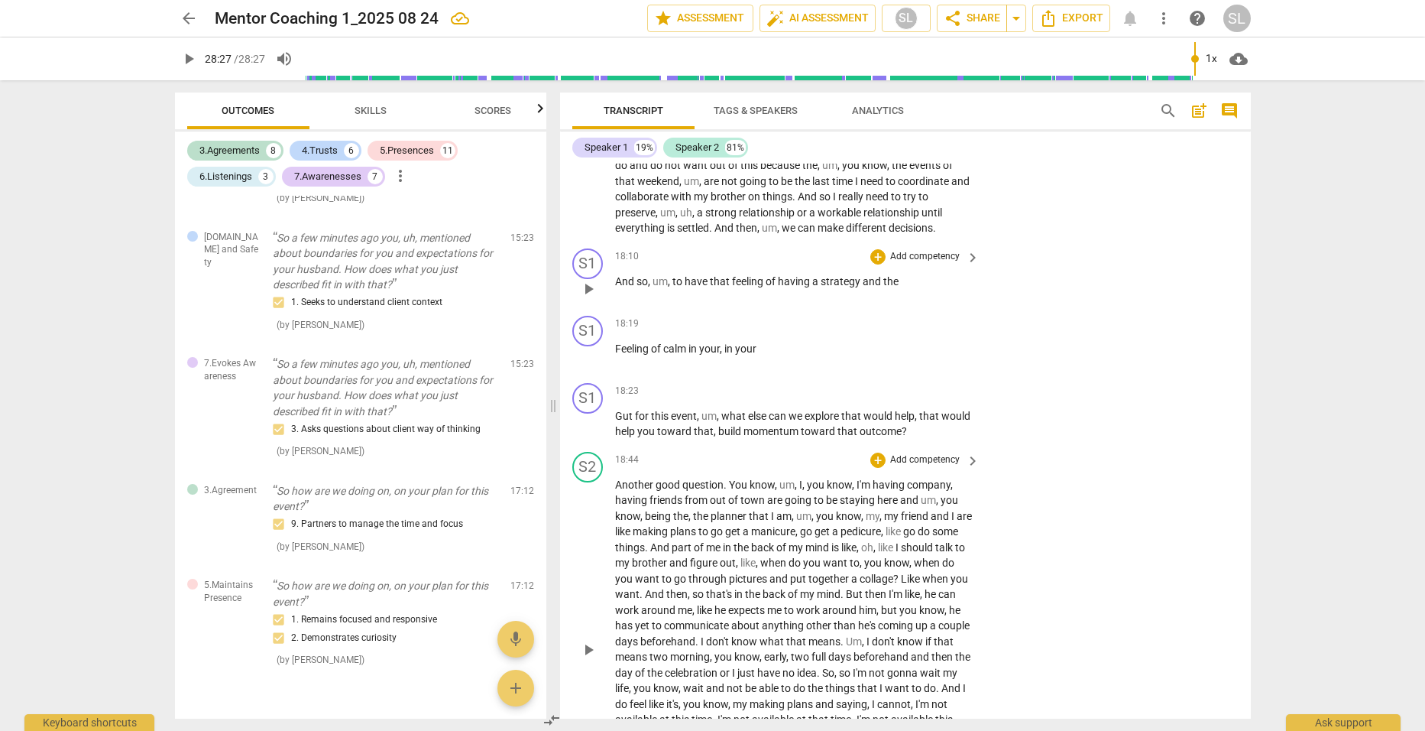
click at [913, 274] on p "And so , um , to have that feeling of having a strategy and the" at bounding box center [794, 282] width 358 height 16
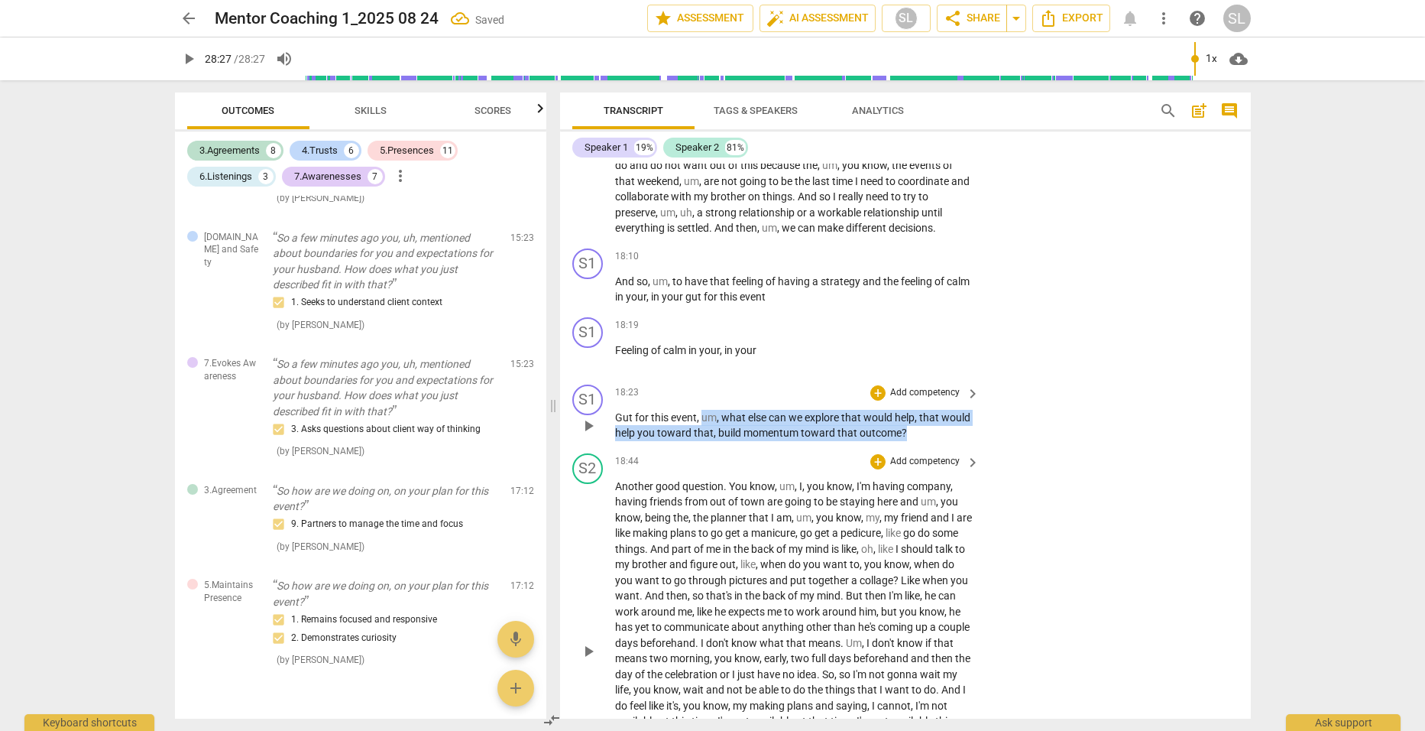
drag, startPoint x: 702, startPoint y: 407, endPoint x: 940, endPoint y: 422, distance: 238.2
click at [940, 422] on p "Gut for this event , um , what else can we explore that would help , that would…" at bounding box center [794, 425] width 358 height 31
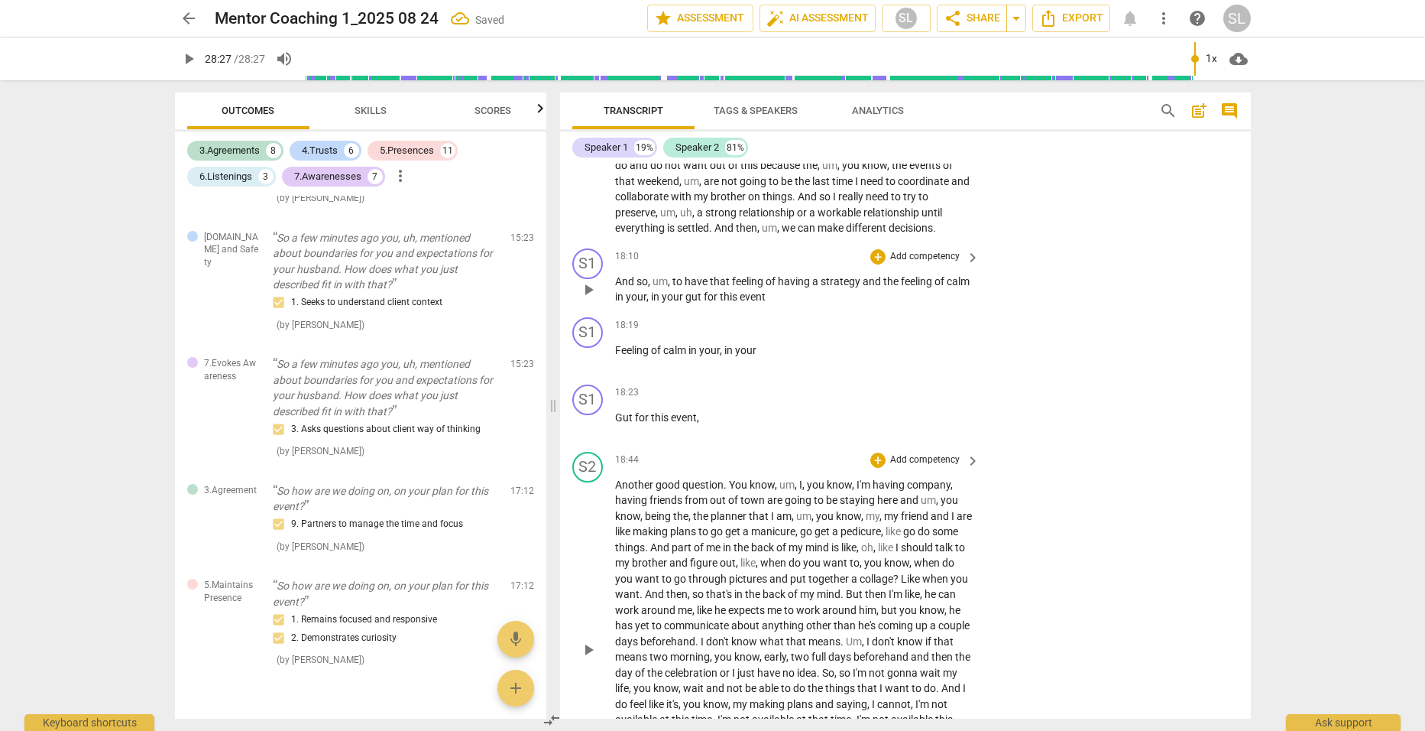
click at [798, 294] on p "And so , um , to have that feeling of having a strategy and the feeling of calm…" at bounding box center [794, 289] width 358 height 31
paste p
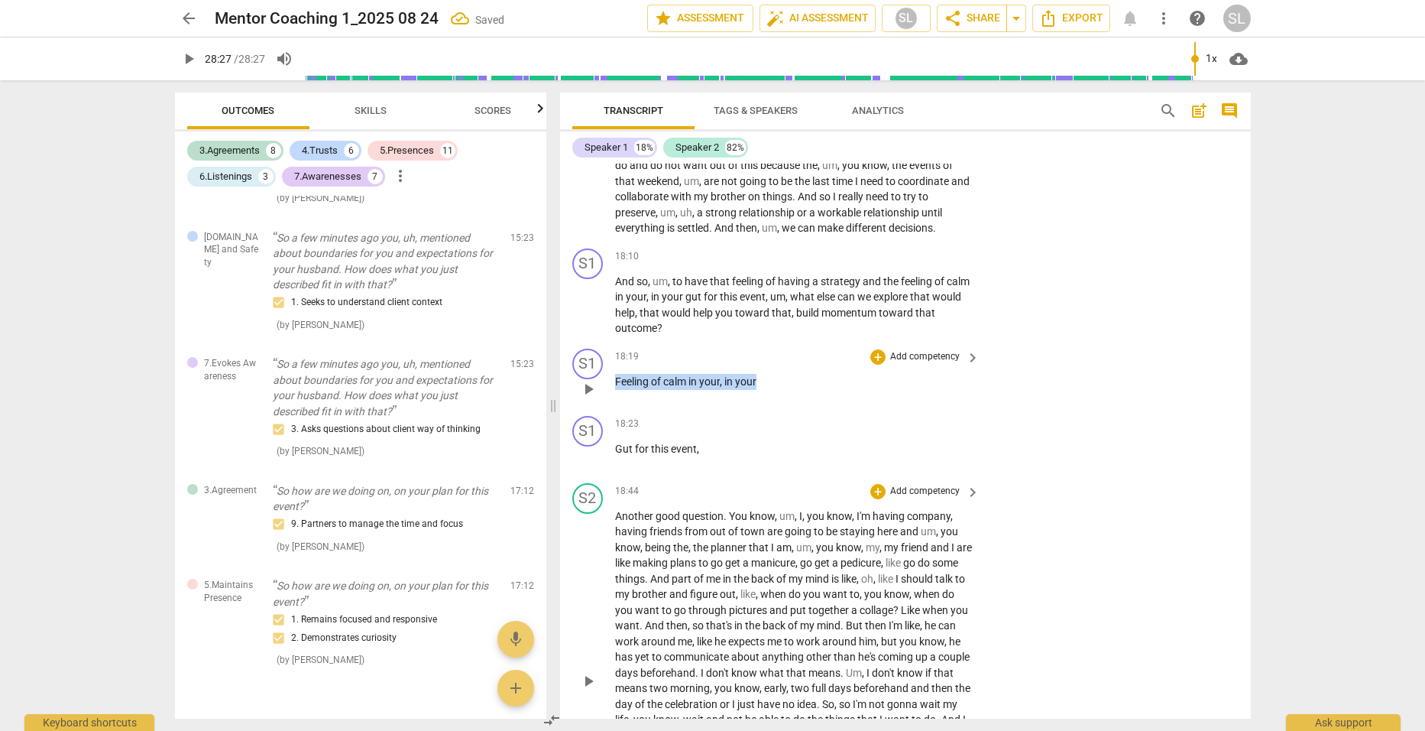
drag, startPoint x: 770, startPoint y: 371, endPoint x: 615, endPoint y: 371, distance: 155.2
click at [615, 374] on p "Feeling of calm in your , in your" at bounding box center [794, 382] width 358 height 16
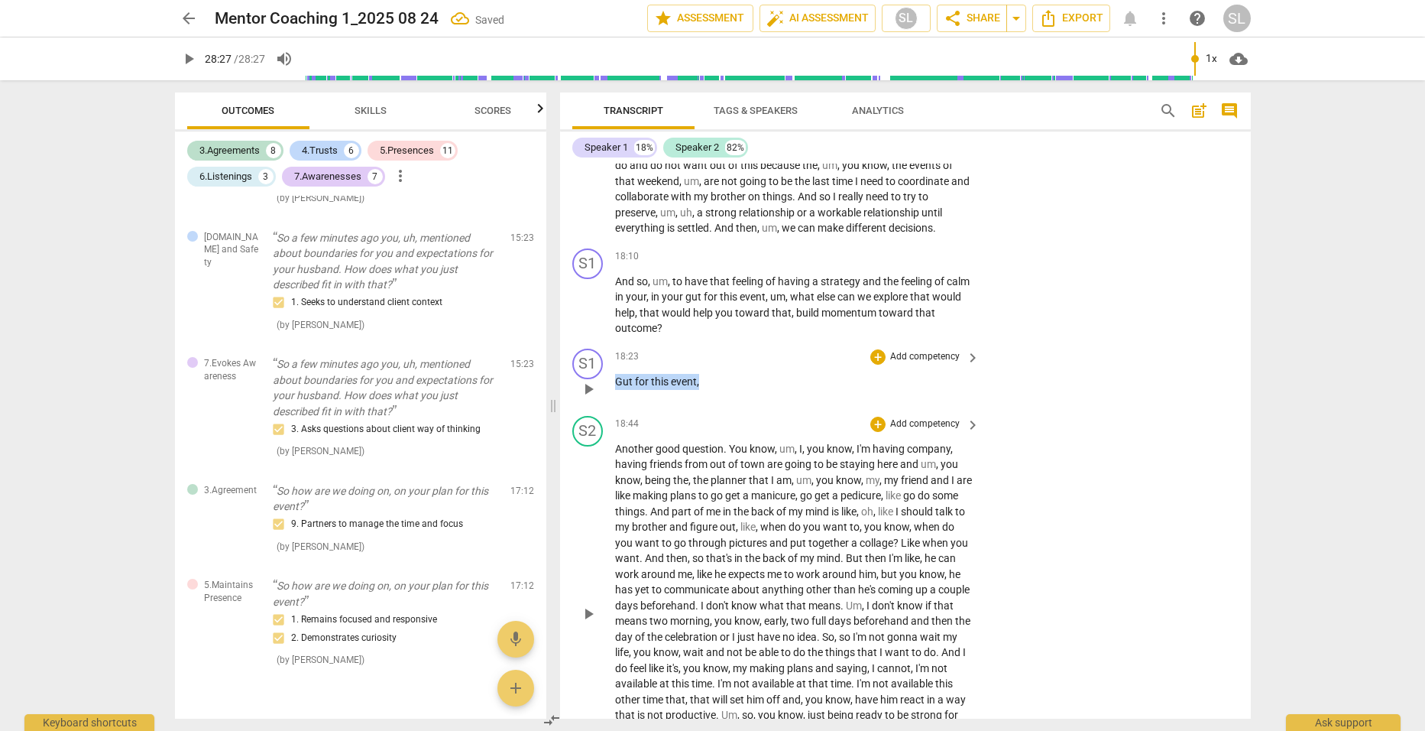
drag, startPoint x: 702, startPoint y: 374, endPoint x: 617, endPoint y: 369, distance: 85.0
click at [617, 374] on p "Gut for this event ," at bounding box center [794, 382] width 358 height 16
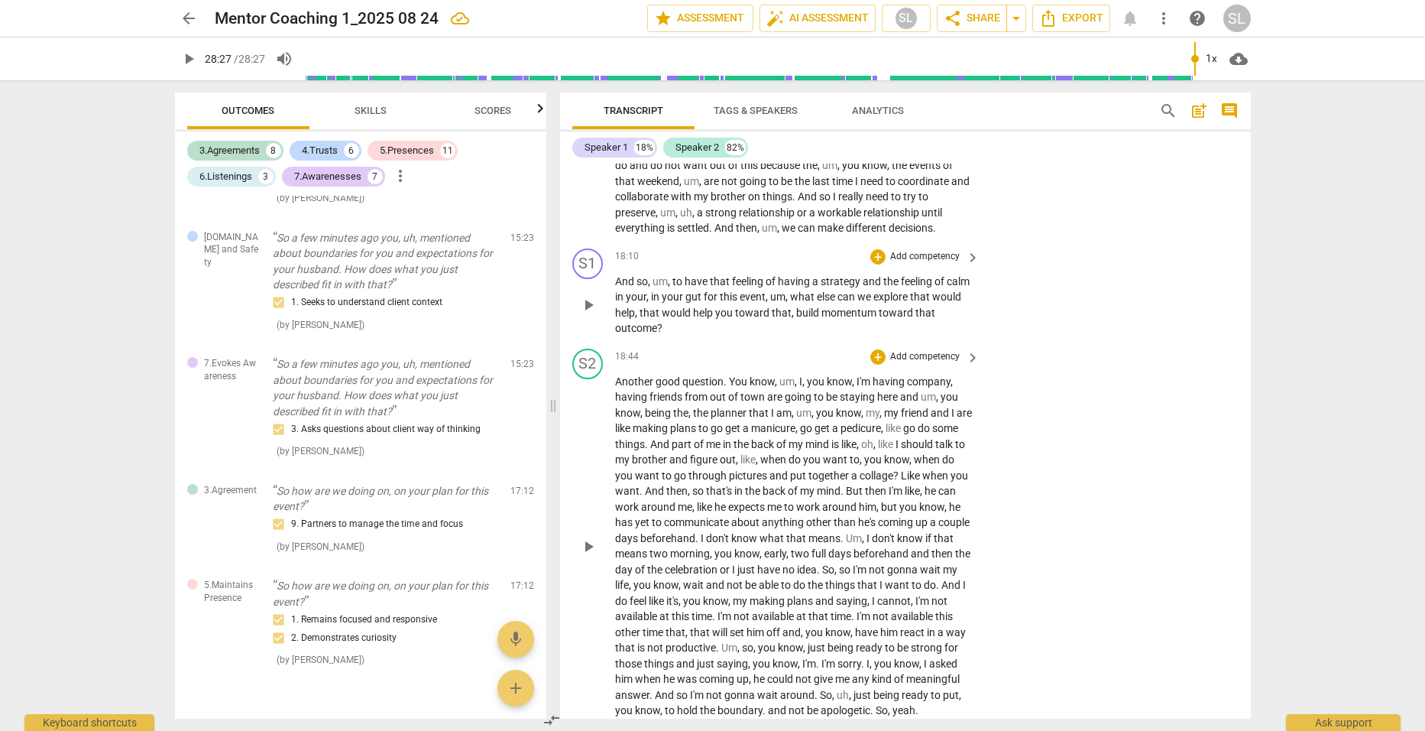
click at [906, 250] on p "Add competency" at bounding box center [925, 257] width 73 height 14
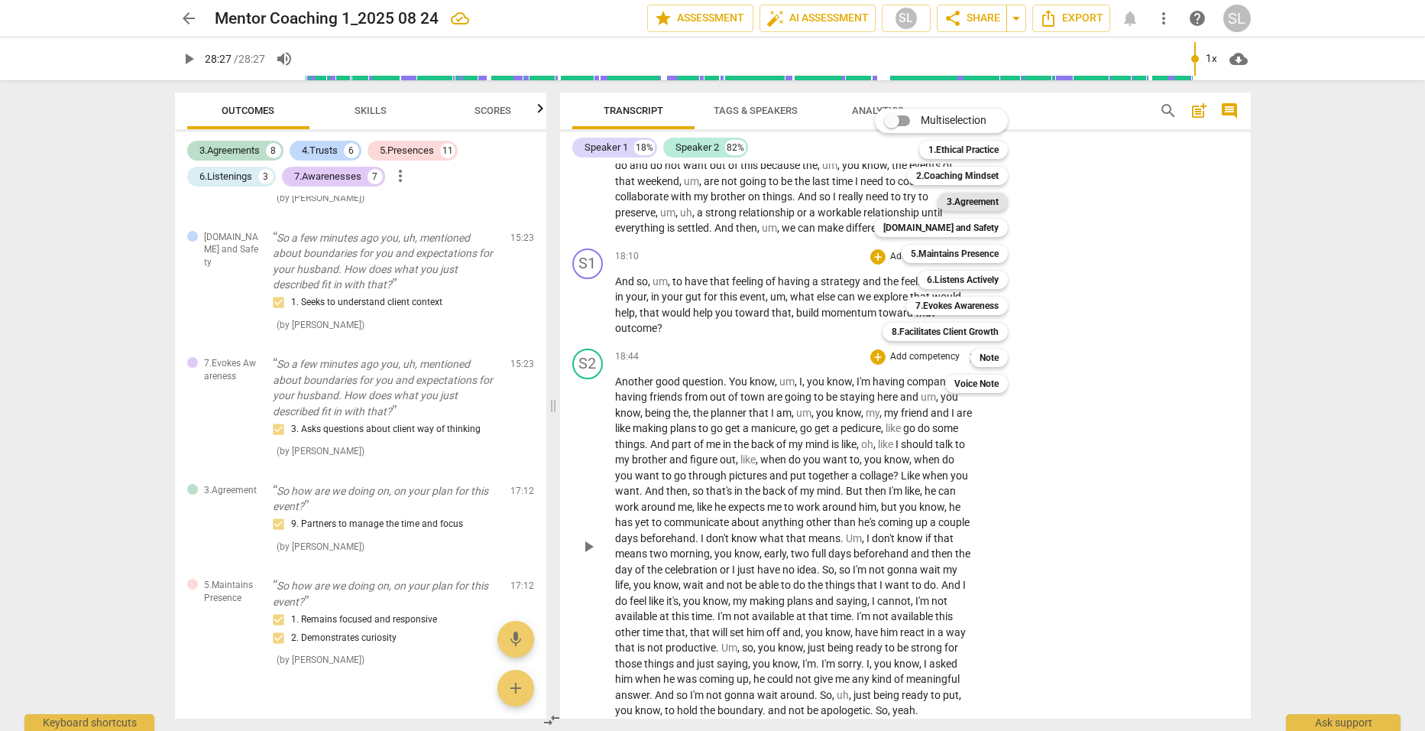
click at [958, 202] on b "3.Agreement" at bounding box center [973, 202] width 52 height 18
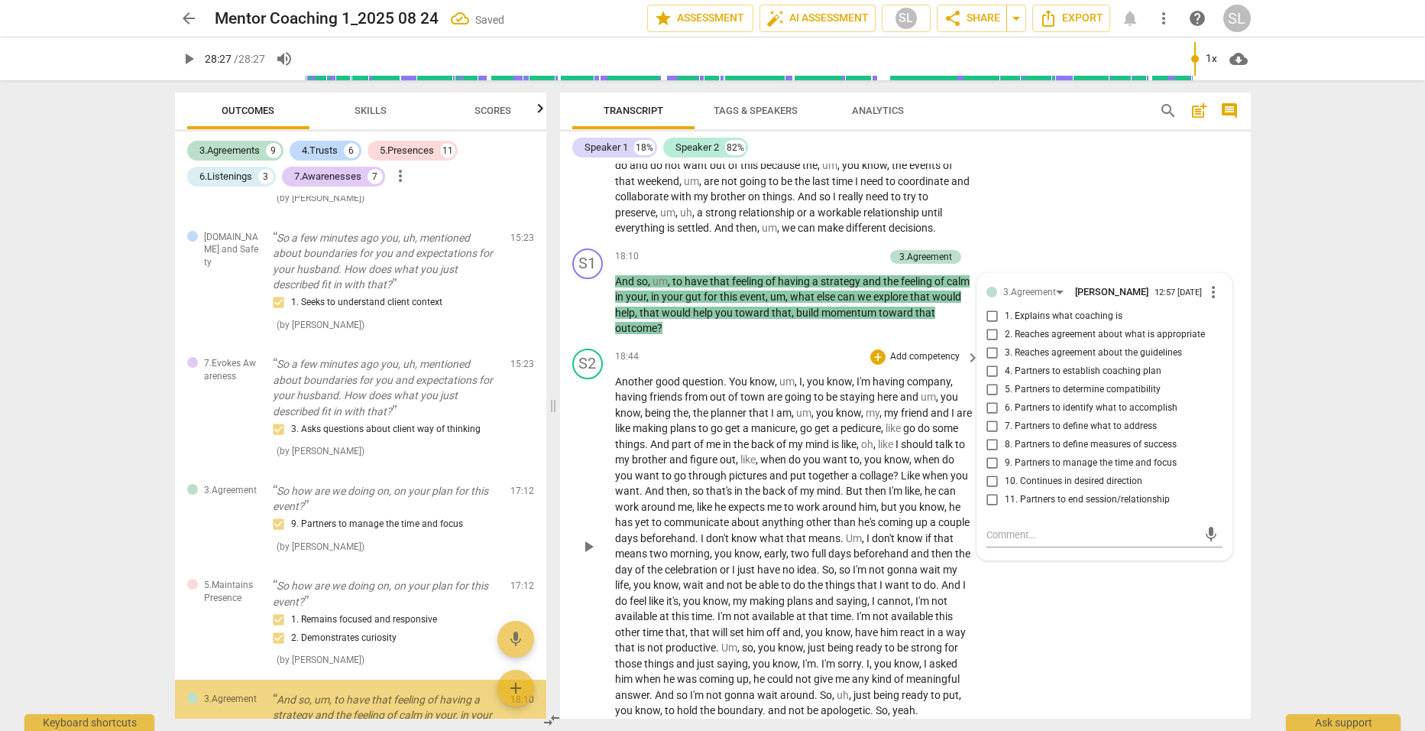
scroll to position [3744, 0]
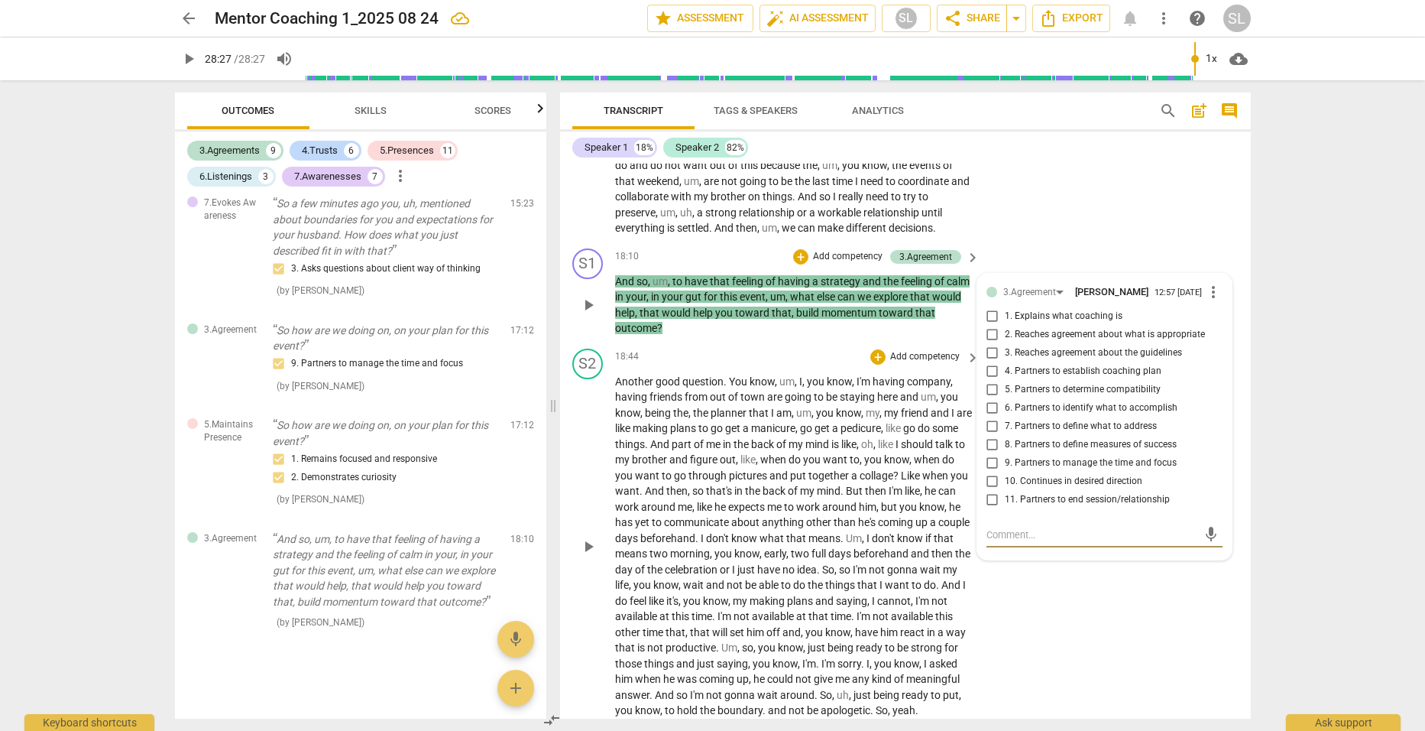
click at [989, 479] on input "10. Continues in desired direction" at bounding box center [993, 481] width 24 height 18
checkbox input "true"
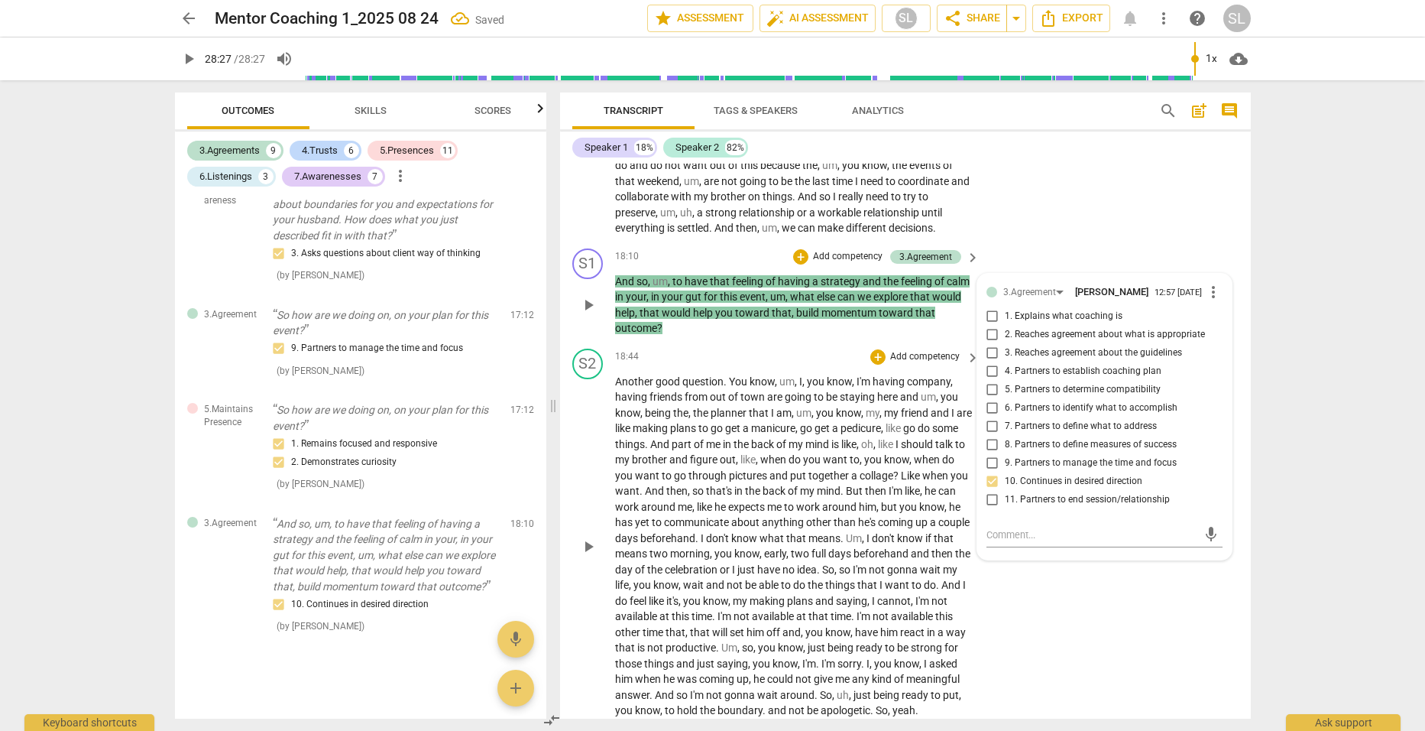
click at [839, 250] on p "Add competency" at bounding box center [848, 257] width 73 height 14
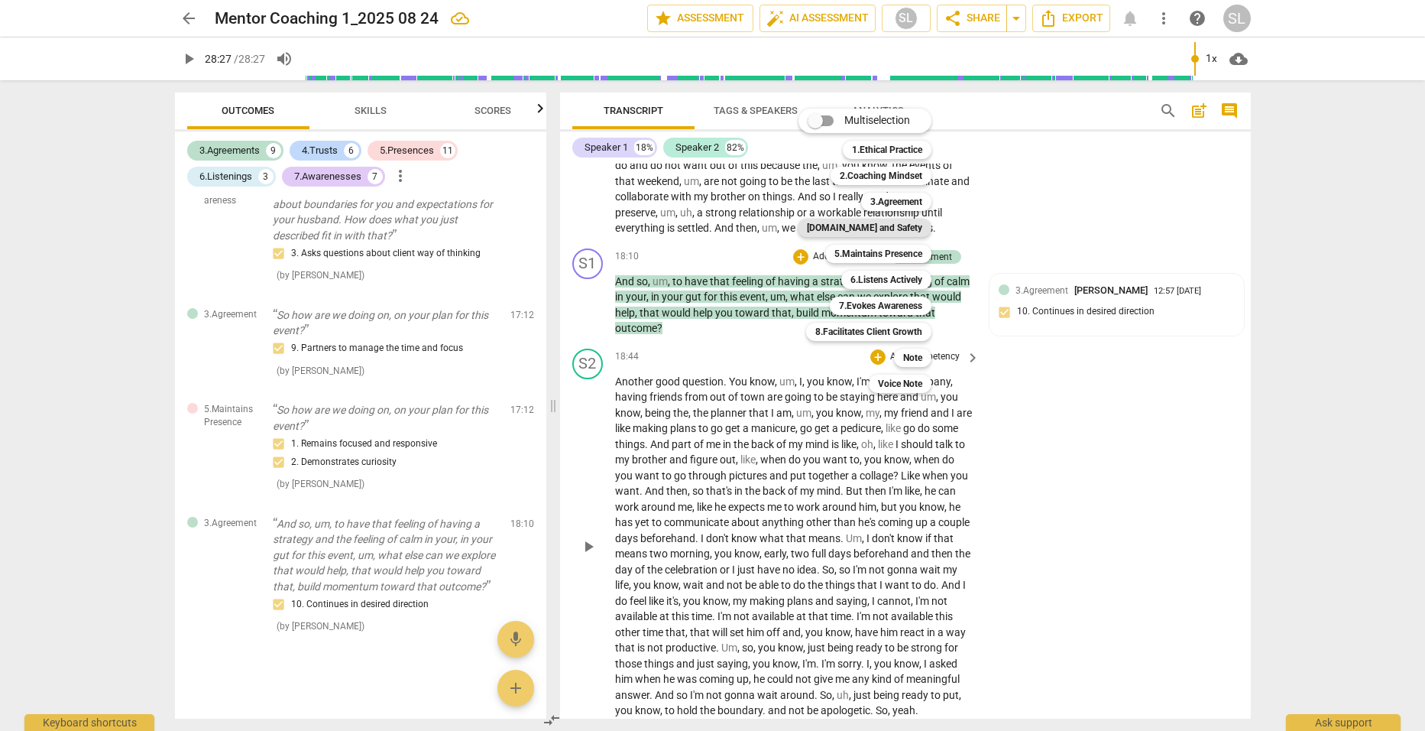
click at [874, 222] on b "[DOMAIN_NAME] and Safety" at bounding box center [864, 228] width 115 height 18
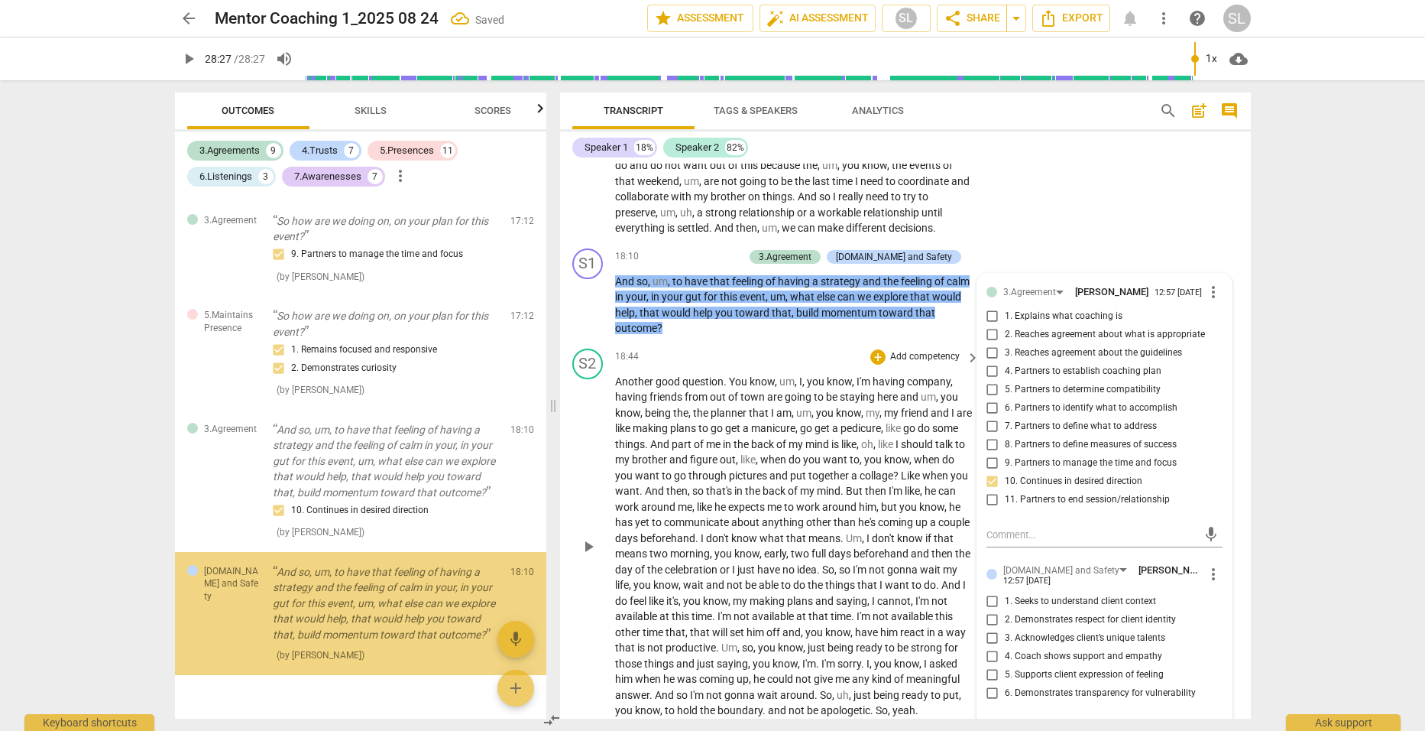
scroll to position [3903, 0]
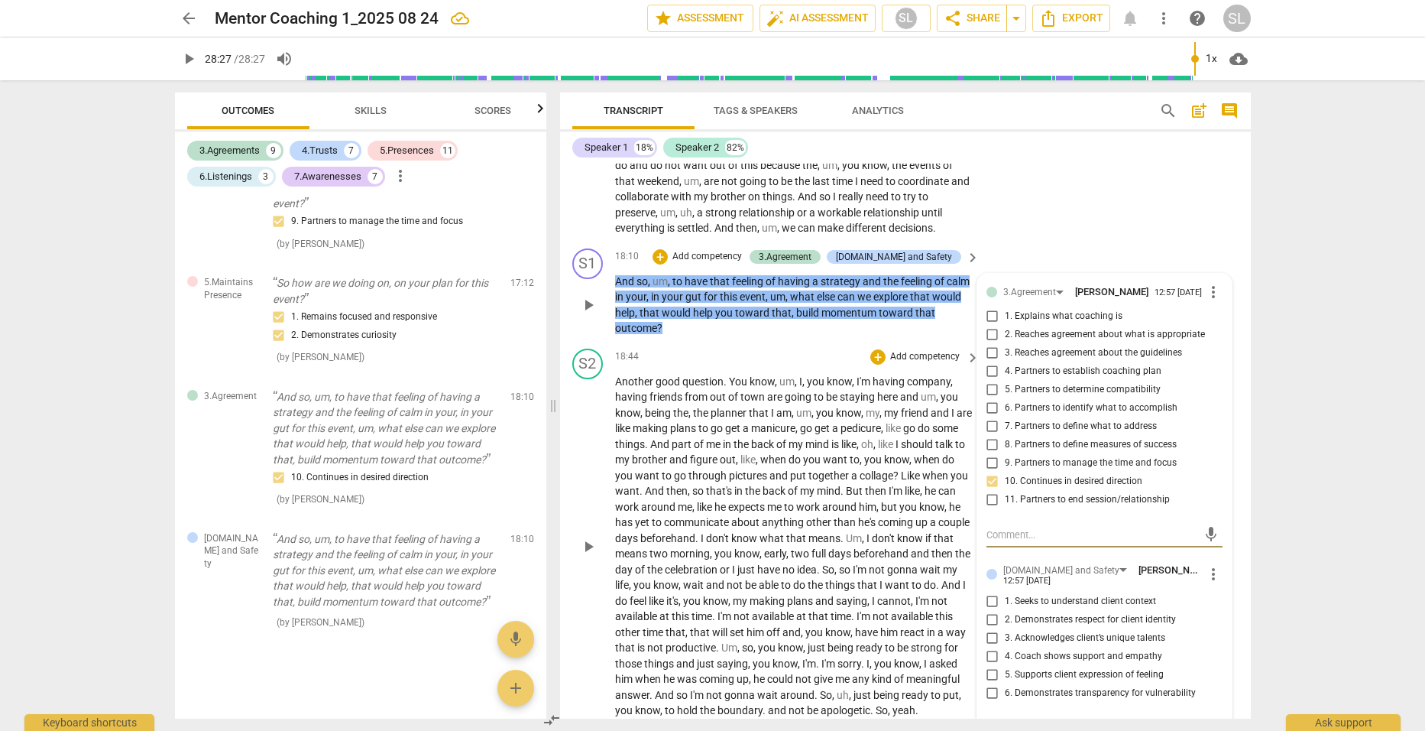
click at [1211, 569] on span "more_vert" at bounding box center [1214, 574] width 18 height 18
click at [1225, 601] on li "Delete" at bounding box center [1225, 602] width 53 height 29
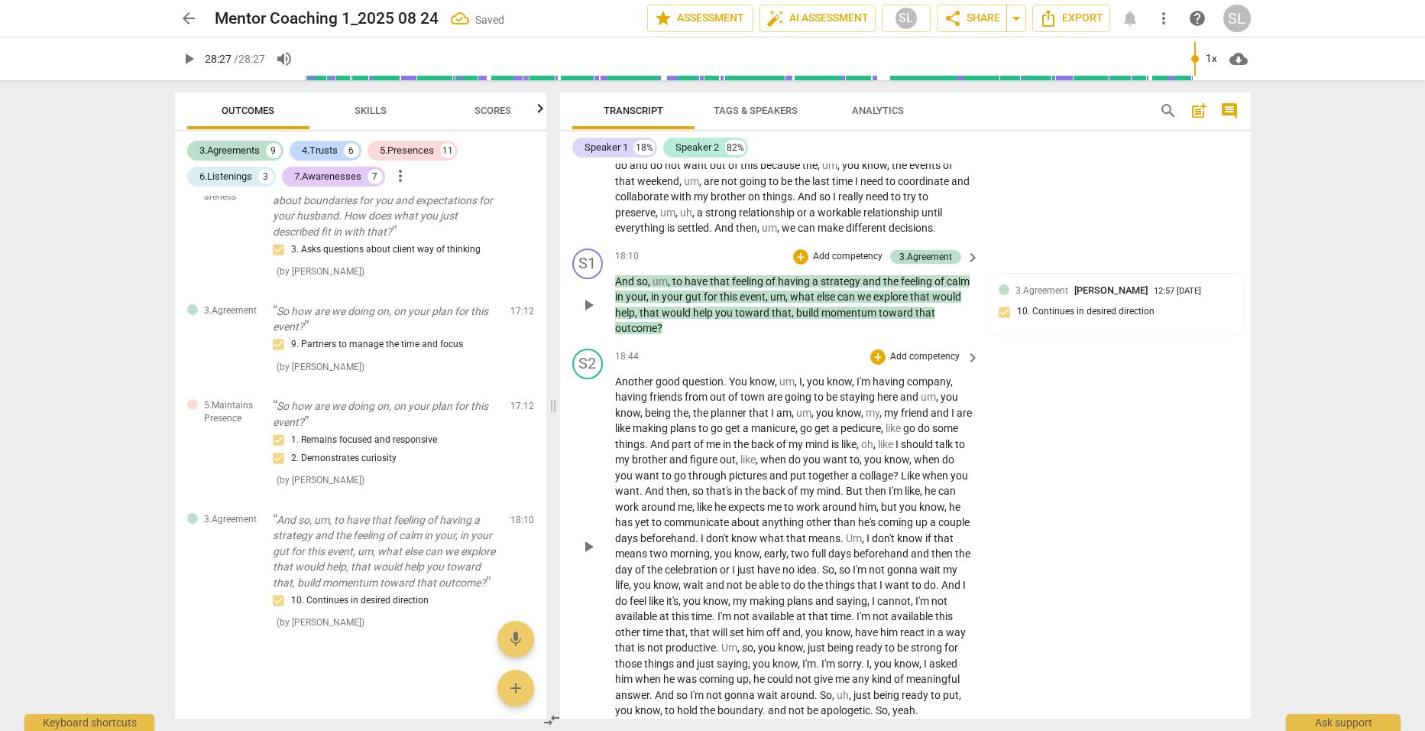
scroll to position [3764, 0]
click at [822, 250] on p "Add competency" at bounding box center [848, 257] width 73 height 14
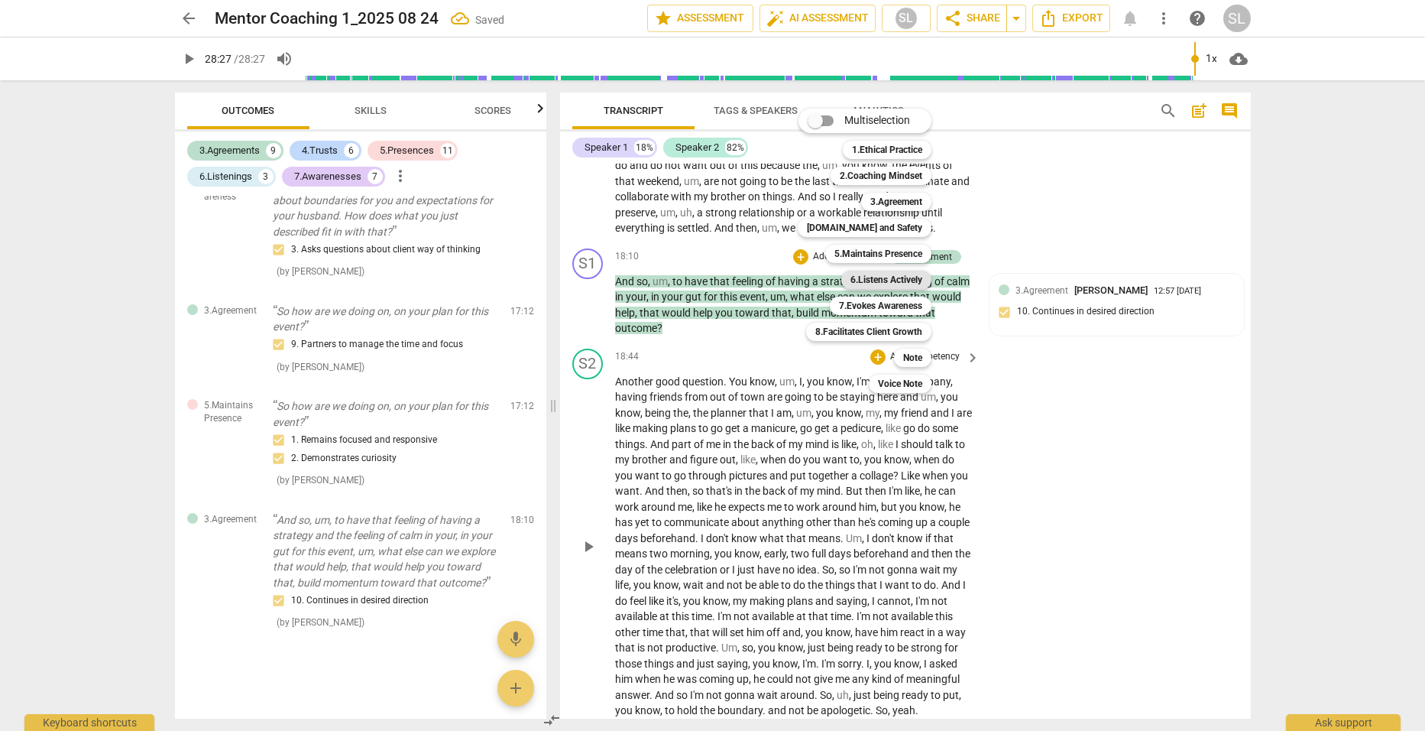
click at [865, 276] on b "6.Listens Actively" at bounding box center [887, 280] width 72 height 18
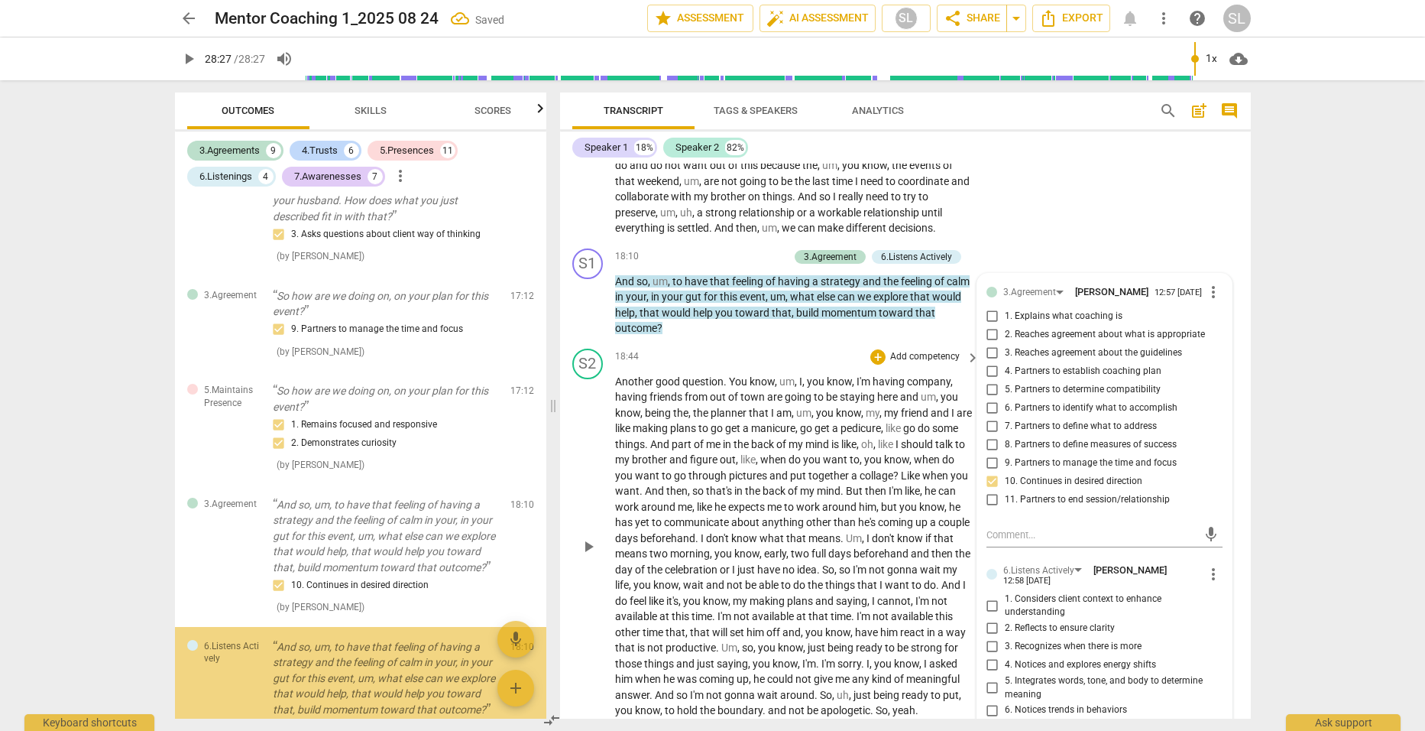
scroll to position [3903, 0]
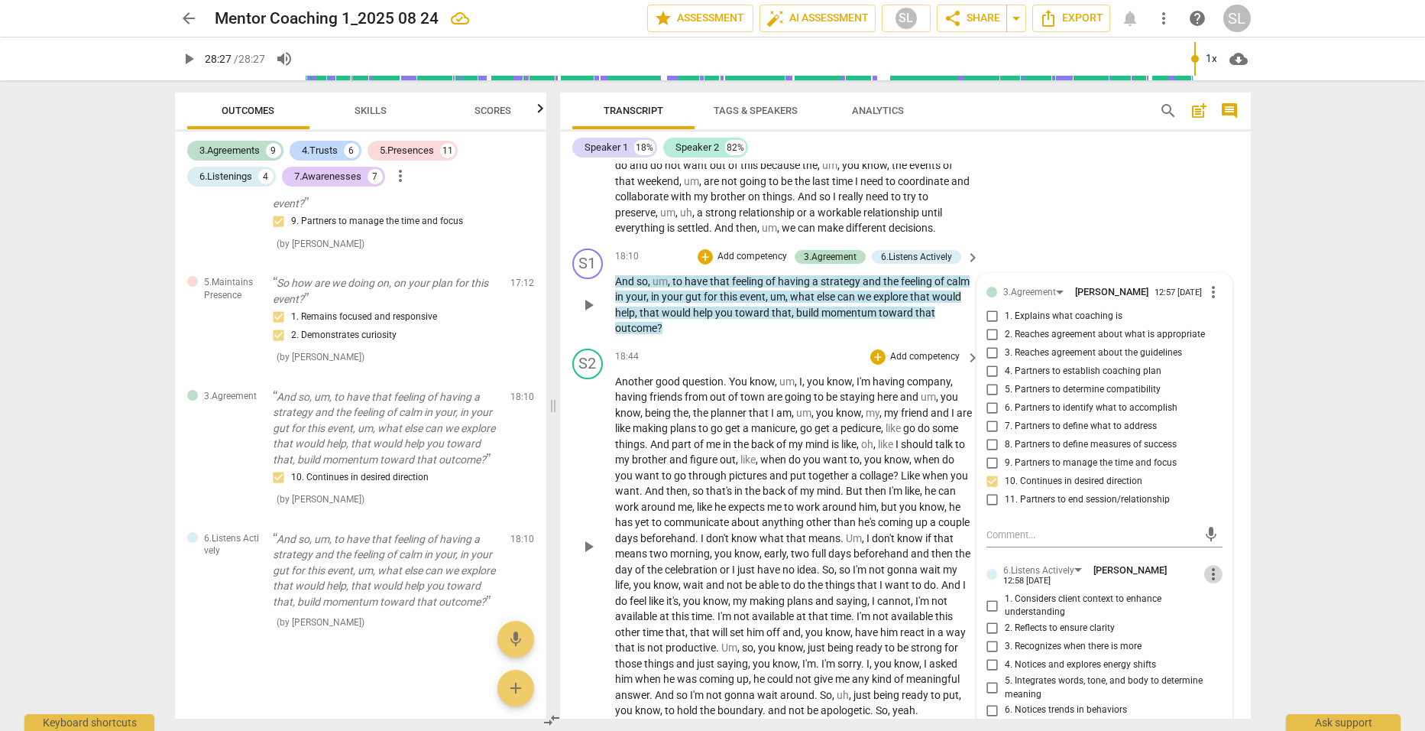
click at [1209, 565] on span "more_vert" at bounding box center [1214, 574] width 18 height 18
click at [1225, 600] on li "Delete" at bounding box center [1225, 602] width 53 height 29
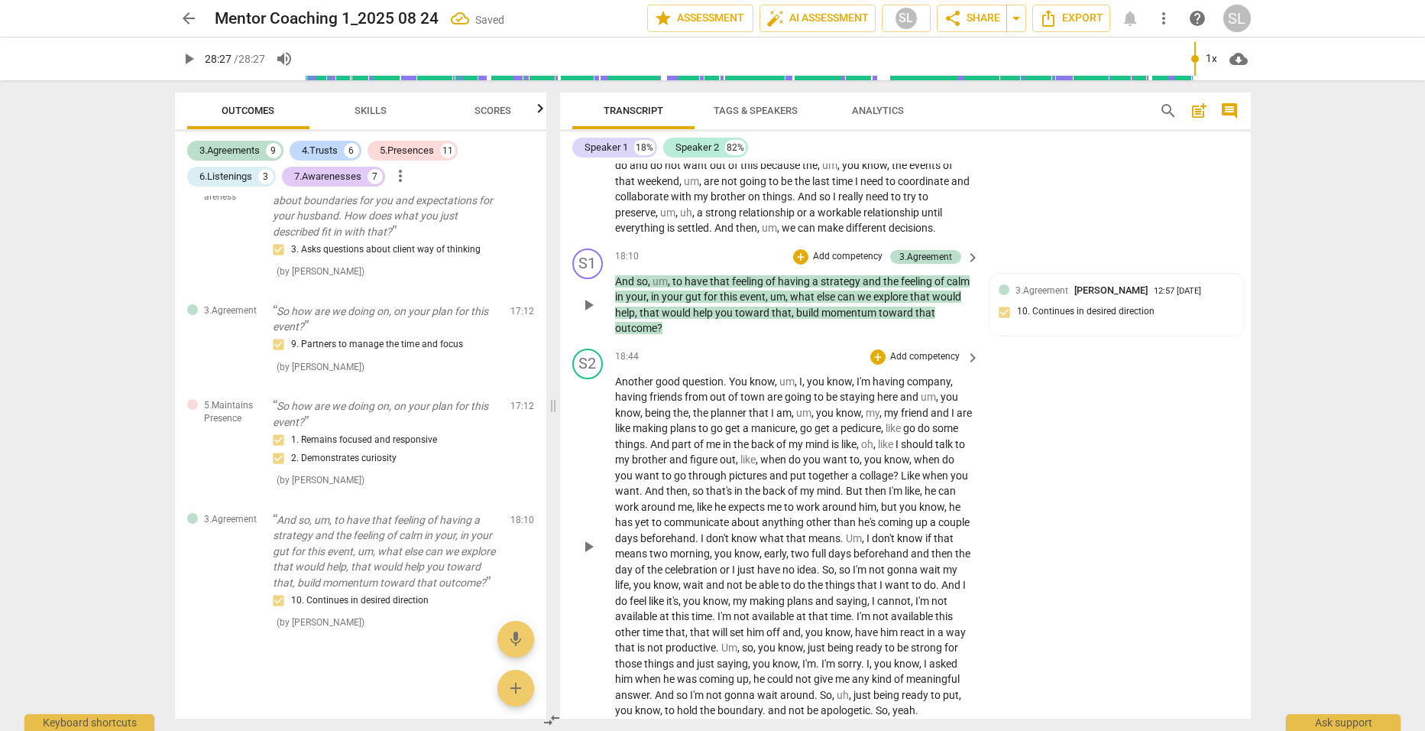
scroll to position [3764, 0]
click at [829, 250] on p "Add competency" at bounding box center [848, 257] width 73 height 14
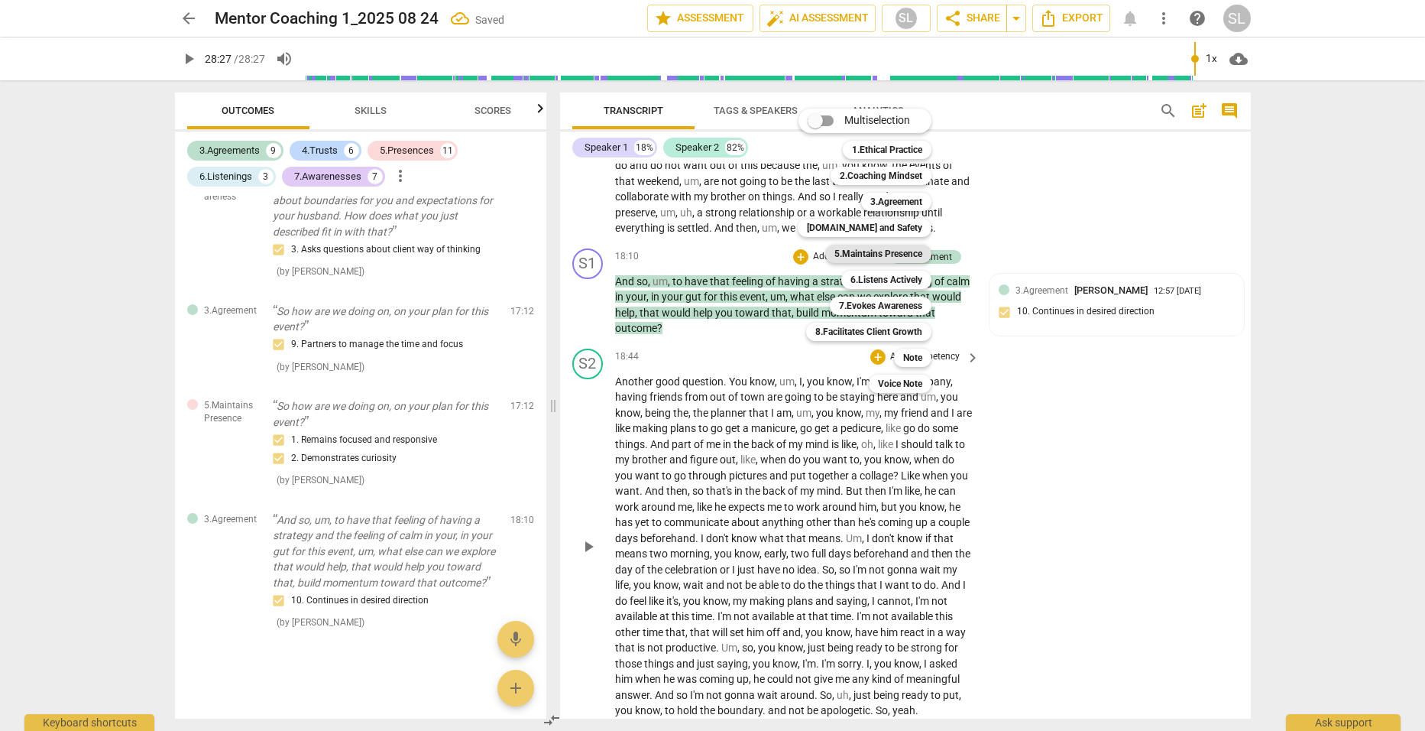
click at [864, 251] on b "5.Maintains Presence" at bounding box center [879, 254] width 88 height 18
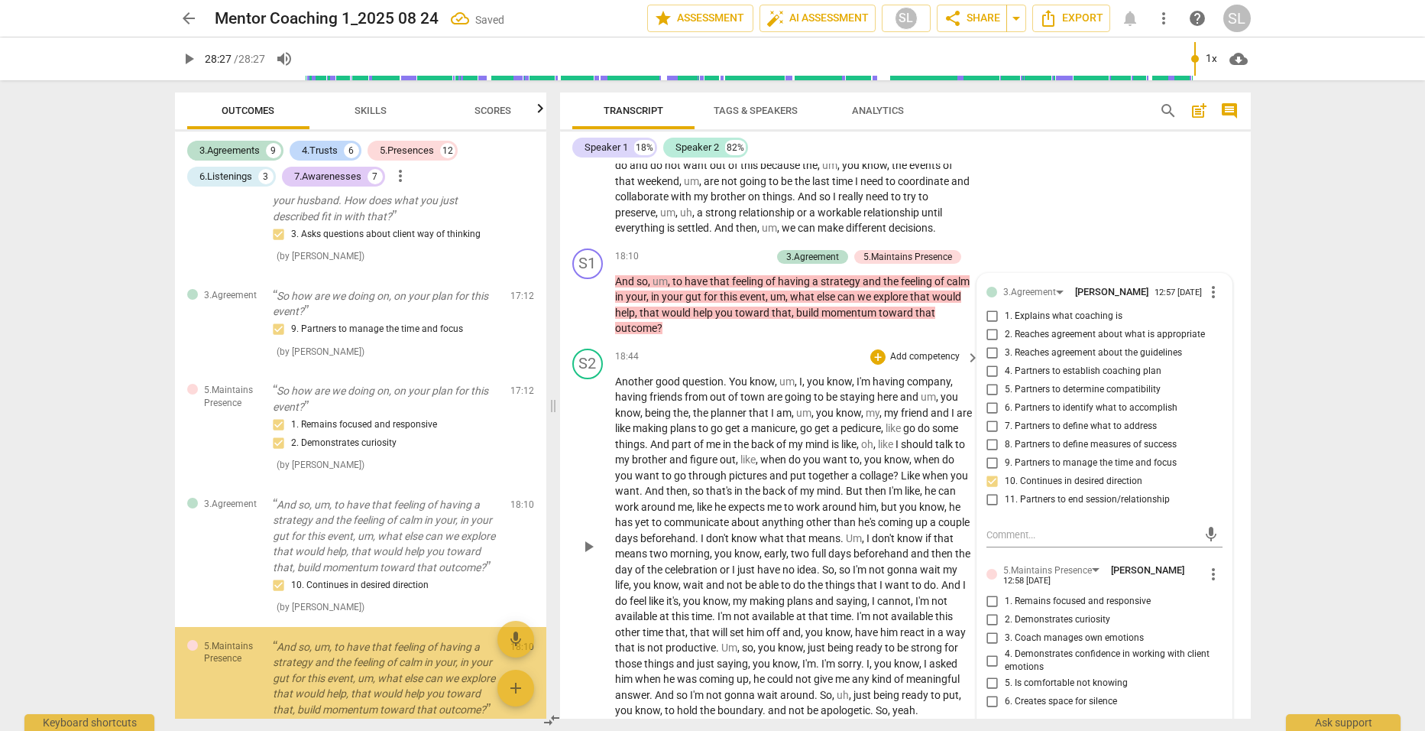
scroll to position [3903, 0]
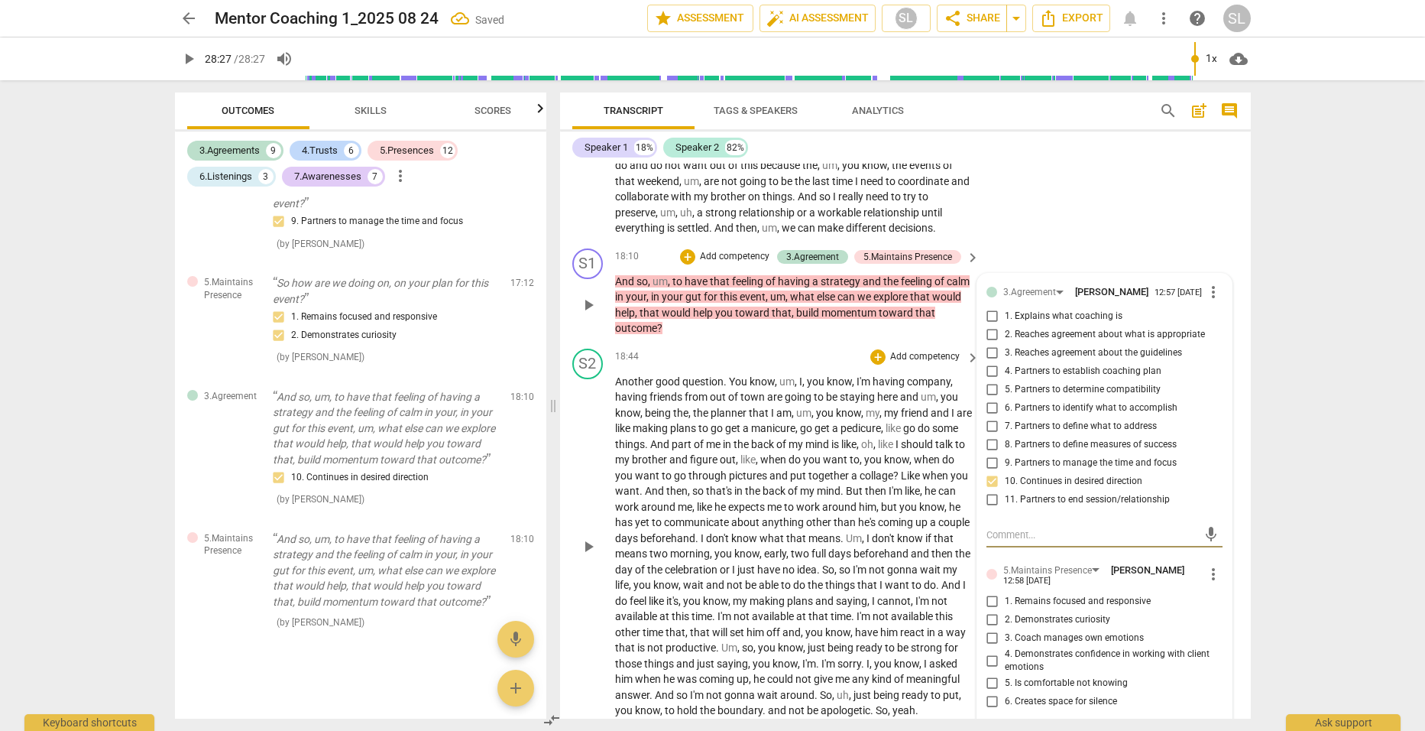
click at [988, 617] on input "2. Demonstrates curiosity" at bounding box center [993, 620] width 24 height 18
checkbox input "true"
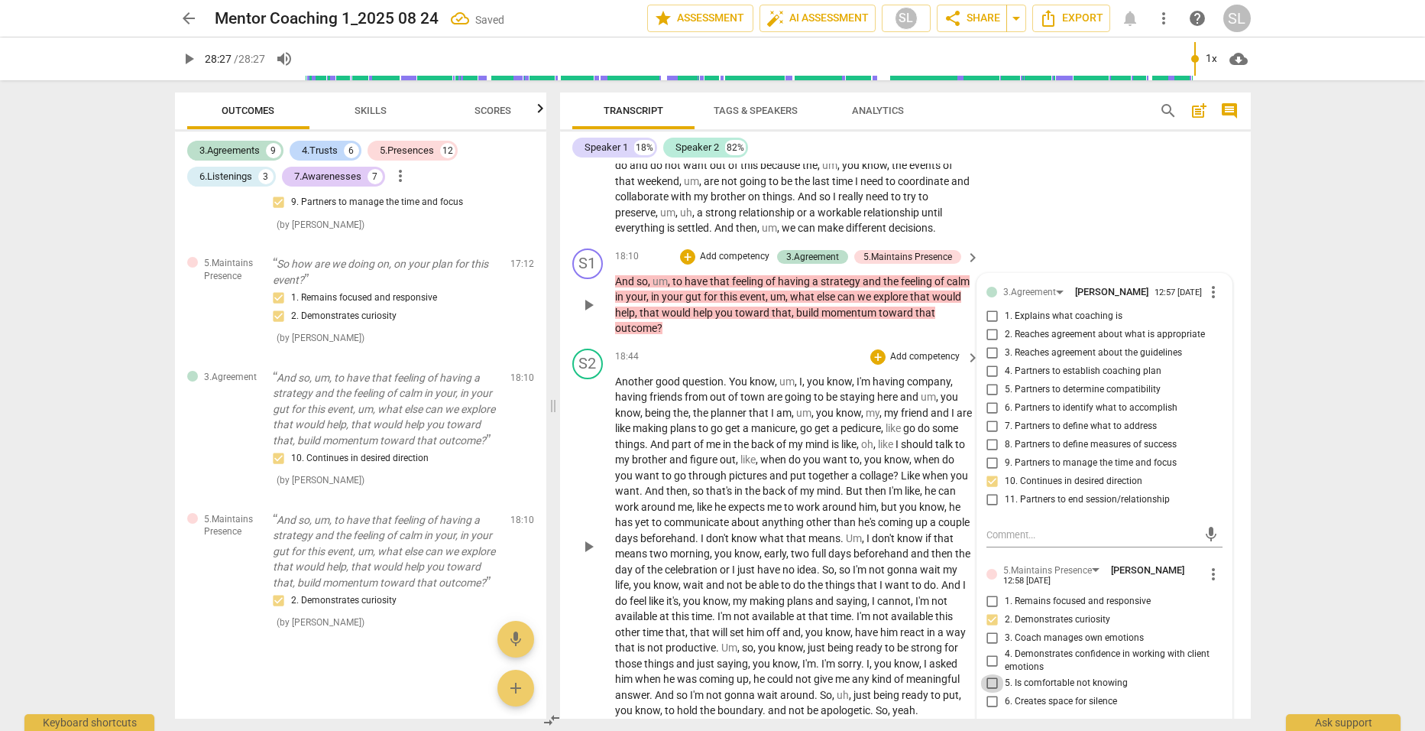
click at [987, 679] on input "5. Is comfortable not knowing" at bounding box center [993, 683] width 24 height 18
checkbox input "true"
click at [915, 326] on p "And so , um , to have that feeling of having a strategy and the feeling of calm…" at bounding box center [794, 305] width 358 height 63
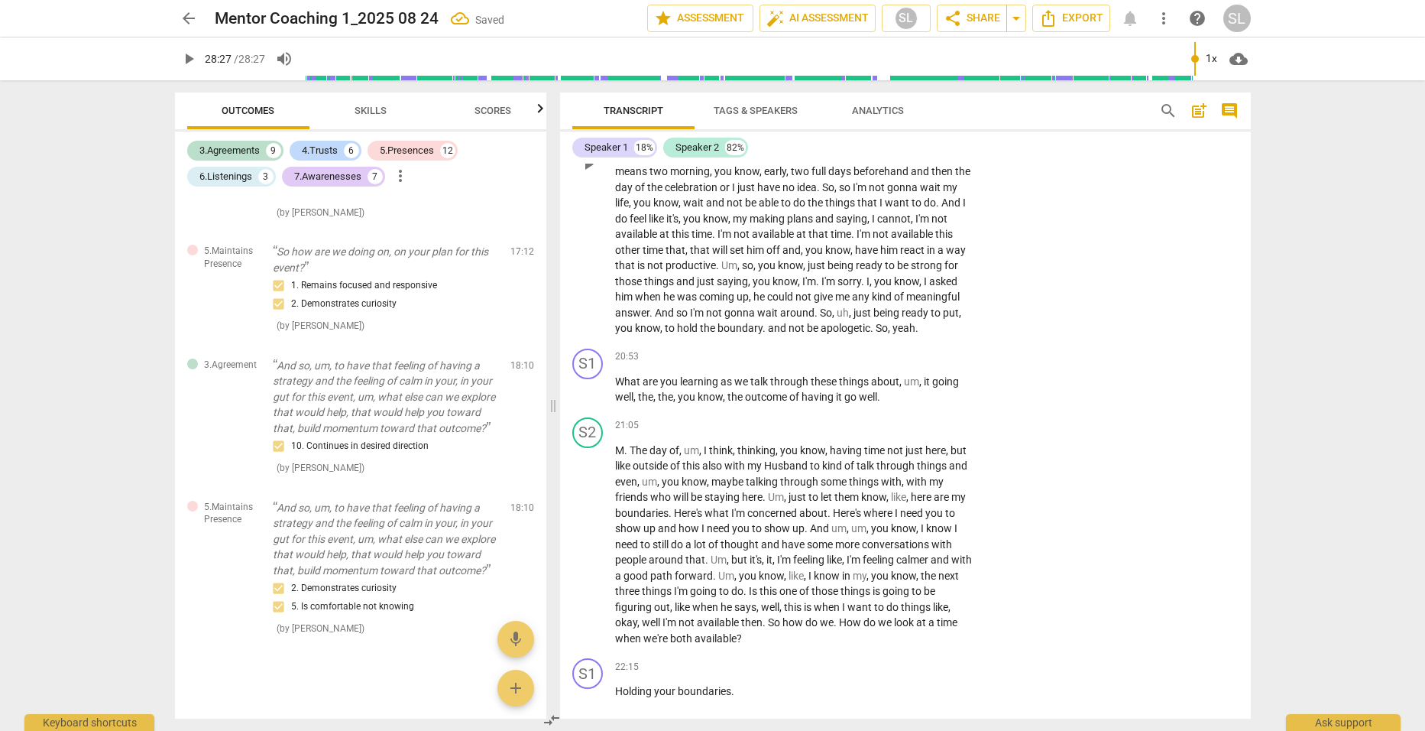
scroll to position [5418, 0]
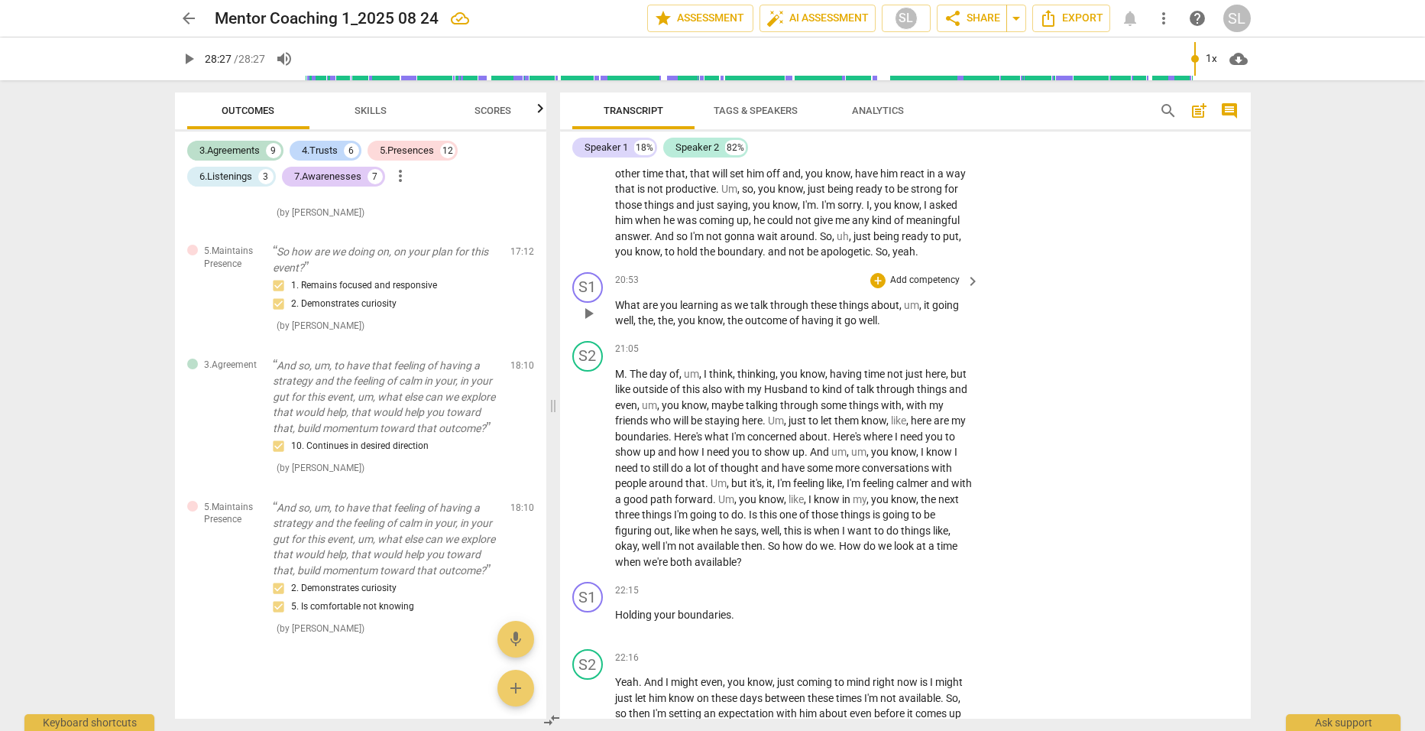
click at [653, 326] on span "the" at bounding box center [645, 320] width 15 height 12
click at [922, 311] on span "," at bounding box center [921, 305] width 5 height 12
click at [917, 287] on p "Add competency" at bounding box center [925, 281] width 73 height 14
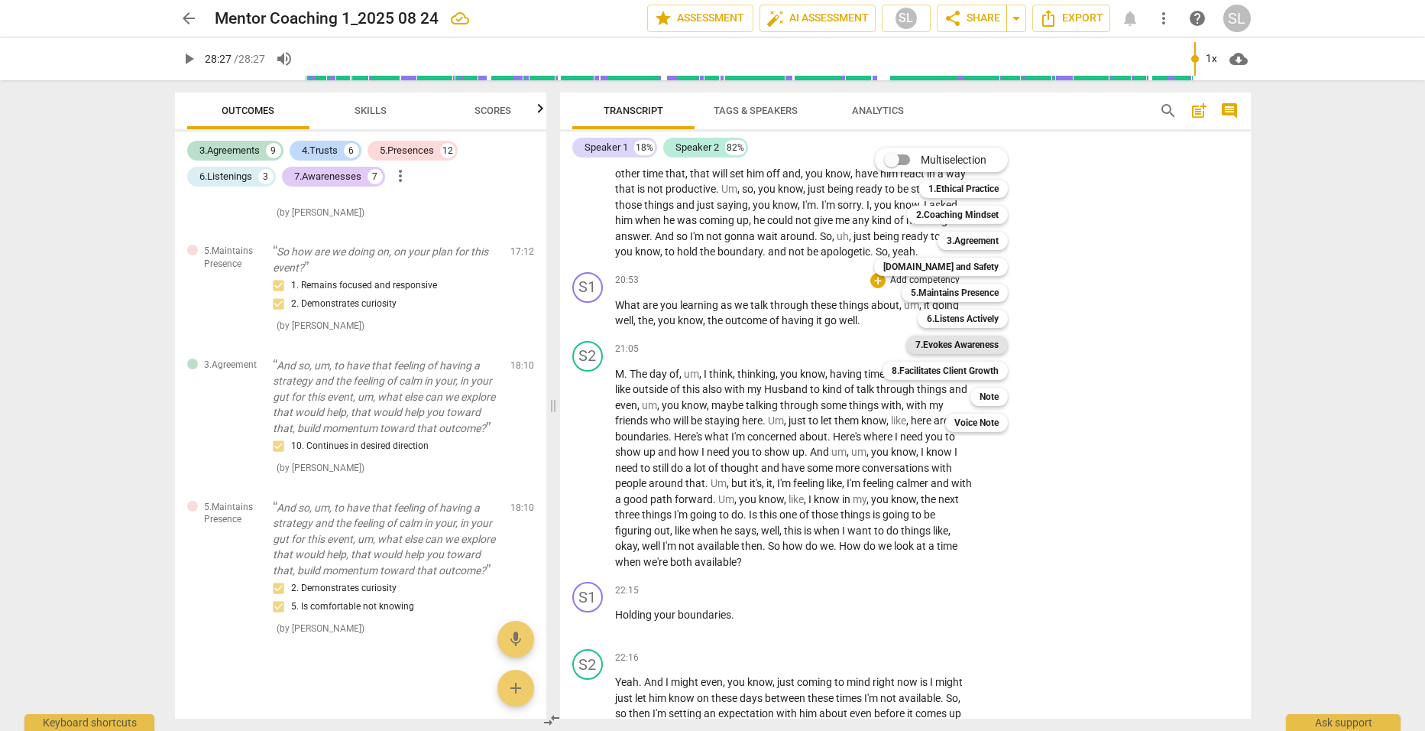
click at [942, 339] on b "7.Evokes Awareness" at bounding box center [957, 345] width 83 height 18
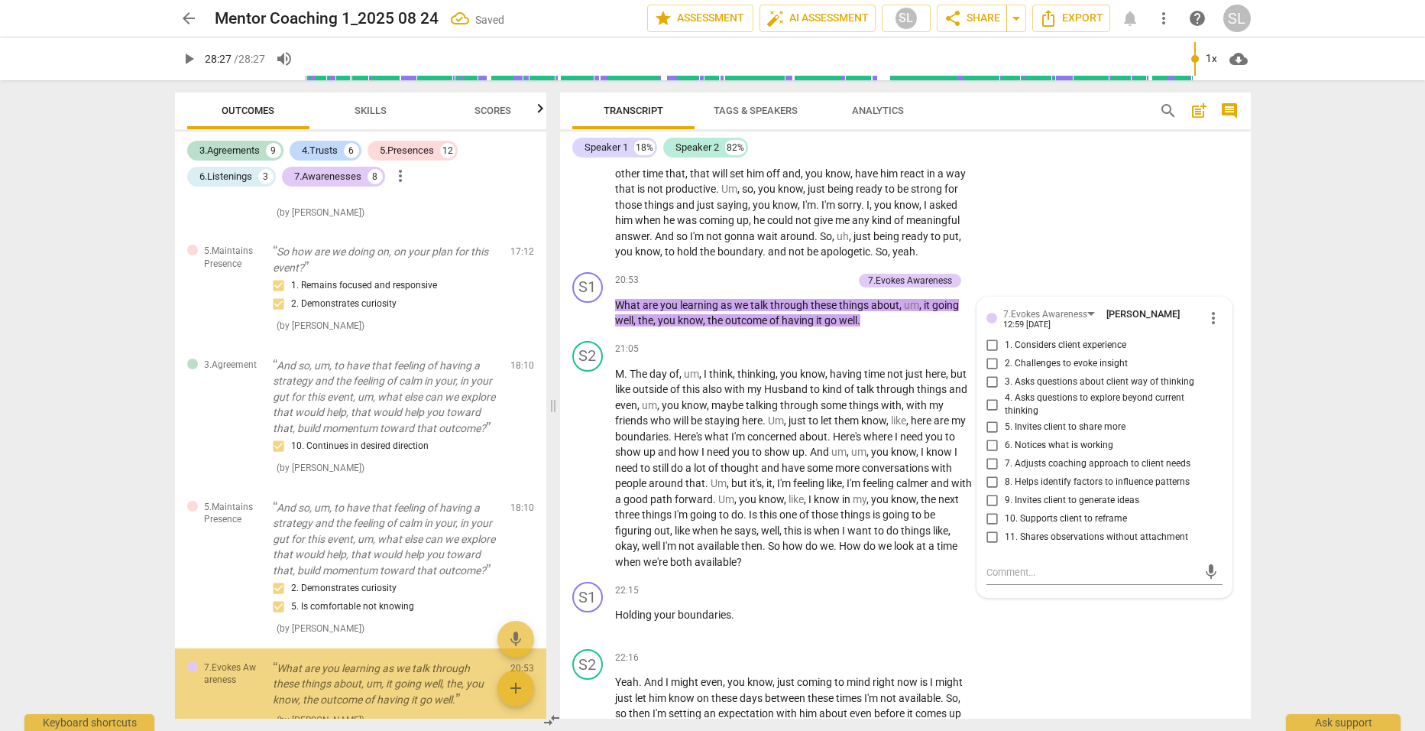
scroll to position [4032, 0]
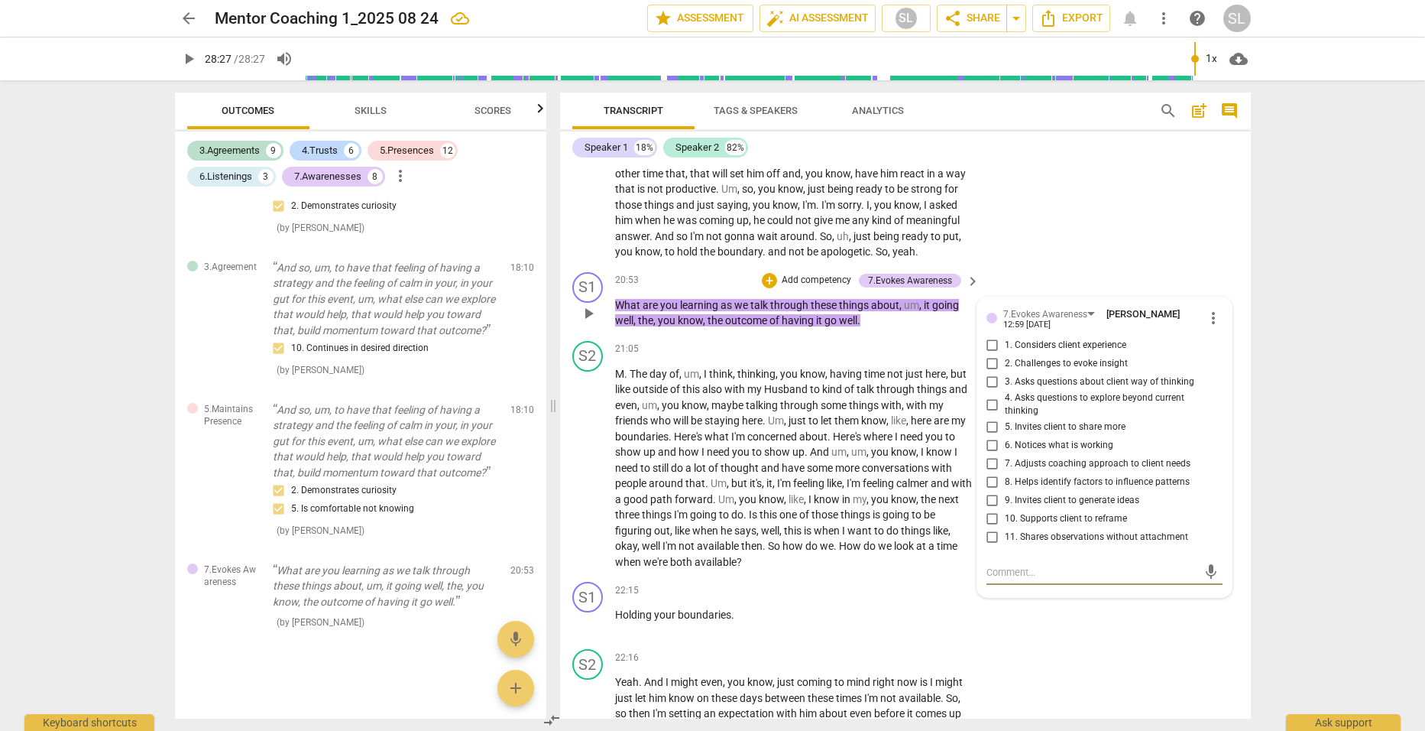
click at [987, 371] on input "2. Challenges to evoke insight" at bounding box center [993, 364] width 24 height 18
checkbox input "true"
click at [803, 285] on p "Add competency" at bounding box center [816, 281] width 73 height 14
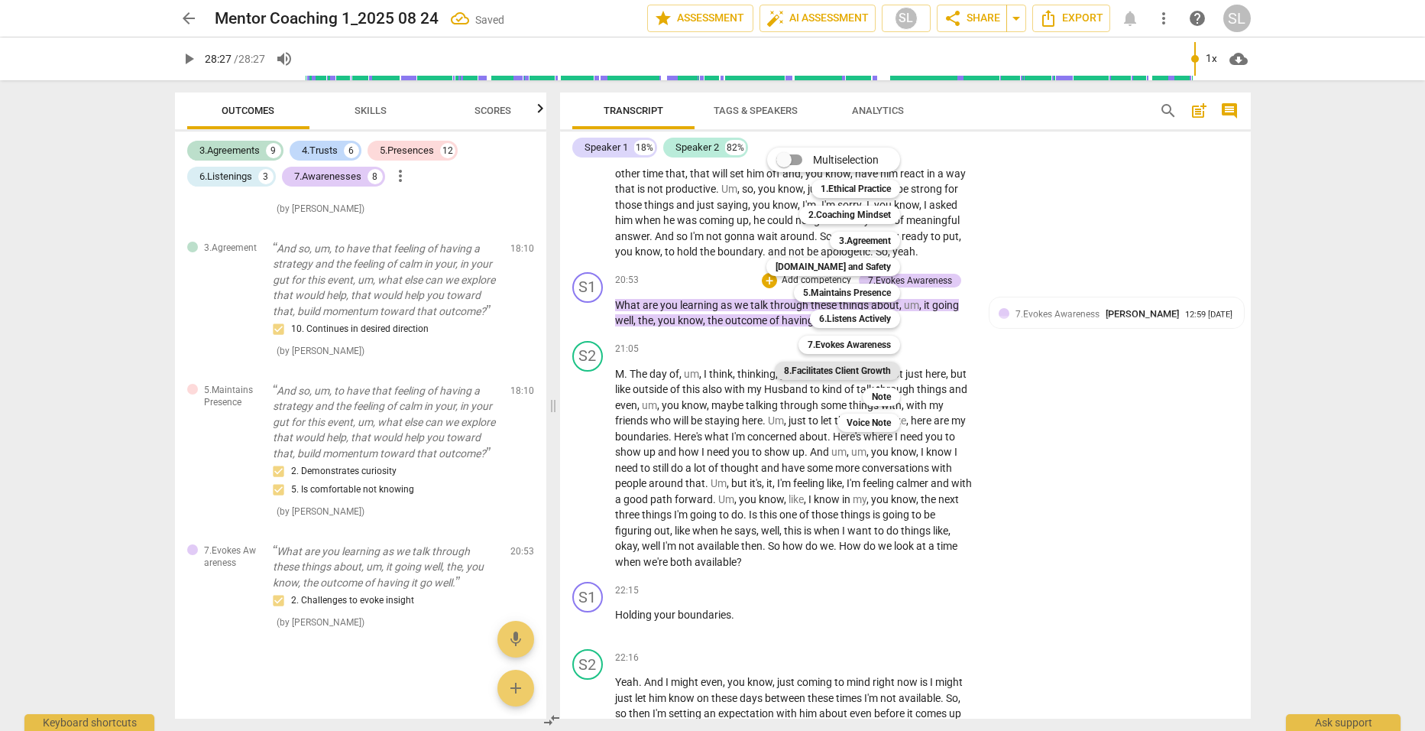
click at [854, 368] on b "8.Facilitates Client Growth" at bounding box center [837, 371] width 107 height 18
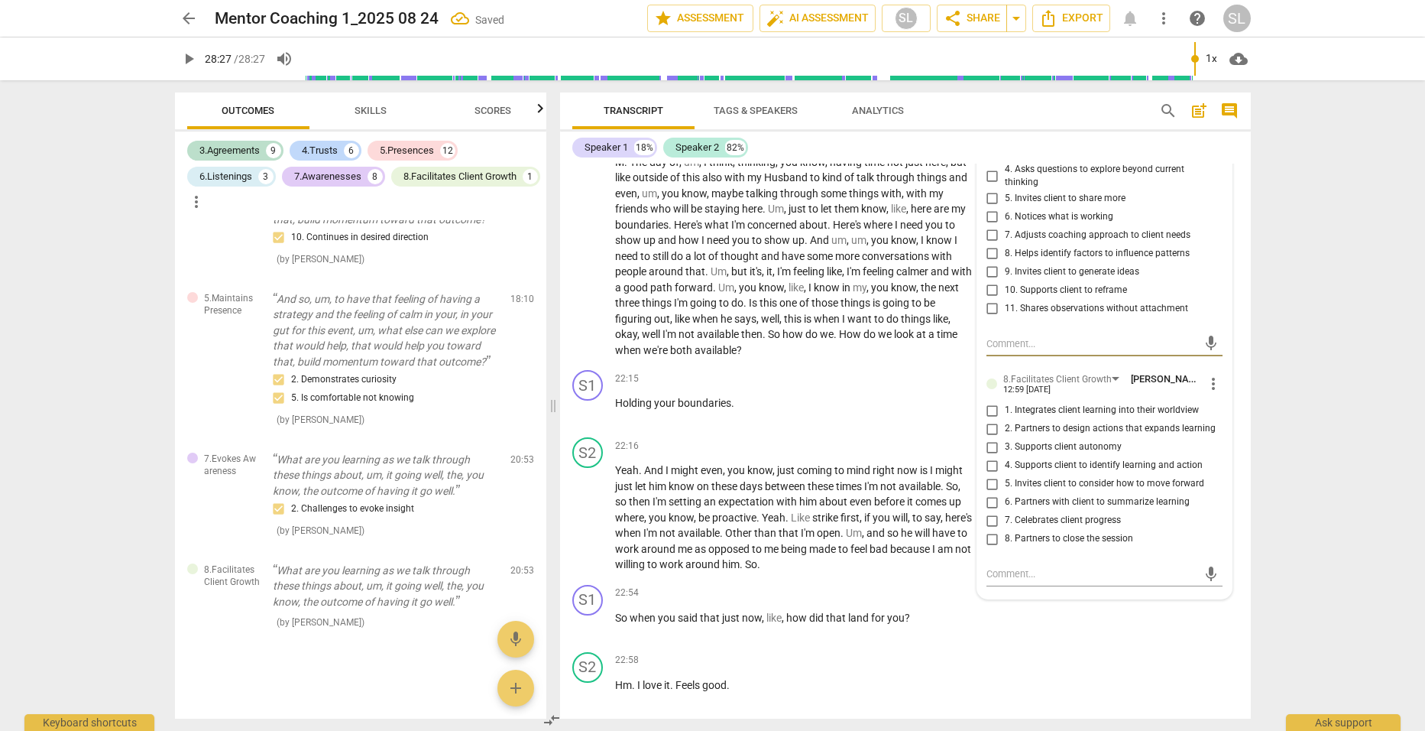
scroll to position [5648, 0]
click at [990, 472] on input "4. Supports client to identify learning and action" at bounding box center [993, 465] width 24 height 18
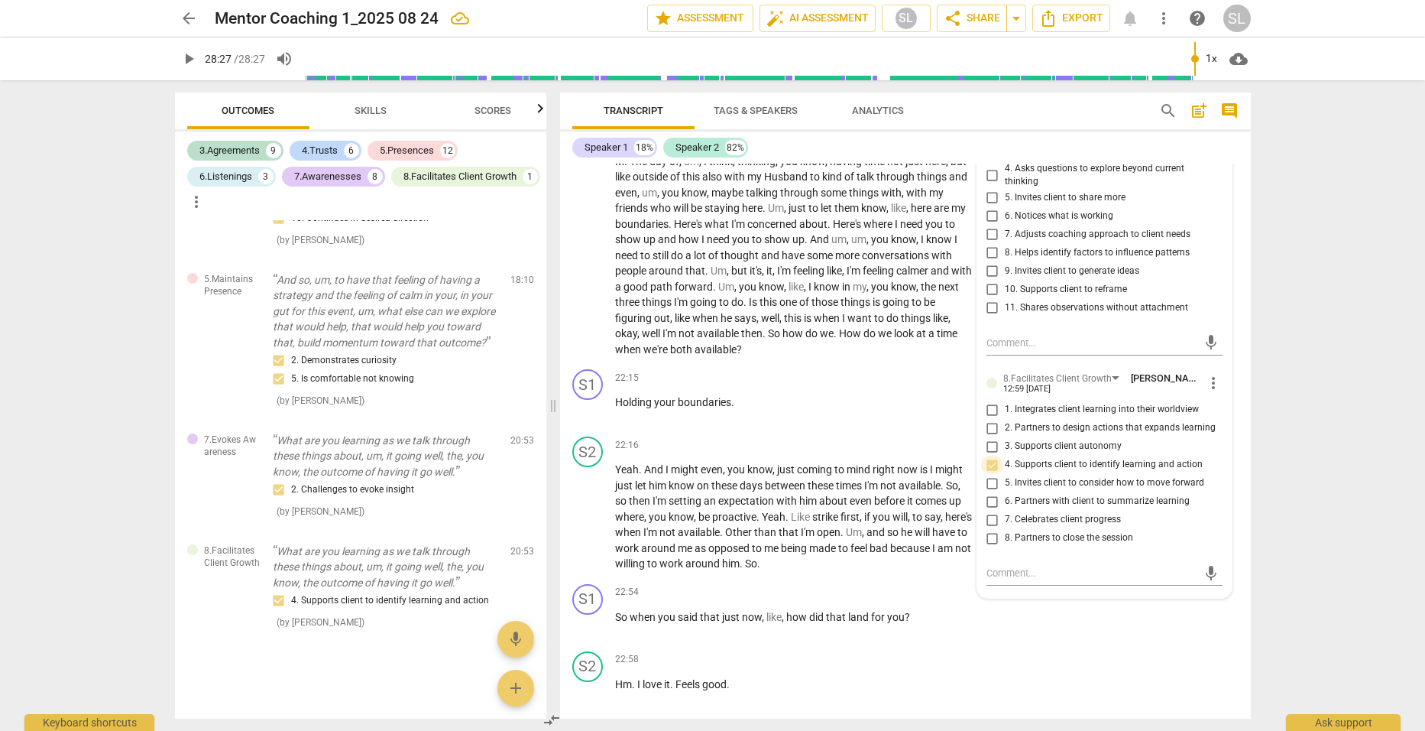
click at [987, 474] on input "4. Supports client to identify learning and action" at bounding box center [993, 465] width 24 height 18
click at [987, 472] on input "4. Supports client to identify learning and action" at bounding box center [993, 465] width 24 height 18
checkbox input "false"
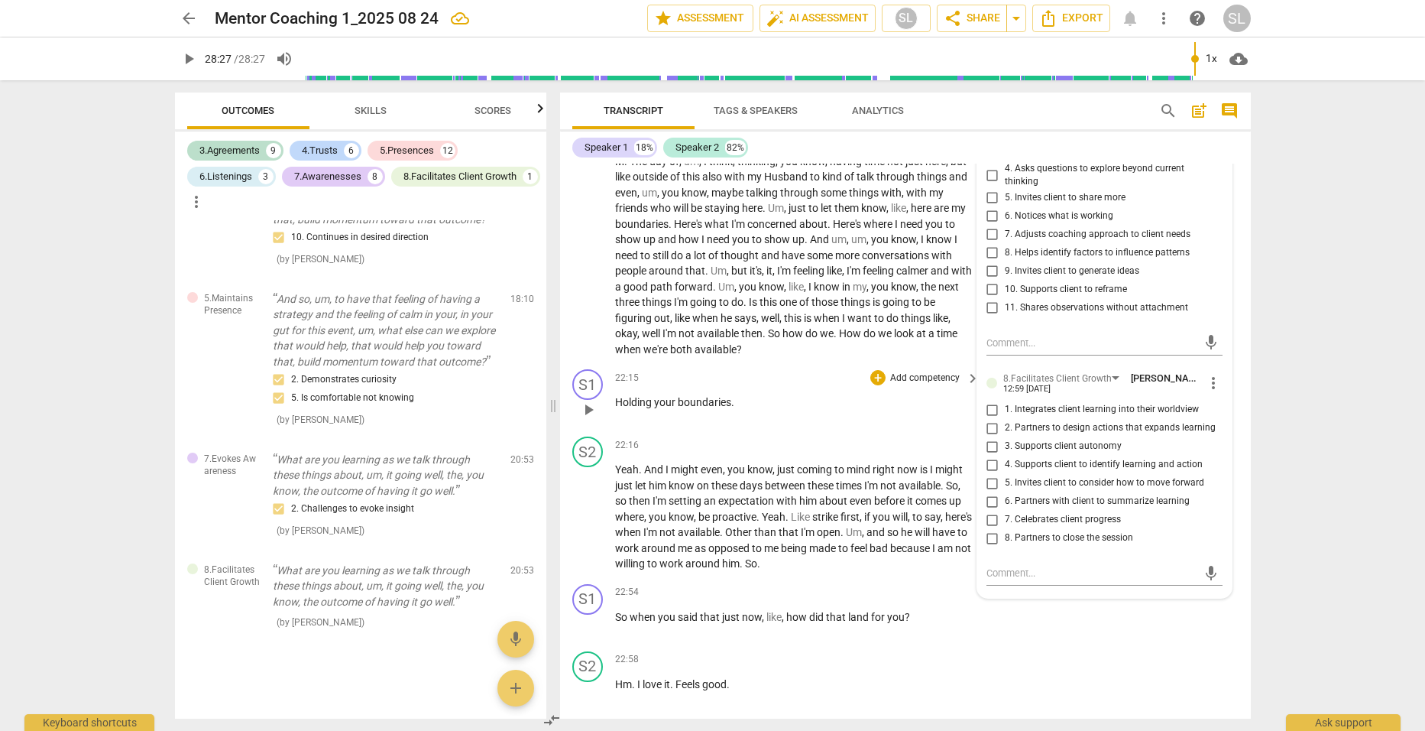
click at [821, 409] on p "Holding your boundaries ." at bounding box center [794, 402] width 358 height 16
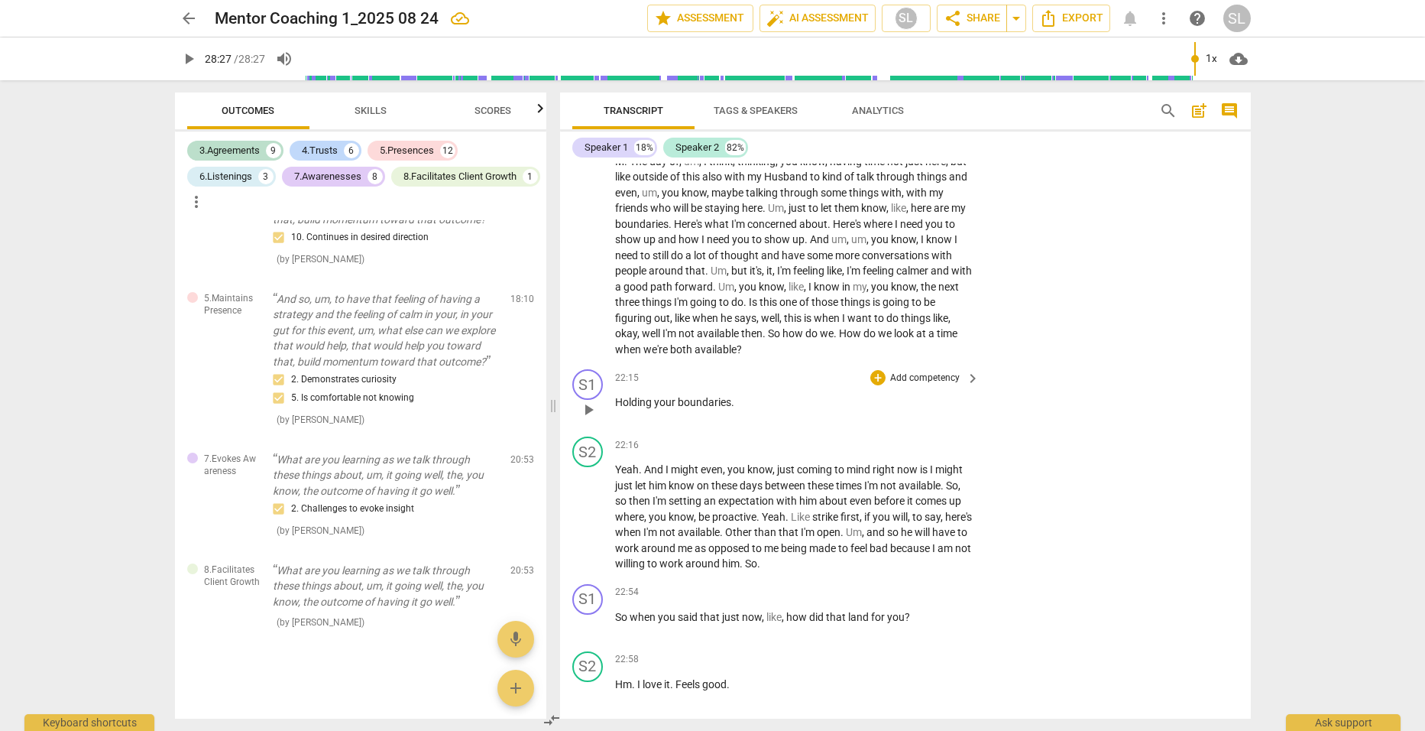
click at [899, 382] on p "Add competency" at bounding box center [925, 378] width 73 height 14
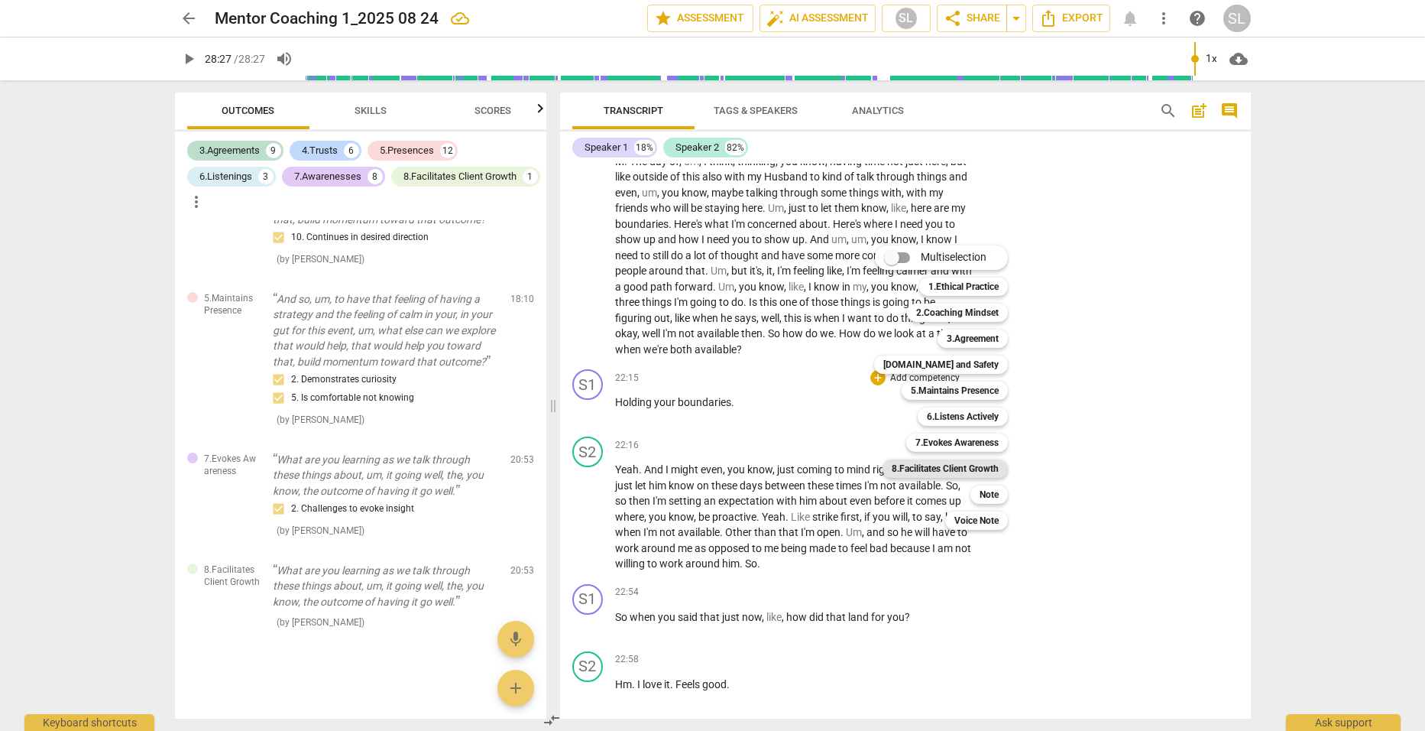
click at [953, 463] on b "8.Facilitates Client Growth" at bounding box center [945, 468] width 107 height 18
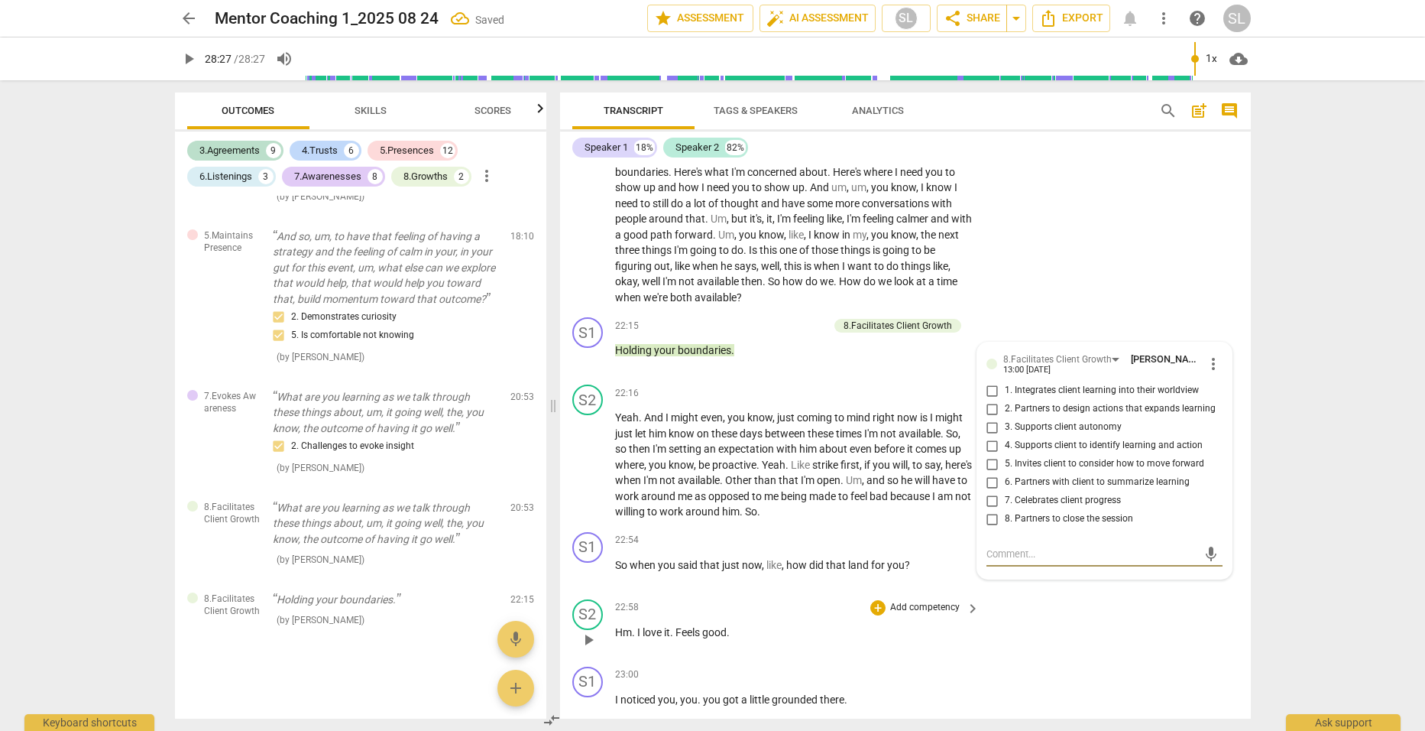
scroll to position [5724, 0]
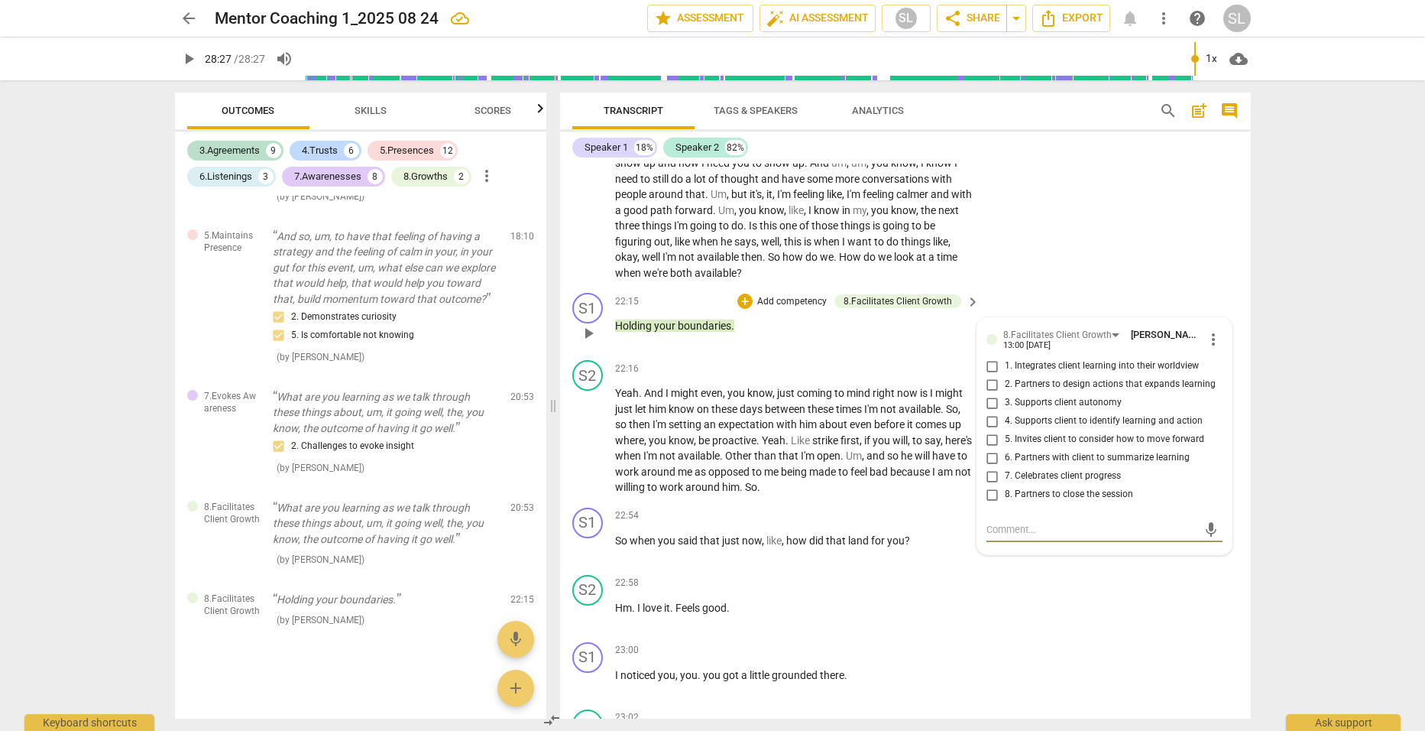
click at [1205, 346] on span "more_vert" at bounding box center [1214, 339] width 18 height 18
click at [1230, 381] on li "Delete" at bounding box center [1225, 377] width 53 height 29
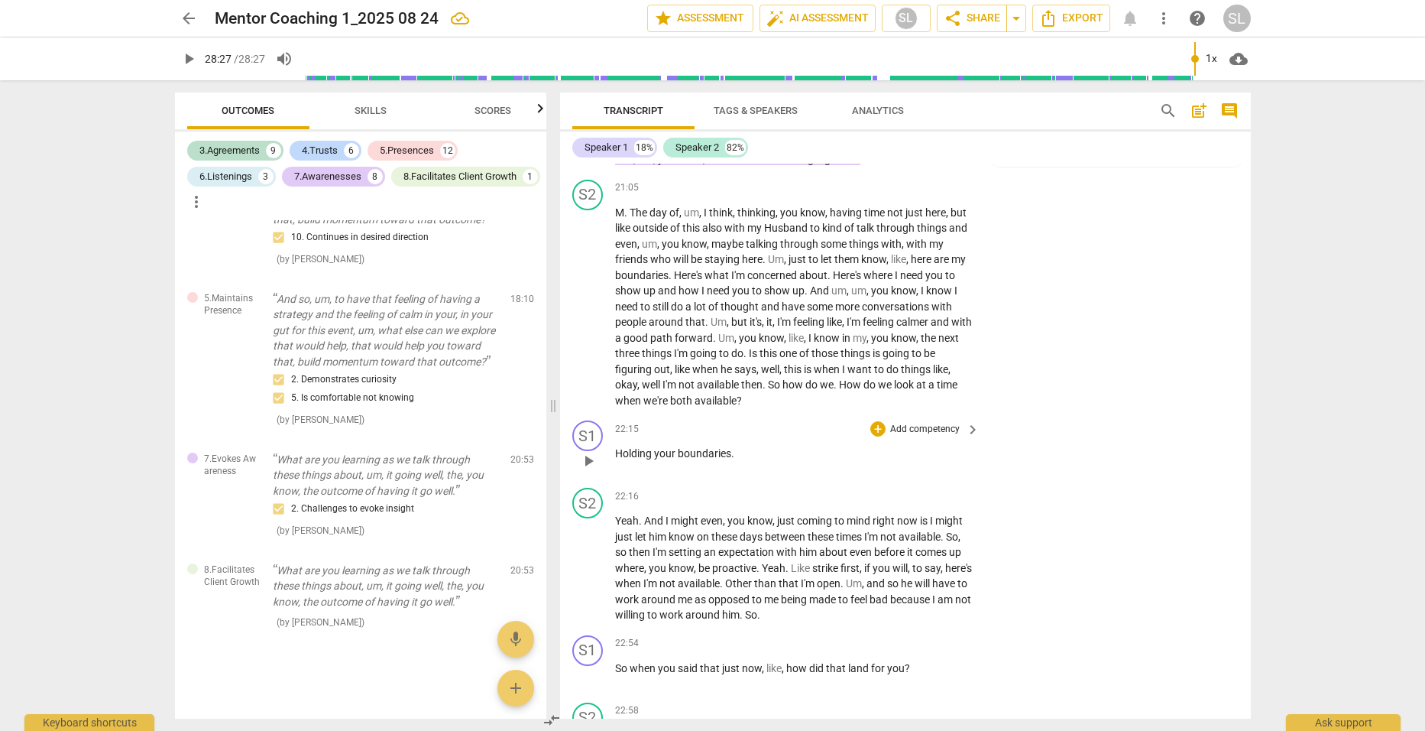
scroll to position [5571, 0]
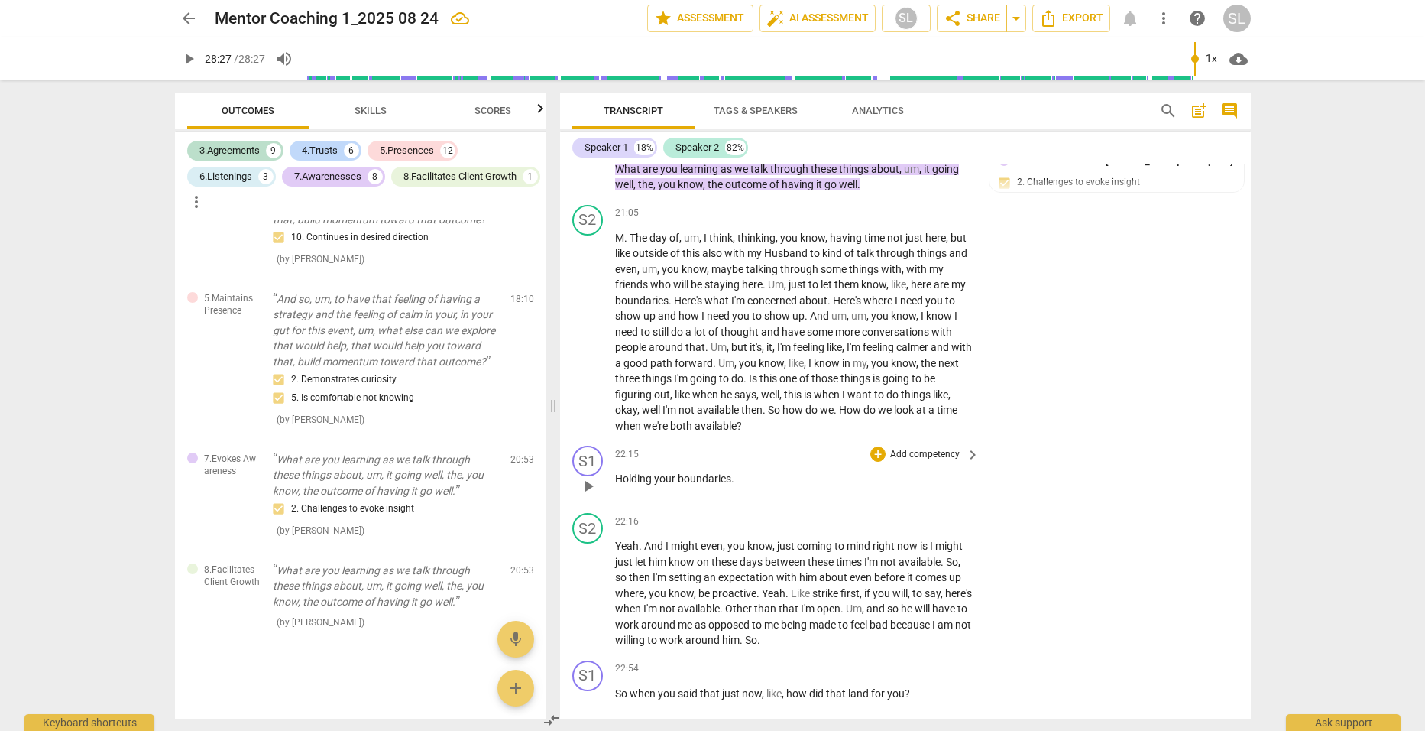
click at [903, 462] on p "Add competency" at bounding box center [925, 455] width 73 height 14
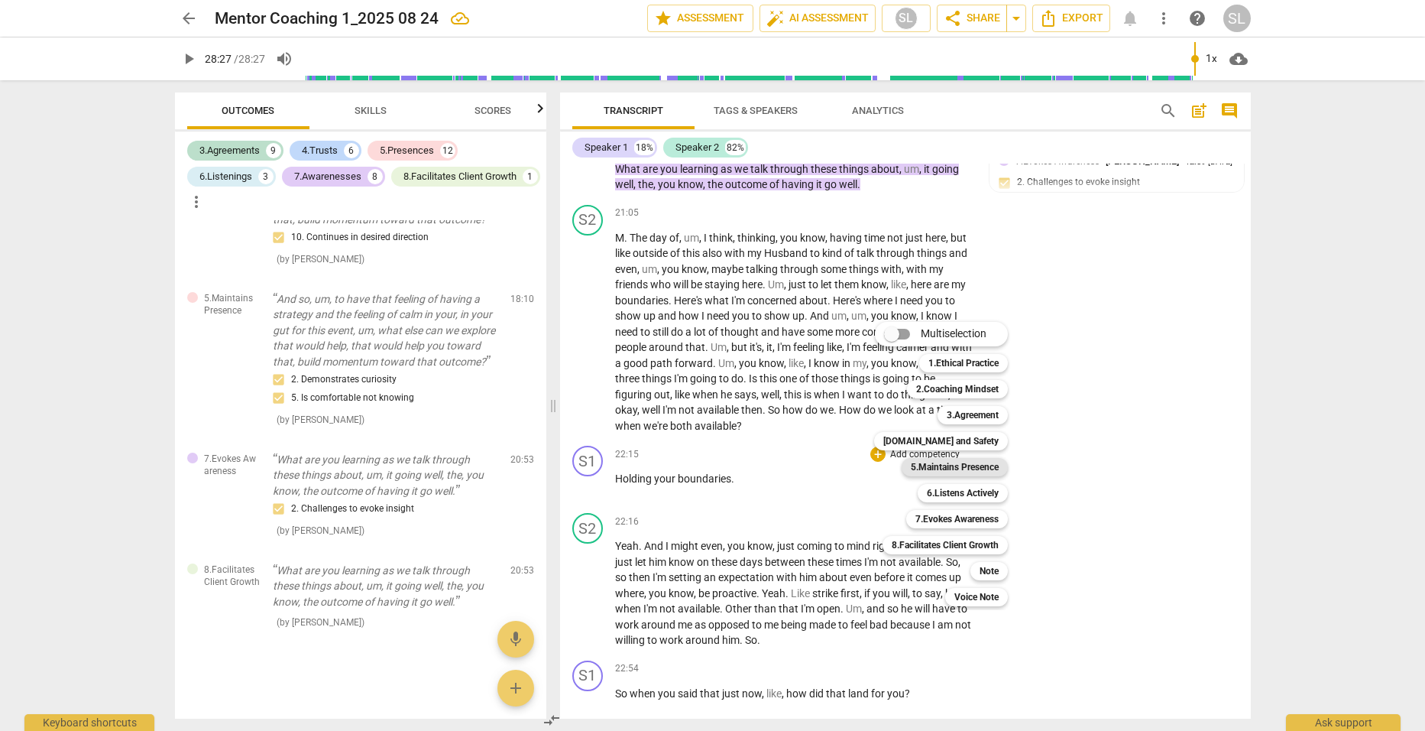
click at [956, 462] on b "5.Maintains Presence" at bounding box center [955, 467] width 88 height 18
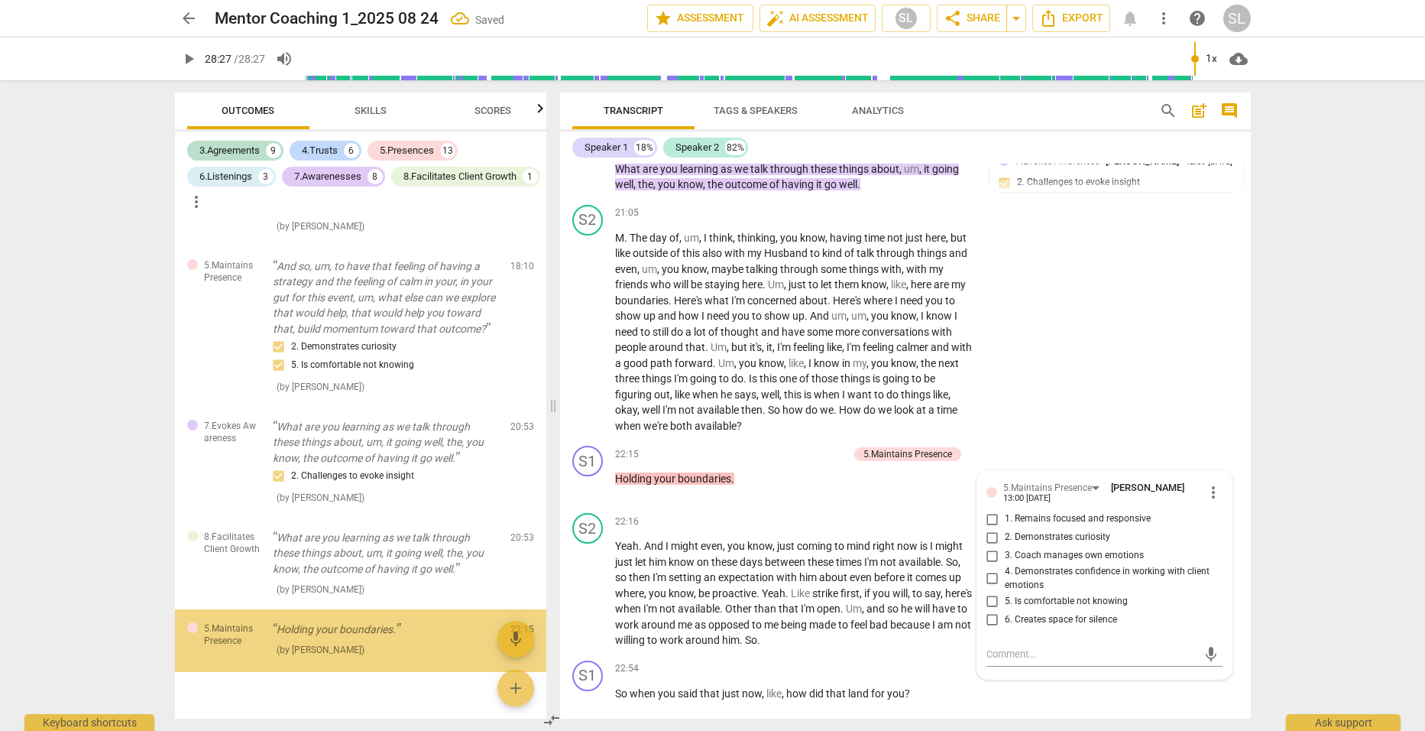
scroll to position [4231, 0]
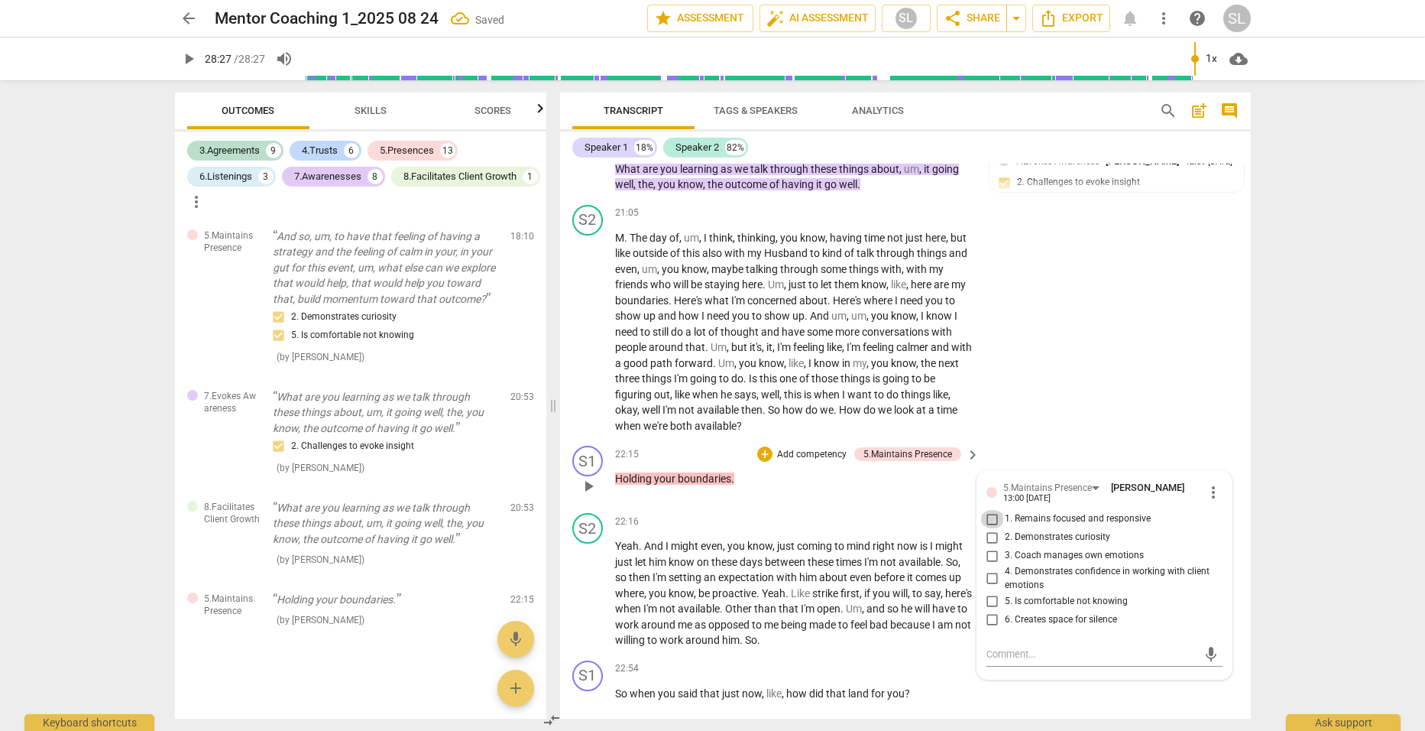
click at [988, 525] on input "1. Remains focused and responsive" at bounding box center [993, 519] width 24 height 18
checkbox input "true"
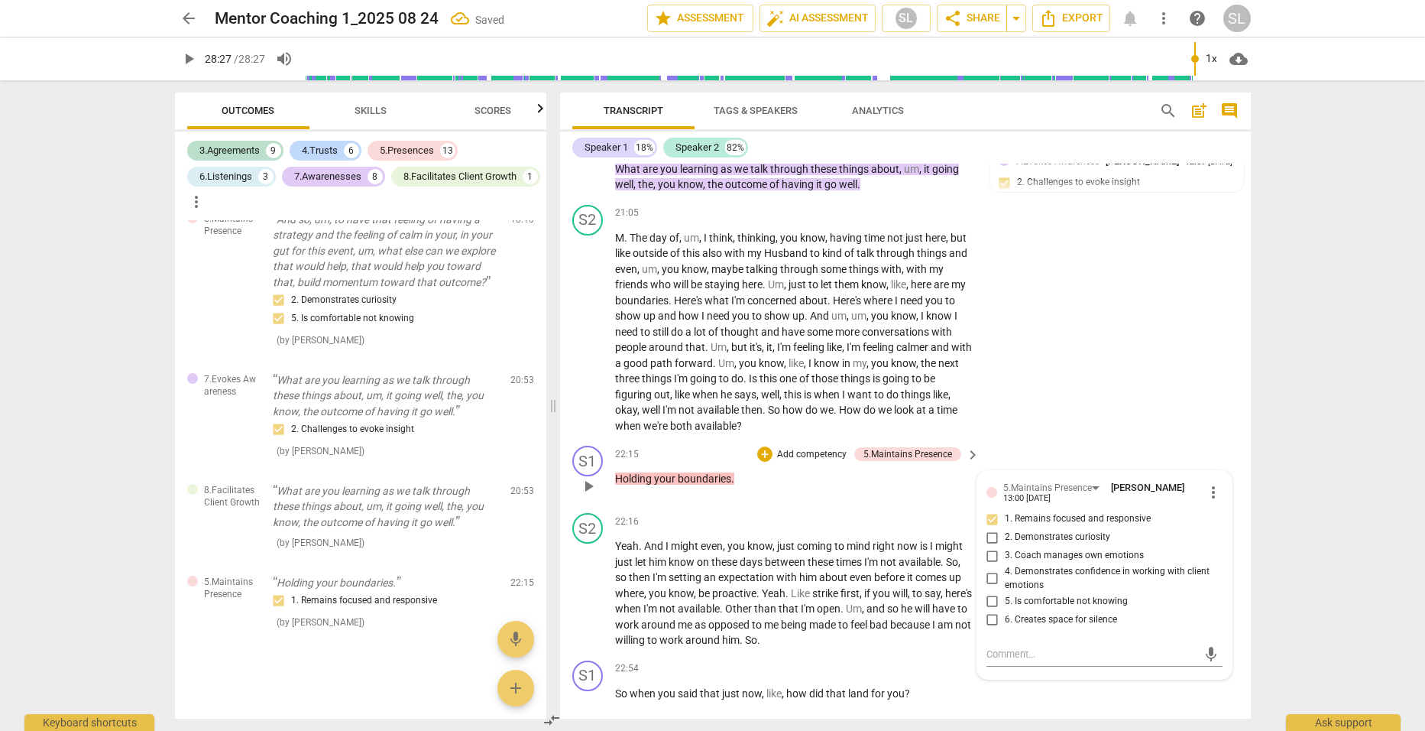
click at [850, 487] on p "Holding your boundaries ." at bounding box center [794, 479] width 358 height 16
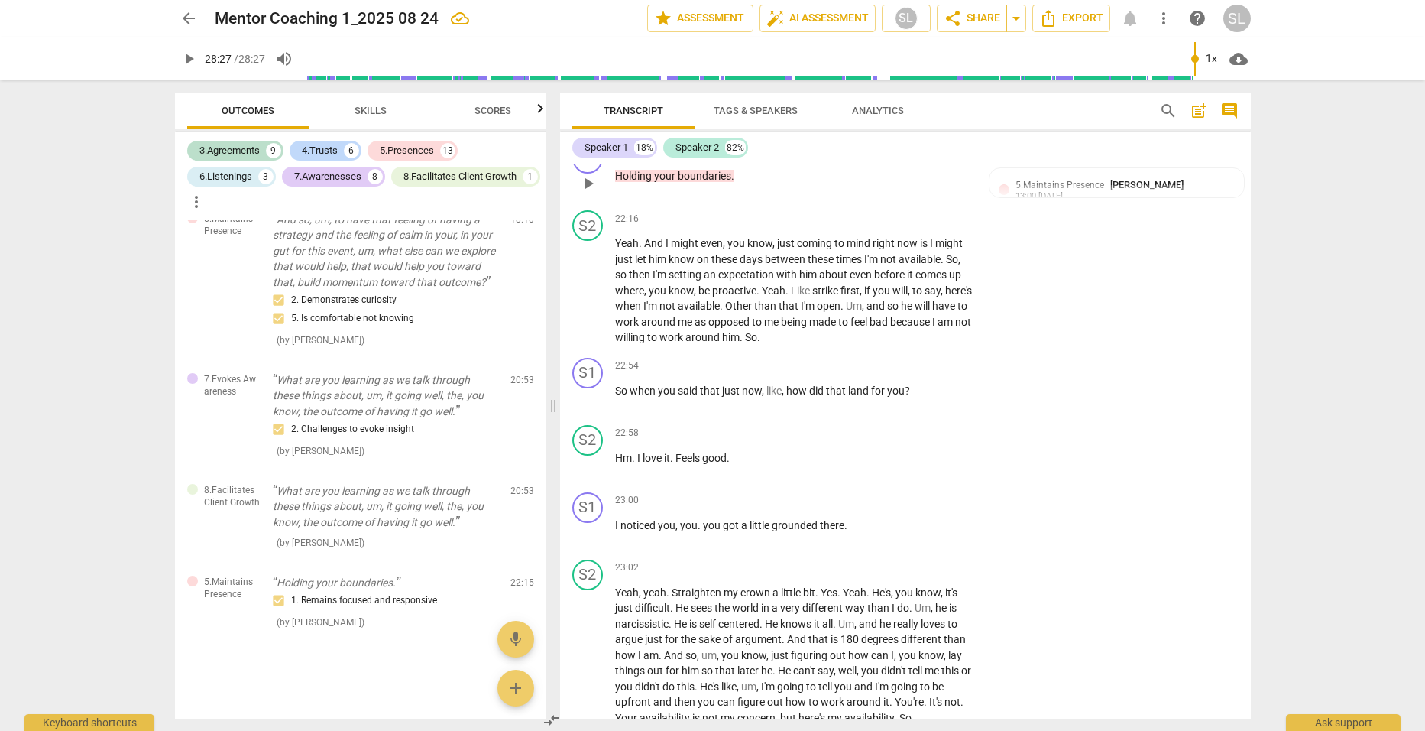
scroll to position [5877, 0]
click at [918, 369] on p "Add competency" at bounding box center [925, 363] width 73 height 14
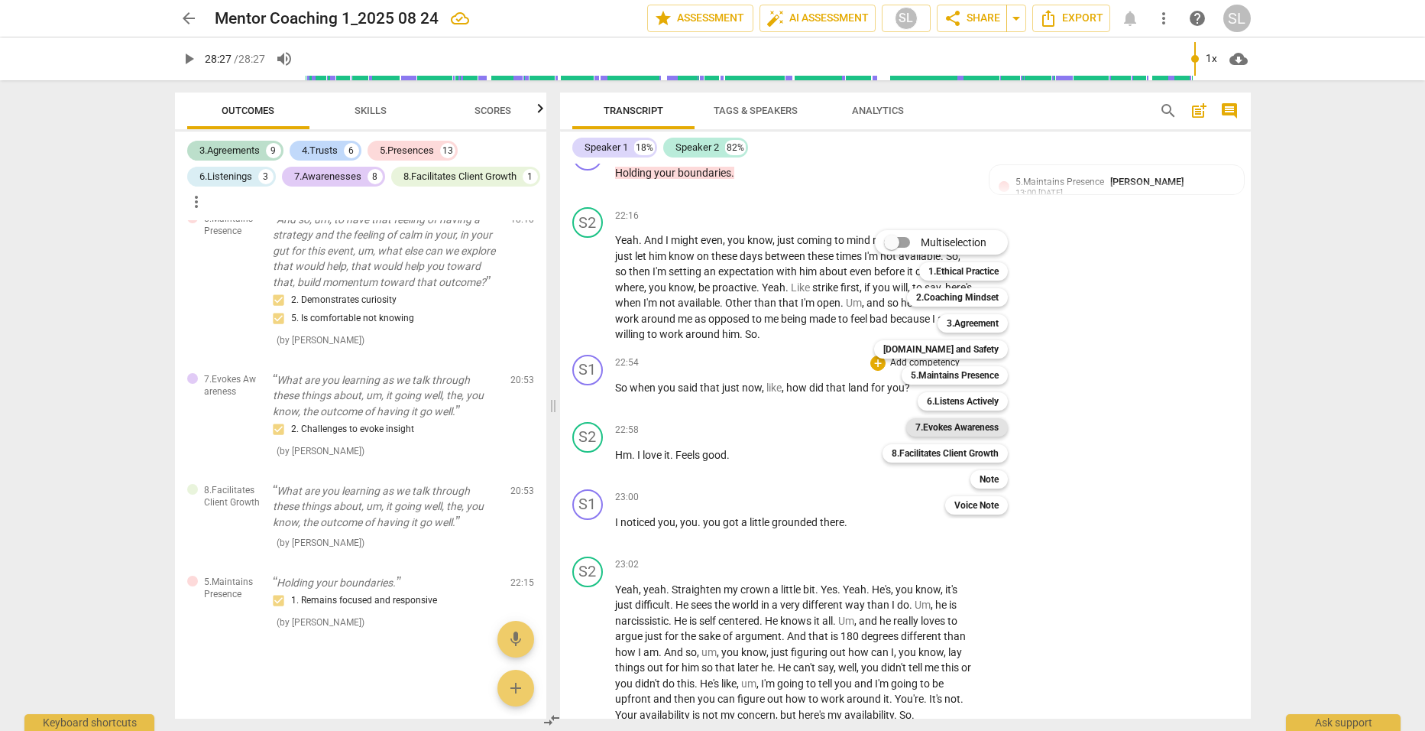
click at [940, 424] on b "7.Evokes Awareness" at bounding box center [957, 427] width 83 height 18
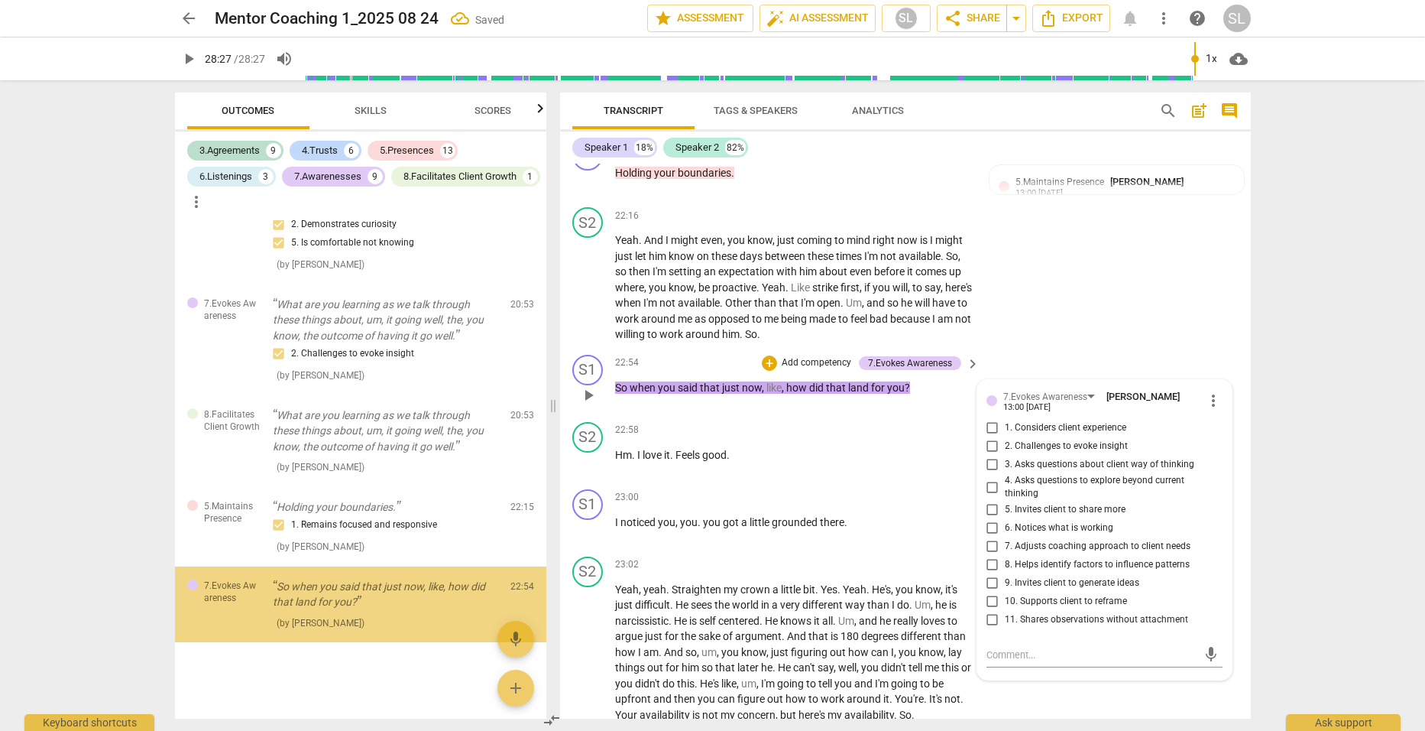
scroll to position [4324, 0]
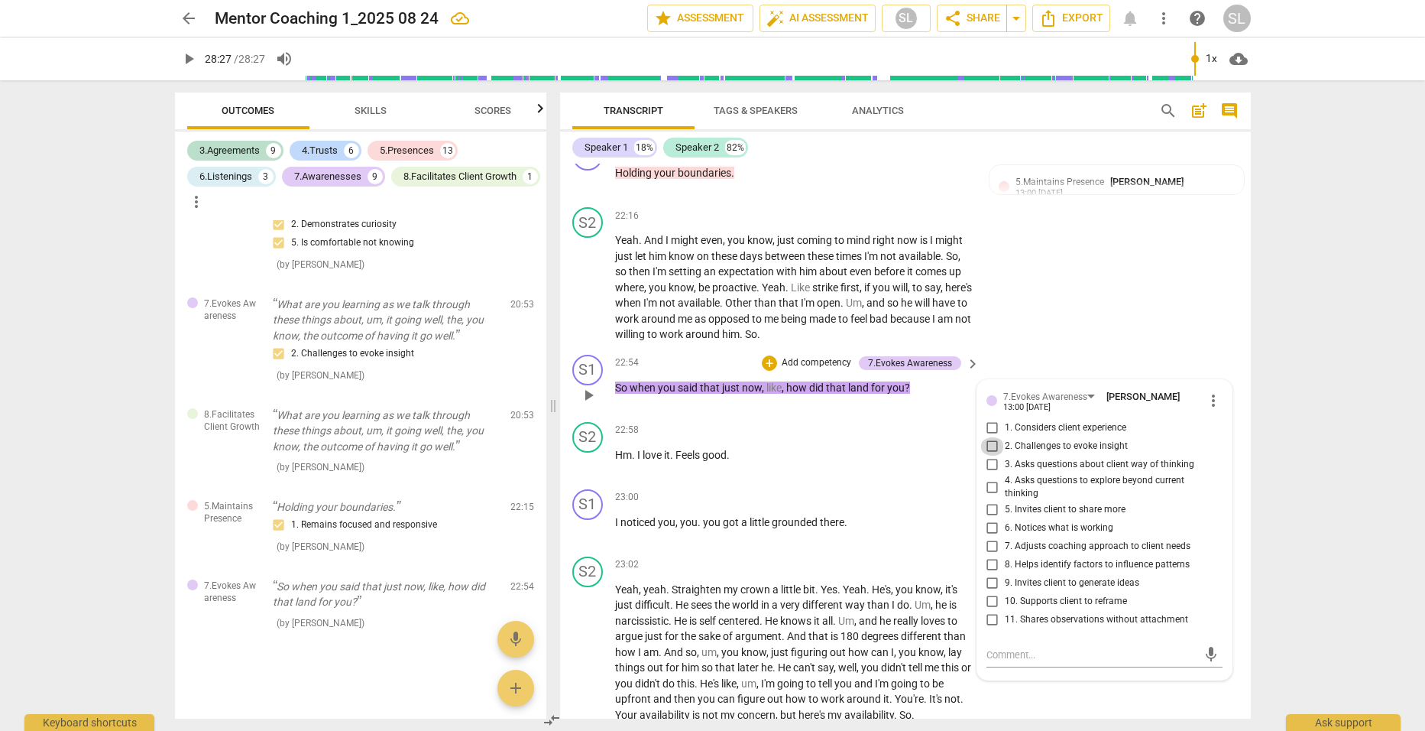
click at [987, 456] on input "2. Challenges to evoke insight" at bounding box center [993, 446] width 24 height 18
checkbox input "true"
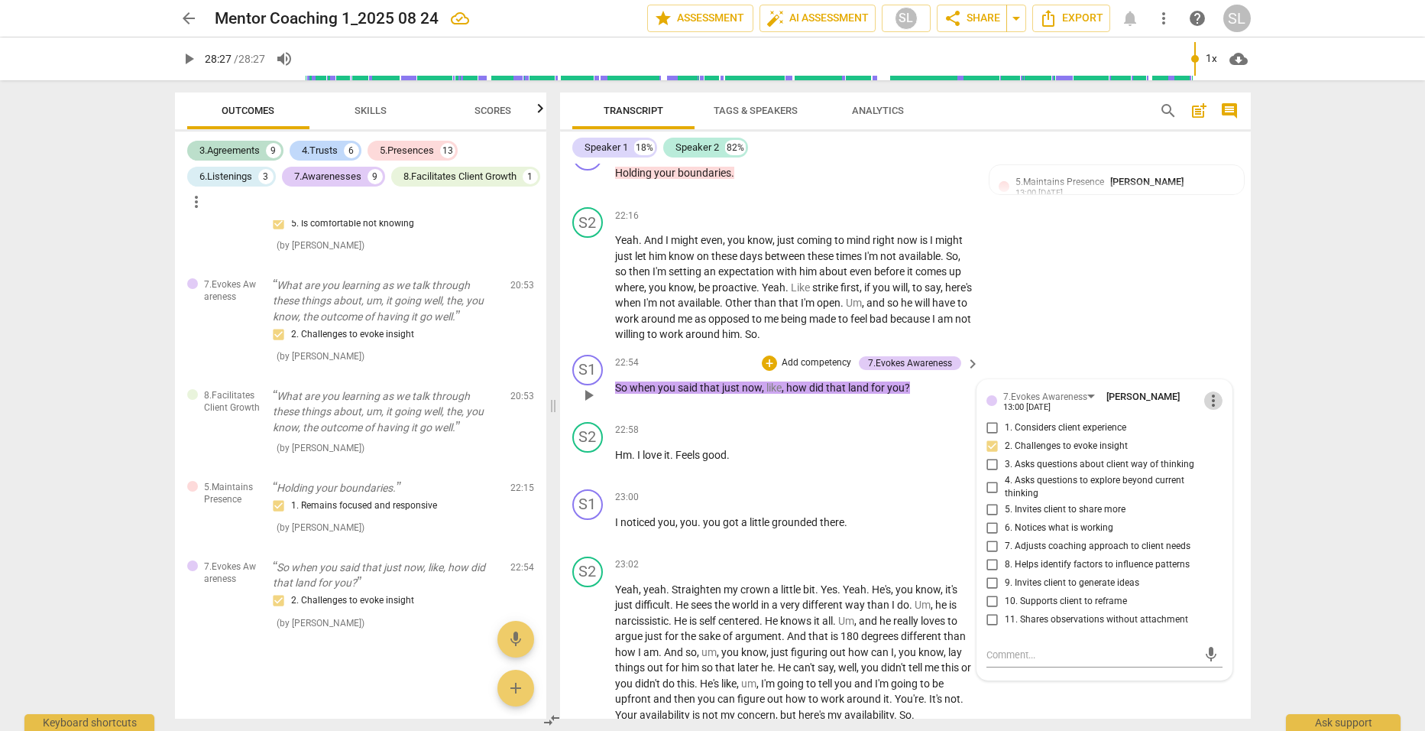
click at [1208, 410] on span "more_vert" at bounding box center [1214, 400] width 18 height 18
click at [1225, 439] on li "Delete" at bounding box center [1225, 438] width 53 height 29
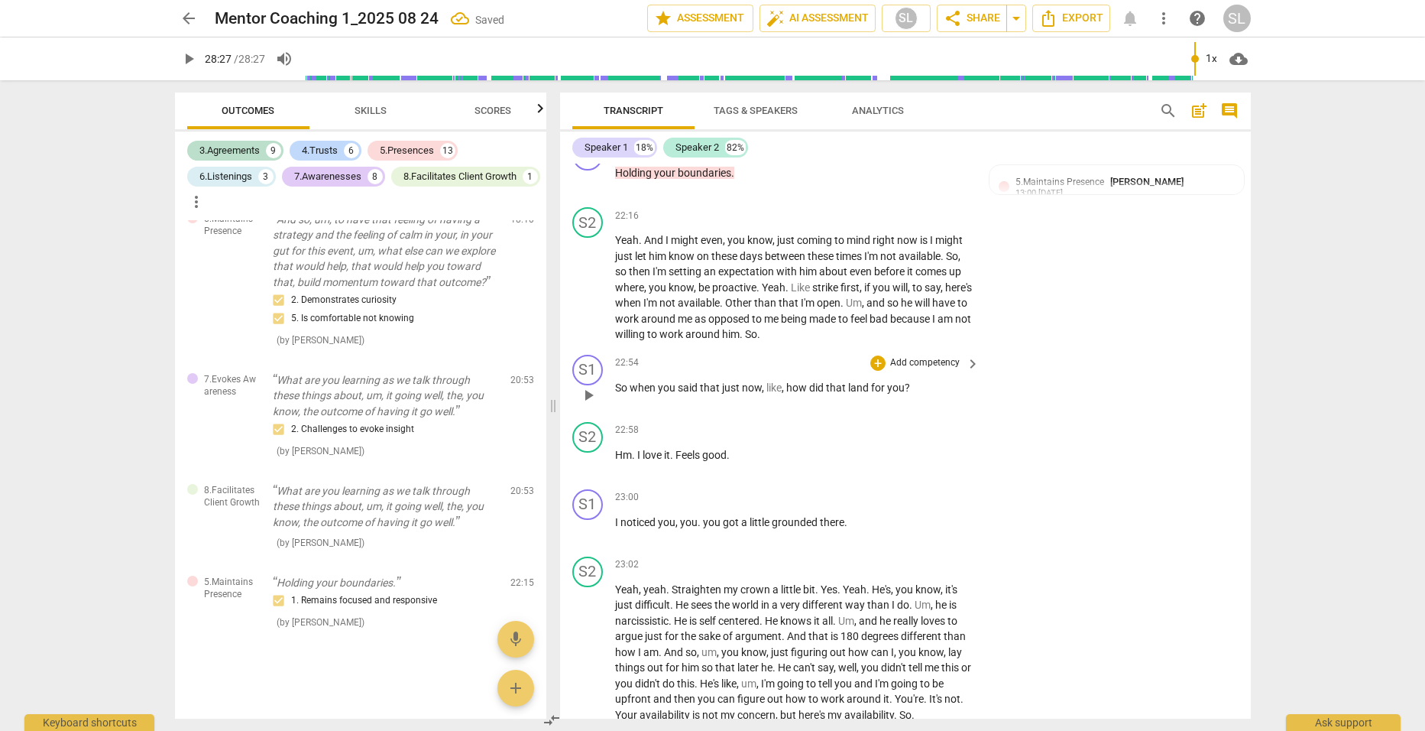
scroll to position [4248, 0]
click at [917, 368] on p "Add competency" at bounding box center [925, 363] width 73 height 14
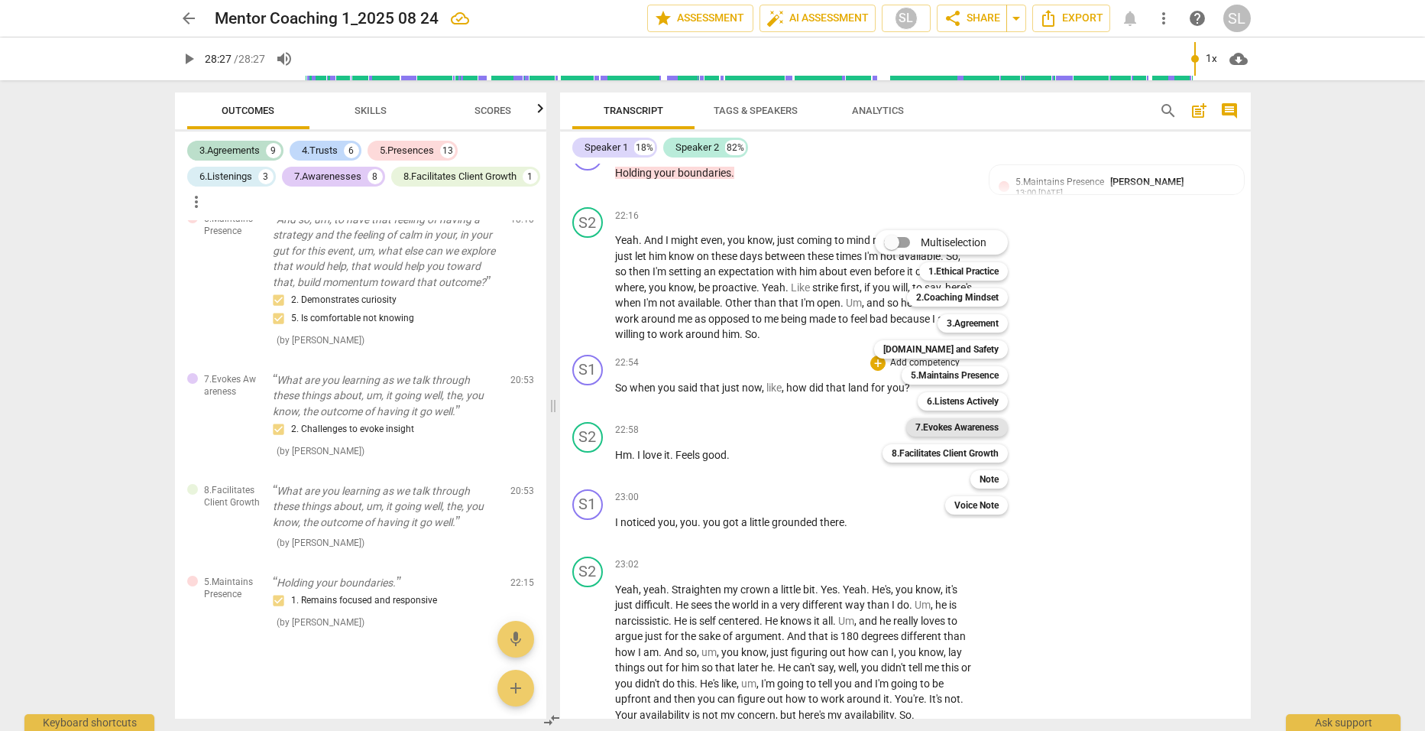
click at [973, 426] on b "7.Evokes Awareness" at bounding box center [957, 427] width 83 height 18
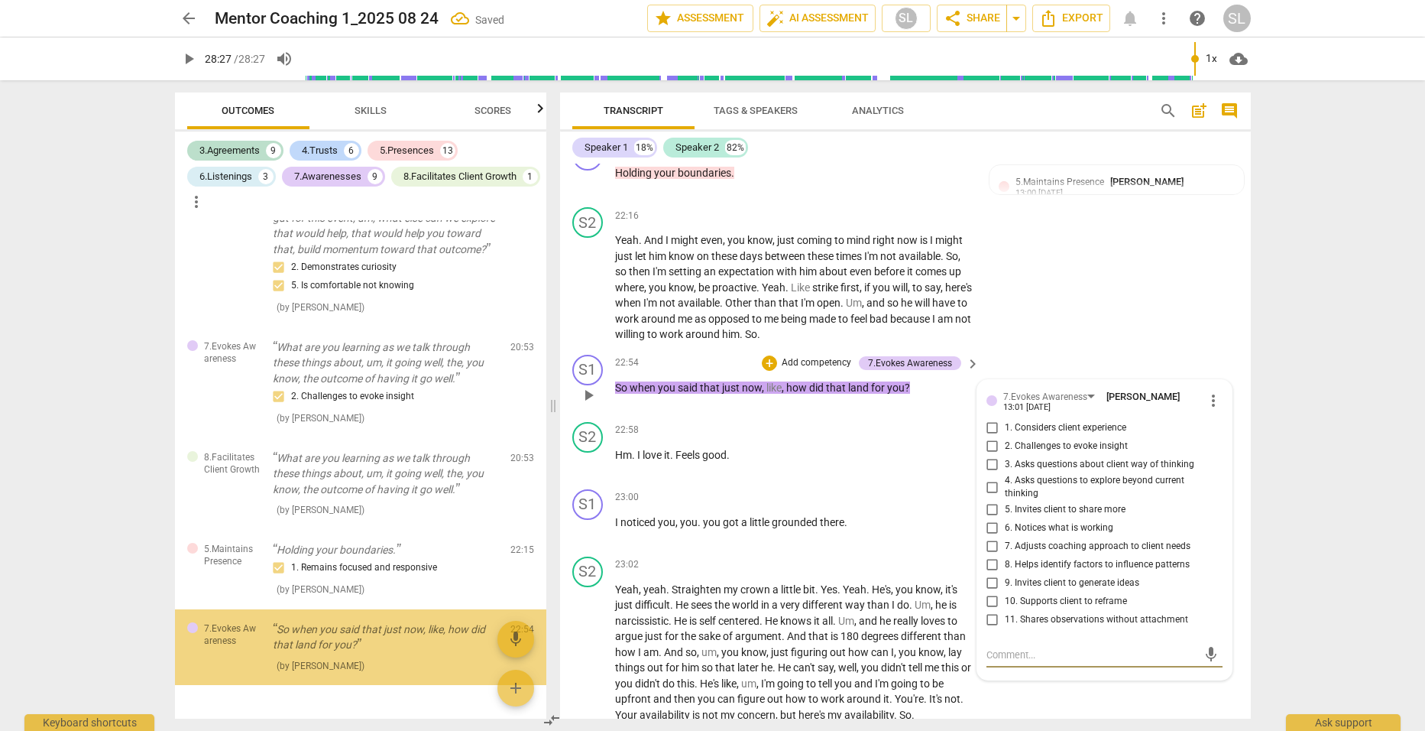
scroll to position [4324, 0]
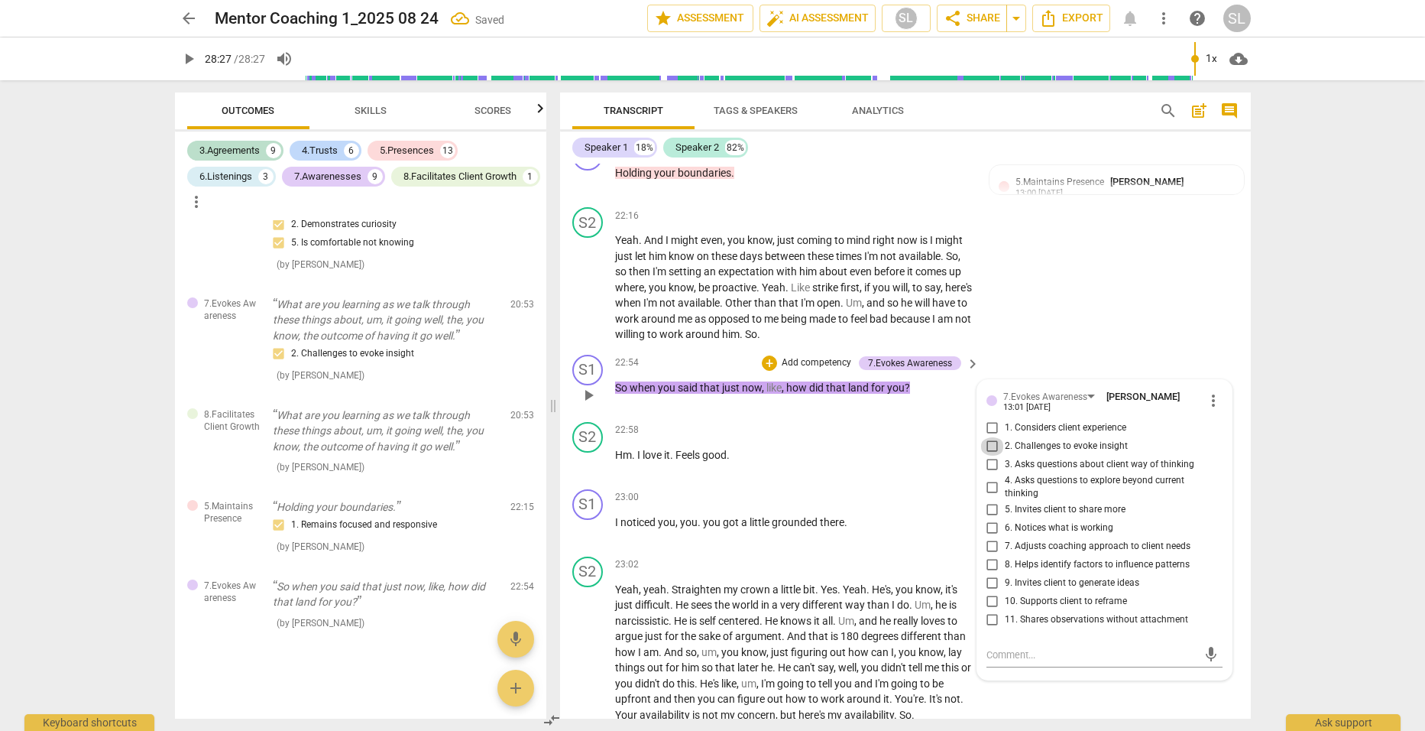
click at [986, 450] on input "2. Challenges to evoke insight" at bounding box center [993, 446] width 24 height 18
checkbox input "true"
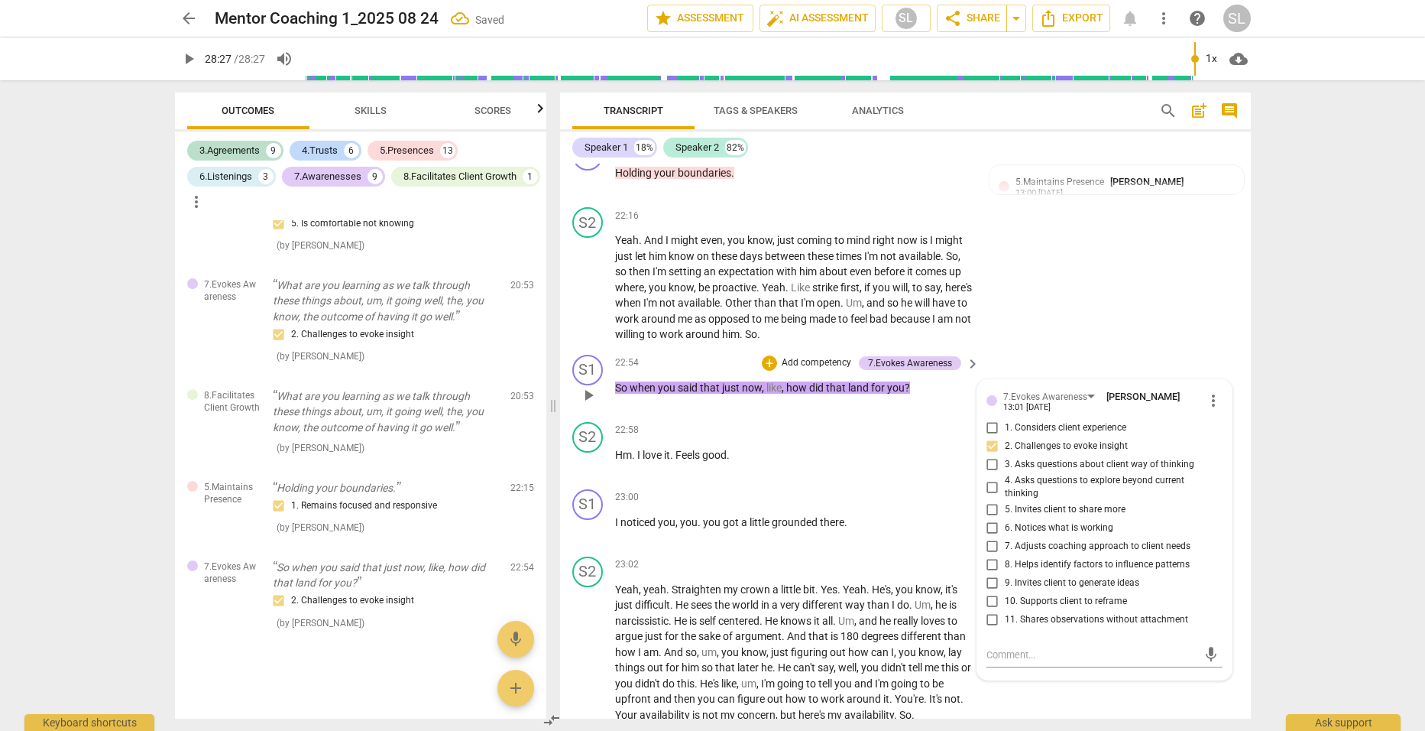
click at [988, 471] on input "3. Asks questions about client way of thinking" at bounding box center [993, 465] width 24 height 18
checkbox input "true"
click at [943, 396] on p "So when you said that just now , like , how did that land for you ?" at bounding box center [794, 388] width 358 height 16
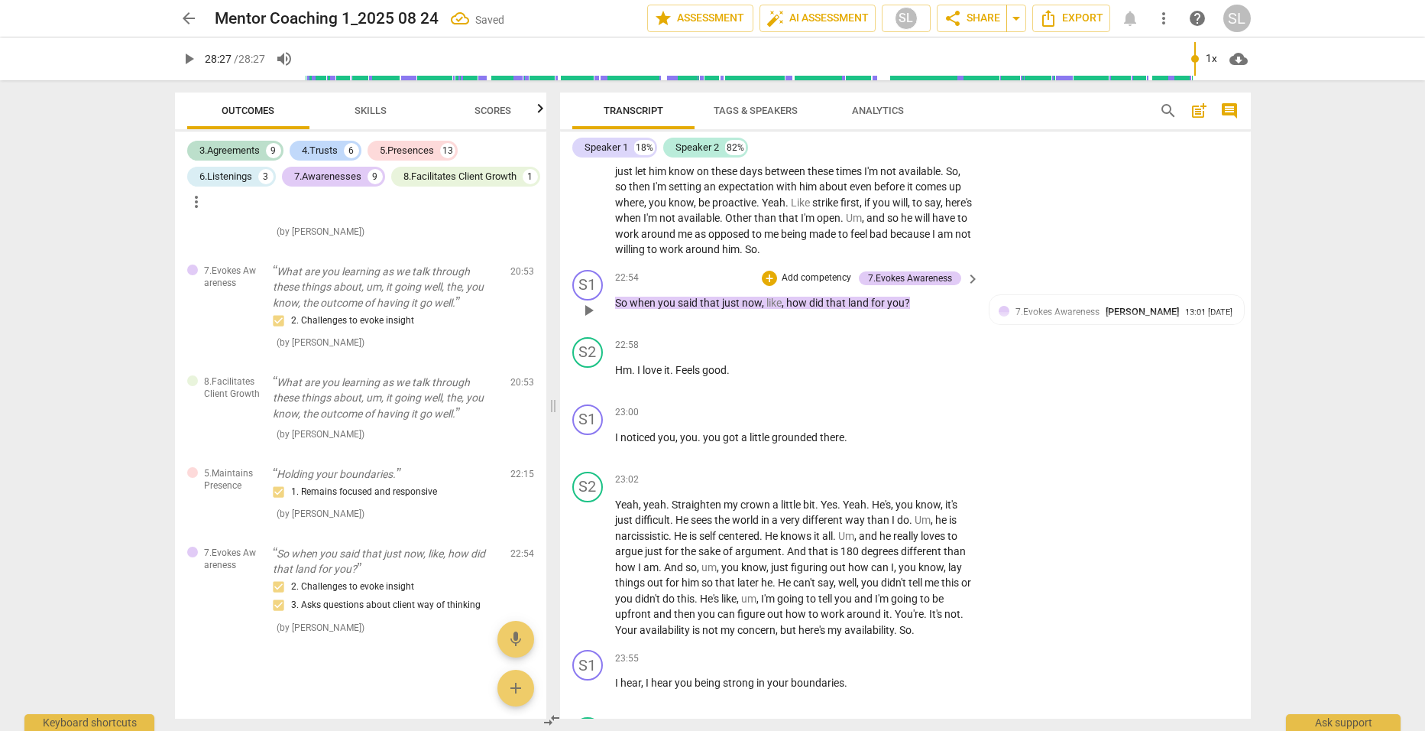
scroll to position [6030, 0]
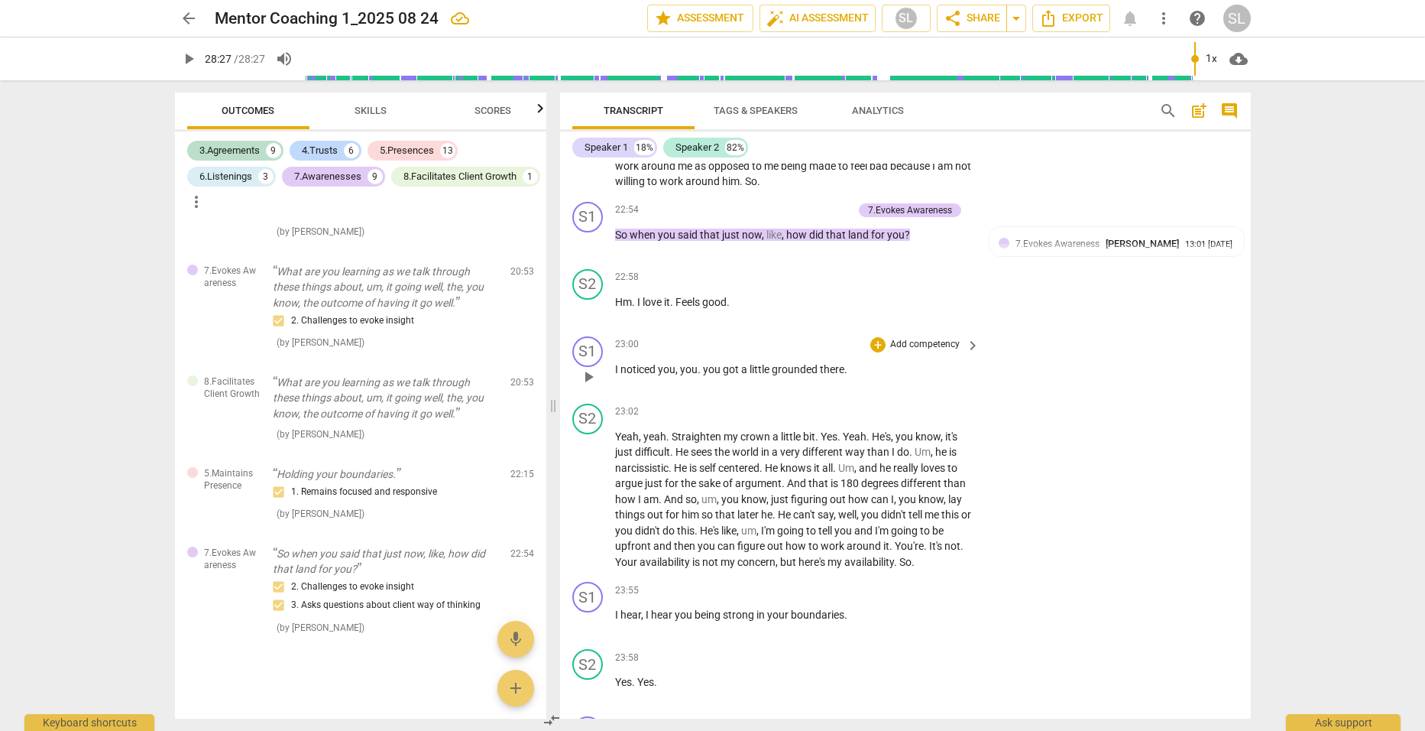
click at [908, 352] on p "Add competency" at bounding box center [925, 345] width 73 height 14
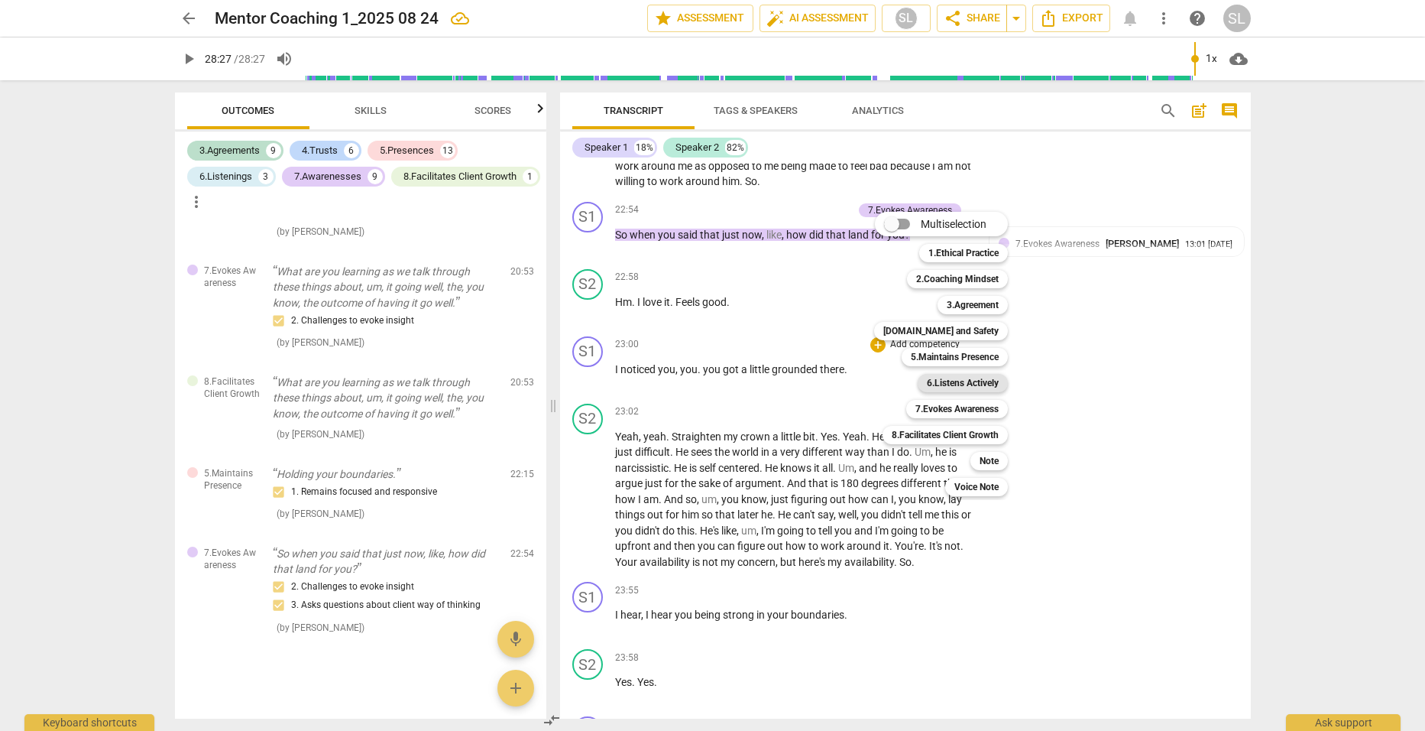
click at [970, 381] on b "6.Listens Actively" at bounding box center [963, 383] width 72 height 18
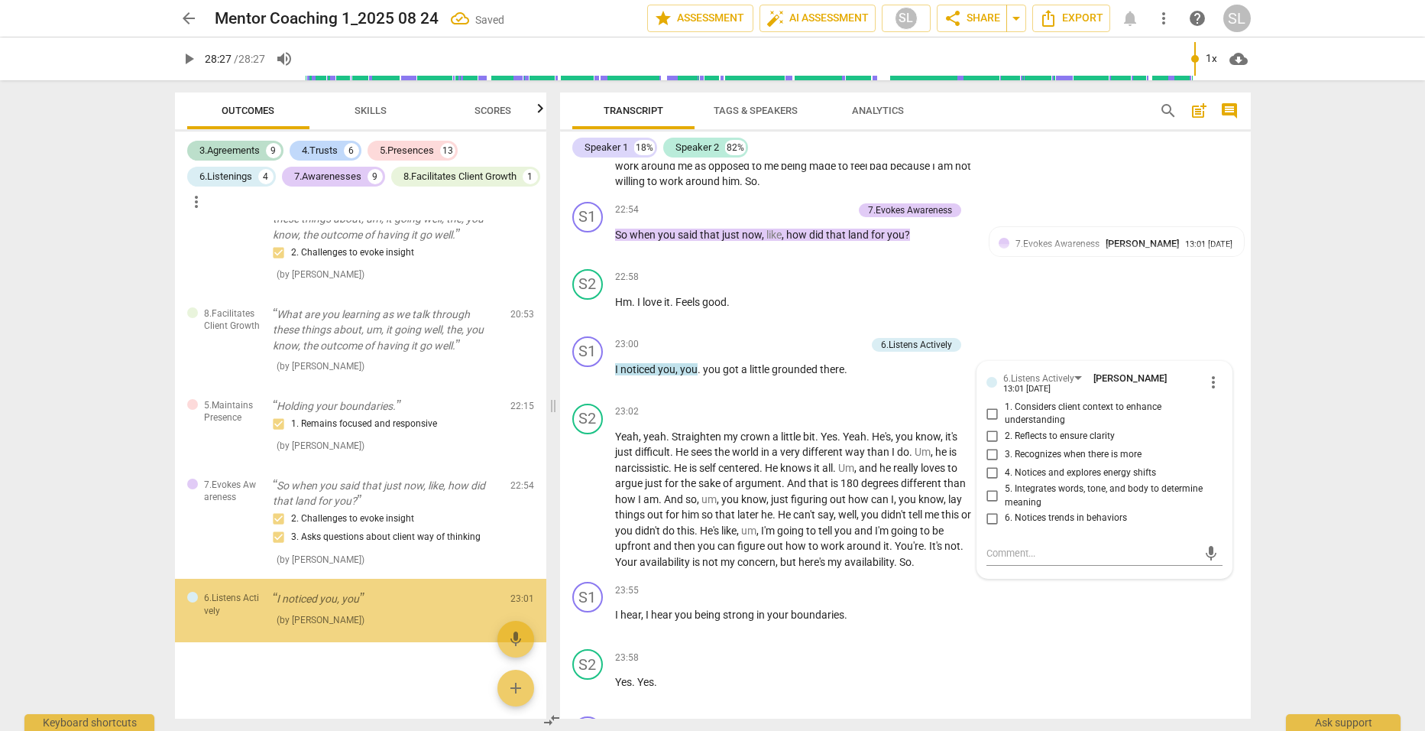
scroll to position [4425, 0]
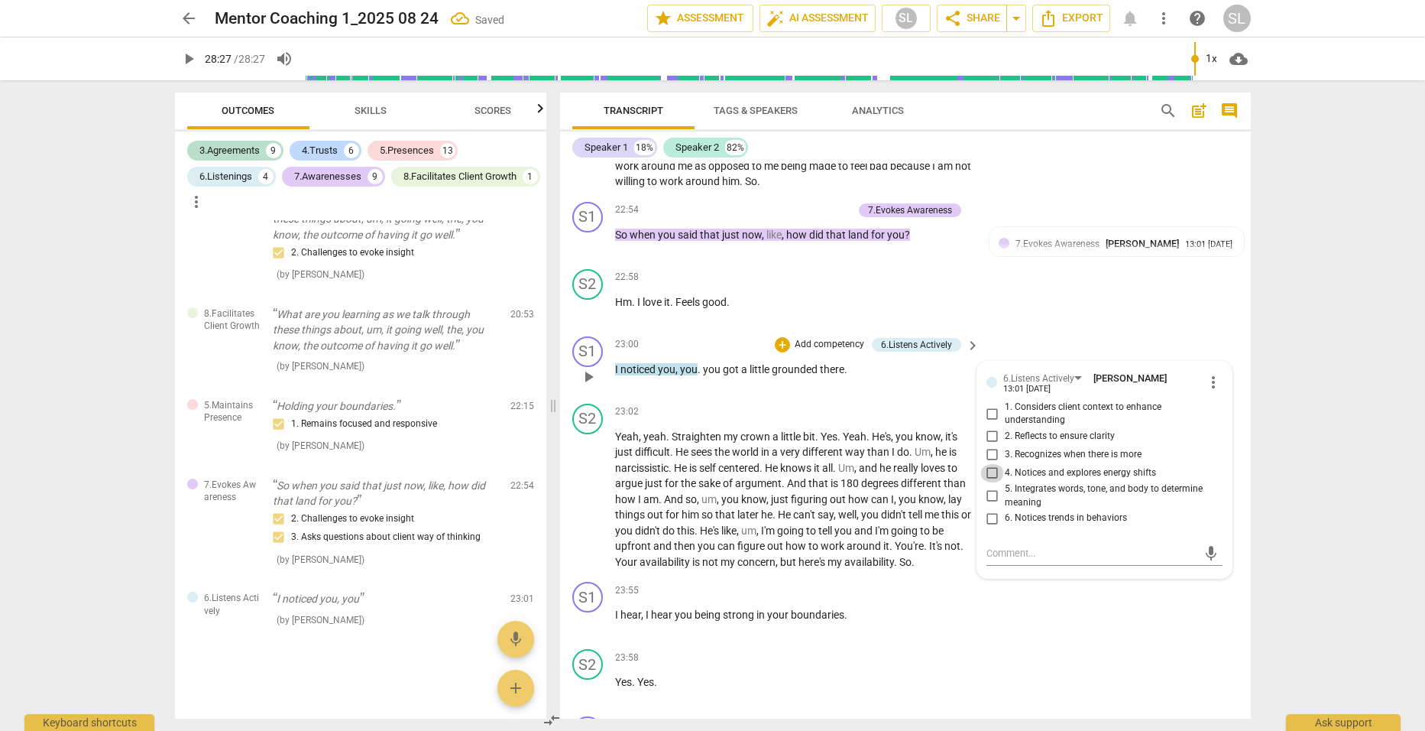
click at [991, 481] on input "4. Notices and explores energy shifts" at bounding box center [993, 473] width 24 height 18
checkbox input "true"
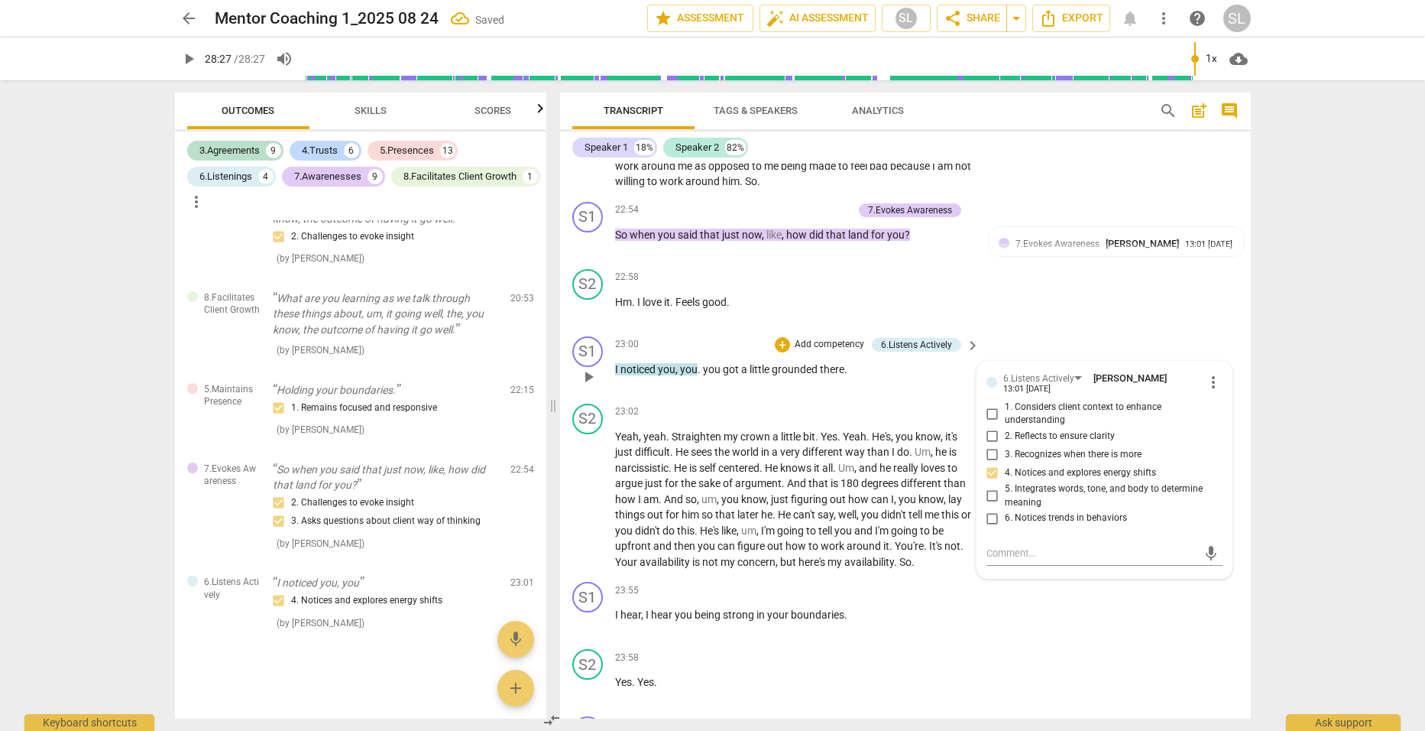
click at [989, 527] on input "6. Notices trends in behaviors" at bounding box center [993, 518] width 24 height 18
checkbox input "true"
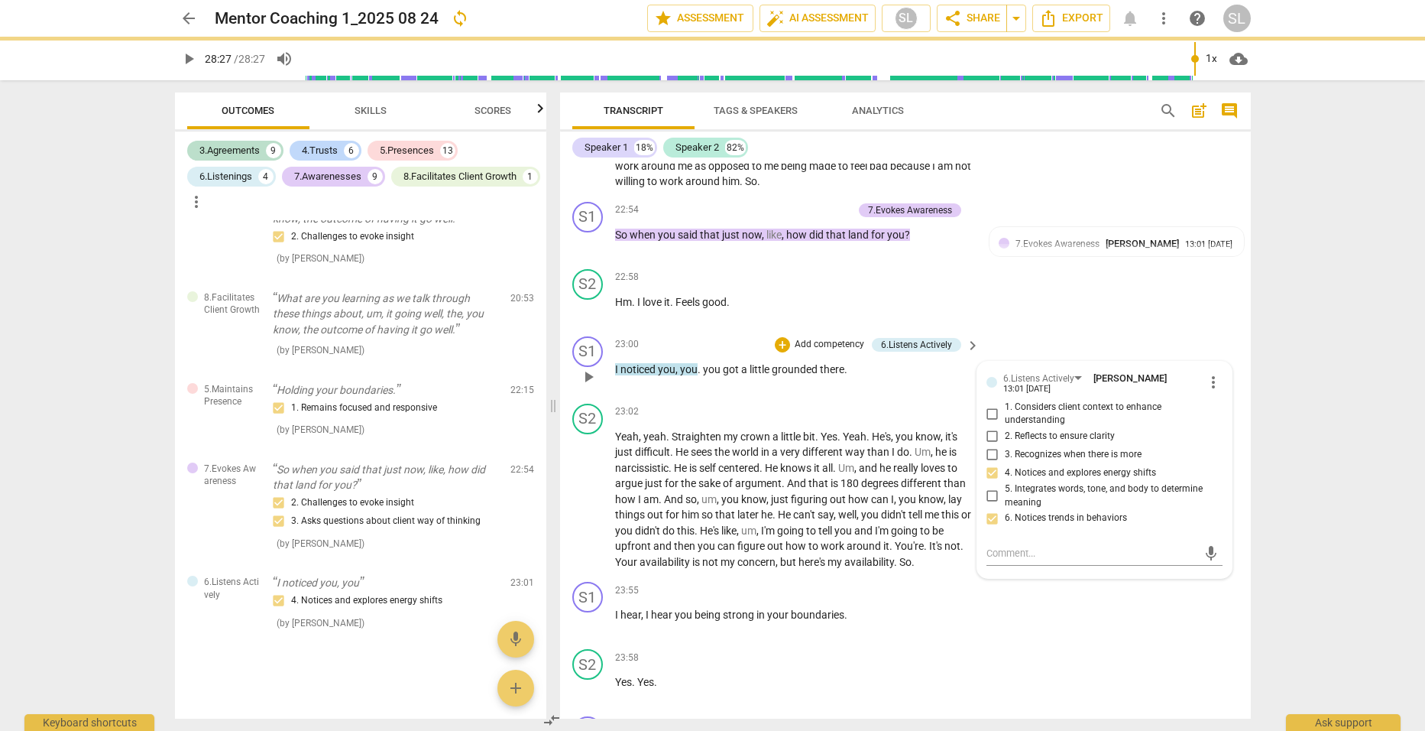
click at [930, 374] on p "I noticed you , you . you got a little grounded there ." at bounding box center [794, 370] width 358 height 16
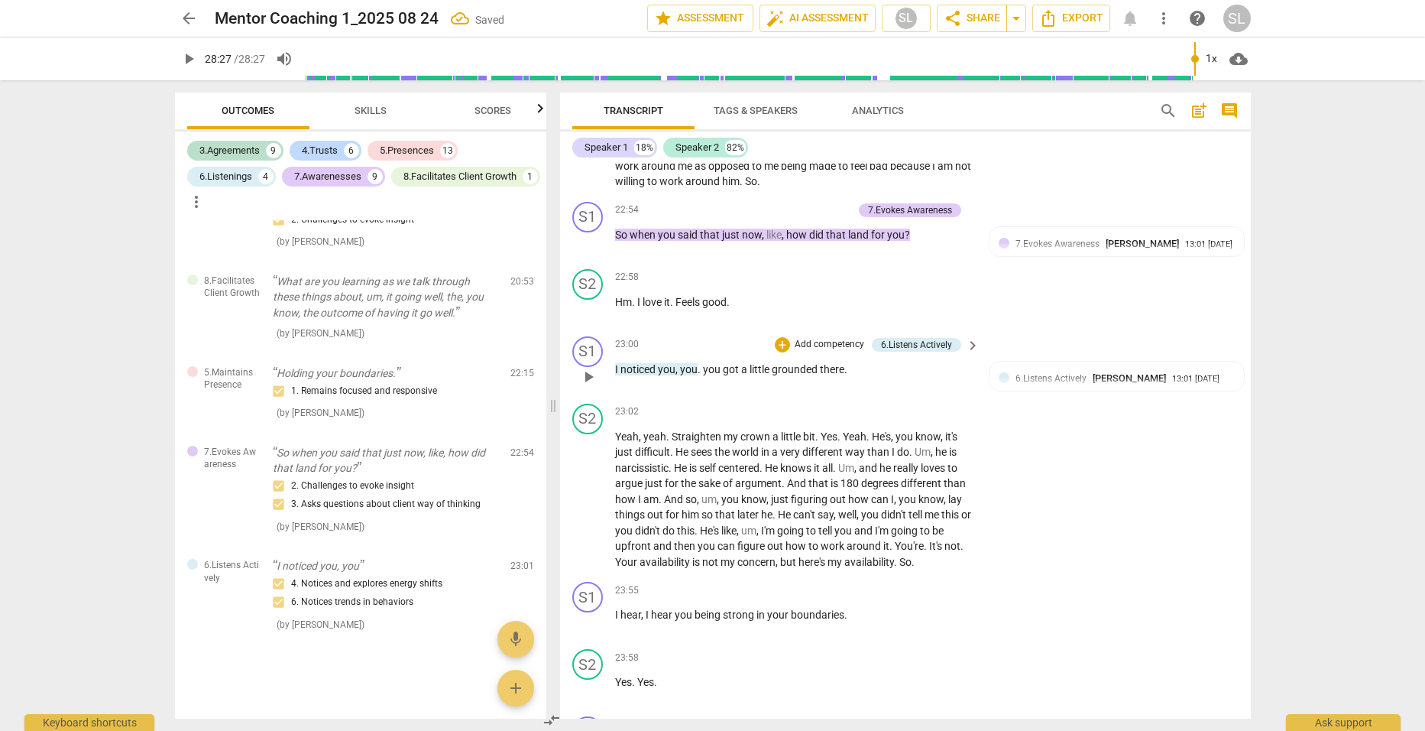
click at [821, 350] on p "Add competency" at bounding box center [829, 345] width 73 height 14
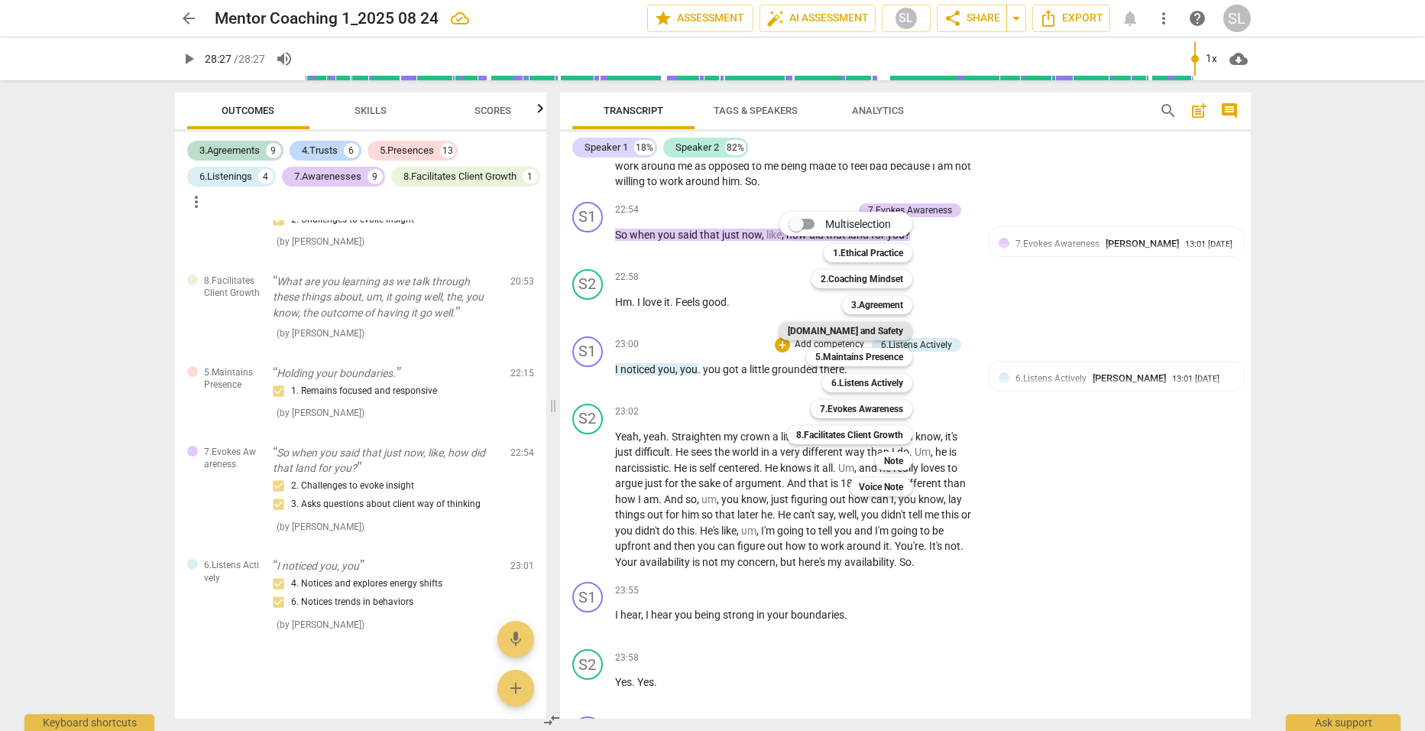
click at [843, 329] on b "[DOMAIN_NAME] and Safety" at bounding box center [845, 331] width 115 height 18
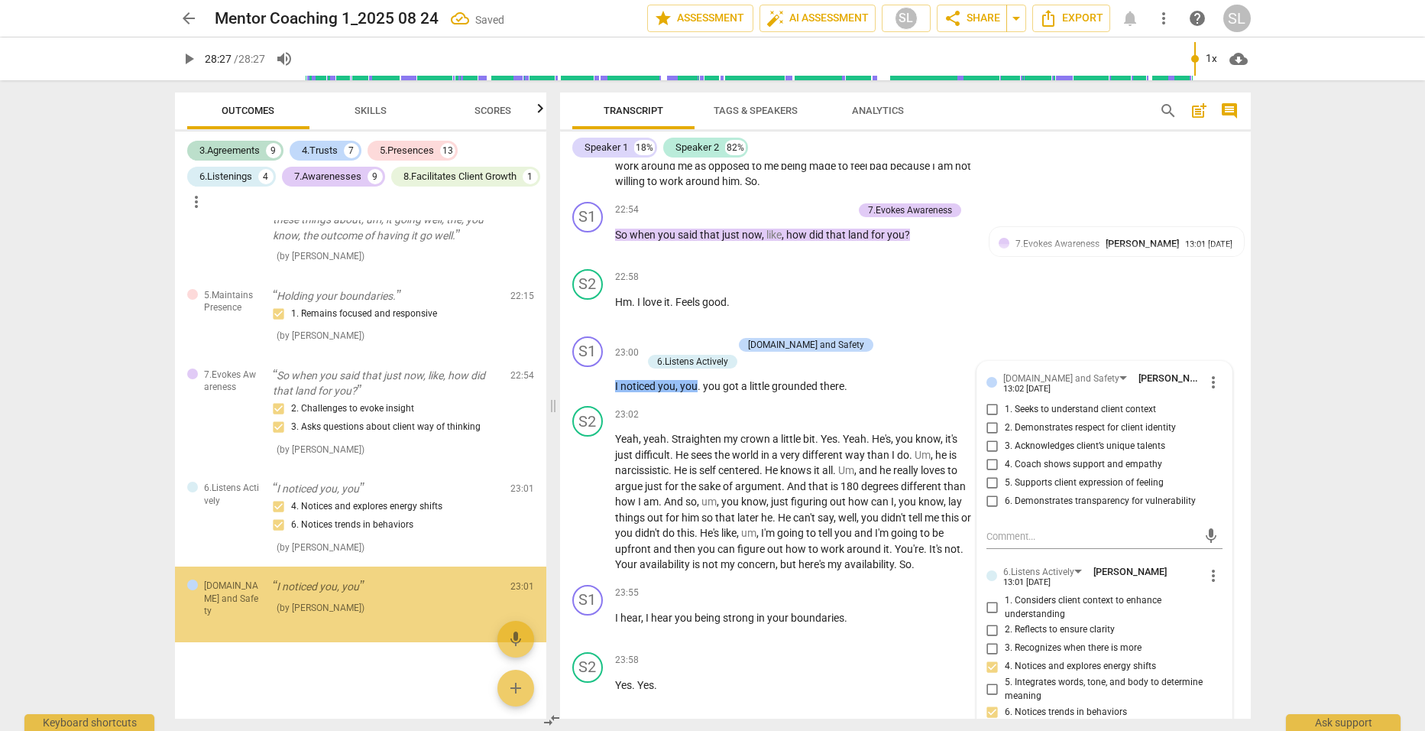
scroll to position [4523, 0]
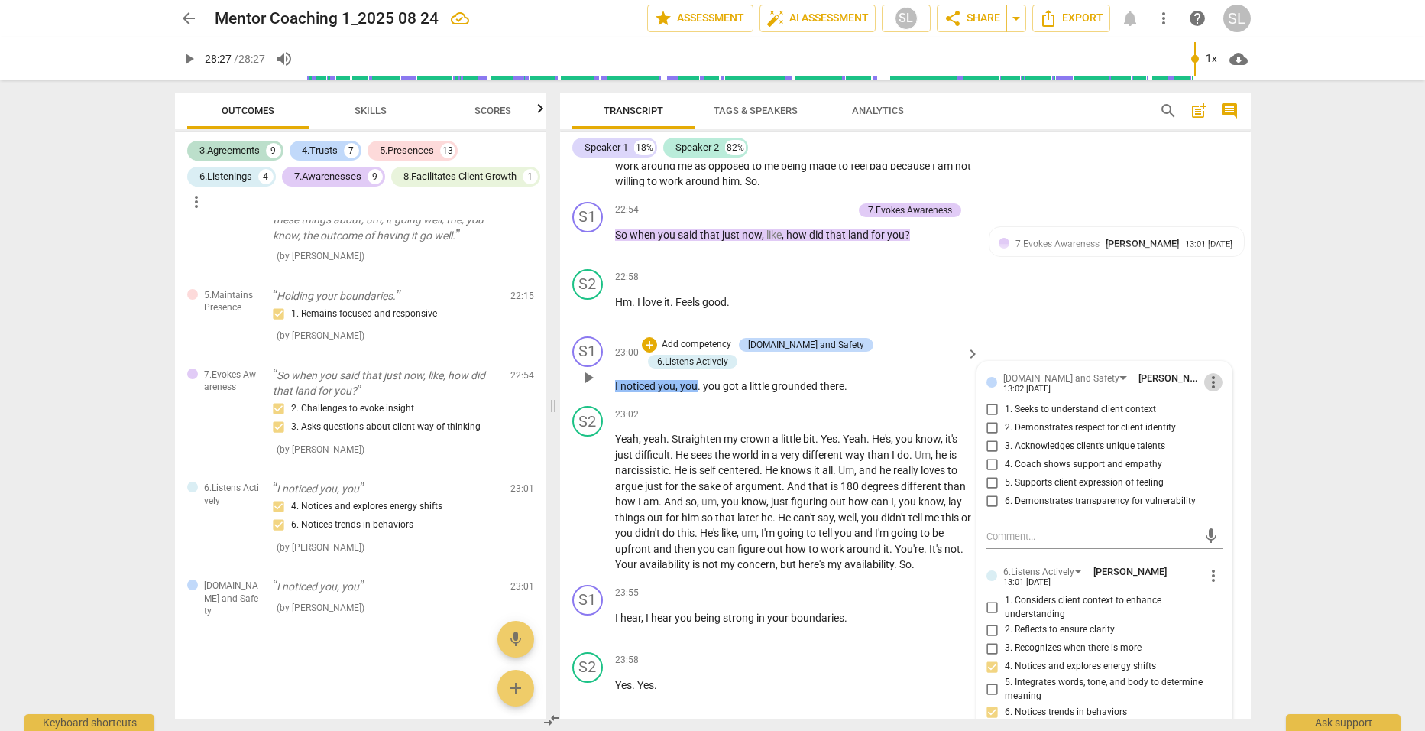
click at [1208, 387] on span "more_vert" at bounding box center [1214, 382] width 18 height 18
click at [1217, 419] on li "Delete" at bounding box center [1225, 420] width 53 height 29
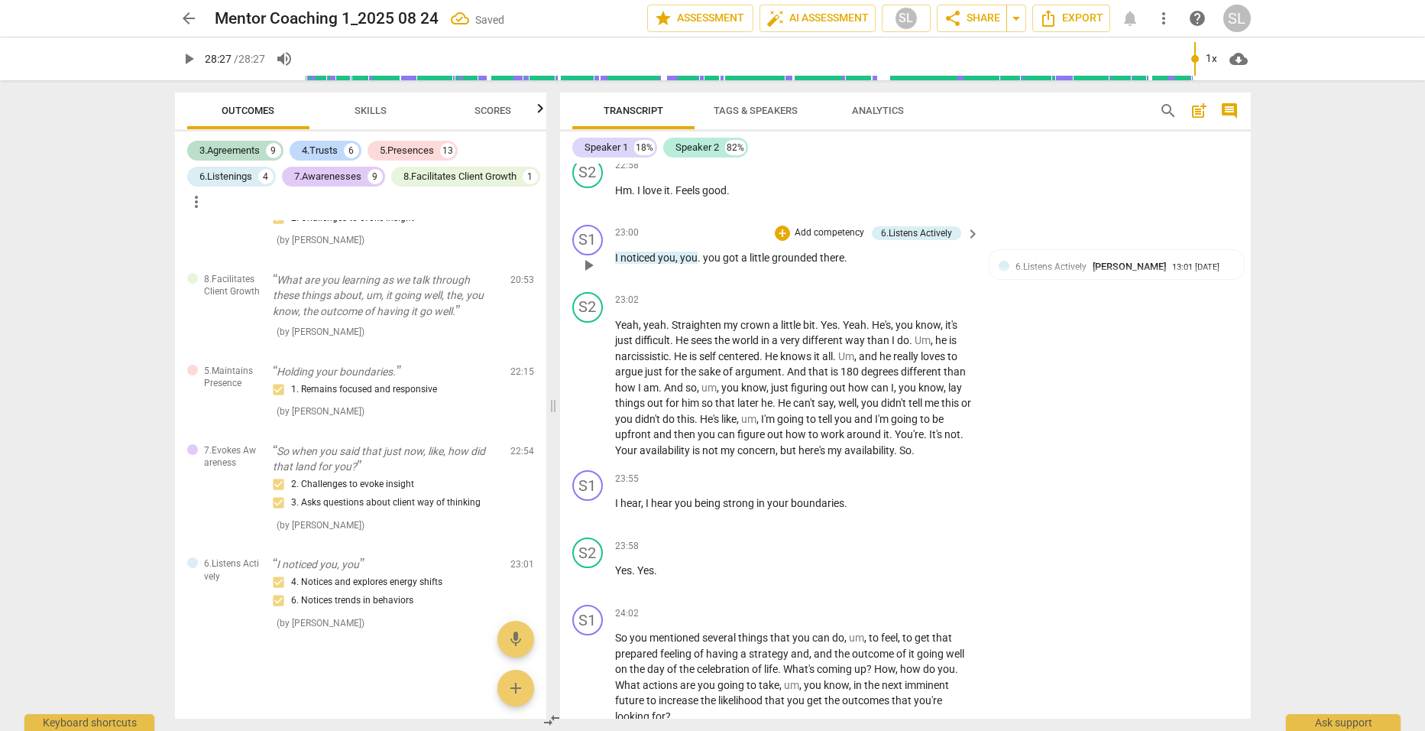
scroll to position [6259, 0]
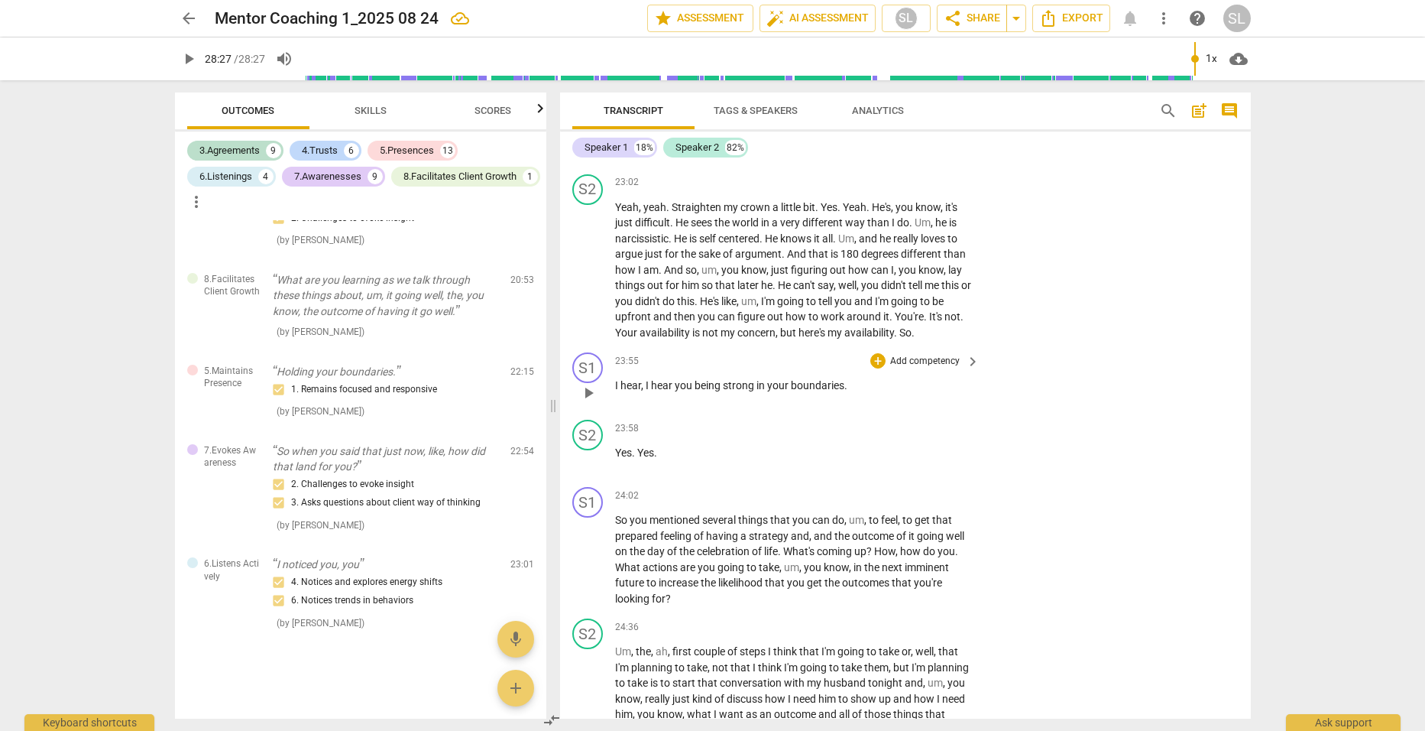
click at [903, 367] on p "Add competency" at bounding box center [925, 362] width 73 height 14
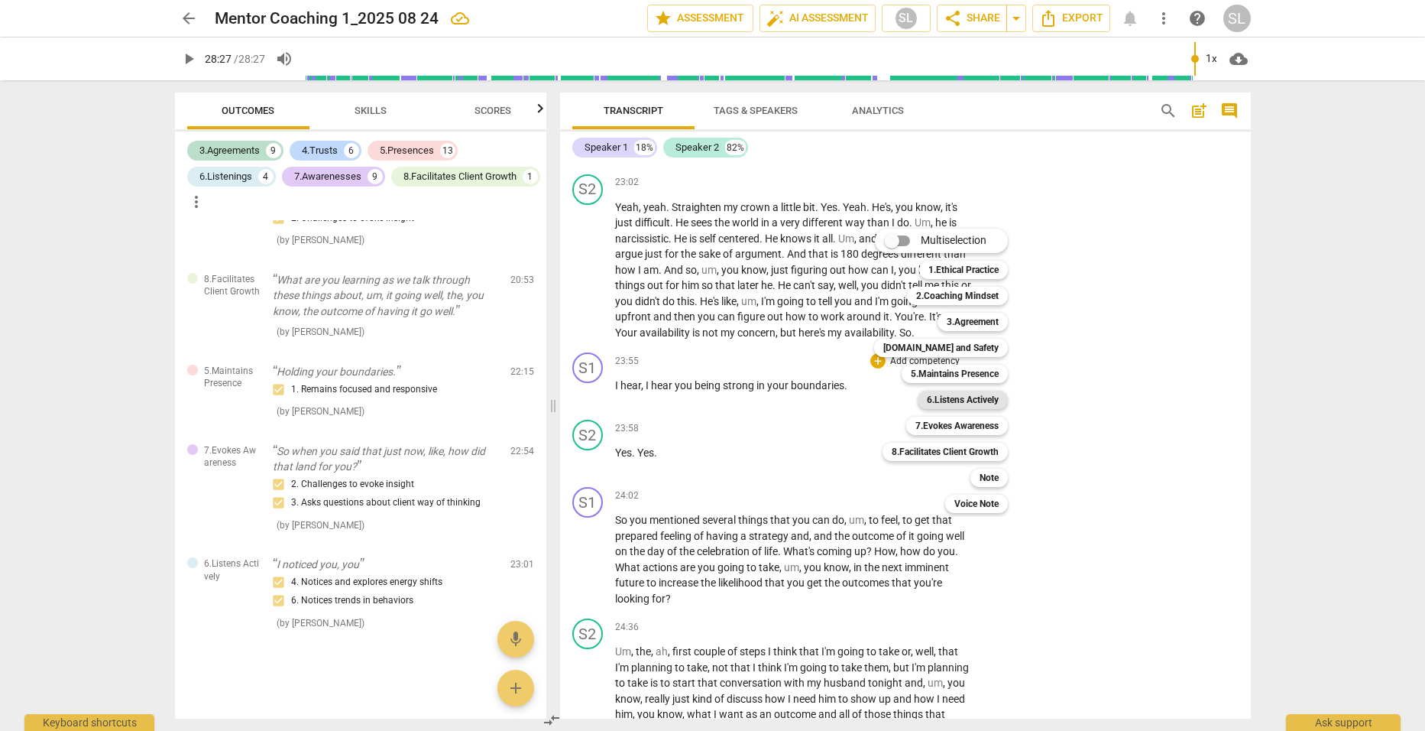
click at [957, 400] on b "6.Listens Actively" at bounding box center [963, 400] width 72 height 18
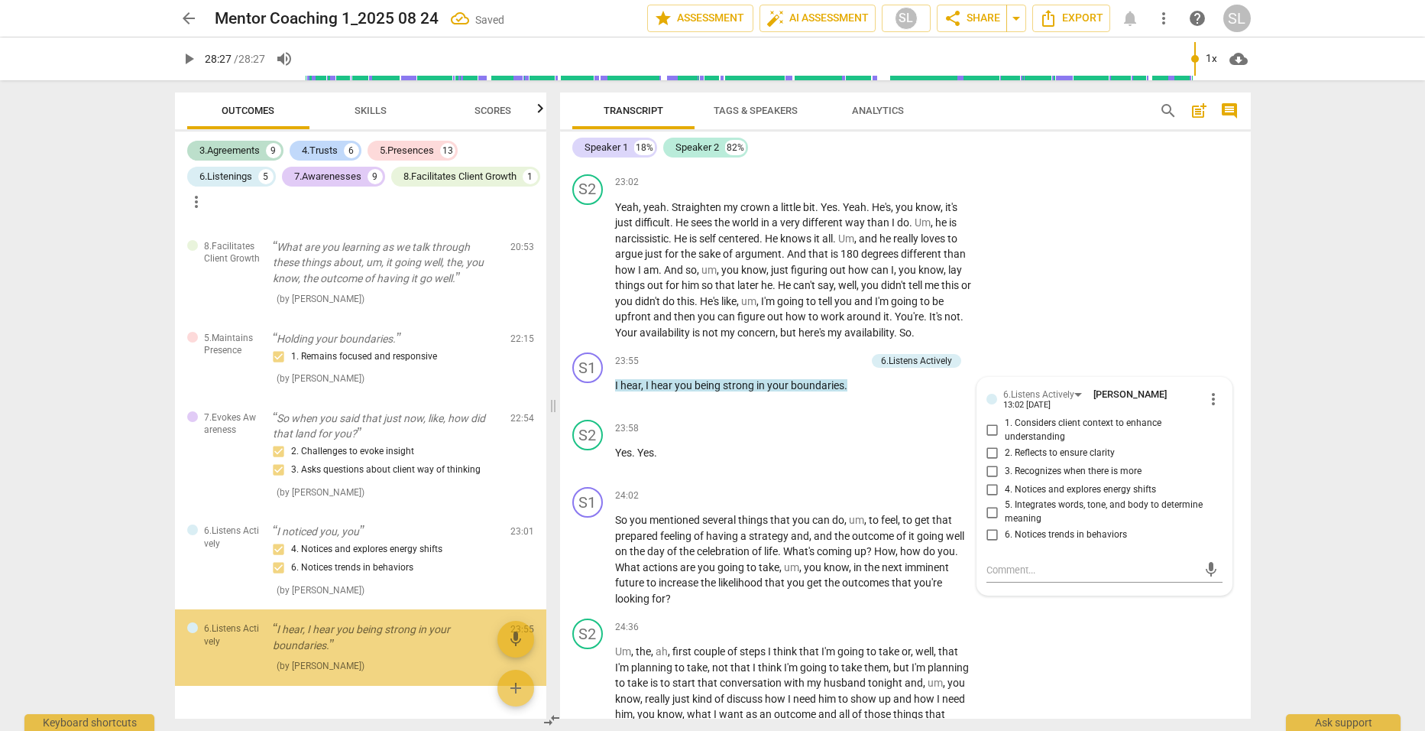
scroll to position [4536, 0]
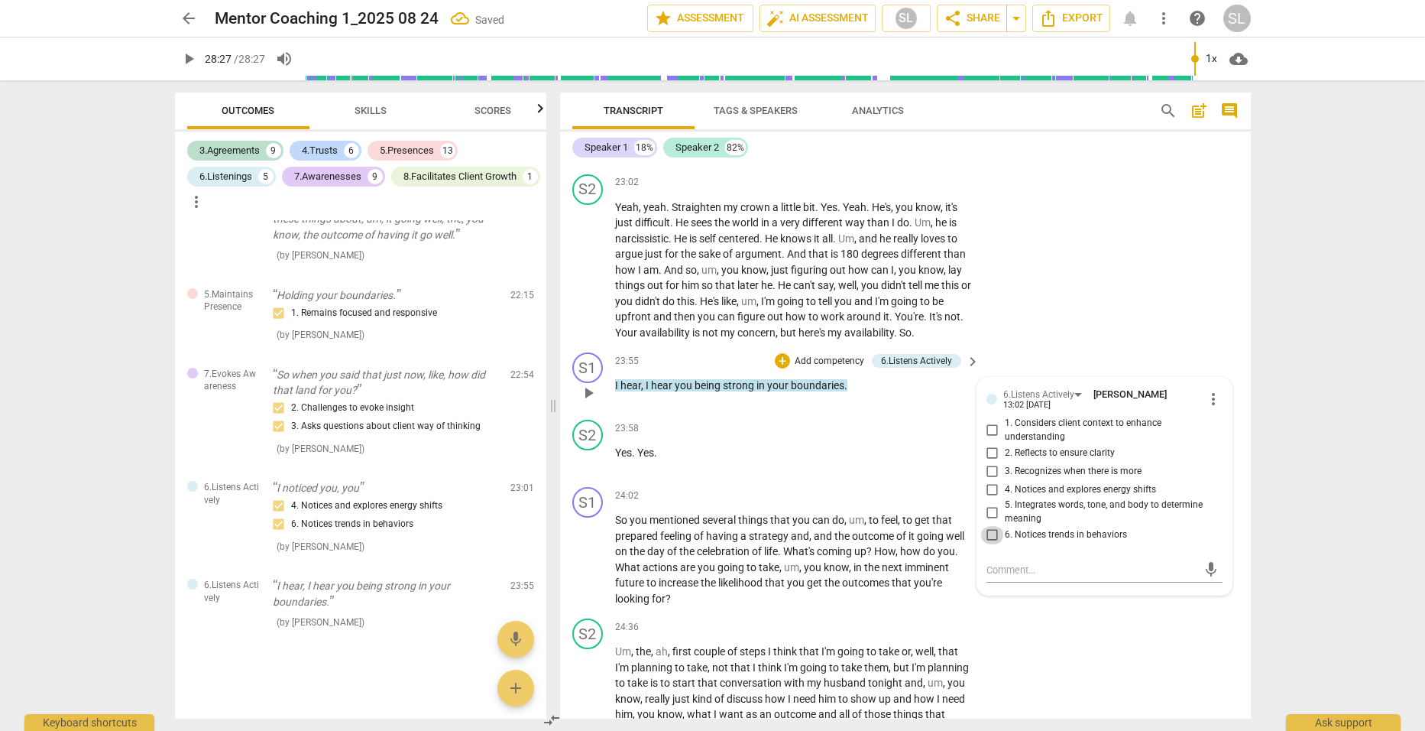
click at [989, 542] on input "6. Notices trends in behaviors" at bounding box center [993, 535] width 24 height 18
checkbox input "true"
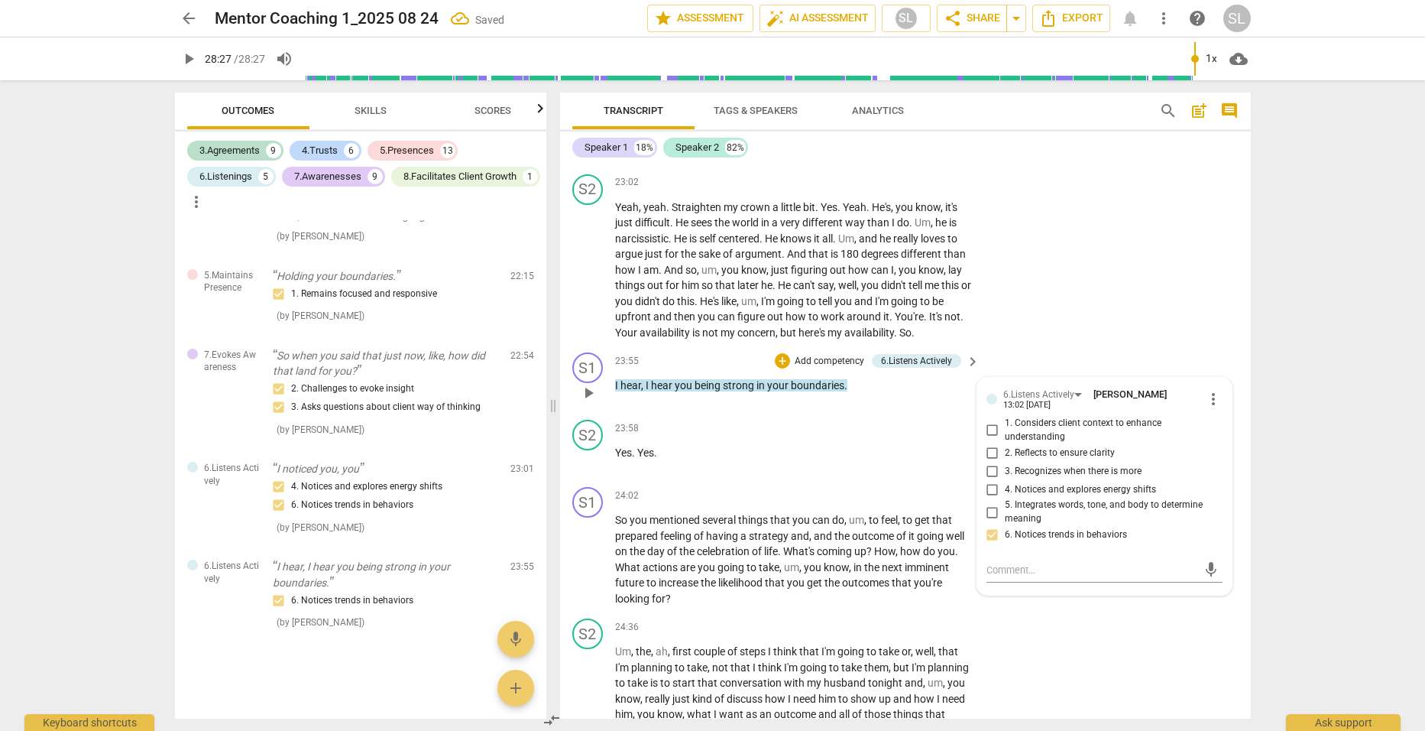
click at [871, 393] on p "I hear , I hear you being strong in your boundaries ." at bounding box center [794, 386] width 358 height 16
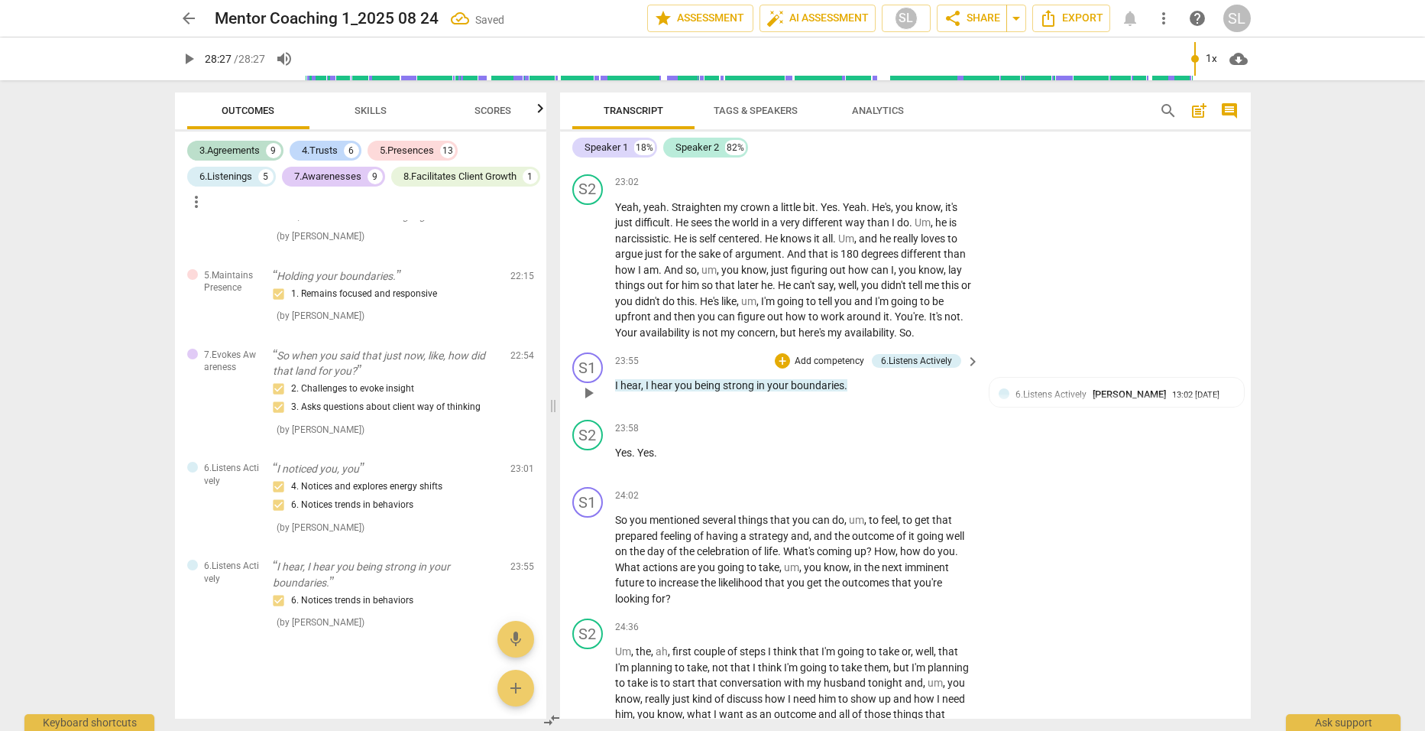
click at [819, 368] on p "Add competency" at bounding box center [829, 362] width 73 height 14
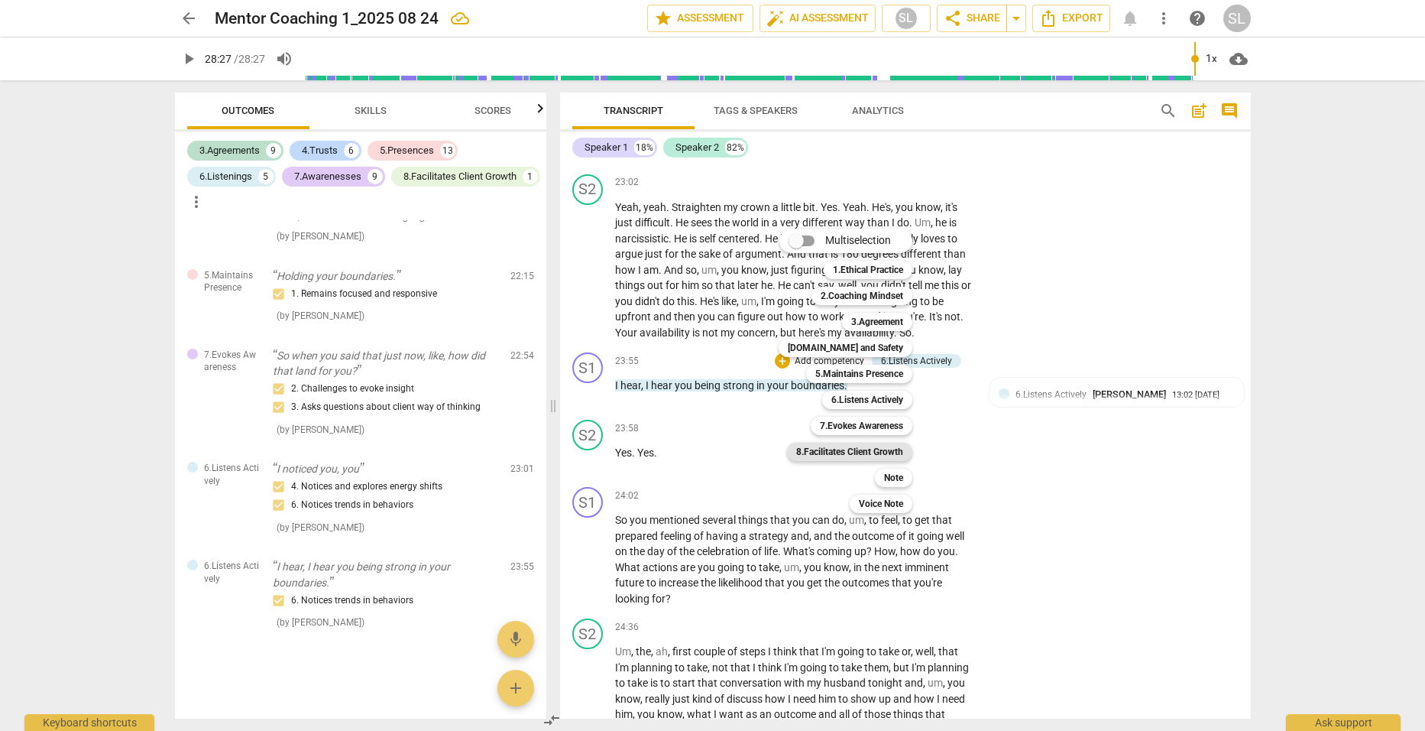
click at [856, 449] on b "8.Facilitates Client Growth" at bounding box center [849, 452] width 107 height 18
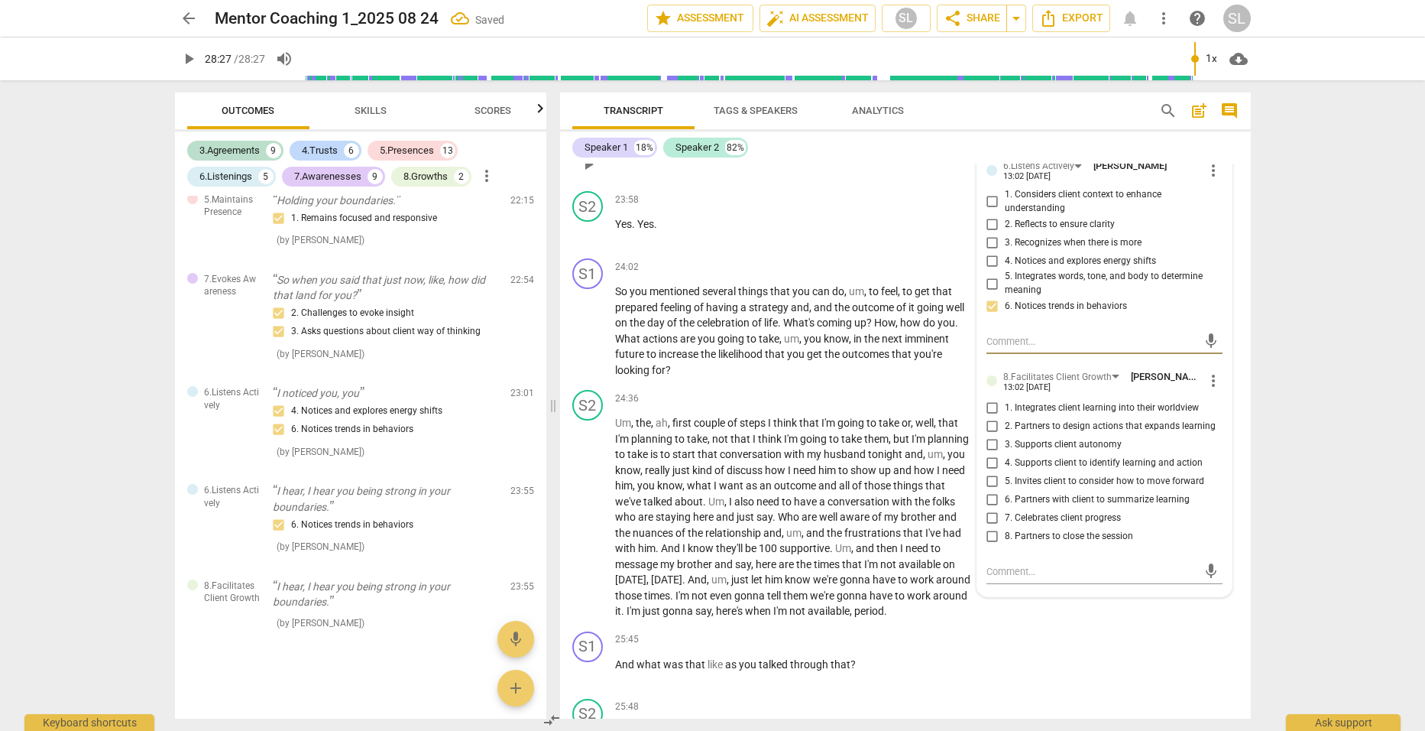
scroll to position [6488, 0]
click at [988, 526] on input "7. Celebrates client progress" at bounding box center [993, 517] width 24 height 18
checkbox input "true"
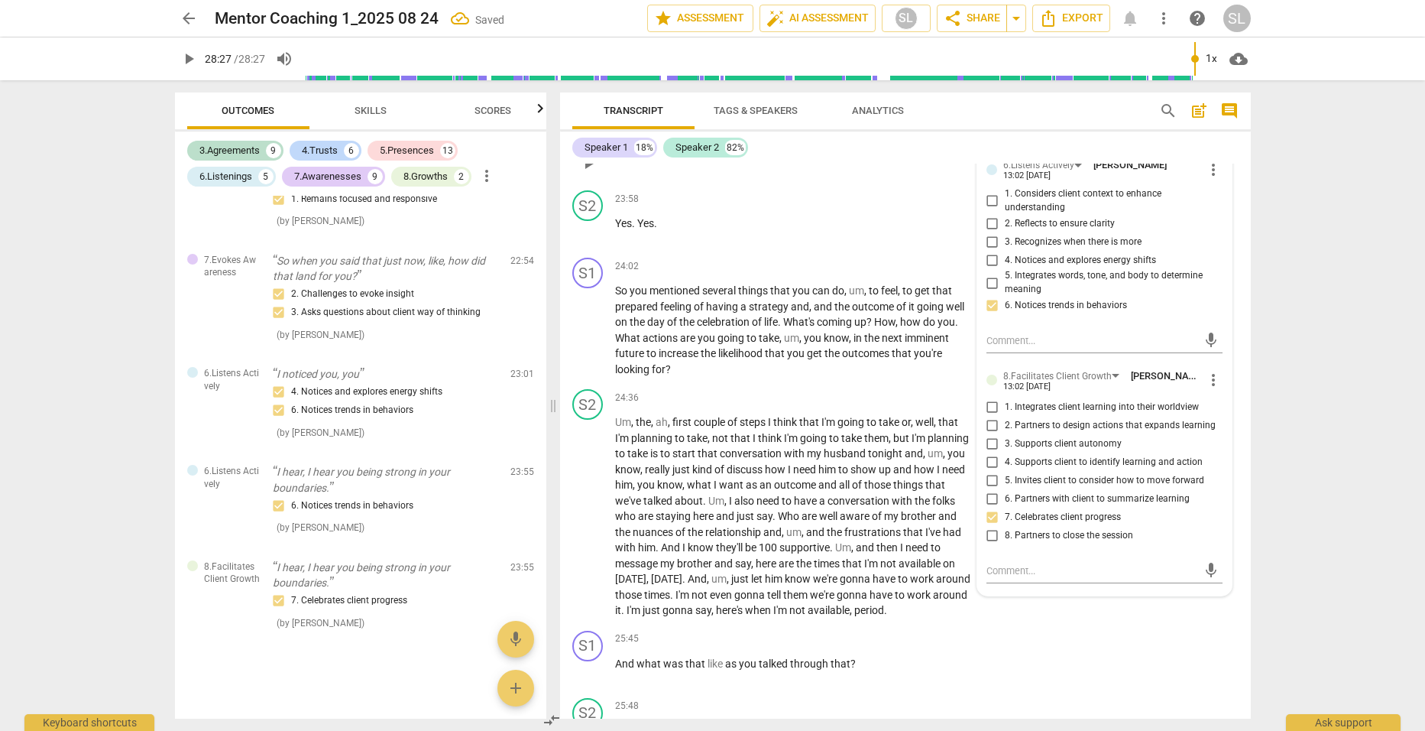
click at [897, 164] on p "I hear , I hear you being strong in your boundaries ." at bounding box center [794, 156] width 358 height 16
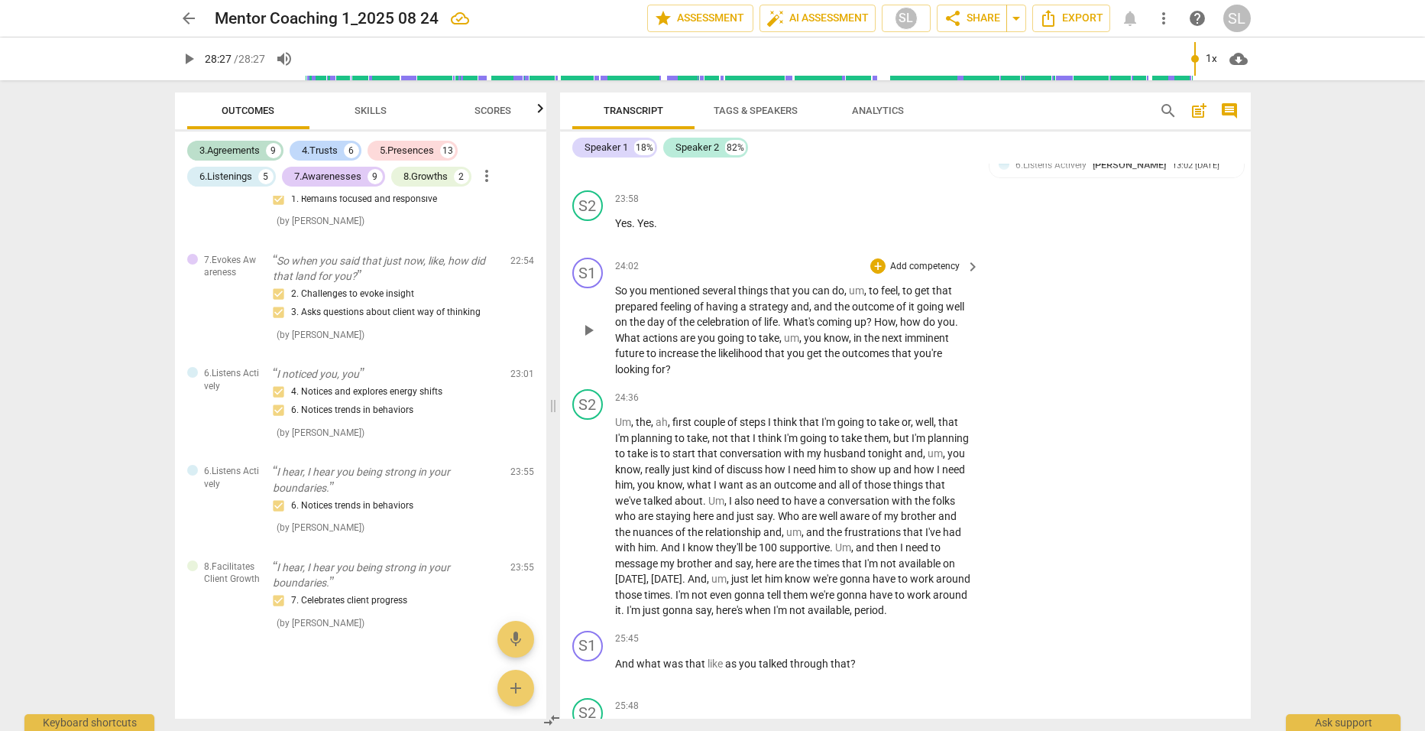
click at [928, 268] on div "+ Add competency" at bounding box center [916, 265] width 91 height 15
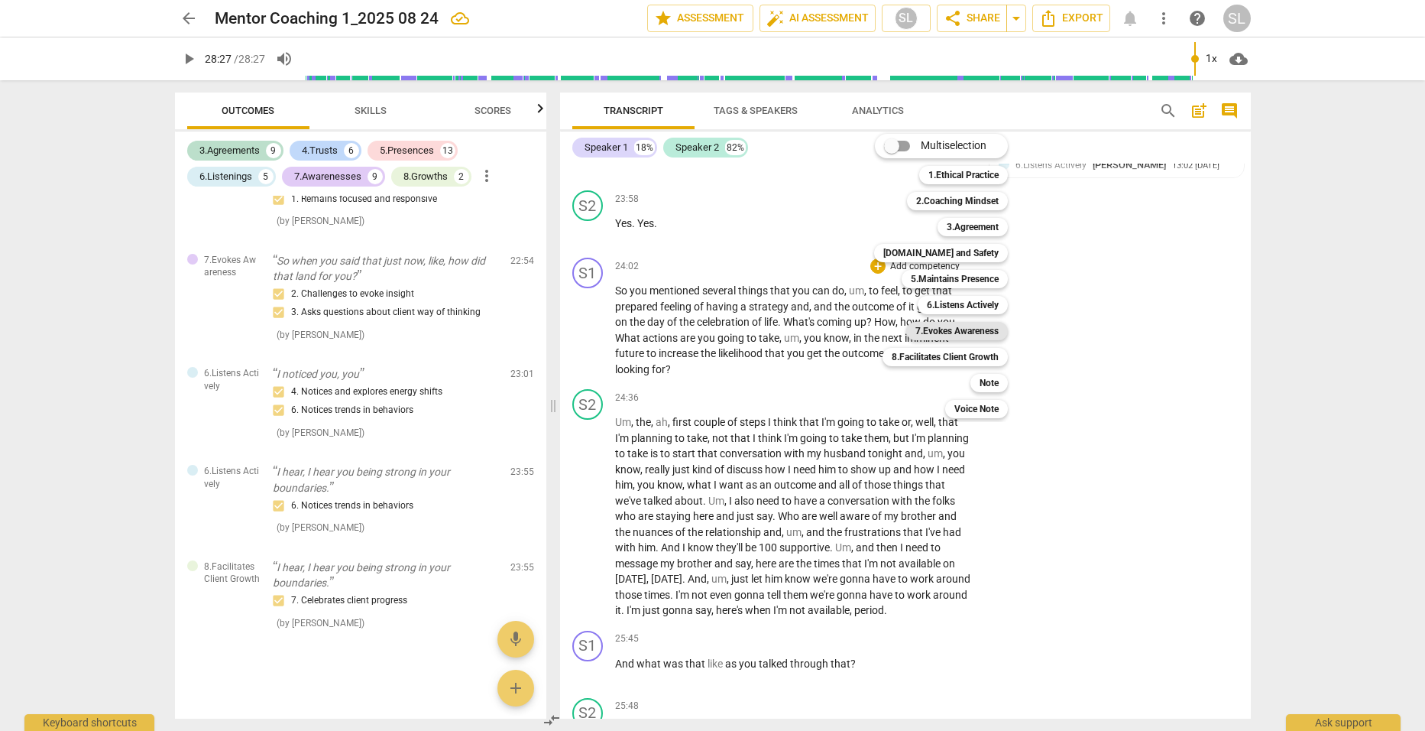
click at [947, 332] on b "7.Evokes Awareness" at bounding box center [957, 331] width 83 height 18
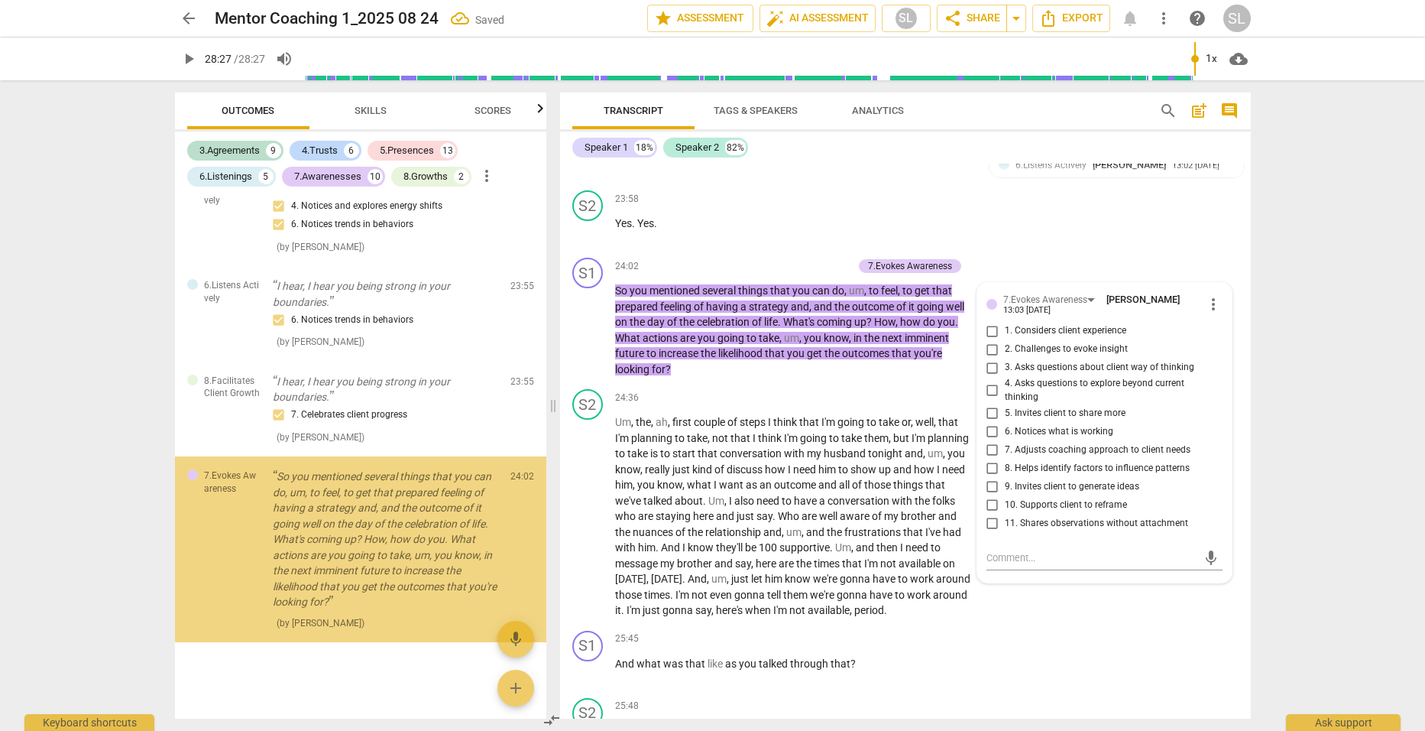
scroll to position [4809, 0]
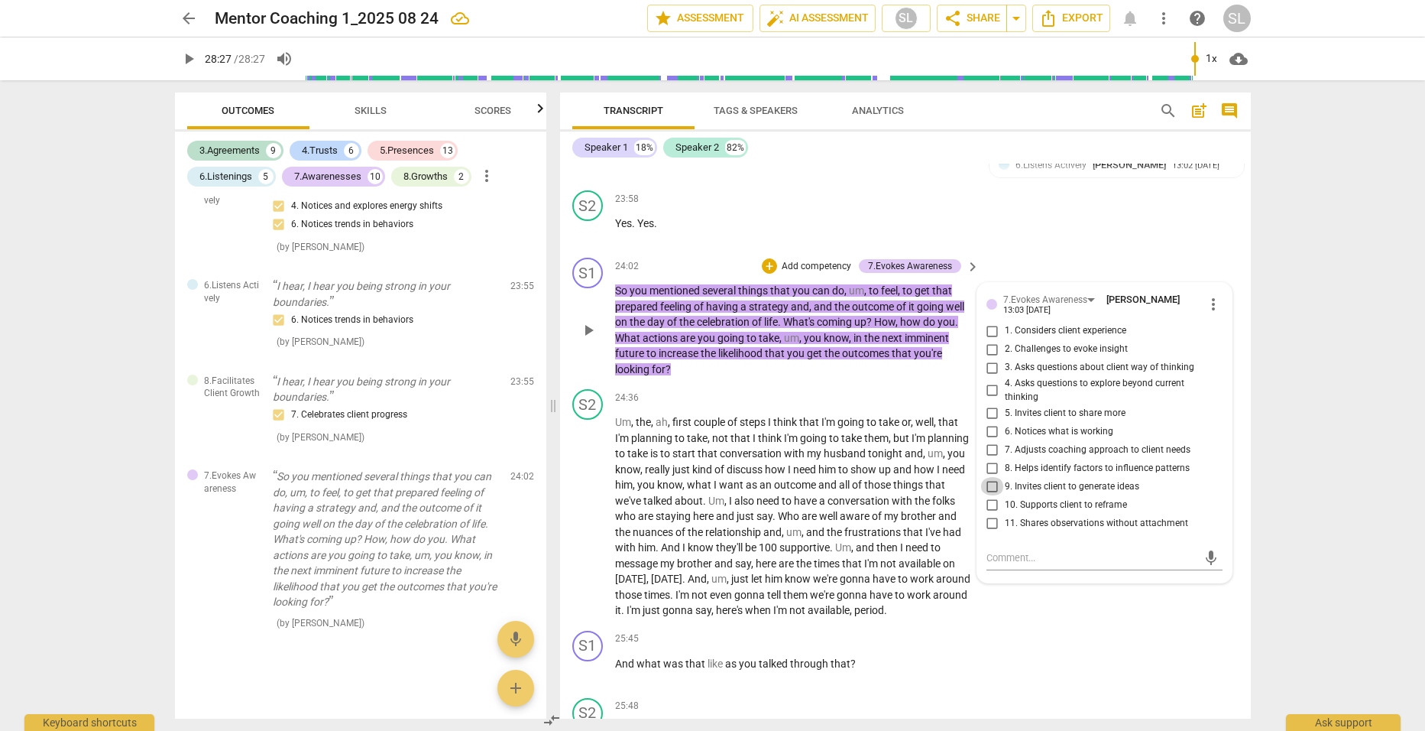
click at [988, 495] on input "9. Invites client to generate ideas" at bounding box center [993, 486] width 24 height 18
checkbox input "true"
click at [808, 273] on p "Add competency" at bounding box center [816, 267] width 73 height 14
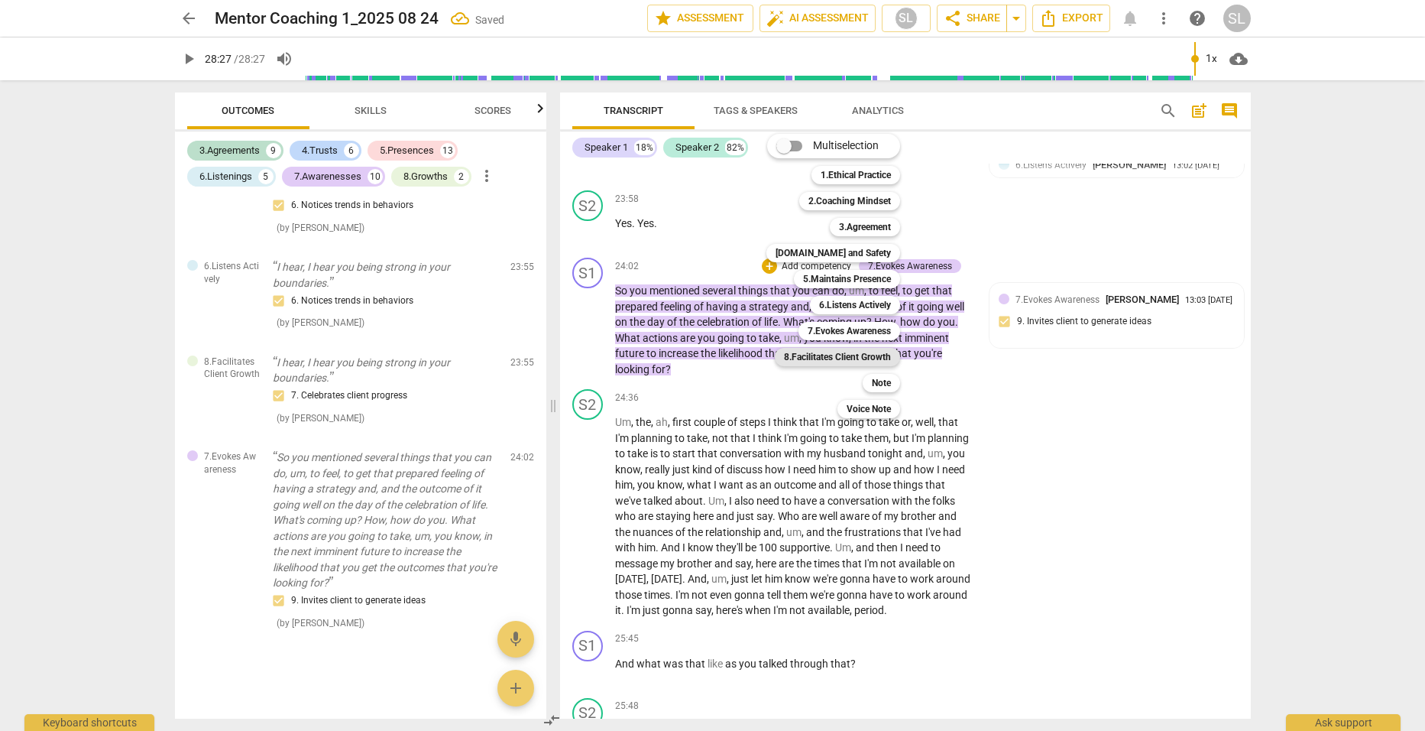
click at [838, 354] on b "8.Facilitates Client Growth" at bounding box center [837, 357] width 107 height 18
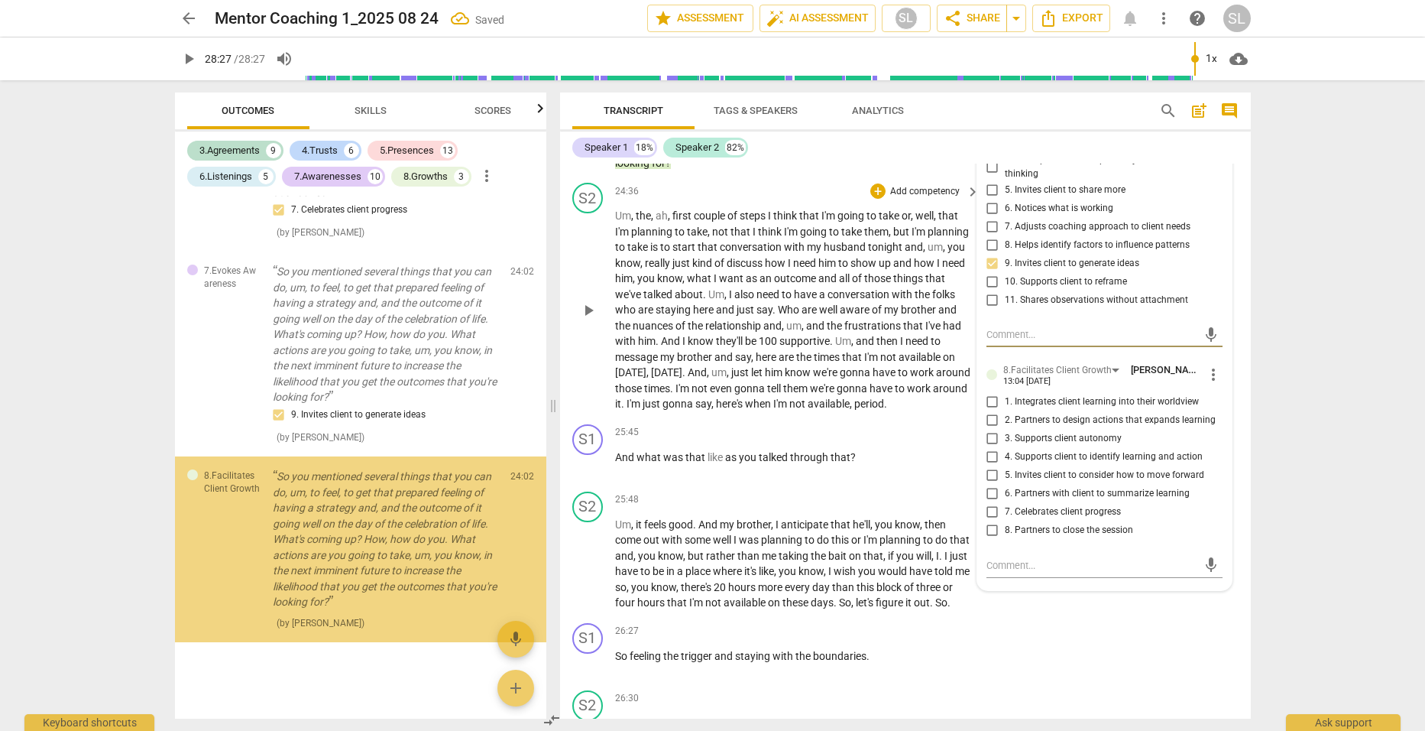
scroll to position [6718, 0]
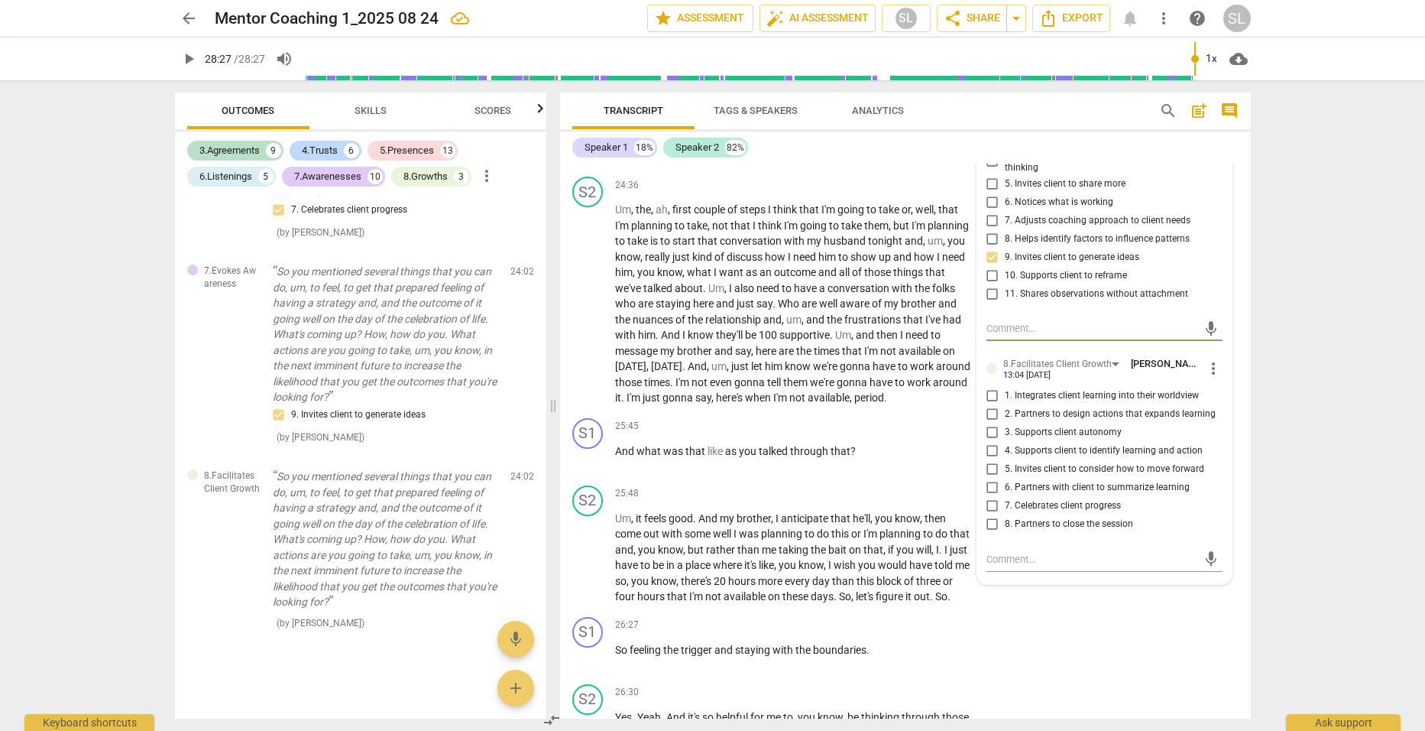
click at [985, 457] on input "4. Supports client to identify learning and action" at bounding box center [993, 451] width 24 height 18
checkbox input "true"
click at [989, 475] on input "5. Invites client to consider how to move forward" at bounding box center [993, 469] width 24 height 18
checkbox input "true"
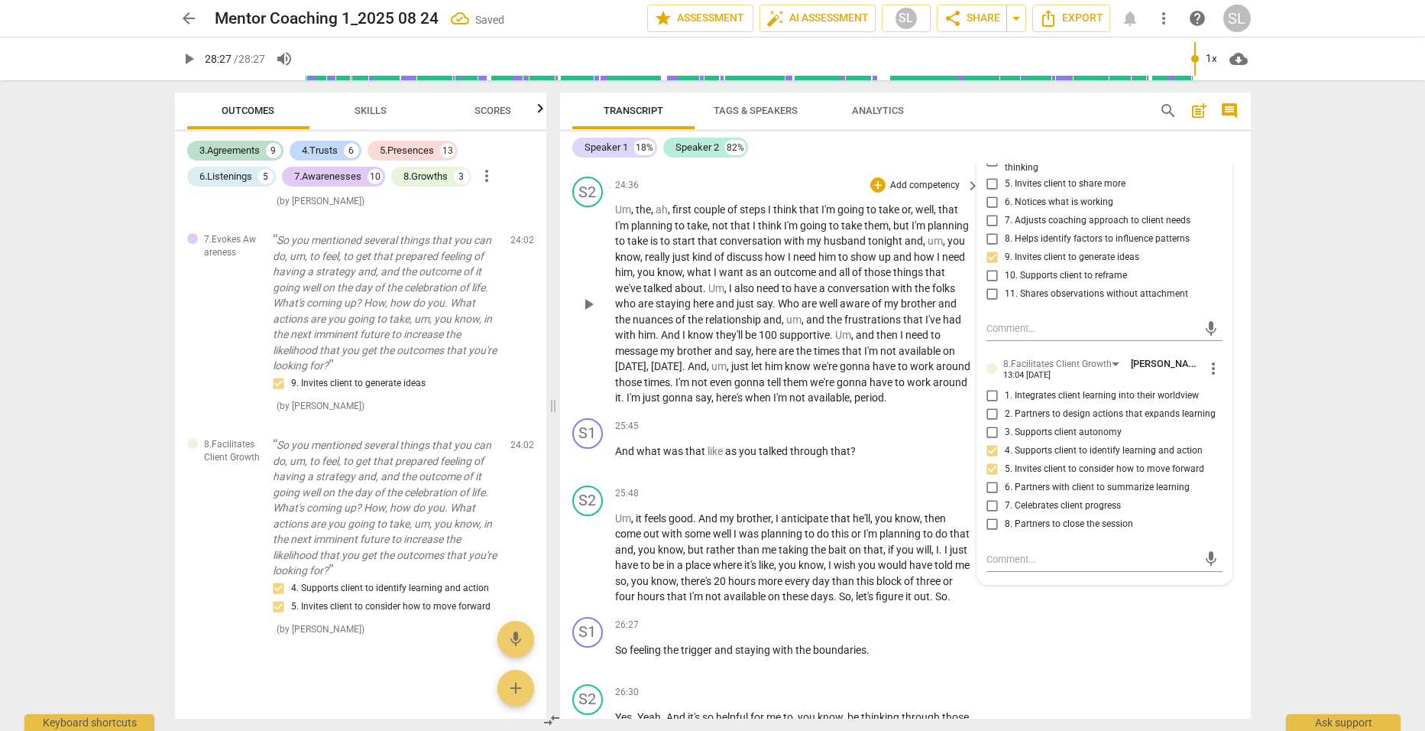
scroll to position [6565, 0]
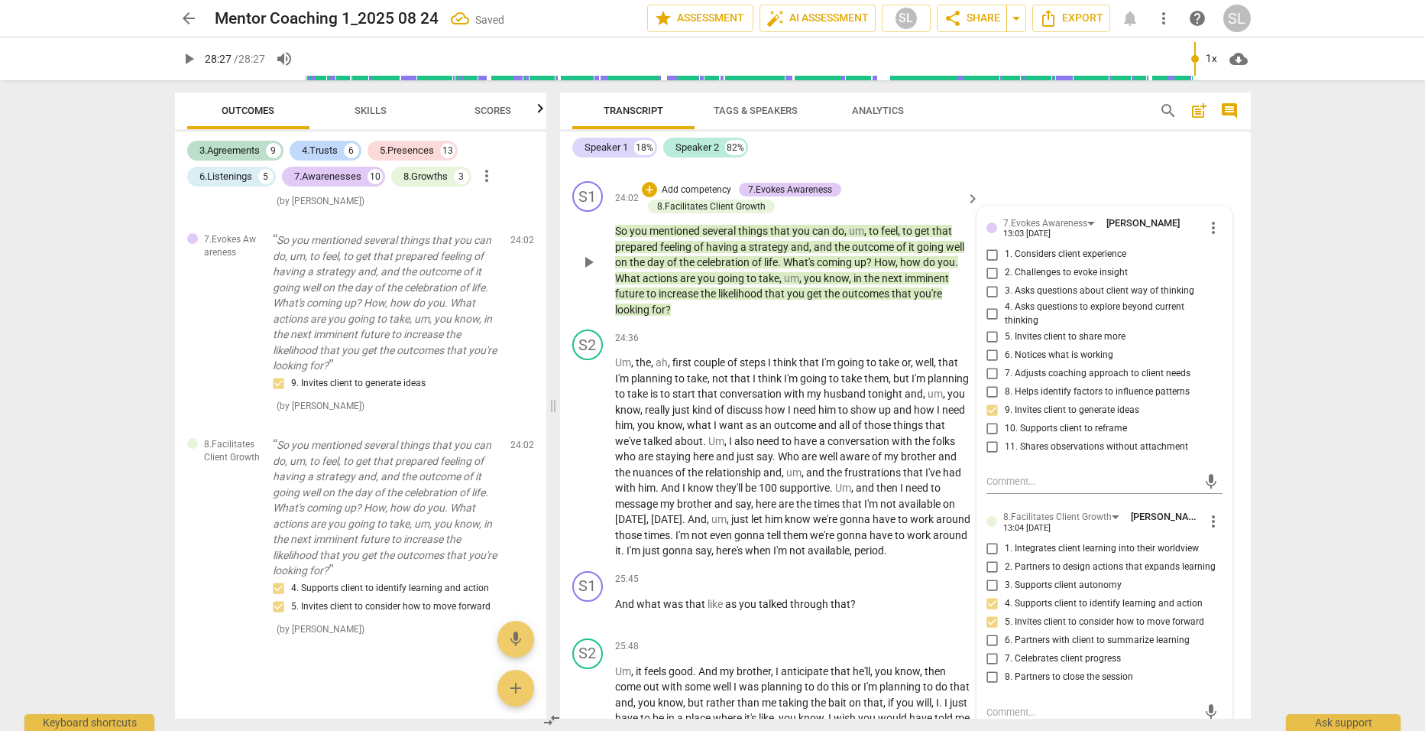
click at [861, 210] on div "+ Add competency 7.Evokes Awareness 8.Facilitates Client Growth" at bounding box center [802, 198] width 320 height 34
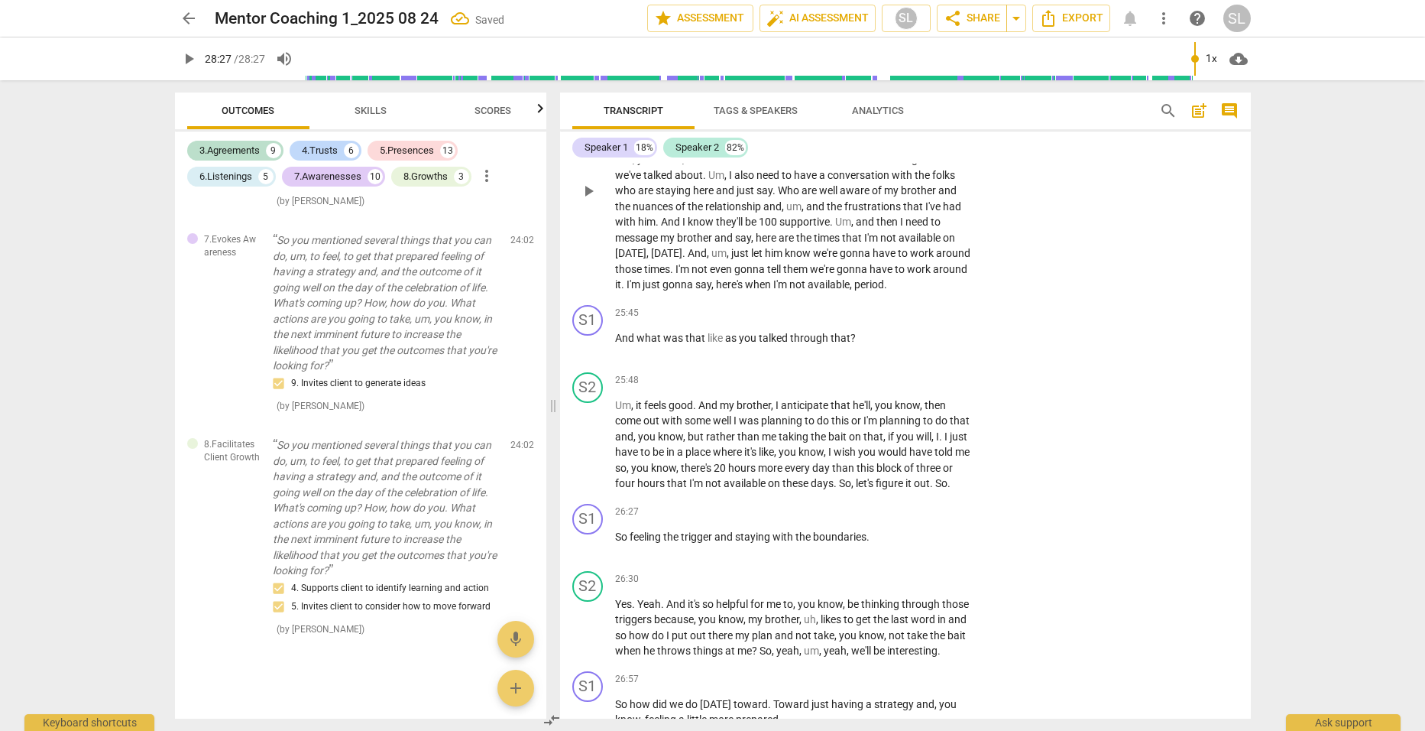
scroll to position [6871, 0]
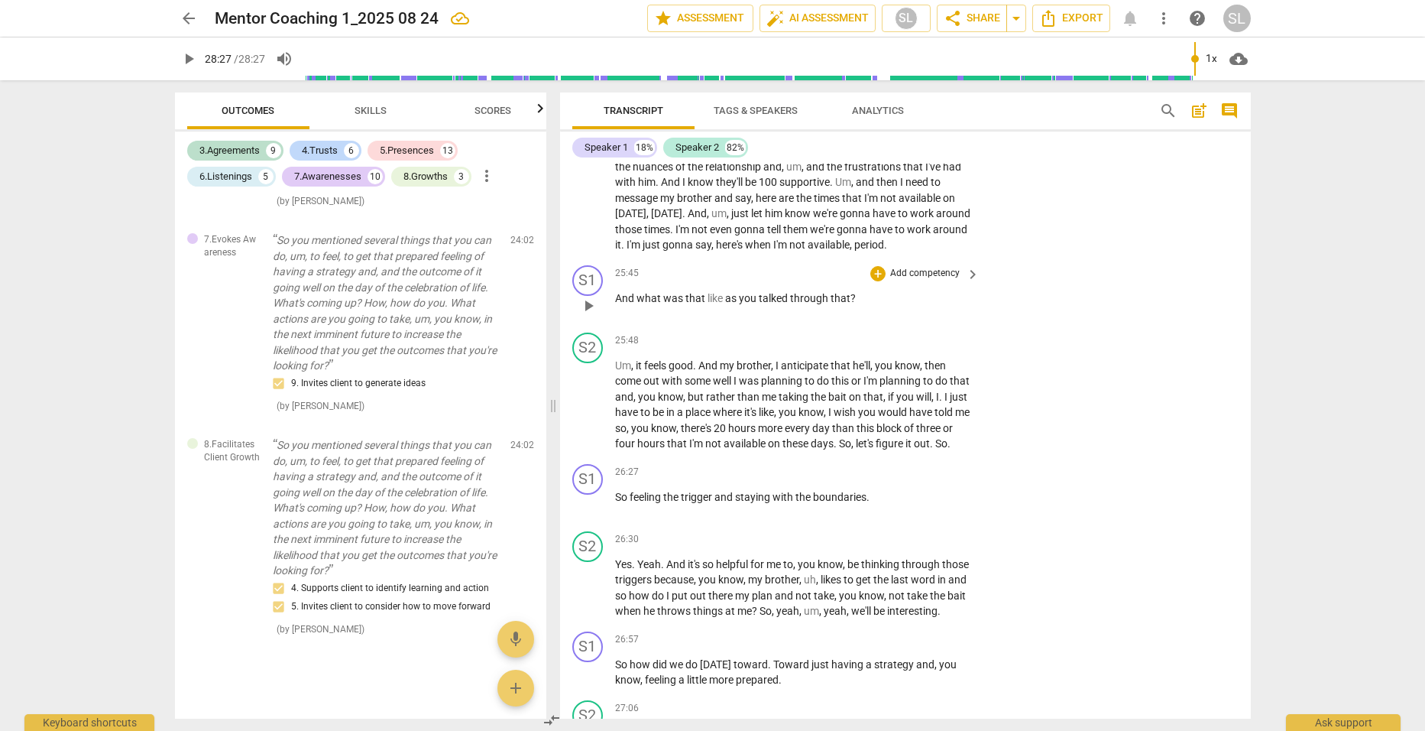
click at [926, 281] on p "Add competency" at bounding box center [925, 274] width 73 height 14
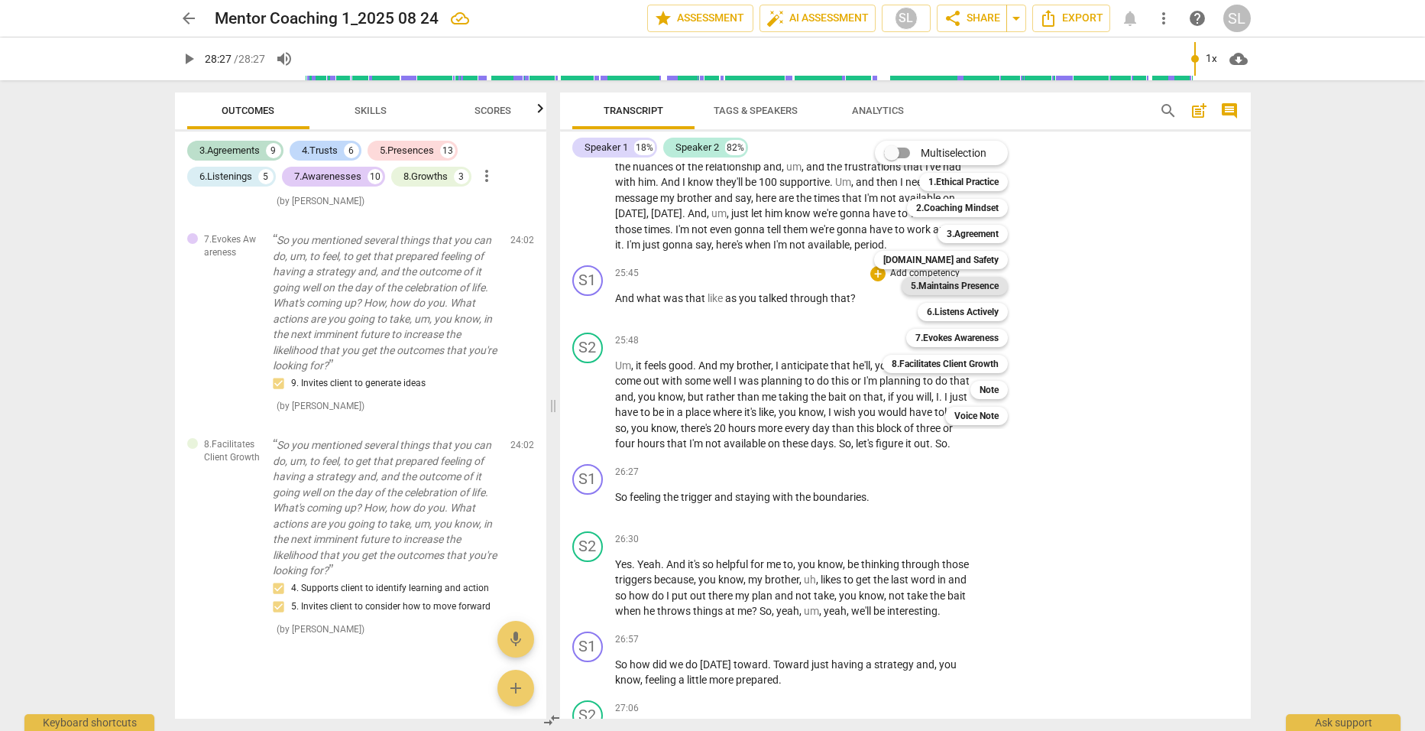
click at [938, 281] on b "5.Maintains Presence" at bounding box center [955, 286] width 88 height 18
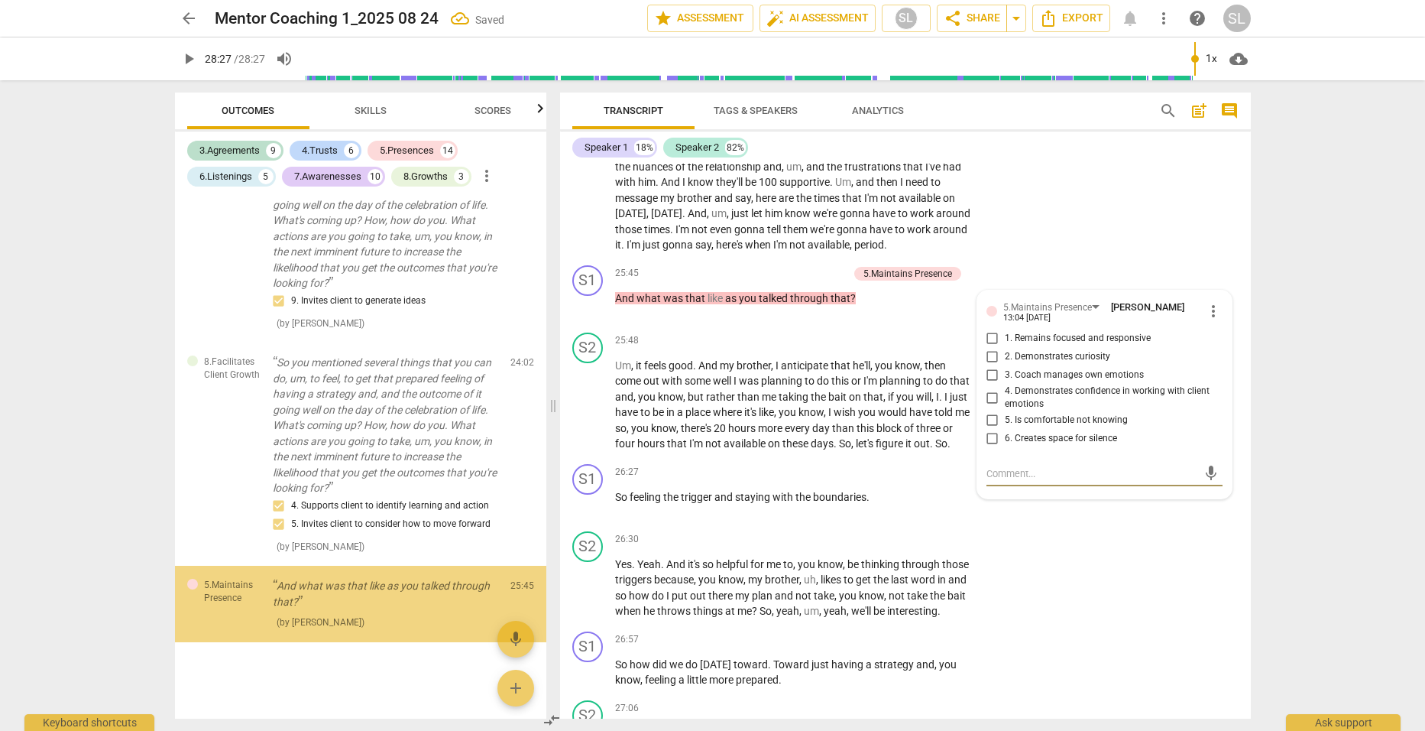
scroll to position [5136, 0]
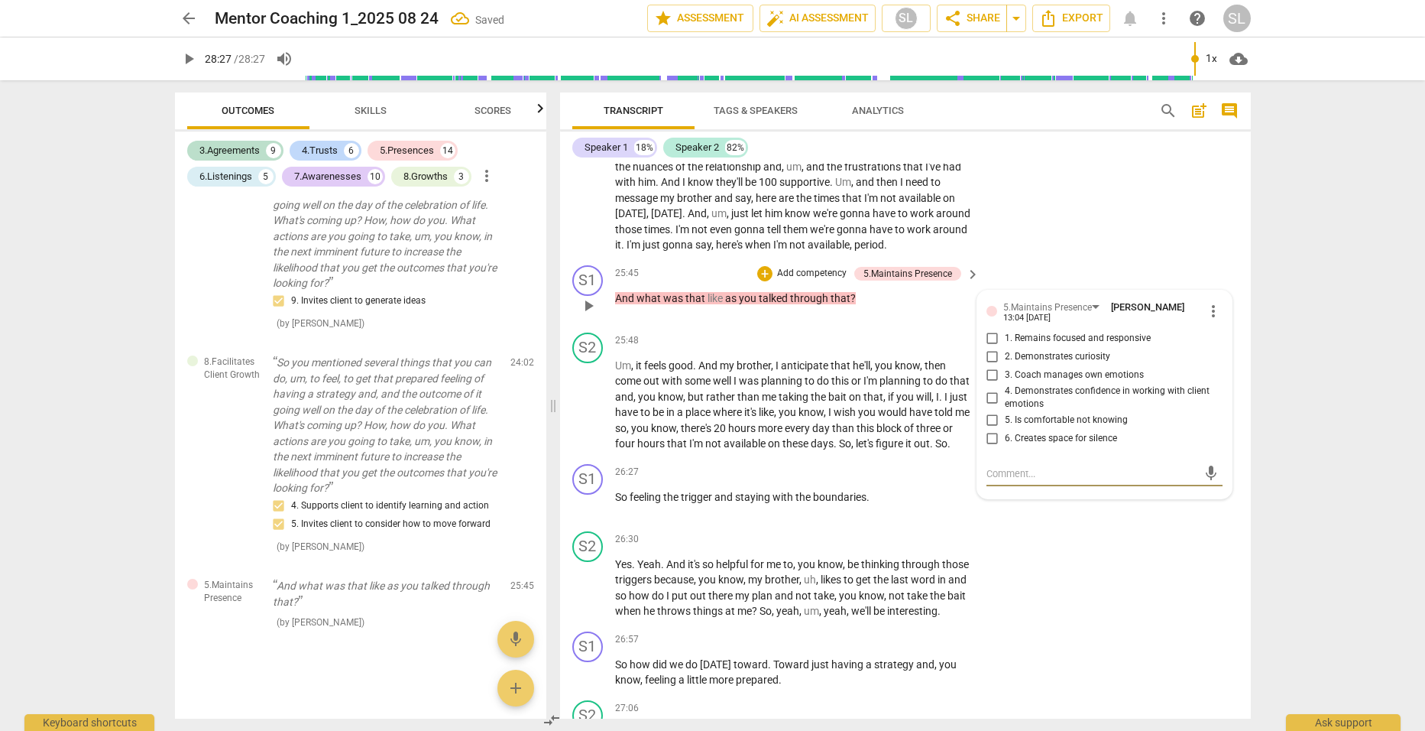
click at [988, 364] on input "2. Demonstrates curiosity" at bounding box center [993, 357] width 24 height 18
checkbox input "true"
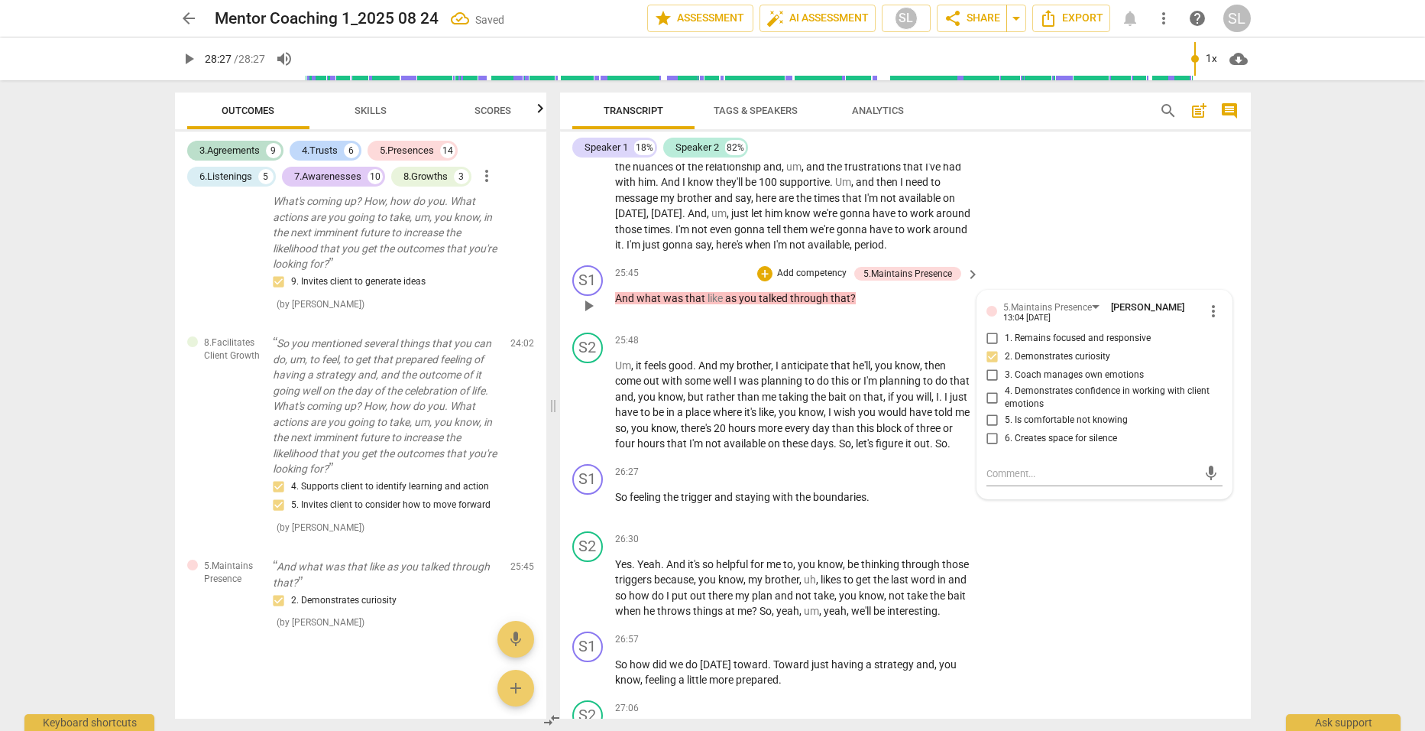
click at [794, 280] on p "Add competency" at bounding box center [812, 274] width 73 height 14
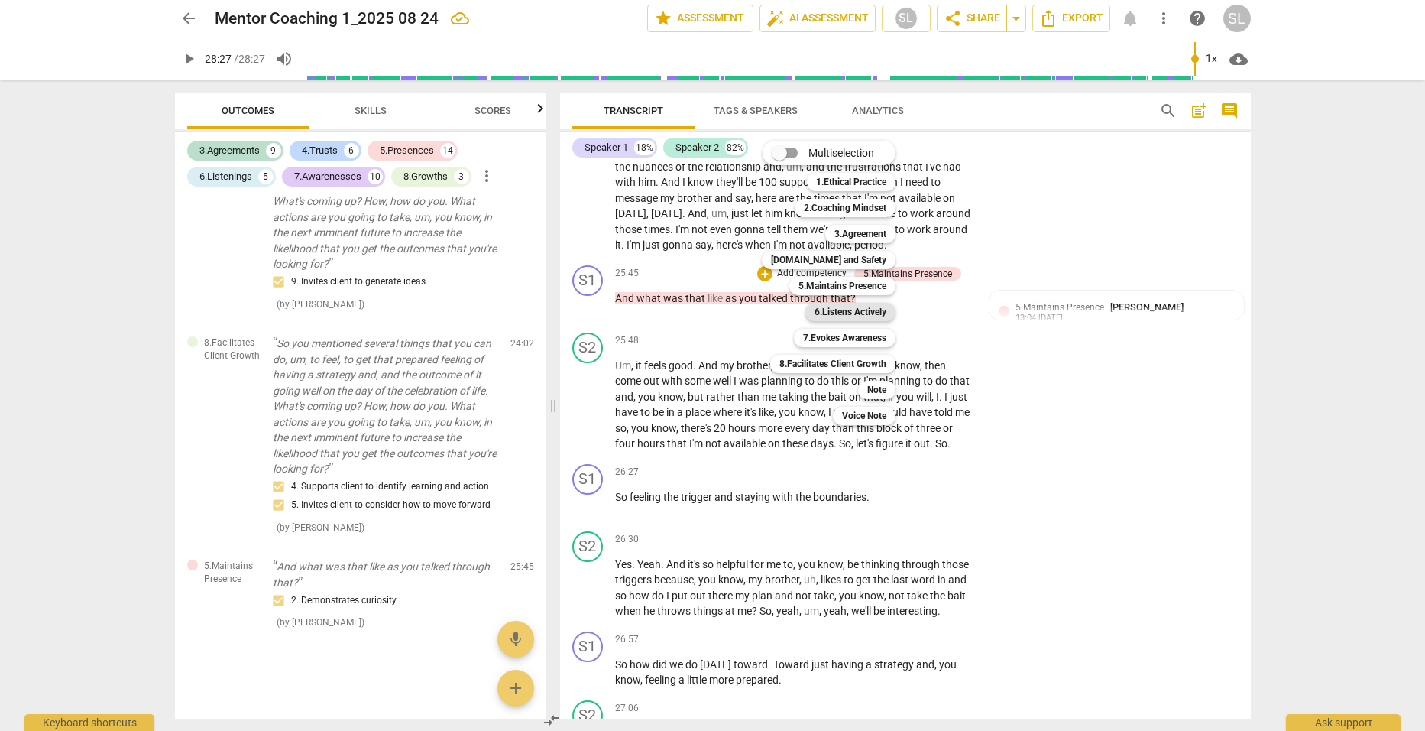
click at [841, 313] on b "6.Listens Actively" at bounding box center [851, 312] width 72 height 18
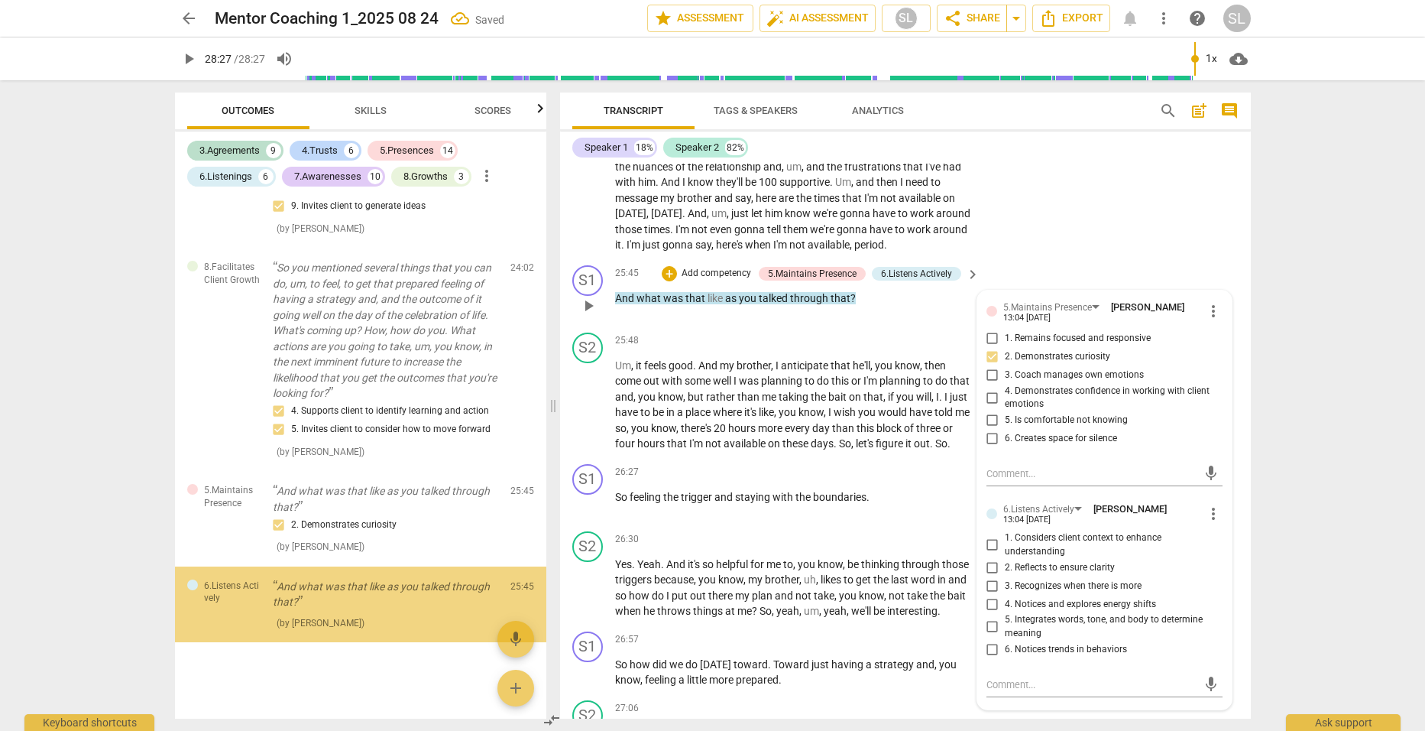
scroll to position [5231, 0]
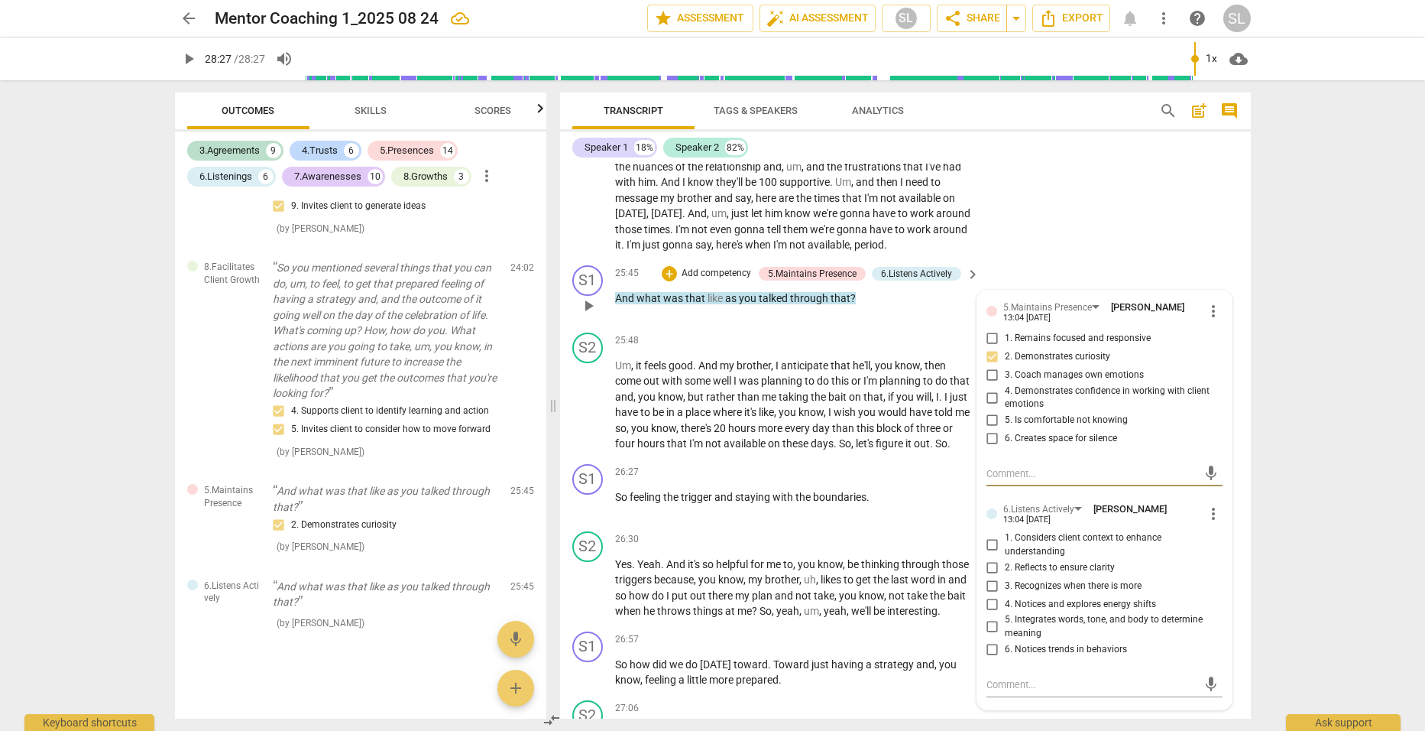
click at [1209, 520] on span "more_vert" at bounding box center [1214, 513] width 18 height 18
click at [1219, 549] on li "Delete" at bounding box center [1225, 551] width 53 height 29
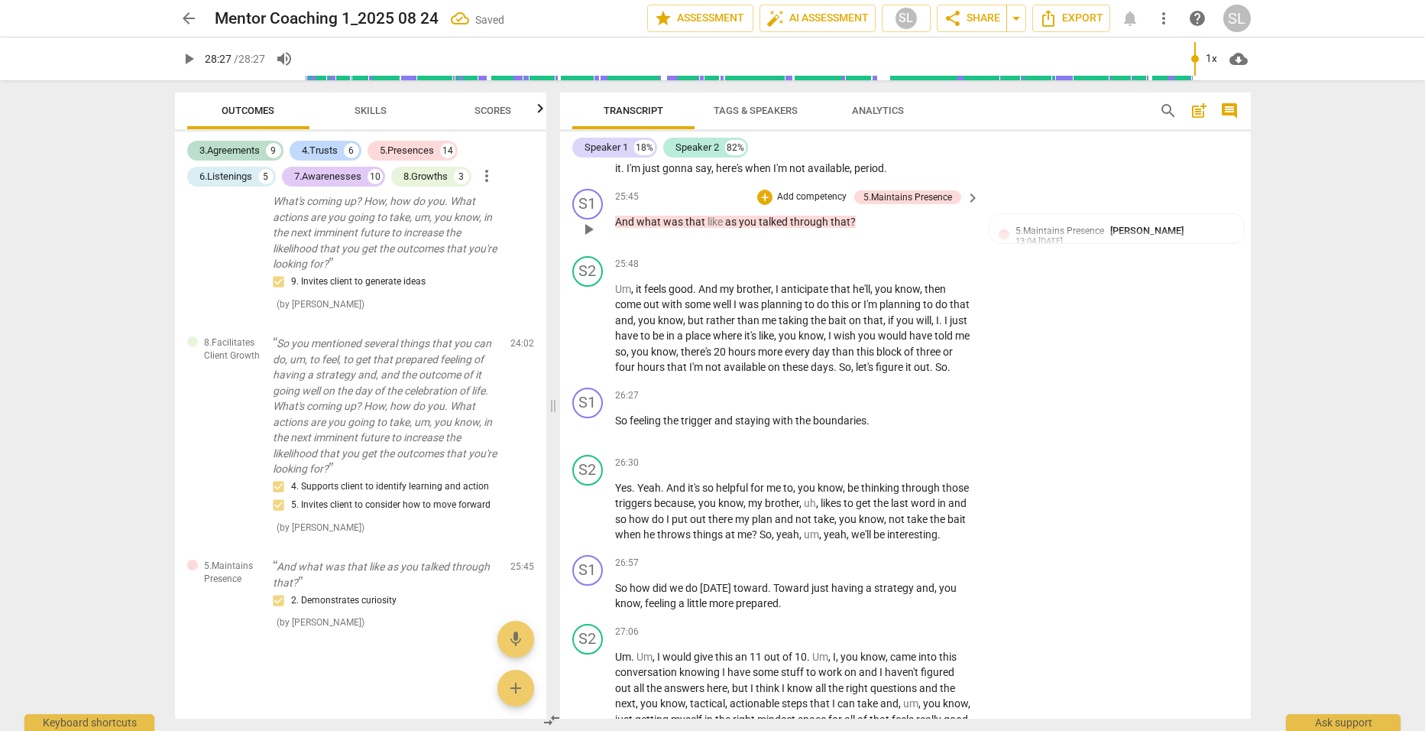
scroll to position [7023, 0]
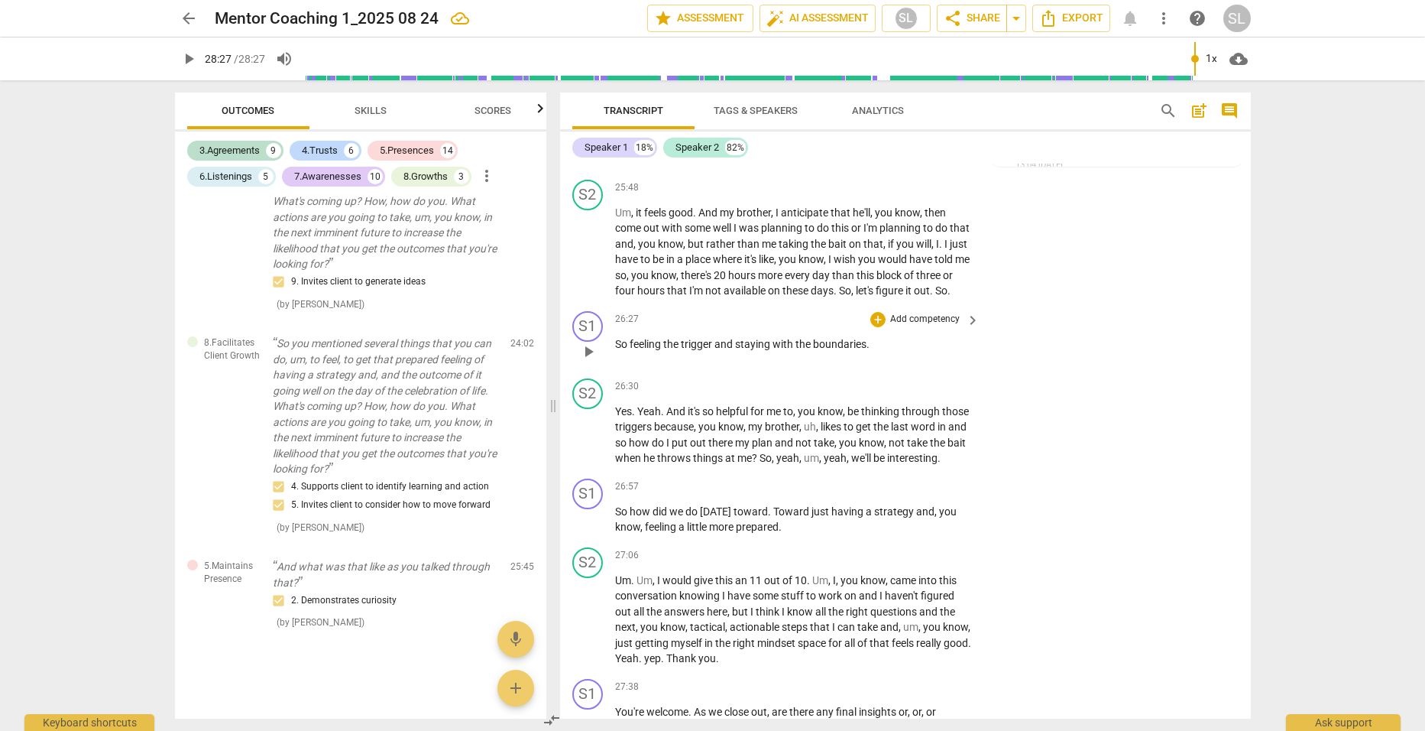
click at [912, 326] on p "Add competency" at bounding box center [925, 320] width 73 height 14
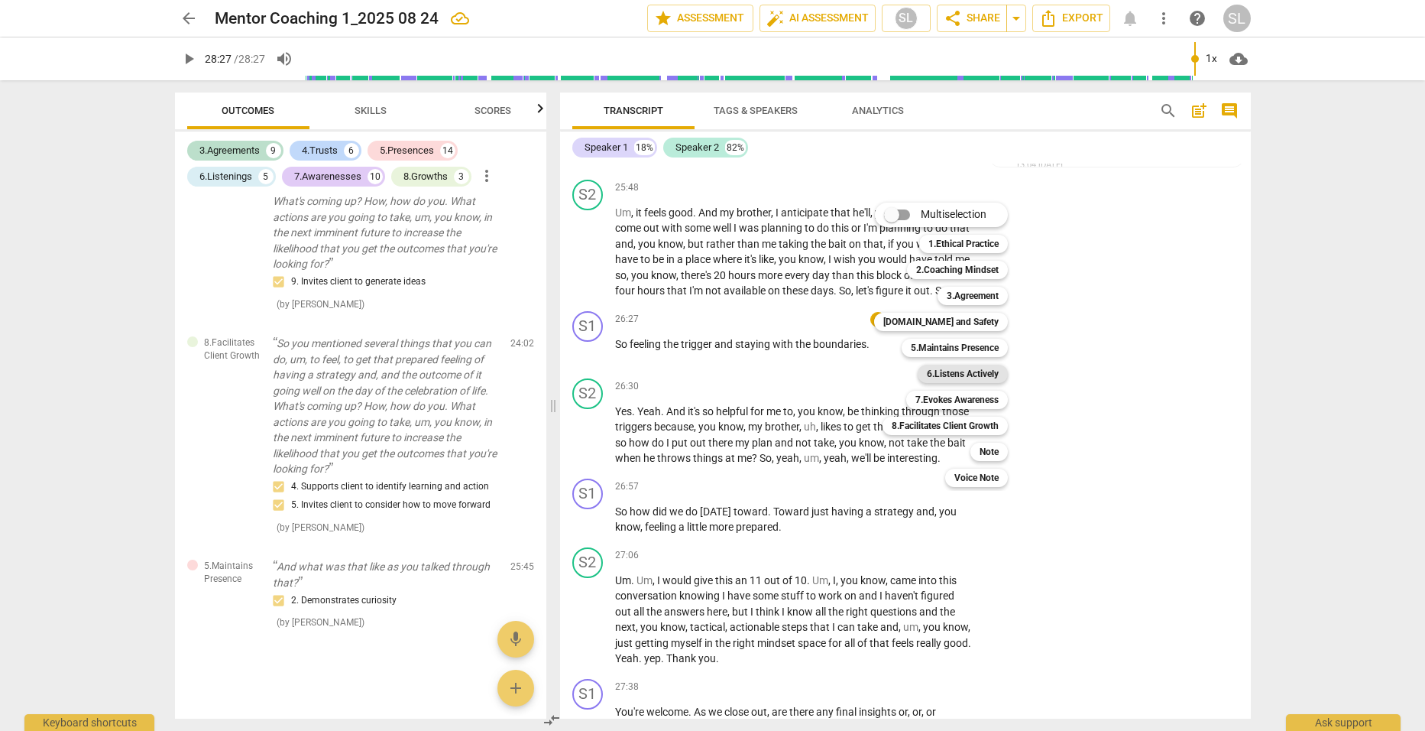
click at [948, 373] on b "6.Listens Actively" at bounding box center [963, 374] width 72 height 18
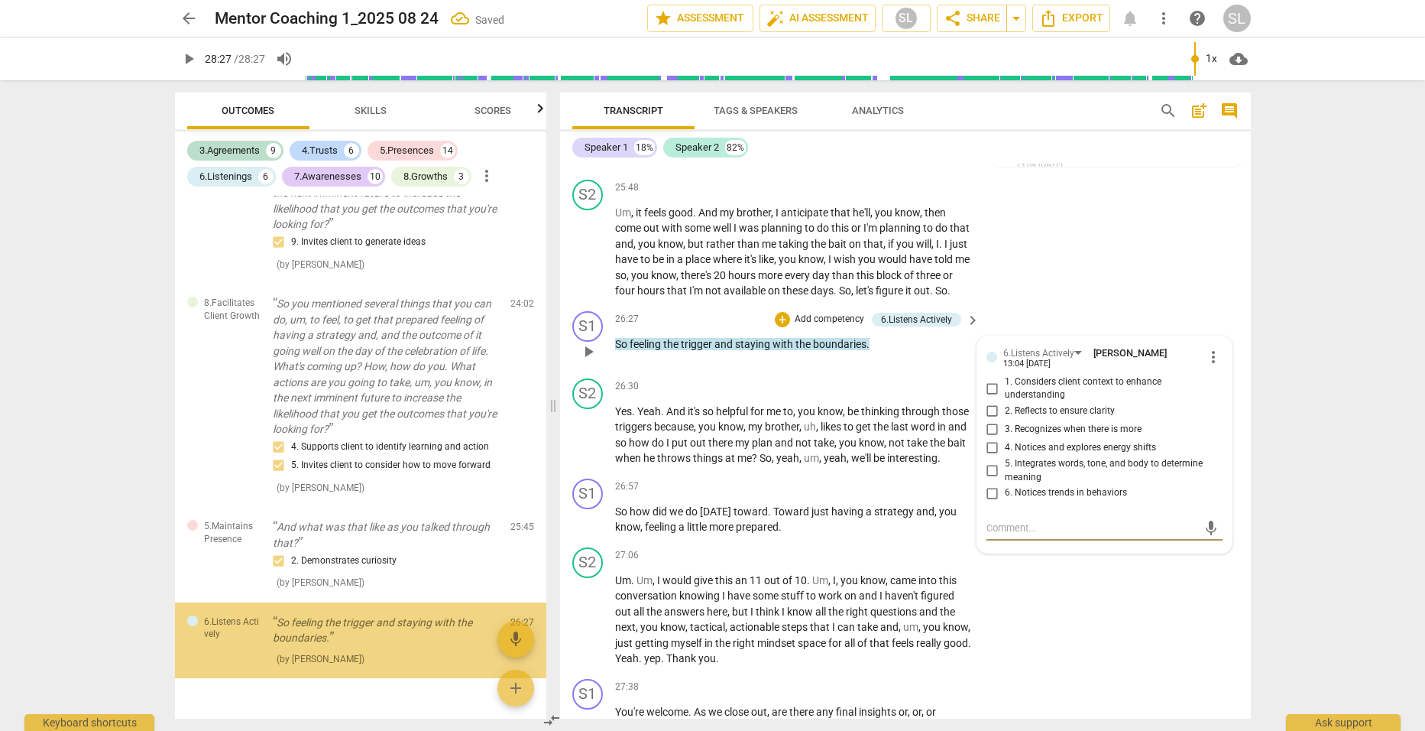
scroll to position [5231, 0]
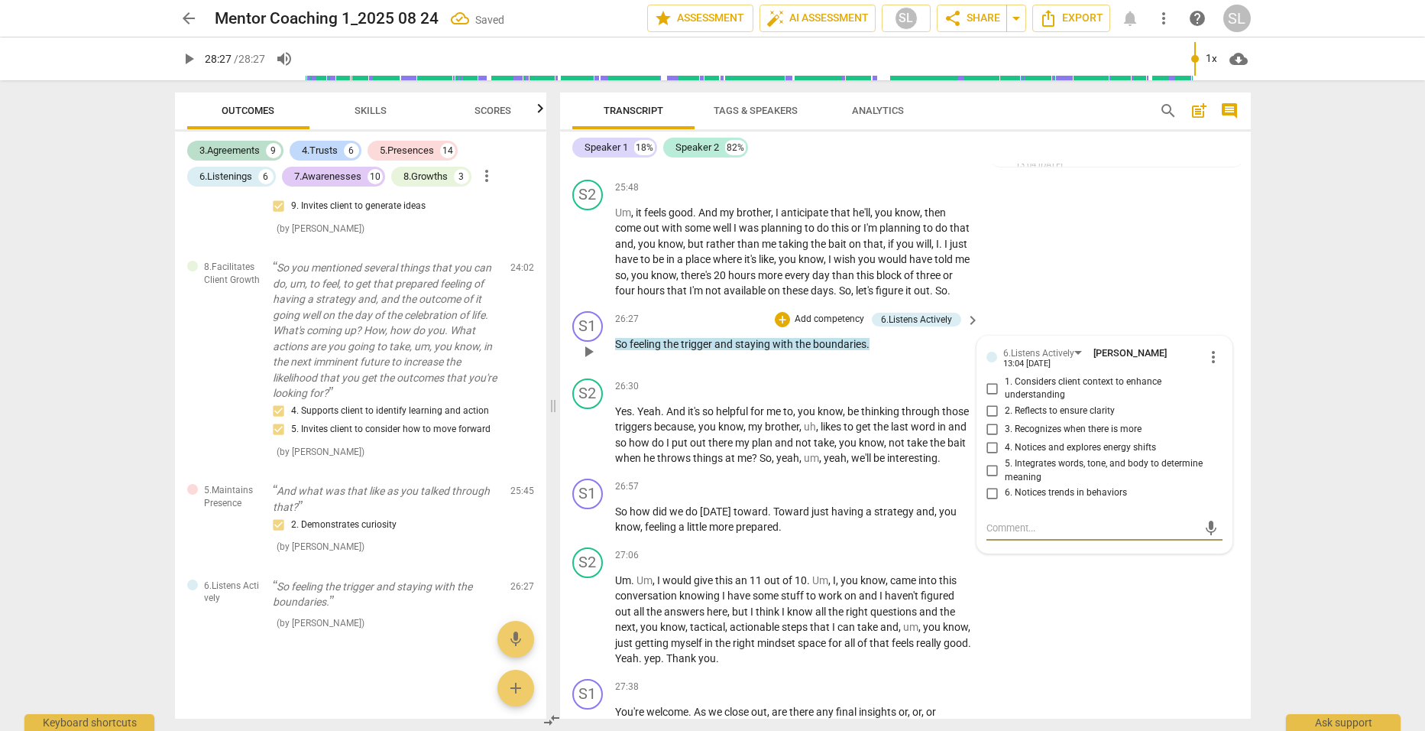
click at [988, 420] on input "2. Reflects to ensure clarity" at bounding box center [993, 411] width 24 height 18
checkbox input "true"
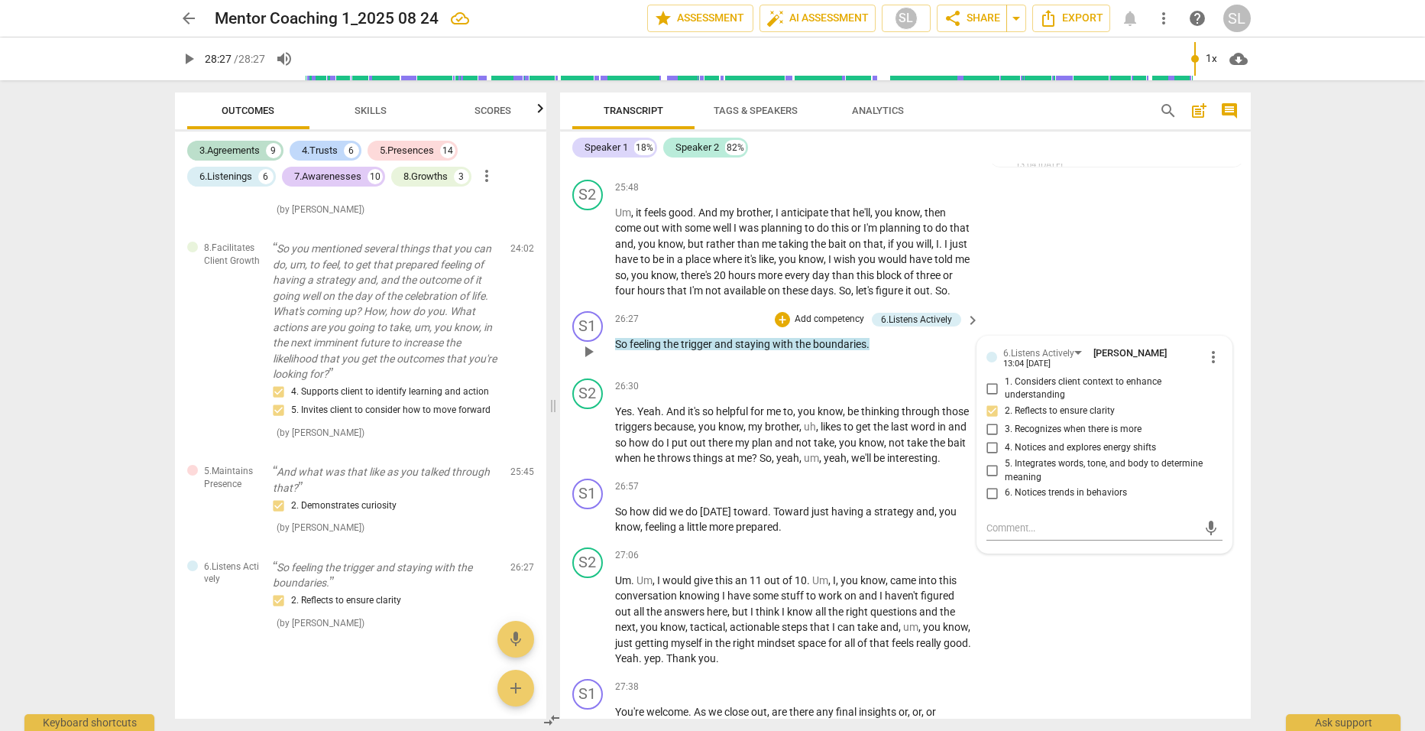
type input "1707"
click at [812, 326] on p "Add competency" at bounding box center [829, 320] width 73 height 14
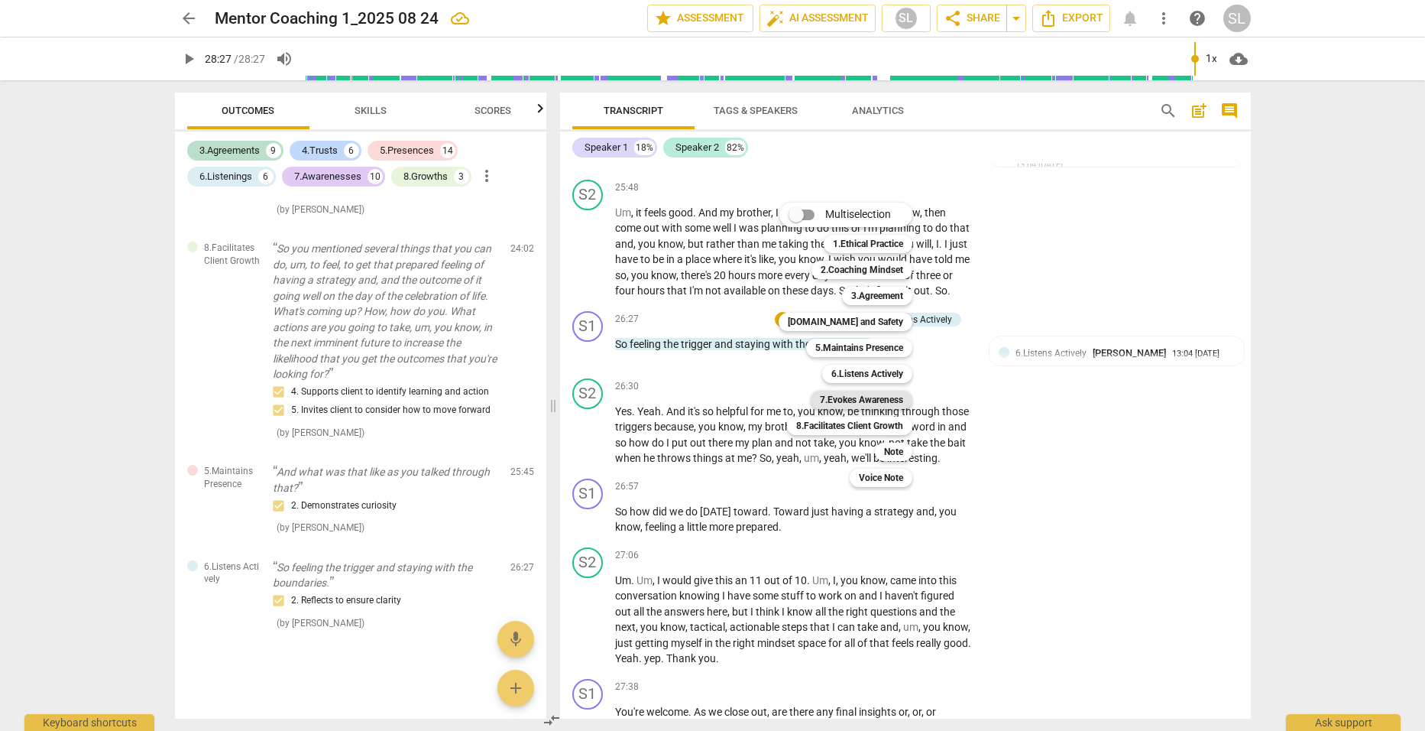
click at [855, 396] on b "7.Evokes Awareness" at bounding box center [861, 400] width 83 height 18
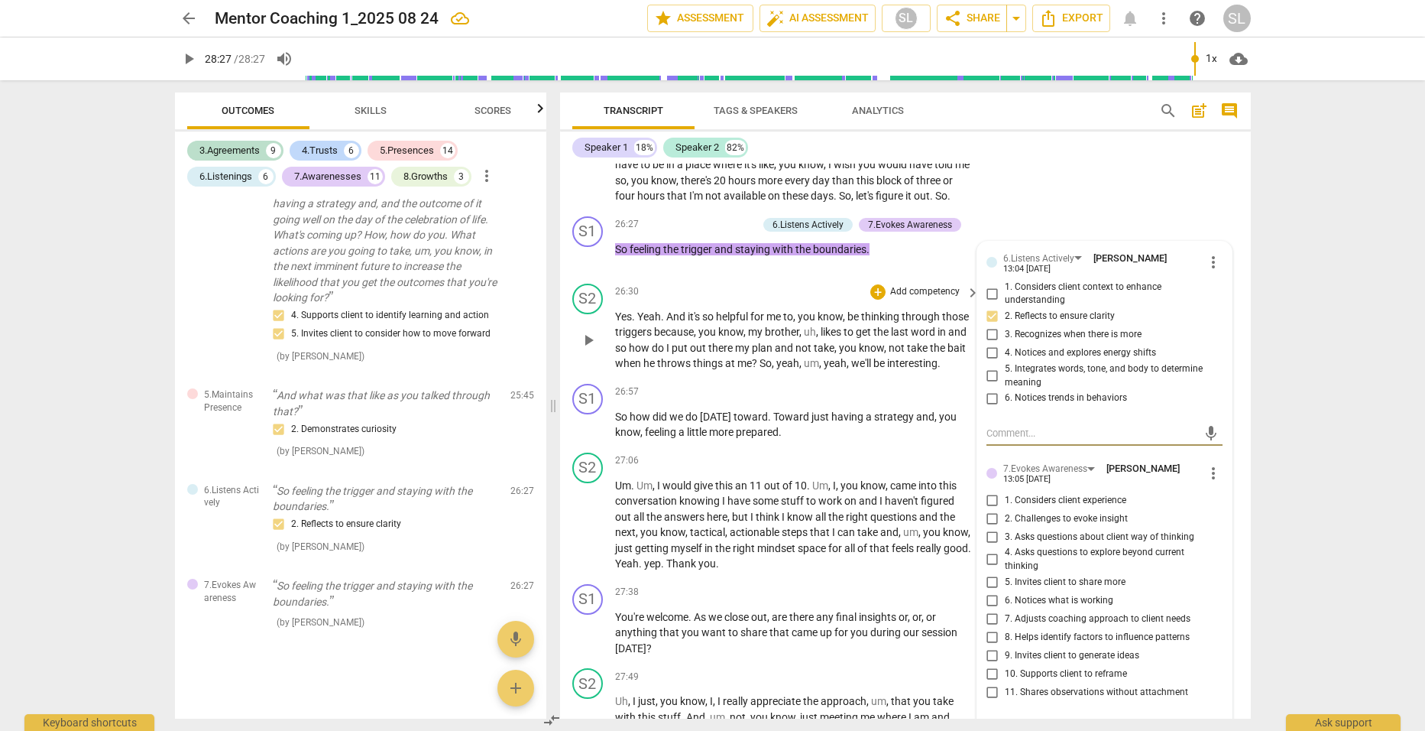
scroll to position [7100, 0]
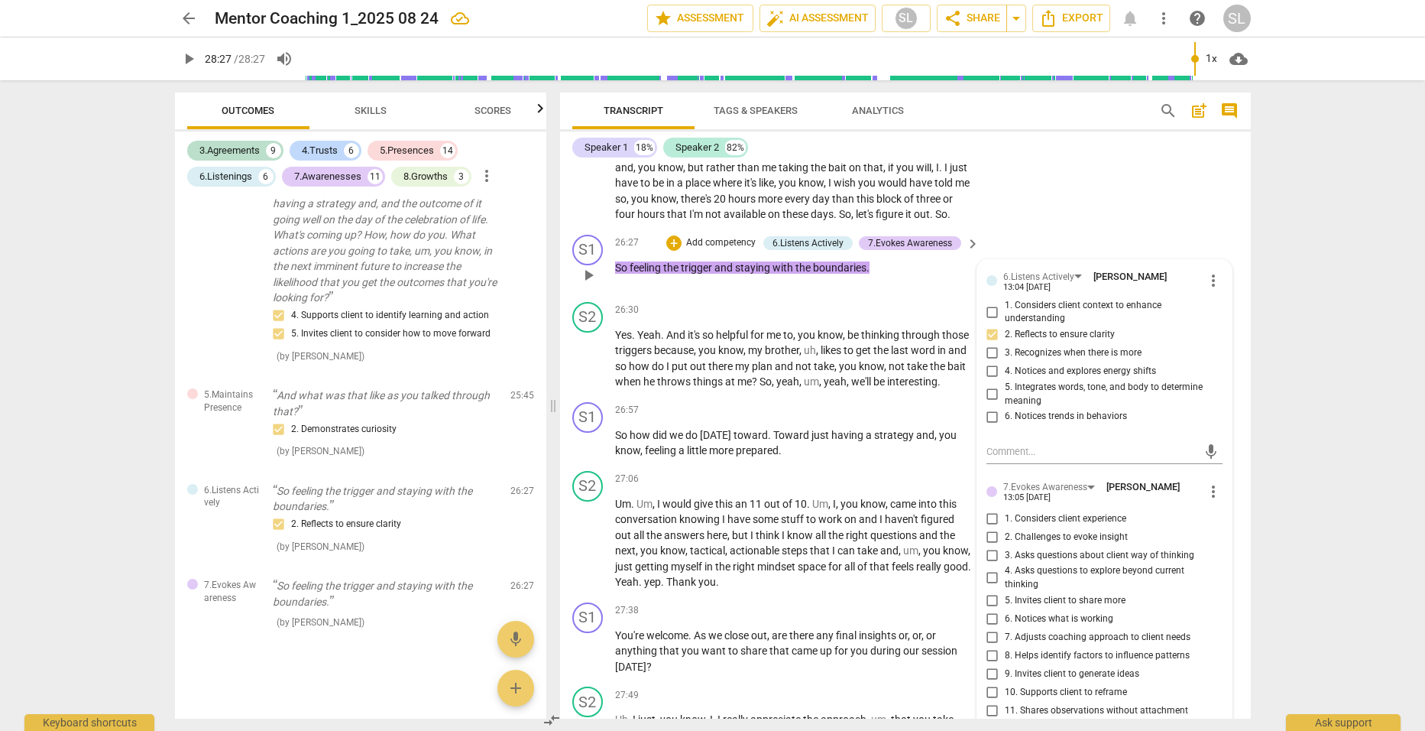
click at [915, 276] on p "So feeling the trigger and staying with the boundaries ." at bounding box center [794, 268] width 358 height 16
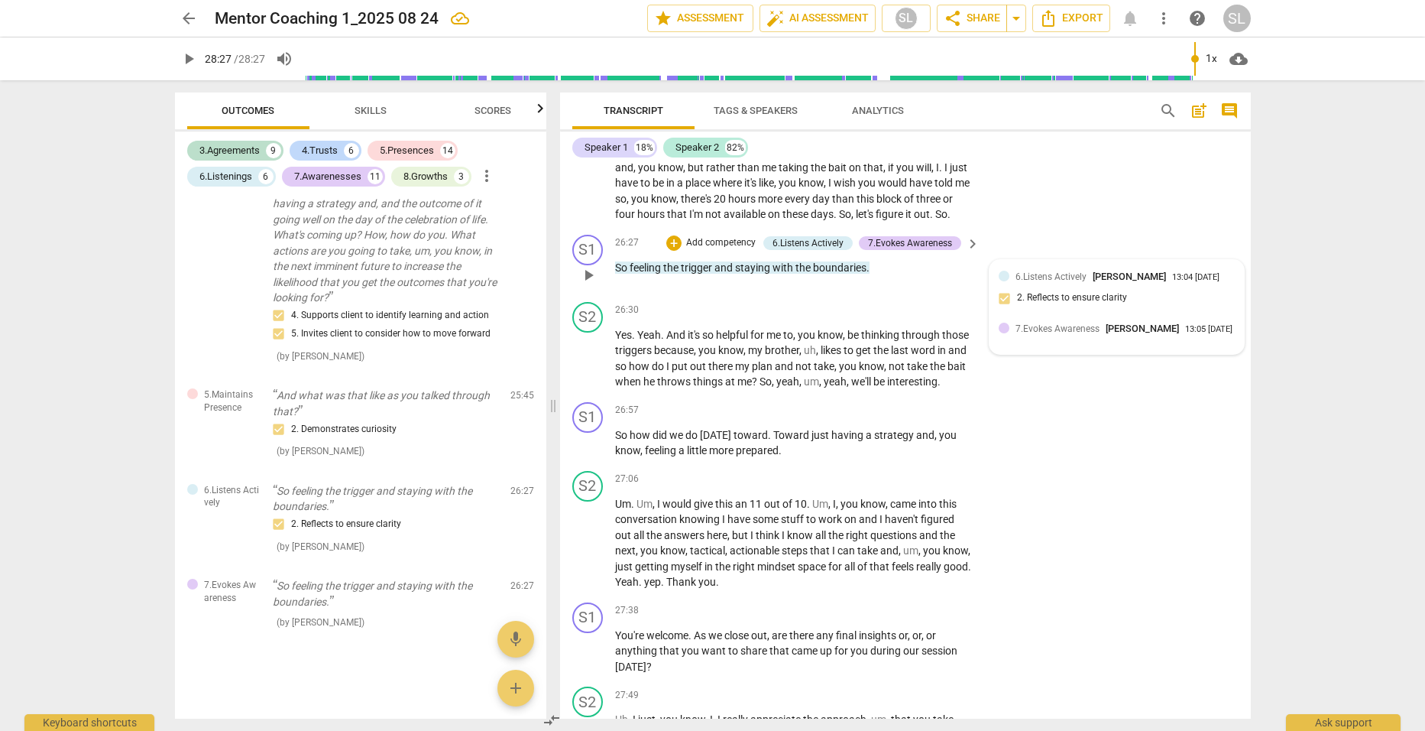
click at [1041, 282] on span "6.Listens Actively" at bounding box center [1051, 276] width 71 height 11
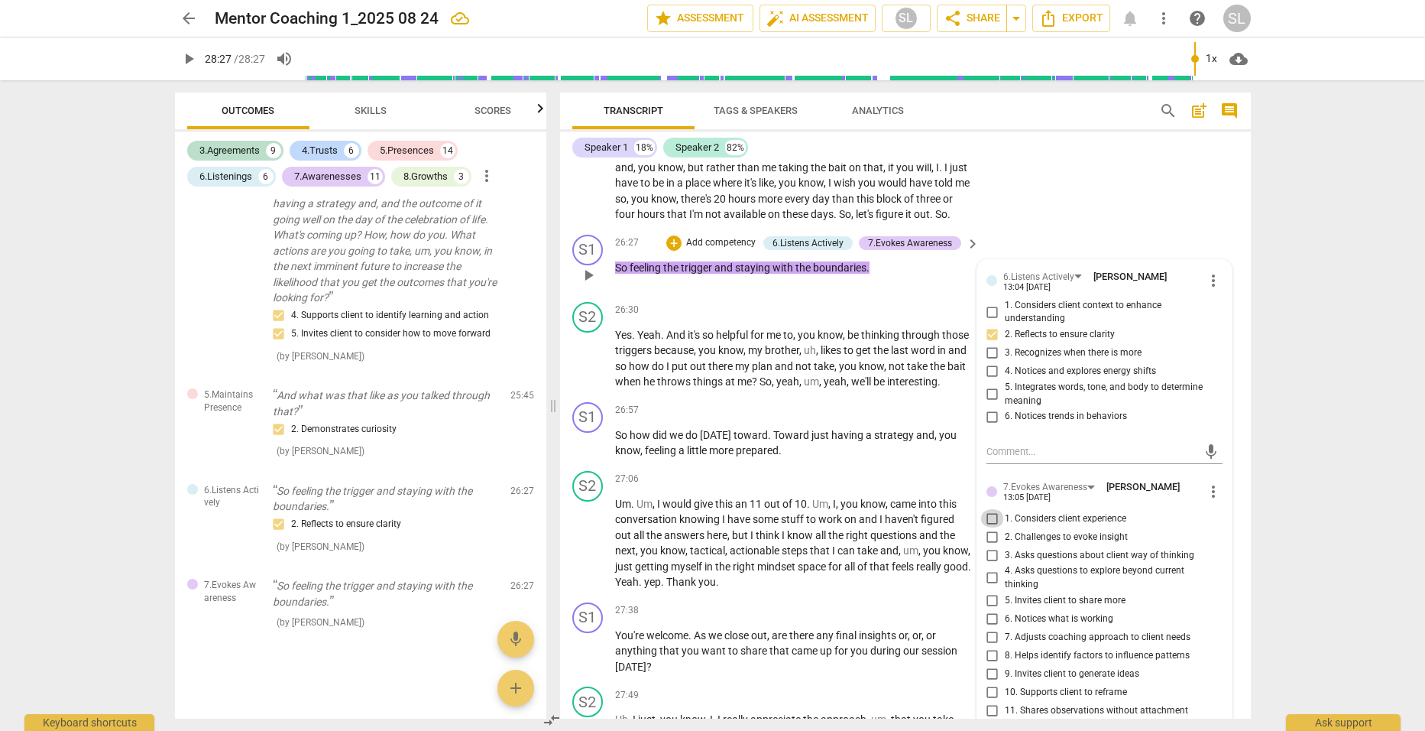
click at [988, 527] on input "1. Considers client experience" at bounding box center [993, 518] width 24 height 18
checkbox input "true"
click at [913, 290] on div "26:27 + Add competency 6.Listens Actively 7.Evokes Awareness keyboard_arrow_rig…" at bounding box center [798, 262] width 367 height 55
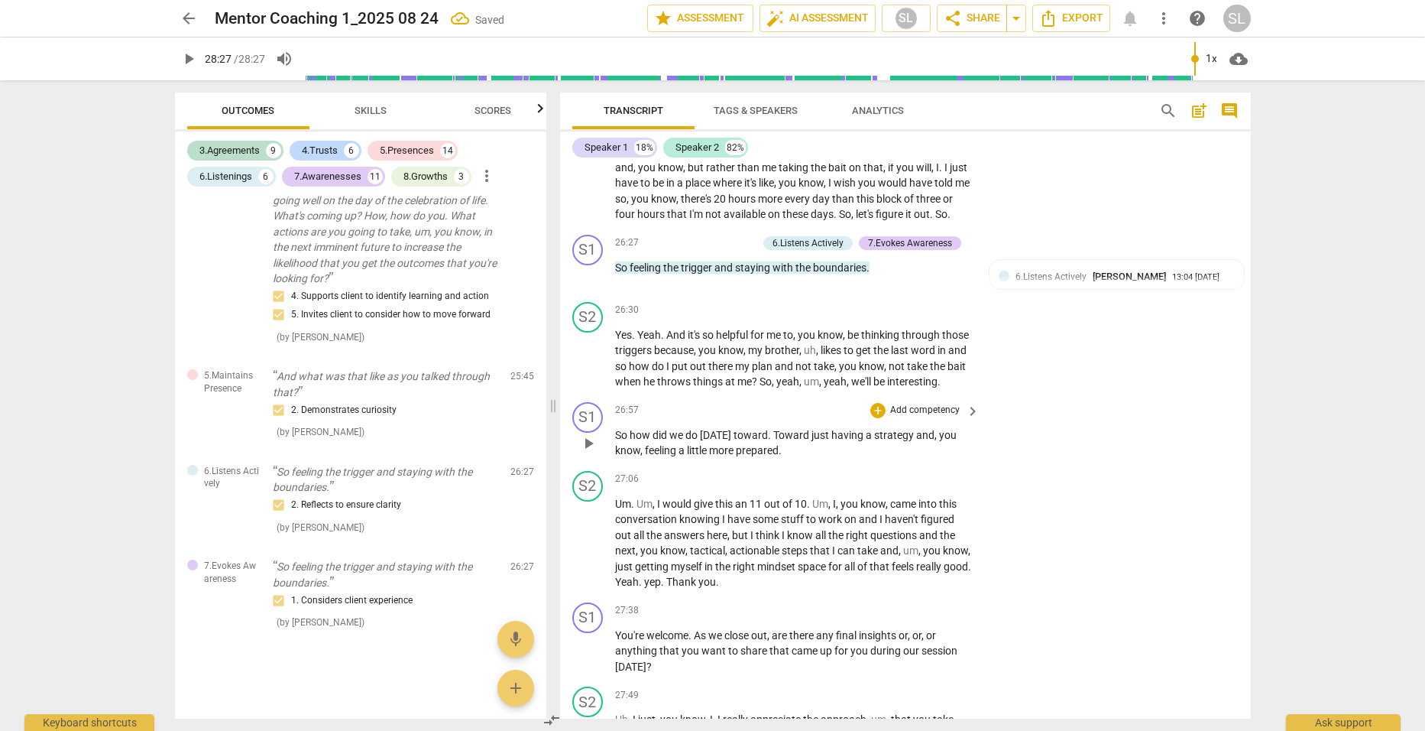
click at [924, 417] on p "Add competency" at bounding box center [925, 411] width 73 height 14
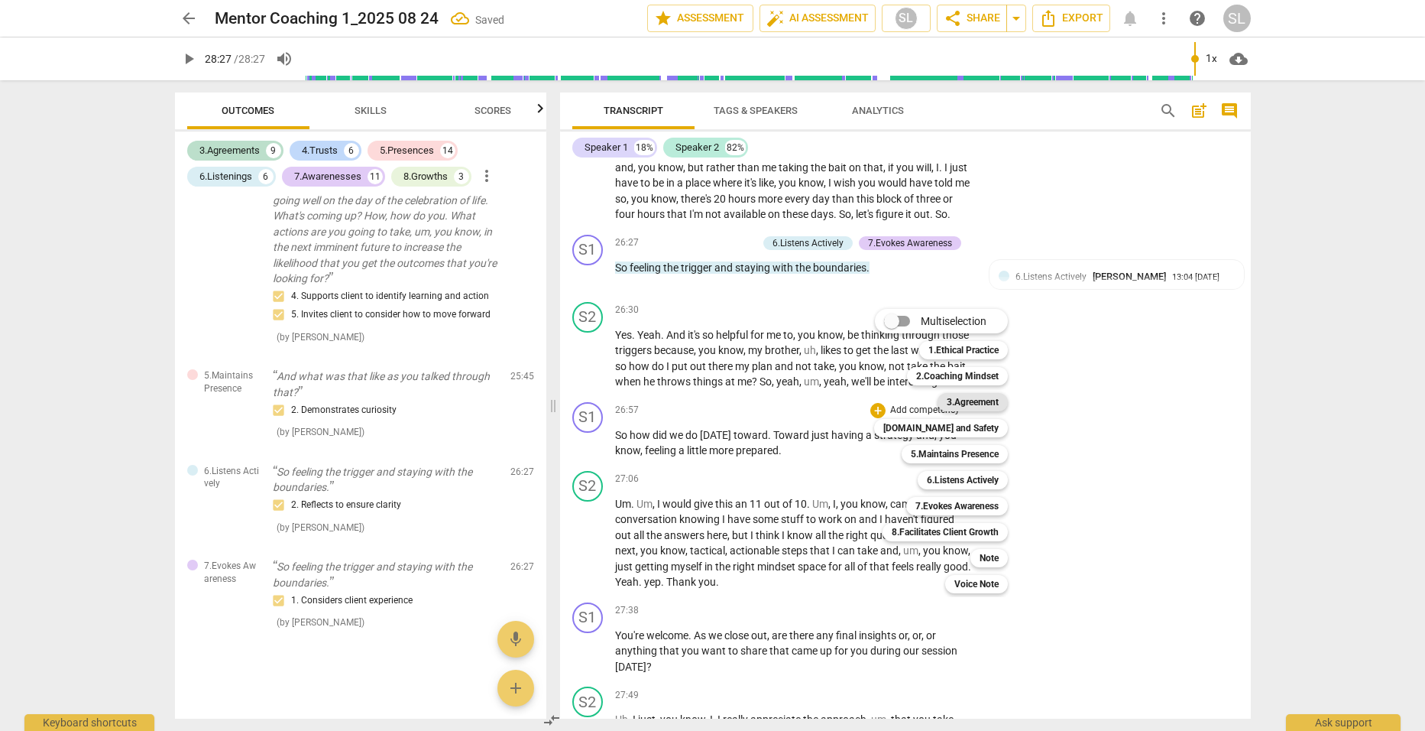
click at [962, 397] on b "3.Agreement" at bounding box center [973, 402] width 52 height 18
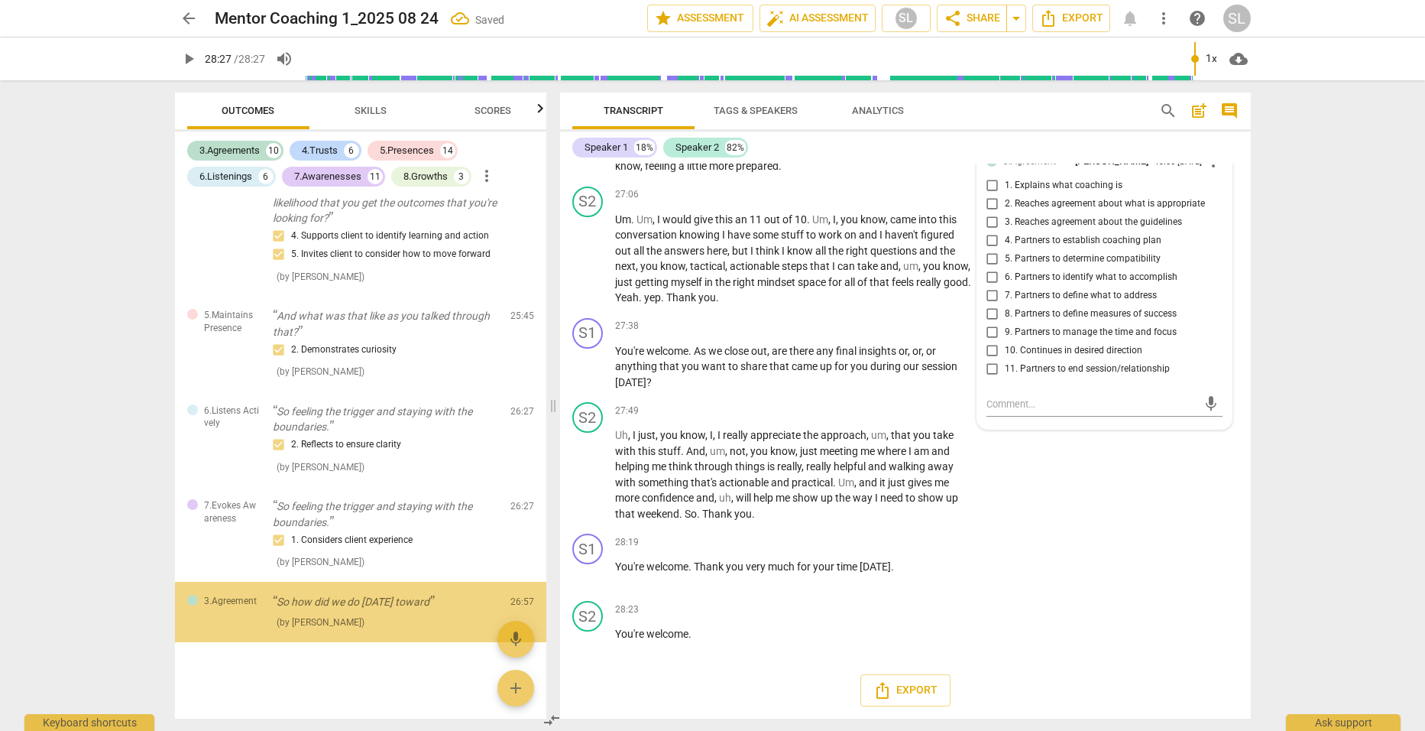
scroll to position [5406, 0]
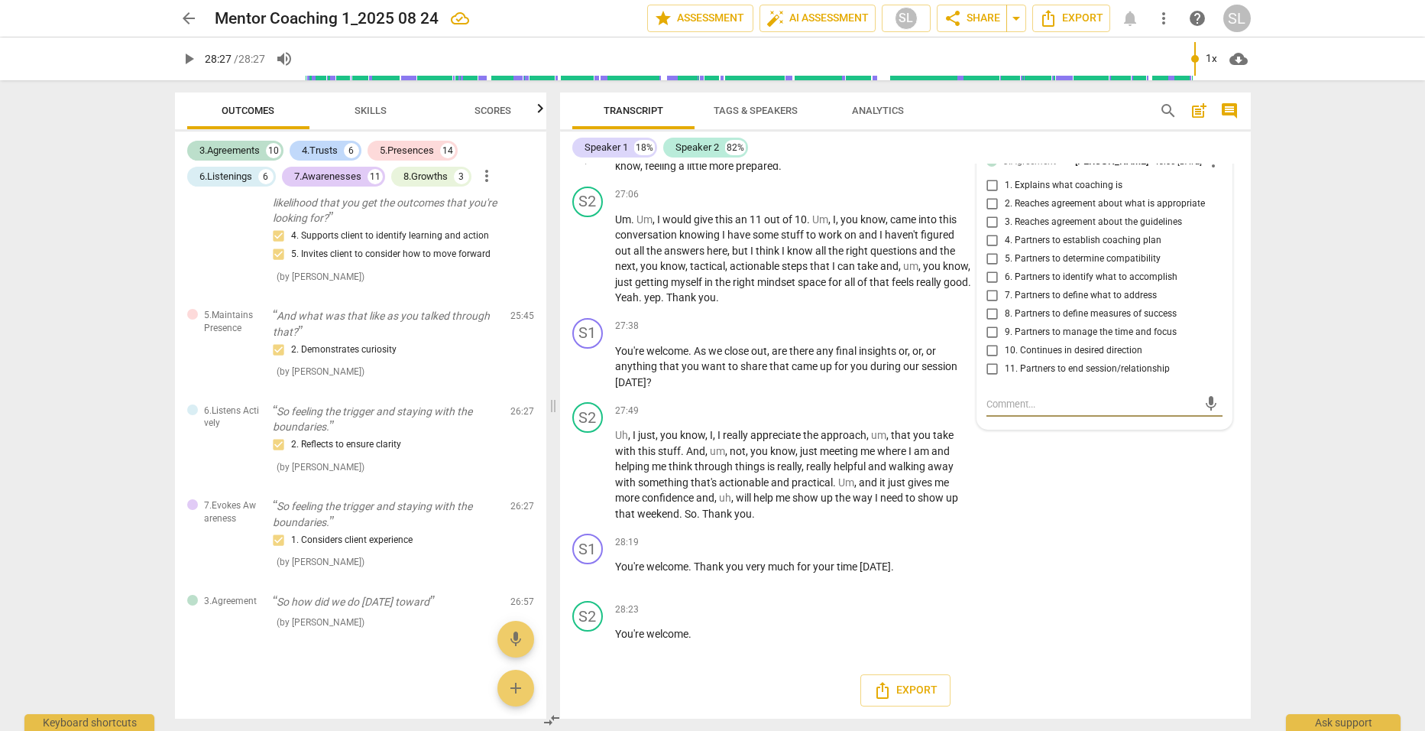
click at [991, 378] on input "11. Partners to end session/relationship" at bounding box center [993, 369] width 24 height 18
checkbox input "true"
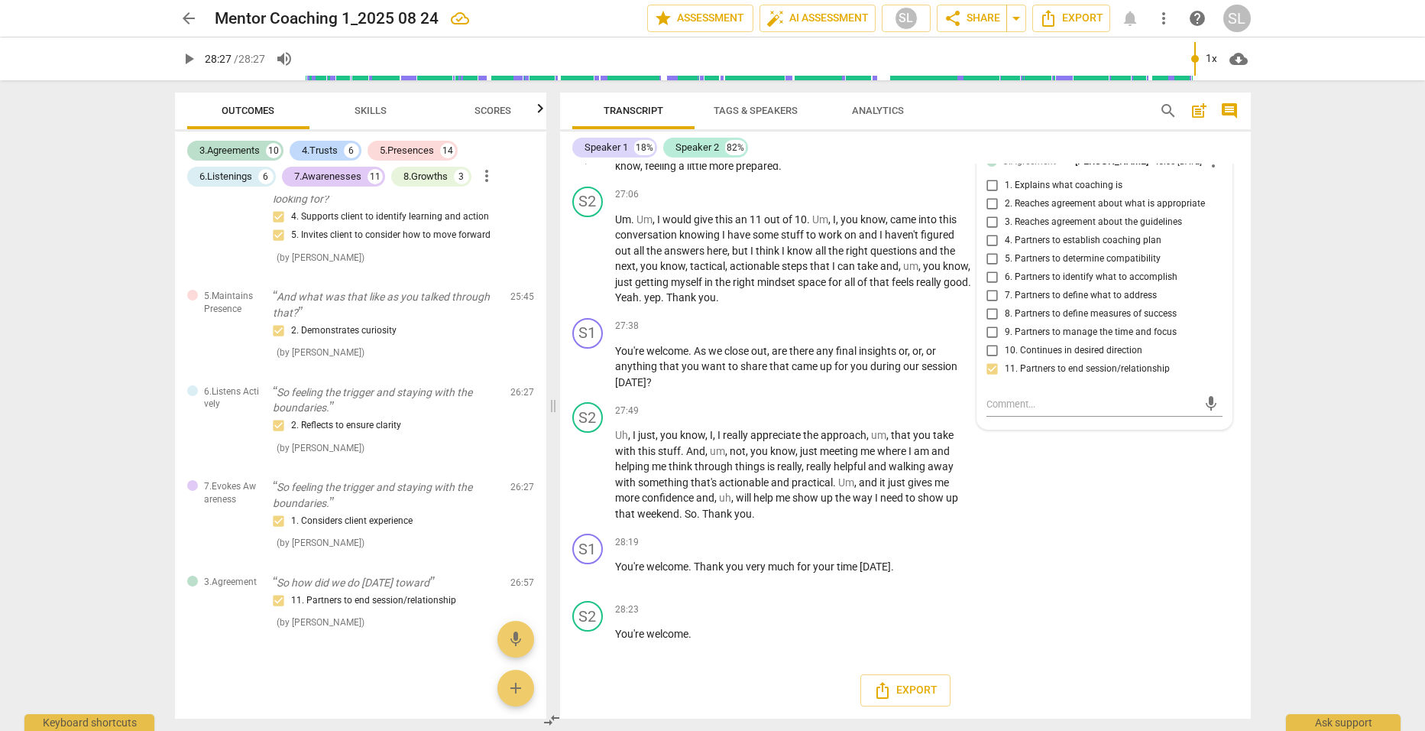
click at [821, 174] on p "So how did we do [DATE] toward . Toward just having a strategy and , you know ,…" at bounding box center [794, 158] width 358 height 31
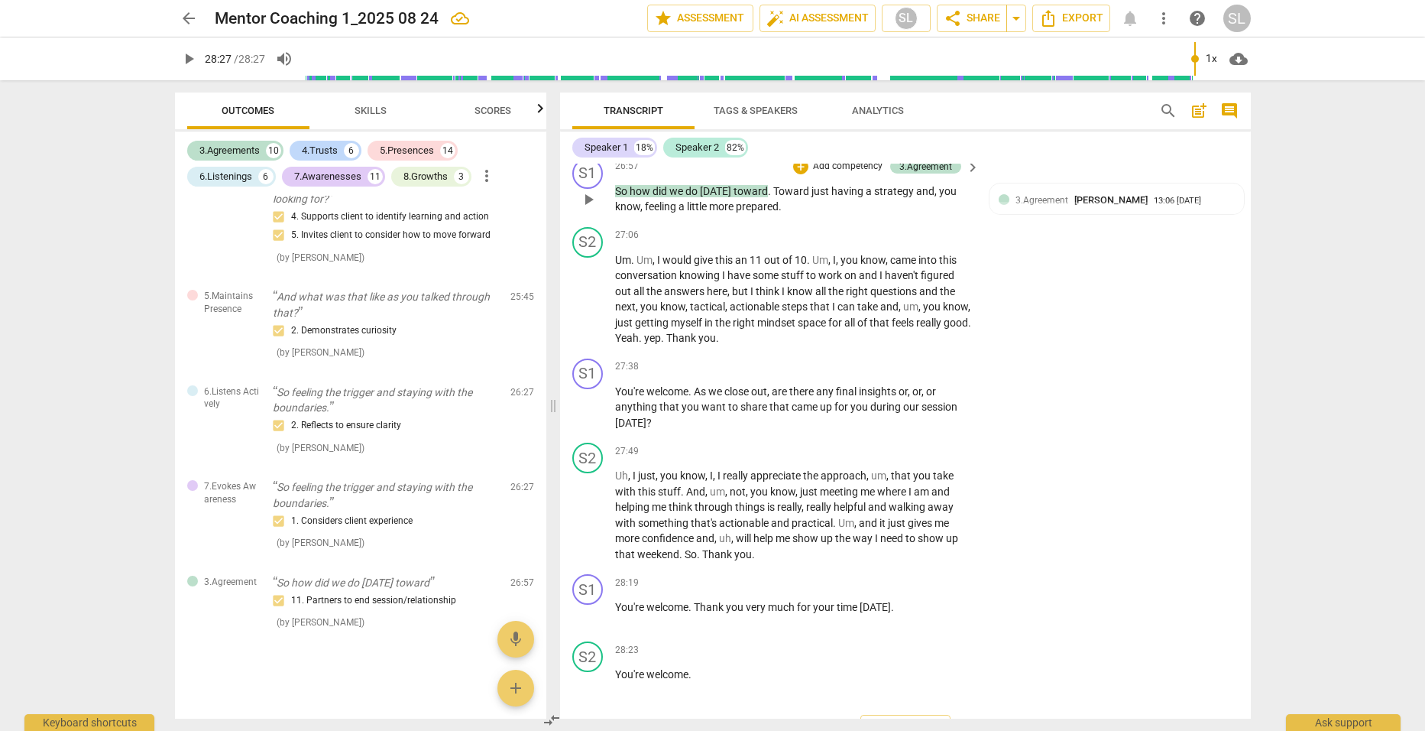
scroll to position [7317, 0]
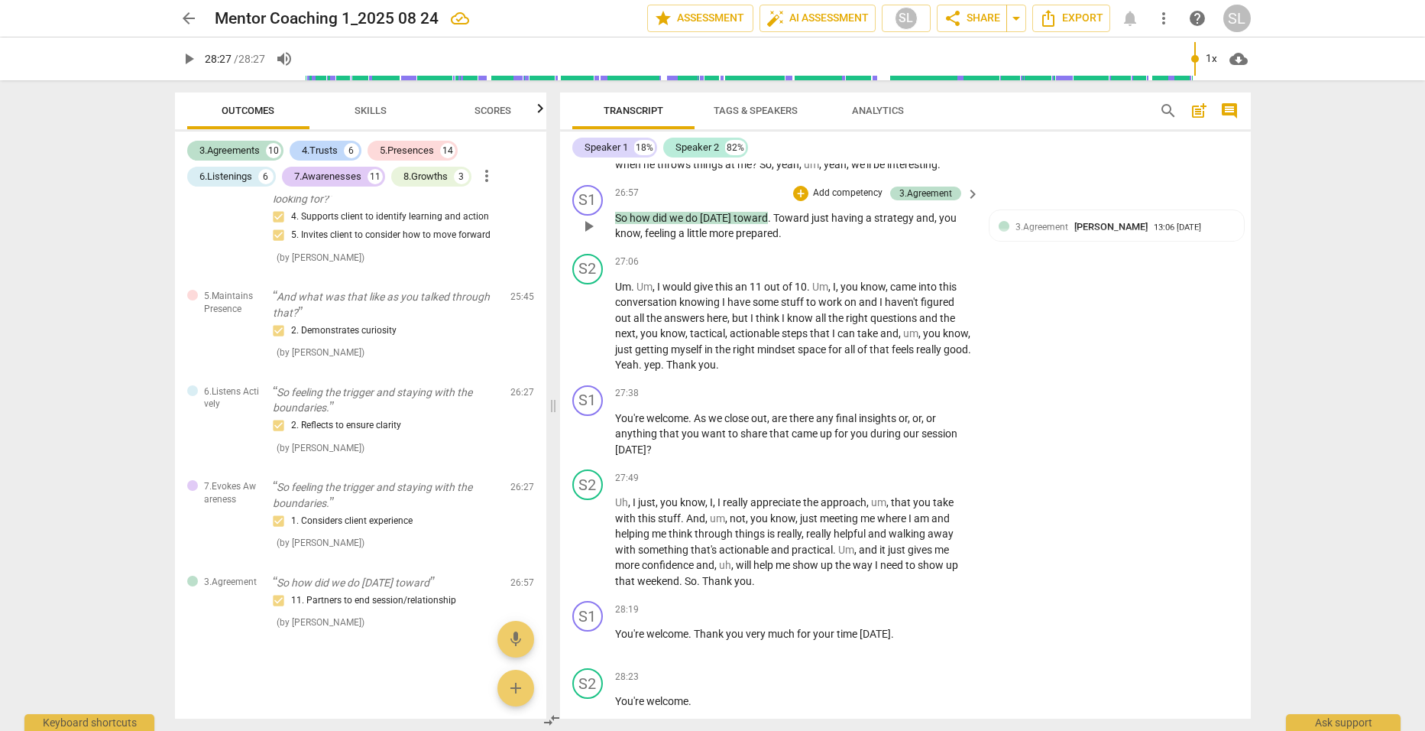
click at [822, 200] on p "Add competency" at bounding box center [848, 193] width 73 height 14
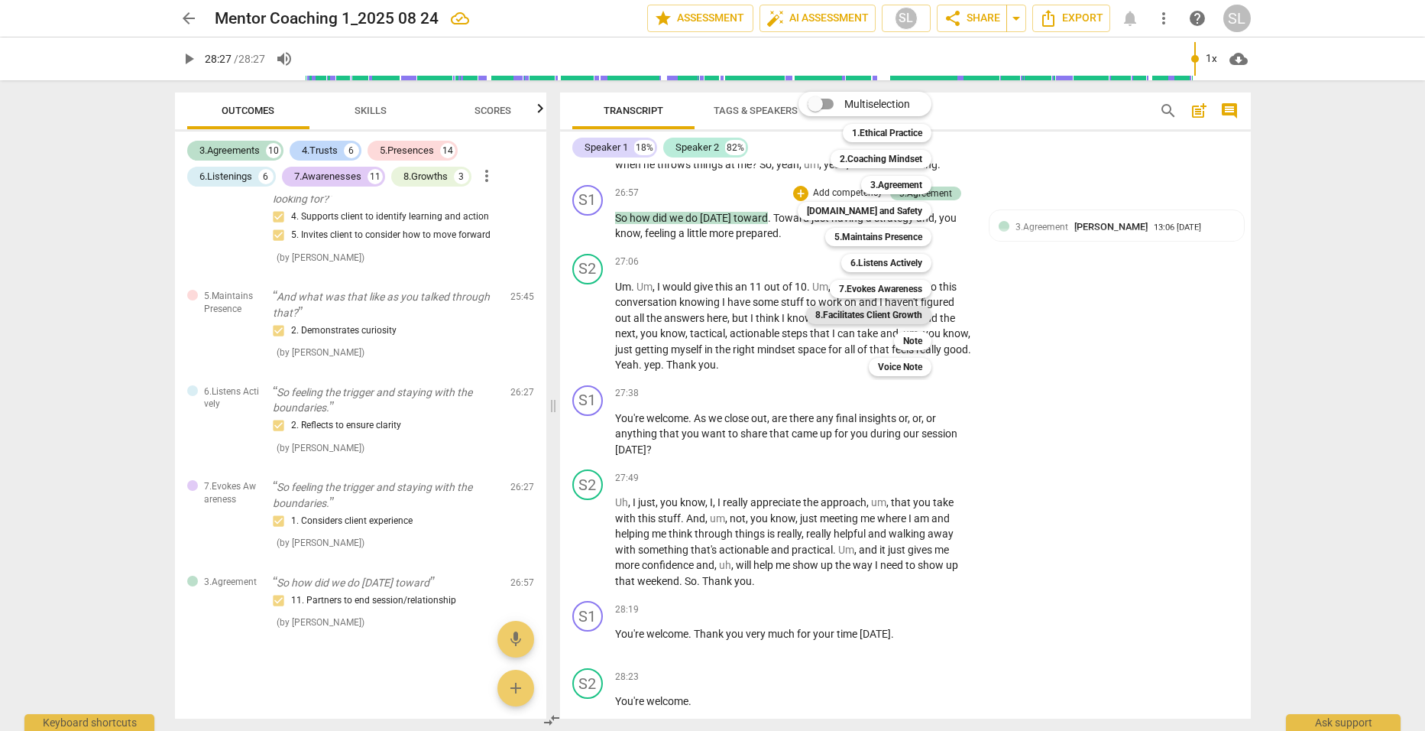
click at [850, 311] on b "8.Facilitates Client Growth" at bounding box center [869, 315] width 107 height 18
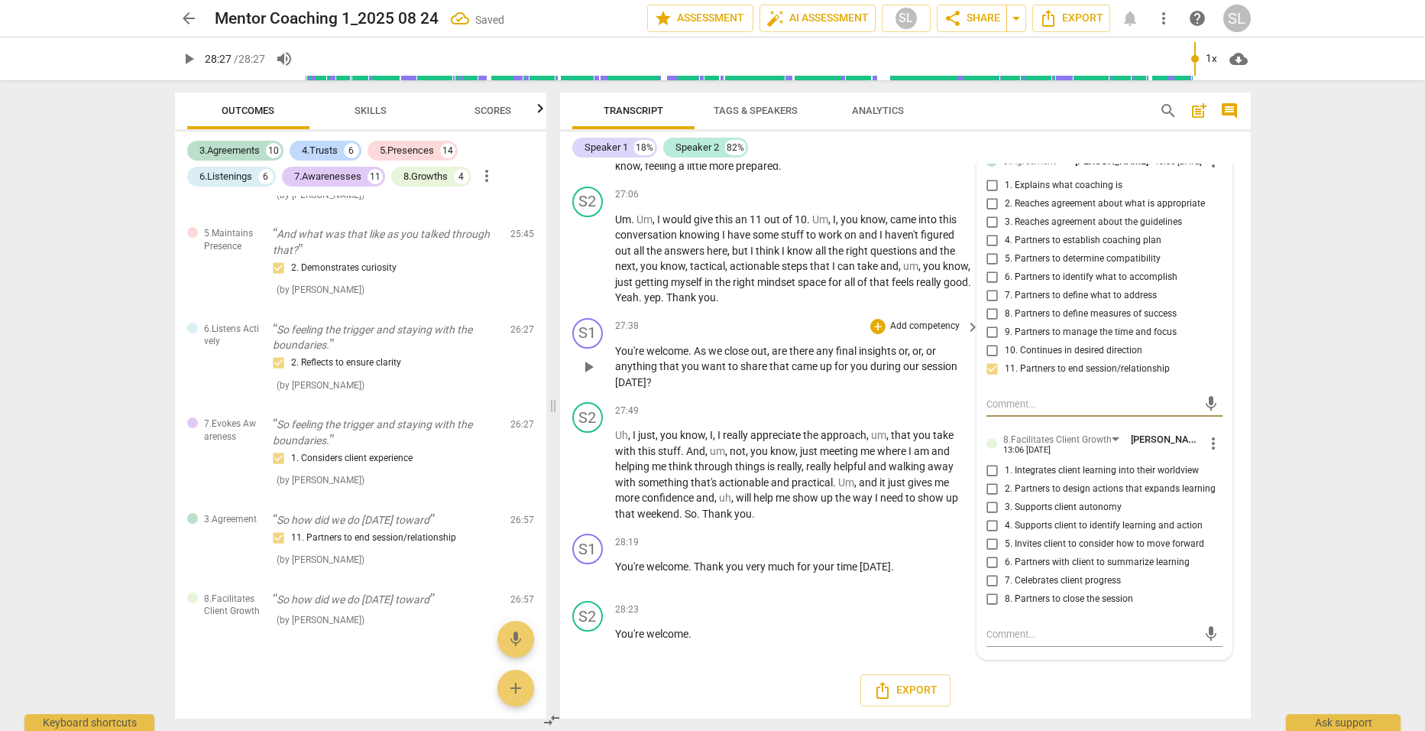
scroll to position [7425, 0]
click at [988, 562] on input "6. Partners with client to summarize learning" at bounding box center [993, 562] width 24 height 18
checkbox input "true"
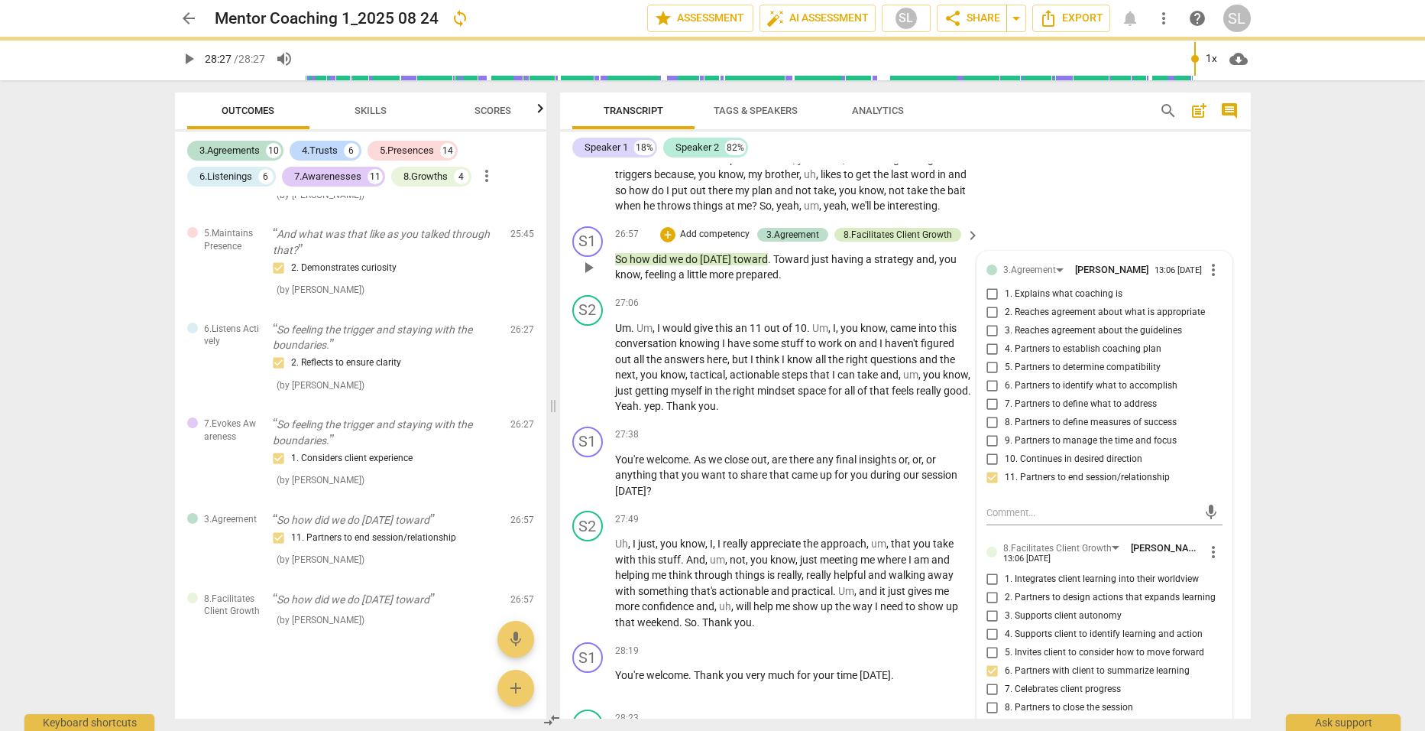
scroll to position [7273, 0]
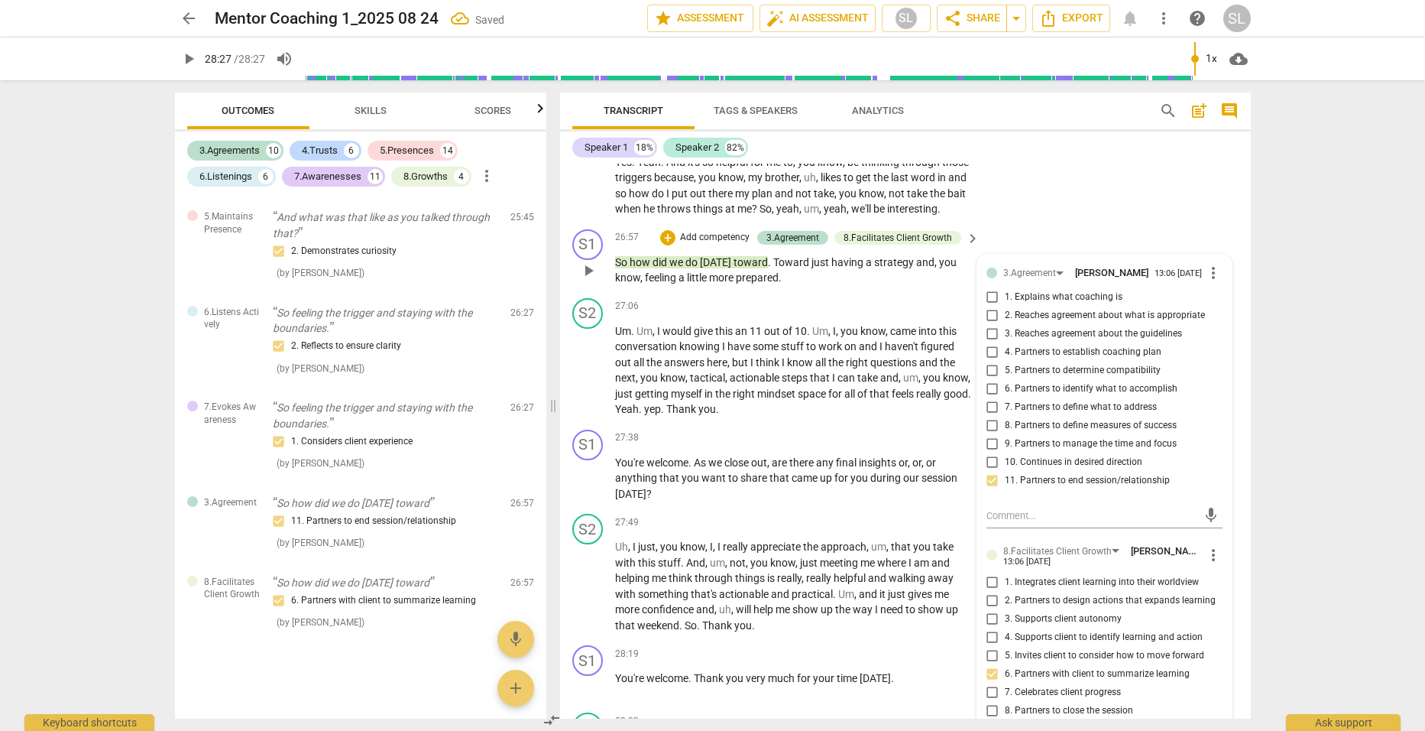
click at [831, 286] on p "So how did we do [DATE] toward . Toward just having a strategy and , you know ,…" at bounding box center [794, 270] width 358 height 31
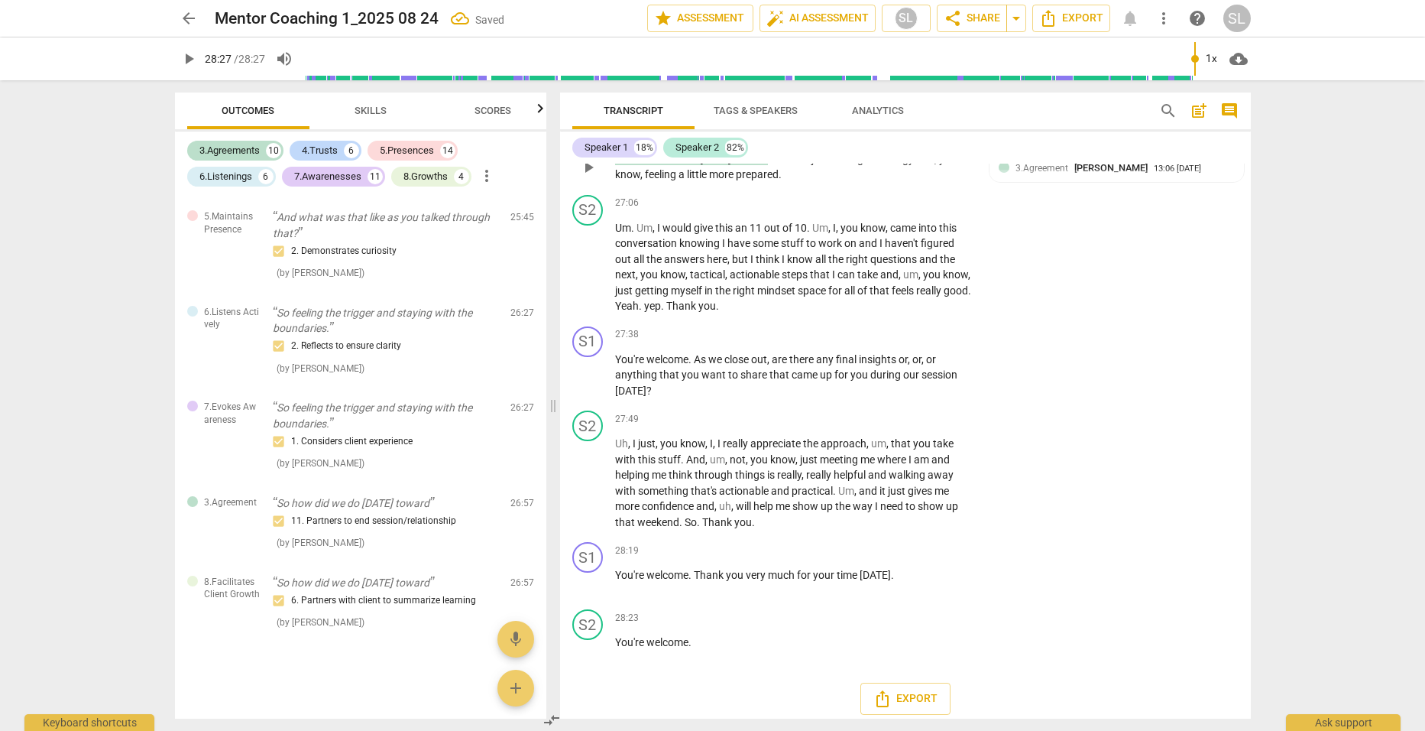
scroll to position [7425, 0]
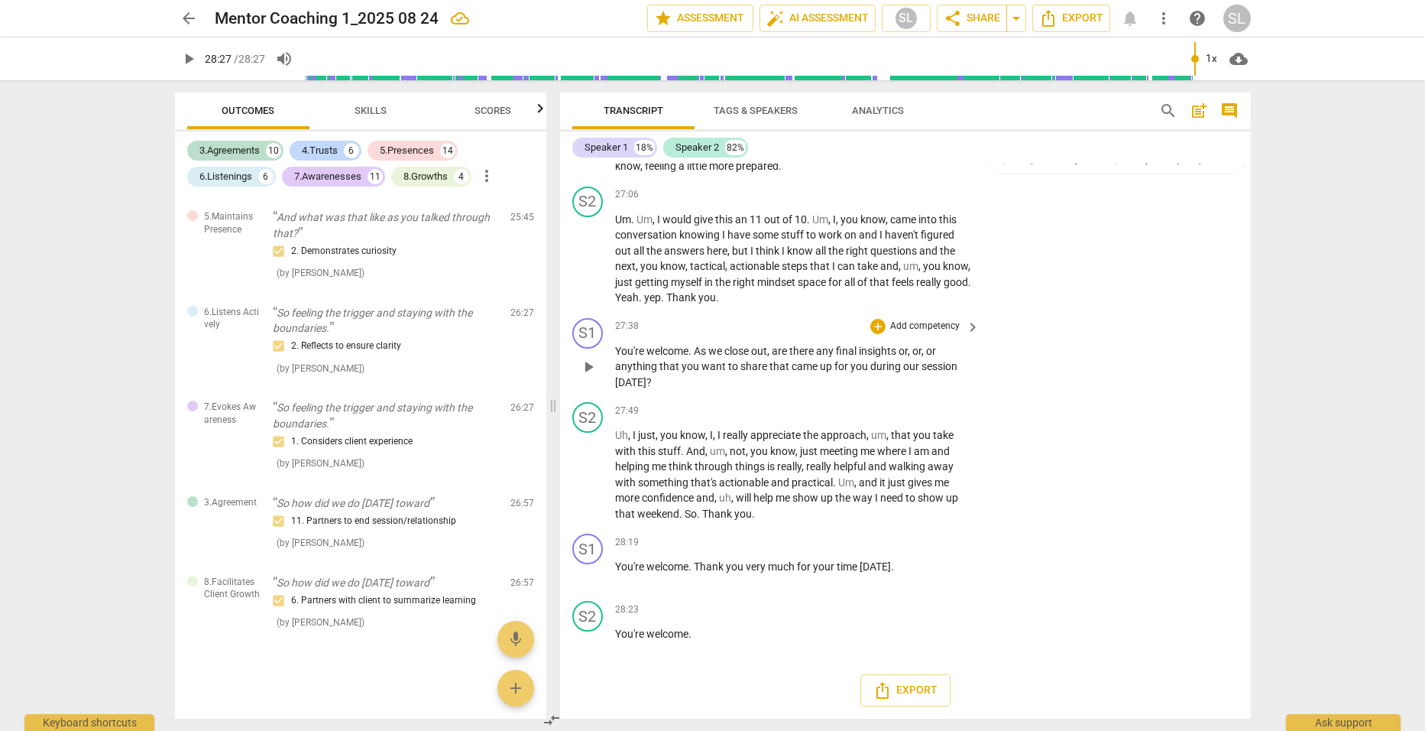
click at [923, 323] on p "Add competency" at bounding box center [925, 326] width 73 height 14
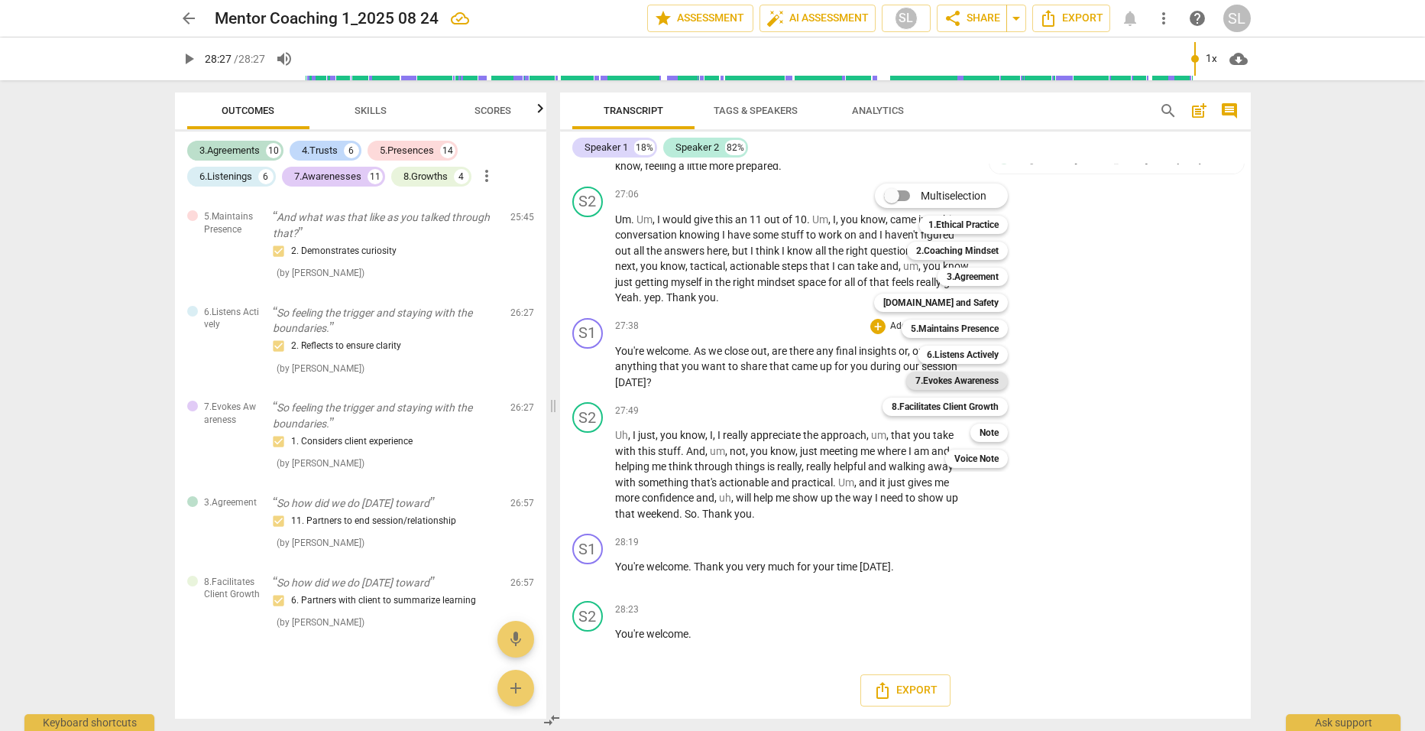
click at [955, 373] on b "7.Evokes Awareness" at bounding box center [957, 380] width 83 height 18
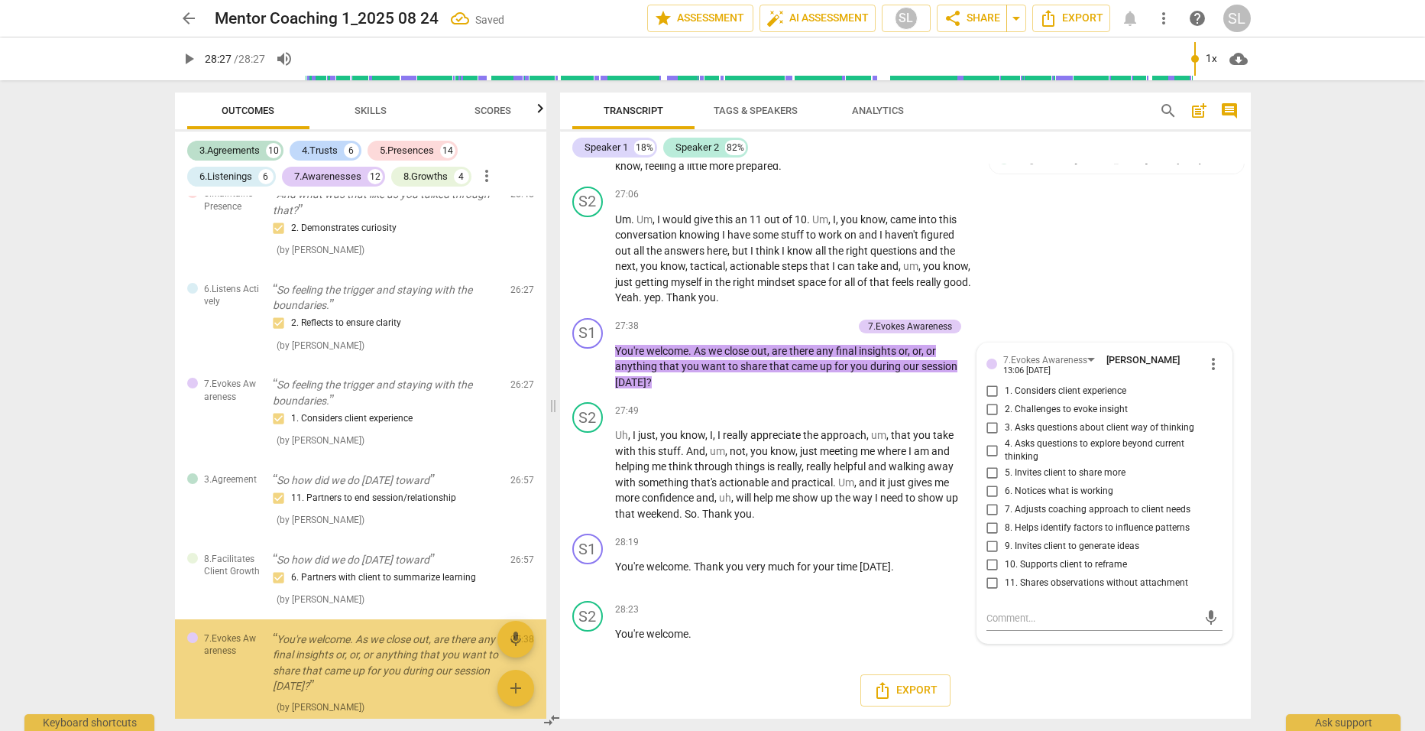
scroll to position [5612, 0]
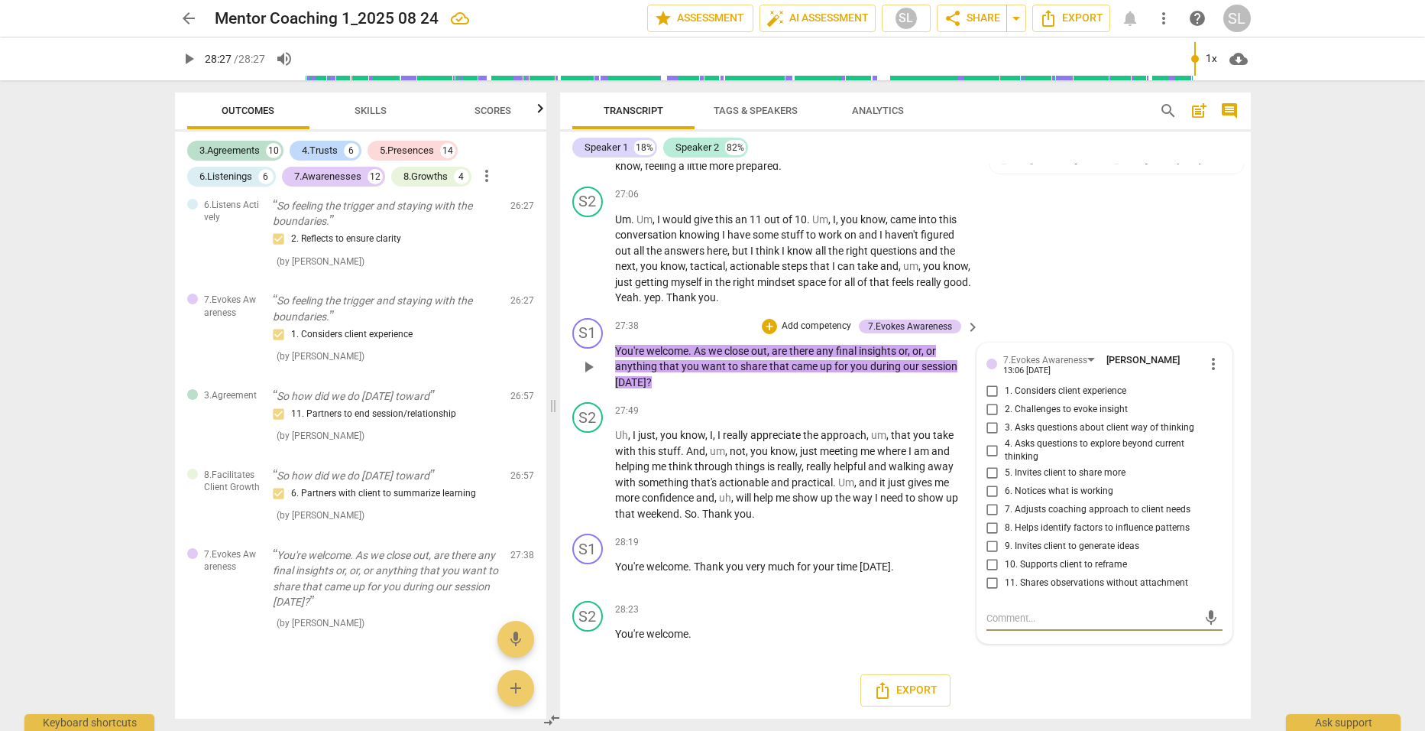
click at [986, 467] on input "5. Invites client to share more" at bounding box center [993, 473] width 24 height 18
checkbox input "true"
click at [810, 322] on p "Add competency" at bounding box center [816, 326] width 73 height 14
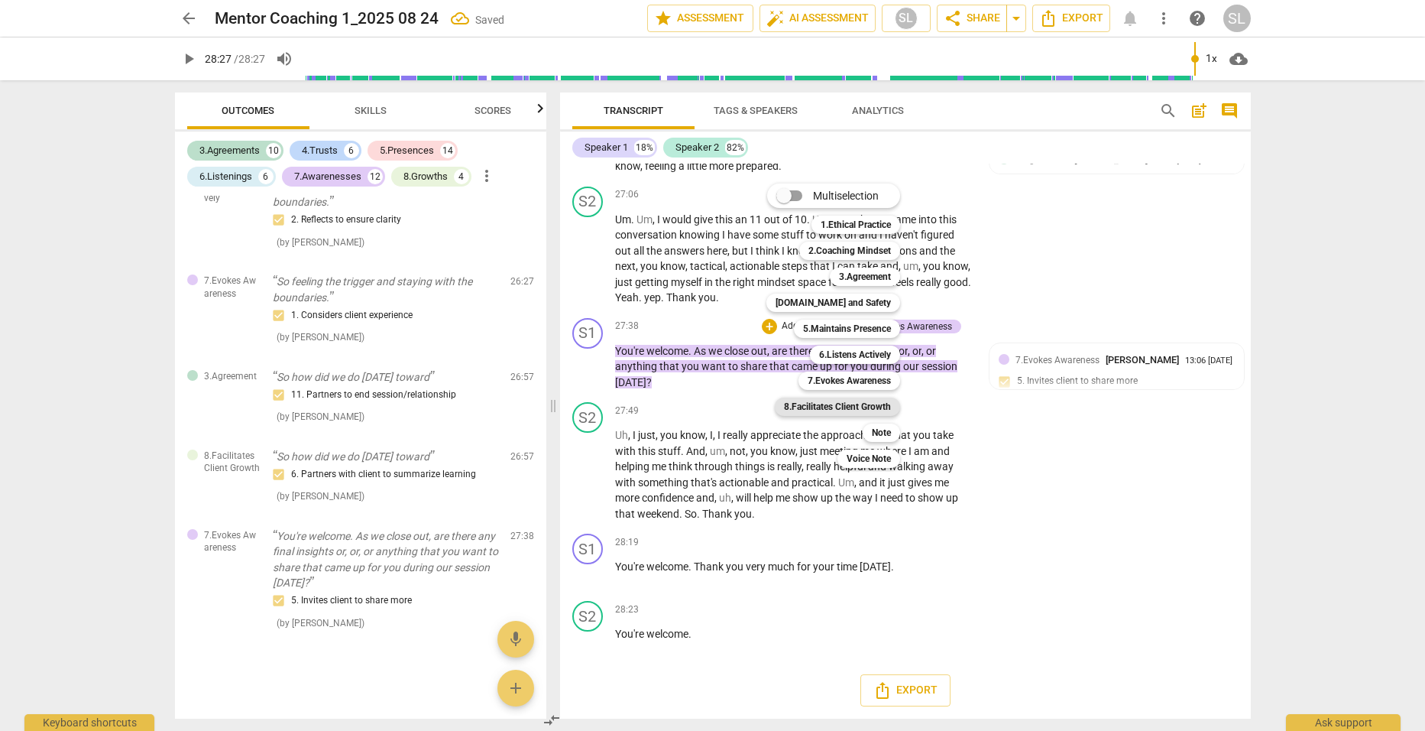
click at [845, 407] on b "8.Facilitates Client Growth" at bounding box center [837, 406] width 107 height 18
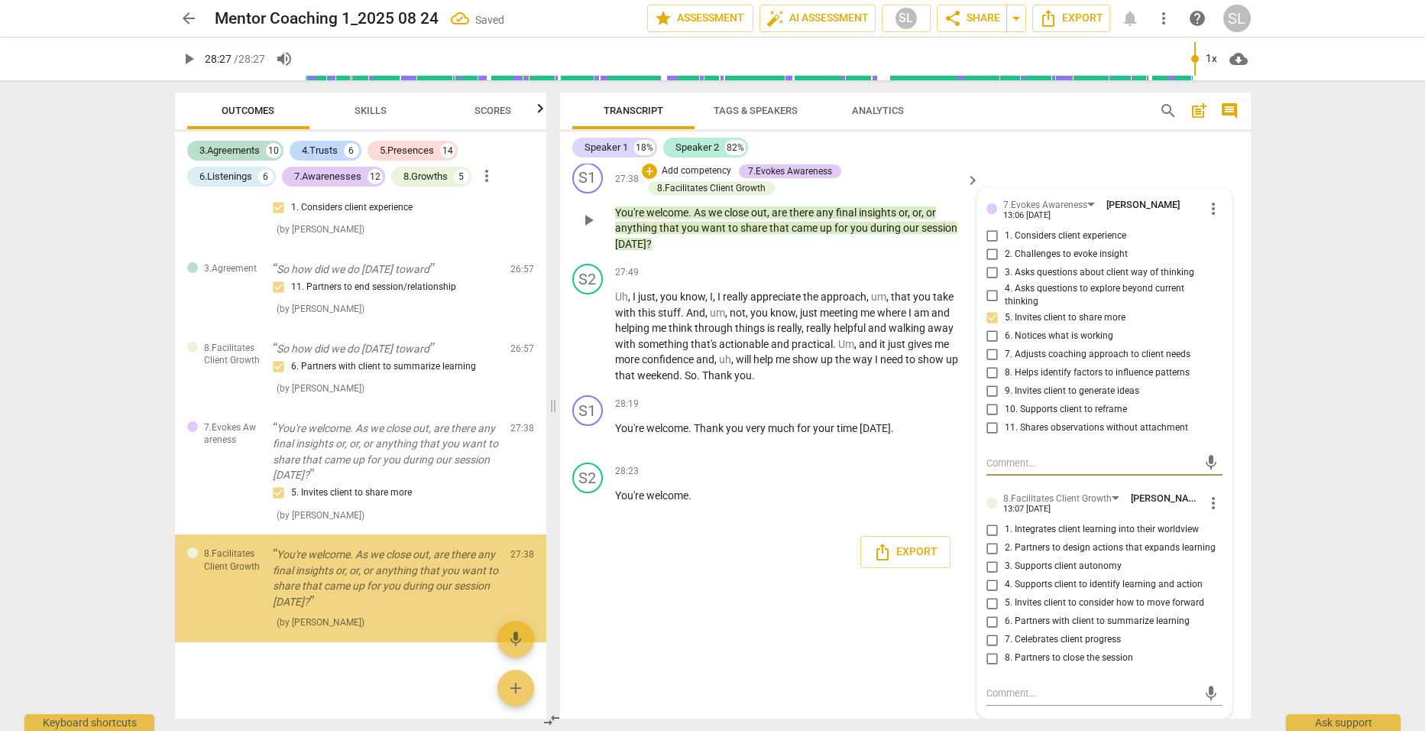
scroll to position [7581, 0]
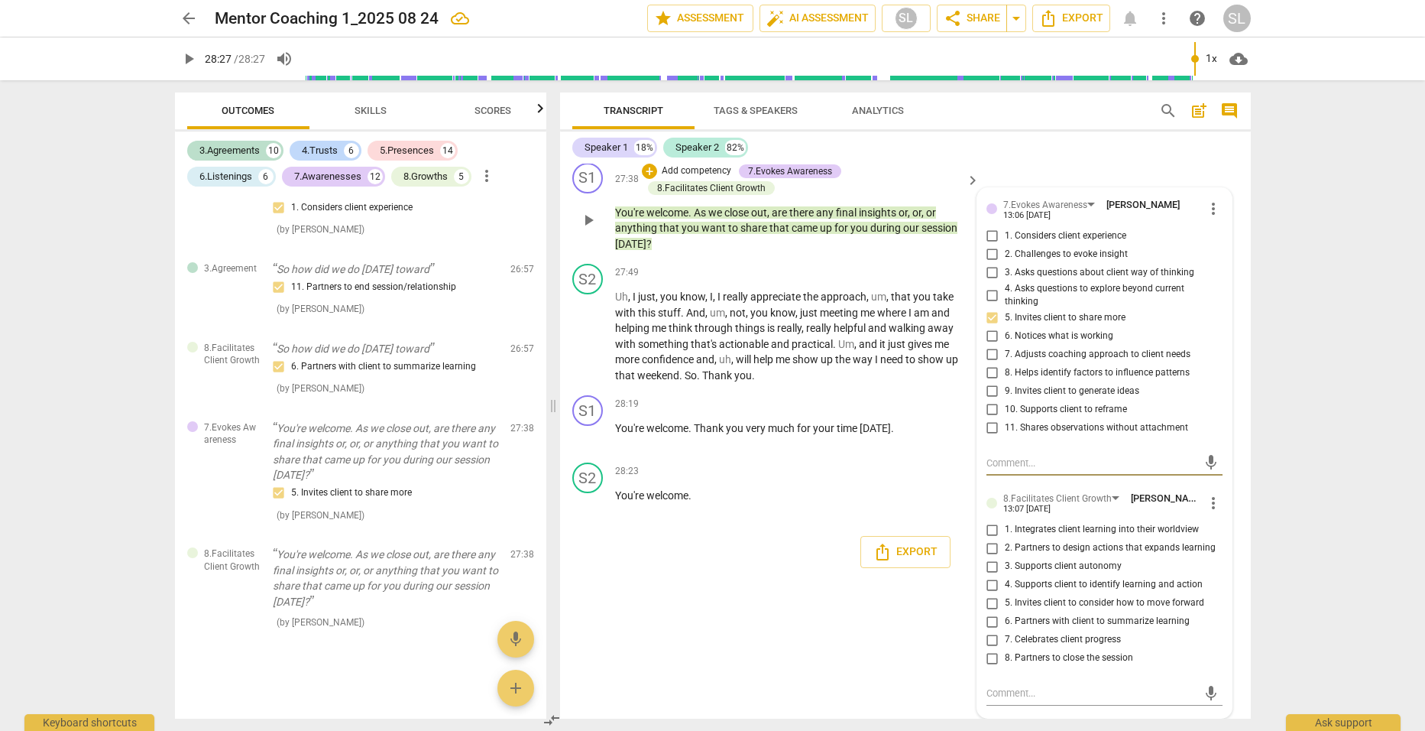
click at [988, 620] on input "6. Partners with client to summarize learning" at bounding box center [993, 621] width 24 height 18
checkbox input "true"
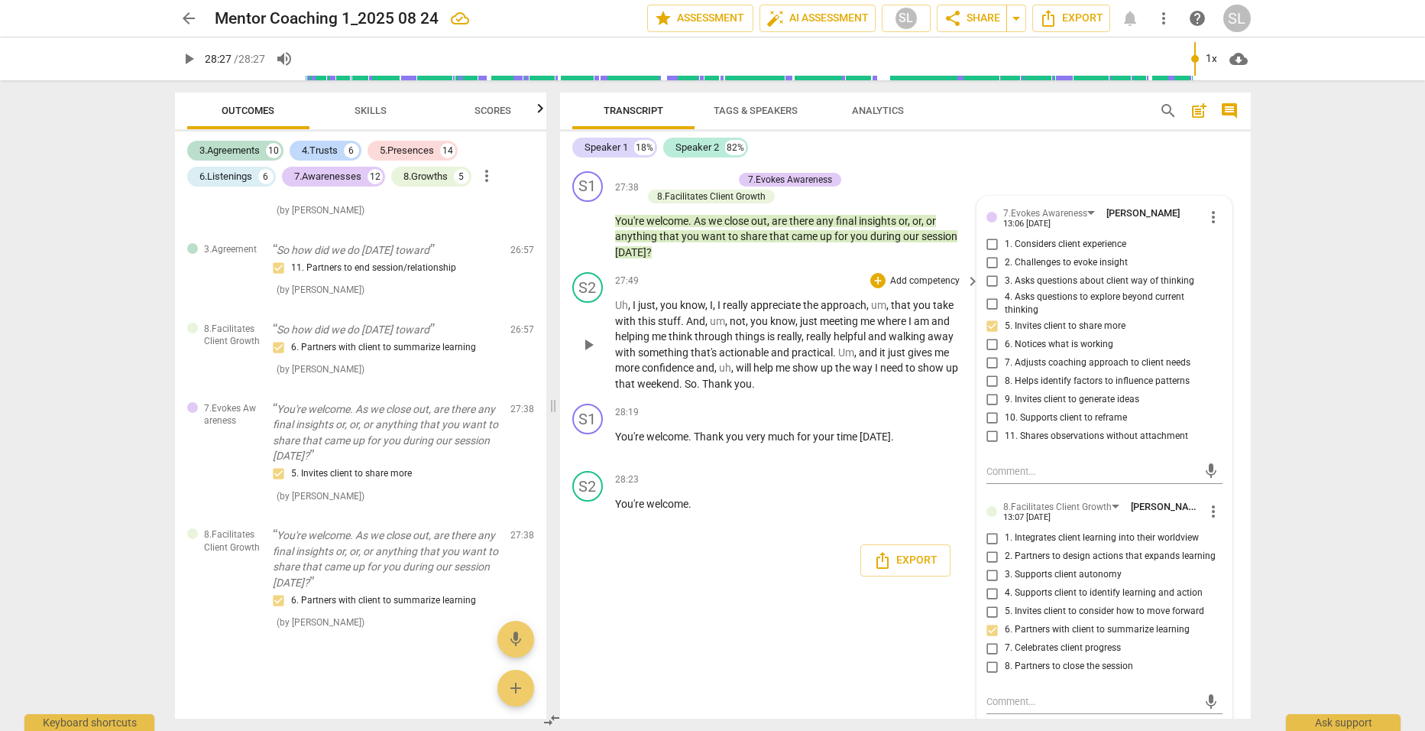
scroll to position [7504, 0]
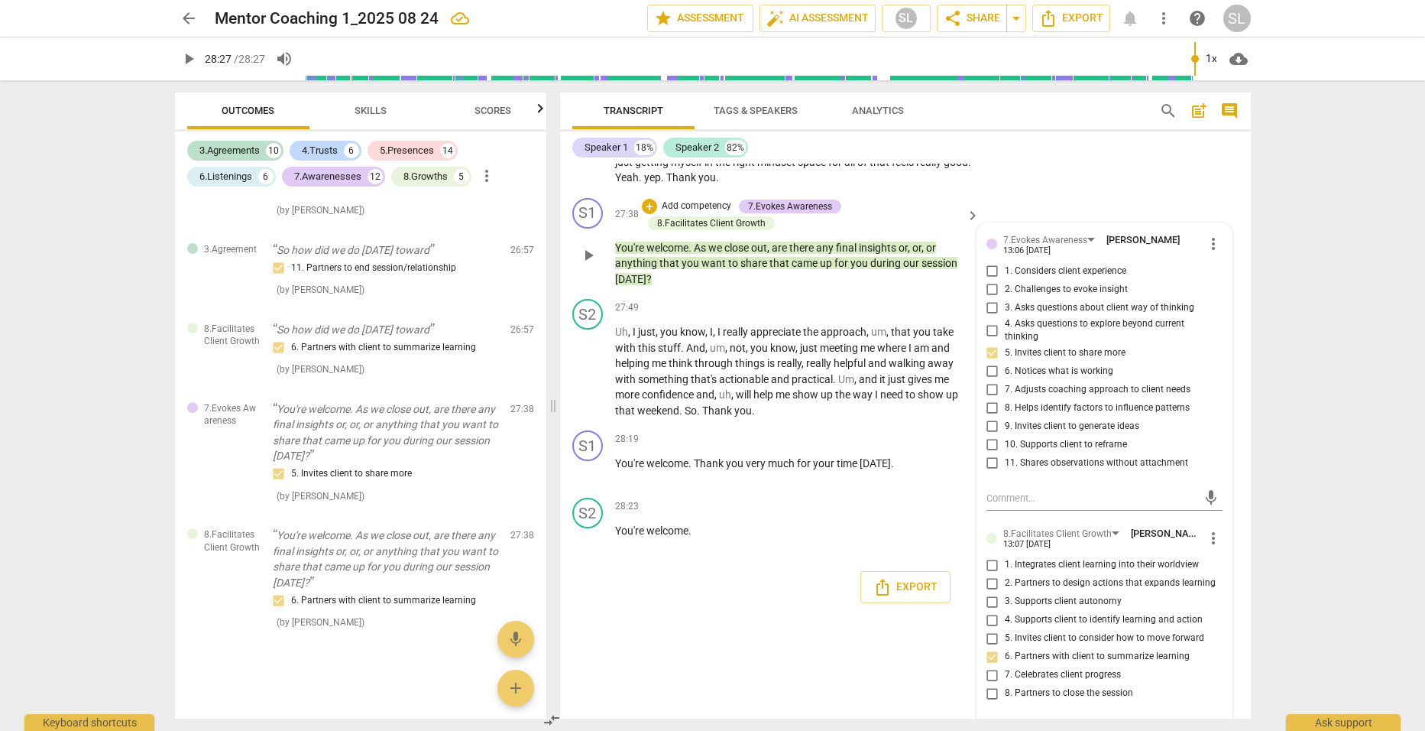
click at [865, 232] on div "+ Add competency 7.Evokes Awareness 8.Facilitates Client Growth" at bounding box center [802, 215] width 320 height 34
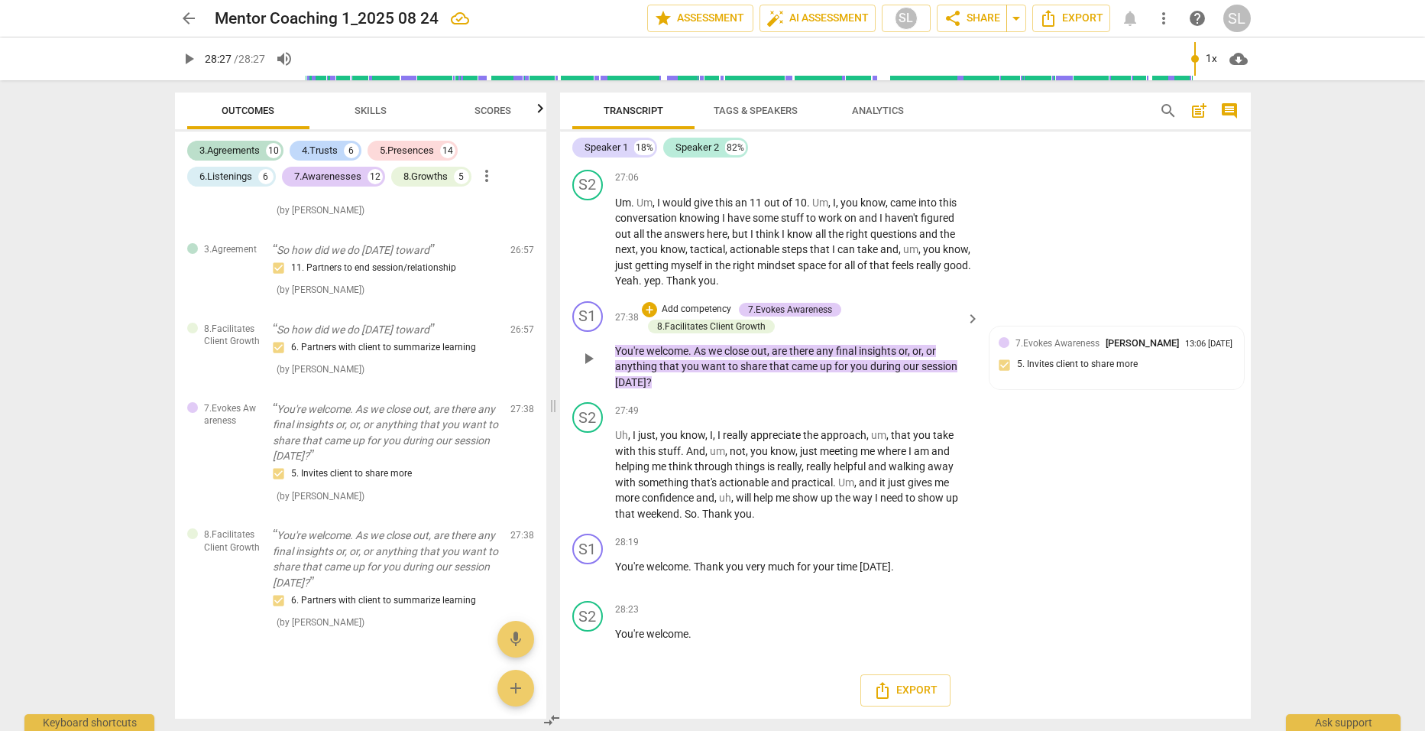
scroll to position [7442, 0]
click at [924, 540] on p "Add competency" at bounding box center [925, 543] width 73 height 14
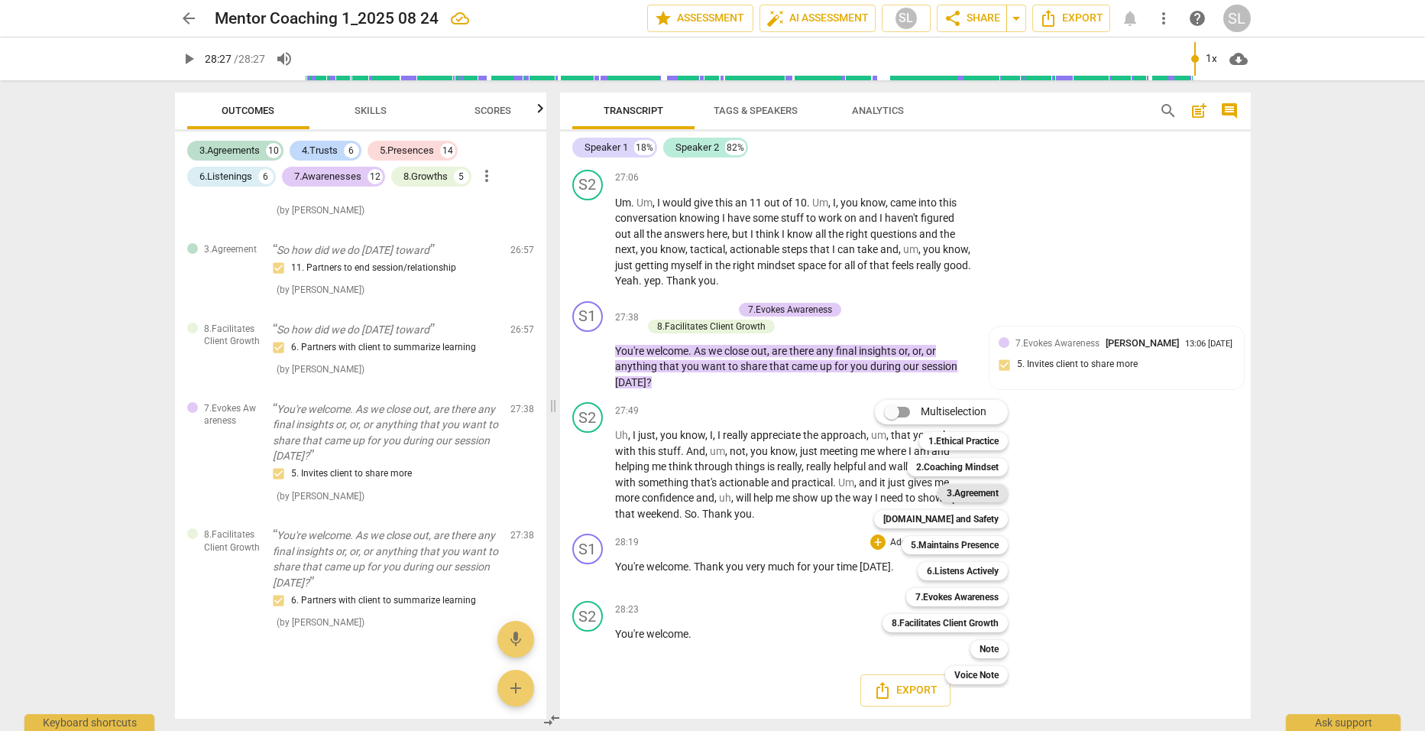
click at [968, 492] on b "3.Agreement" at bounding box center [973, 493] width 52 height 18
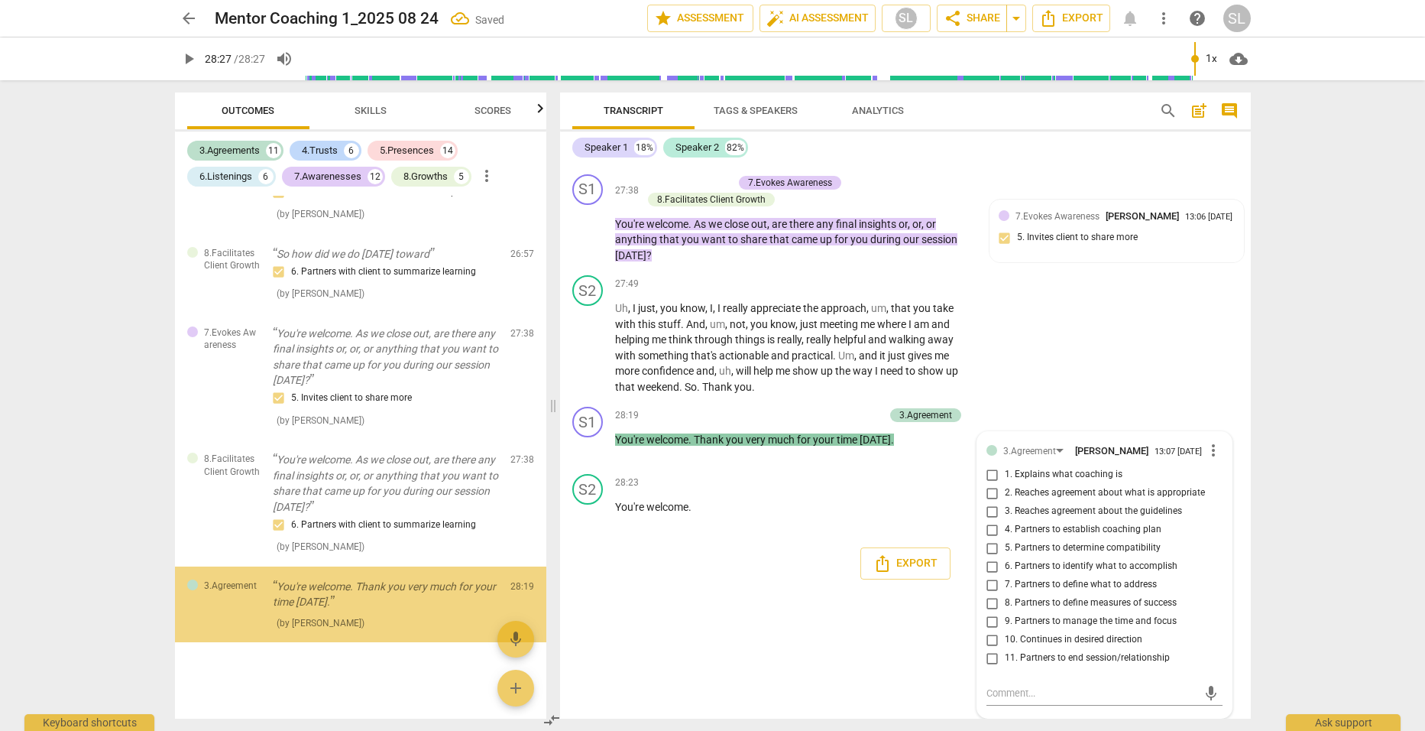
scroll to position [5833, 0]
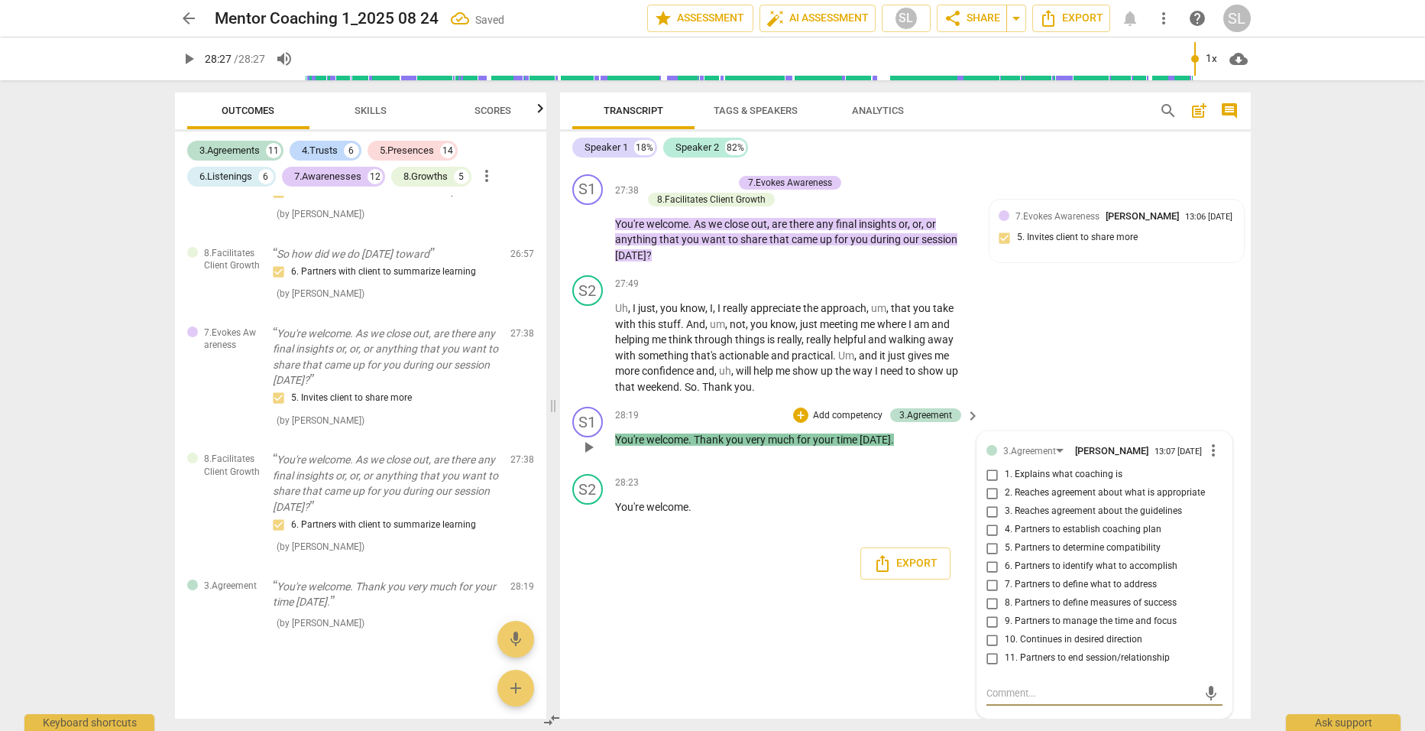
click at [989, 657] on input "11. Partners to end session/relationship" at bounding box center [993, 658] width 24 height 18
checkbox input "true"
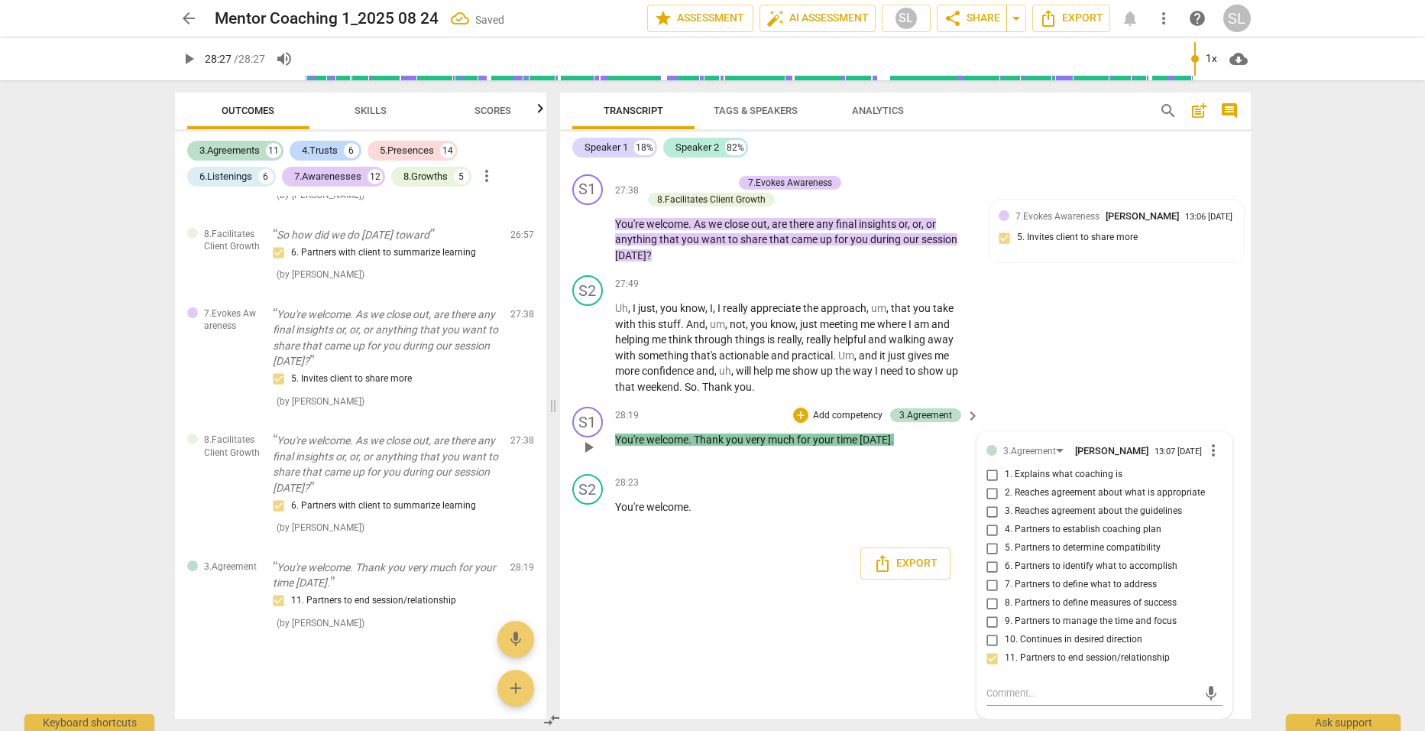
click at [913, 432] on p "You're welcome . Thank you very much for your time [DATE] ." at bounding box center [794, 440] width 358 height 16
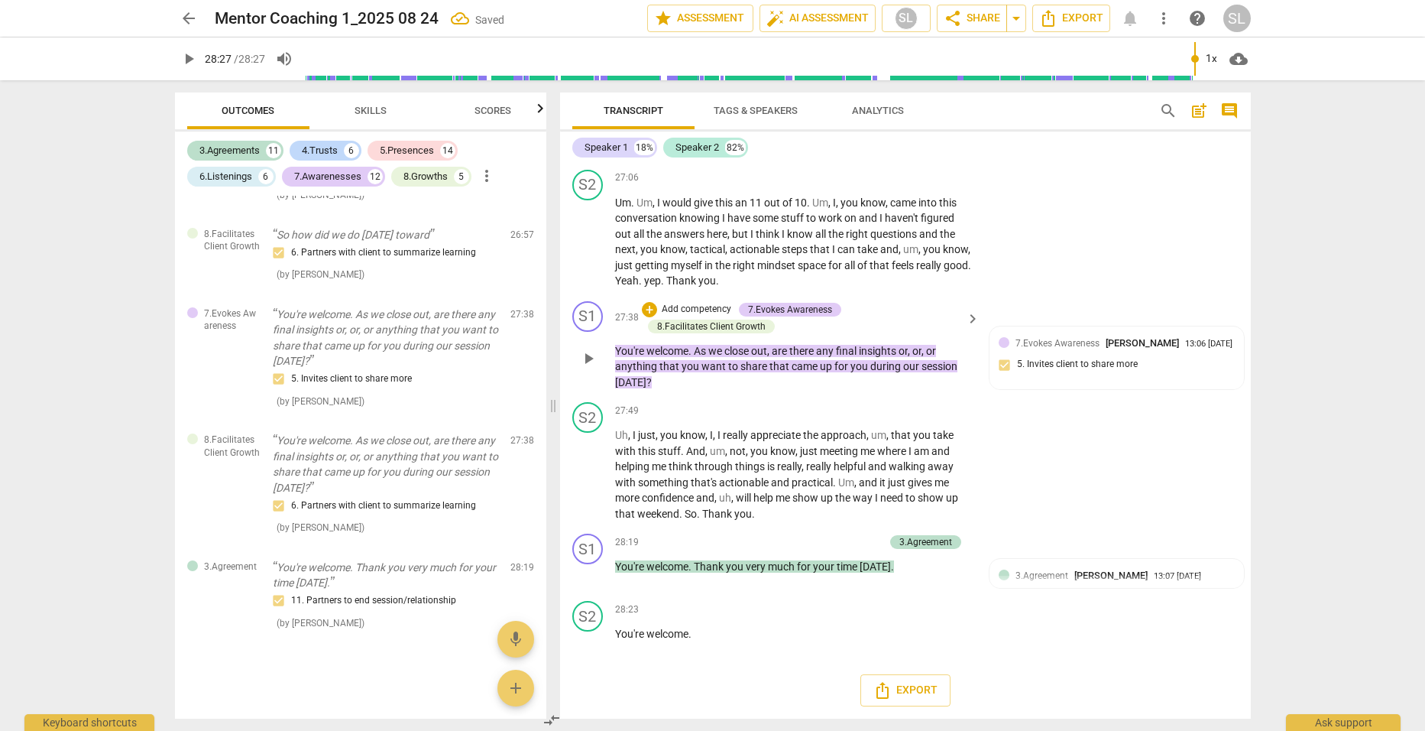
click at [679, 306] on p "Add competency" at bounding box center [696, 310] width 73 height 14
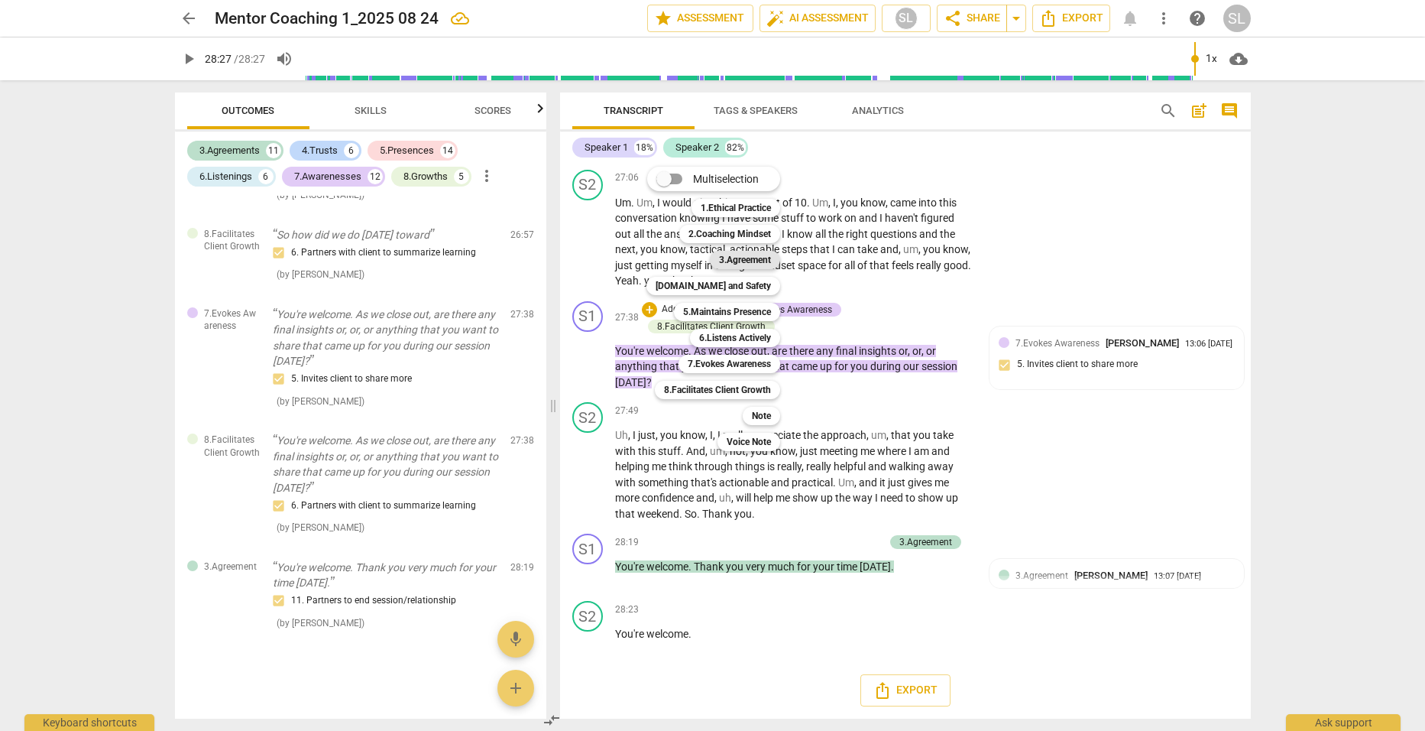
click at [748, 260] on b "3.Agreement" at bounding box center [745, 260] width 52 height 18
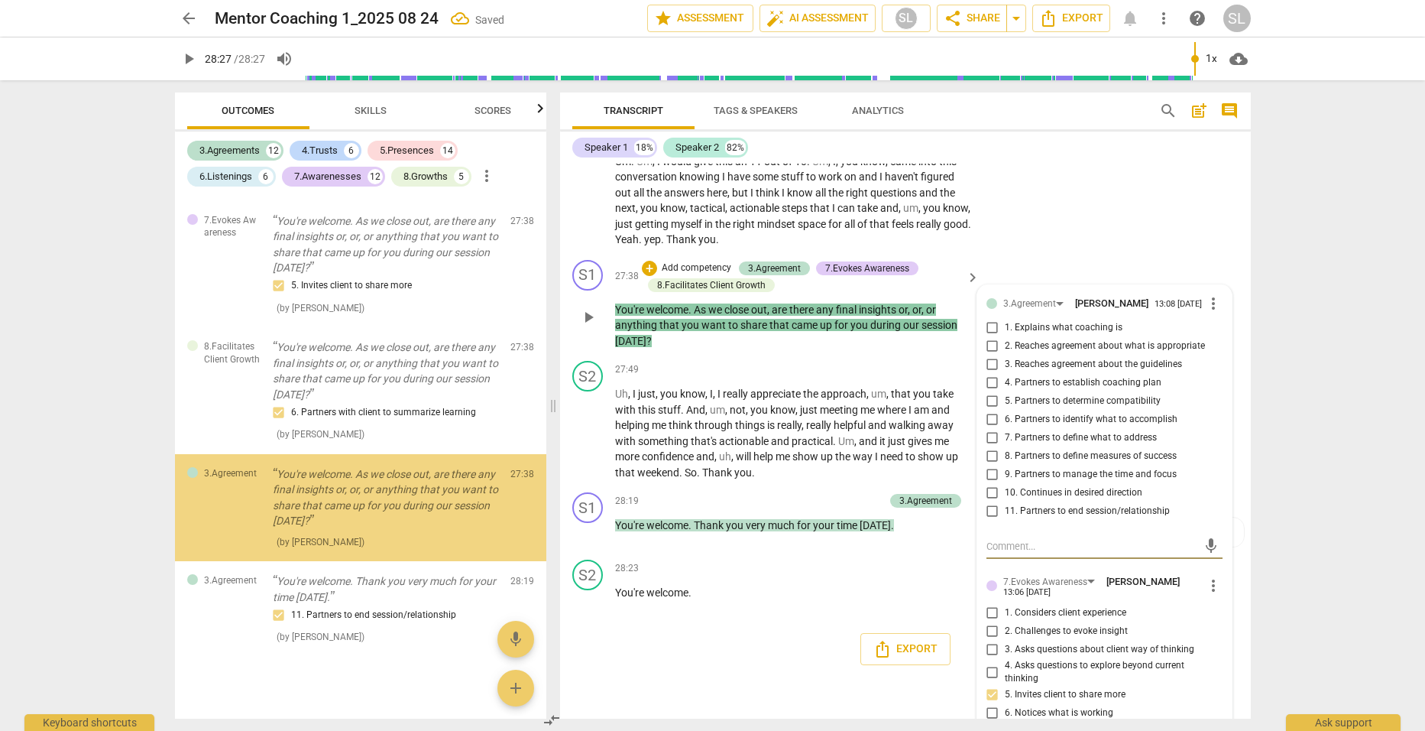
scroll to position [5960, 0]
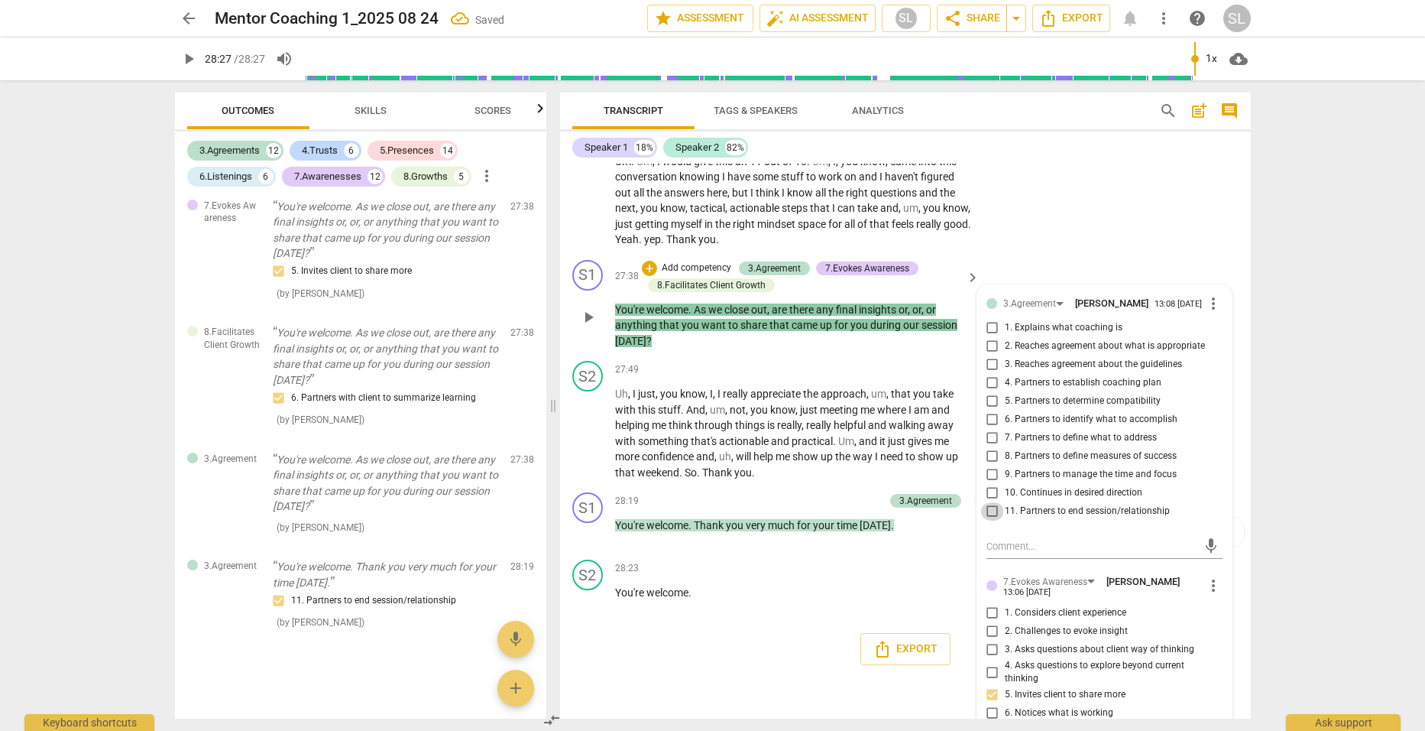
click at [986, 521] on input "11. Partners to end session/relationship" at bounding box center [993, 511] width 24 height 18
checkbox input "true"
click at [938, 294] on div "+ Add competency 3.Agreement 7.Evokes Awareness 8.Facilitates Client Growth" at bounding box center [802, 277] width 320 height 34
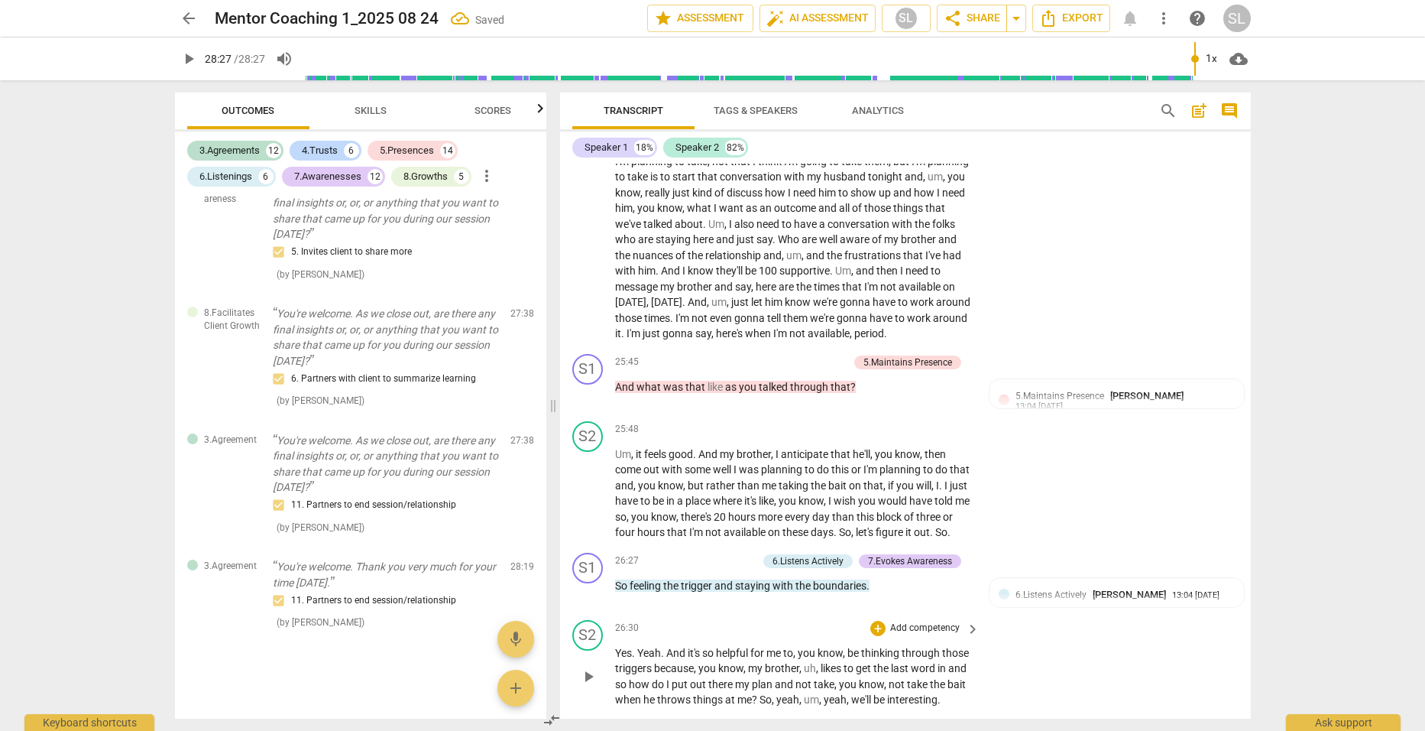
scroll to position [6754, 0]
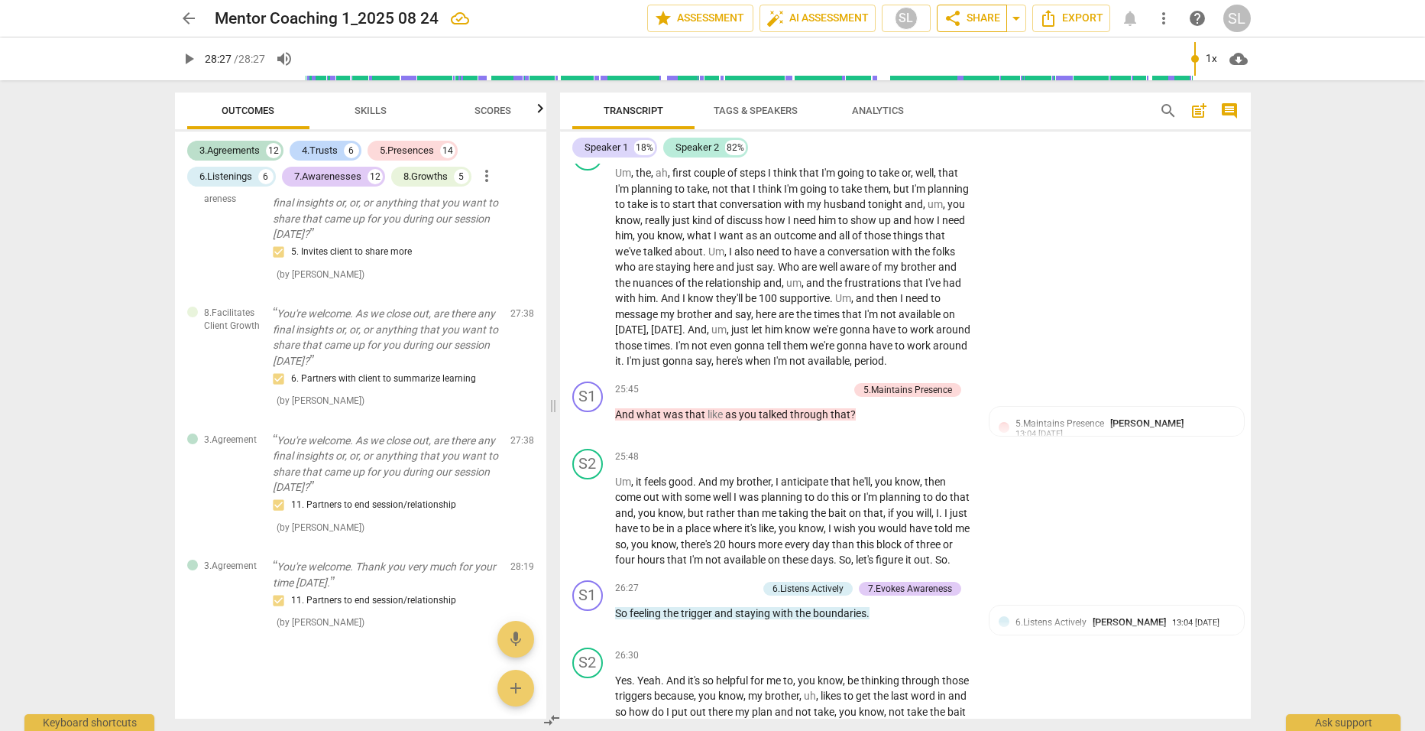
click at [974, 13] on span "share Share" at bounding box center [972, 18] width 57 height 18
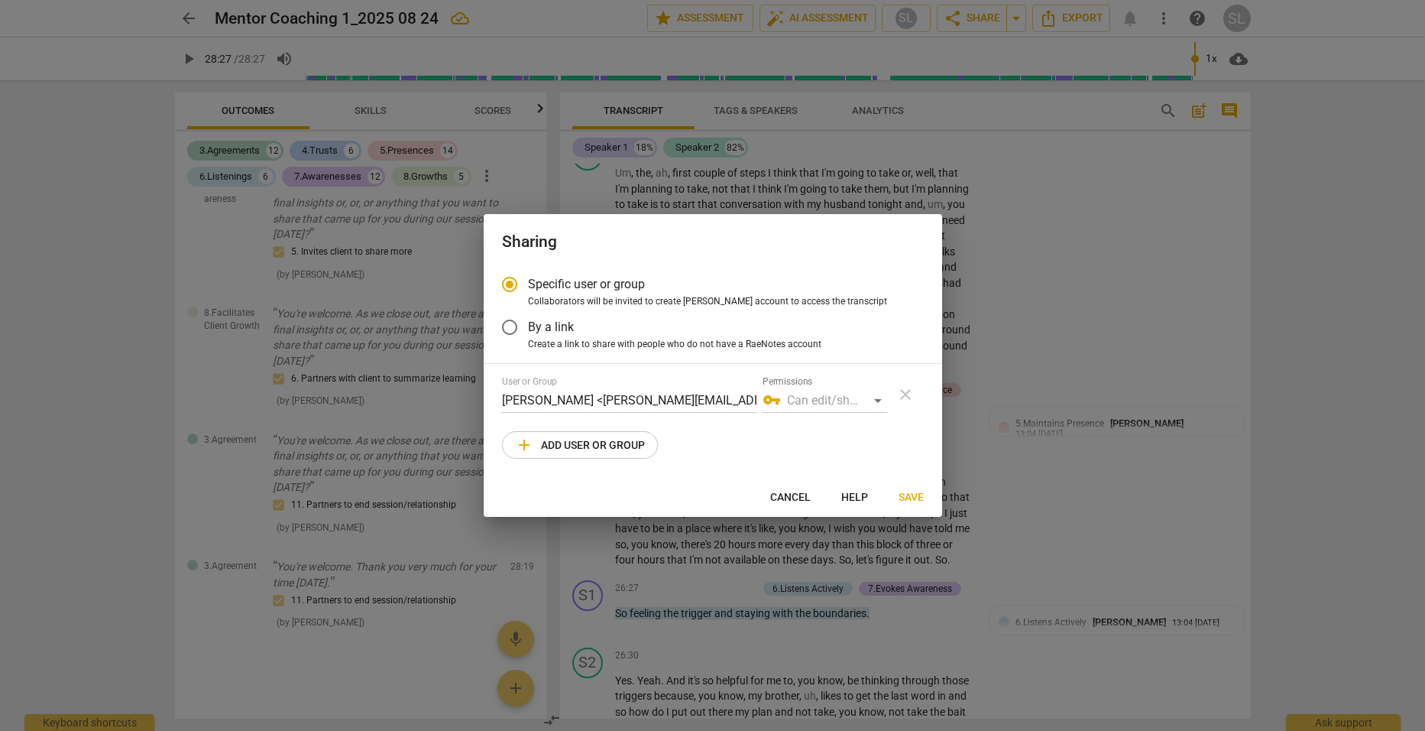
click at [579, 437] on span "add Add user or group" at bounding box center [580, 445] width 130 height 18
radio input "false"
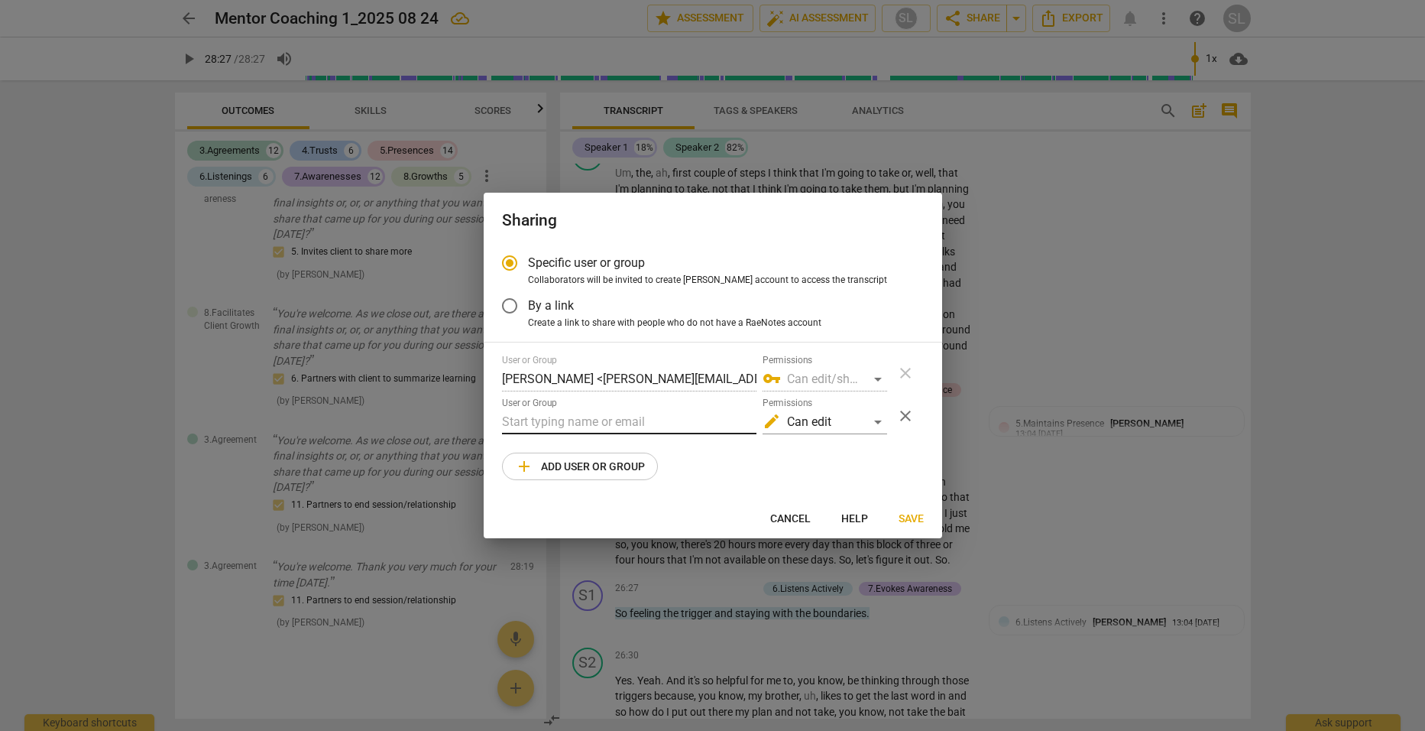
click at [575, 414] on input "text" at bounding box center [629, 422] width 255 height 24
paste input "mailto:[EMAIL_ADDRESS][DOMAIN_NAME]"
drag, startPoint x: 537, startPoint y: 421, endPoint x: 473, endPoint y: 411, distance: 64.2
click at [473, 411] on div "Sharing Specific user or group Collaborators will be invited to create RaeNotes…" at bounding box center [712, 365] width 1425 height 731
type input "[EMAIL_ADDRESS][DOMAIN_NAME]"
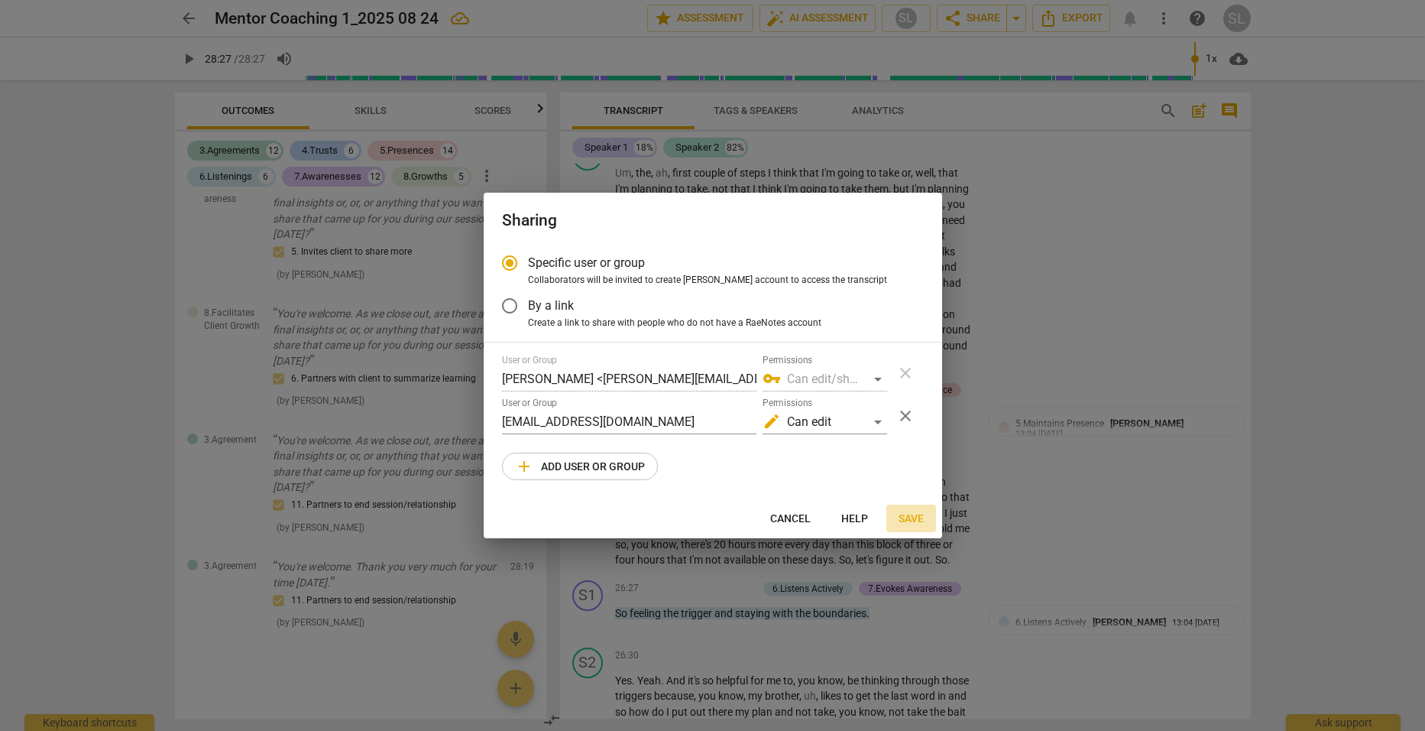
click at [920, 515] on span "Save" at bounding box center [911, 518] width 25 height 15
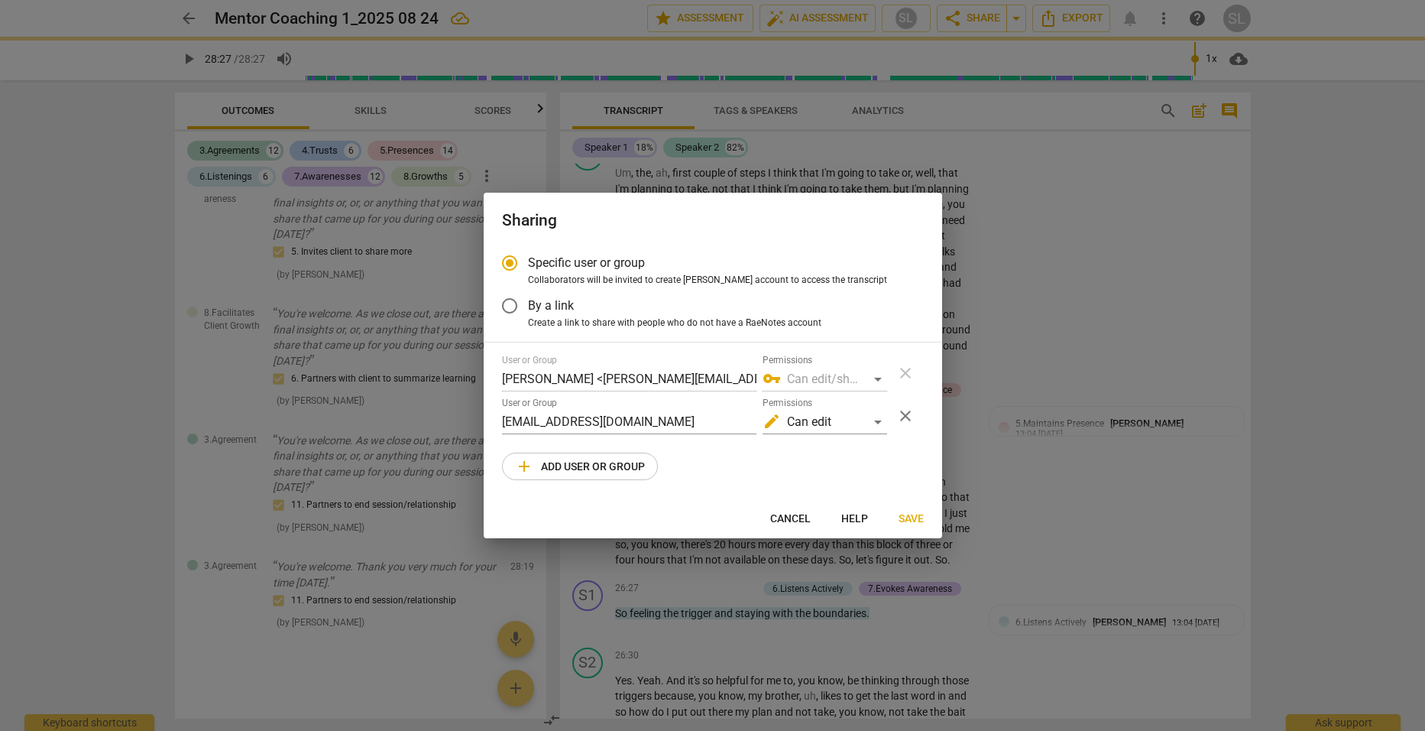
radio input "false"
type input "[PERSON_NAME] <[PERSON_NAME][EMAIL_ADDRESS][DOMAIN_NAME]>"
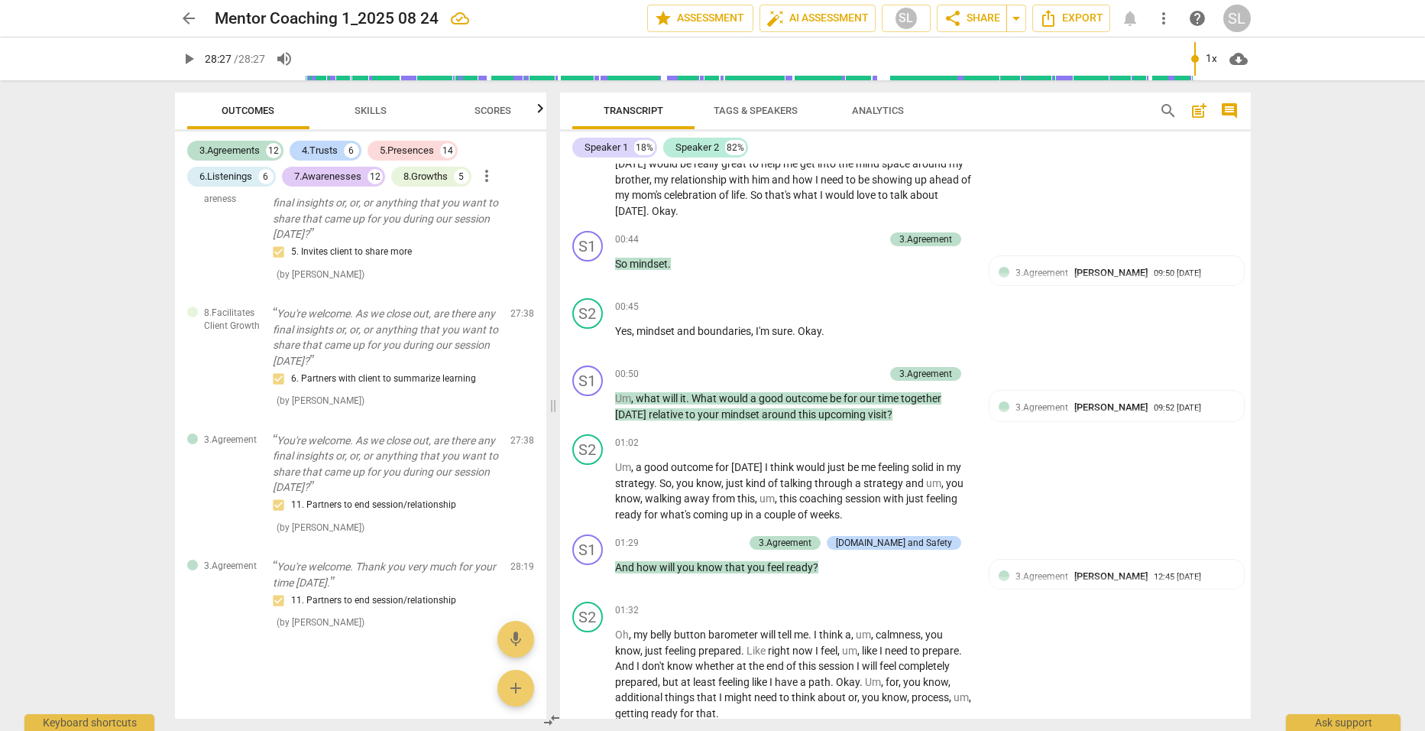
scroll to position [0, 0]
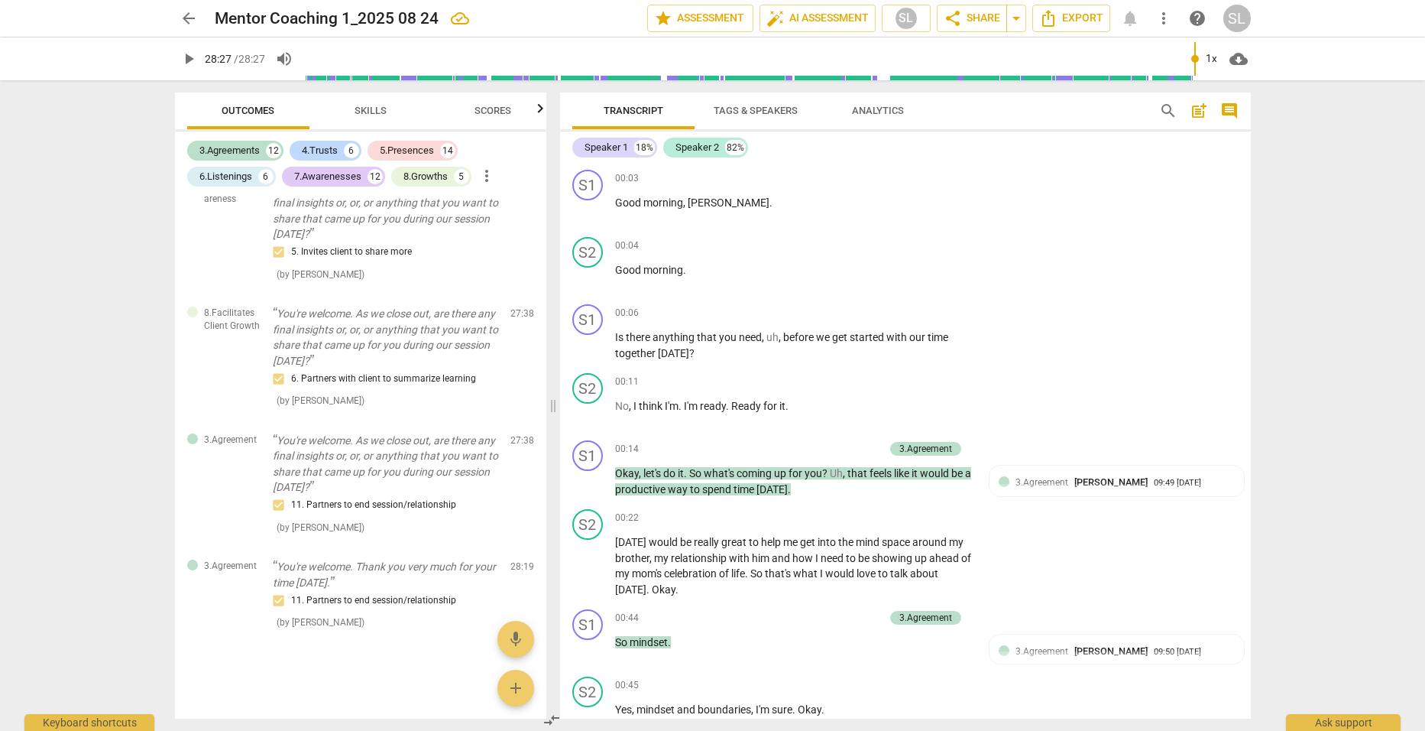
click at [1244, 16] on div "SL" at bounding box center [1238, 19] width 28 height 28
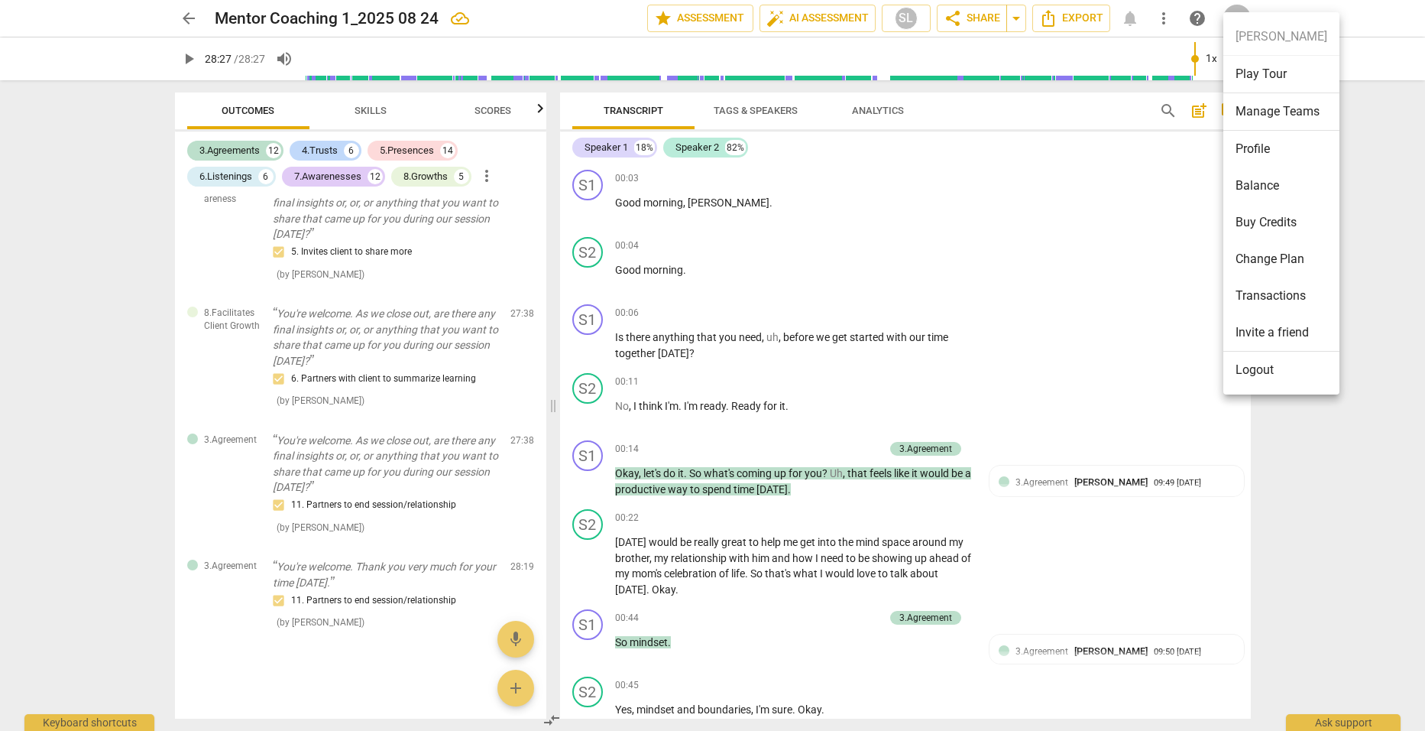
click at [1257, 368] on li "Logout" at bounding box center [1282, 370] width 116 height 37
